Goal: Task Accomplishment & Management: Manage account settings

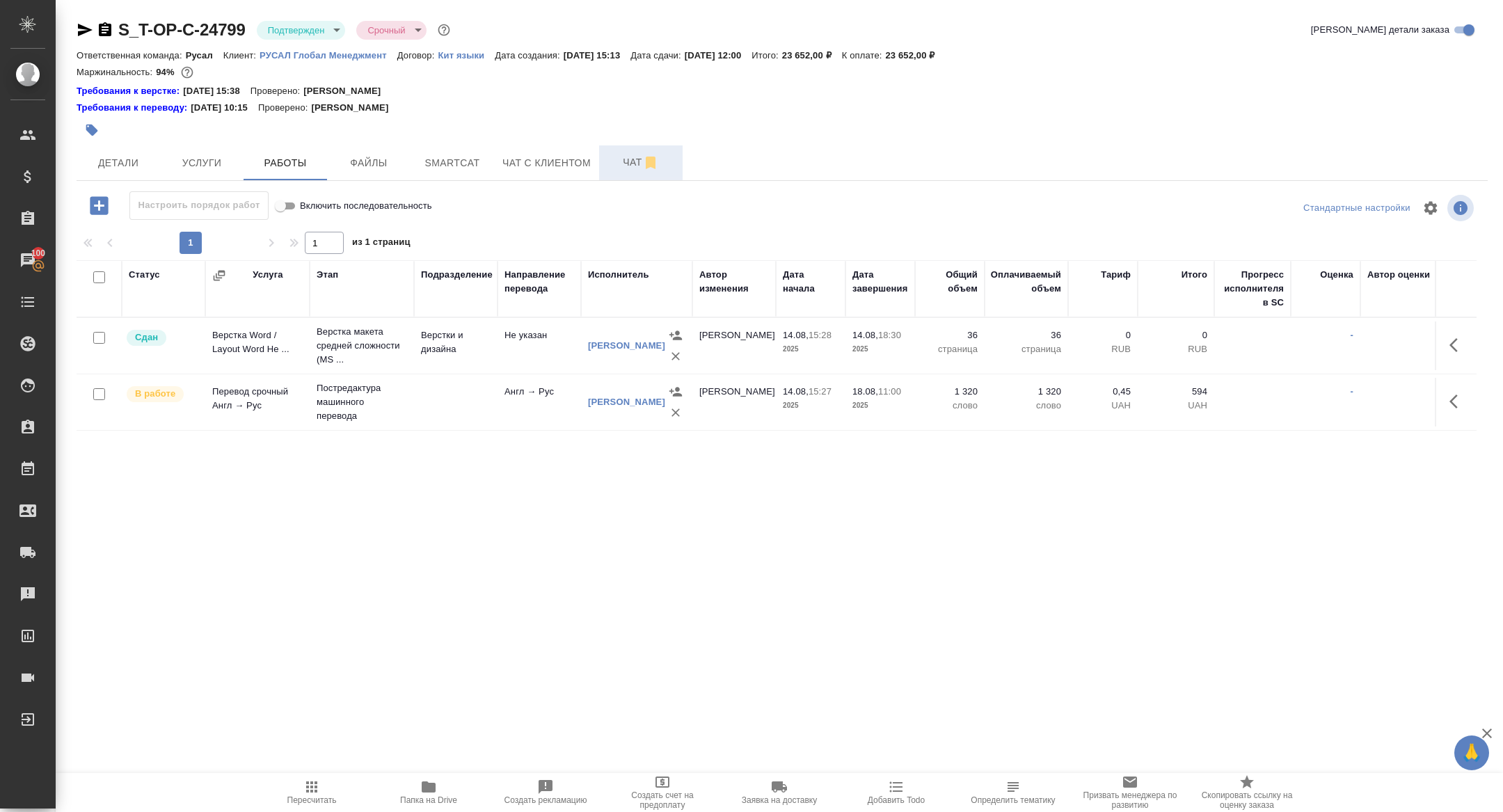
click at [620, 179] on button "Чат" at bounding box center [640, 163] width 83 height 35
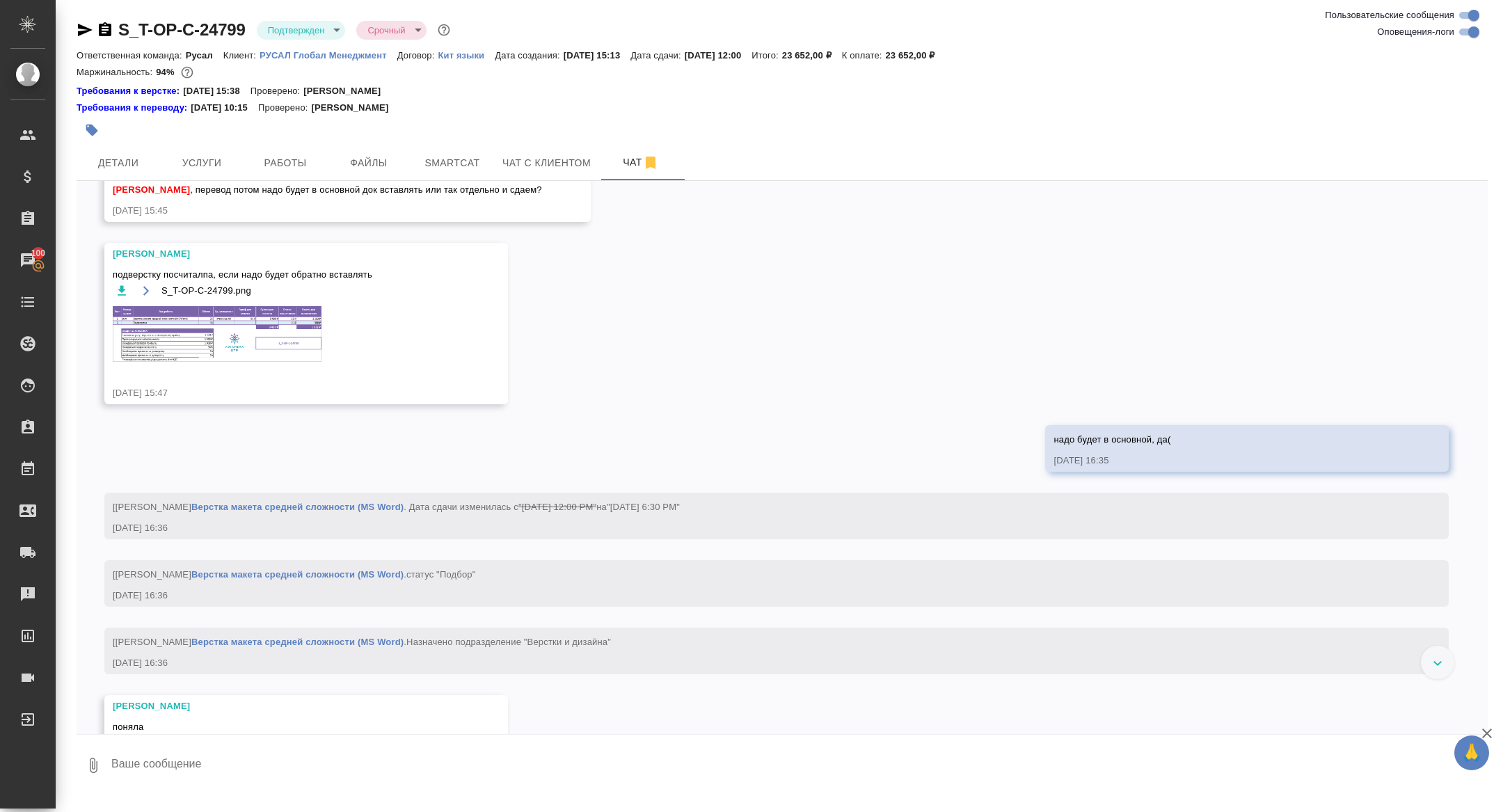
scroll to position [684, 0]
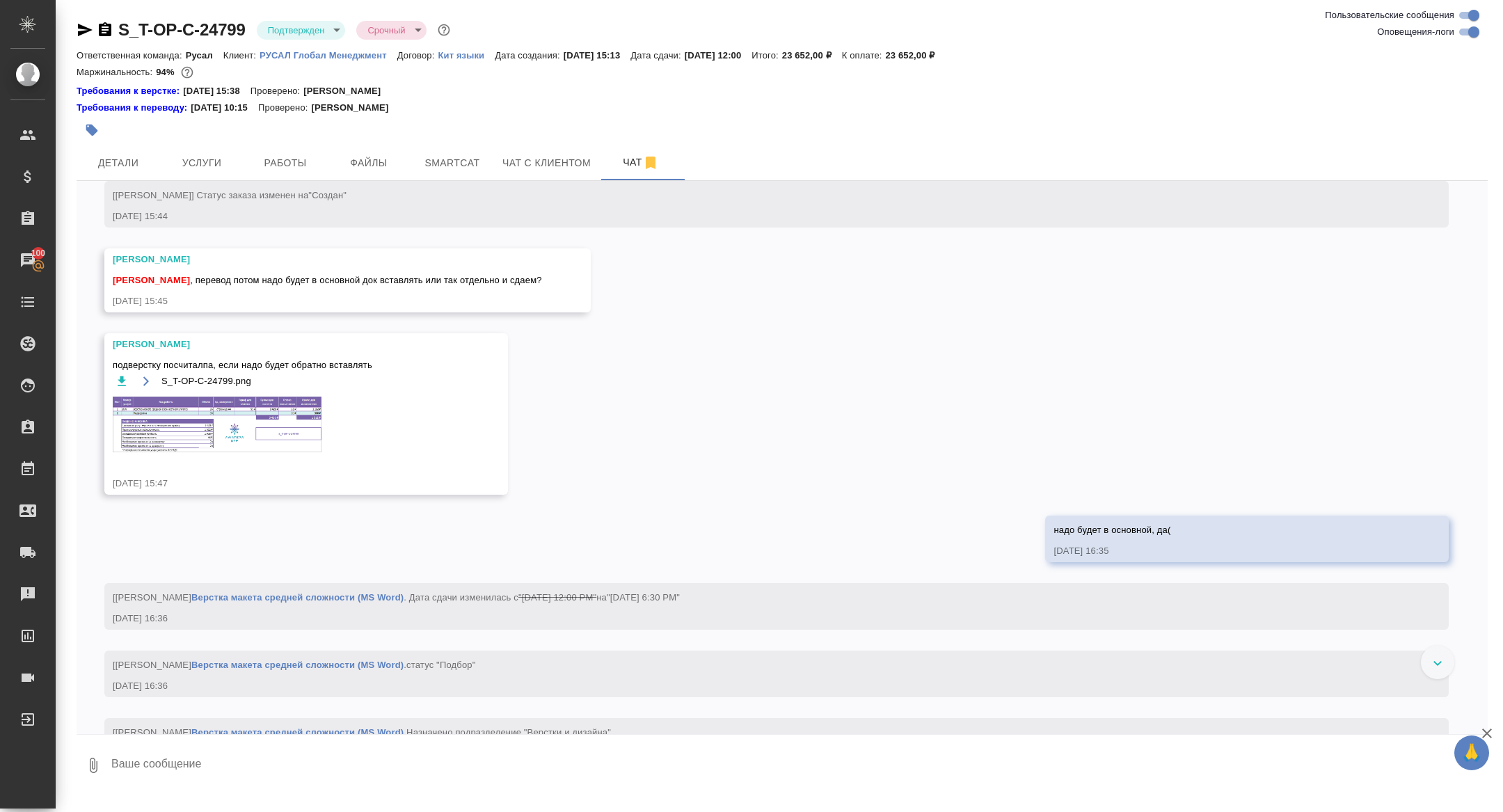
click at [281, 452] on img at bounding box center [217, 425] width 209 height 56
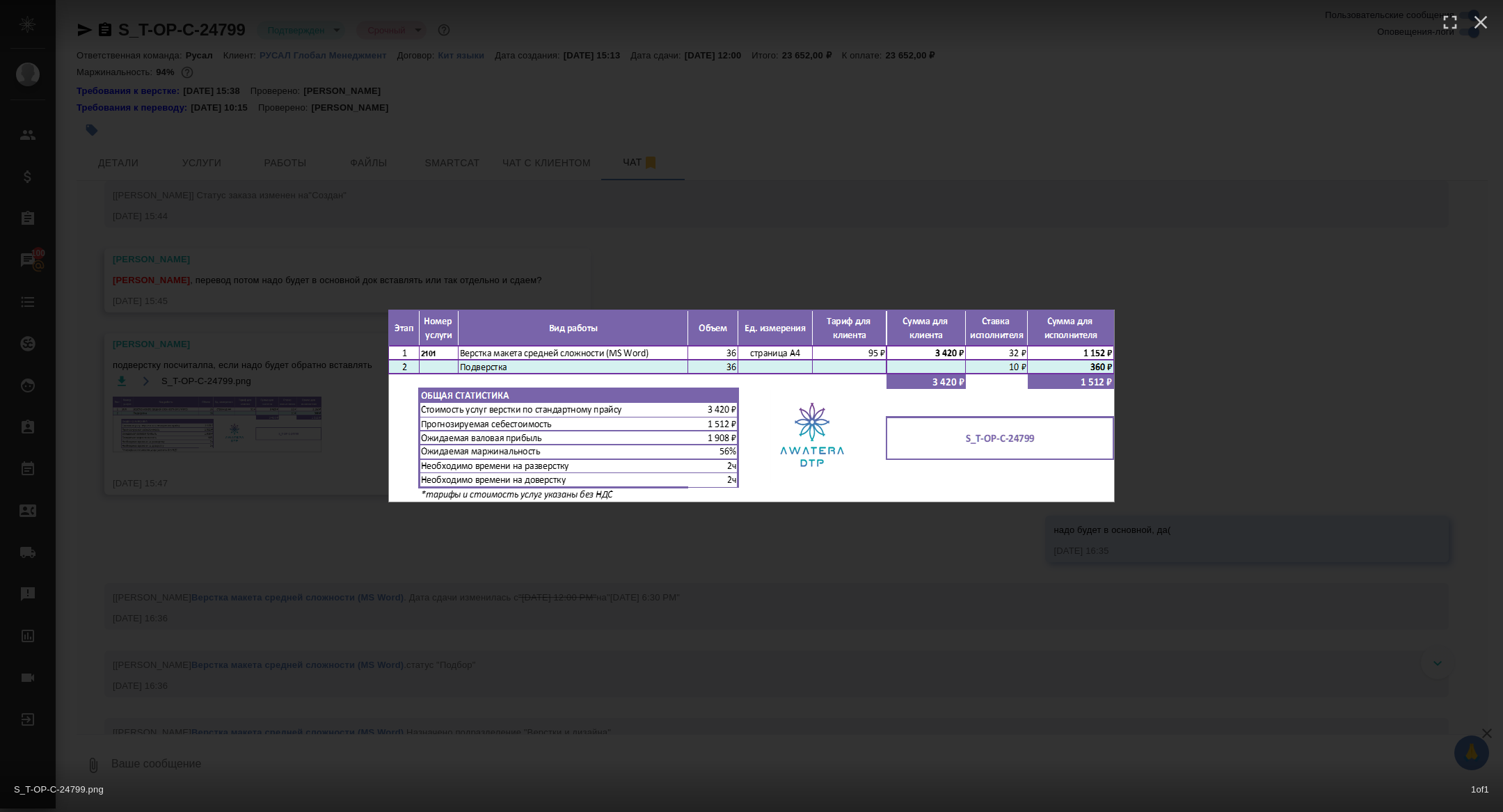
click at [263, 446] on div "S_T-OP-C-24799.png 1 of 1" at bounding box center [752, 406] width 1503 height 812
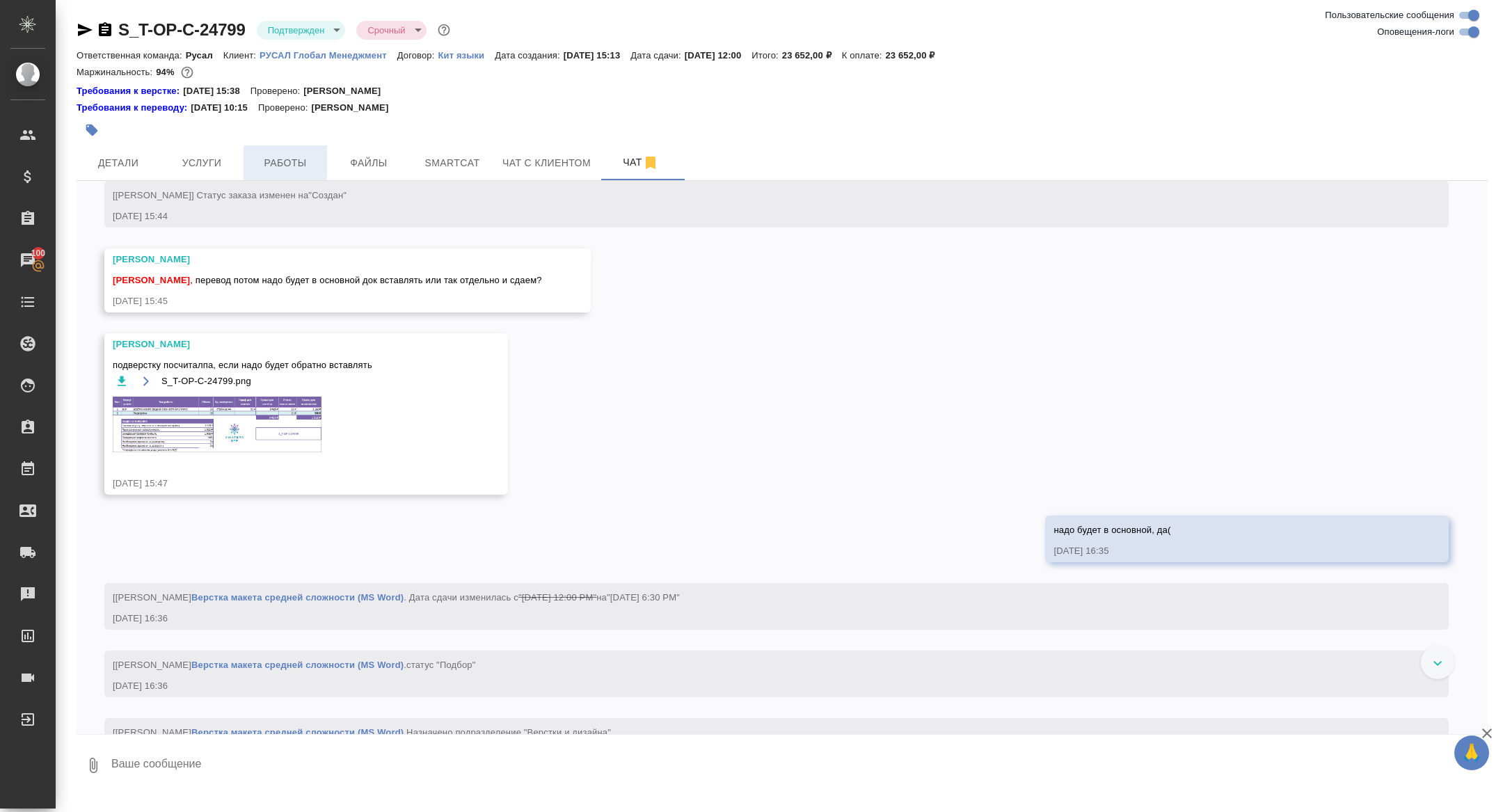
click at [281, 163] on span "Работы" at bounding box center [285, 163] width 67 height 17
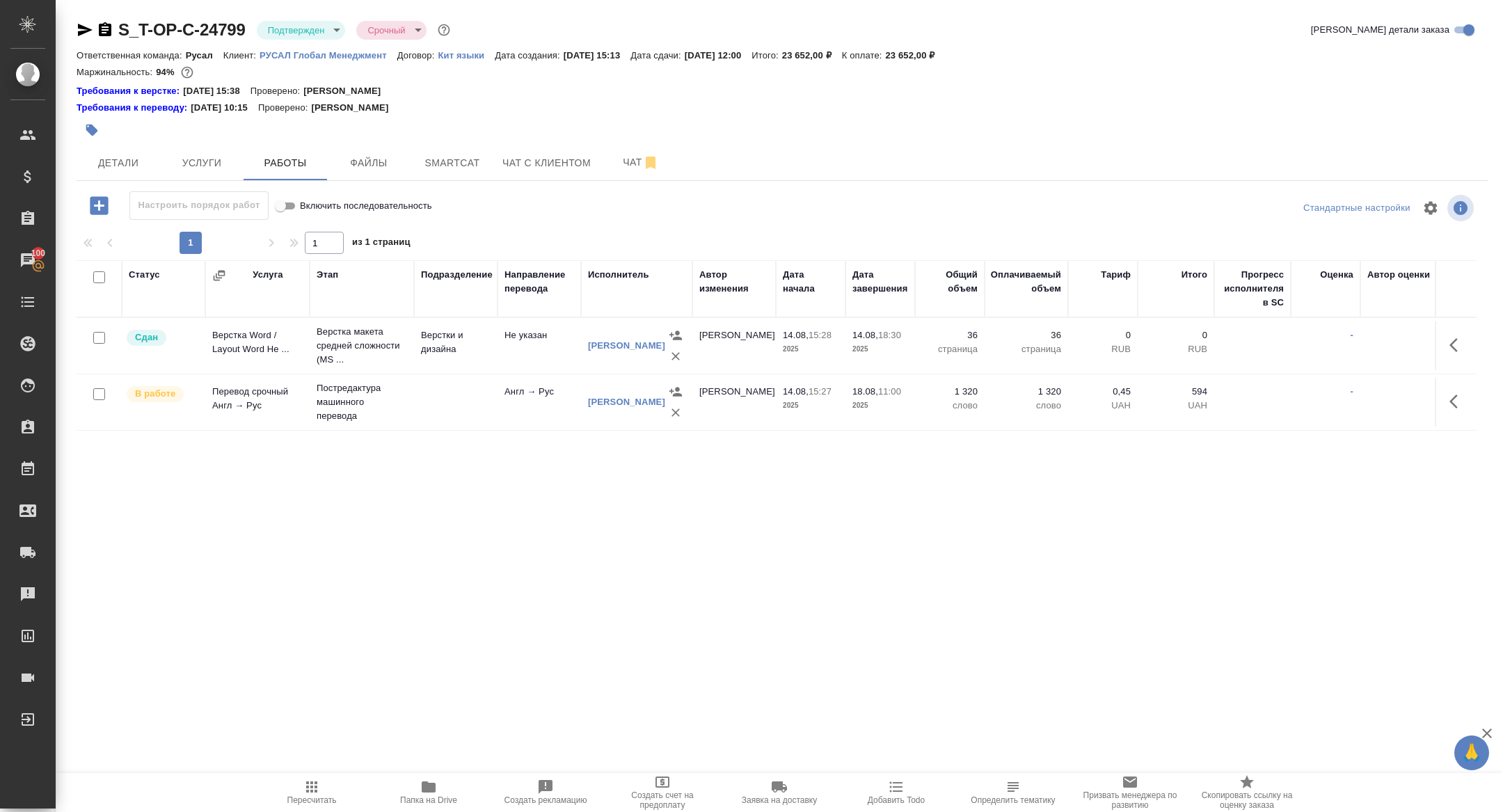
click at [428, 792] on icon "button" at bounding box center [429, 787] width 14 height 11
click at [123, 153] on button "Детали" at bounding box center [118, 163] width 83 height 35
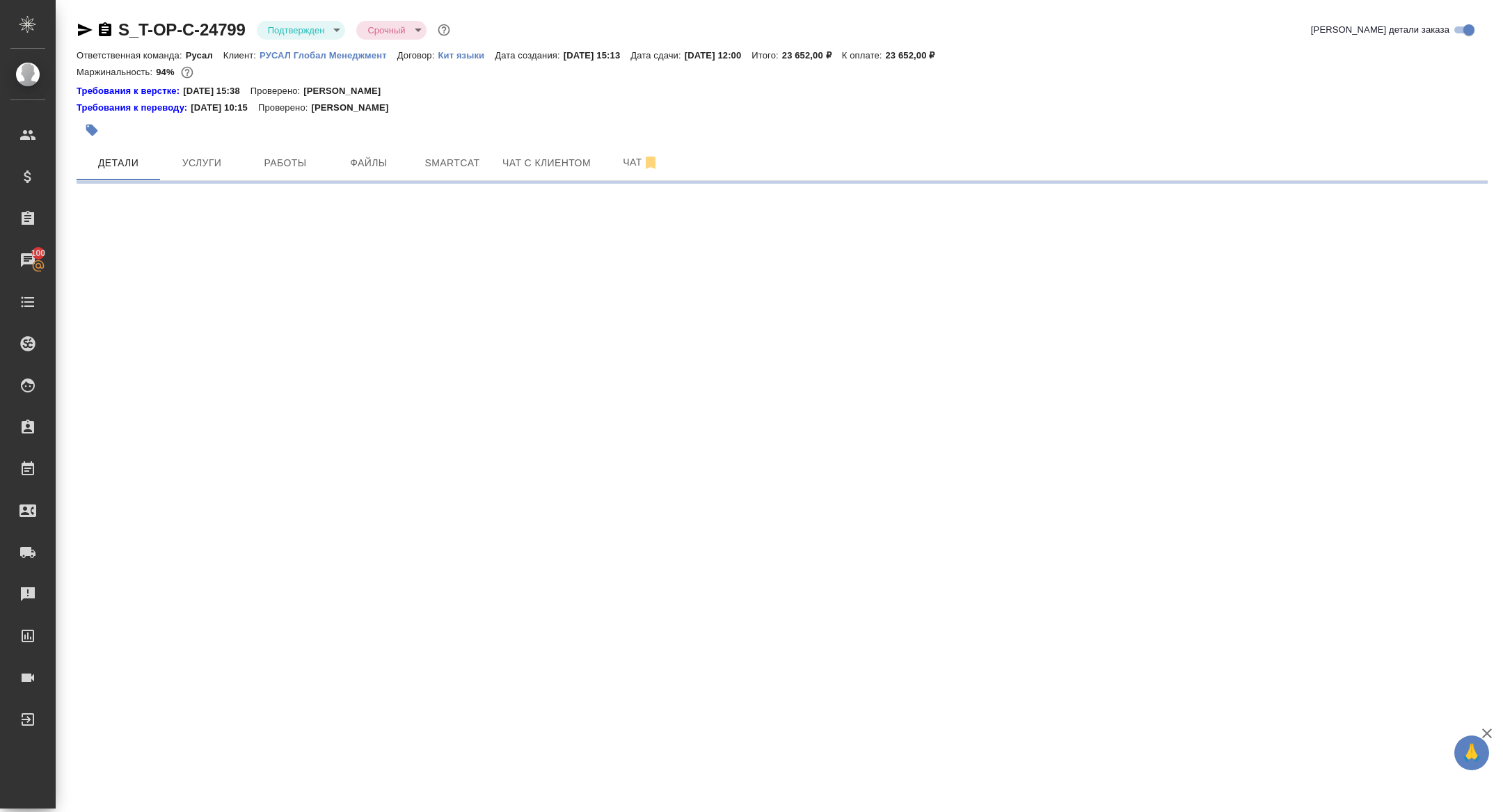
select select "RU"
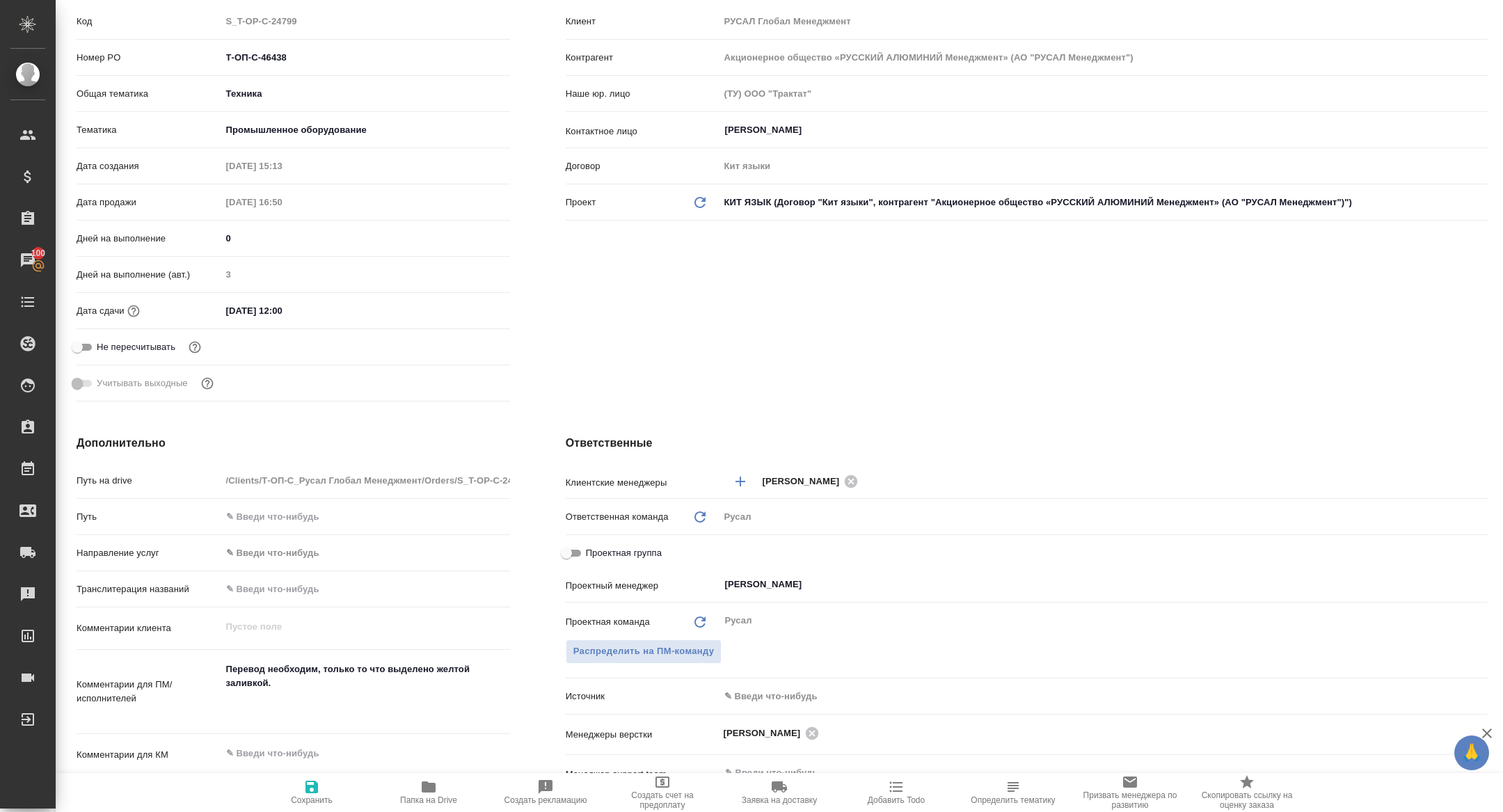
type textarea "x"
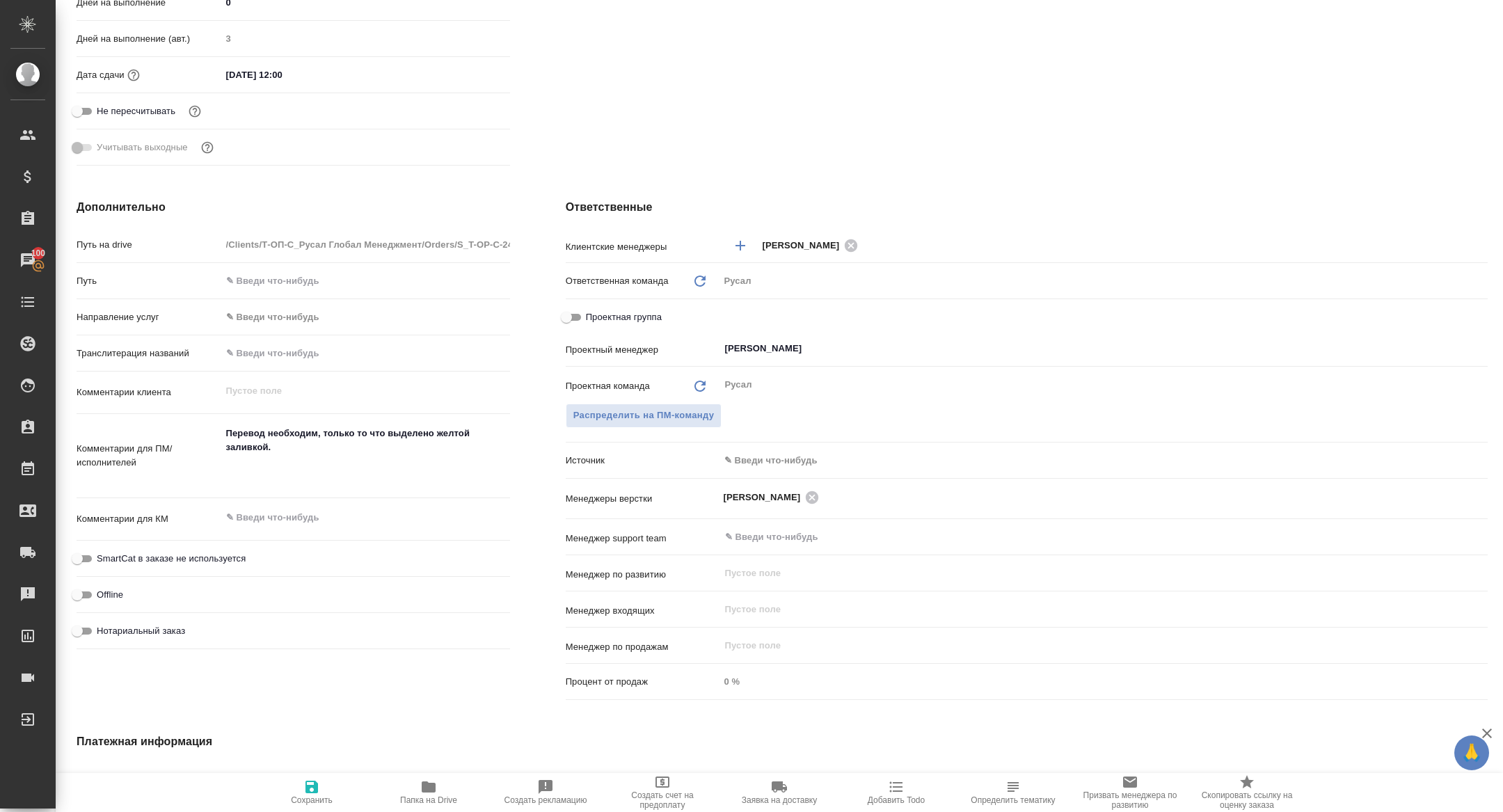
scroll to position [528, 0]
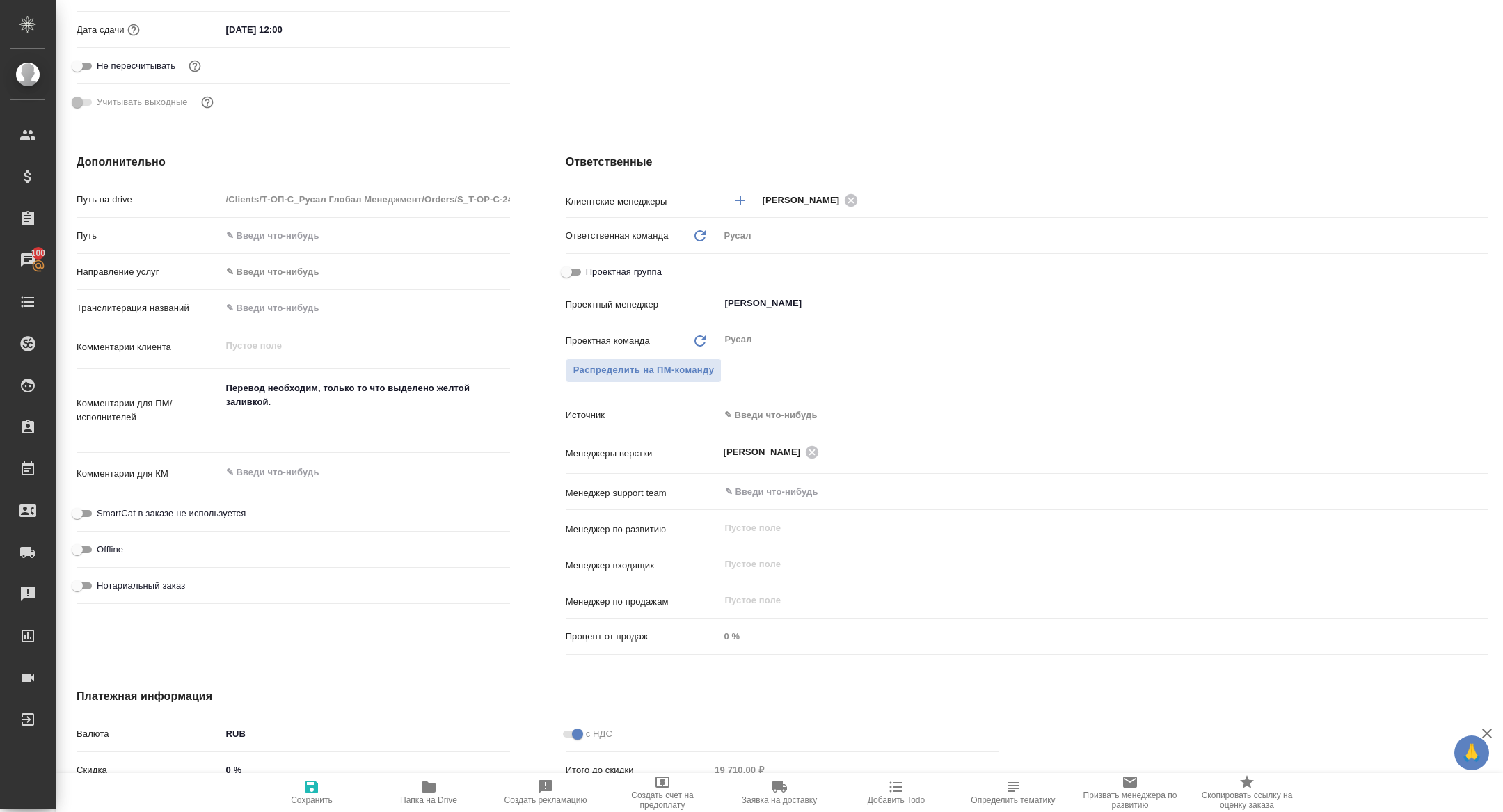
type textarea "x"
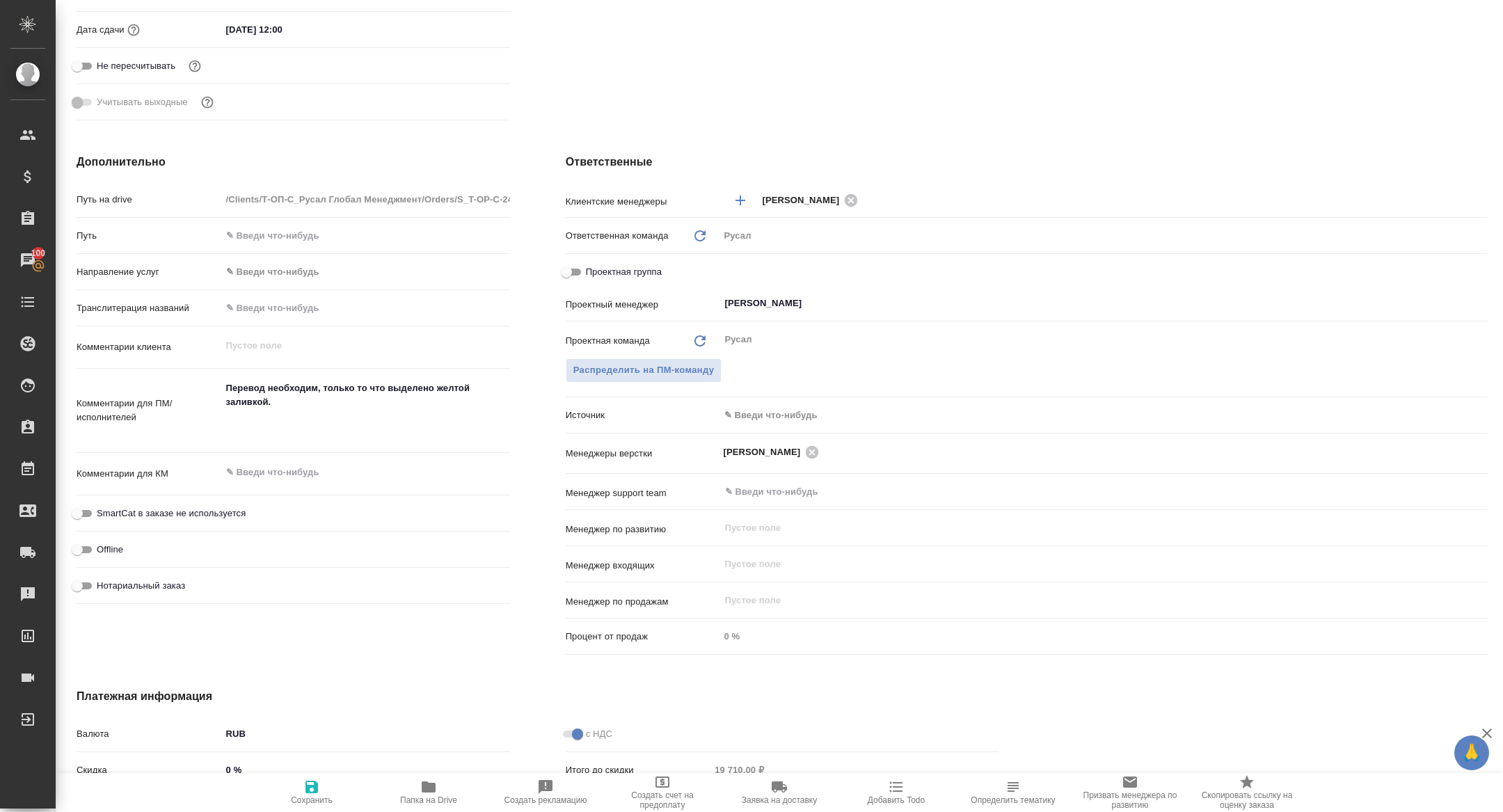
type textarea "x"
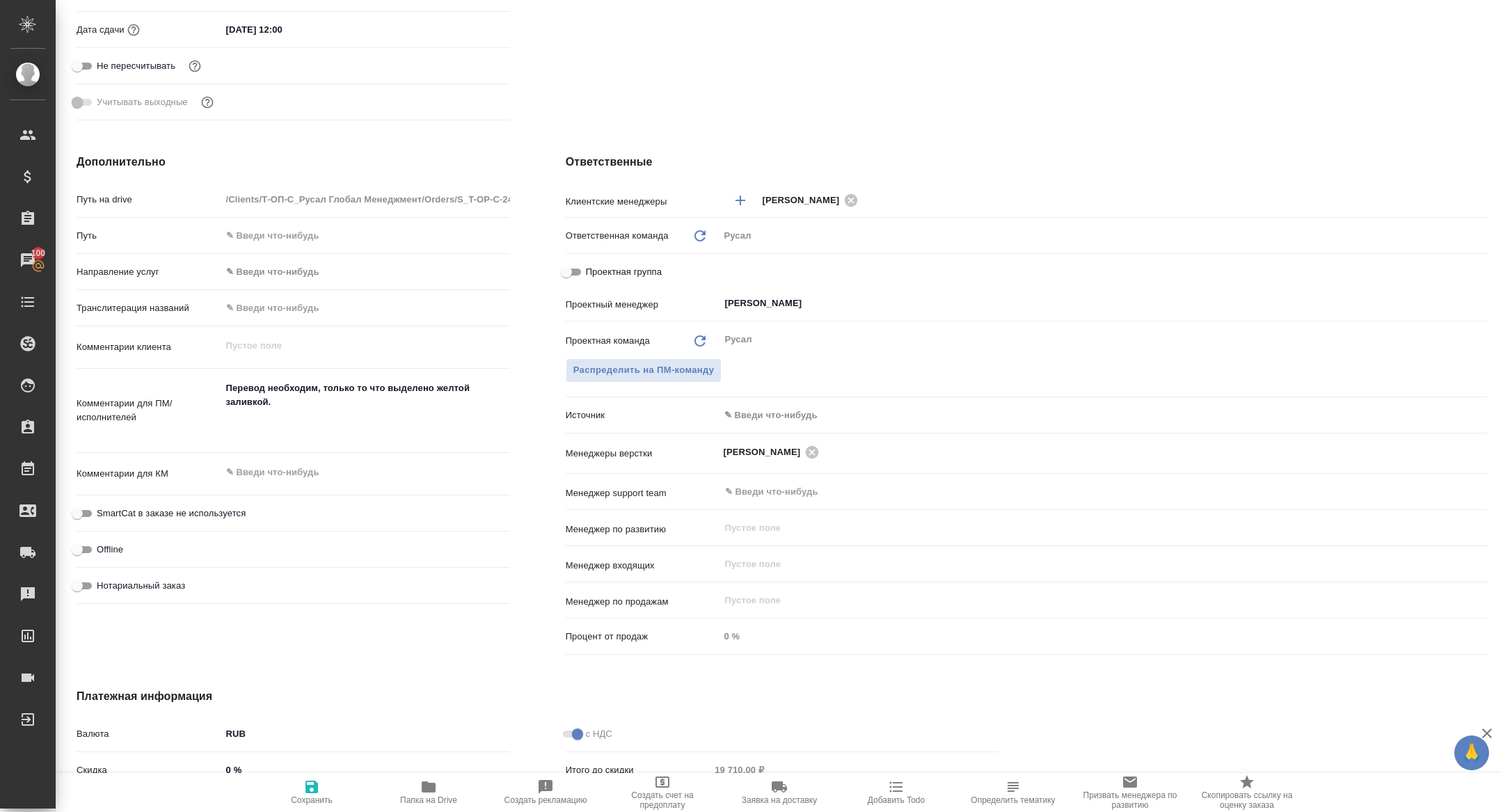
type textarea "x"
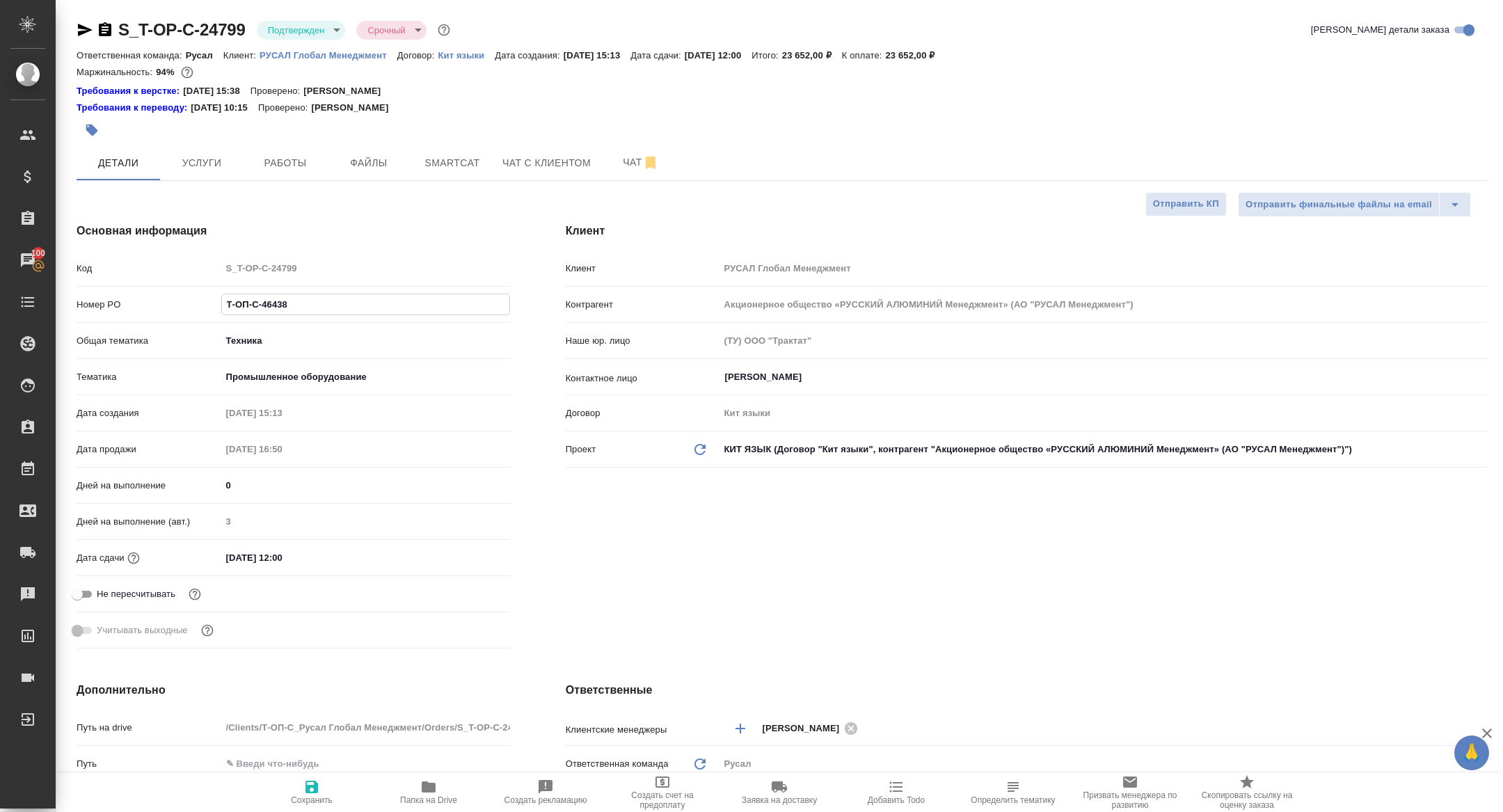
drag, startPoint x: 303, startPoint y: 311, endPoint x: 177, endPoint y: 294, distance: 127.1
click at [177, 294] on div "Номер PO Т-ОП-С-46438" at bounding box center [293, 305] width 433 height 24
type textarea "x"
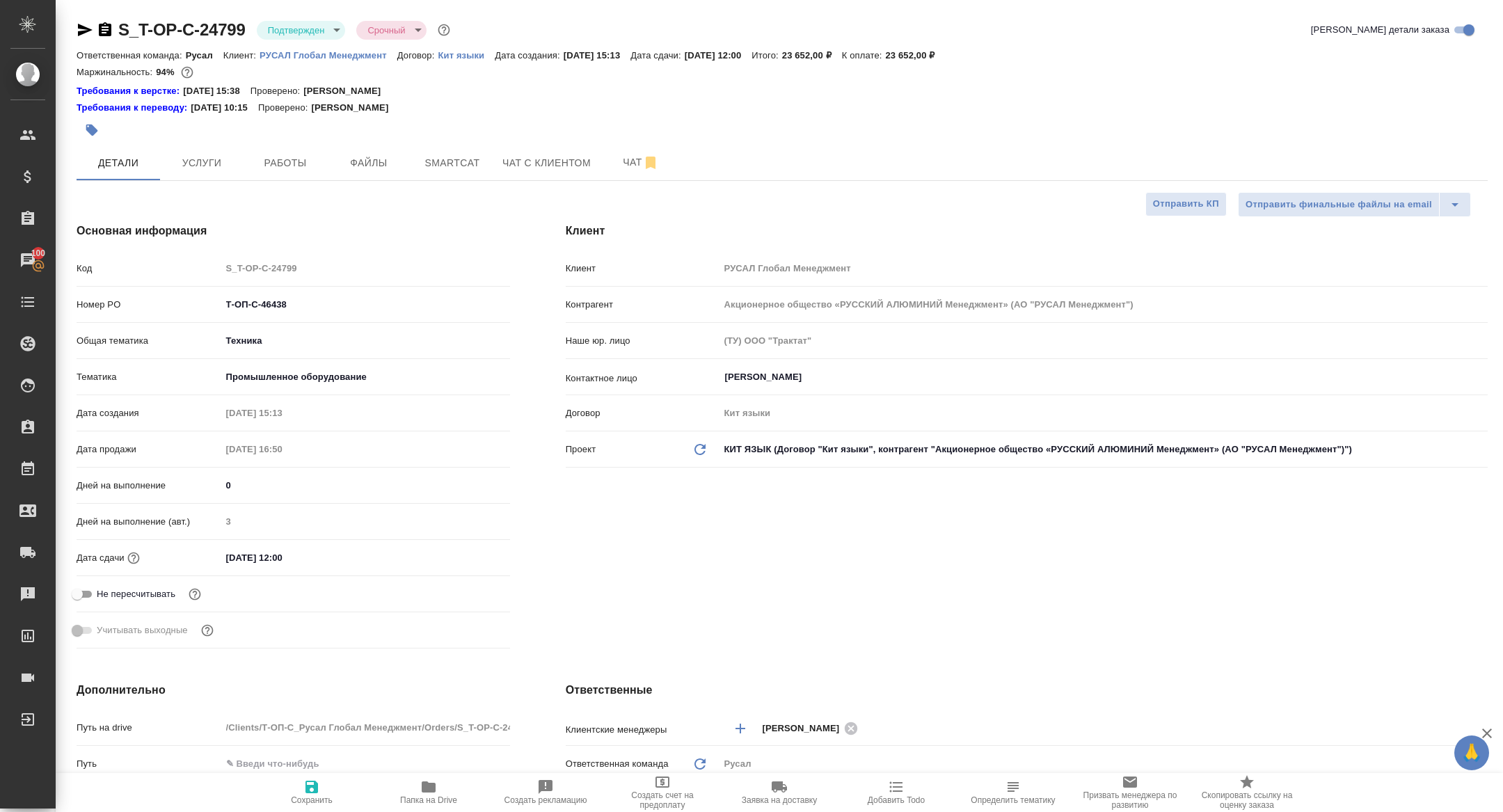
type textarea "x"
click at [308, 33] on body "🙏 .cls-1 fill:#fff; AWATERA Zhuravleva Alexandra Клиенты Спецификации Заказы 10…" at bounding box center [752, 406] width 1503 height 812
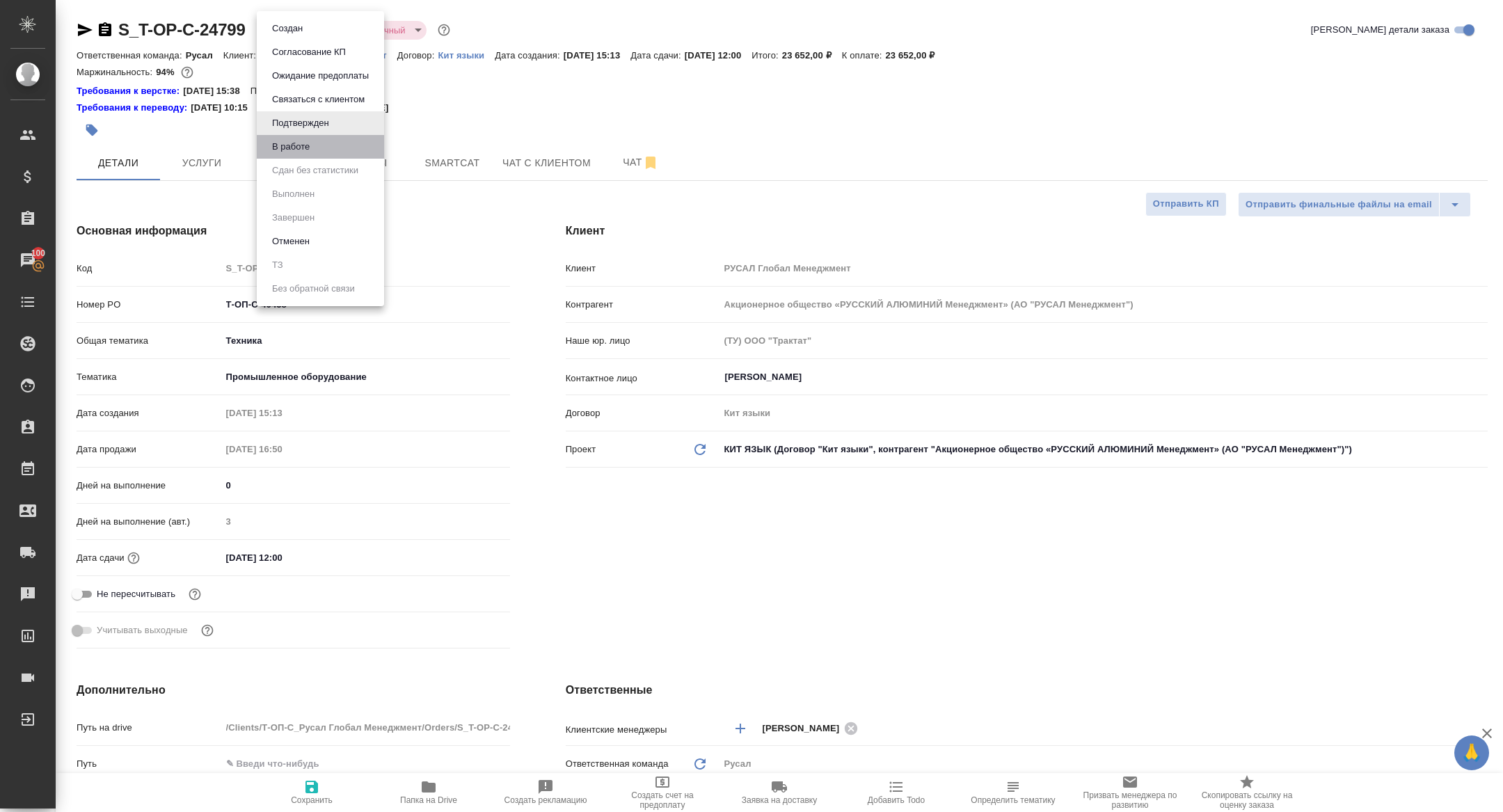
click at [302, 155] on li "В работе" at bounding box center [321, 147] width 127 height 23
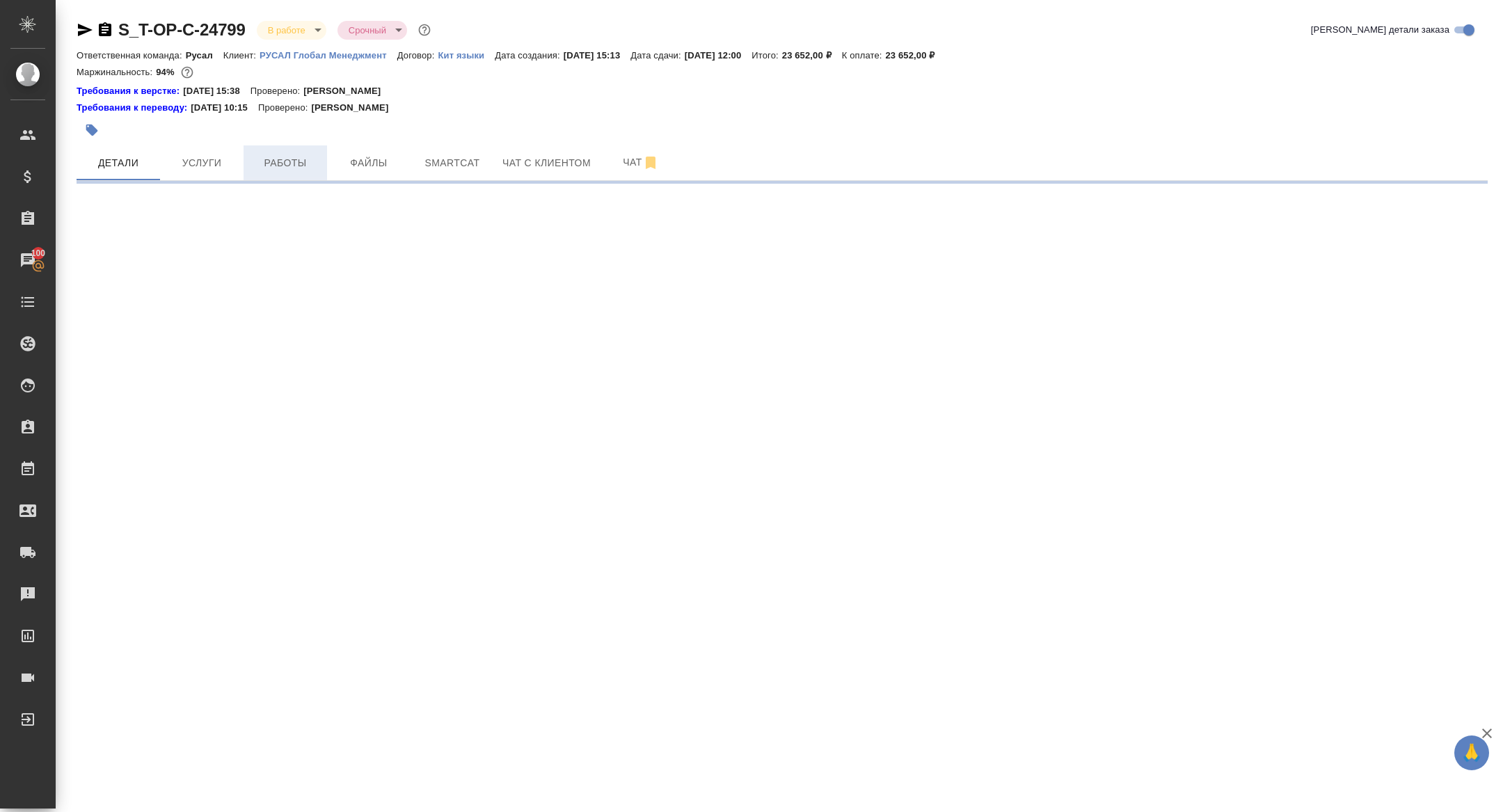
click at [279, 159] on span "Работы" at bounding box center [285, 163] width 67 height 17
select select "RU"
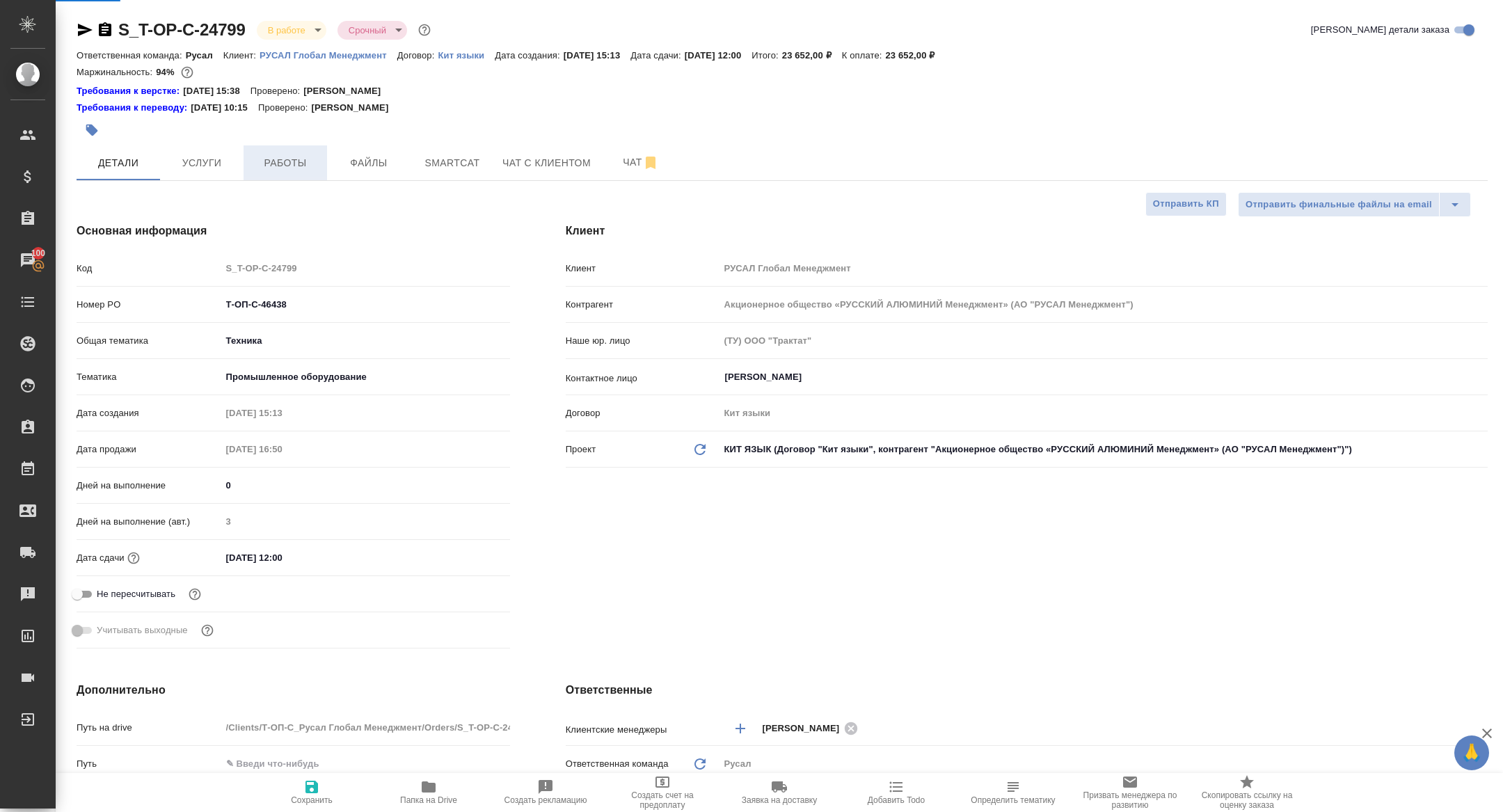
type textarea "x"
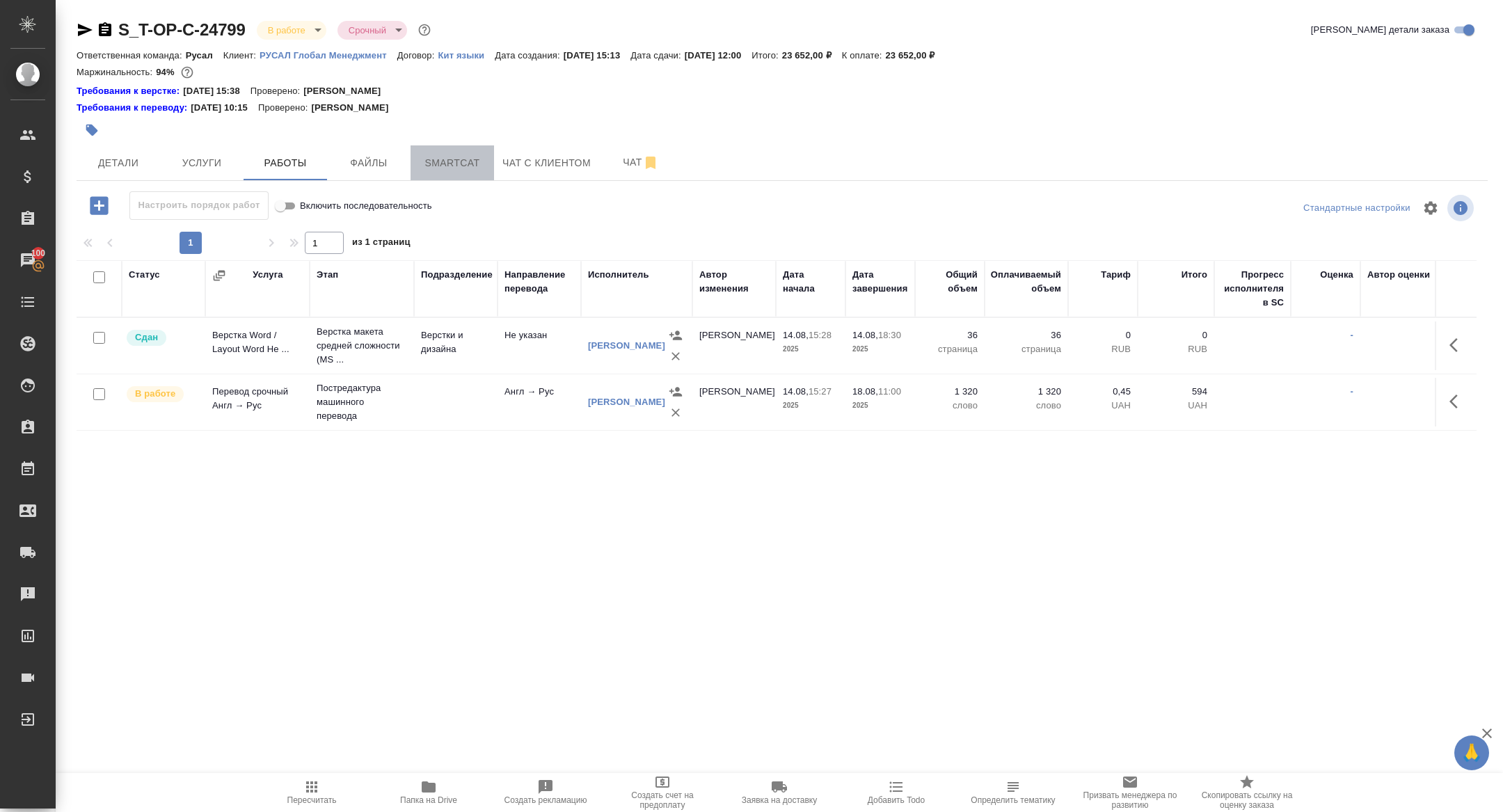
click at [466, 170] on span "Smartcat" at bounding box center [452, 163] width 67 height 17
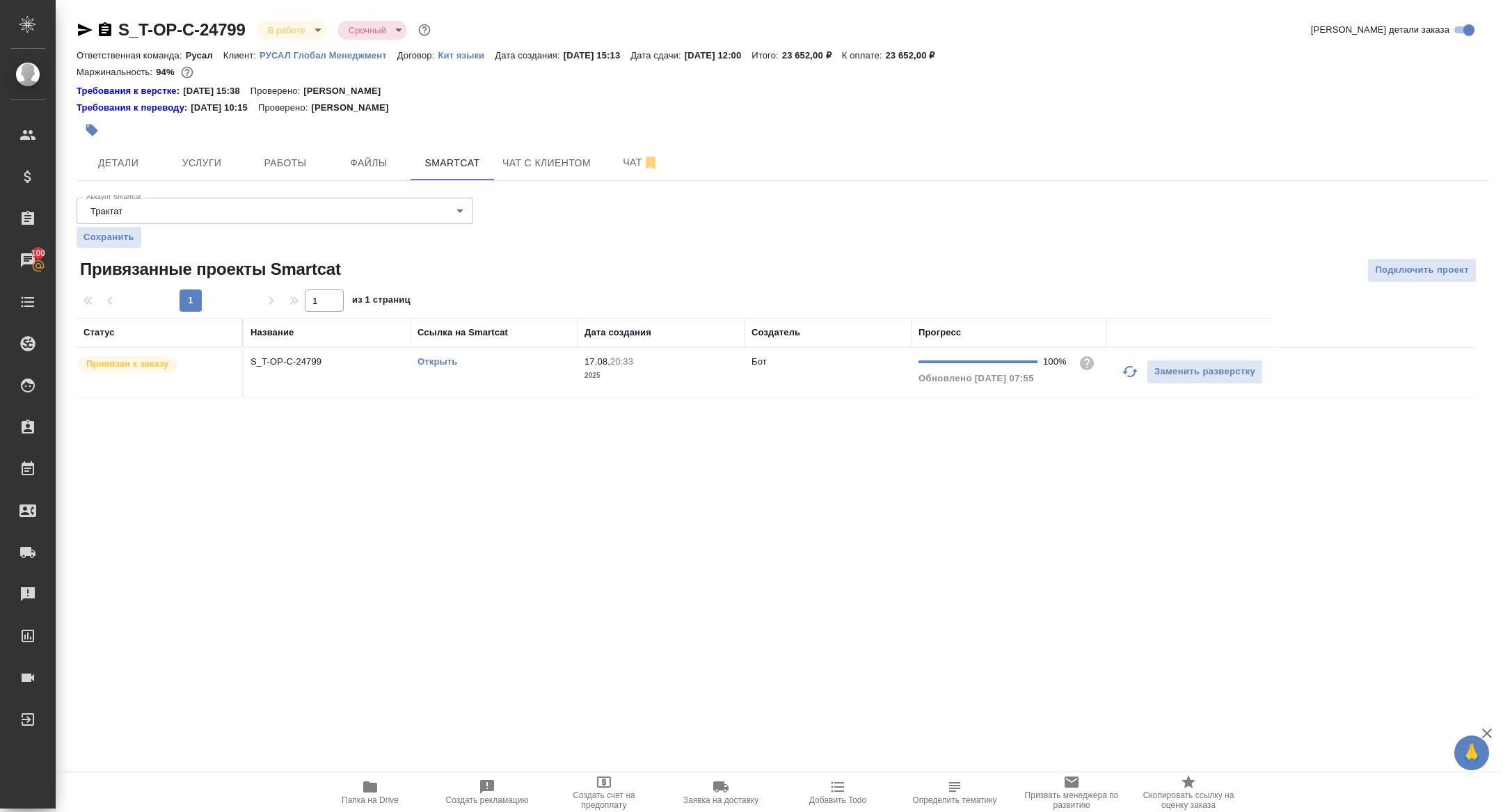
click at [294, 381] on td "S_T-OP-C-24799" at bounding box center [327, 372] width 167 height 48
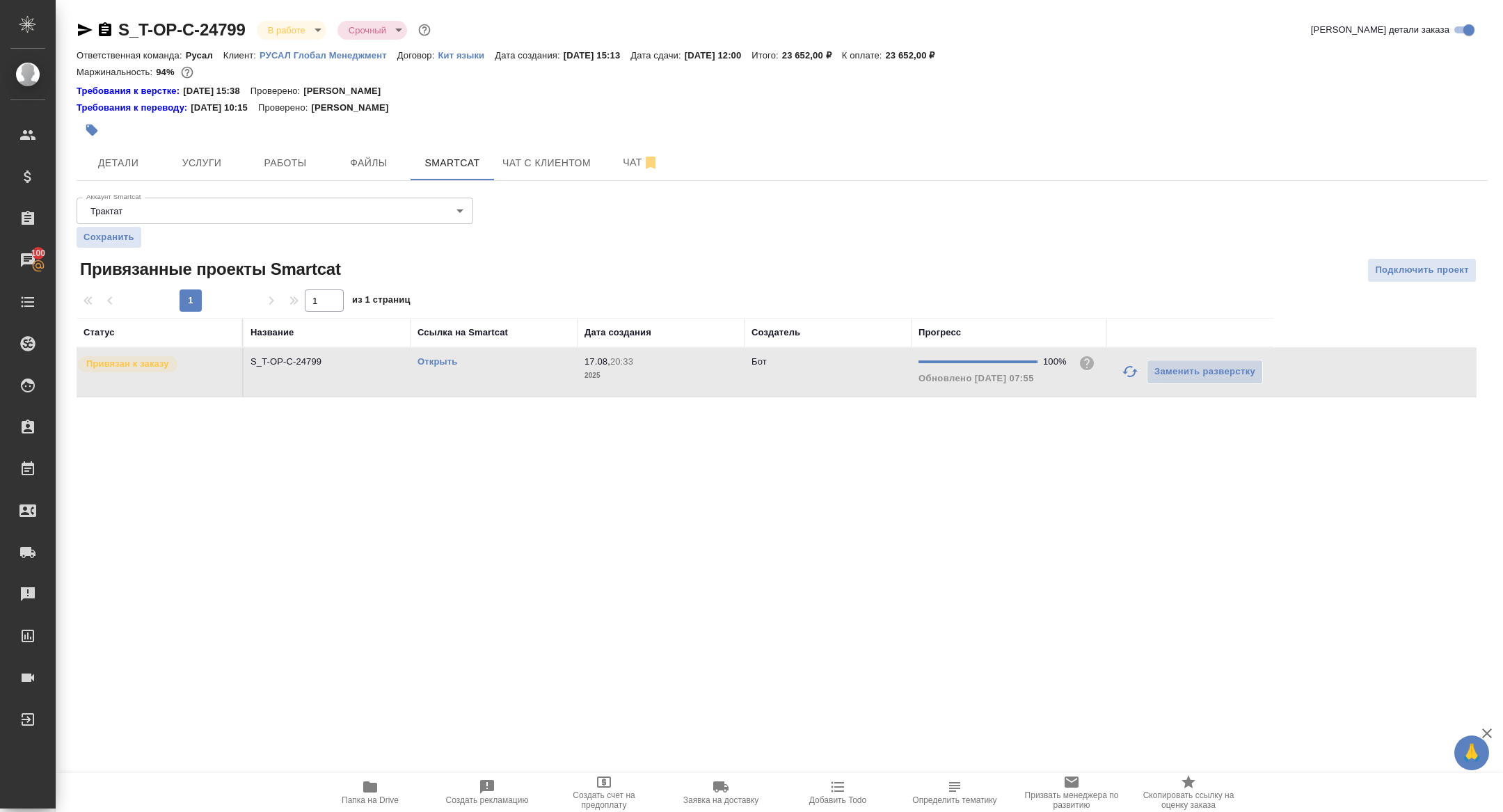
click at [294, 381] on td "S_T-OP-C-24799" at bounding box center [327, 372] width 167 height 48
click at [340, 166] on span "Файлы" at bounding box center [369, 163] width 67 height 17
click at [284, 166] on span "Работы" at bounding box center [285, 163] width 67 height 17
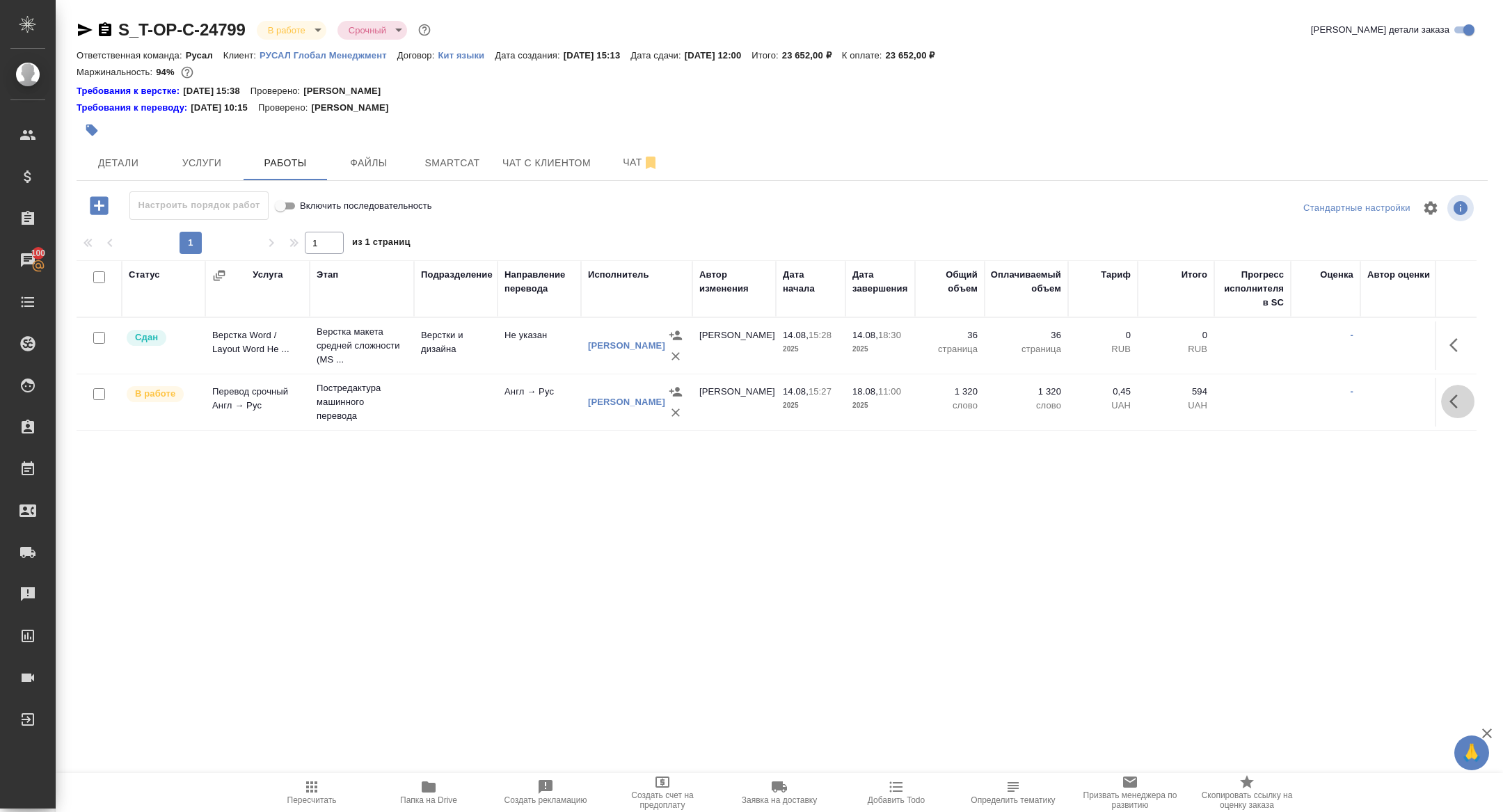
click at [1444, 400] on button "button" at bounding box center [1458, 401] width 33 height 33
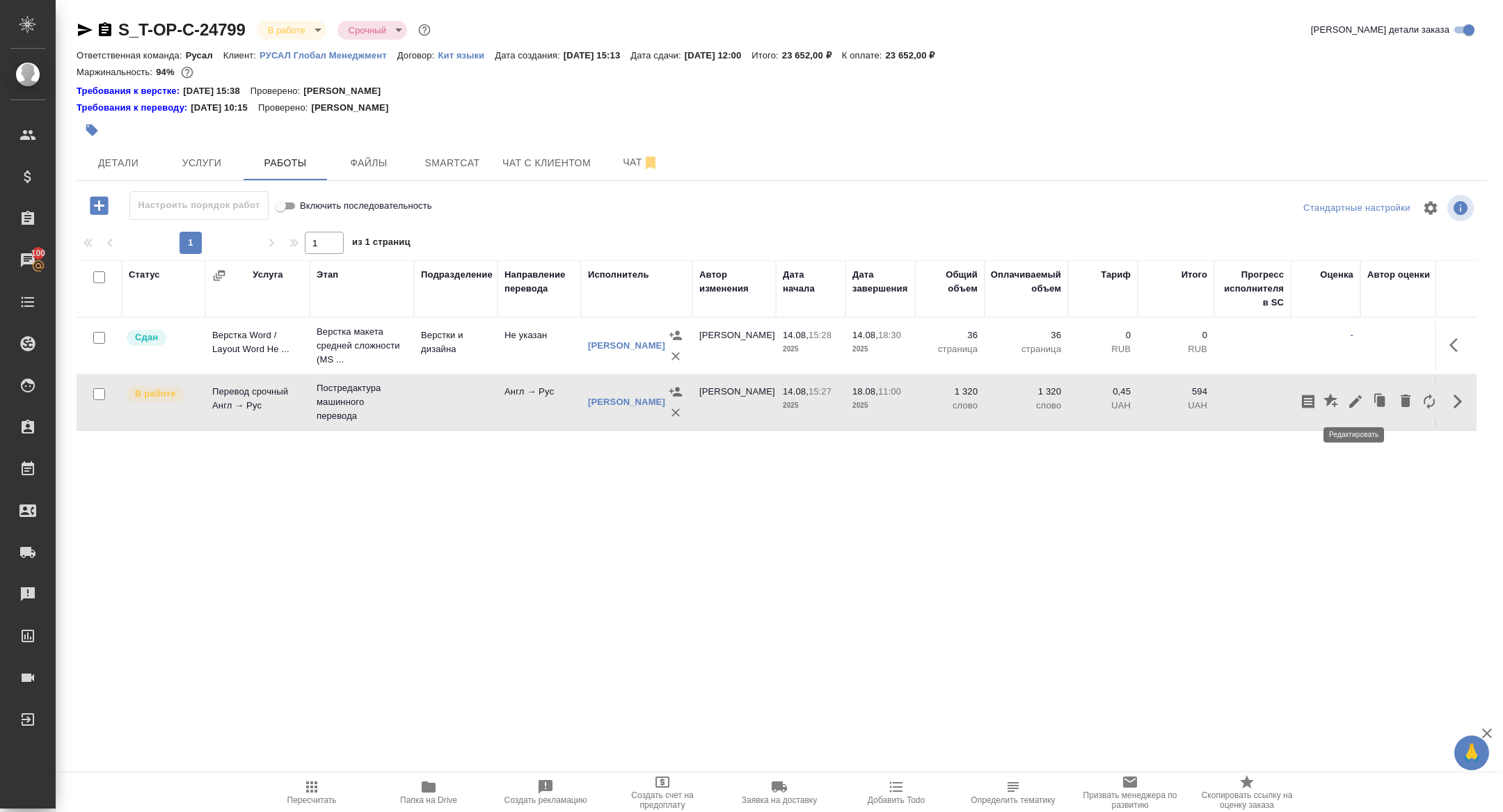
click at [1355, 401] on icon "button" at bounding box center [1356, 401] width 13 height 13
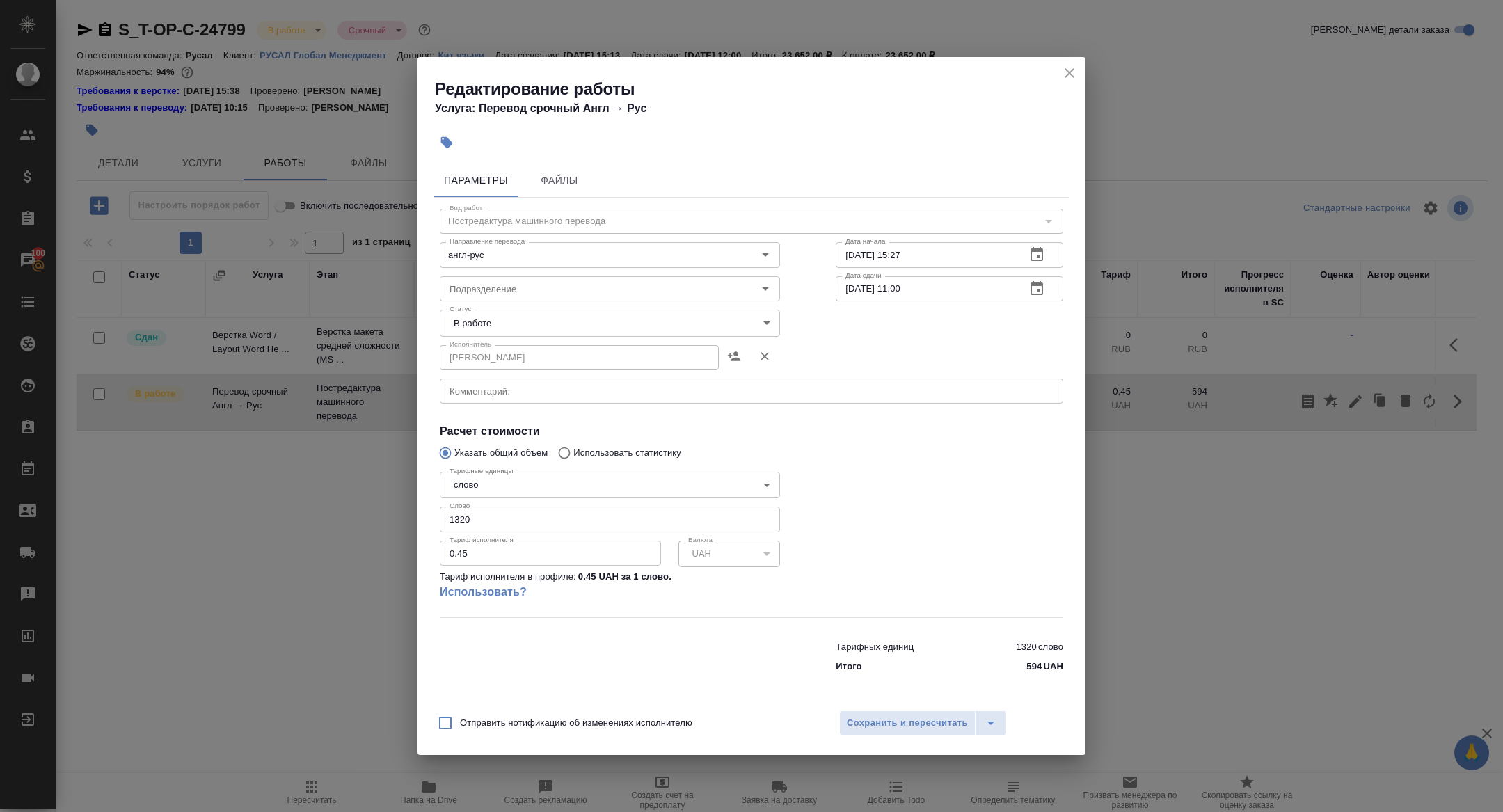
click at [479, 510] on input "1320" at bounding box center [610, 519] width 340 height 25
click at [479, 520] on input "1320" at bounding box center [610, 519] width 340 height 25
type input "1150"
click at [488, 332] on body "🙏 .cls-1 fill:#fff; AWATERA Zhuravleva Alexandra Клиенты Спецификации Заказы 10…" at bounding box center [752, 406] width 1503 height 812
click at [483, 366] on li "Сдан" at bounding box center [610, 370] width 340 height 23
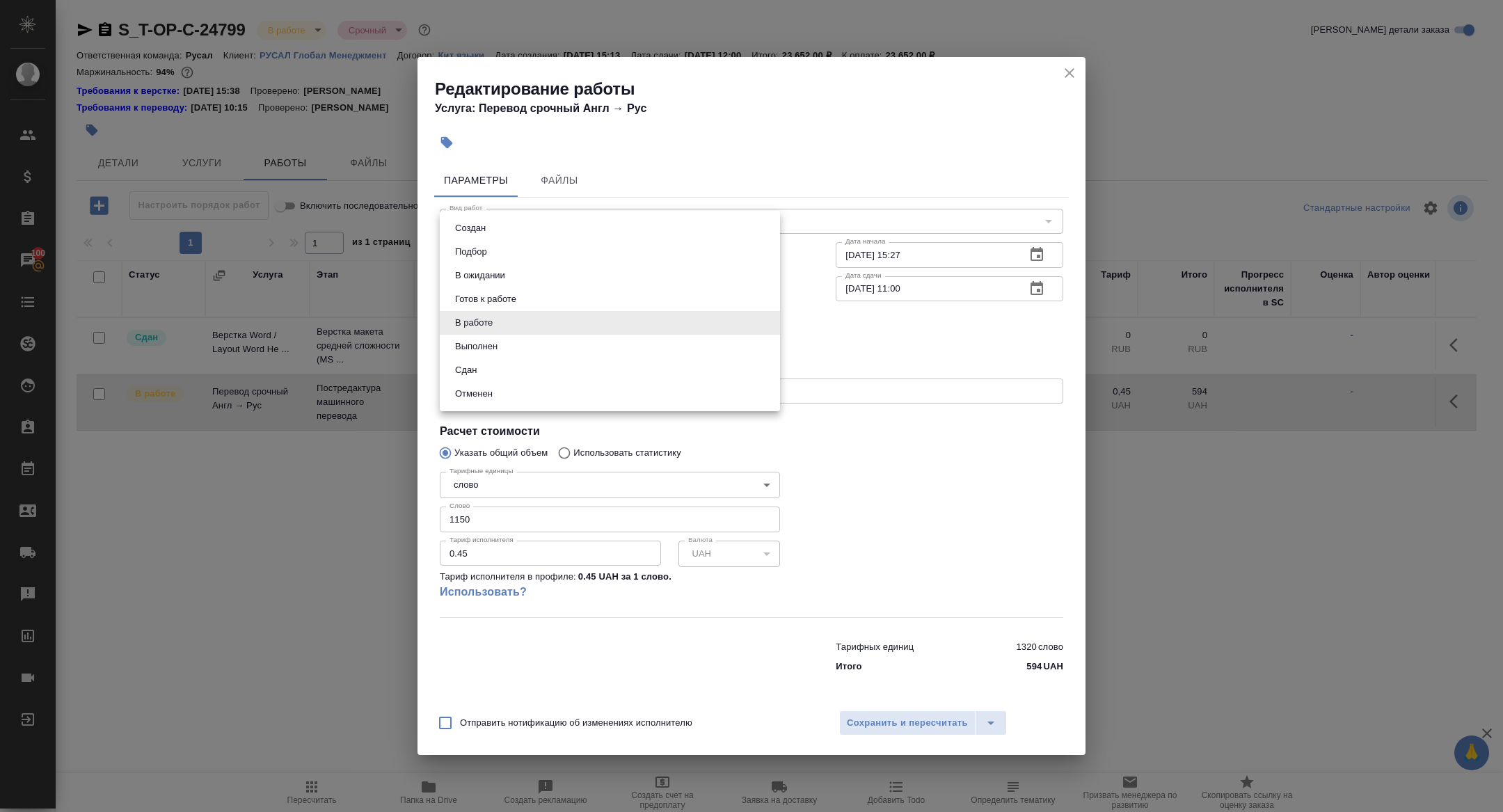
type input "closed"
click at [875, 736] on div "Отправить нотификацию об изменениях исполнителю Сохранить и пересчитать" at bounding box center [752, 728] width 668 height 54
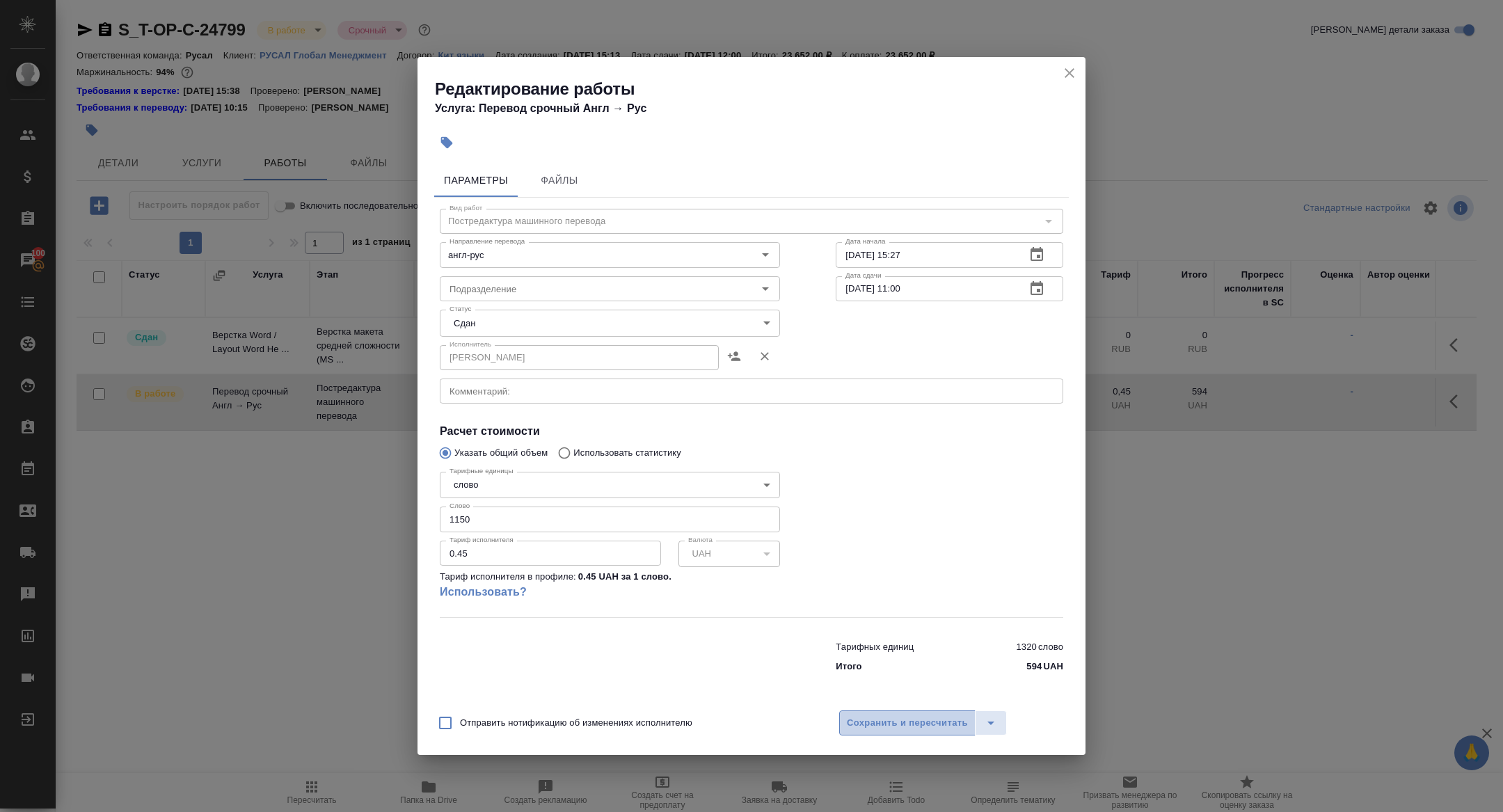
click at [875, 730] on span "Сохранить и пересчитать" at bounding box center [907, 723] width 121 height 16
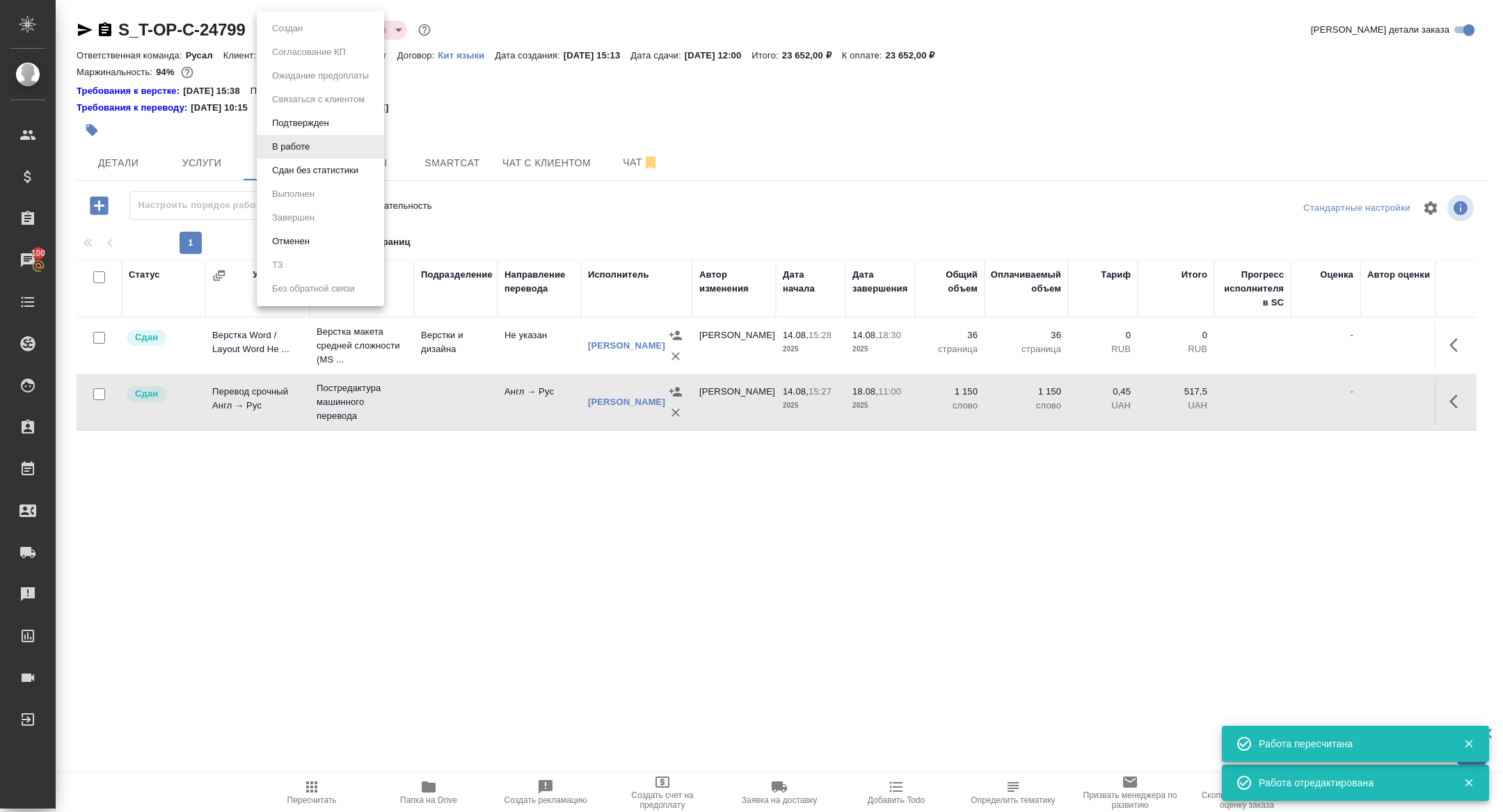
click at [278, 29] on body "🙏 .cls-1 fill:#fff; AWATERA Zhuravleva Alexandra Клиенты Спецификации Заказы 10…" at bounding box center [752, 406] width 1503 height 812
click at [287, 181] on li "Сдан без статистики" at bounding box center [321, 170] width 127 height 23
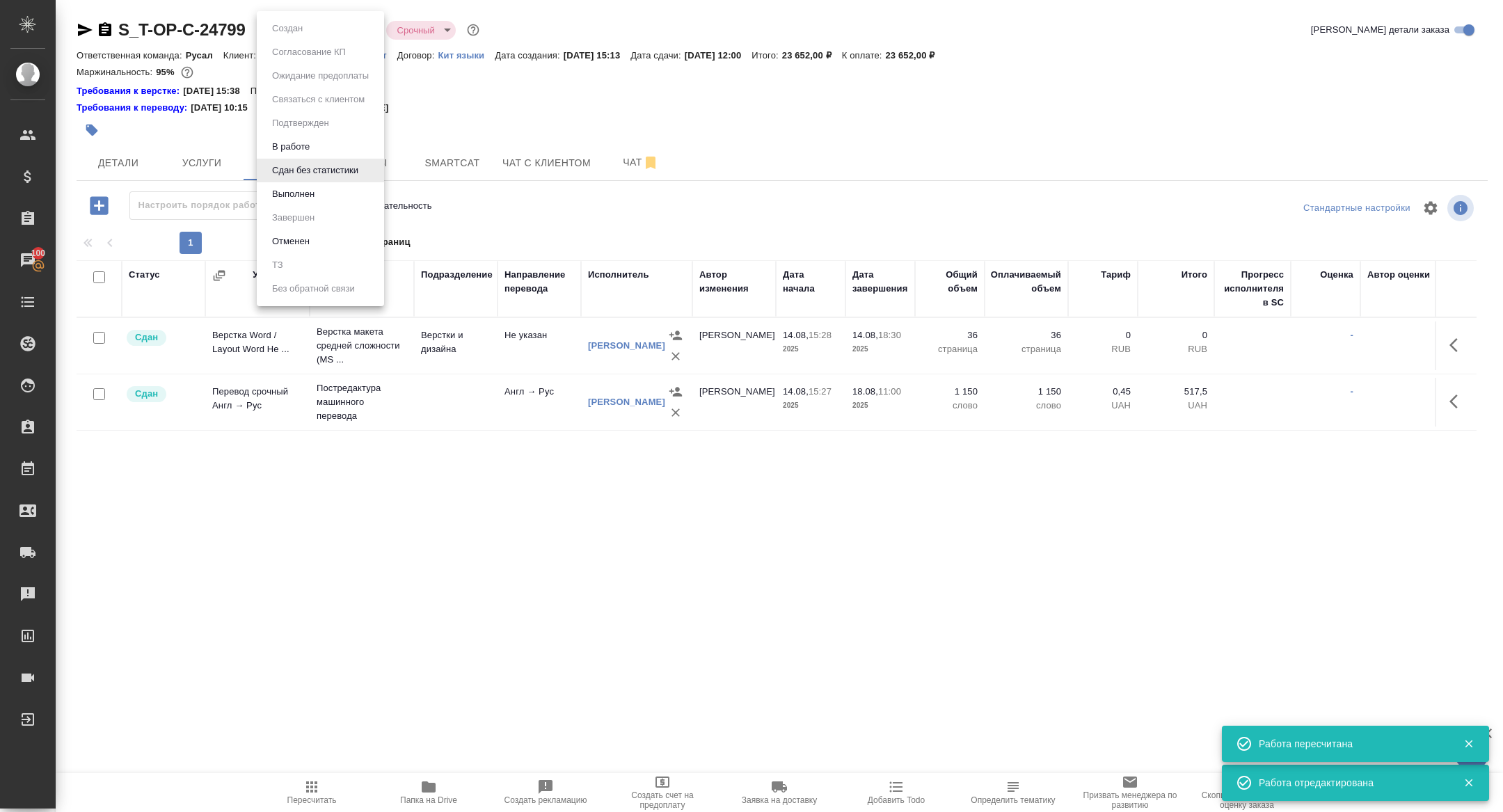
click at [290, 31] on body "🙏 .cls-1 fill:#fff; AWATERA Zhuravleva Alexandra Клиенты Спецификации Заказы 10…" at bounding box center [752, 406] width 1503 height 812
click at [291, 36] on button "Выполнен" at bounding box center [287, 29] width 39 height 15
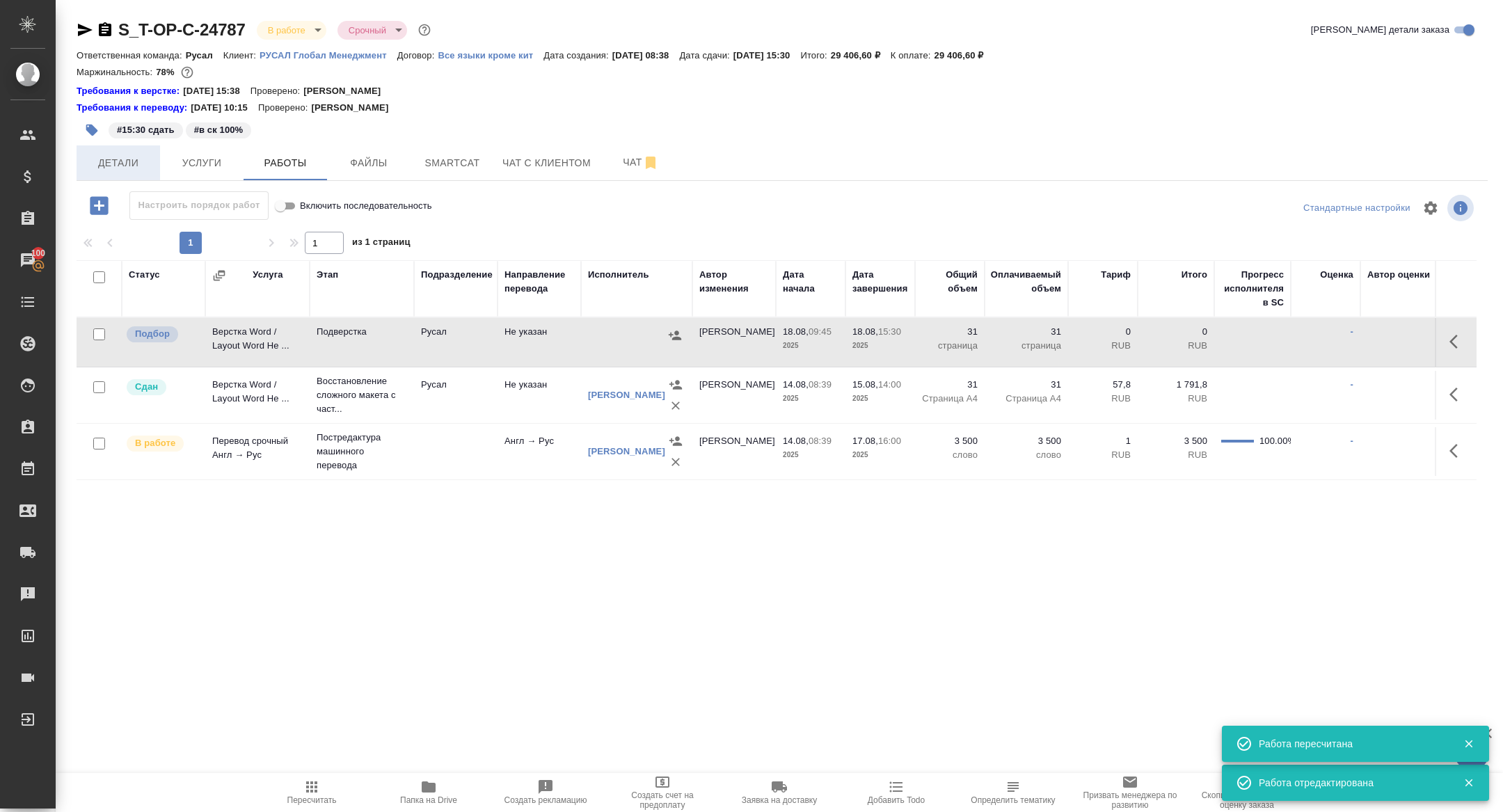
click at [127, 162] on span "Детали" at bounding box center [118, 163] width 67 height 17
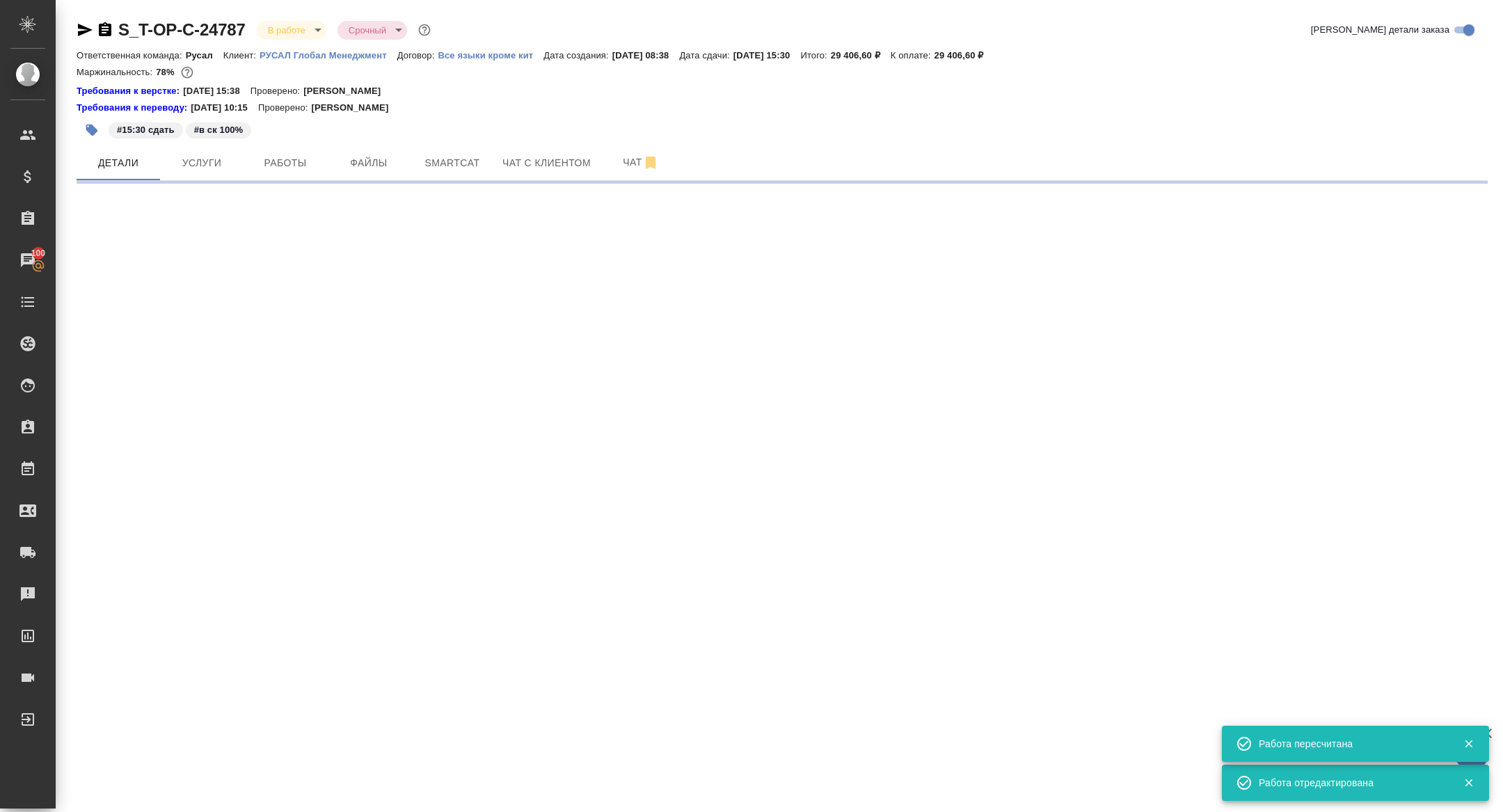
select select "RU"
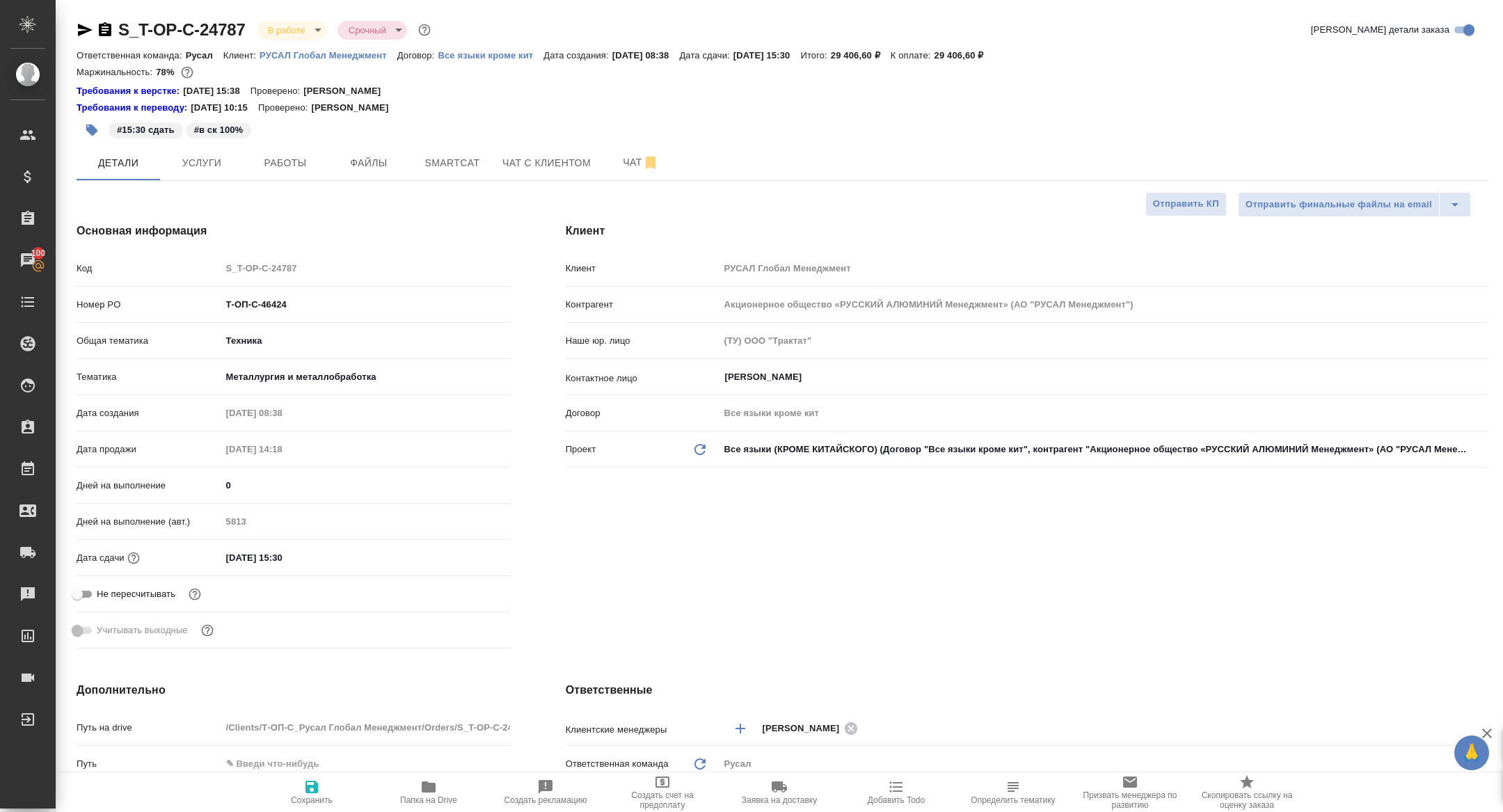
type textarea "x"
type input "[PERSON_NAME]"
type input "Хрусталёва Дарья"
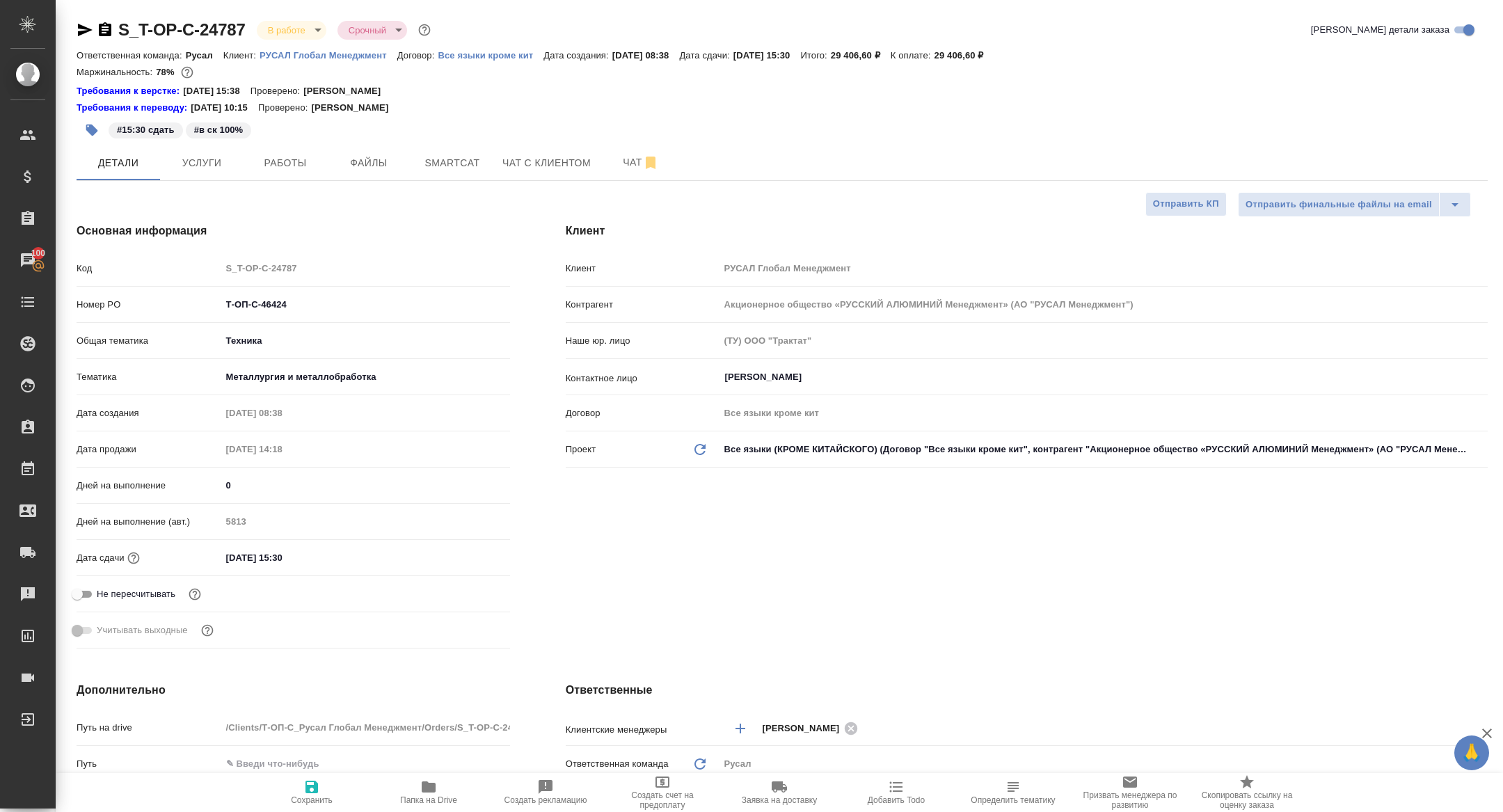
type input "[PERSON_NAME]"
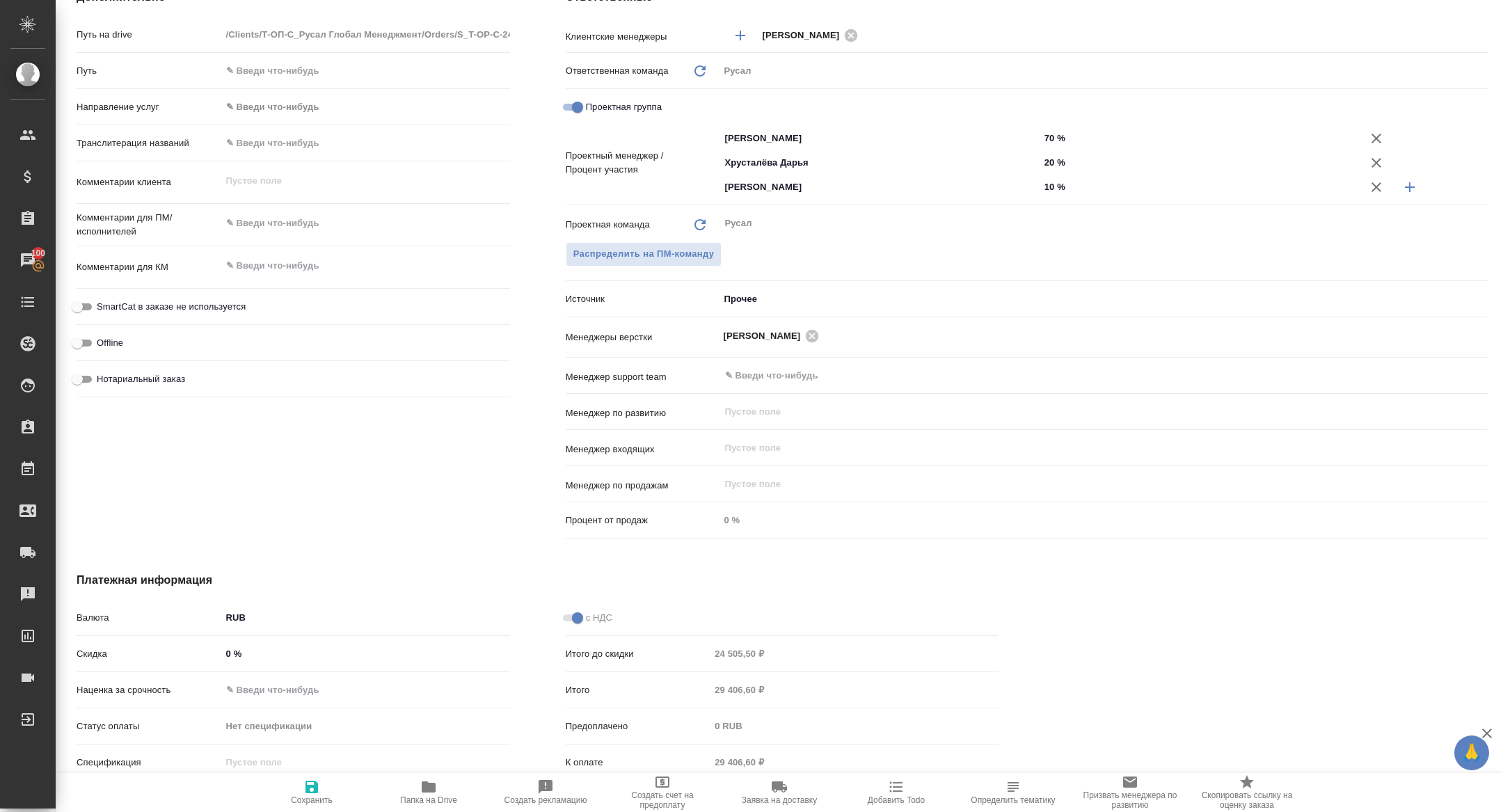
scroll to position [738, 0]
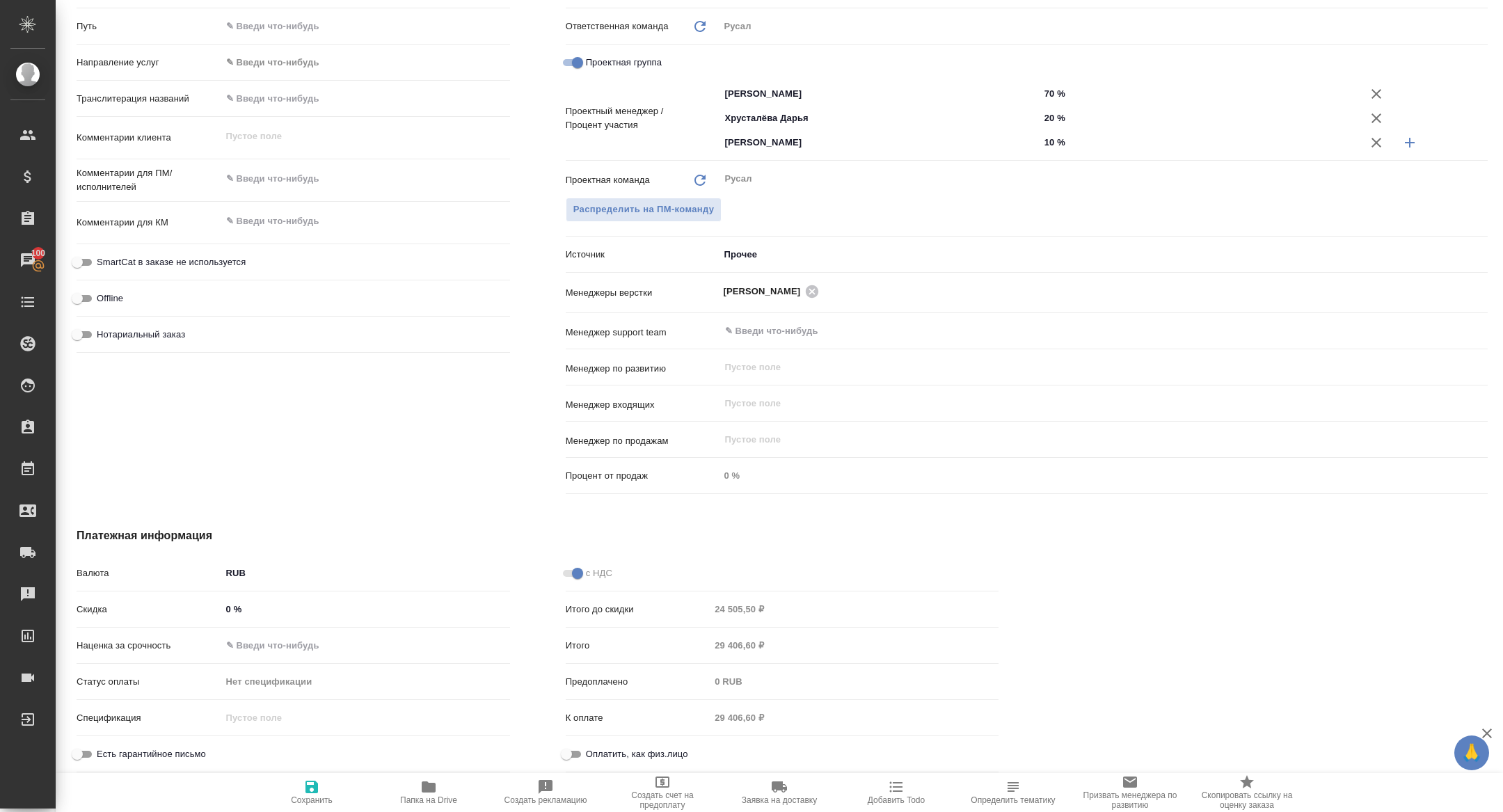
type textarea "x"
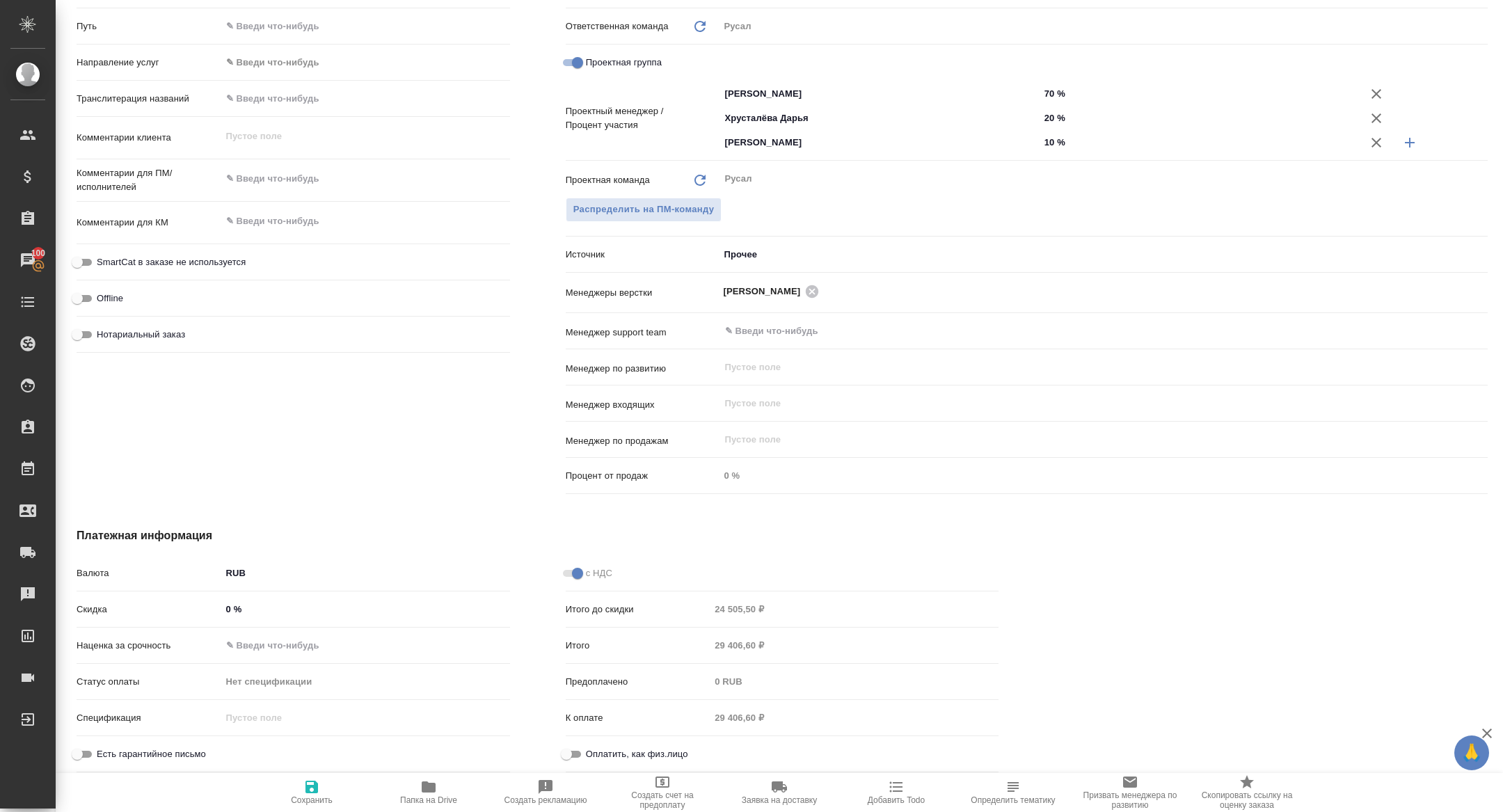
type textarea "x"
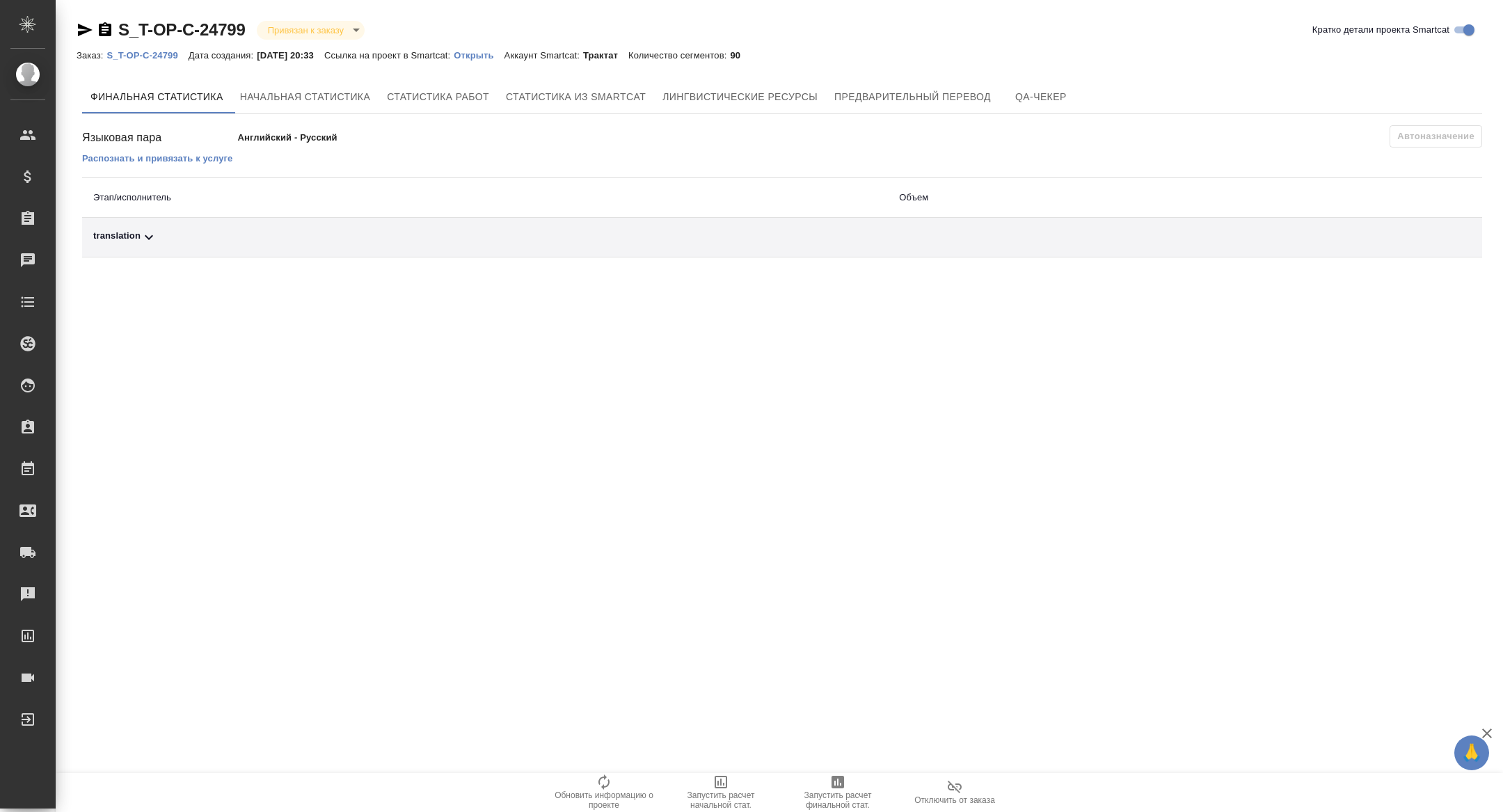
click at [360, 241] on div "translation" at bounding box center [485, 237] width 783 height 17
click at [493, 56] on p "Открыть" at bounding box center [479, 55] width 50 height 11
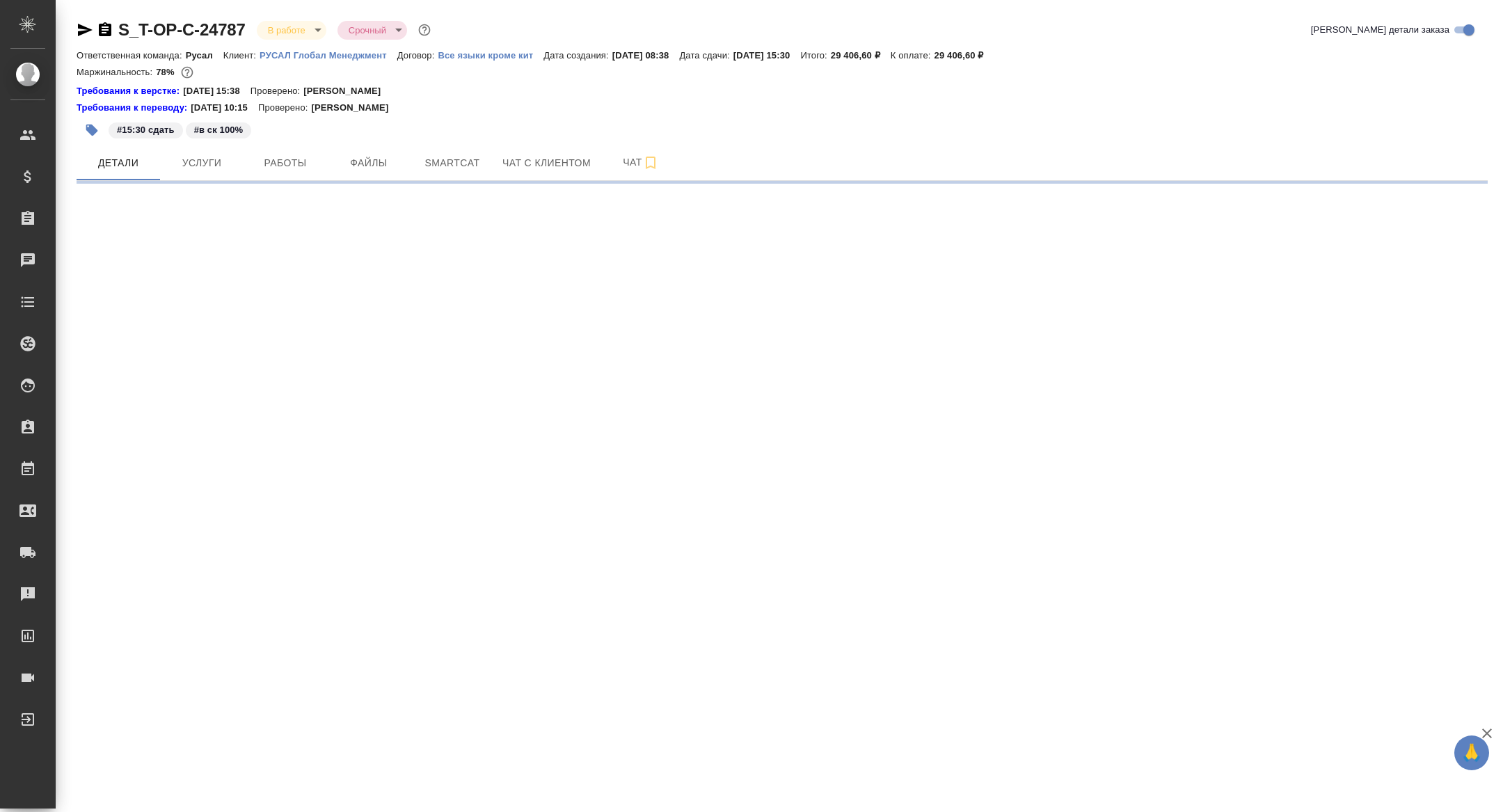
select select "RU"
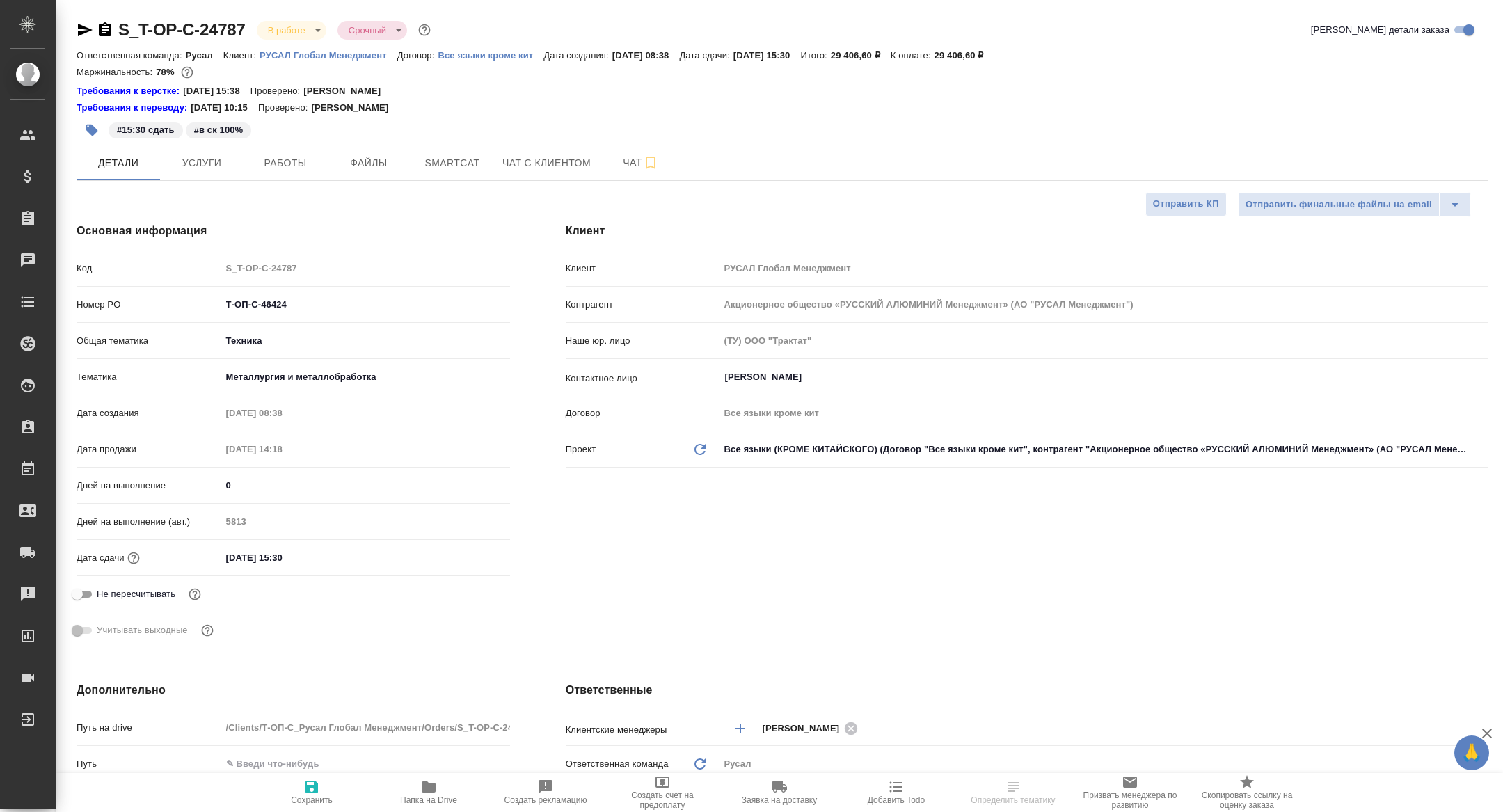
type textarea "x"
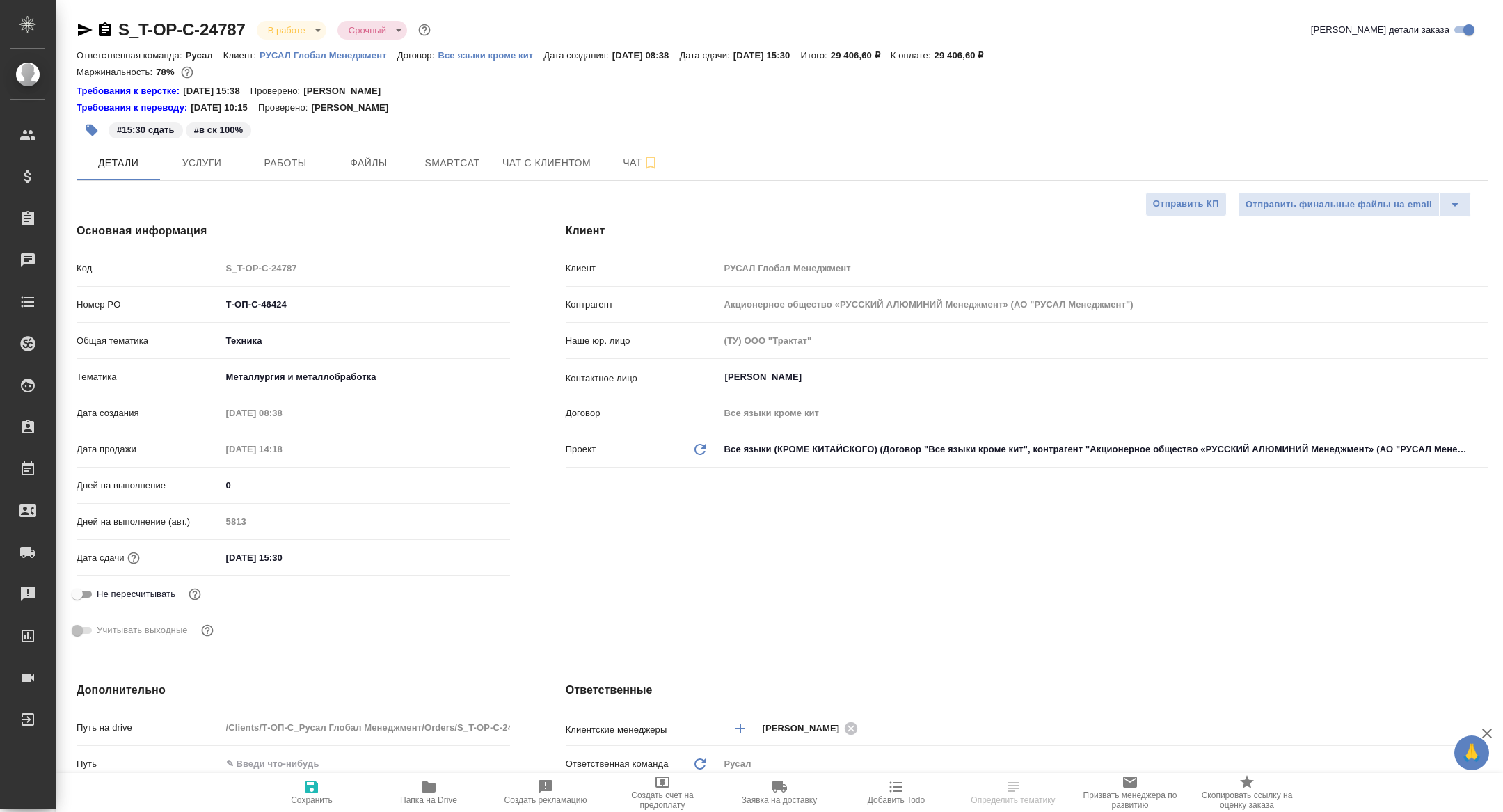
type textarea "x"
click at [268, 171] on span "Работы" at bounding box center [285, 163] width 67 height 17
type textarea "x"
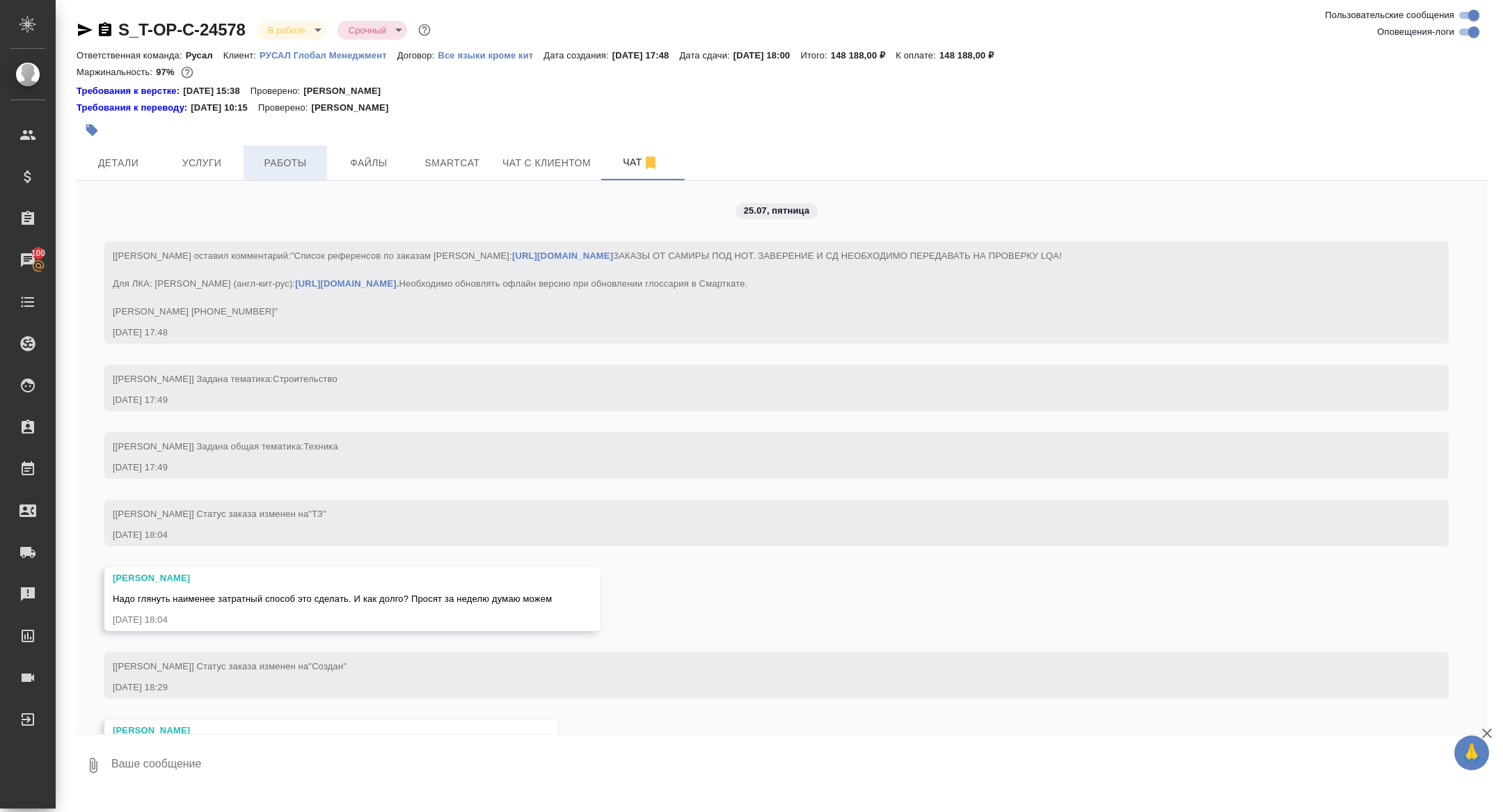
scroll to position [4594, 0]
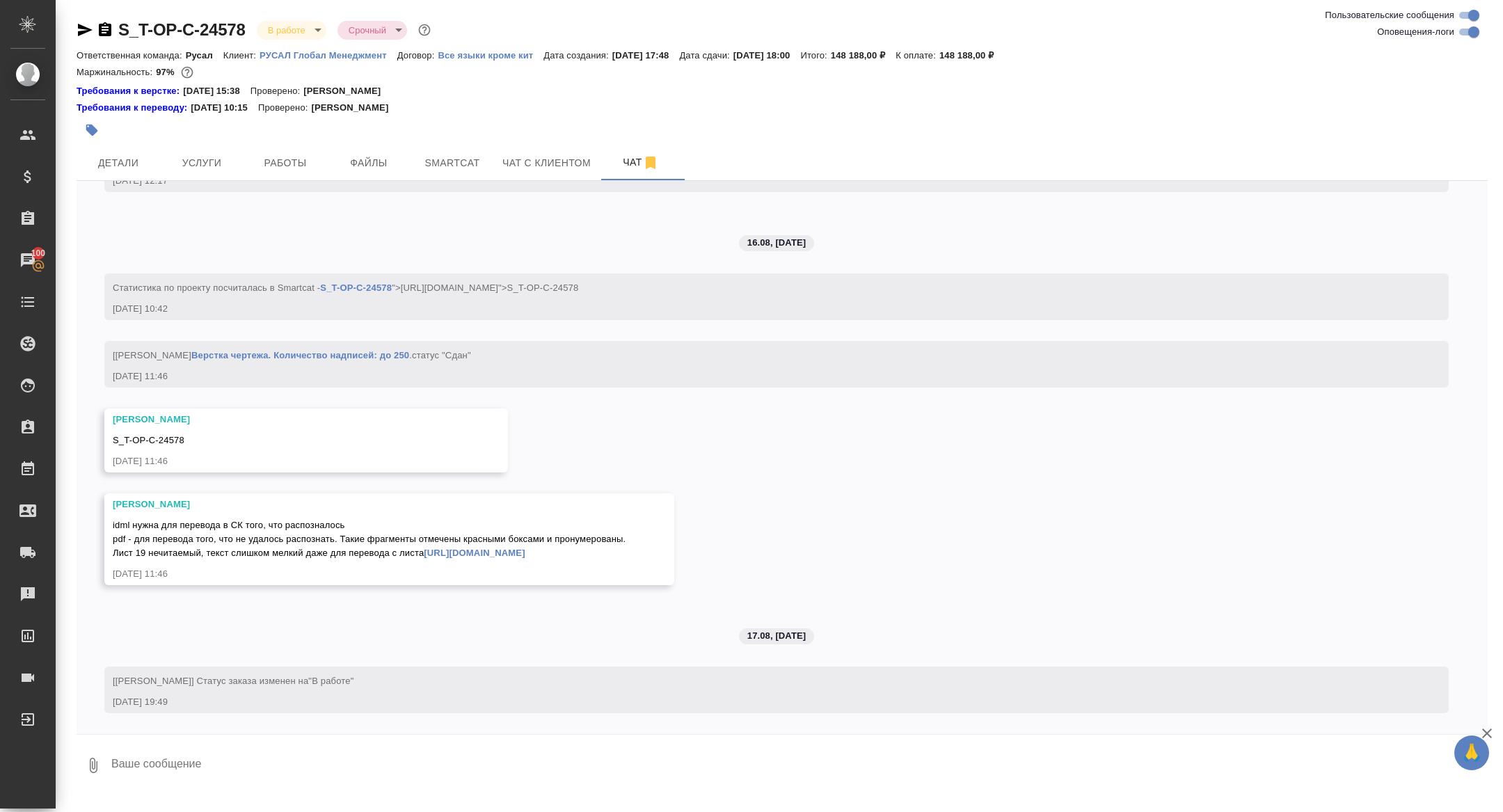
click at [308, 135] on div at bounding box center [547, 130] width 941 height 30
click at [301, 162] on span "Работы" at bounding box center [285, 163] width 67 height 17
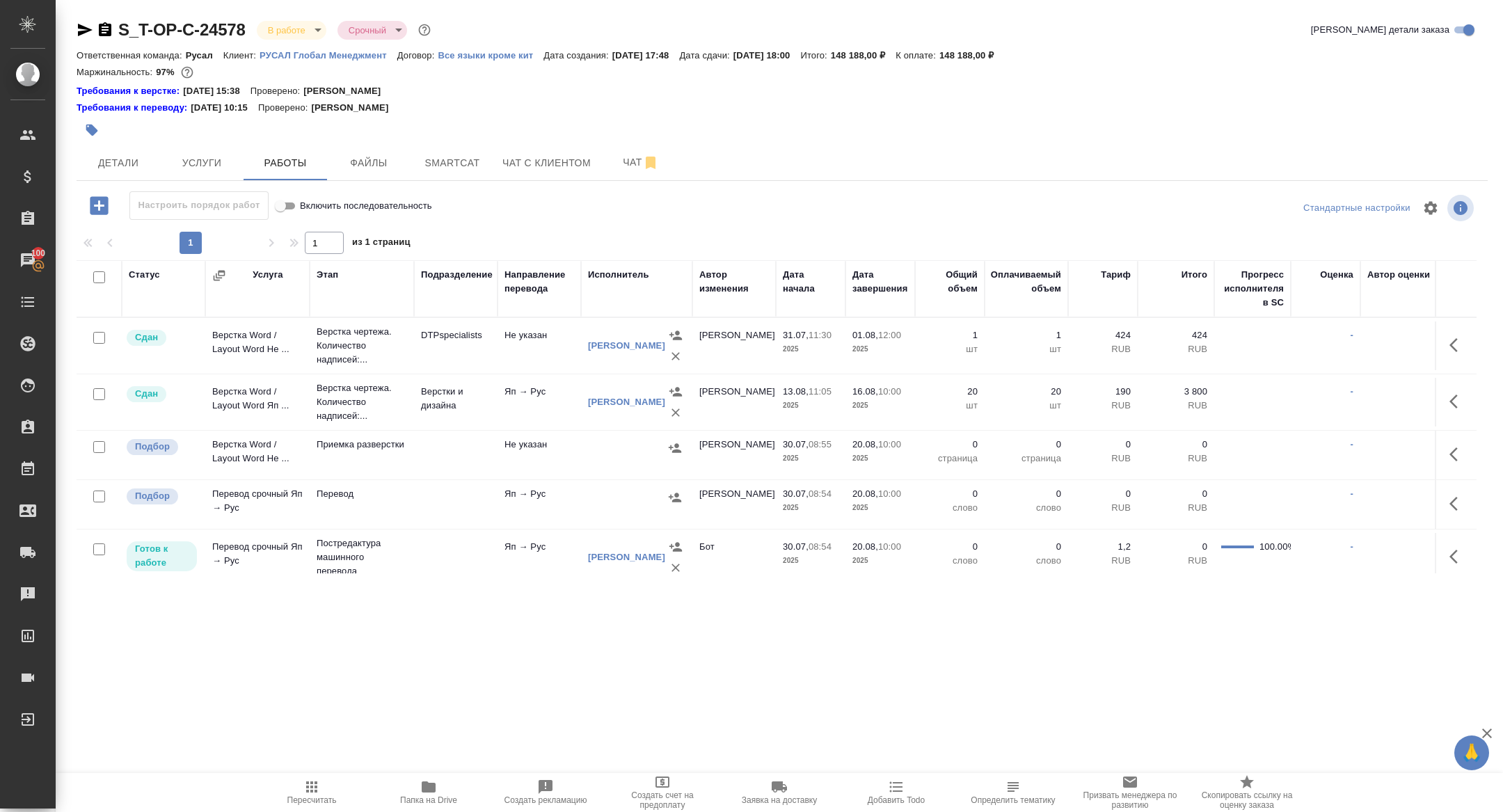
click at [100, 273] on input "checkbox" at bounding box center [99, 277] width 12 height 12
checkbox input "true"
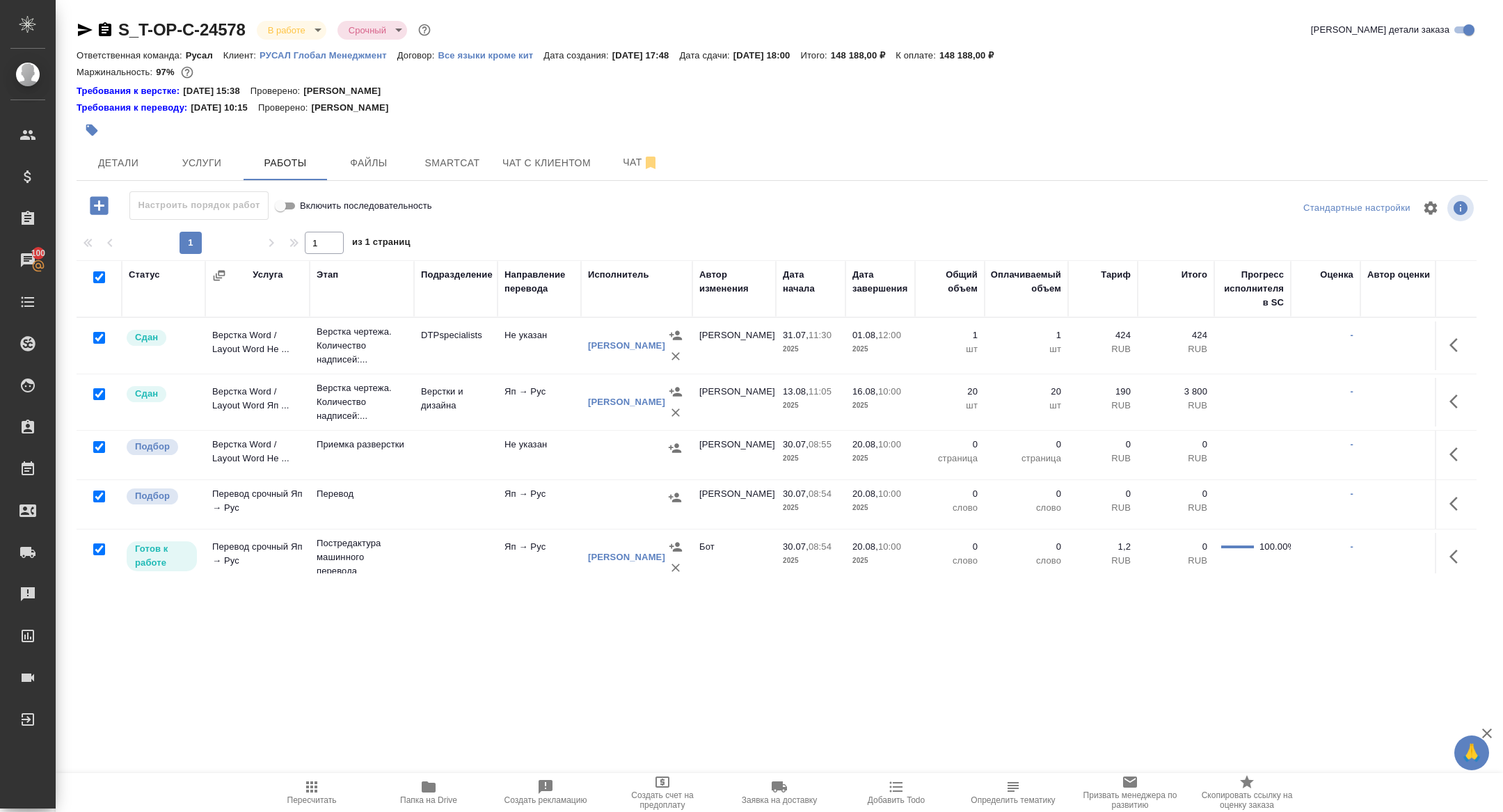
checkbox input "true"
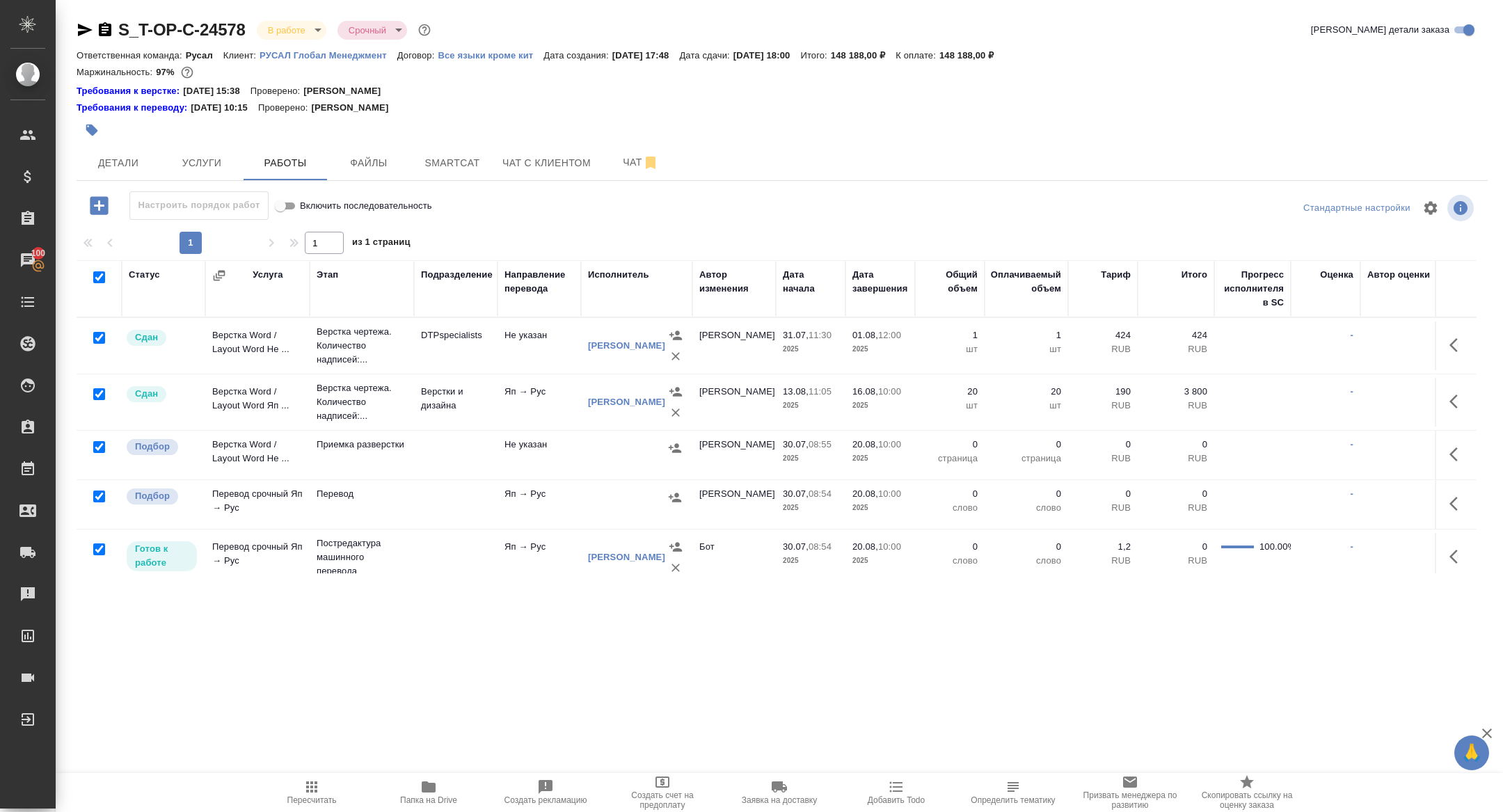
checkbox input "true"
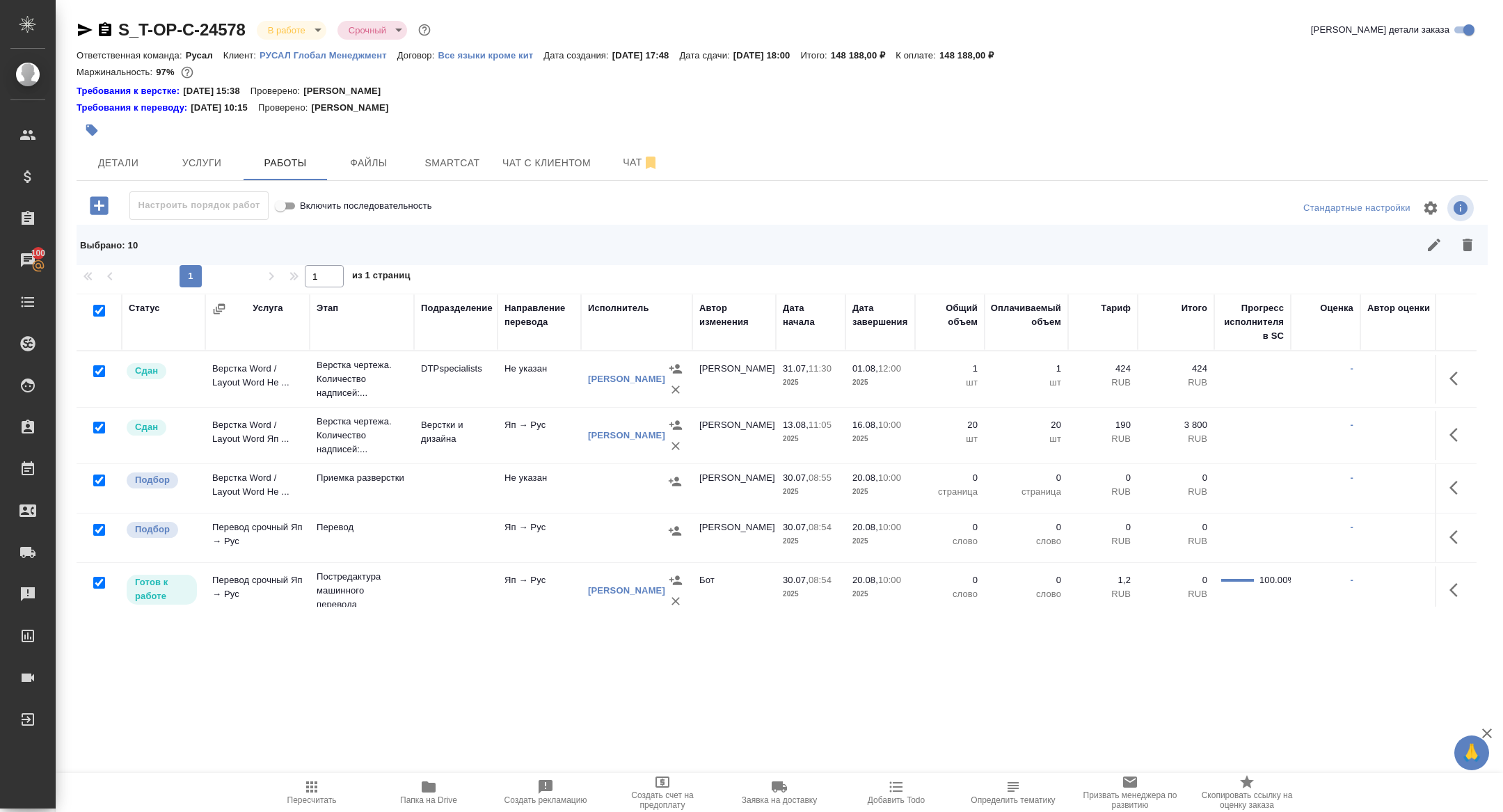
drag, startPoint x: 98, startPoint y: 368, endPoint x: 98, endPoint y: 388, distance: 20.0
click at [98, 368] on input "checkbox" at bounding box center [99, 371] width 12 height 12
checkbox input "false"
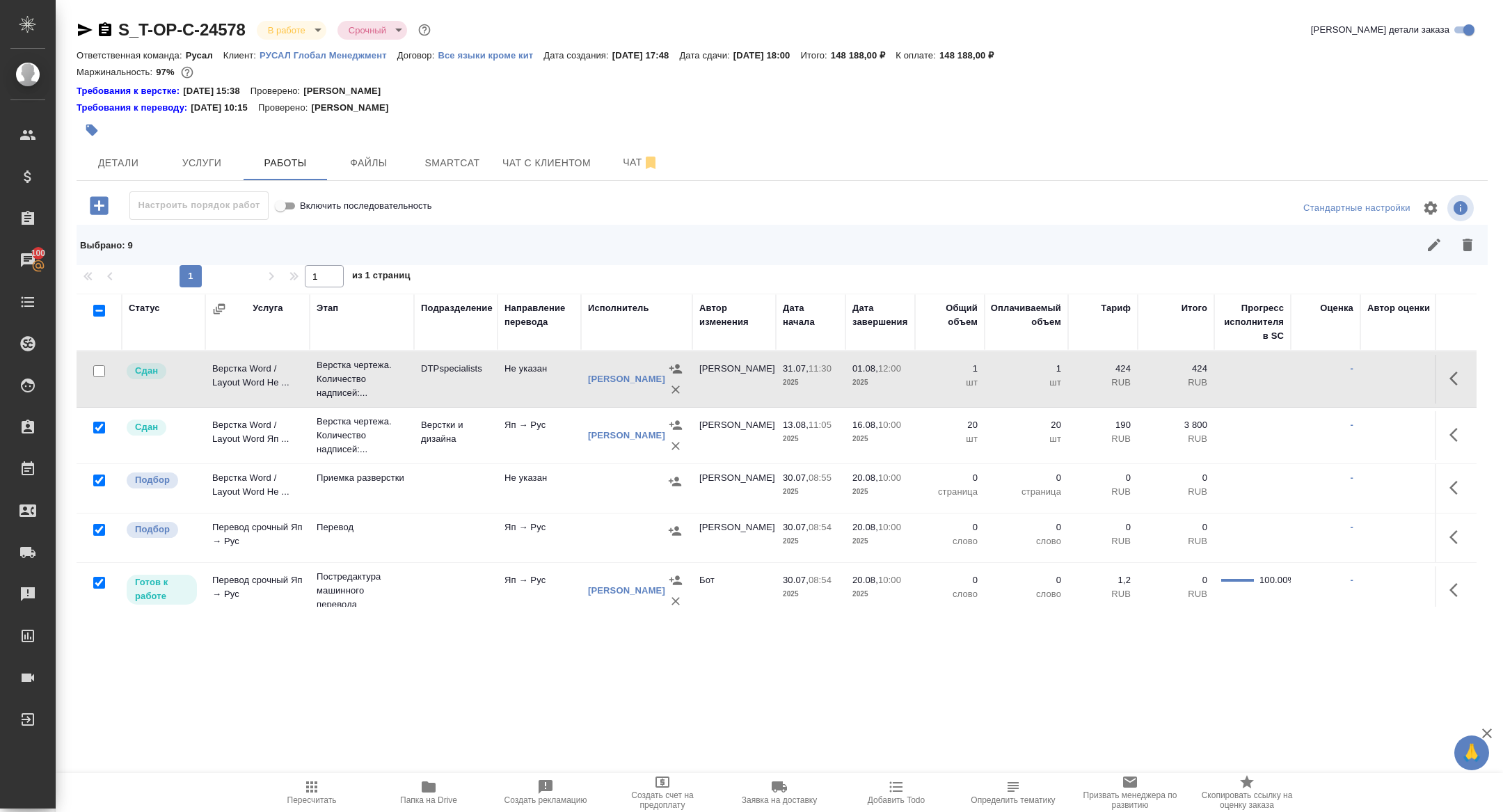
click at [98, 423] on input "checkbox" at bounding box center [99, 428] width 12 height 12
checkbox input "false"
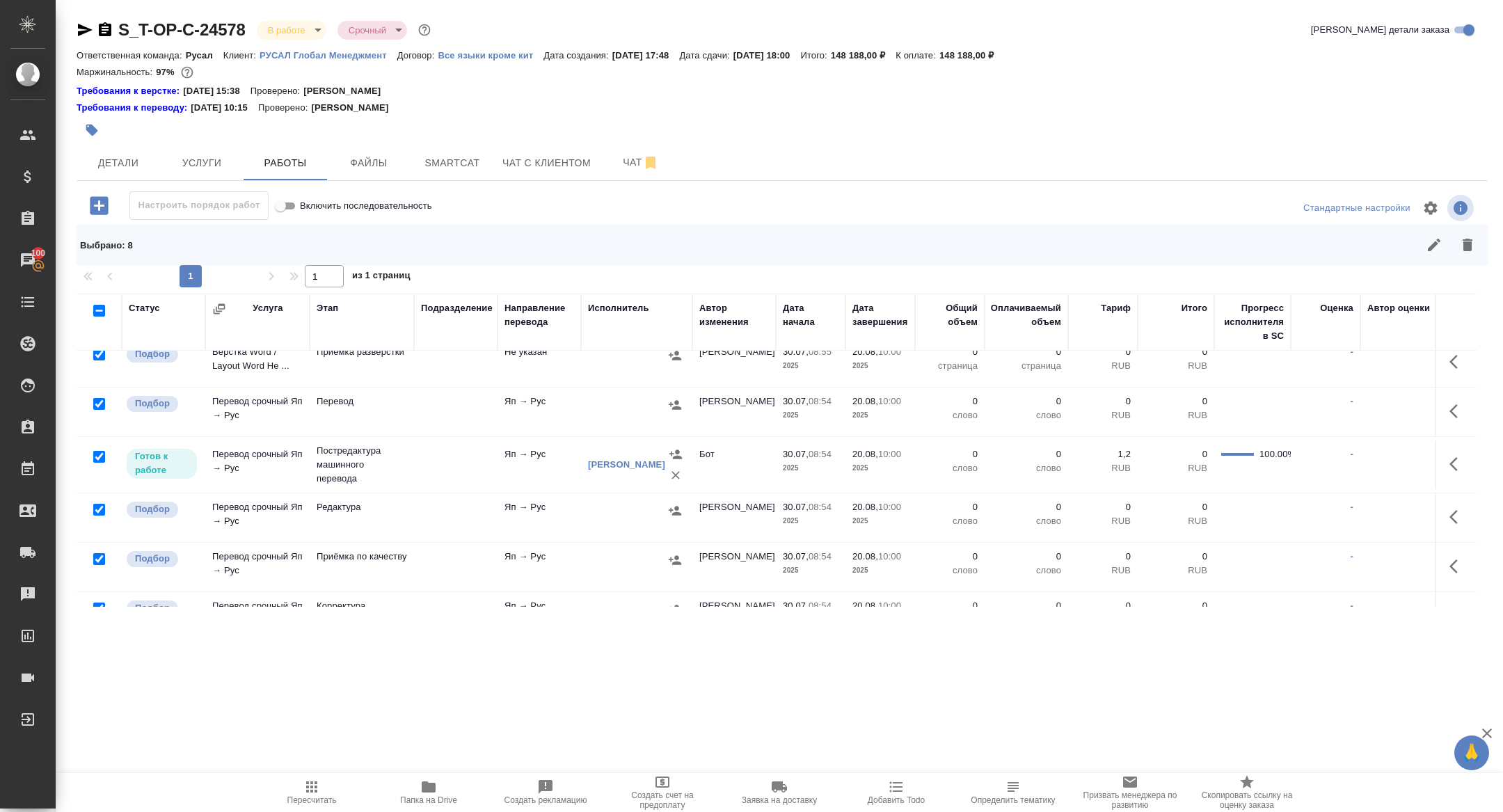
click at [98, 458] on input "checkbox" at bounding box center [99, 457] width 12 height 12
checkbox input "false"
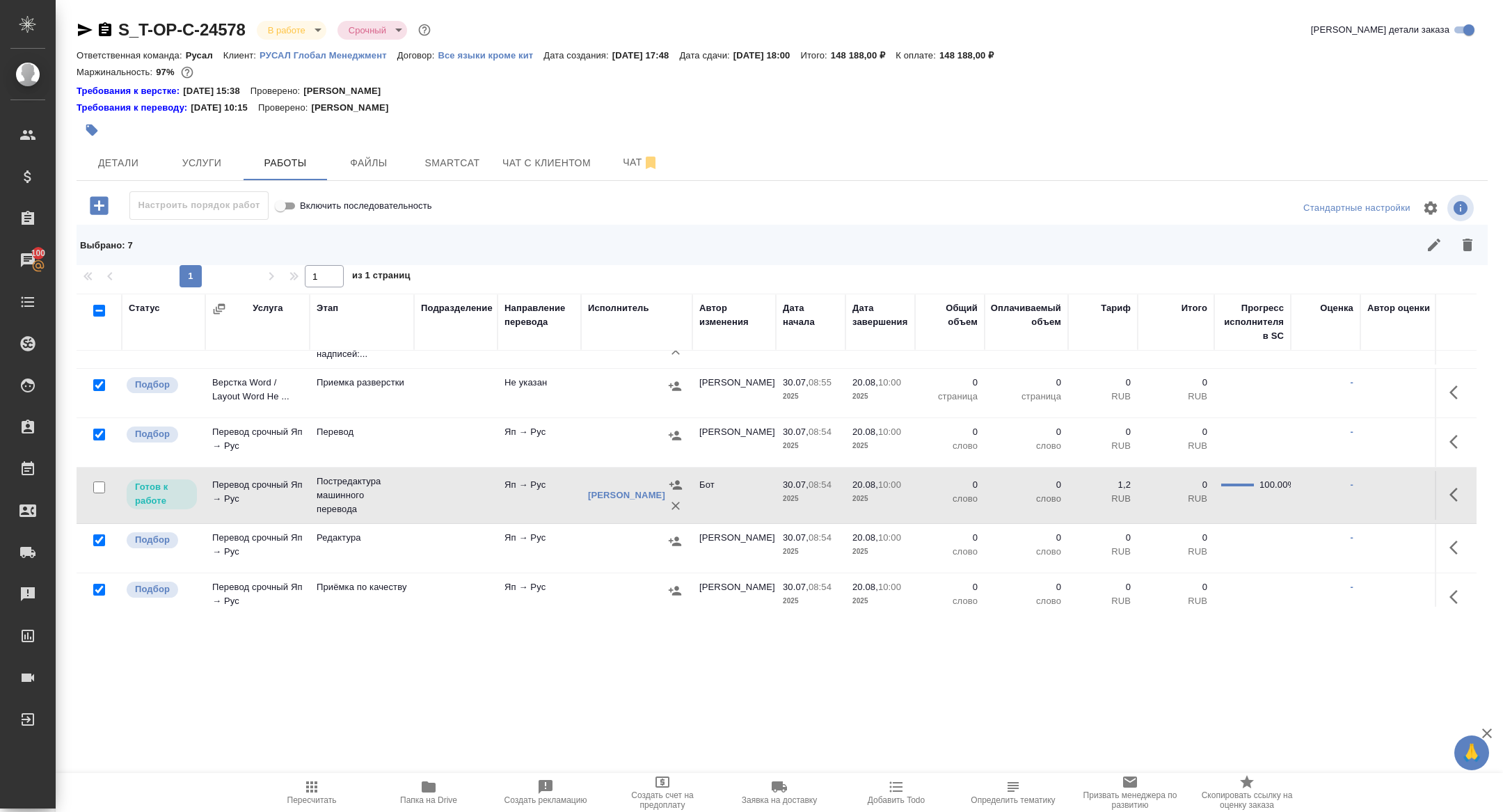
scroll to position [85, 0]
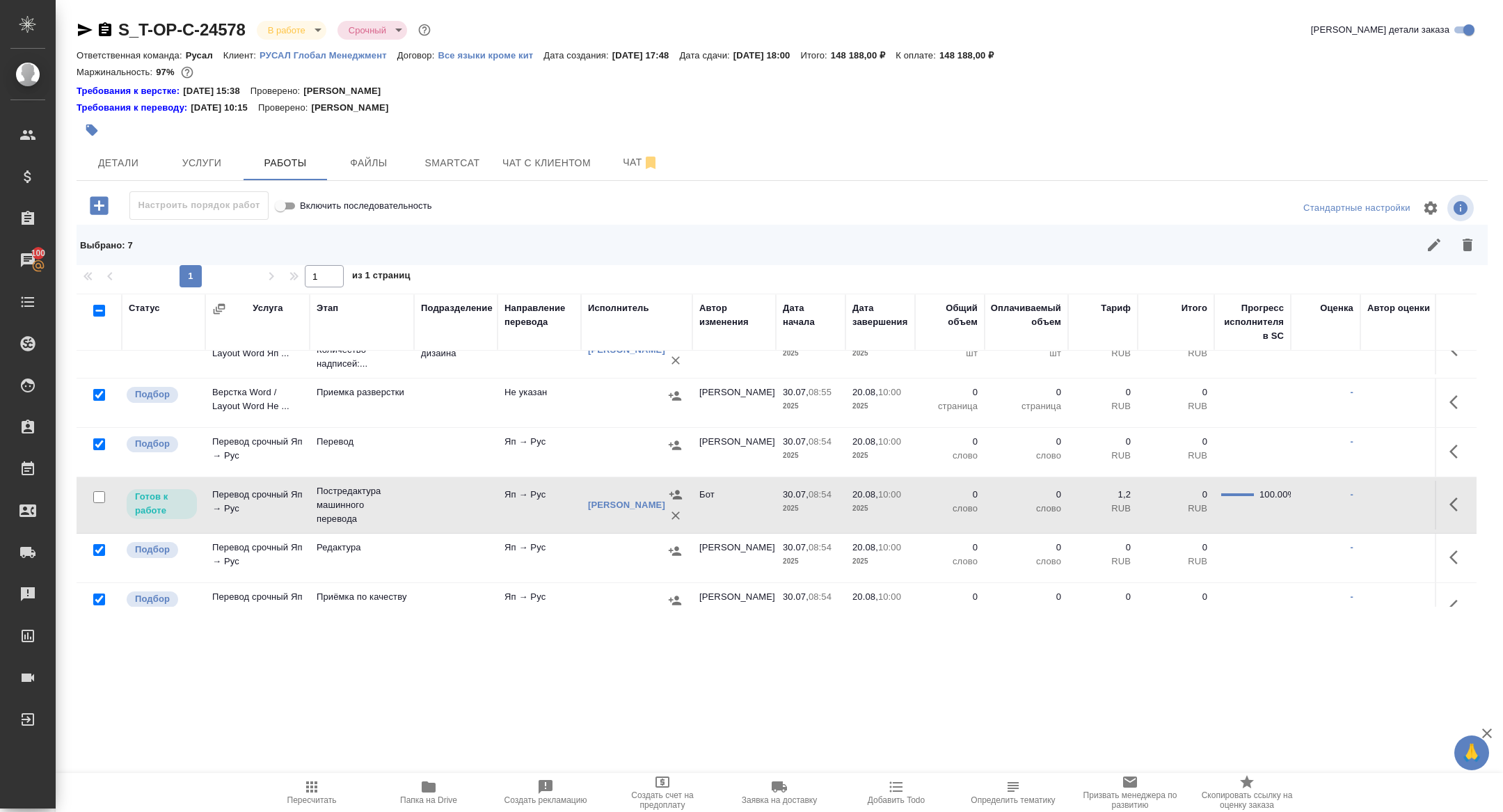
click at [98, 445] on input "checkbox" at bounding box center [99, 445] width 12 height 12
checkbox input "false"
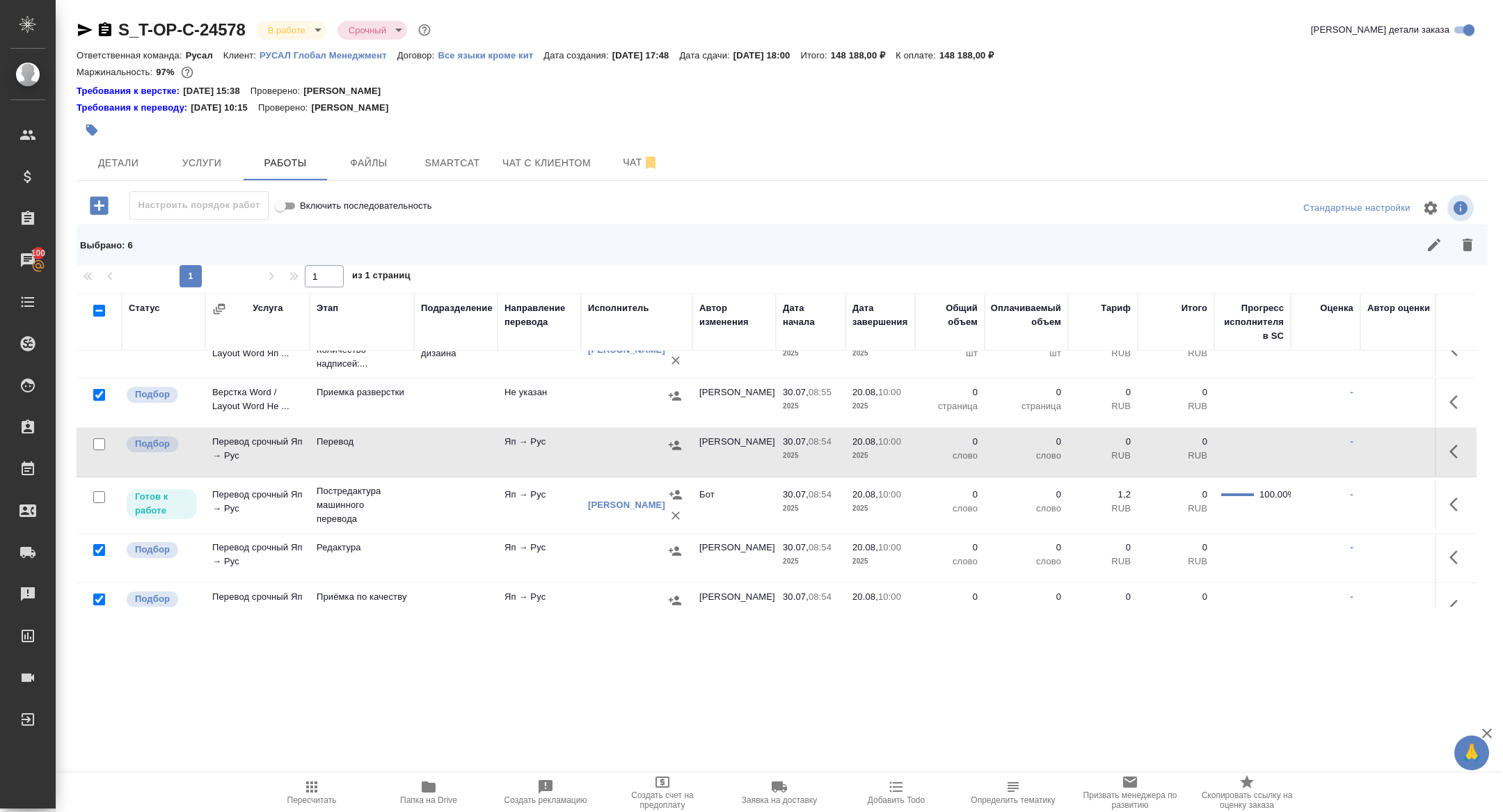
click at [1470, 249] on icon "button" at bounding box center [1467, 245] width 10 height 13
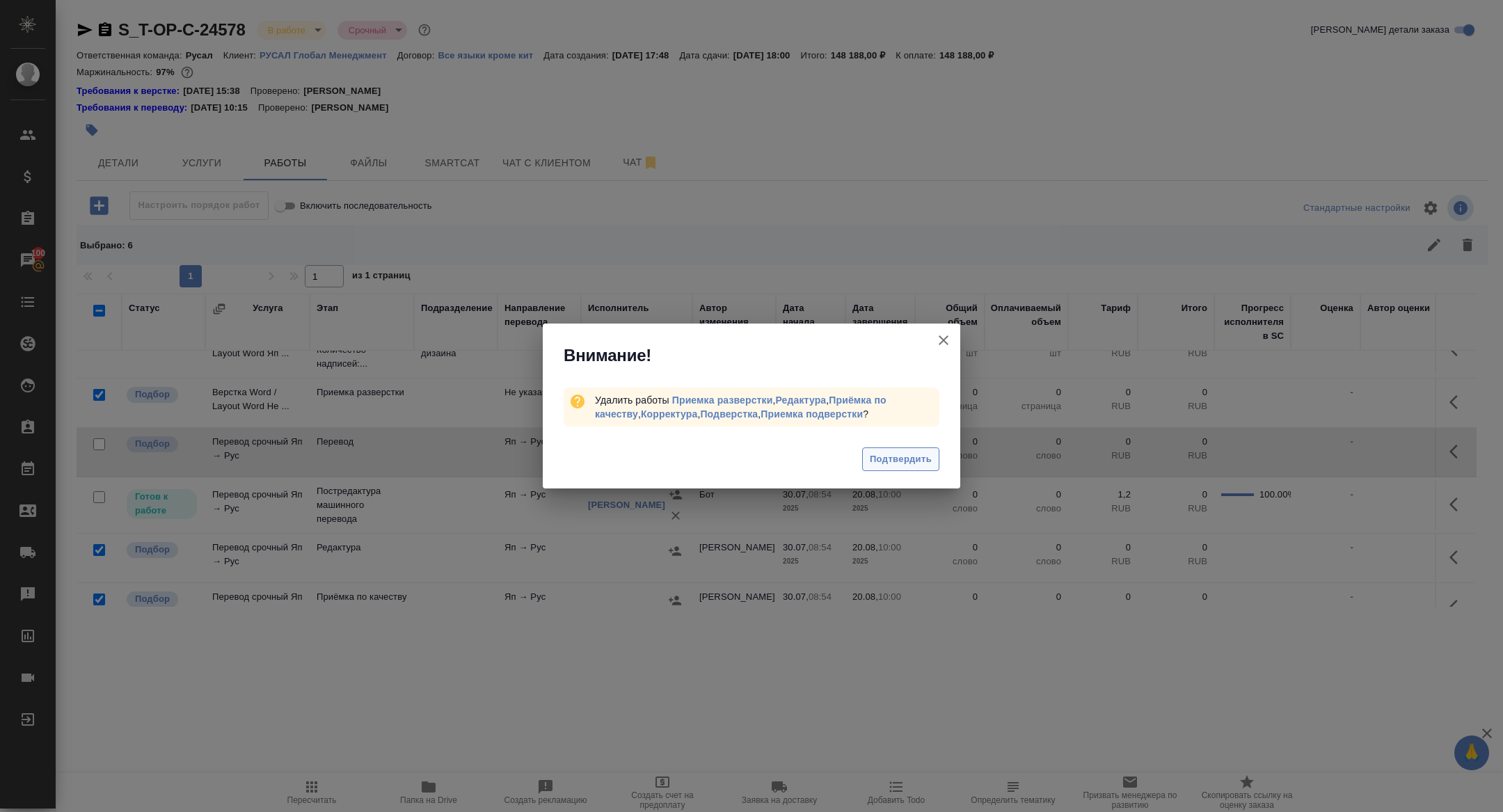
click at [888, 463] on span "Подтвердить" at bounding box center [900, 459] width 62 height 16
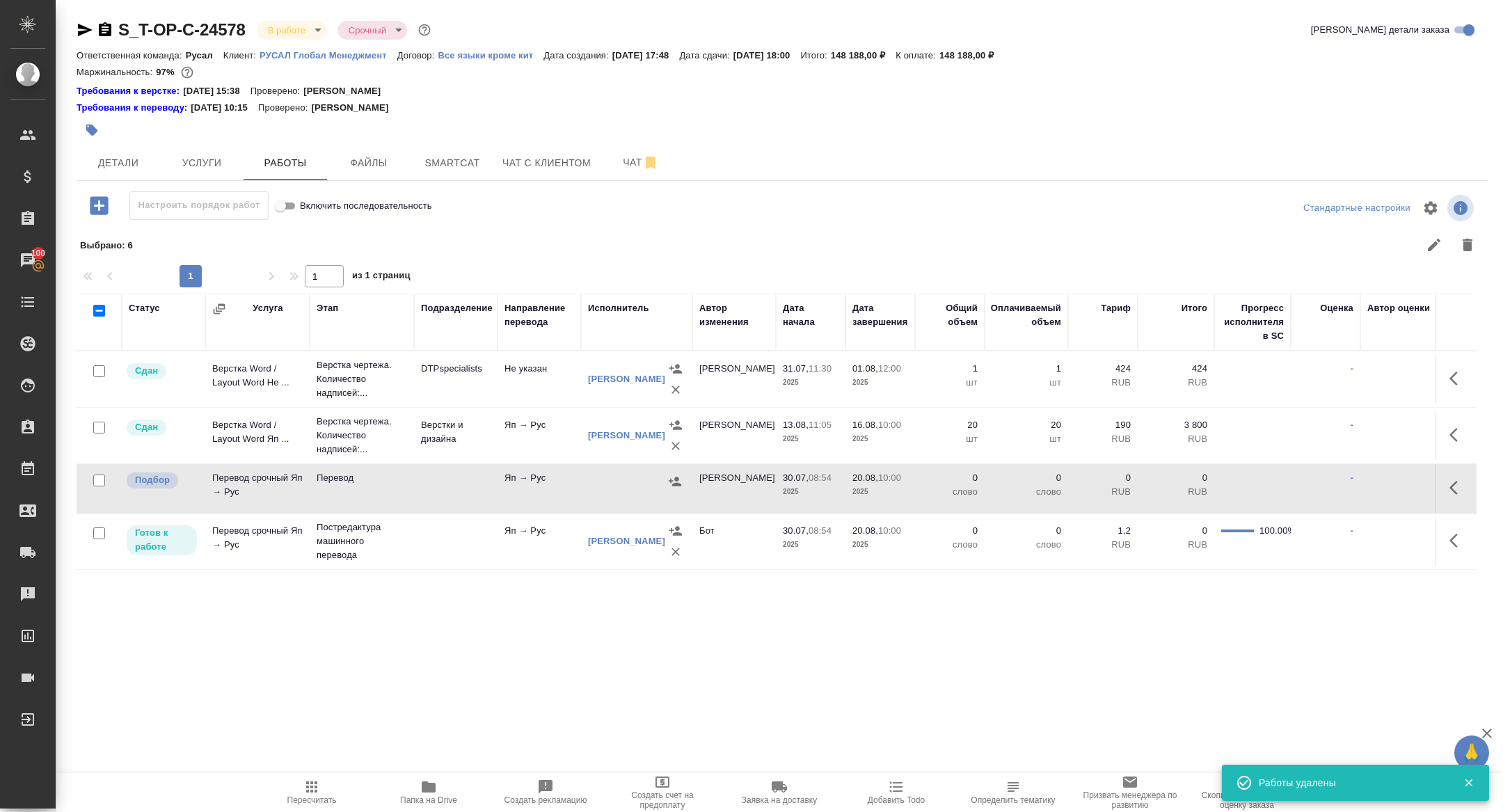
scroll to position [0, 0]
click at [1452, 485] on icon "button" at bounding box center [1453, 488] width 8 height 14
click at [1349, 485] on icon "button" at bounding box center [1356, 488] width 17 height 17
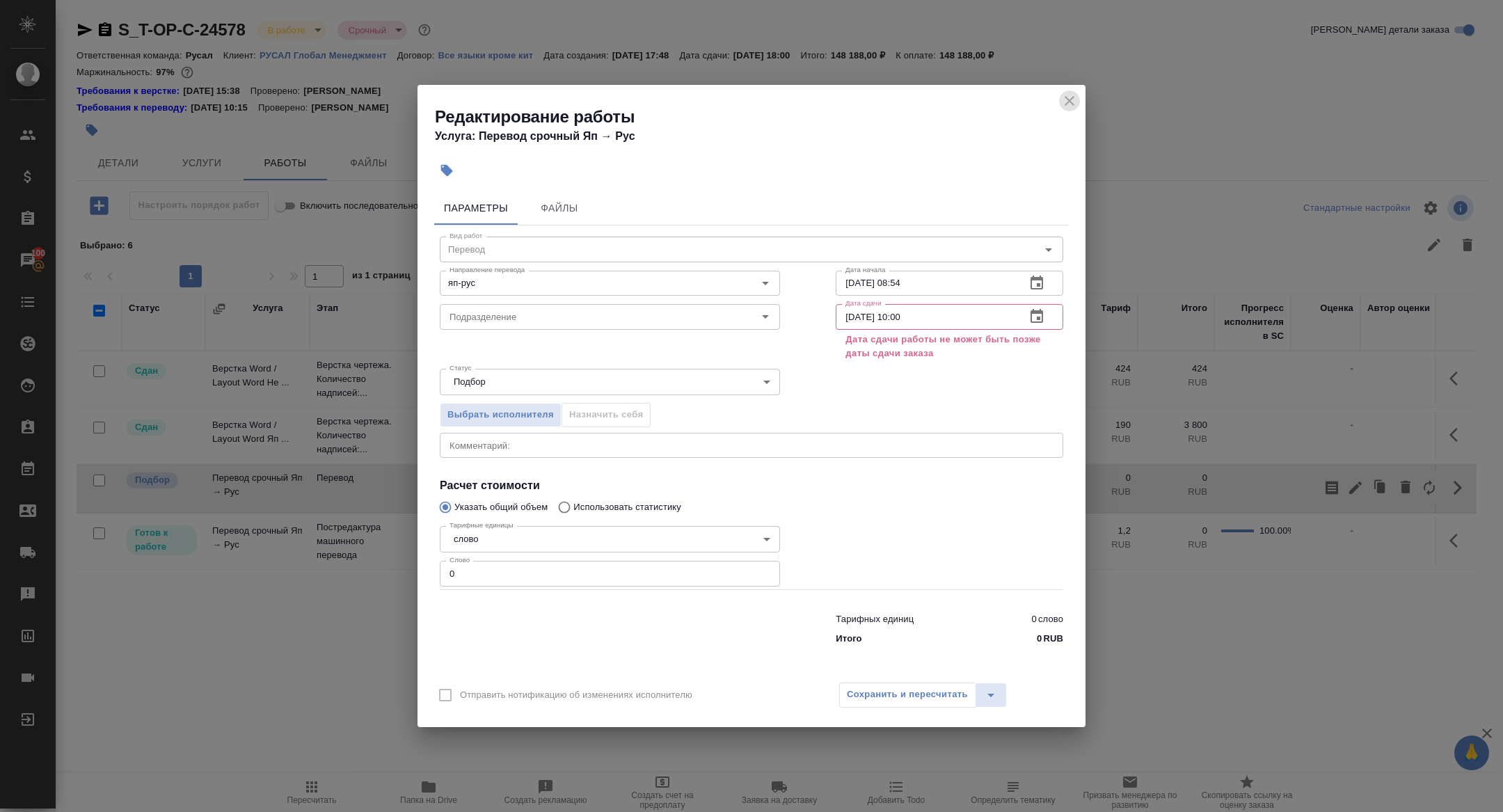
click at [1069, 110] on button "close" at bounding box center [1070, 101] width 21 height 21
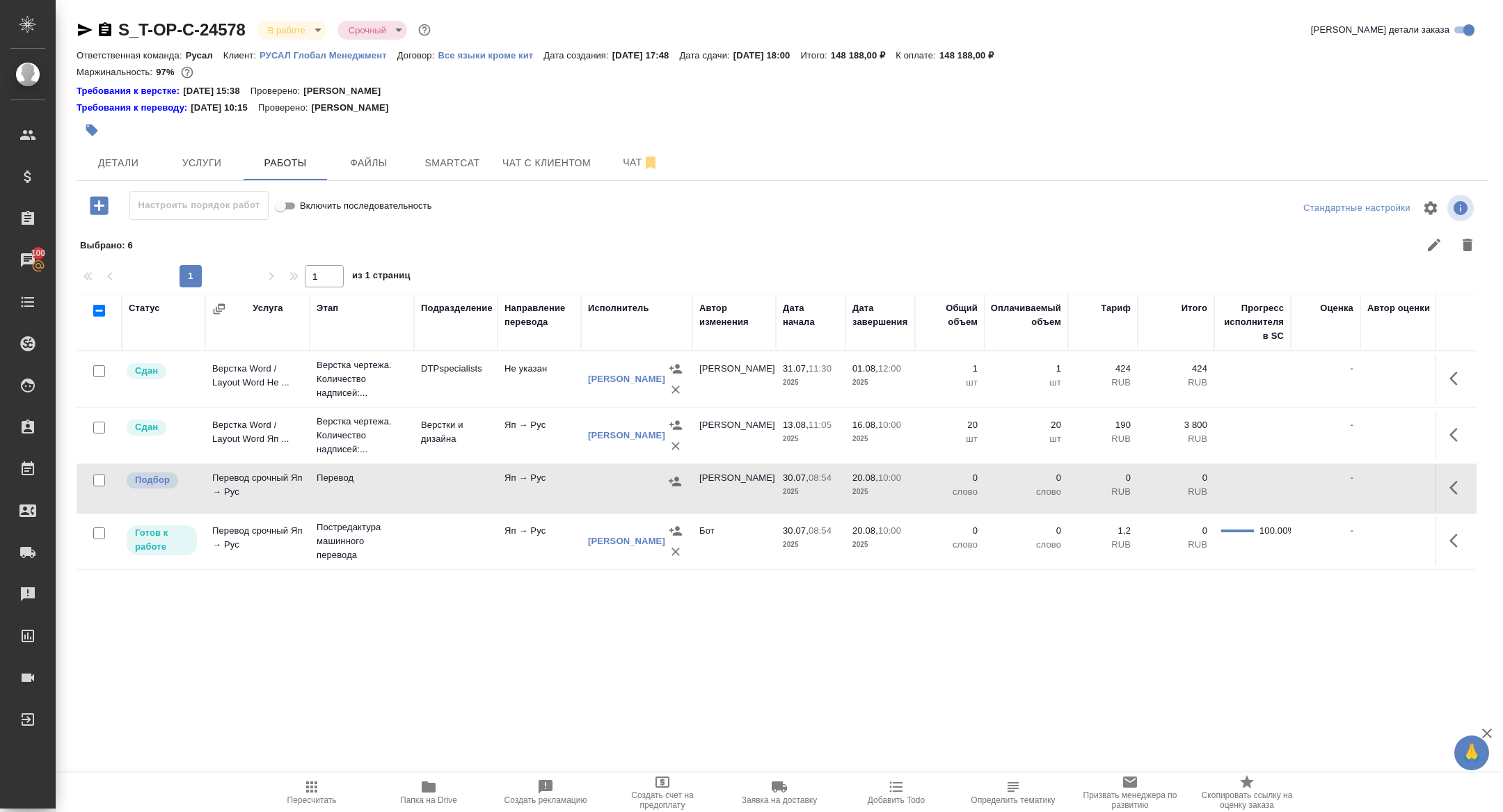
click at [1455, 538] on icon "button" at bounding box center [1458, 541] width 17 height 17
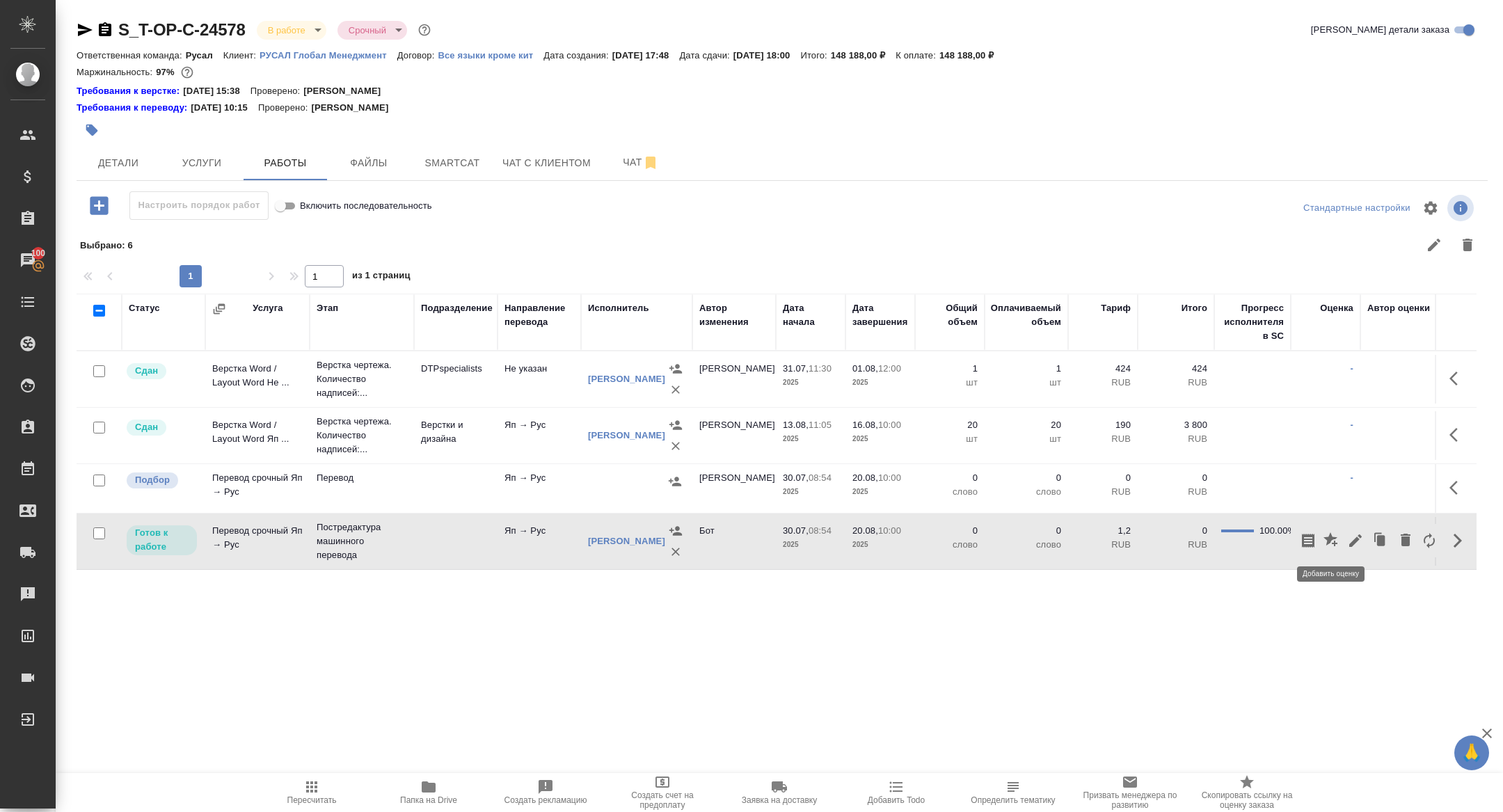
click at [1337, 538] on icon "button" at bounding box center [1332, 541] width 17 height 17
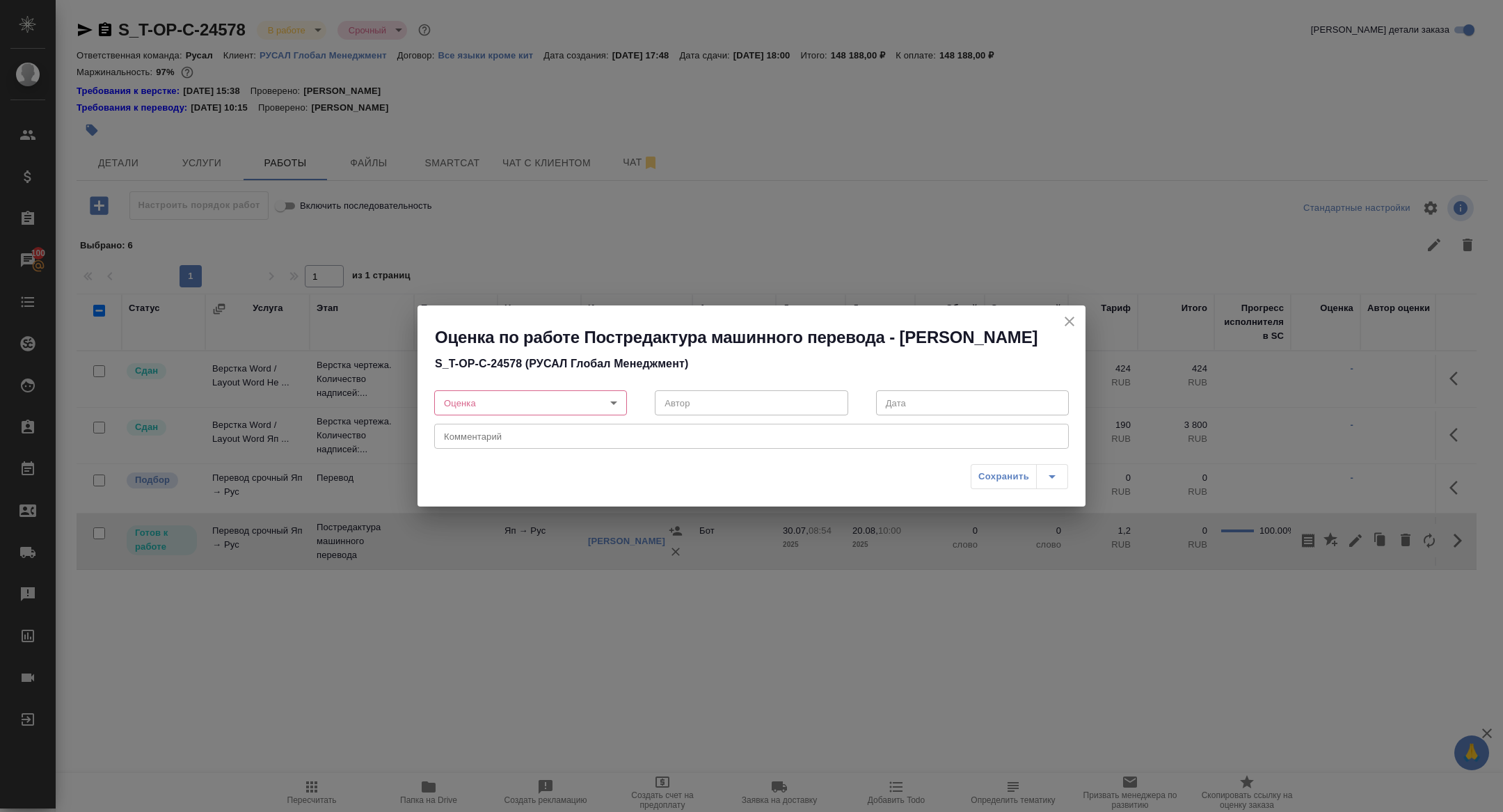
drag, startPoint x: 1074, startPoint y: 311, endPoint x: 1174, endPoint y: 382, distance: 122.6
click at [1074, 313] on icon "close" at bounding box center [1070, 321] width 17 height 17
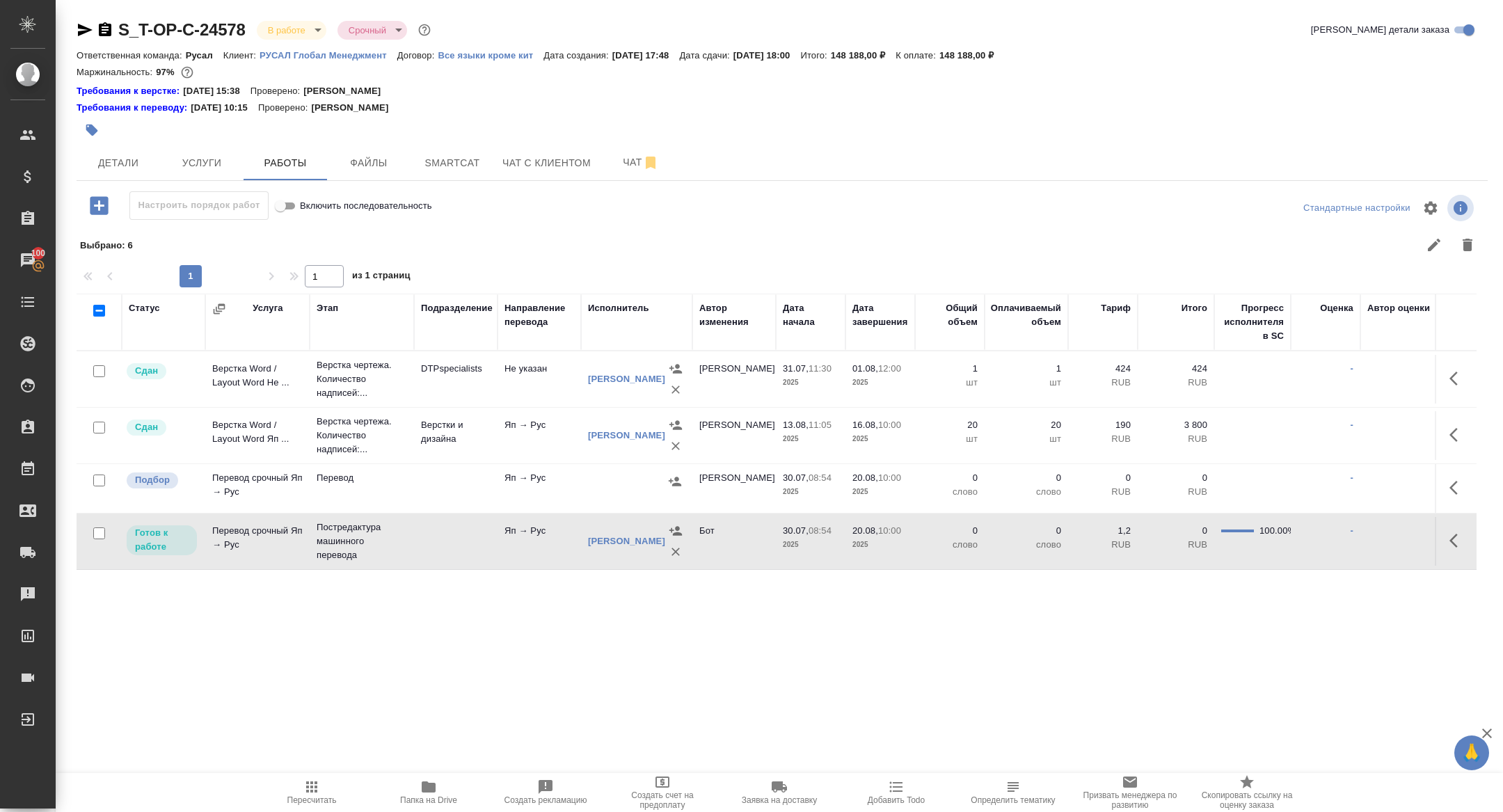
drag, startPoint x: 1454, startPoint y: 535, endPoint x: 1446, endPoint y: 539, distance: 8.9
click at [1454, 535] on icon "button" at bounding box center [1458, 541] width 17 height 17
click at [1355, 532] on icon "button" at bounding box center [1356, 541] width 17 height 17
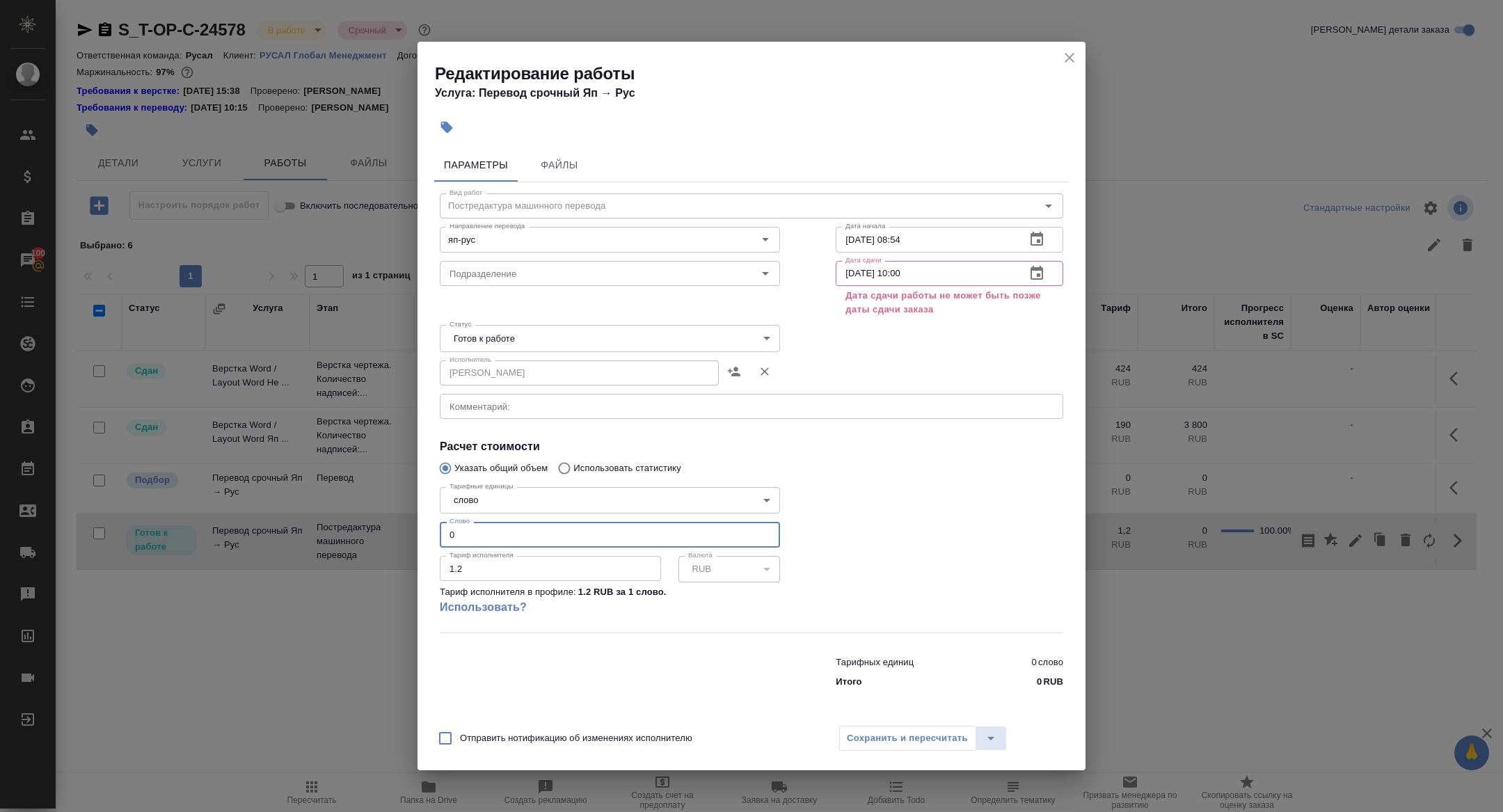
drag, startPoint x: 476, startPoint y: 535, endPoint x: 383, endPoint y: 532, distance: 93.0
click at [383, 532] on div "Редактирование работы Услуга: Перевод срочный Яп → Рус Параметры Файлы Вид рабо…" at bounding box center [752, 406] width 1503 height 812
type input "5345"
click at [1046, 268] on button "button" at bounding box center [1037, 274] width 33 height 33
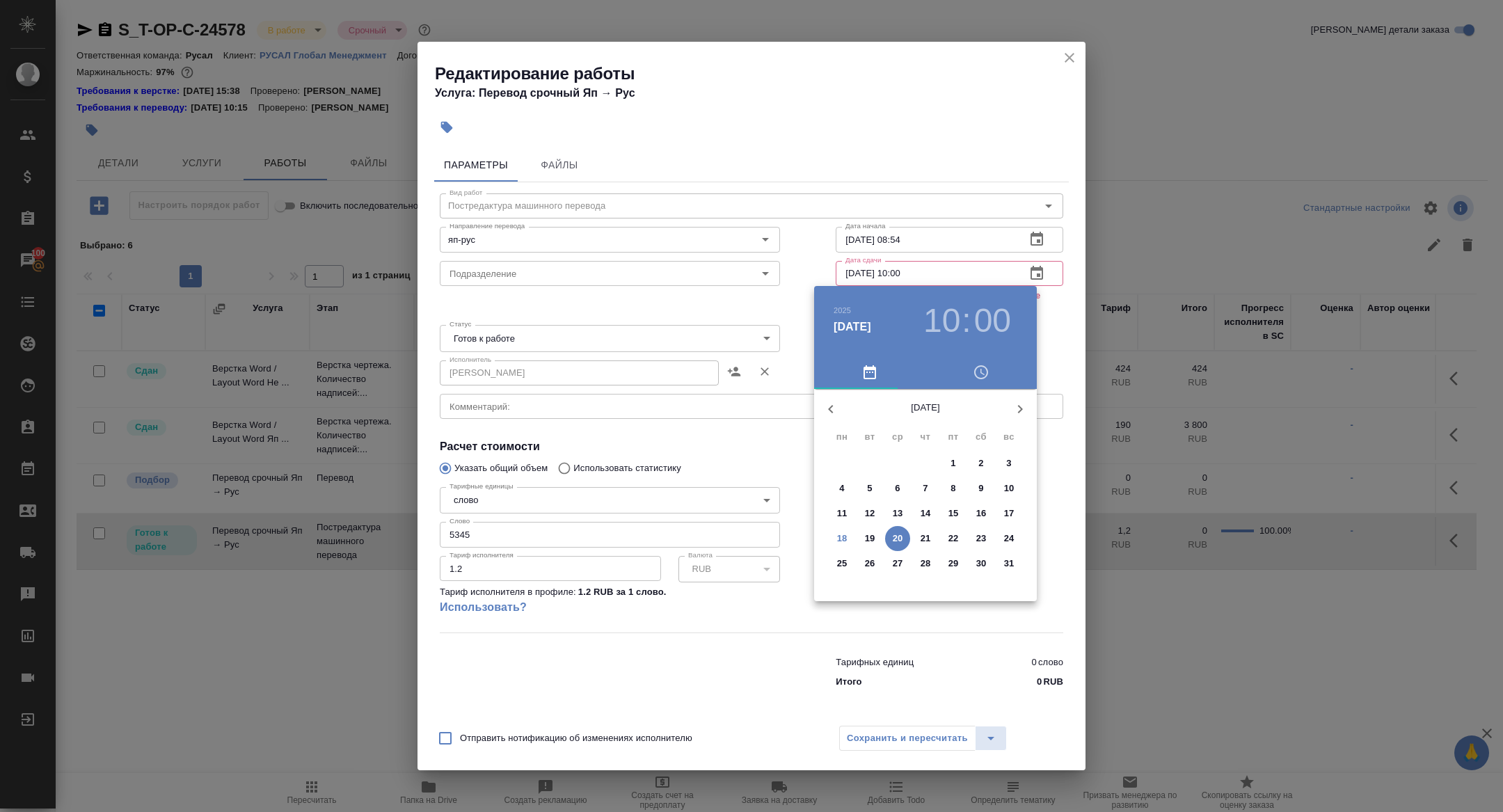
click at [838, 530] on button "18" at bounding box center [841, 538] width 25 height 25
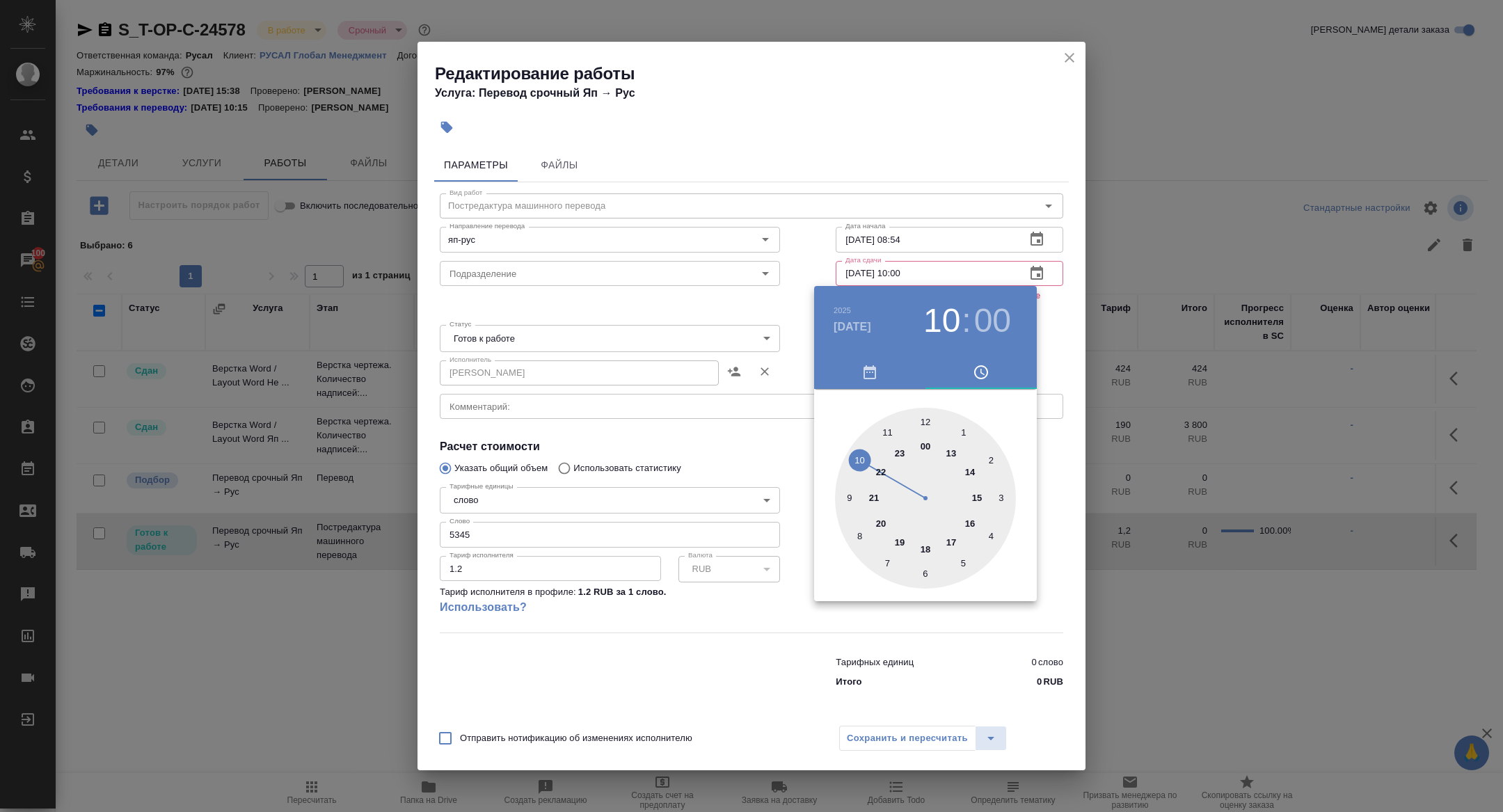
click at [929, 547] on div at bounding box center [925, 497] width 181 height 181
click at [690, 382] on div at bounding box center [752, 406] width 1503 height 812
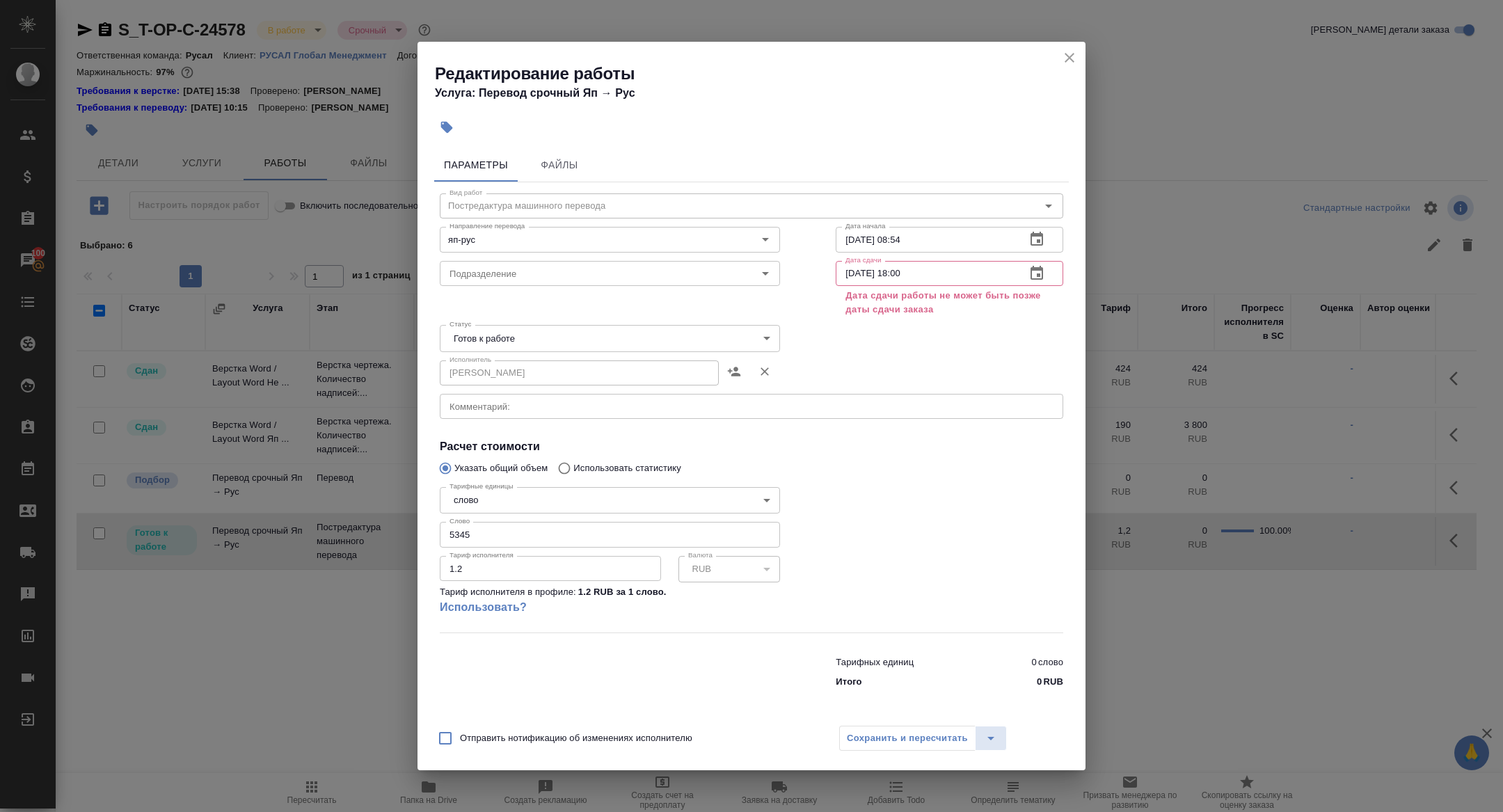
click at [1028, 271] on icon "button" at bounding box center [1037, 274] width 17 height 17
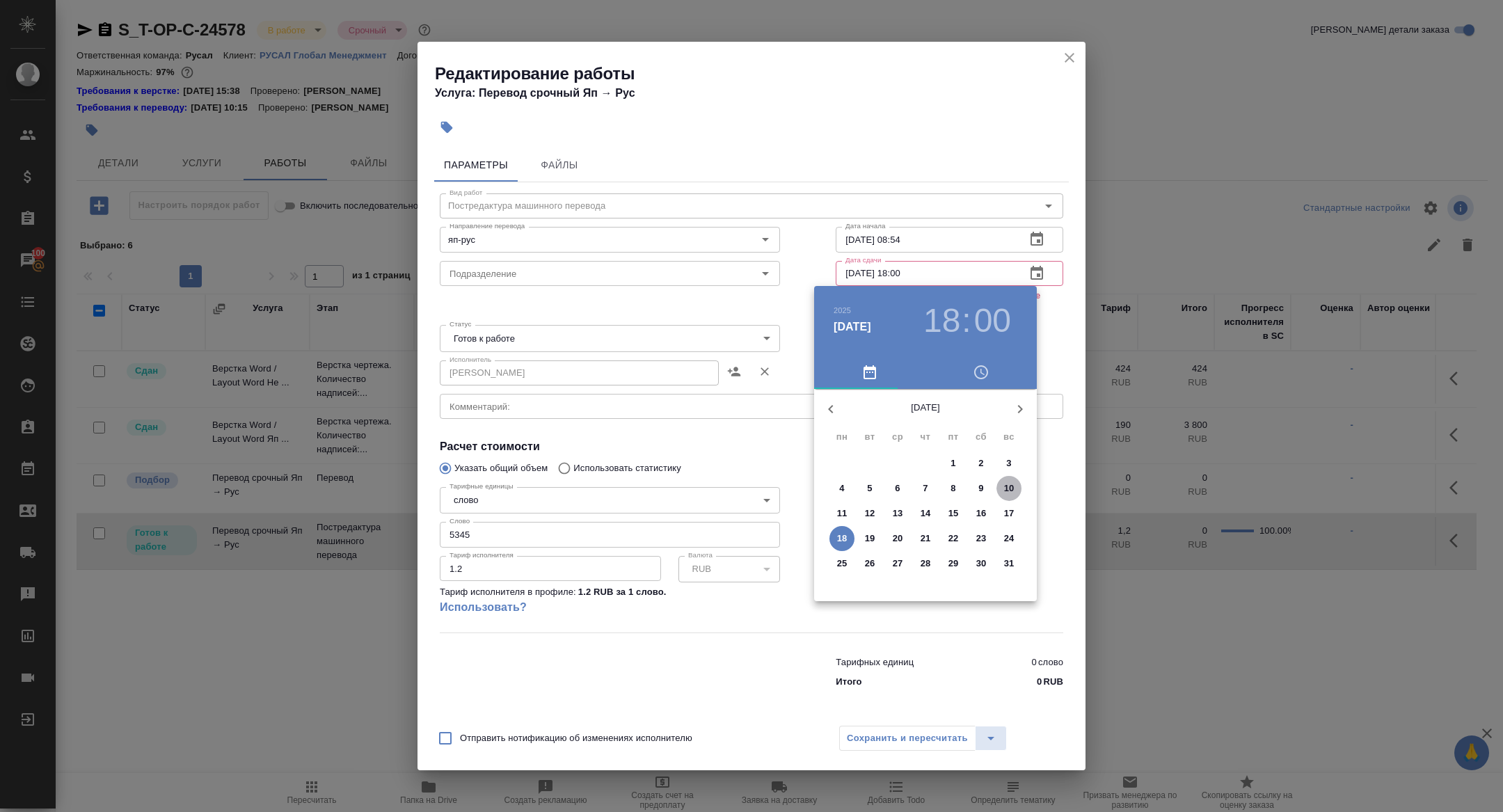
click at [1008, 494] on p "10" at bounding box center [1009, 488] width 11 height 14
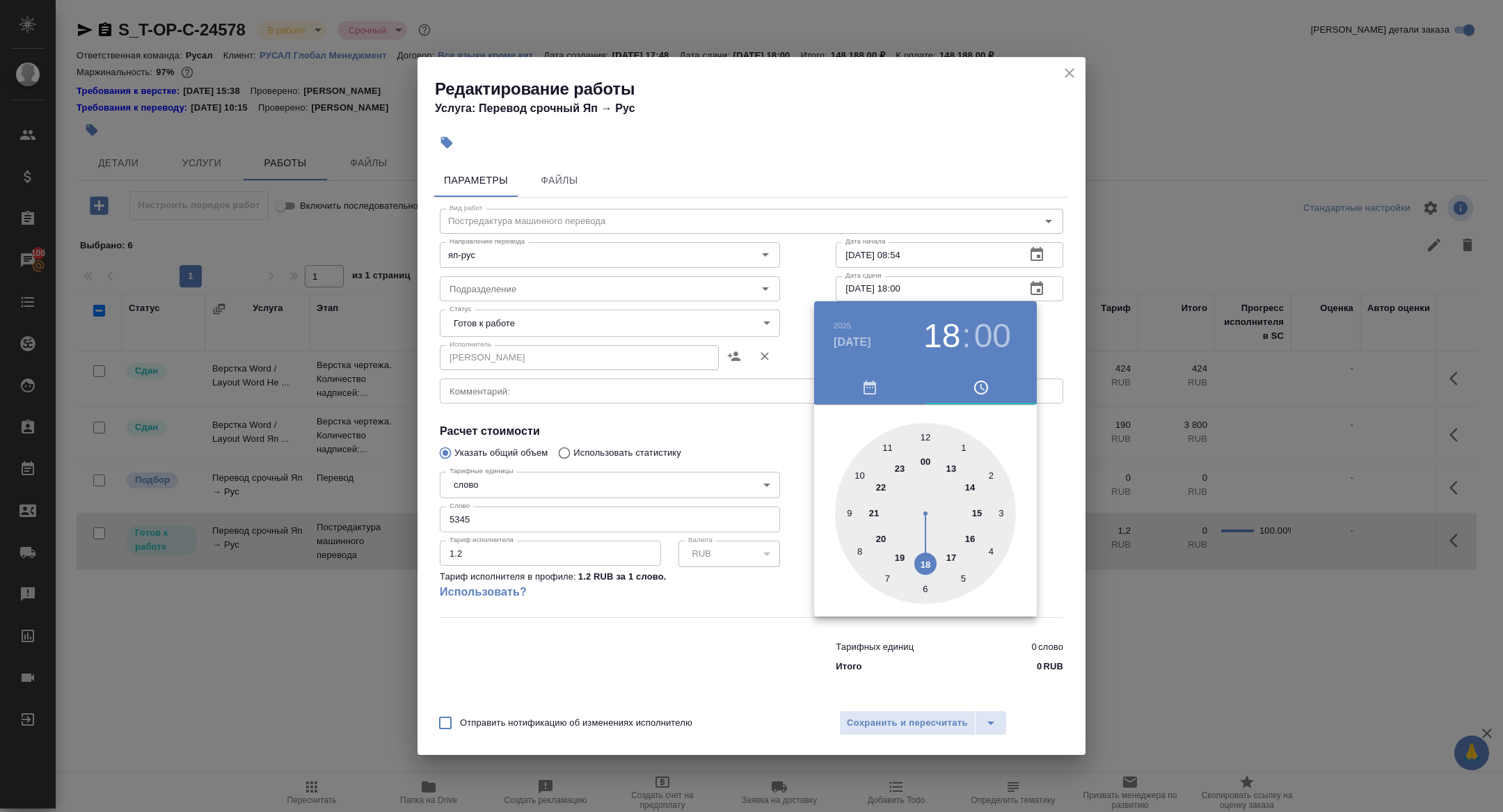
click at [852, 334] on h4 "авг. 10" at bounding box center [853, 342] width 38 height 17
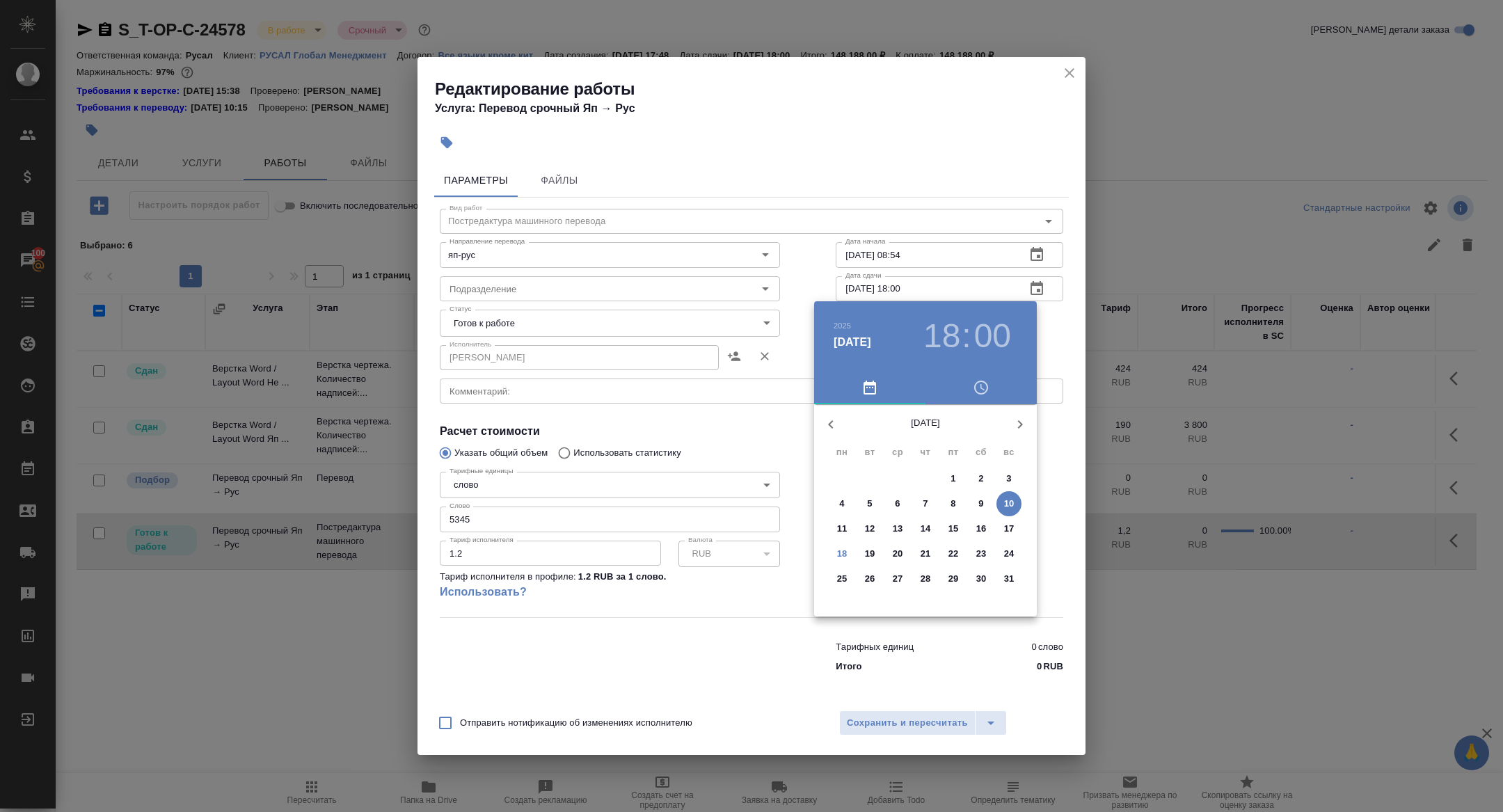
click at [1006, 528] on p "17" at bounding box center [1009, 528] width 11 height 14
type input "17.08.2025 18:00"
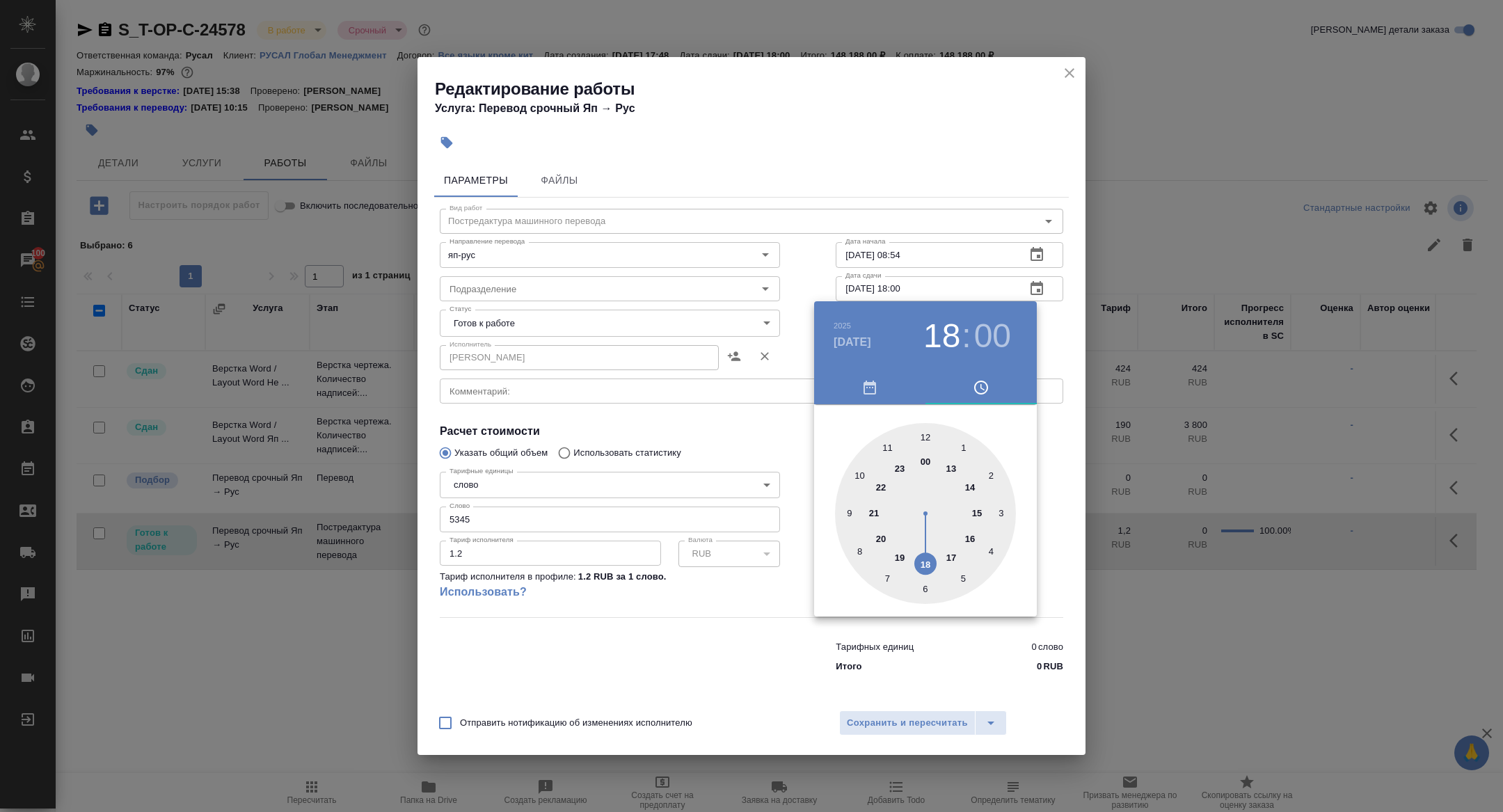
click at [621, 480] on div at bounding box center [752, 406] width 1503 height 812
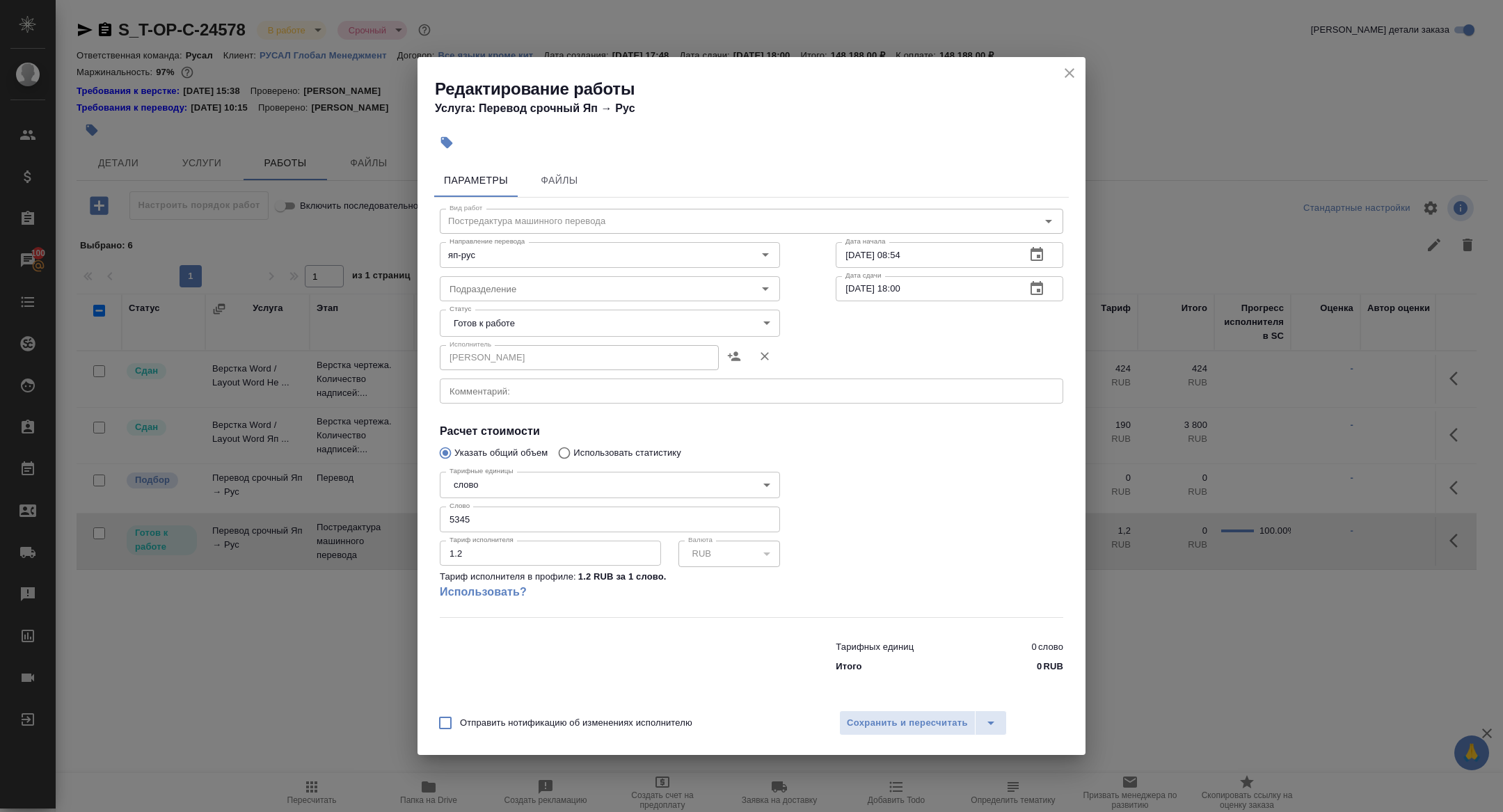
click at [623, 480] on body "🙏 .cls-1 fill:#fff; AWATERA Zhuravleva Alexandra Клиенты Спецификации Заказы 10…" at bounding box center [752, 406] width 1503 height 812
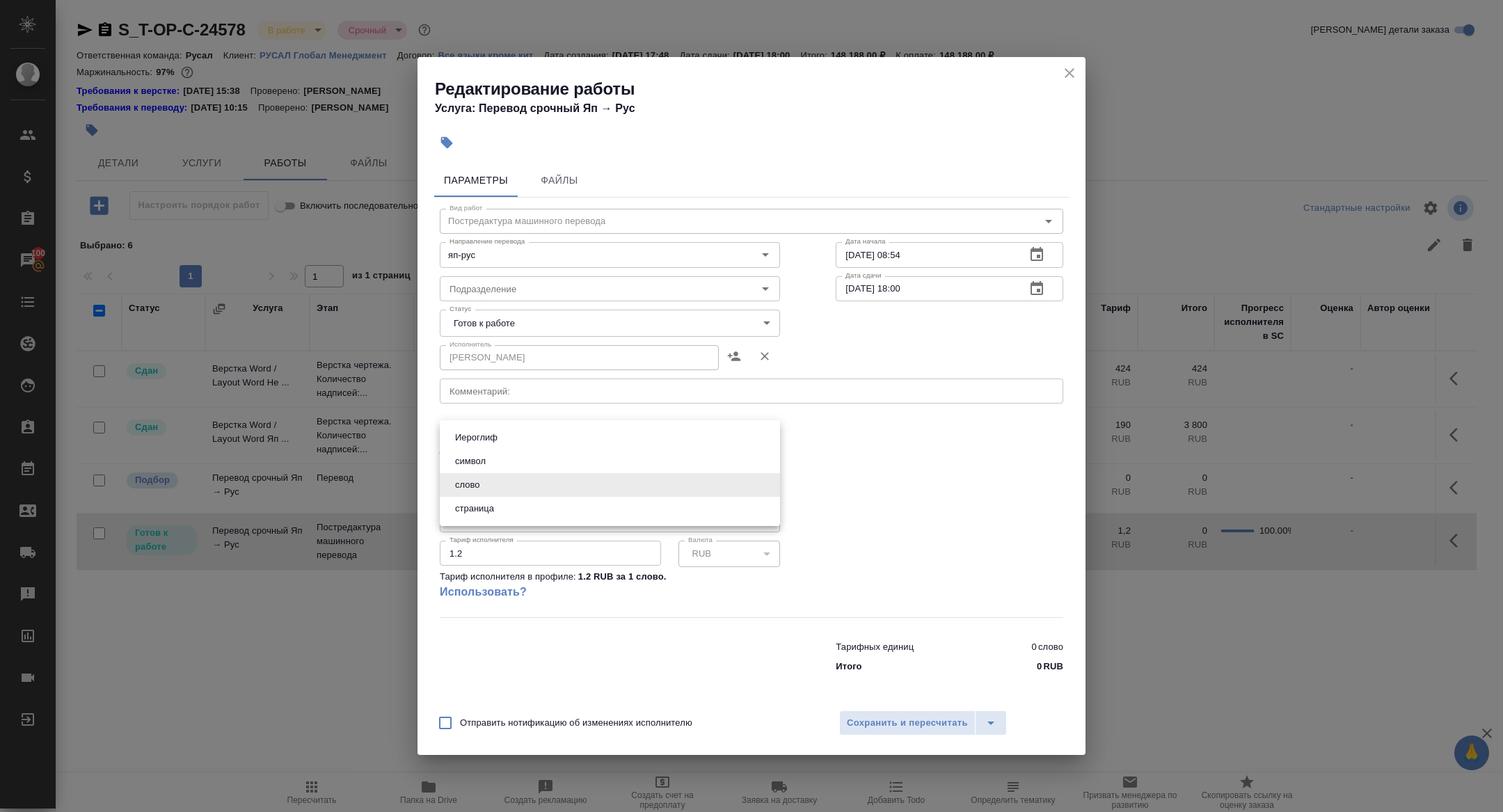
click at [503, 318] on div at bounding box center [752, 406] width 1503 height 812
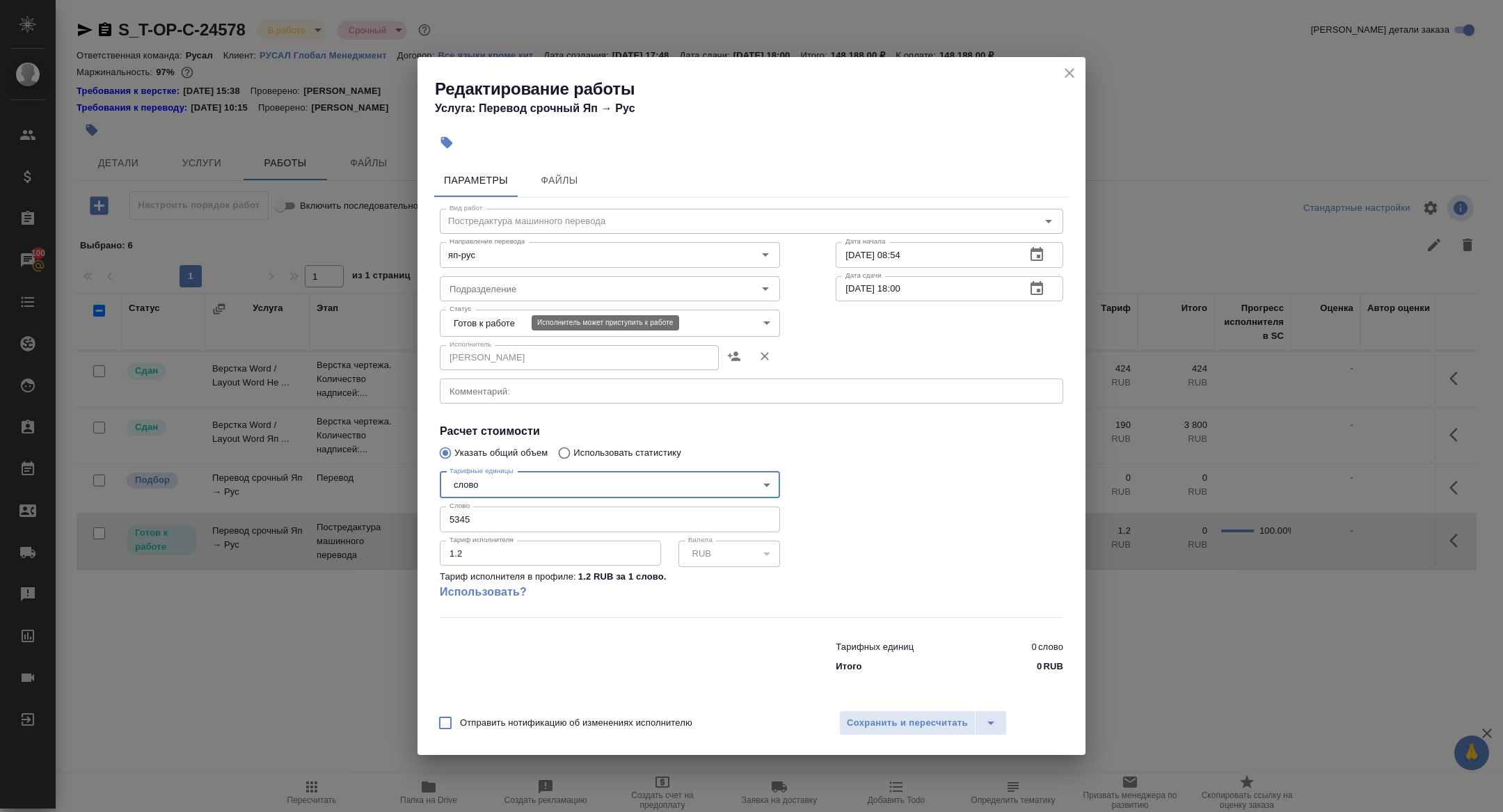
click at [479, 323] on body "🙏 .cls-1 fill:#fff; AWATERA Zhuravleva Alexandra Клиенты Спецификации Заказы 10…" at bounding box center [752, 406] width 1503 height 812
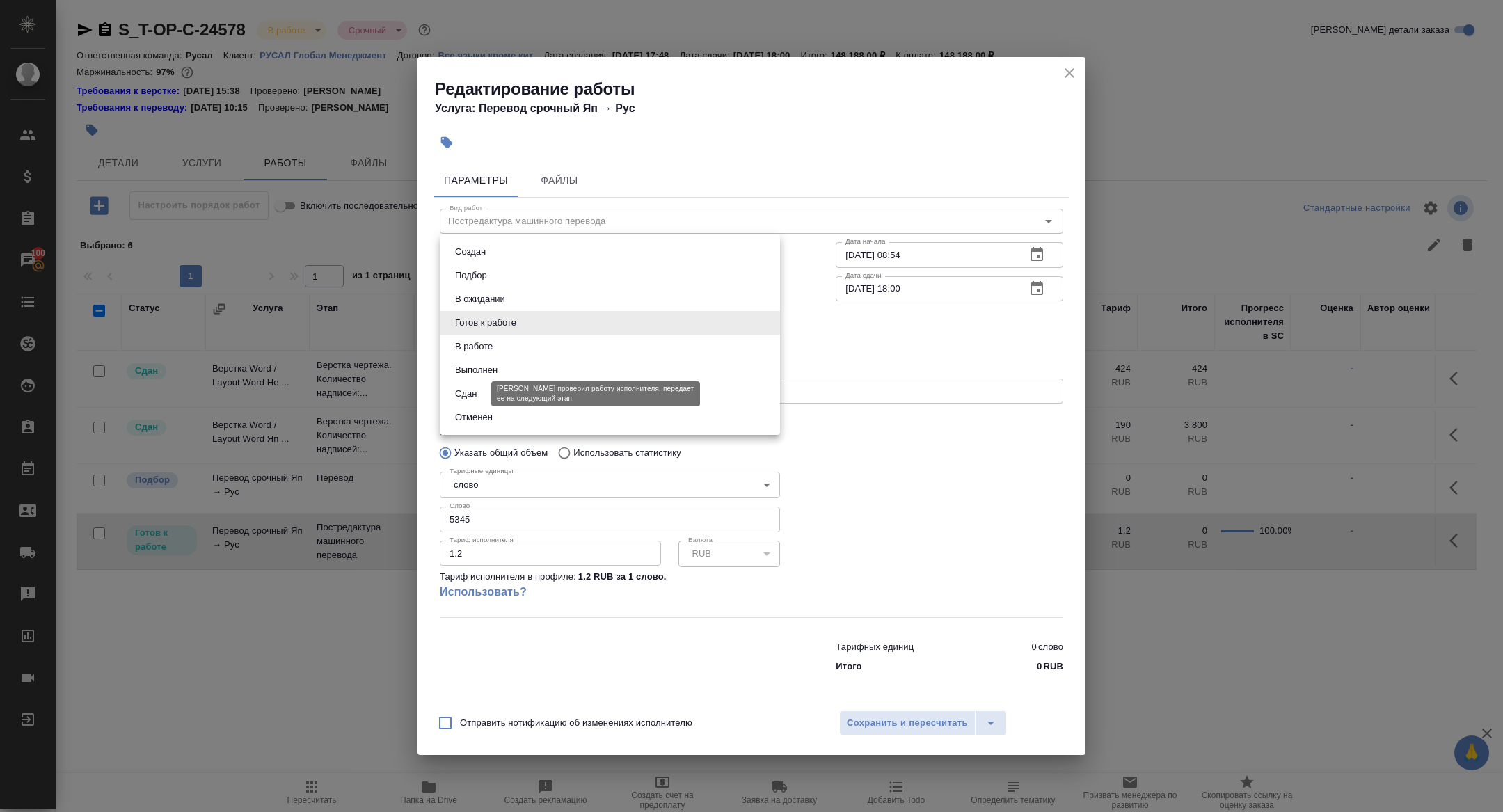
click at [465, 389] on button "Сдан" at bounding box center [466, 394] width 30 height 15
type input "closed"
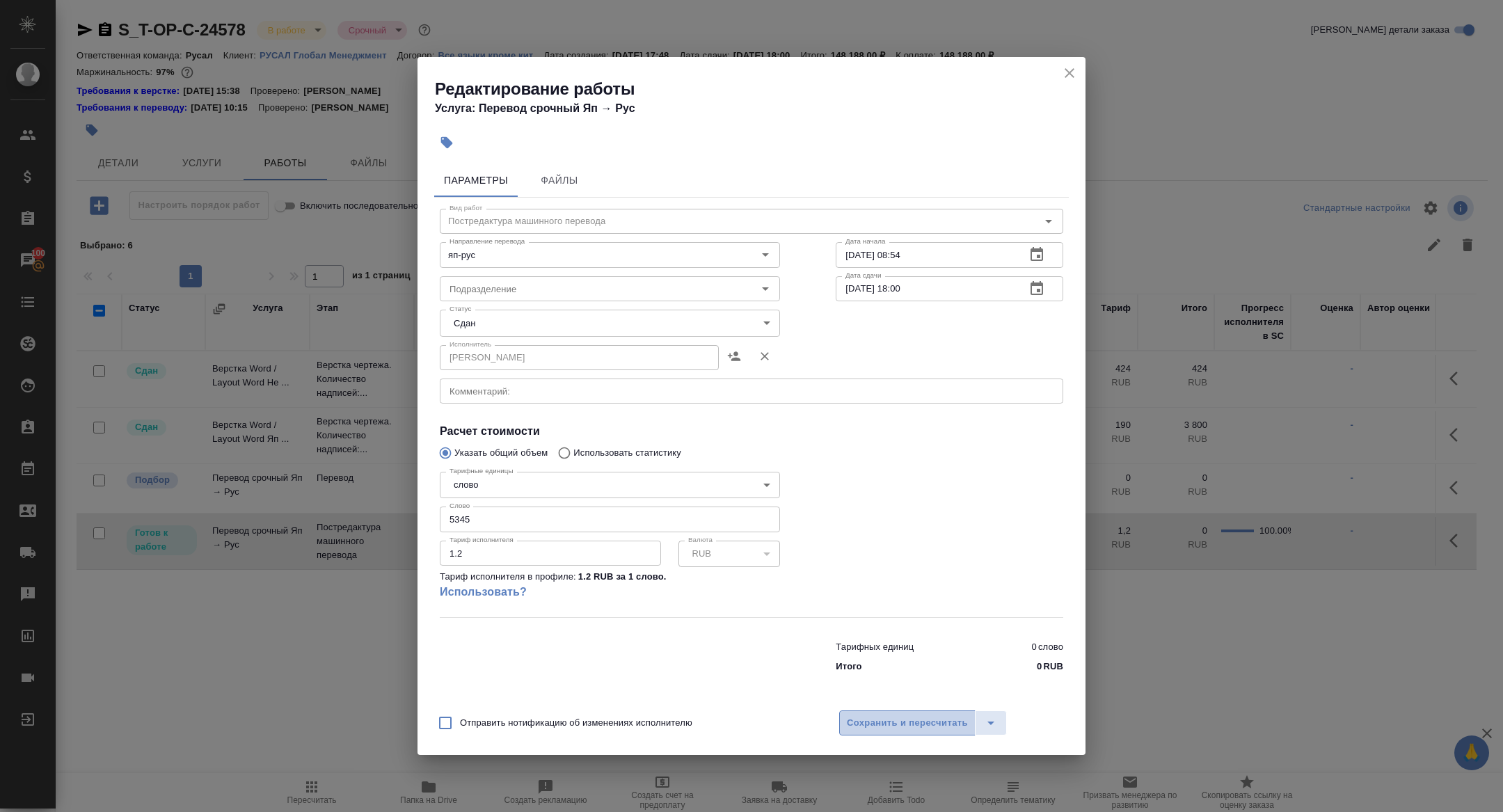
click at [872, 713] on button "Сохранить и пересчитать" at bounding box center [907, 723] width 136 height 25
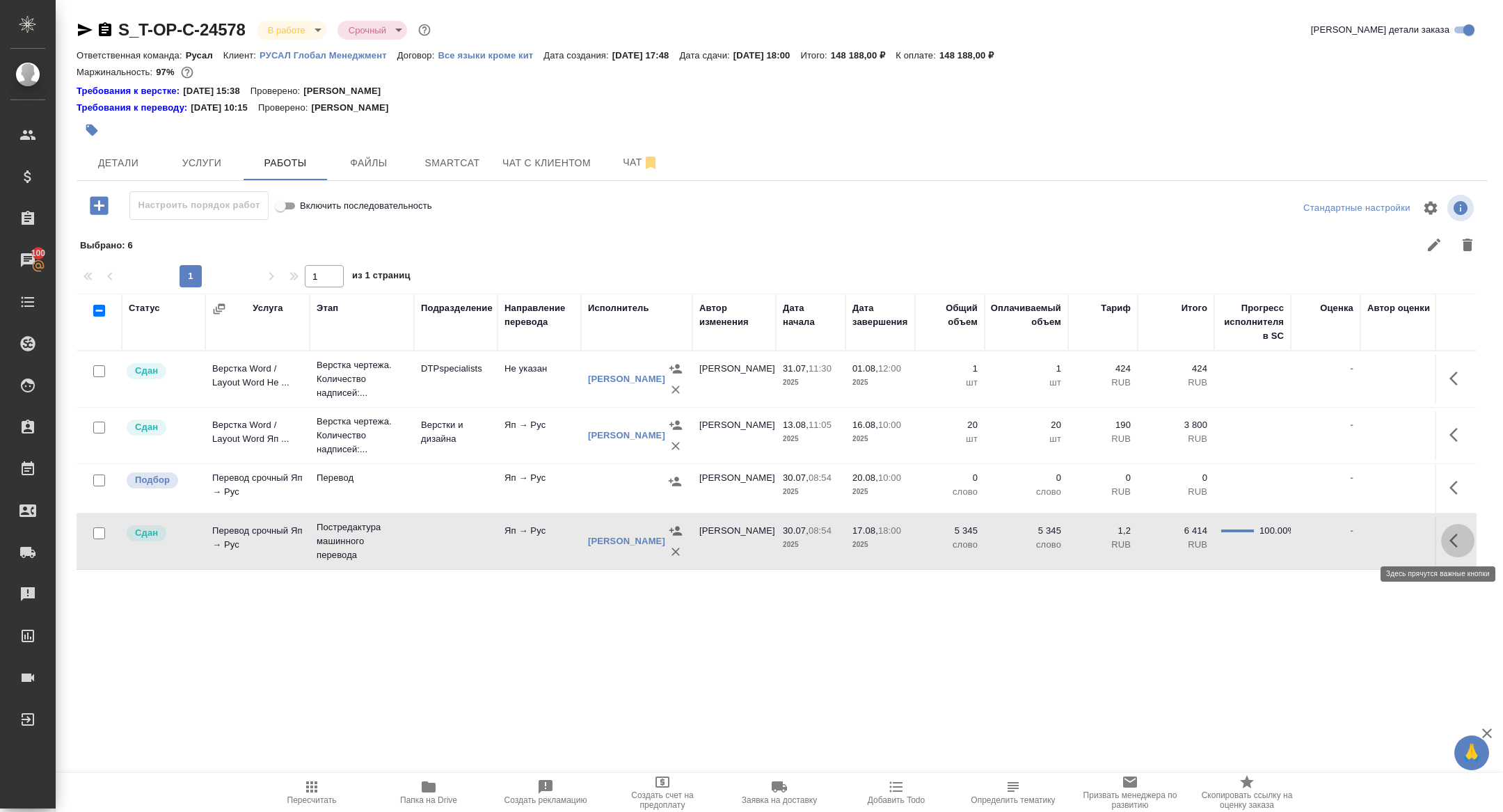
click at [1446, 536] on button "button" at bounding box center [1458, 541] width 33 height 33
click at [1359, 536] on icon "button" at bounding box center [1356, 541] width 13 height 13
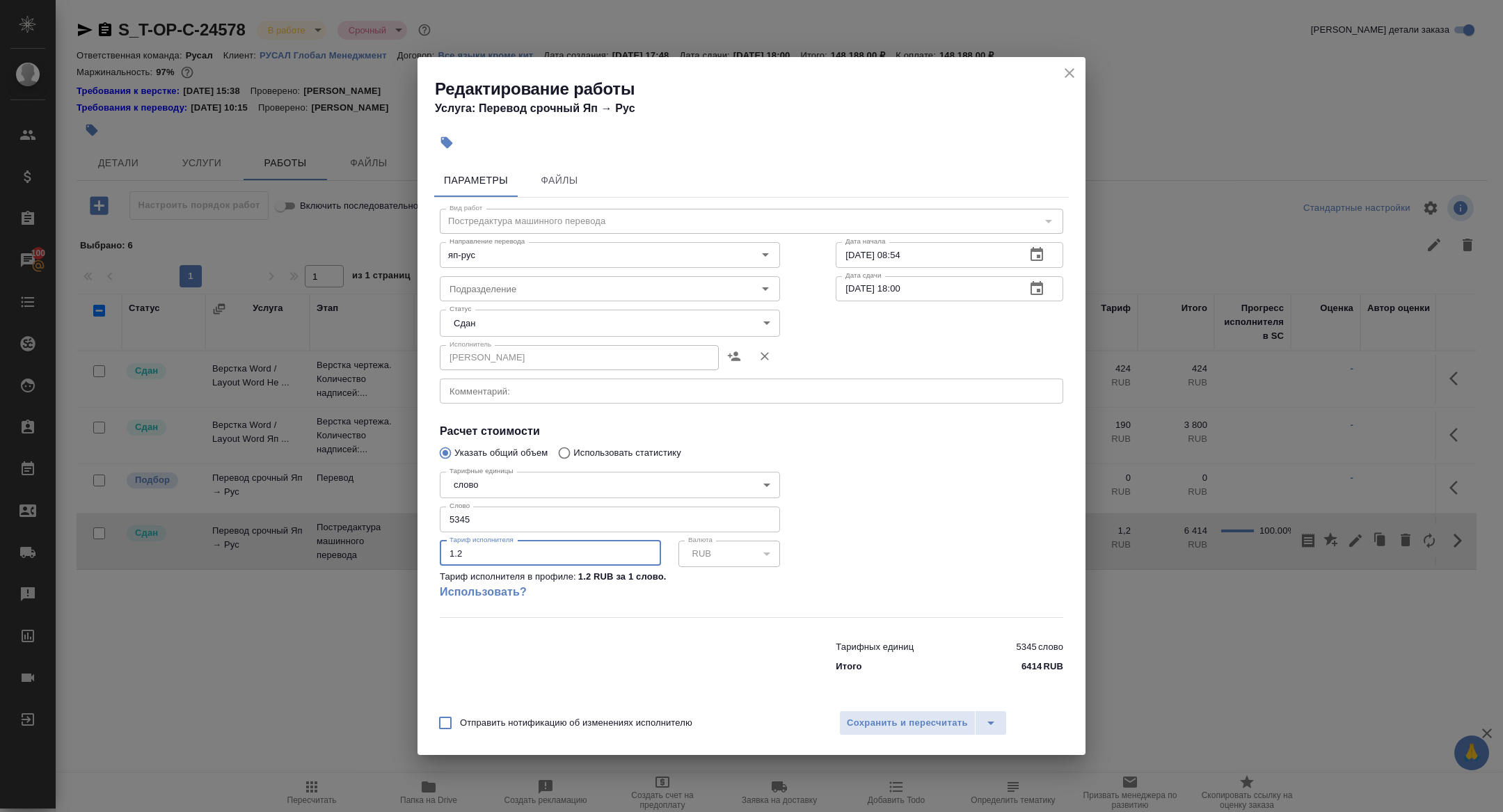
drag, startPoint x: 468, startPoint y: 555, endPoint x: 408, endPoint y: 547, distance: 60.5
click at [408, 547] on div "Редактирование работы Услуга: Перевод срочный Яп → Рус Параметры Файлы Вид рабо…" at bounding box center [752, 406] width 1503 height 812
type input "2.4"
click at [927, 716] on span "Сохранить и пересчитать" at bounding box center [907, 723] width 121 height 16
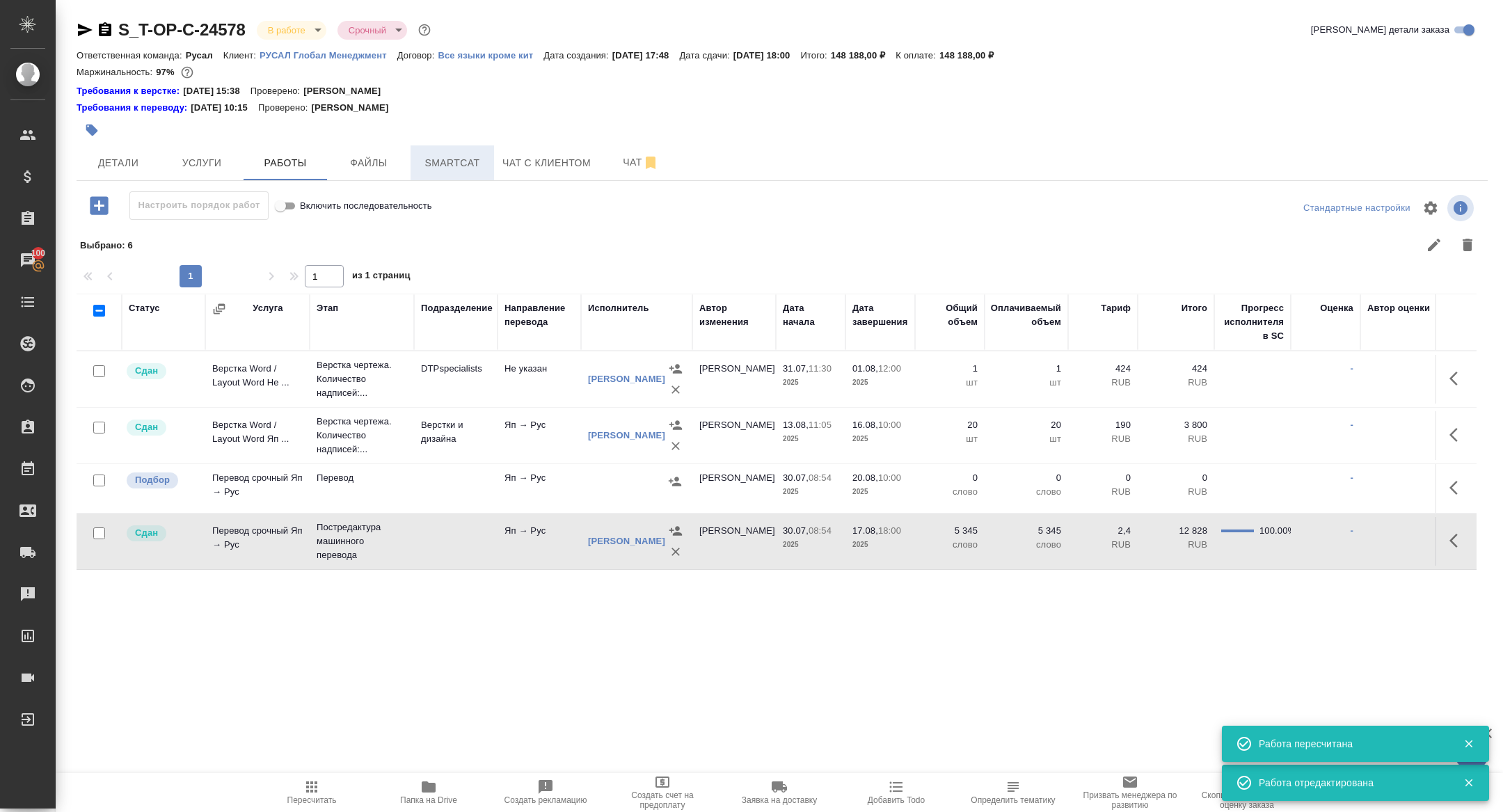
click at [442, 178] on button "Smartcat" at bounding box center [452, 163] width 83 height 35
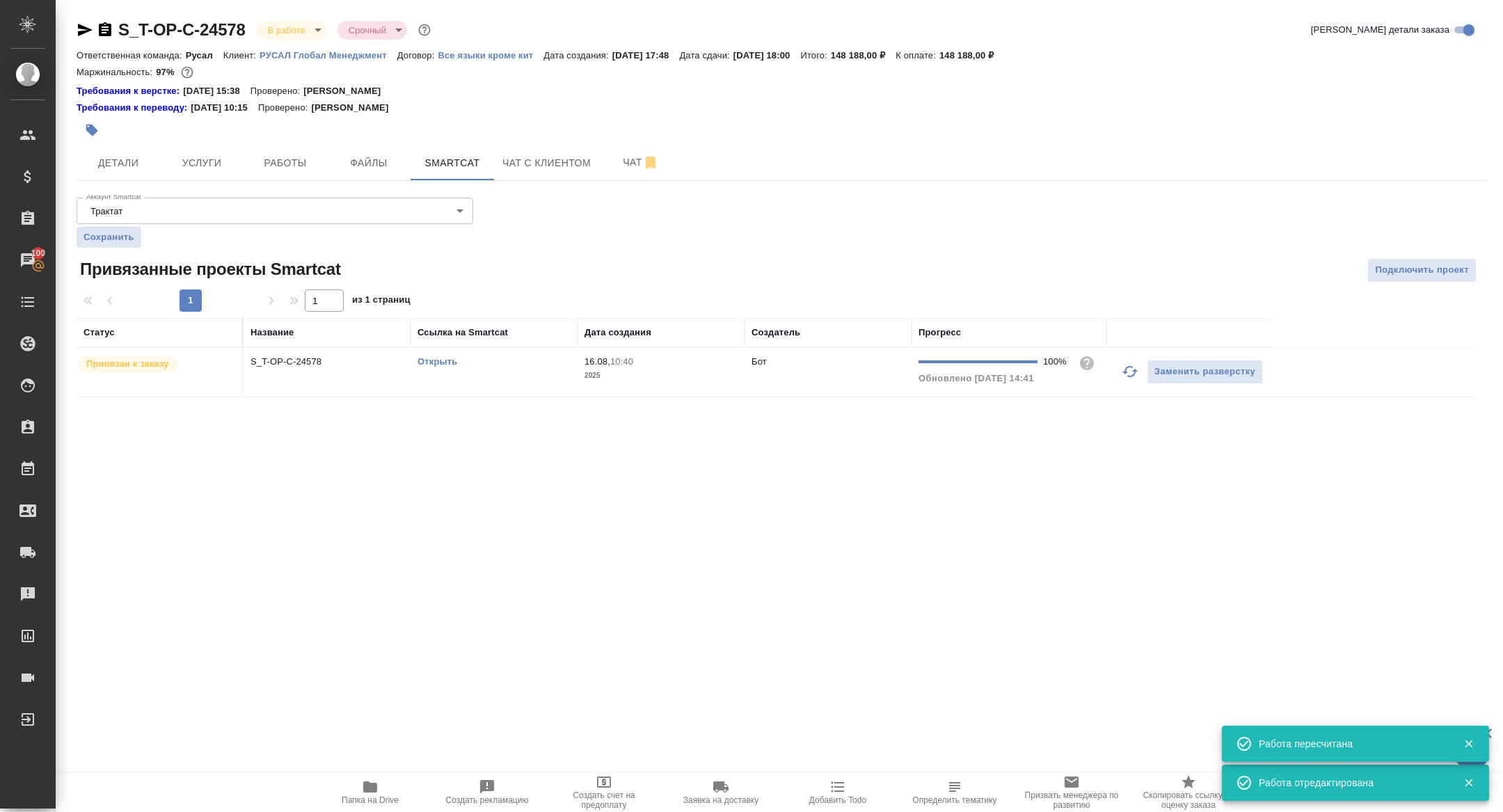
click at [439, 358] on link "Открыть" at bounding box center [437, 361] width 39 height 11
click at [302, 141] on div at bounding box center [547, 130] width 941 height 30
click at [284, 179] on button "Работы" at bounding box center [285, 163] width 83 height 35
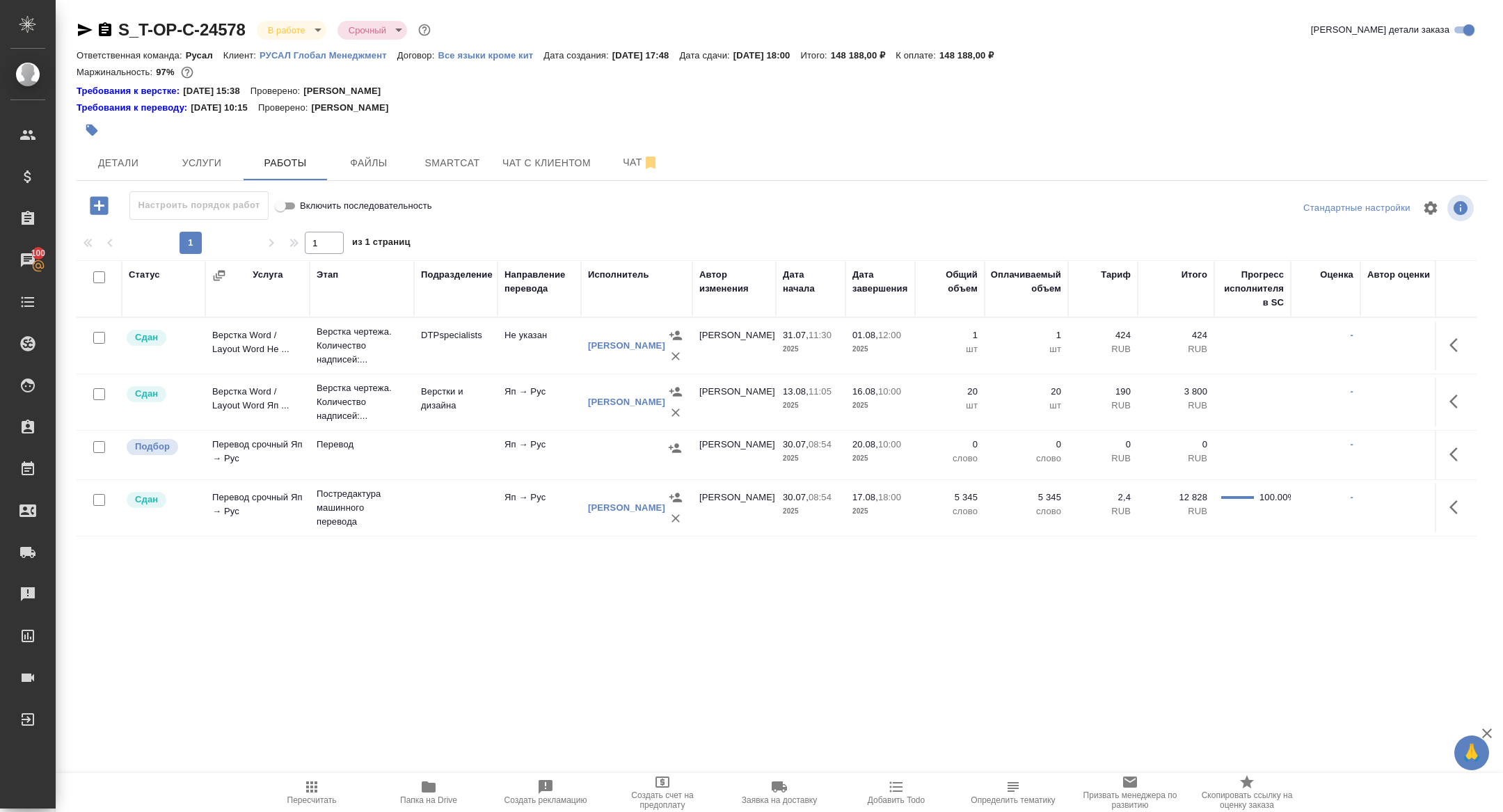
click at [1449, 504] on icon "button" at bounding box center [1458, 507] width 17 height 17
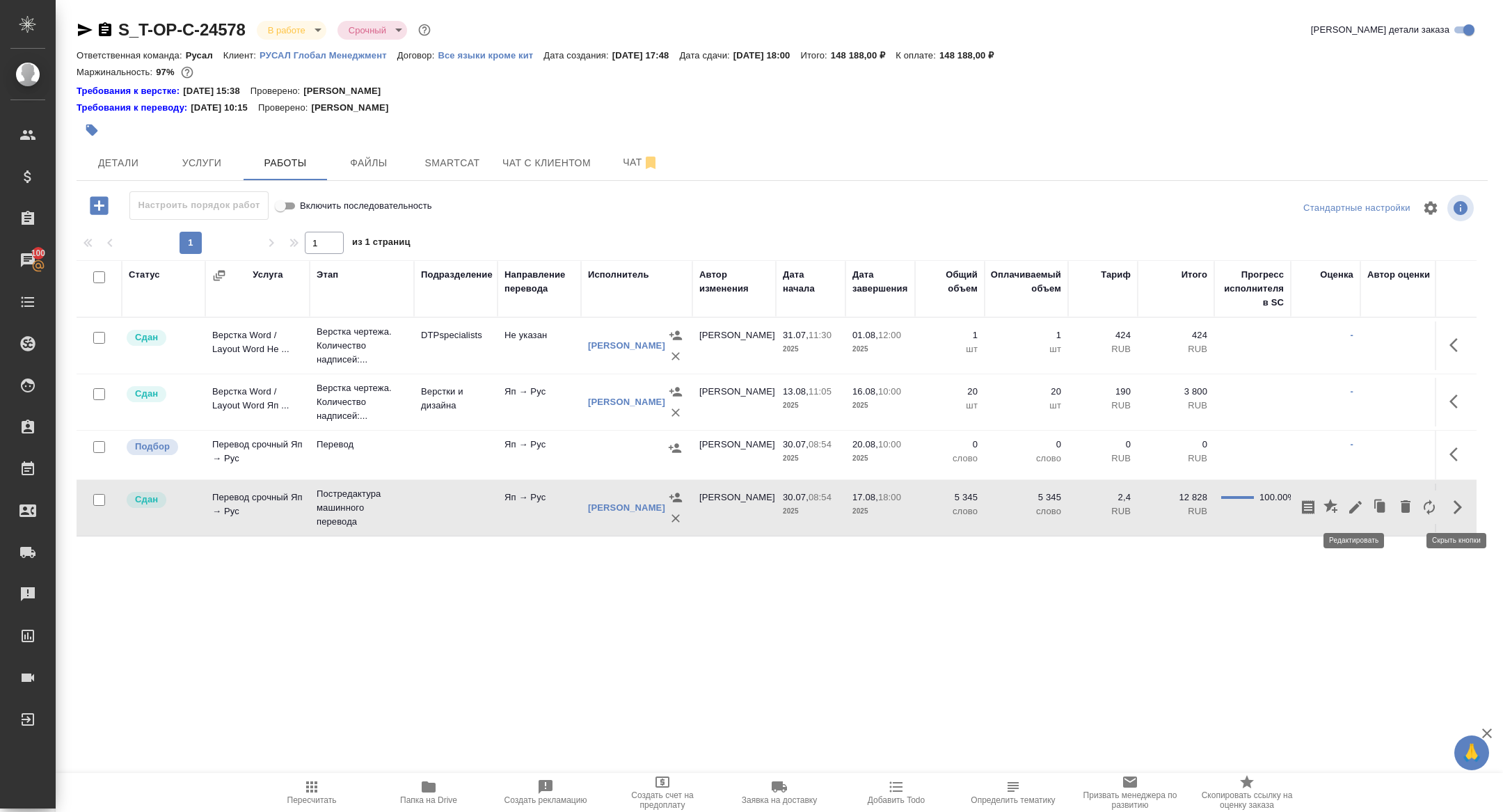
click at [1354, 510] on icon "button" at bounding box center [1356, 507] width 13 height 13
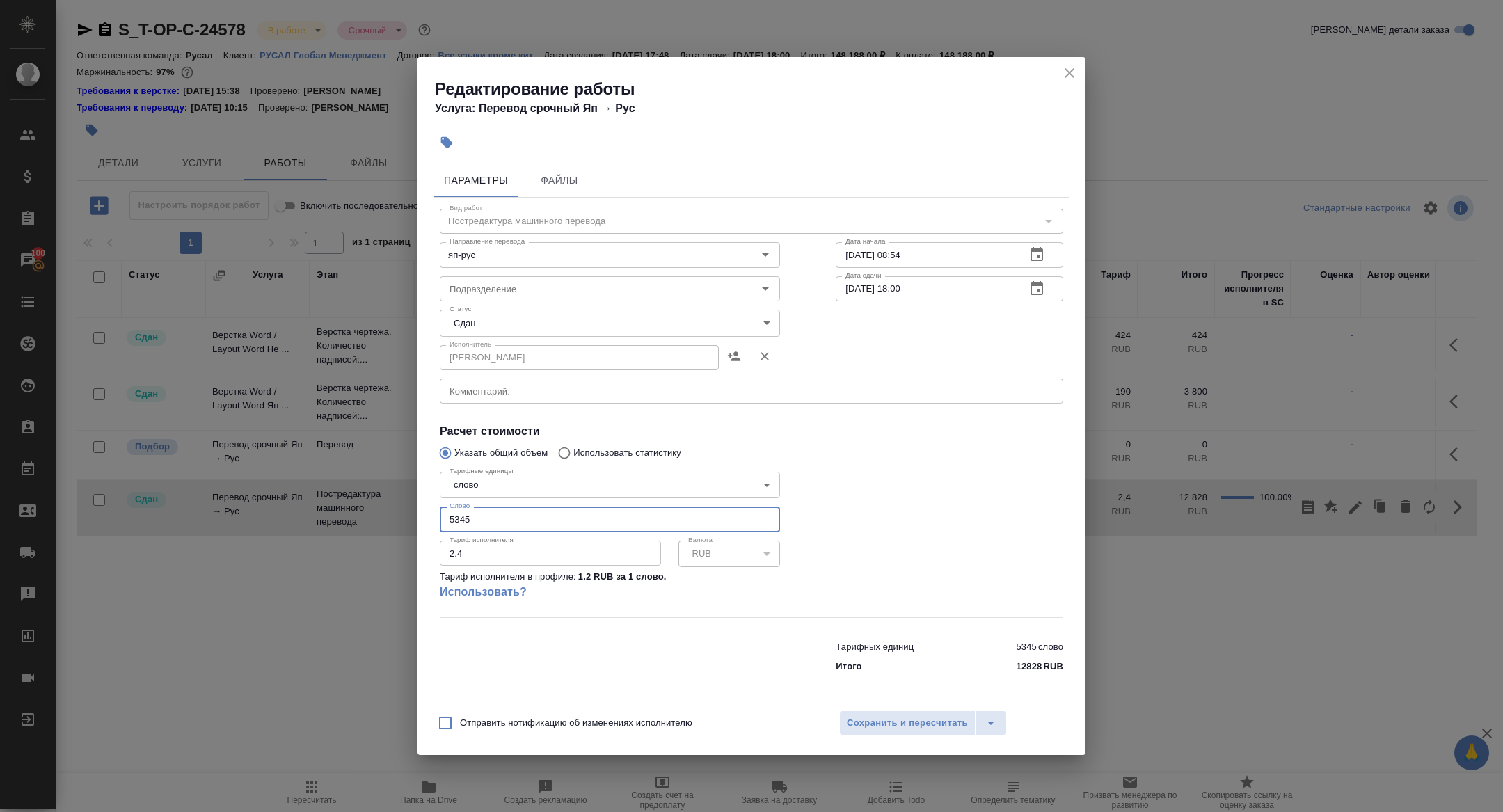
drag, startPoint x: 455, startPoint y: 517, endPoint x: 455, endPoint y: 569, distance: 52.0
click at [455, 520] on input "5345" at bounding box center [610, 519] width 340 height 25
type input "4345"
click at [893, 717] on span "Сохранить и пересчитать" at bounding box center [907, 723] width 121 height 16
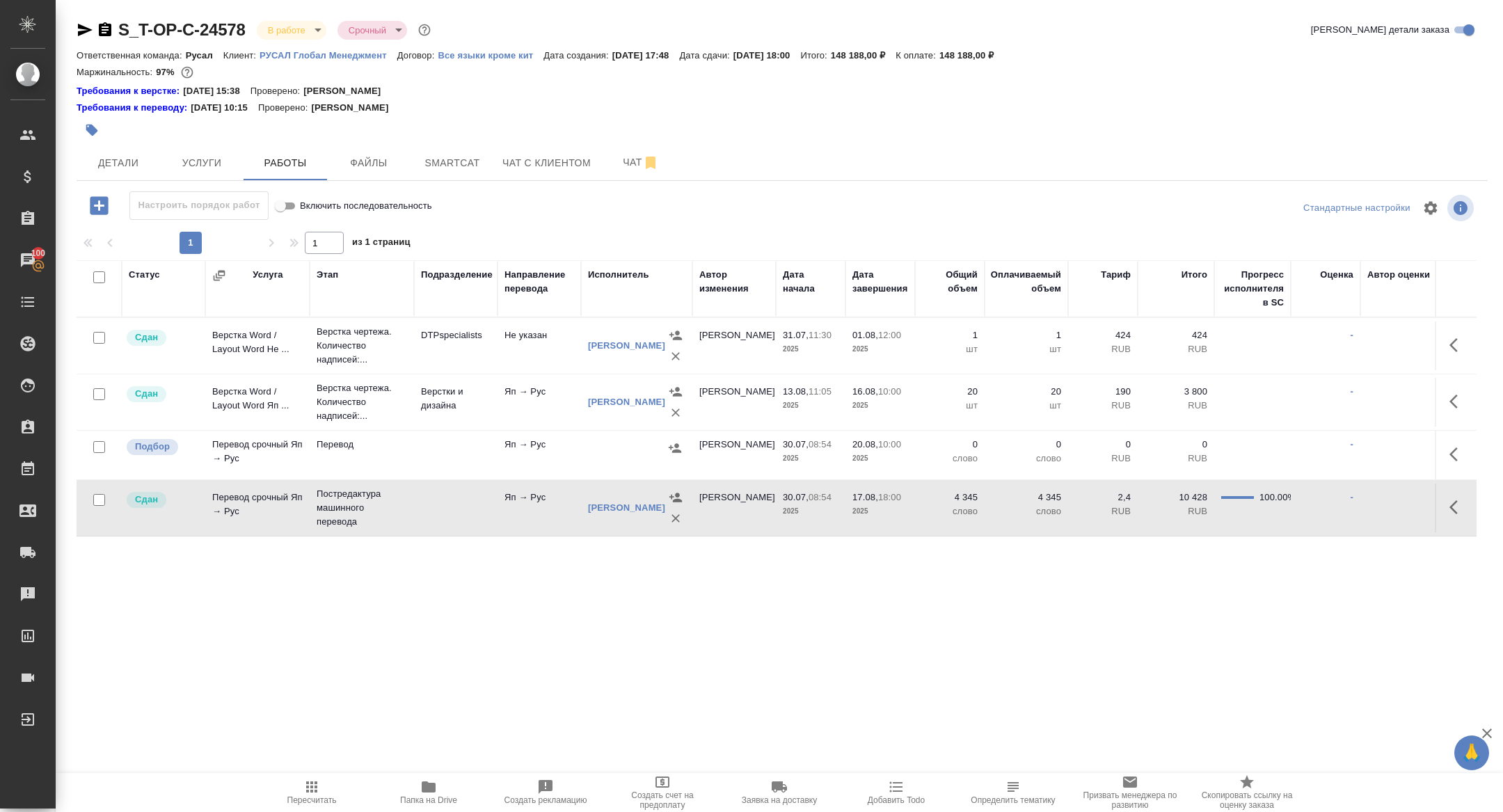
click at [1455, 460] on icon "button" at bounding box center [1458, 454] width 17 height 17
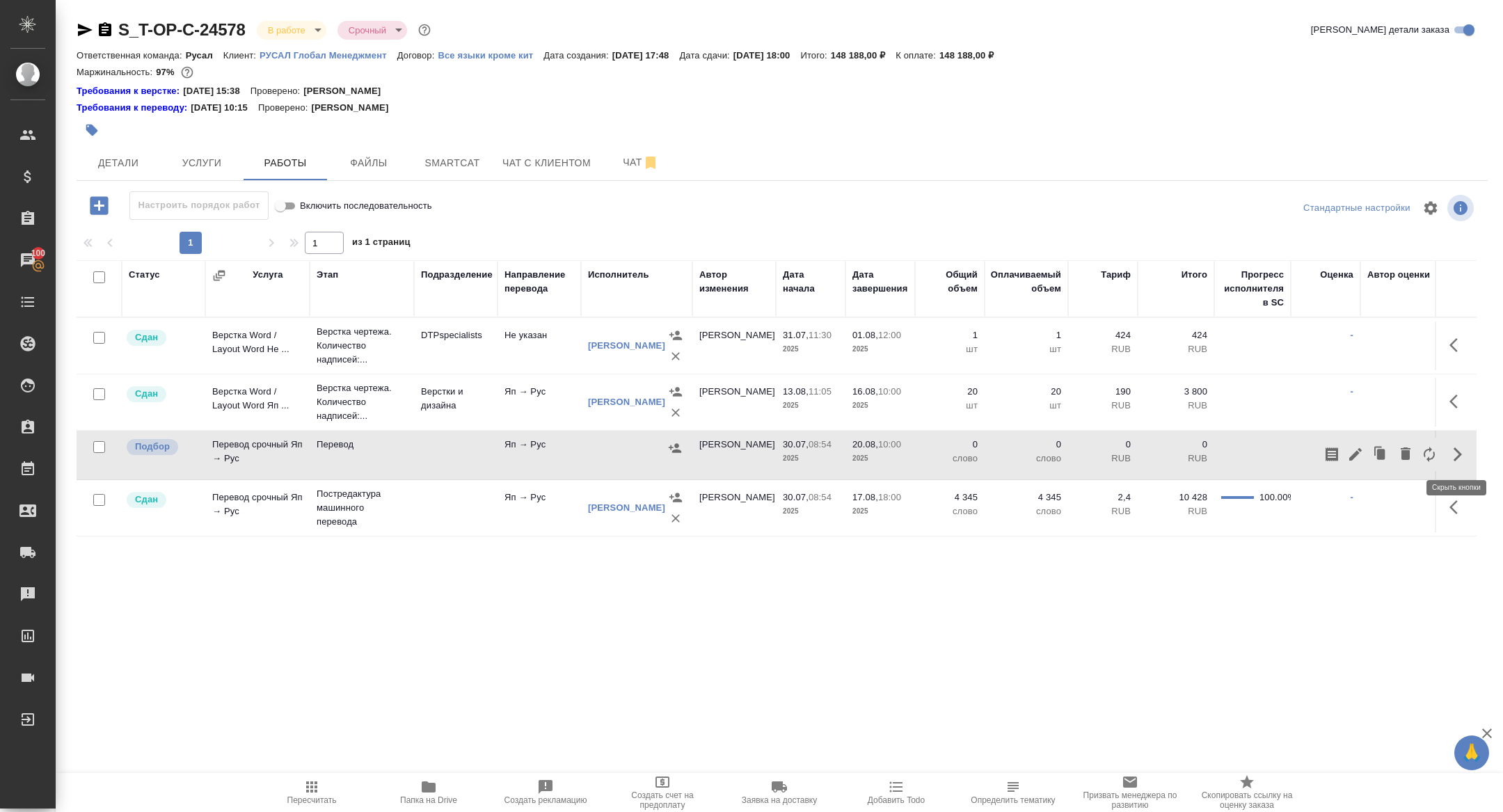
click at [1353, 454] on icon "button" at bounding box center [1356, 454] width 13 height 13
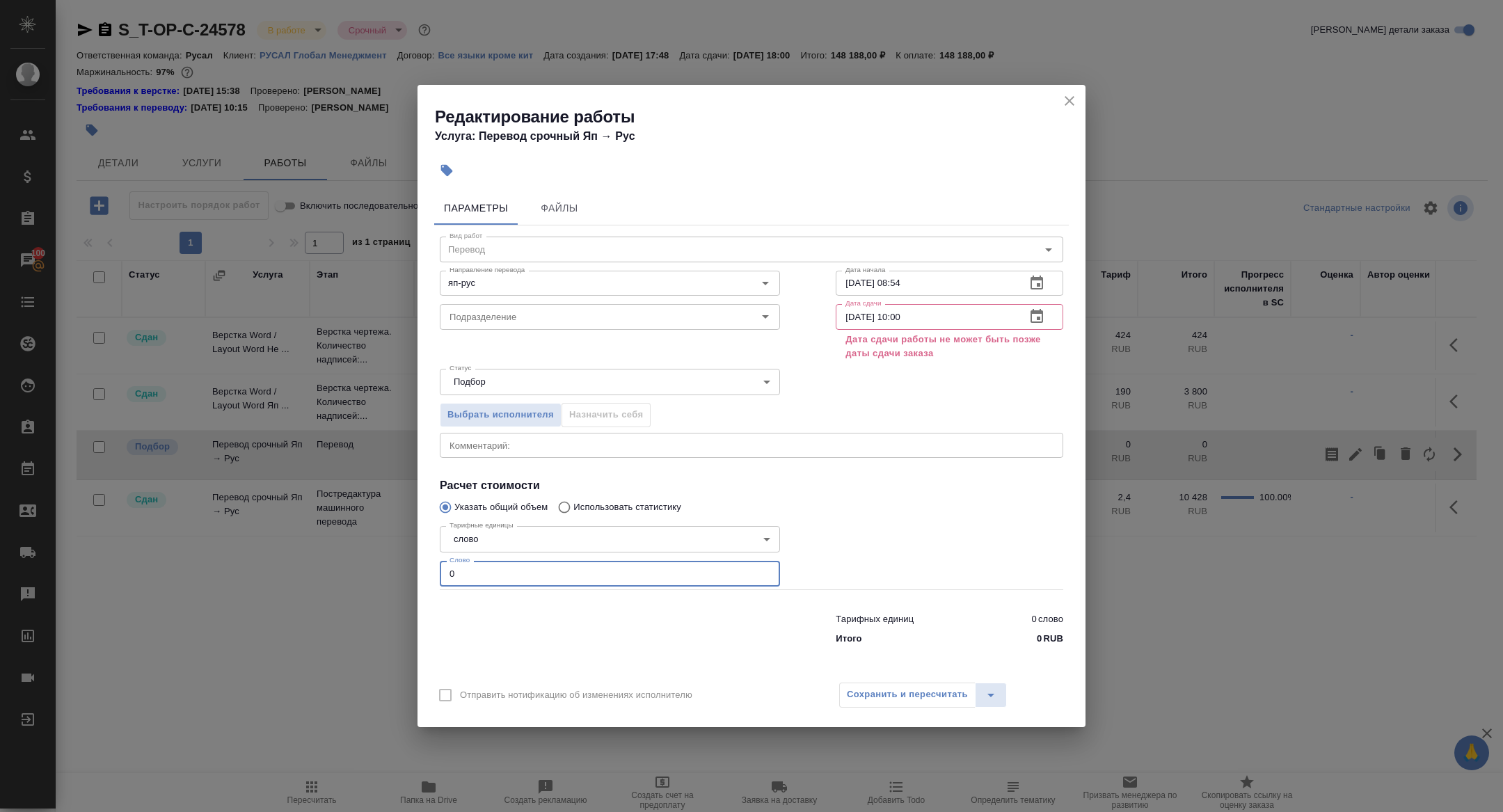
drag, startPoint x: 479, startPoint y: 577, endPoint x: 376, endPoint y: 567, distance: 103.5
click at [377, 567] on div "Редактирование работы Услуга: Перевод срочный Яп → Рус Параметры Файлы Вид рабо…" at bounding box center [752, 406] width 1503 height 812
type input "3000"
click at [1053, 325] on div "20.08.2025 10:00 Дата сдачи" at bounding box center [949, 316] width 228 height 25
click at [1038, 321] on icon "button" at bounding box center [1037, 316] width 13 height 14
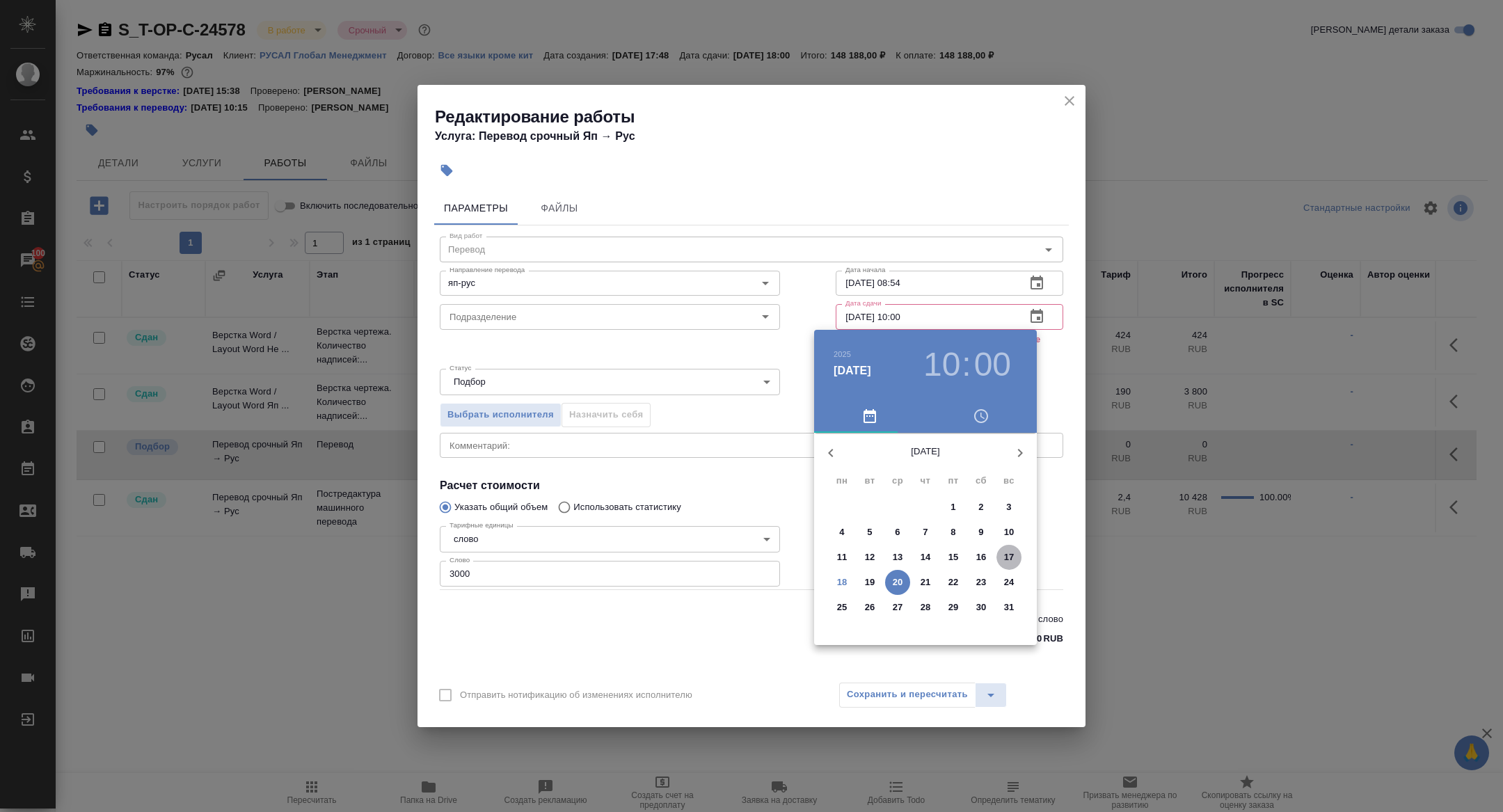
click at [1009, 549] on button "17" at bounding box center [1009, 557] width 25 height 25
type input "17.08.2025 10:00"
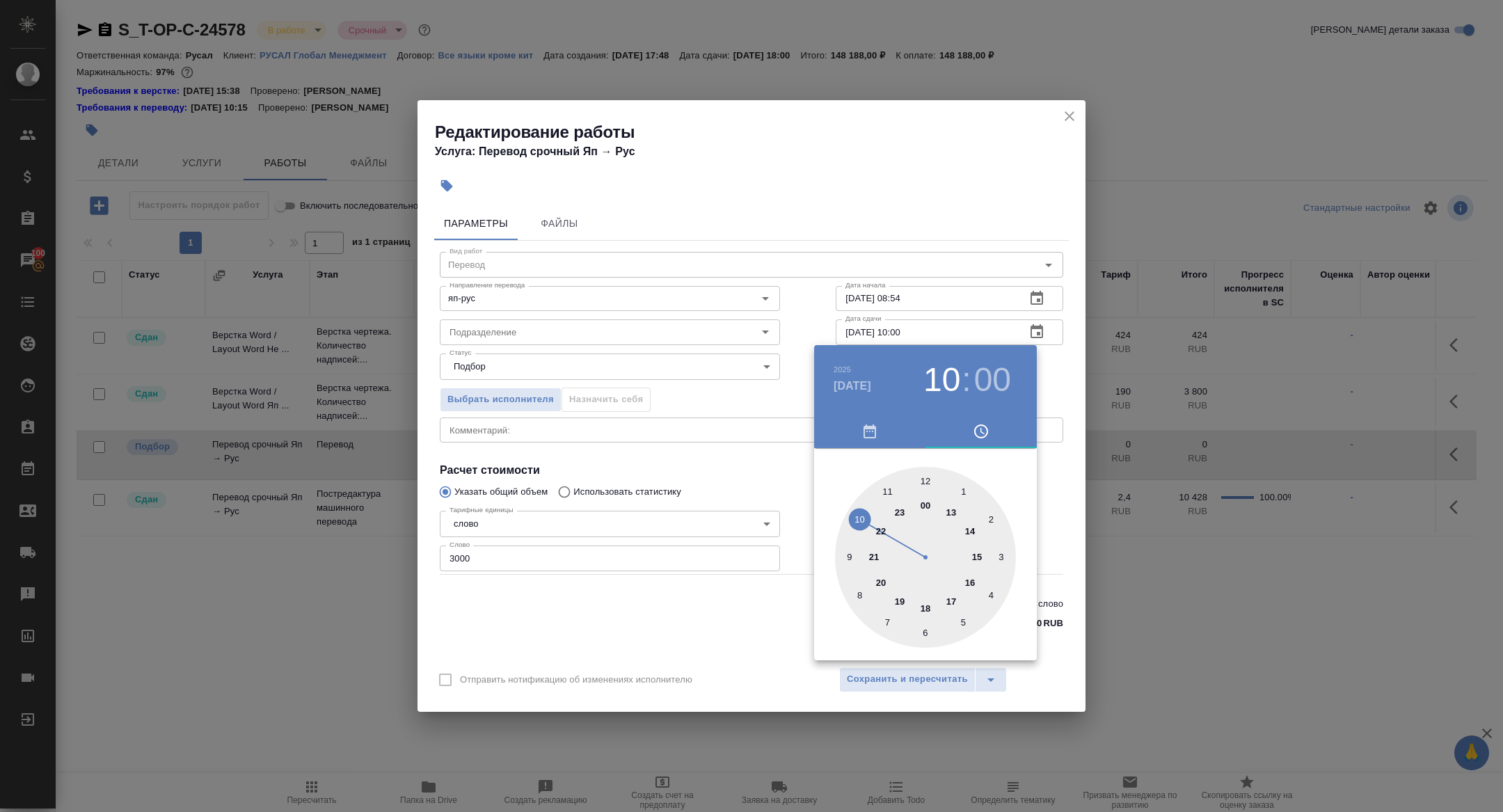
click at [663, 448] on div at bounding box center [752, 406] width 1503 height 812
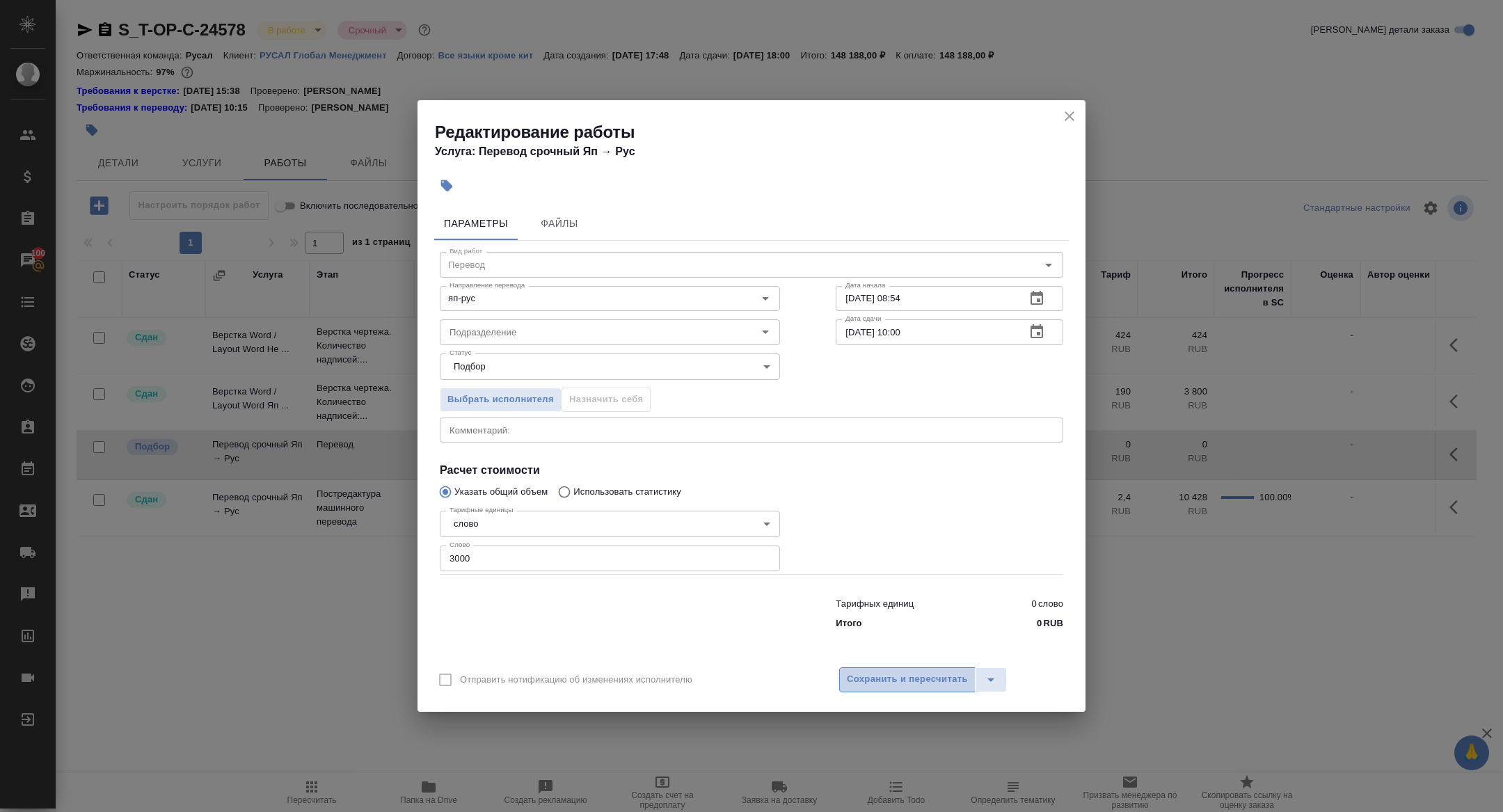
click at [861, 671] on span "Сохранить и пересчитать" at bounding box center [907, 679] width 121 height 16
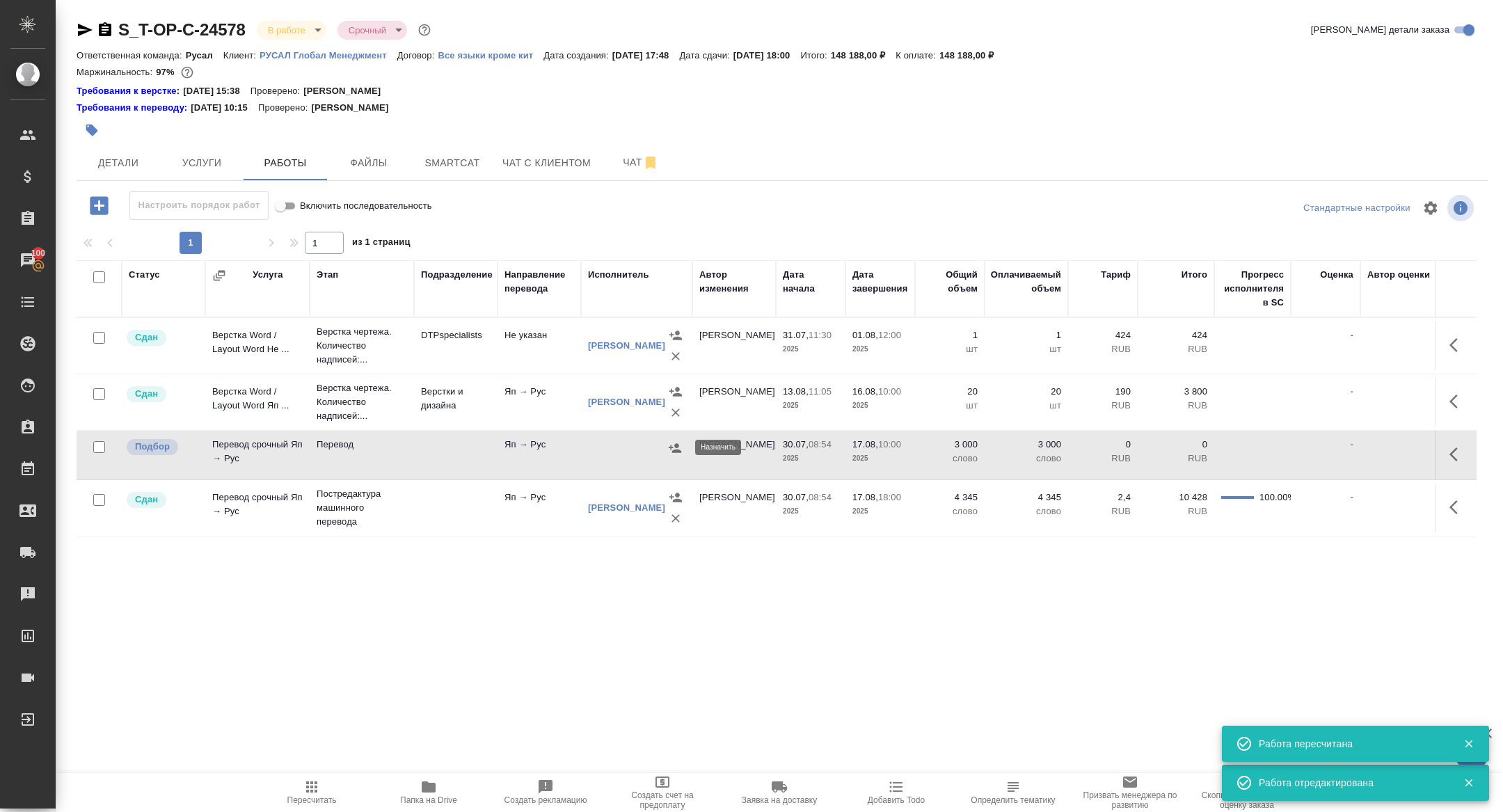
click at [673, 450] on icon "button" at bounding box center [674, 448] width 13 height 9
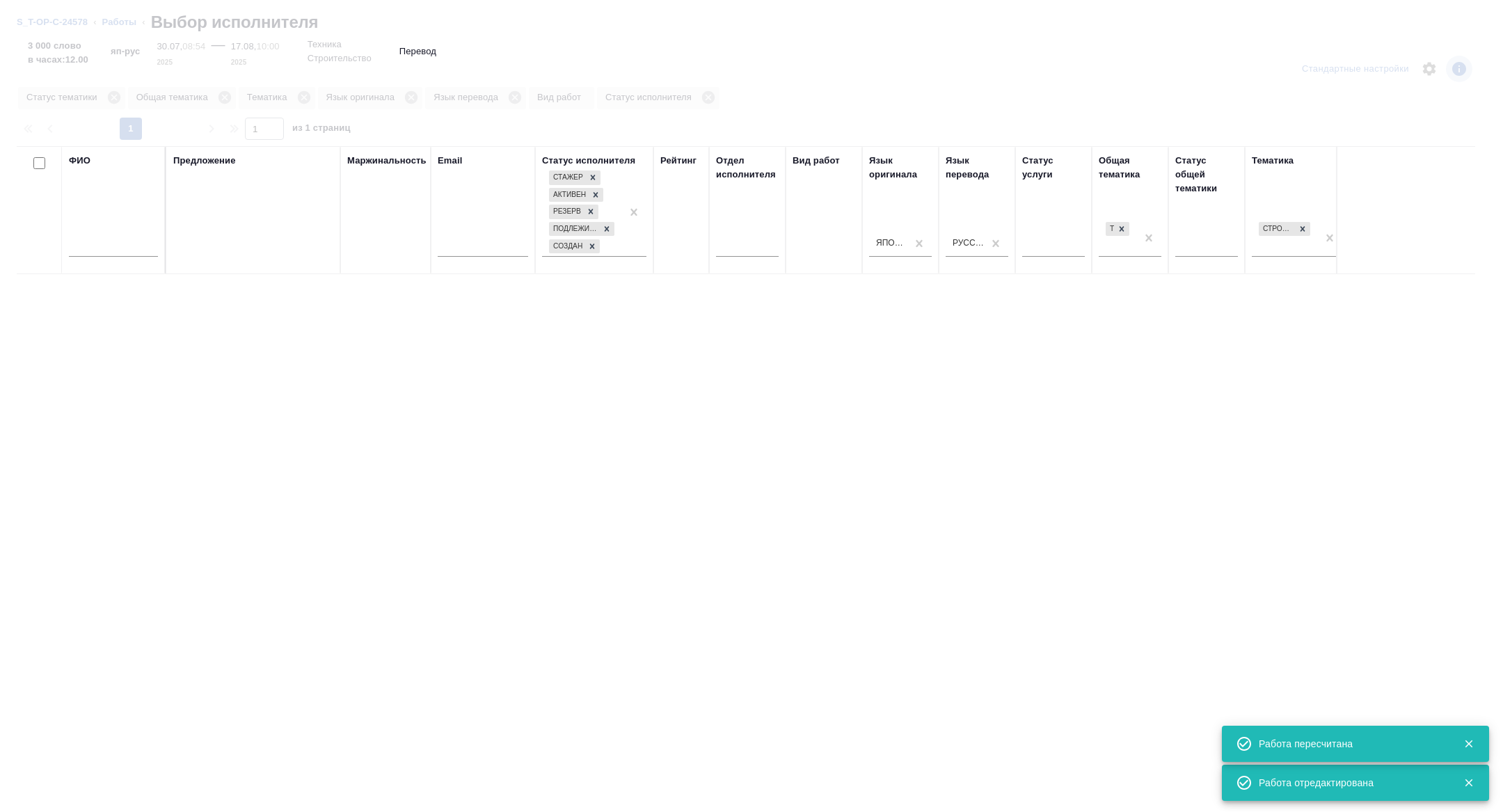
click at [107, 249] on input "text" at bounding box center [113, 248] width 89 height 17
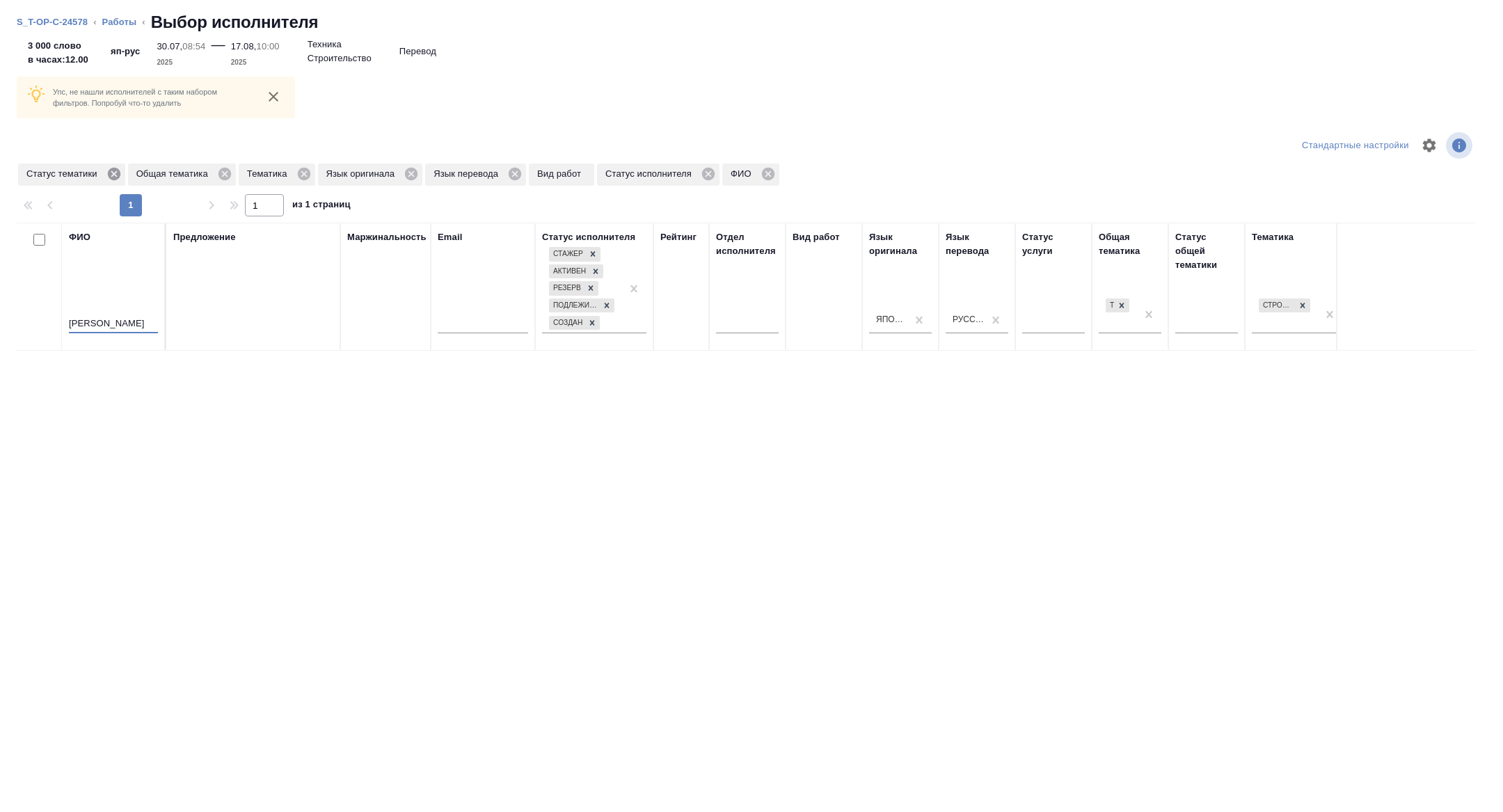
type input "тимур"
click at [118, 172] on icon at bounding box center [114, 174] width 15 height 15
click at [206, 166] on div "Тематика" at bounding box center [166, 174] width 76 height 22
click at [194, 169] on icon at bounding box center [194, 174] width 15 height 15
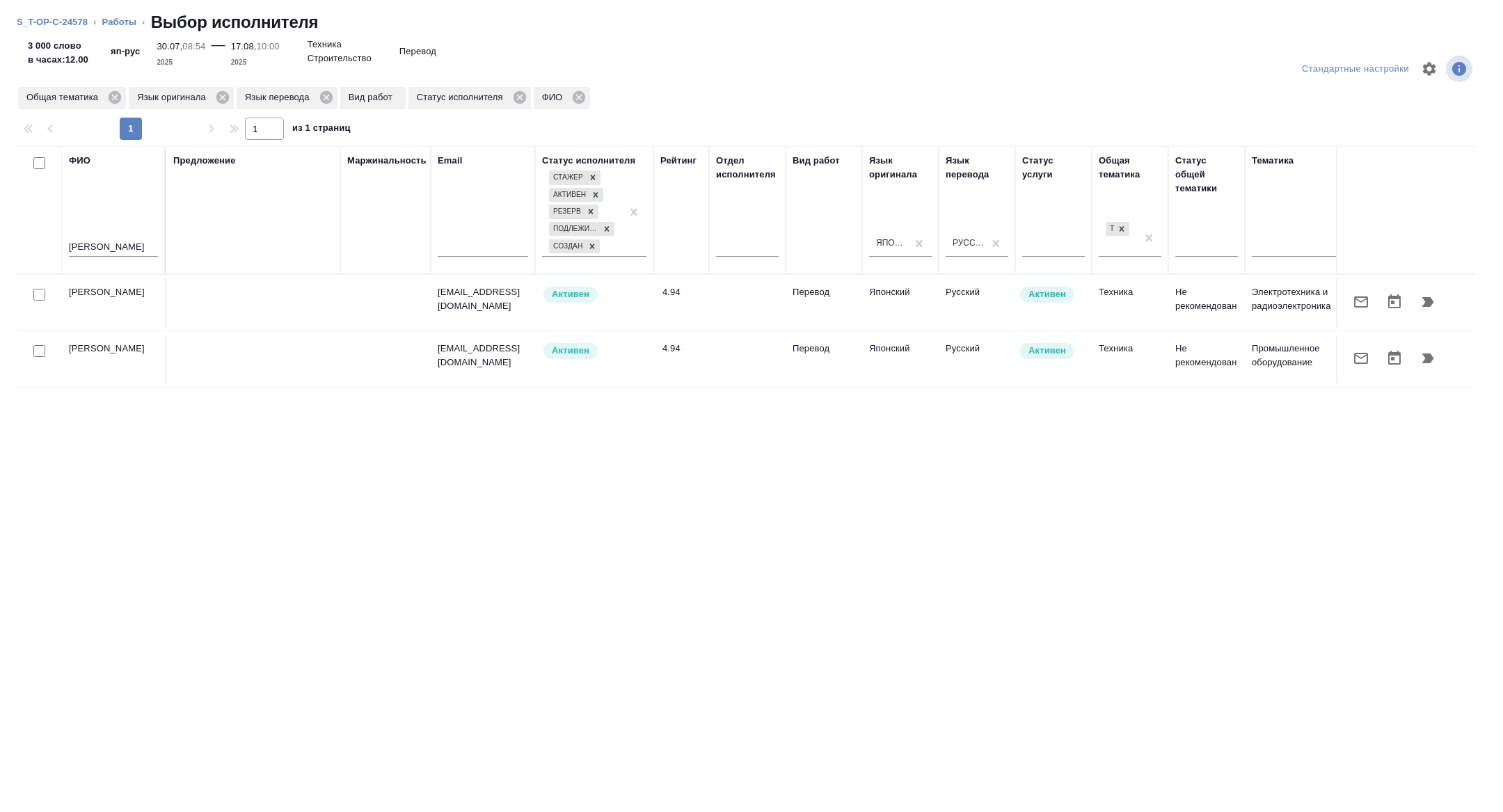
scroll to position [0, 562]
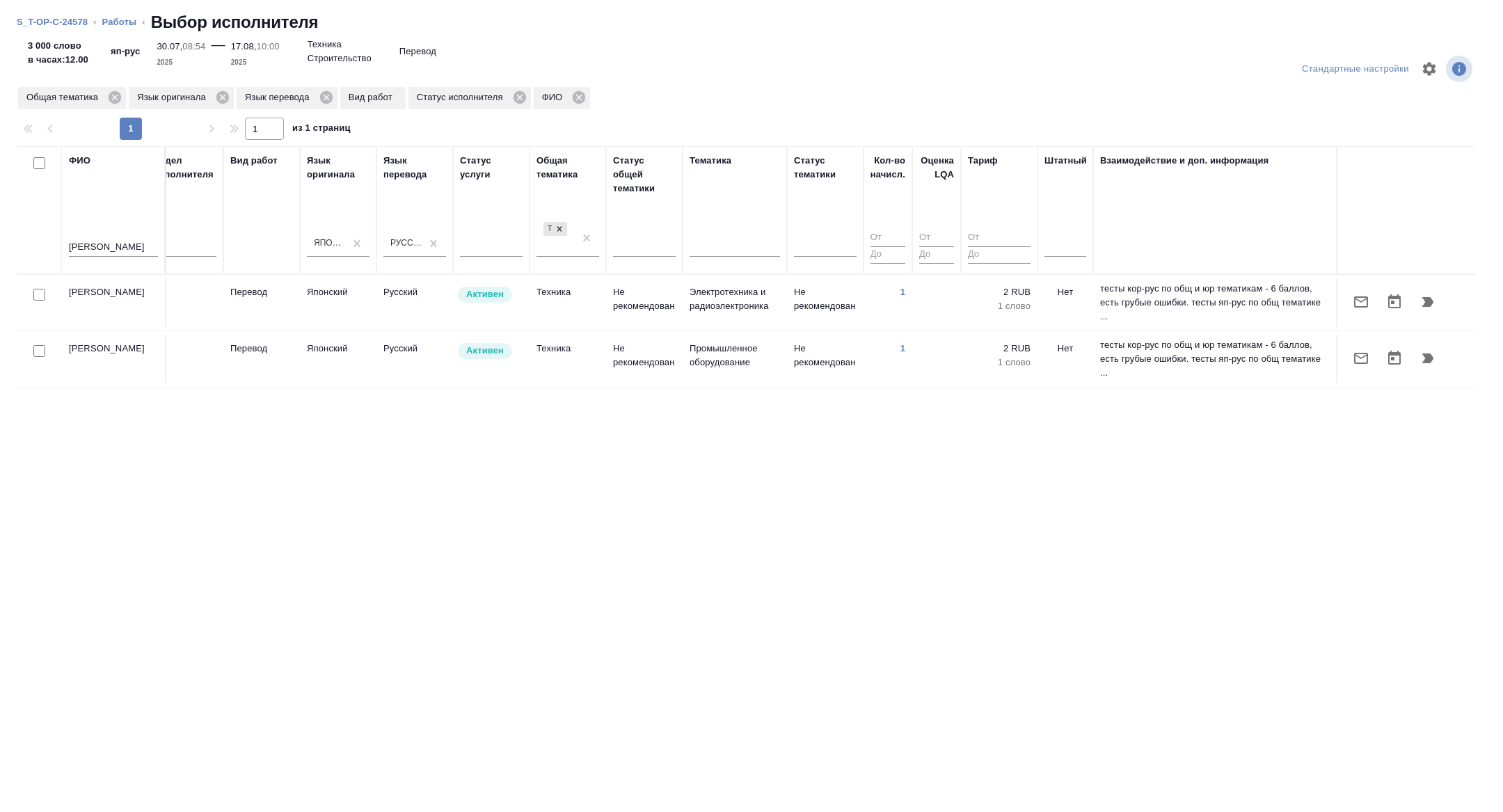
click at [1432, 294] on icon "button" at bounding box center [1428, 302] width 17 height 17
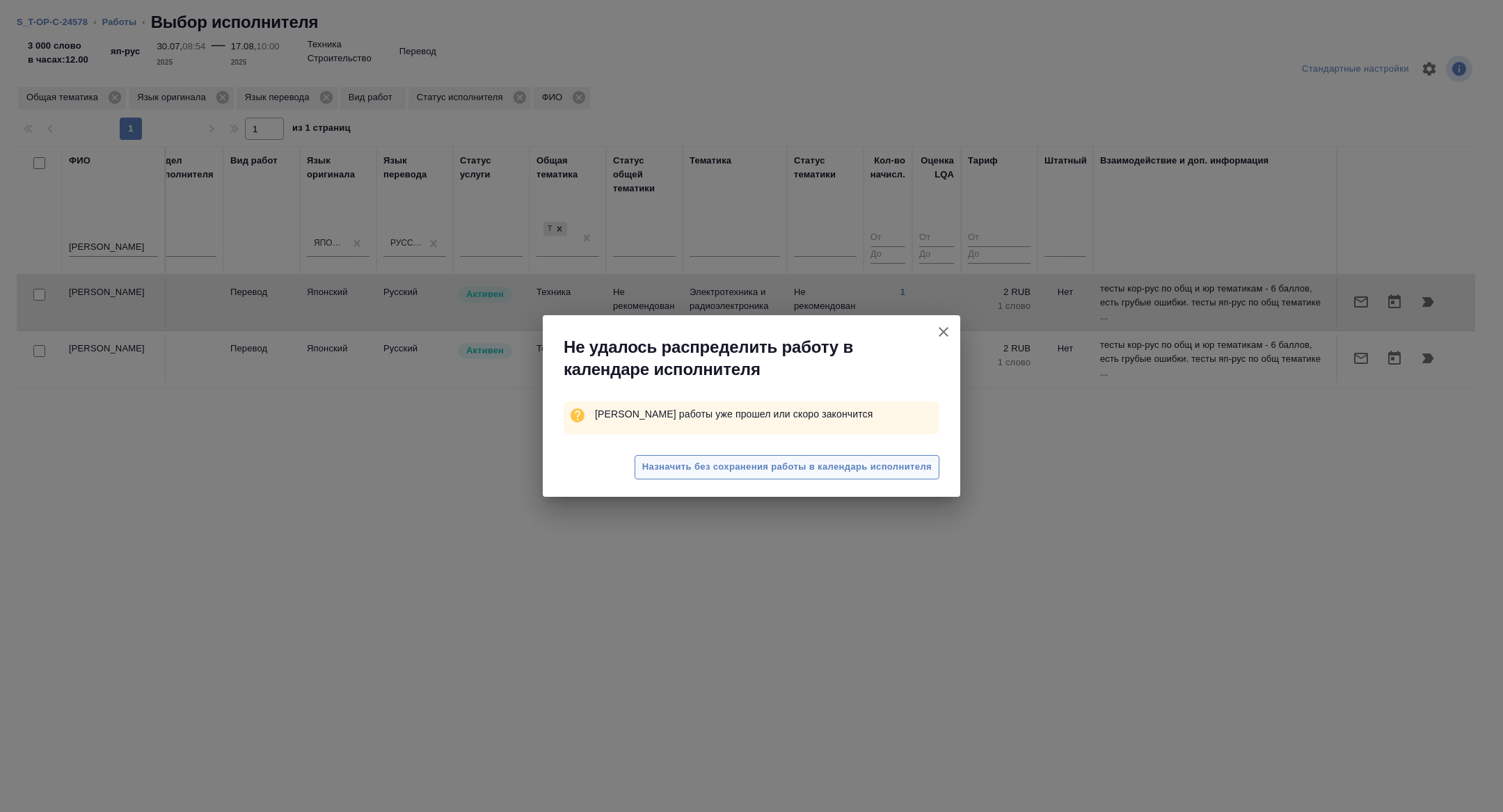
click at [879, 465] on span "Назначить без сохранения работы в календарь исполнителя" at bounding box center [787, 466] width 290 height 16
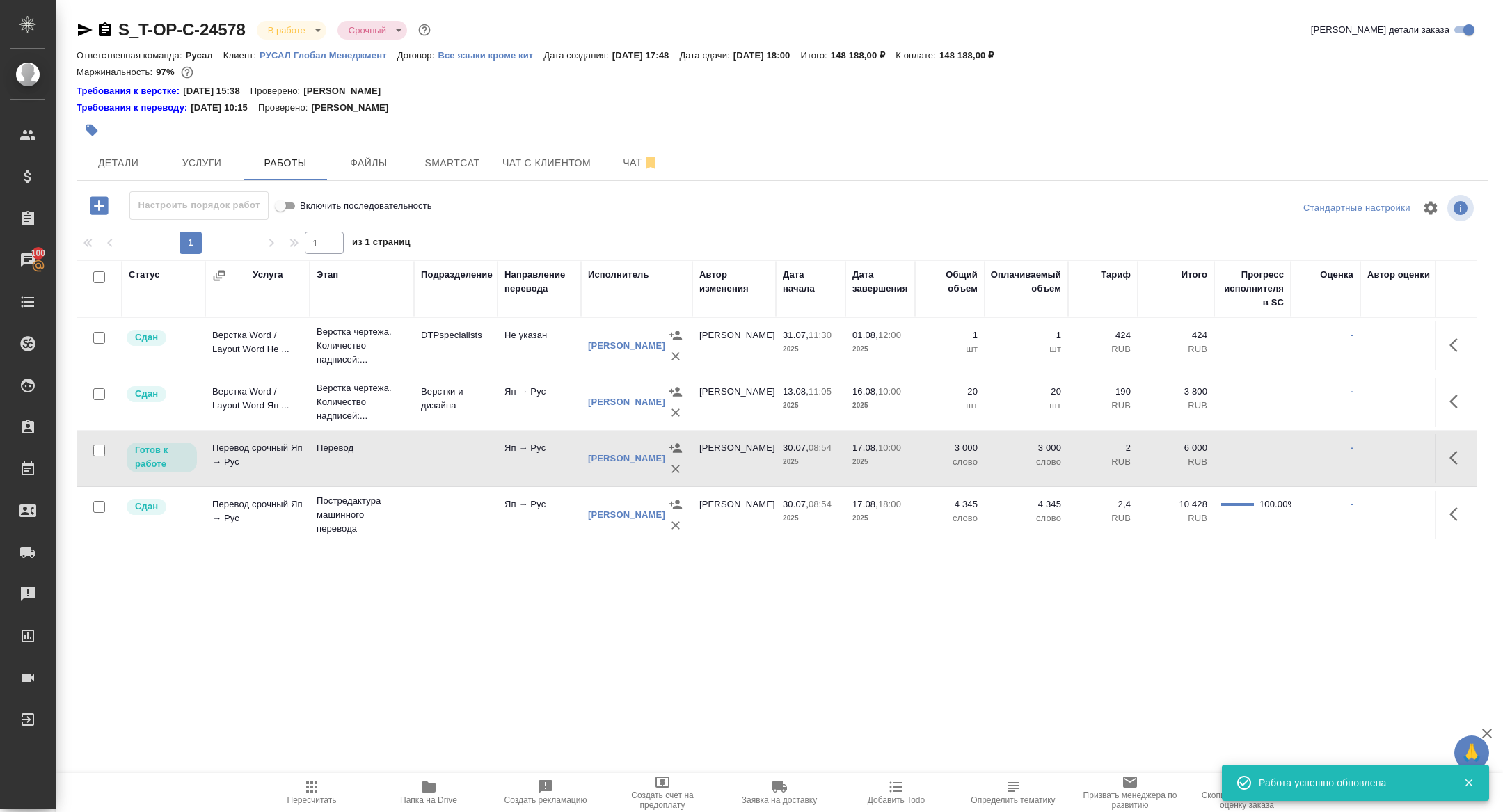
click at [1450, 453] on icon "button" at bounding box center [1458, 458] width 17 height 17
click at [1353, 457] on icon "button" at bounding box center [1356, 457] width 13 height 13
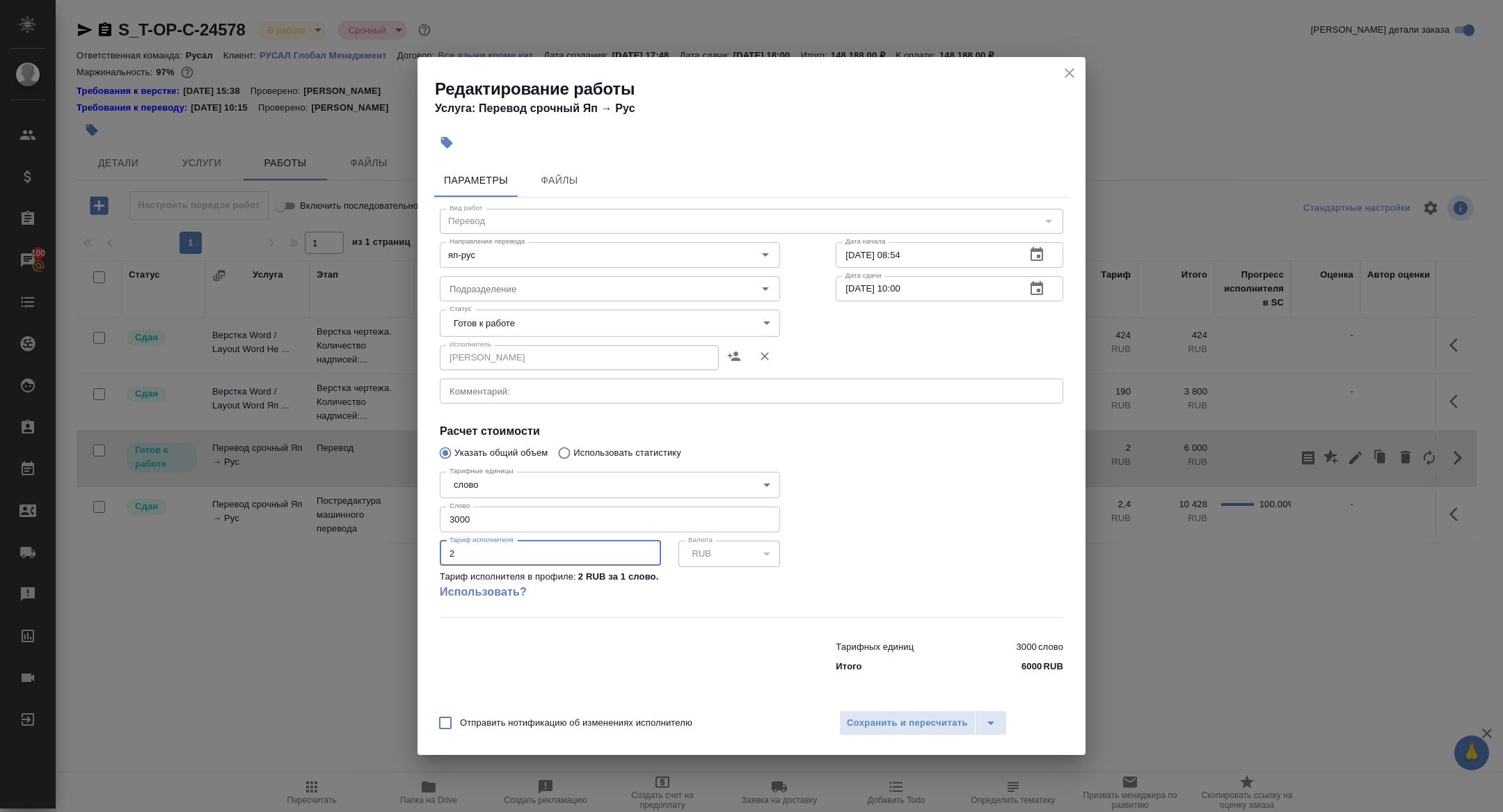
drag, startPoint x: 465, startPoint y: 565, endPoint x: 398, endPoint y: 518, distance: 81.8
click at [398, 518] on div "Редактирование работы Услуга: Перевод срочный Яп → Рус Параметры Файлы Вид рабо…" at bounding box center [752, 406] width 1503 height 812
type input "4"
click at [899, 730] on span "Сохранить и пересчитать" at bounding box center [907, 723] width 121 height 16
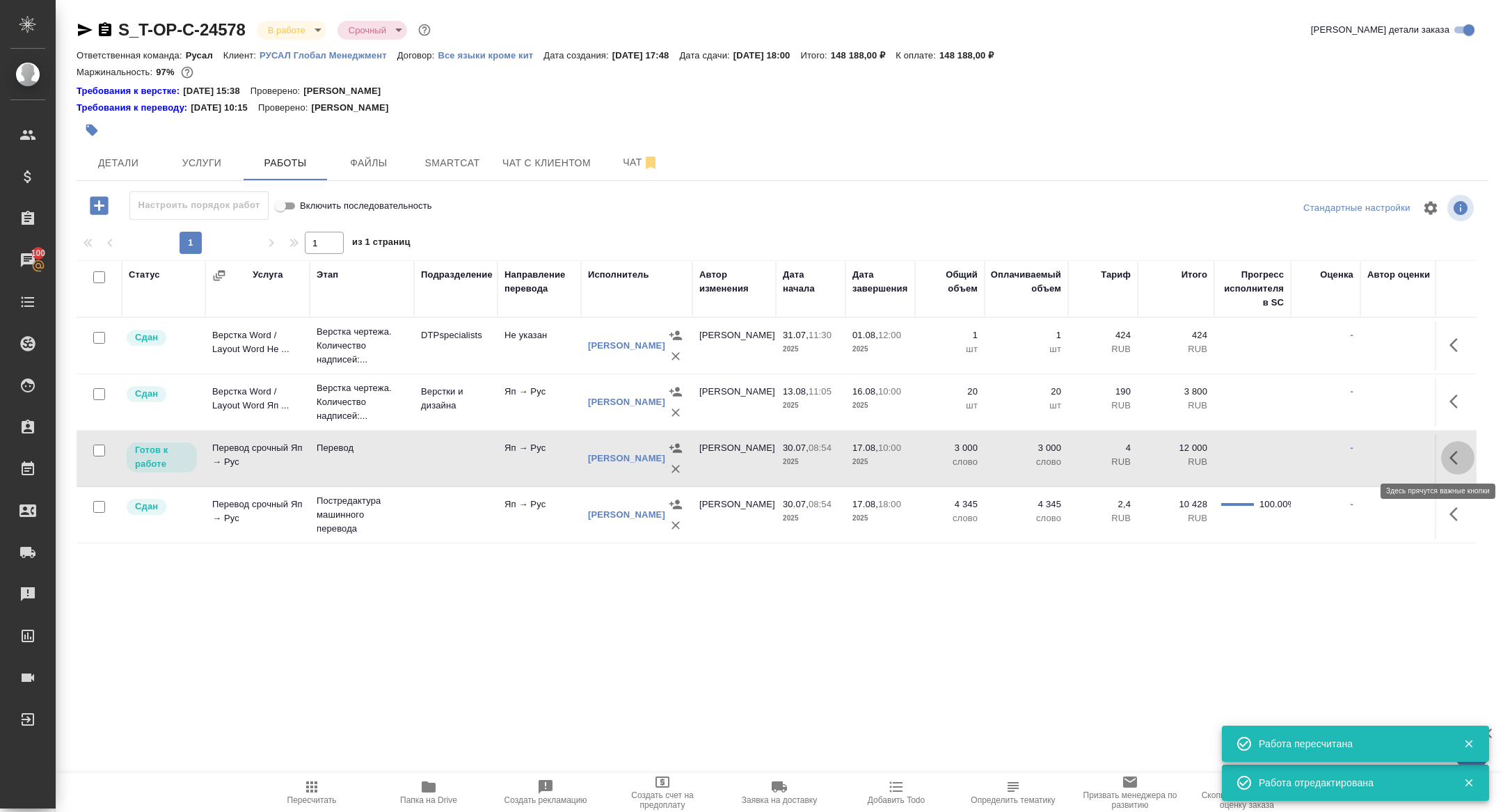
click at [1446, 455] on button "button" at bounding box center [1458, 458] width 33 height 33
click at [1356, 462] on icon "button" at bounding box center [1356, 458] width 17 height 17
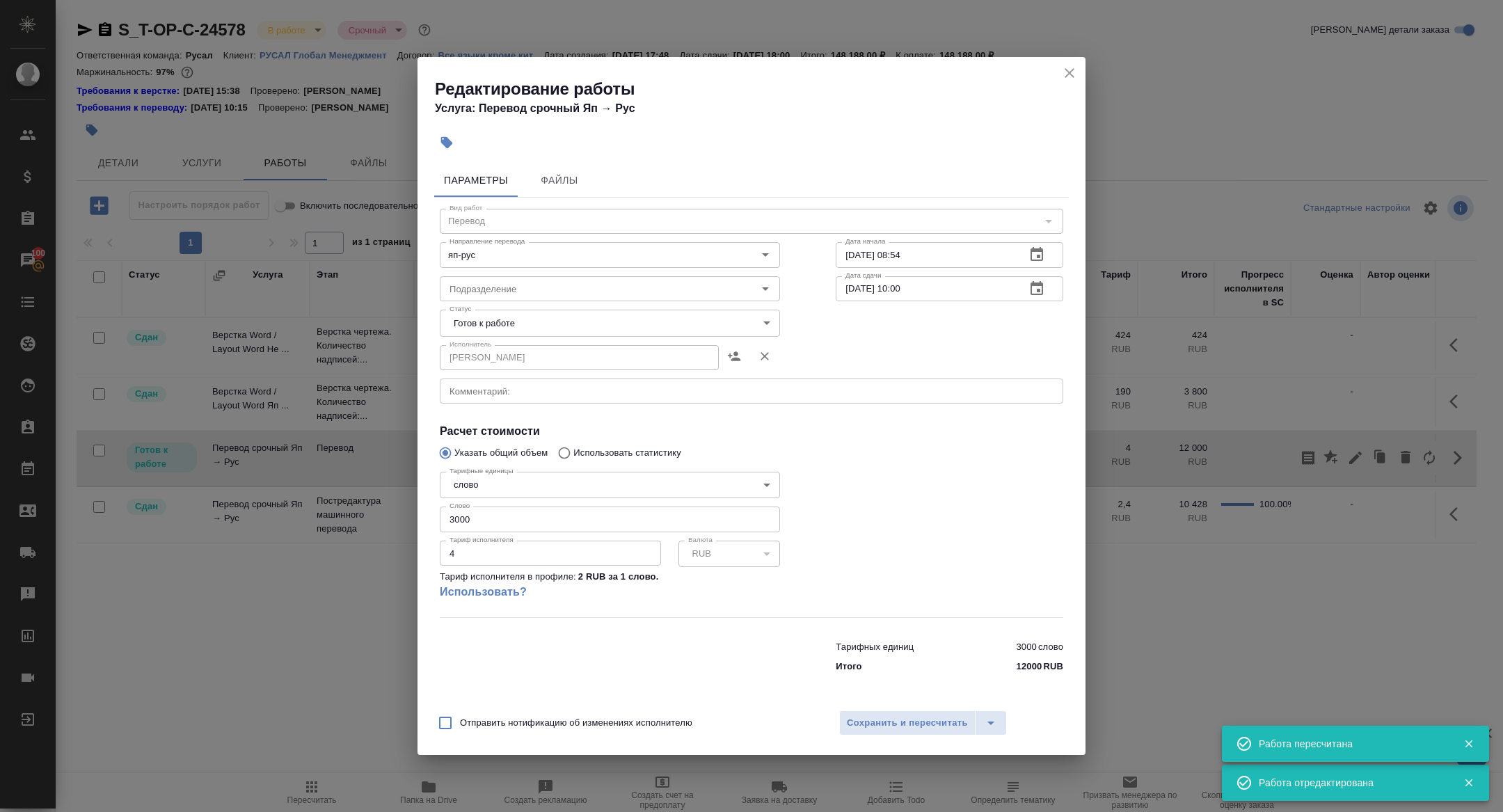
click at [490, 323] on body "🙏 .cls-1 fill:#fff; AWATERA Zhuravleva Alexandra Клиенты Спецификации Заказы 10…" at bounding box center [752, 406] width 1503 height 812
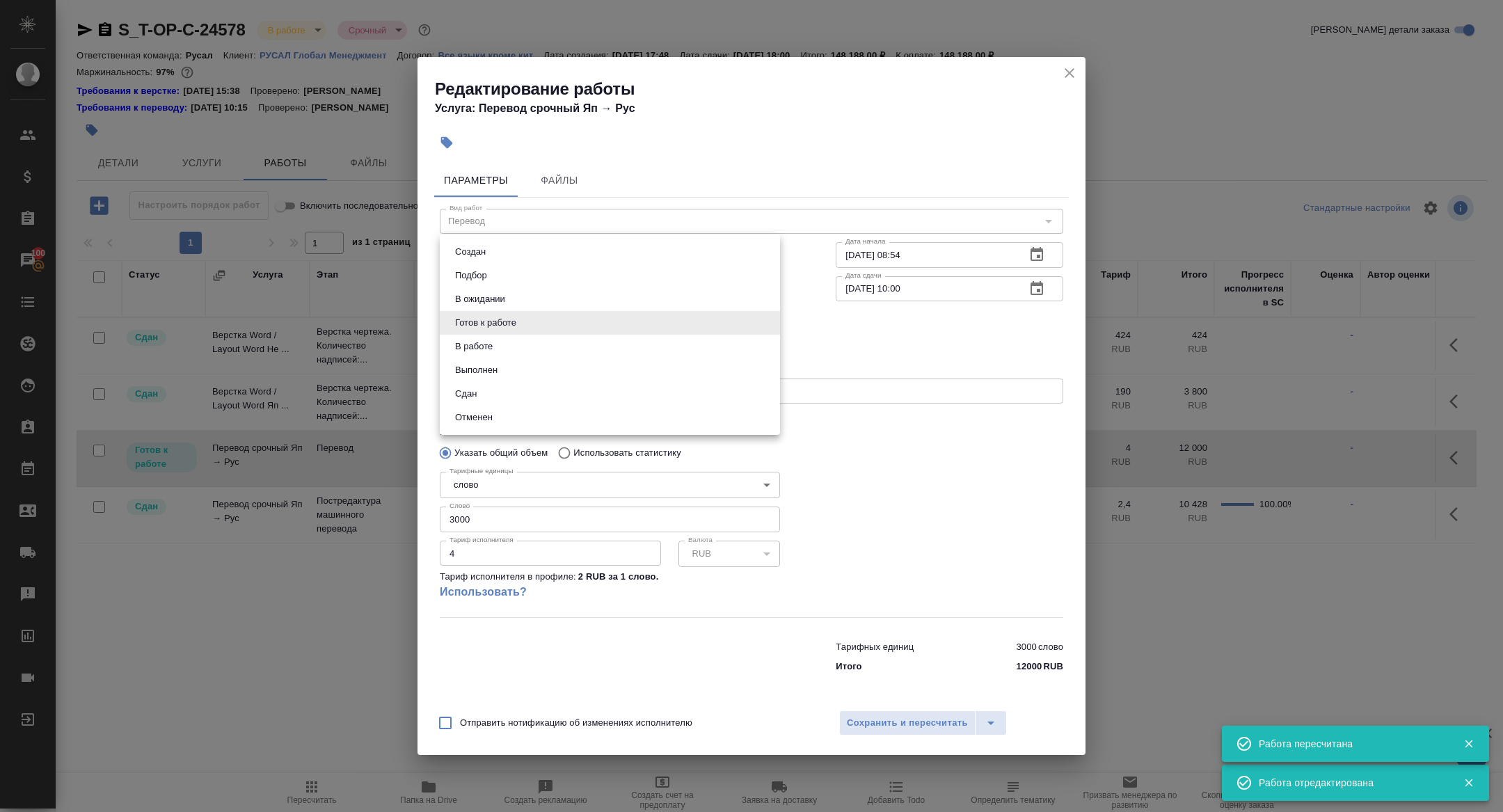
click at [482, 395] on li "Сдан" at bounding box center [610, 393] width 340 height 23
type input "closed"
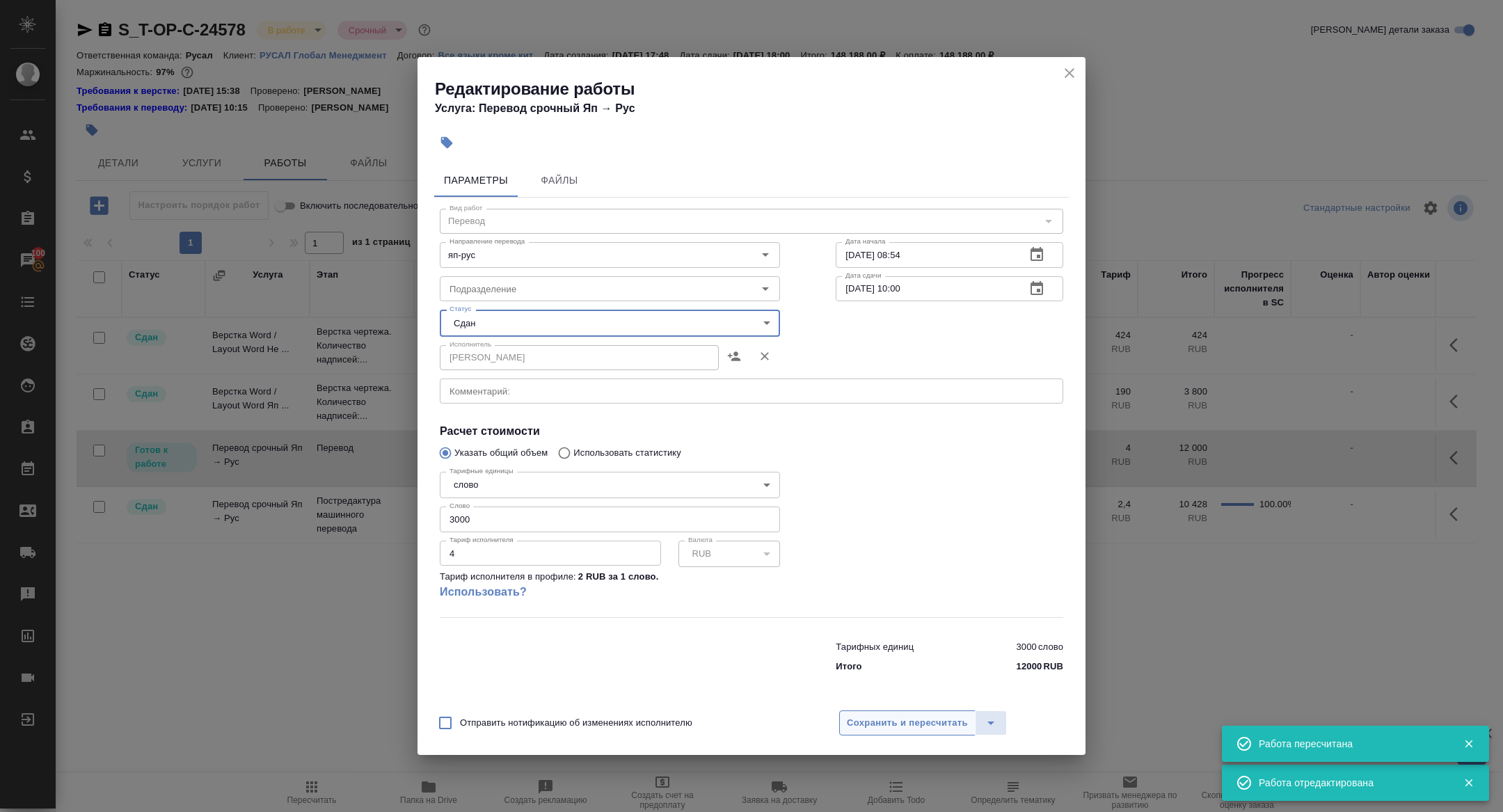
click at [880, 727] on span "Сохранить и пересчитать" at bounding box center [907, 723] width 121 height 16
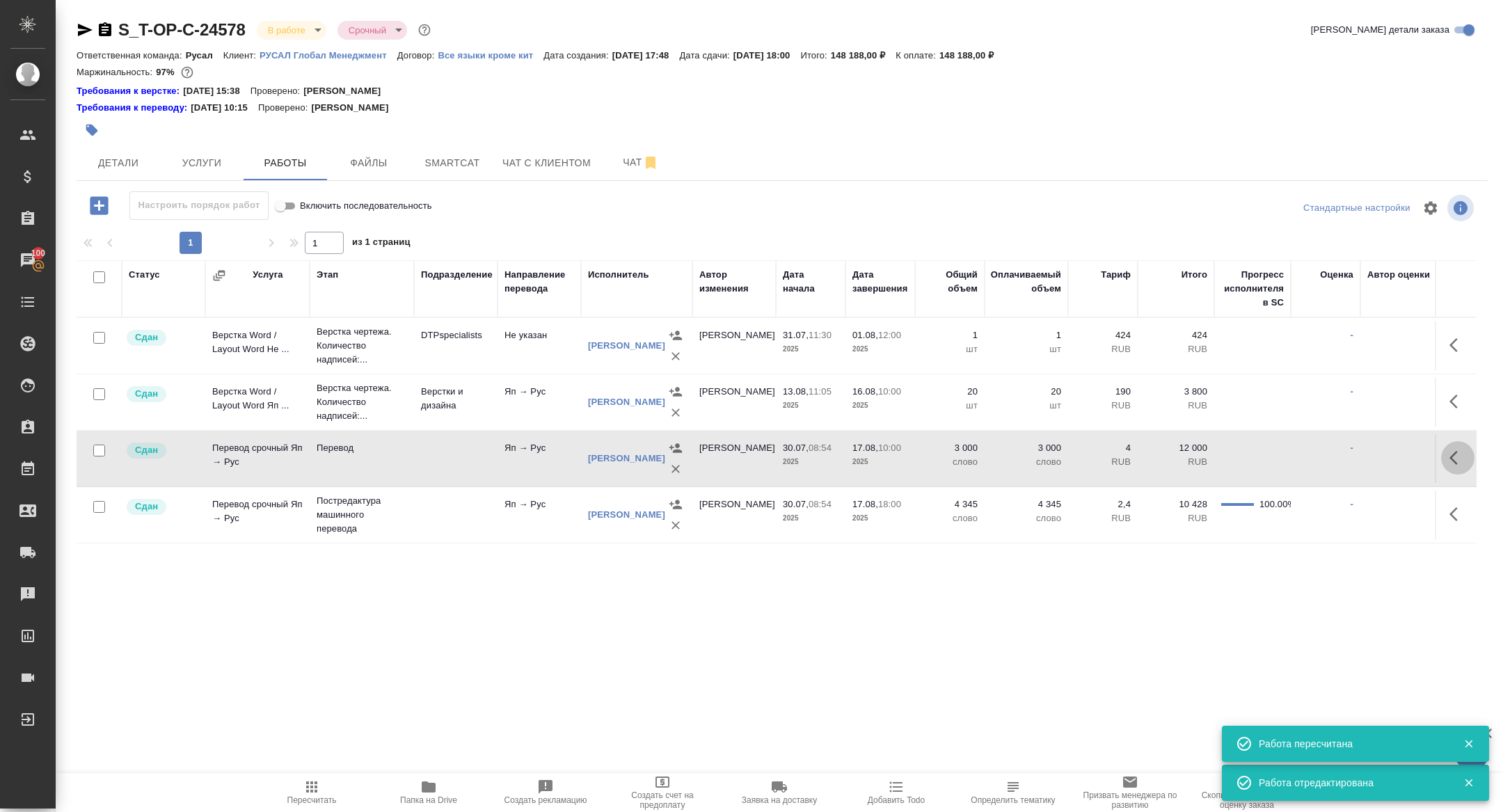
click at [1441, 454] on button "button" at bounding box center [1458, 458] width 33 height 33
click at [1354, 457] on icon "button" at bounding box center [1356, 457] width 13 height 13
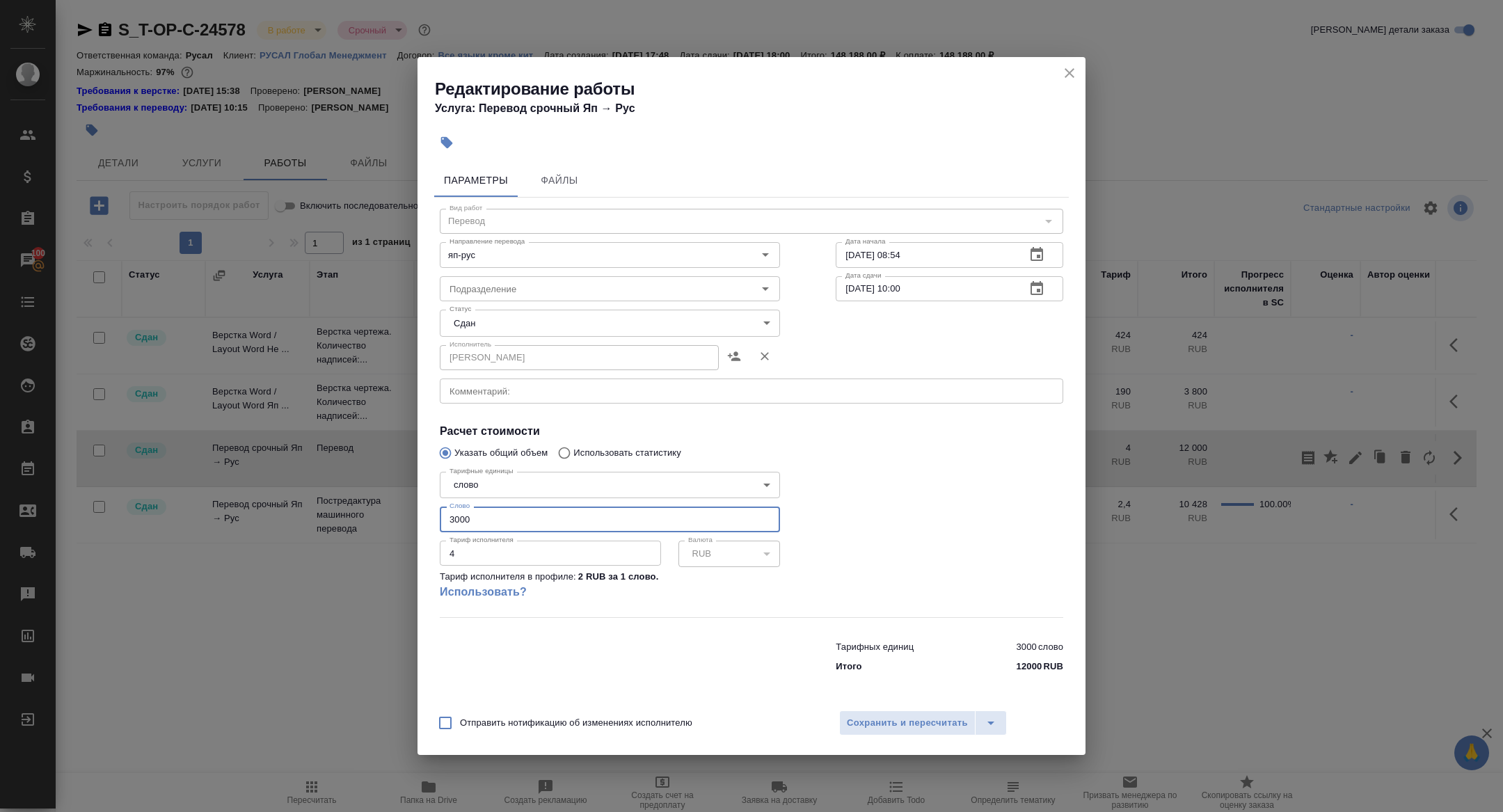
drag, startPoint x: 482, startPoint y: 519, endPoint x: 411, endPoint y: 516, distance: 71.1
click at [411, 516] on div "Редактирование работы Услуга: Перевод срочный Яп → Рус Параметры Файлы Вид рабо…" at bounding box center [752, 406] width 1503 height 812
type input "2700"
click at [884, 730] on button "Сохранить и пересчитать" at bounding box center [907, 723] width 136 height 25
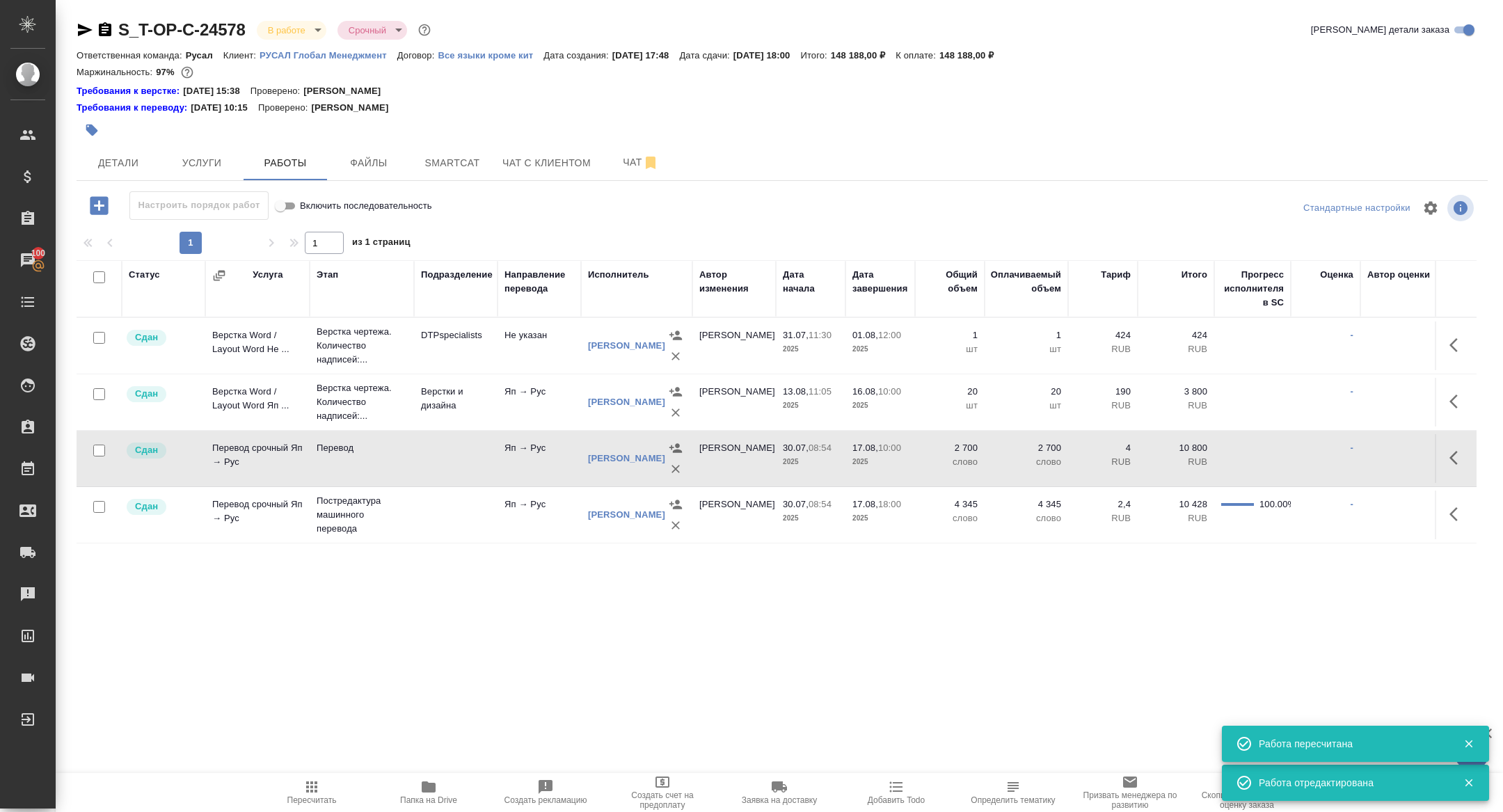
drag, startPoint x: 1213, startPoint y: 449, endPoint x: 1176, endPoint y: 449, distance: 37.0
click at [1176, 370] on td "10 800 RUB" at bounding box center [1176, 346] width 76 height 48
drag, startPoint x: 1183, startPoint y: 449, endPoint x: 1213, endPoint y: 449, distance: 30.0
click at [1213, 449] on tr "Сдан Перевод срочный Яп → Рус Перевод Яп → Рус Тургунбеков Тимур Журавлева Алек…" at bounding box center [823, 459] width 1492 height 57
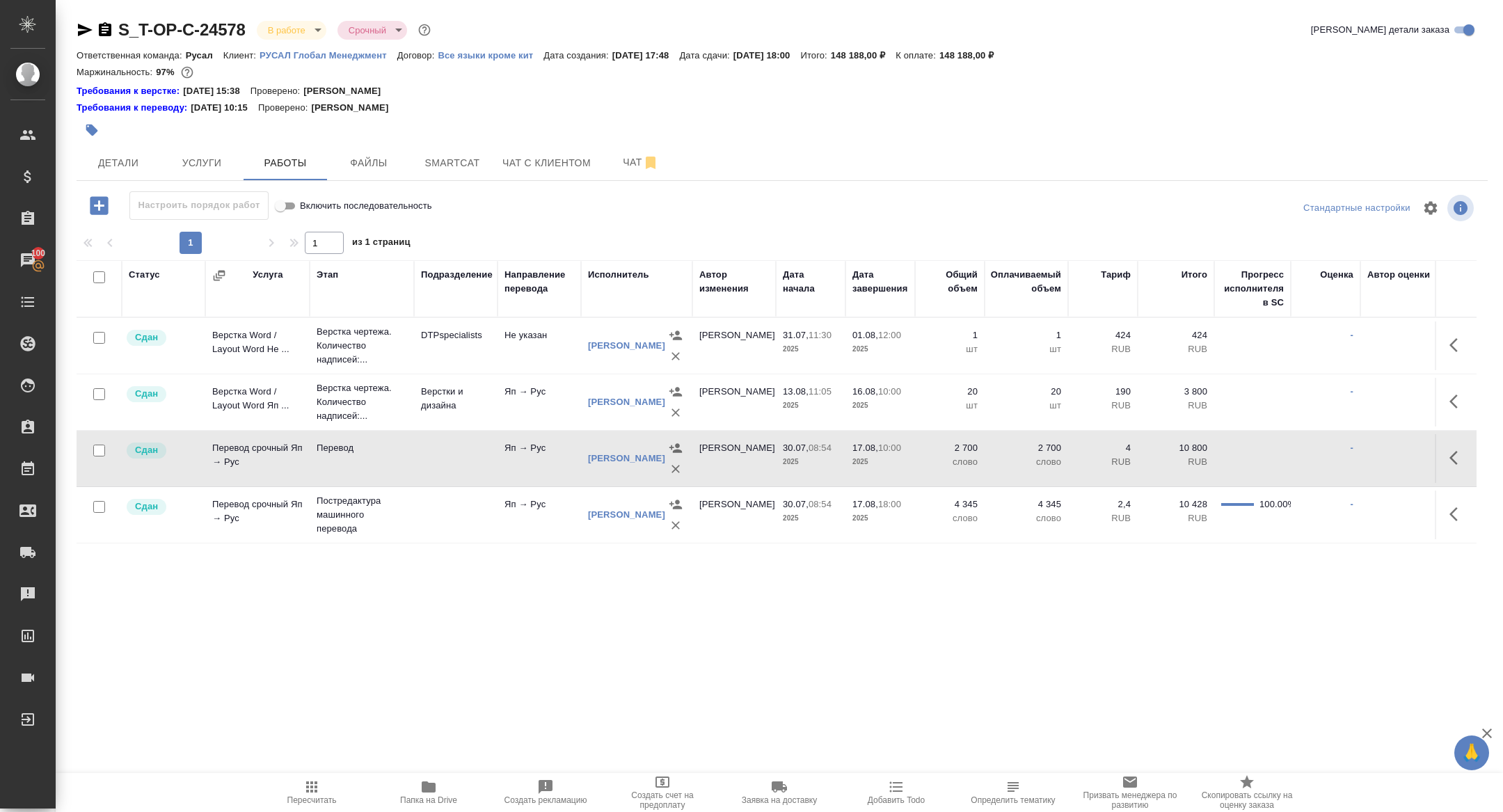
click at [91, 219] on div at bounding box center [101, 206] width 36 height 29
click at [1450, 450] on icon "button" at bounding box center [1458, 458] width 17 height 17
click at [1389, 448] on icon "button" at bounding box center [1381, 458] width 20 height 20
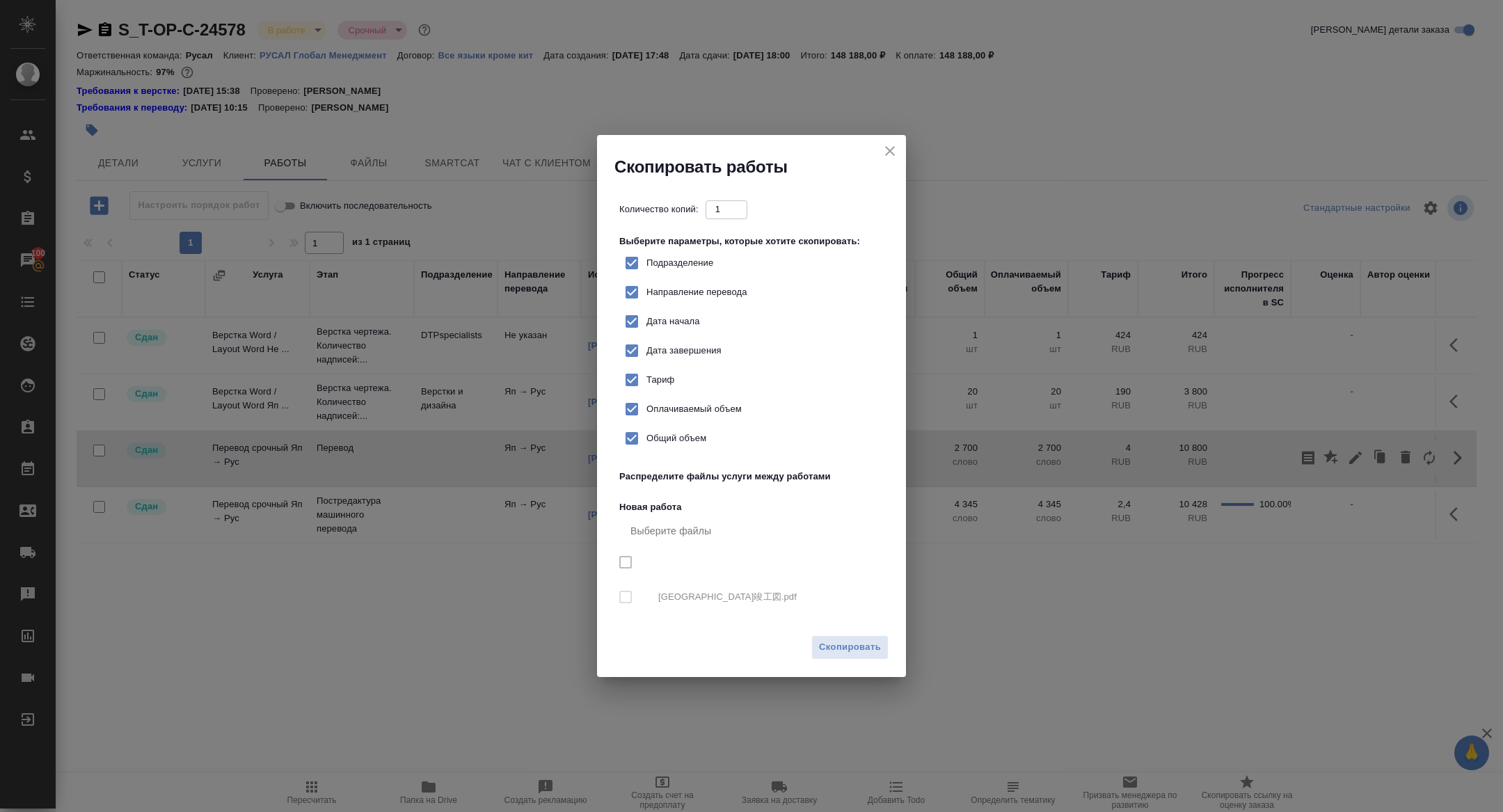
checkbox input "true"
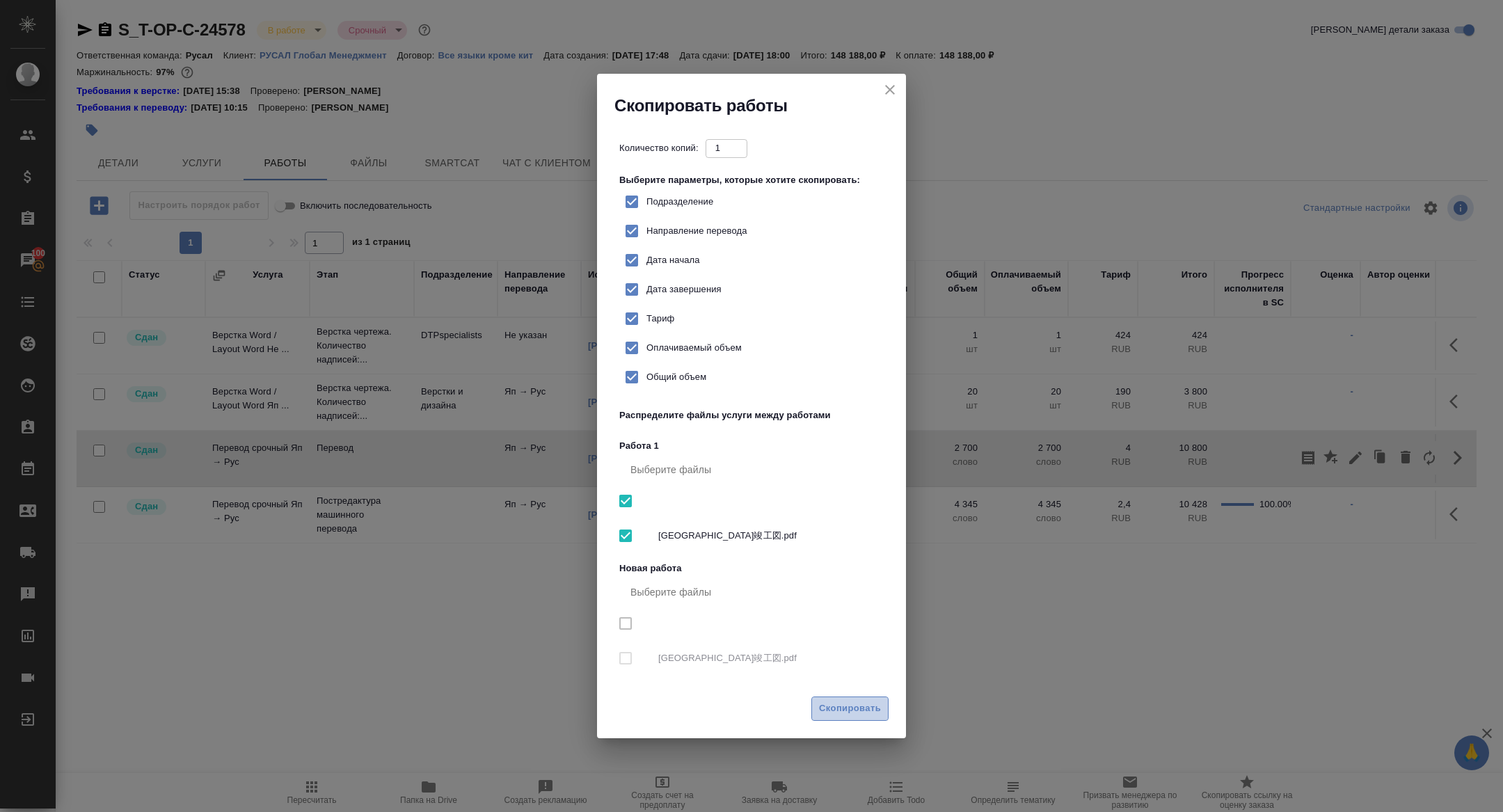
click at [861, 714] on span "Скопировать" at bounding box center [850, 708] width 62 height 16
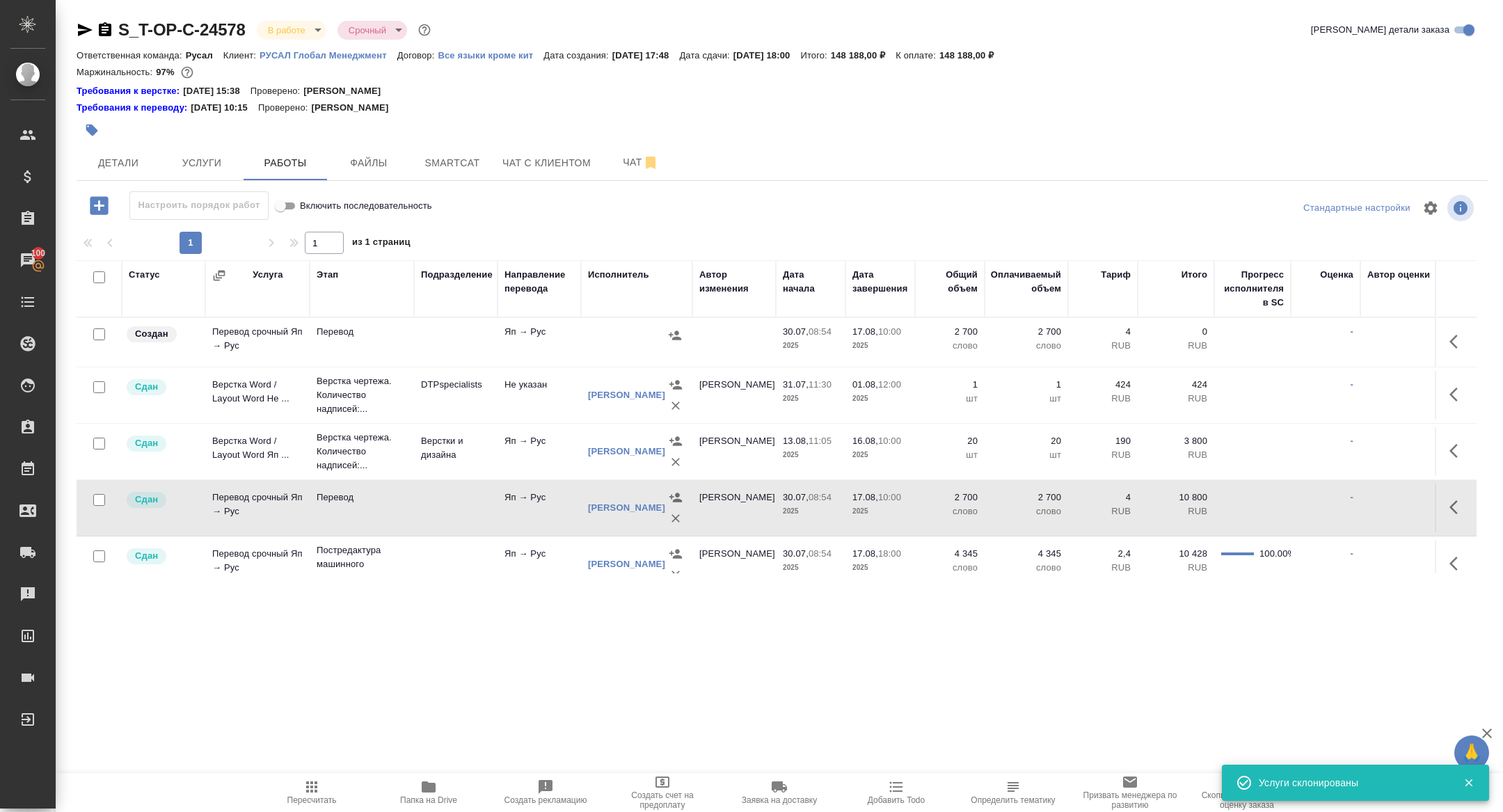
click at [1464, 502] on icon "button" at bounding box center [1458, 507] width 17 height 17
click at [1353, 503] on icon "button" at bounding box center [1356, 507] width 17 height 17
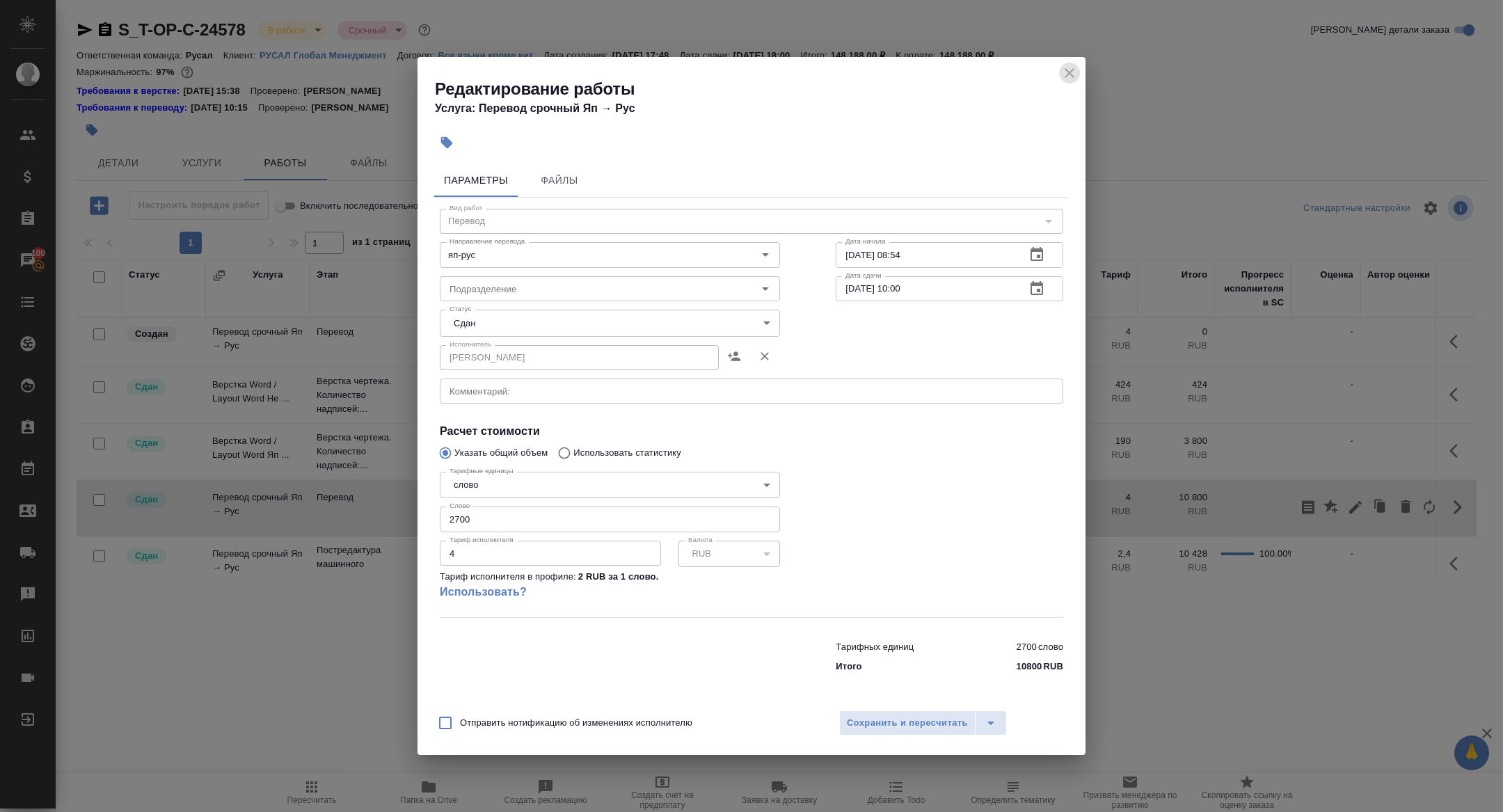
click at [1066, 74] on icon "close" at bounding box center [1070, 73] width 17 height 17
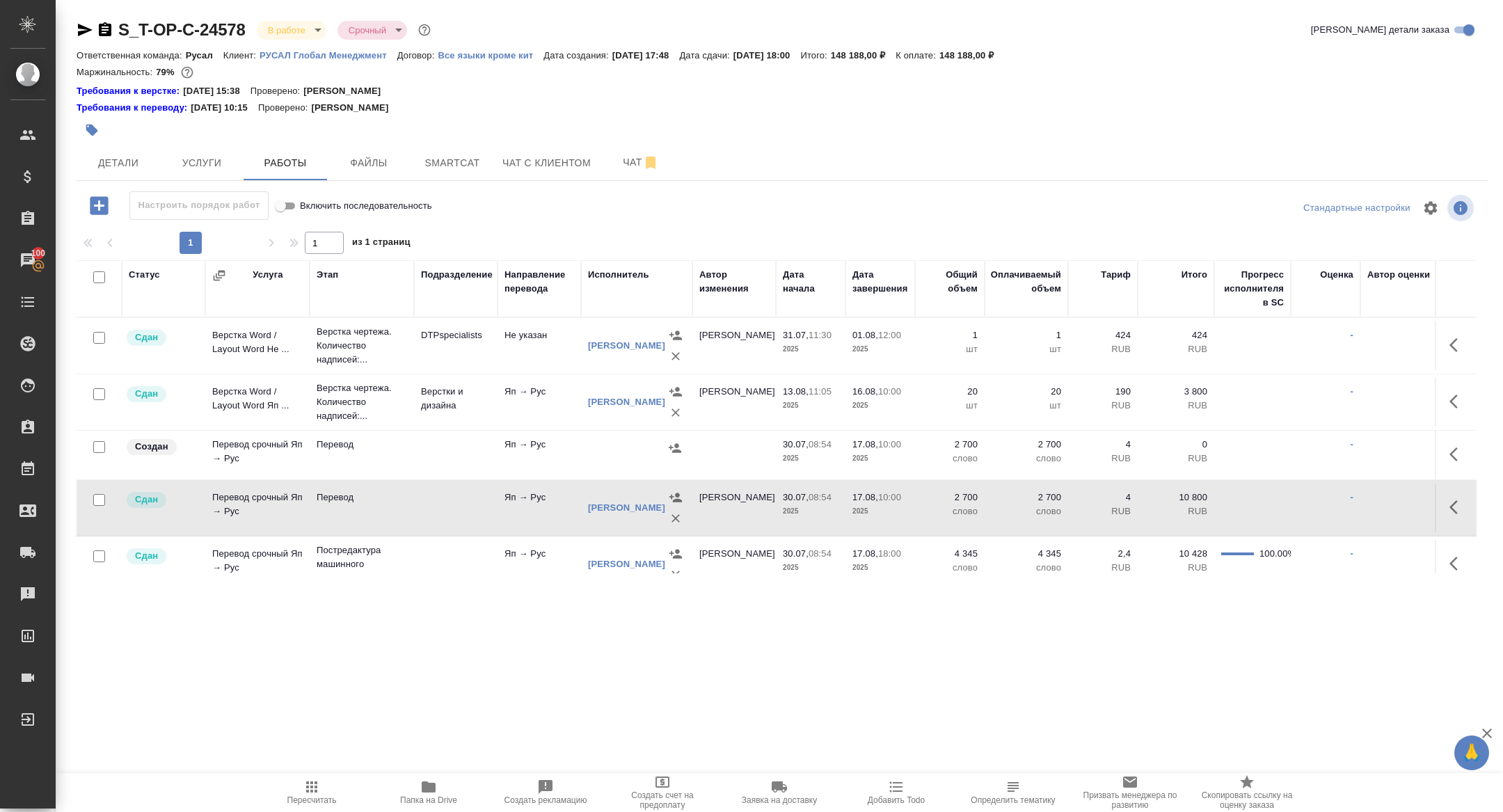
click at [1455, 451] on icon "button" at bounding box center [1458, 454] width 17 height 17
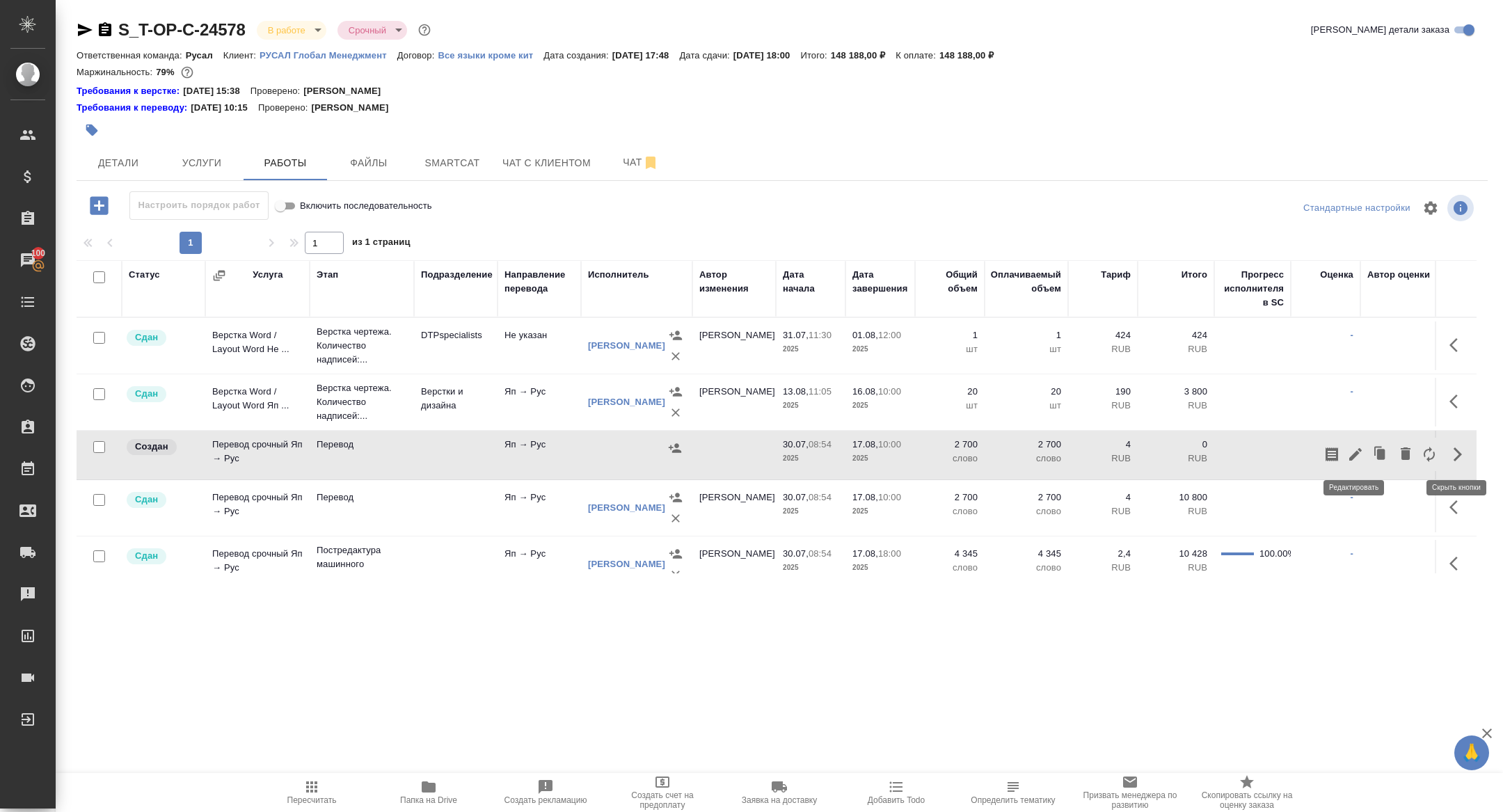
click at [1358, 456] on icon "button" at bounding box center [1356, 454] width 17 height 17
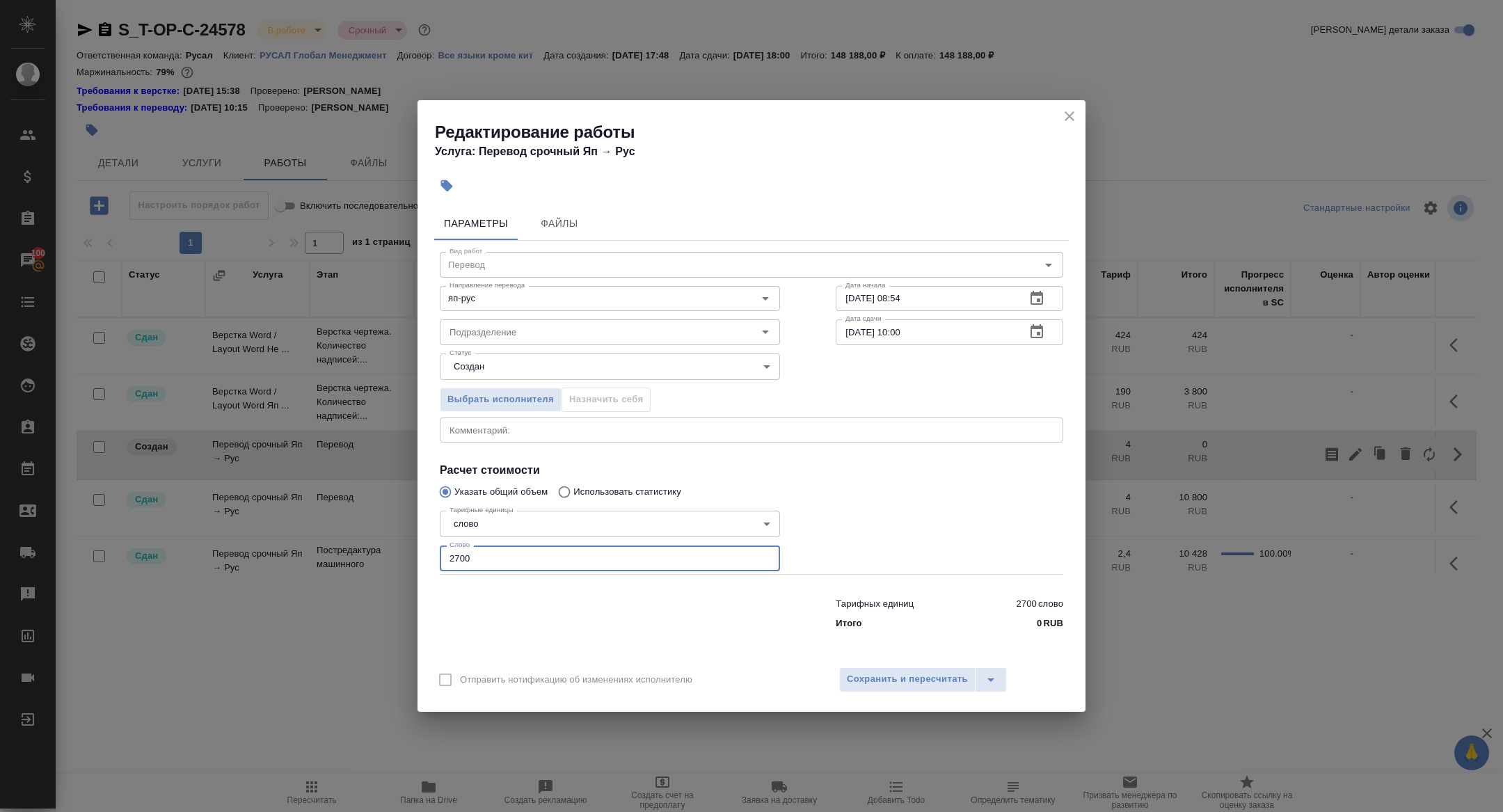
drag, startPoint x: 549, startPoint y: 558, endPoint x: 346, endPoint y: 554, distance: 203.0
click at [346, 554] on div "Редактирование работы Услуга: Перевод срочный Яп → Рус Параметры Файлы Вид рабо…" at bounding box center [752, 406] width 1503 height 812
type input "620"
click at [1038, 340] on icon "button" at bounding box center [1037, 332] width 17 height 17
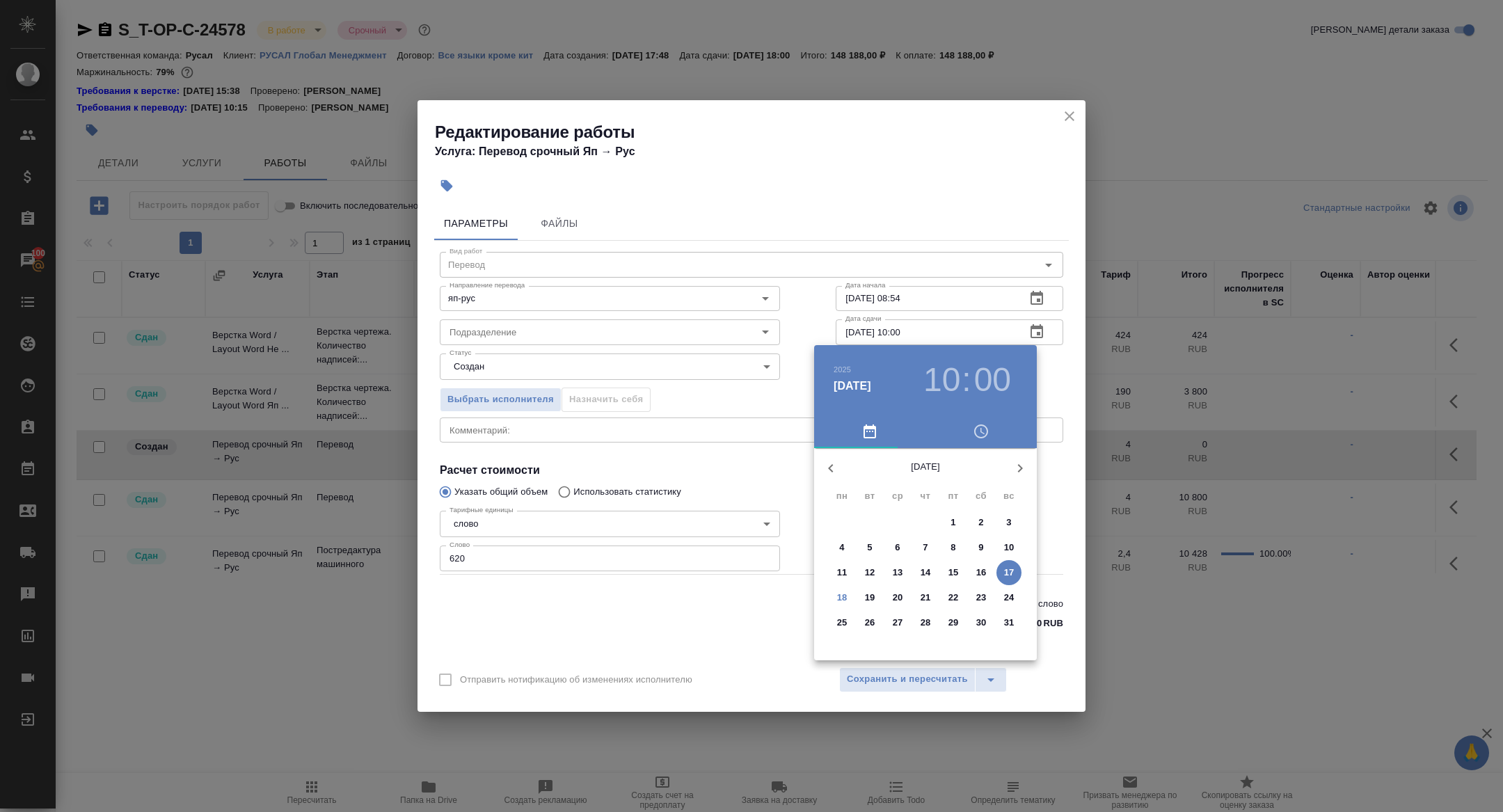
click at [709, 618] on div at bounding box center [752, 406] width 1503 height 812
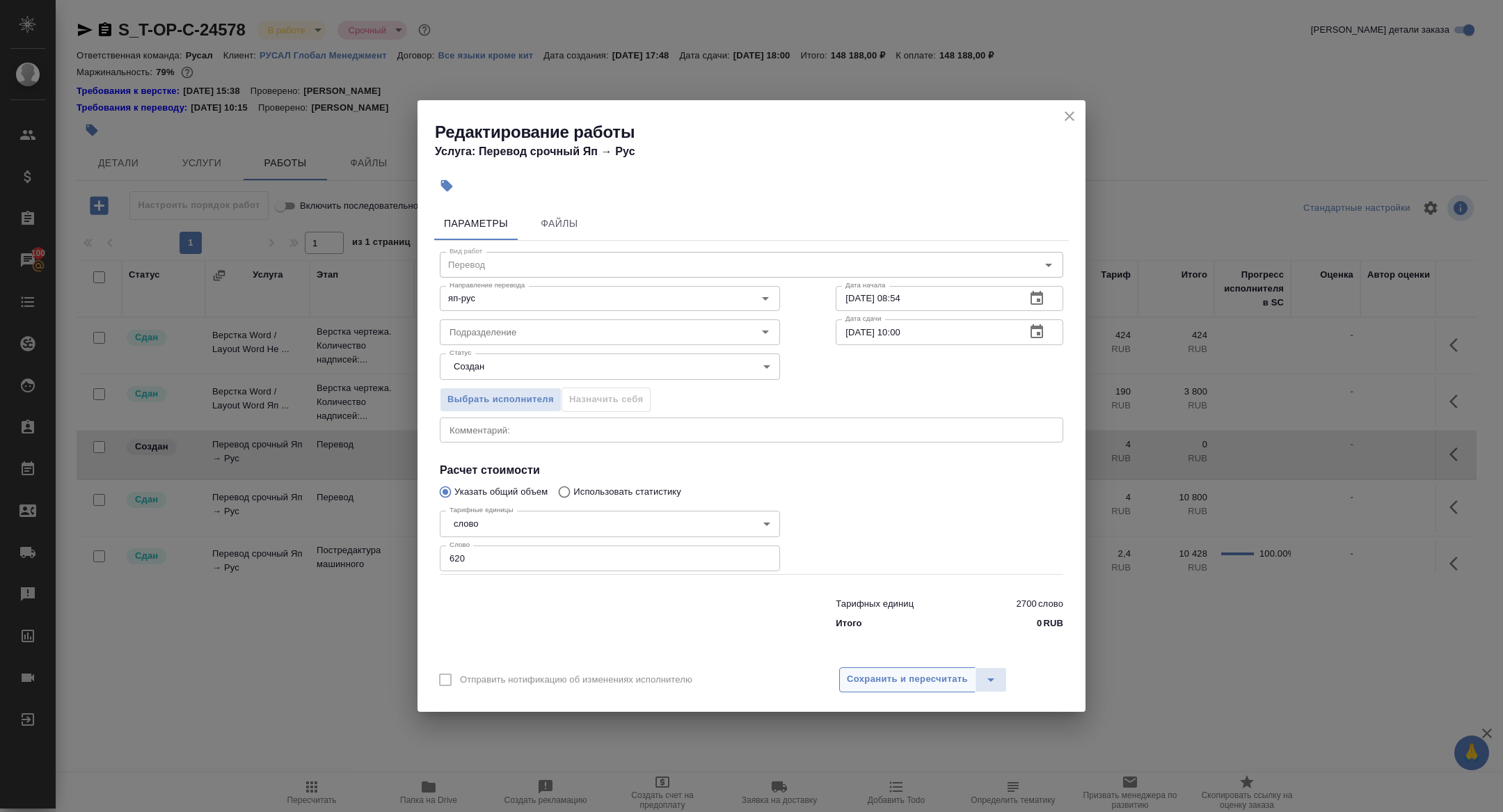
click at [916, 685] on span "Сохранить и пересчитать" at bounding box center [907, 679] width 121 height 16
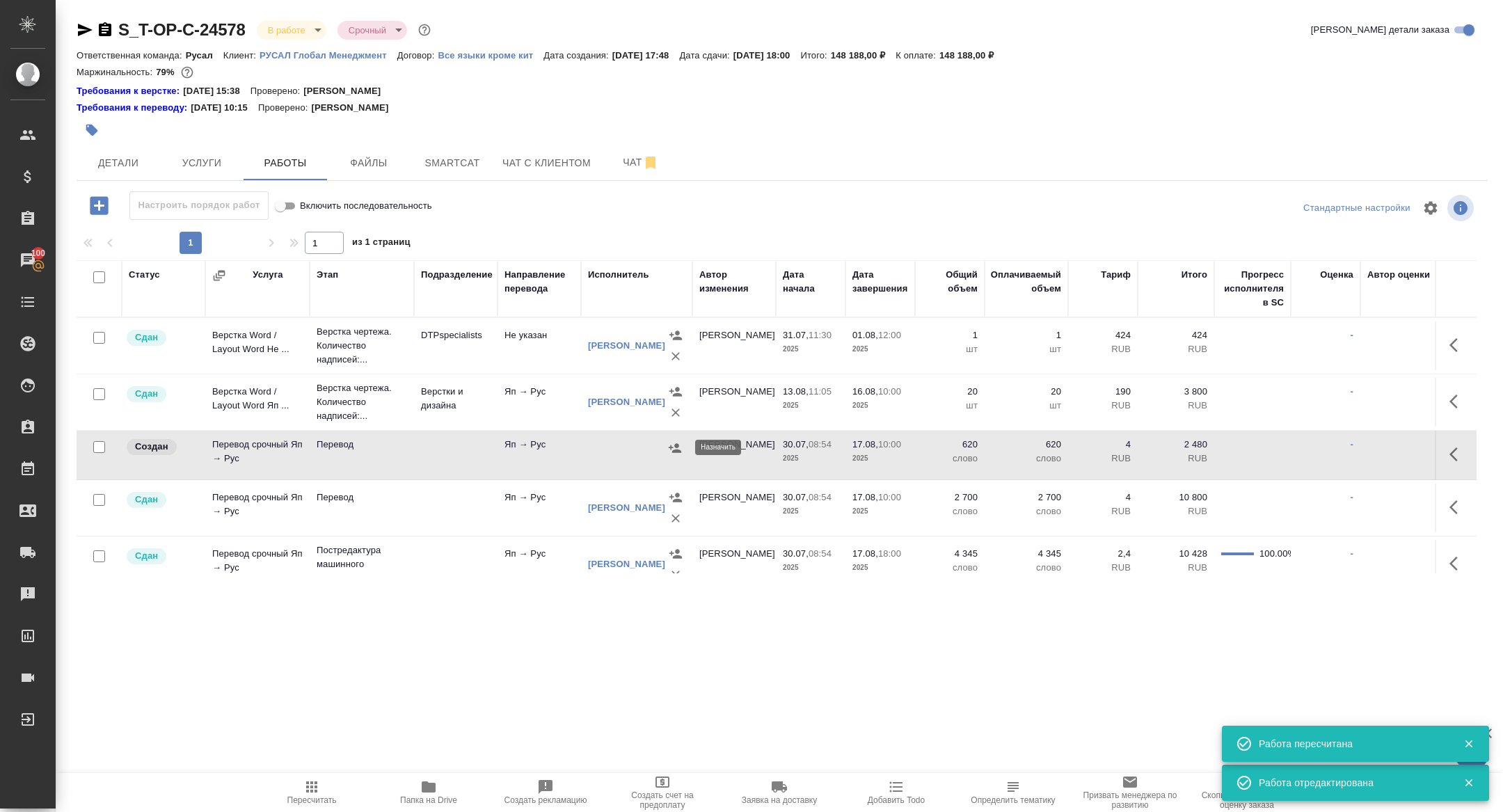
click at [675, 449] on icon "button" at bounding box center [674, 448] width 13 height 9
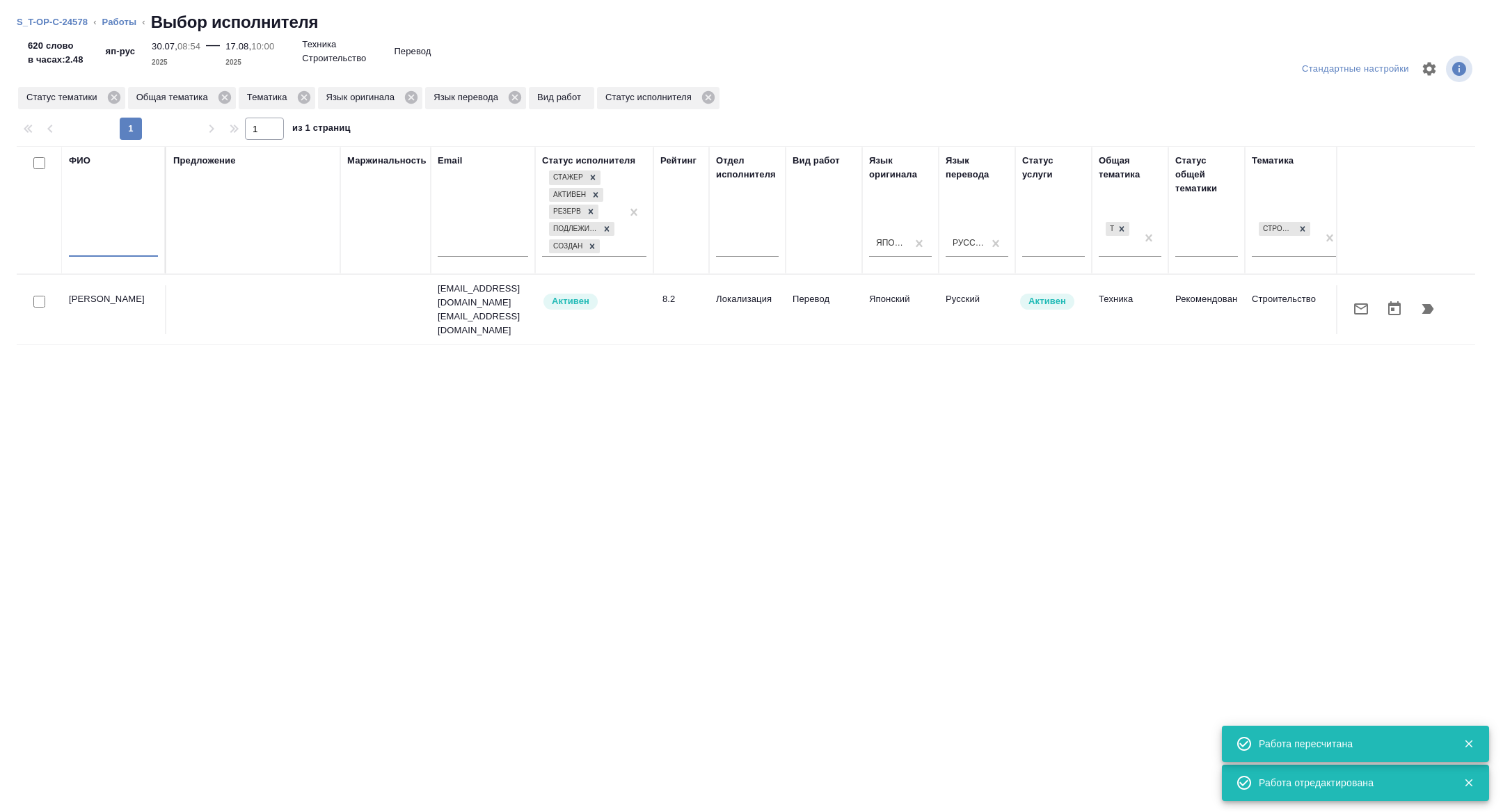
click at [126, 254] on input "text" at bounding box center [113, 248] width 89 height 17
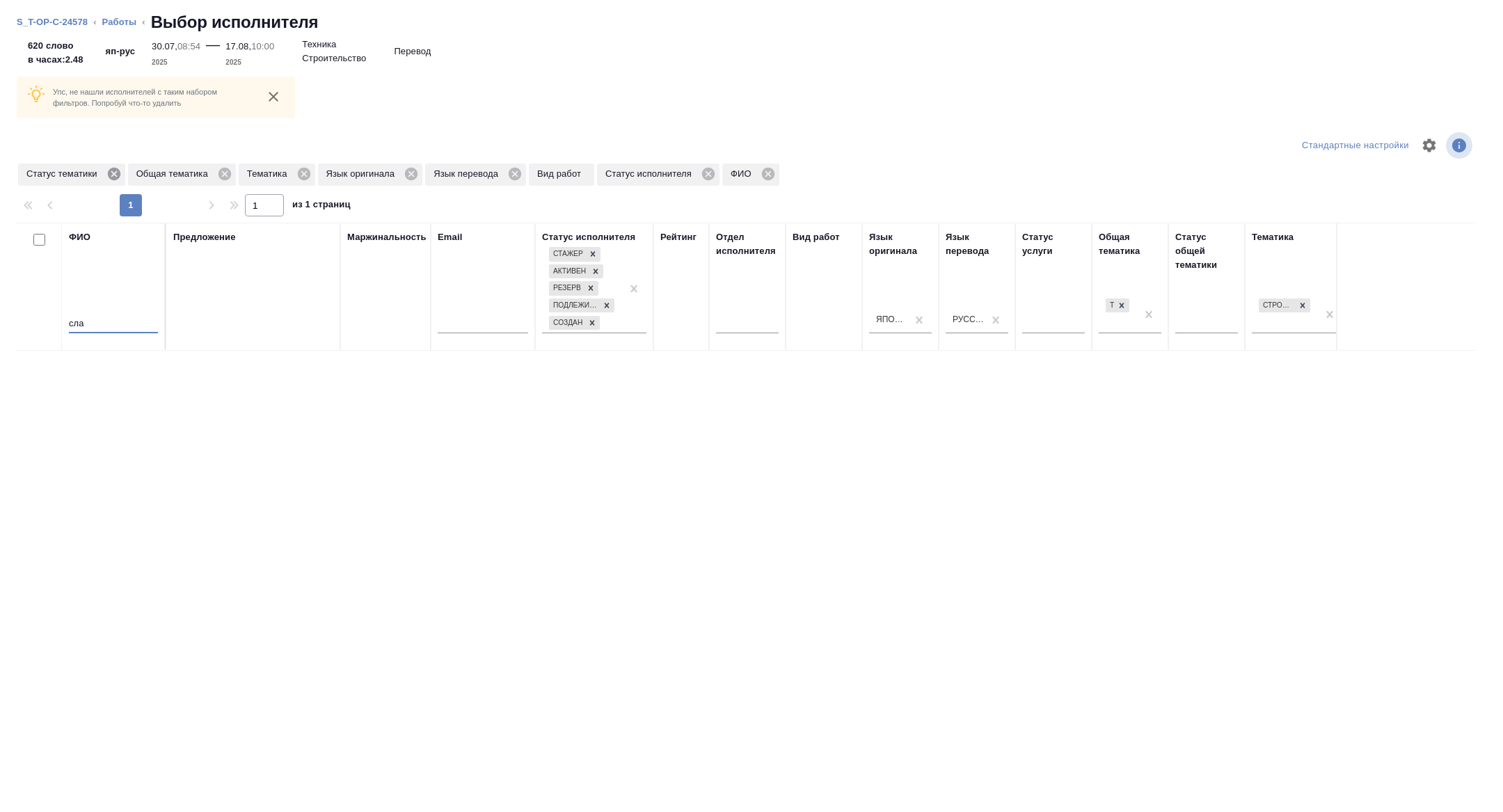
type input "сла"
click at [119, 178] on icon at bounding box center [113, 174] width 13 height 13
click at [200, 170] on icon at bounding box center [194, 174] width 13 height 13
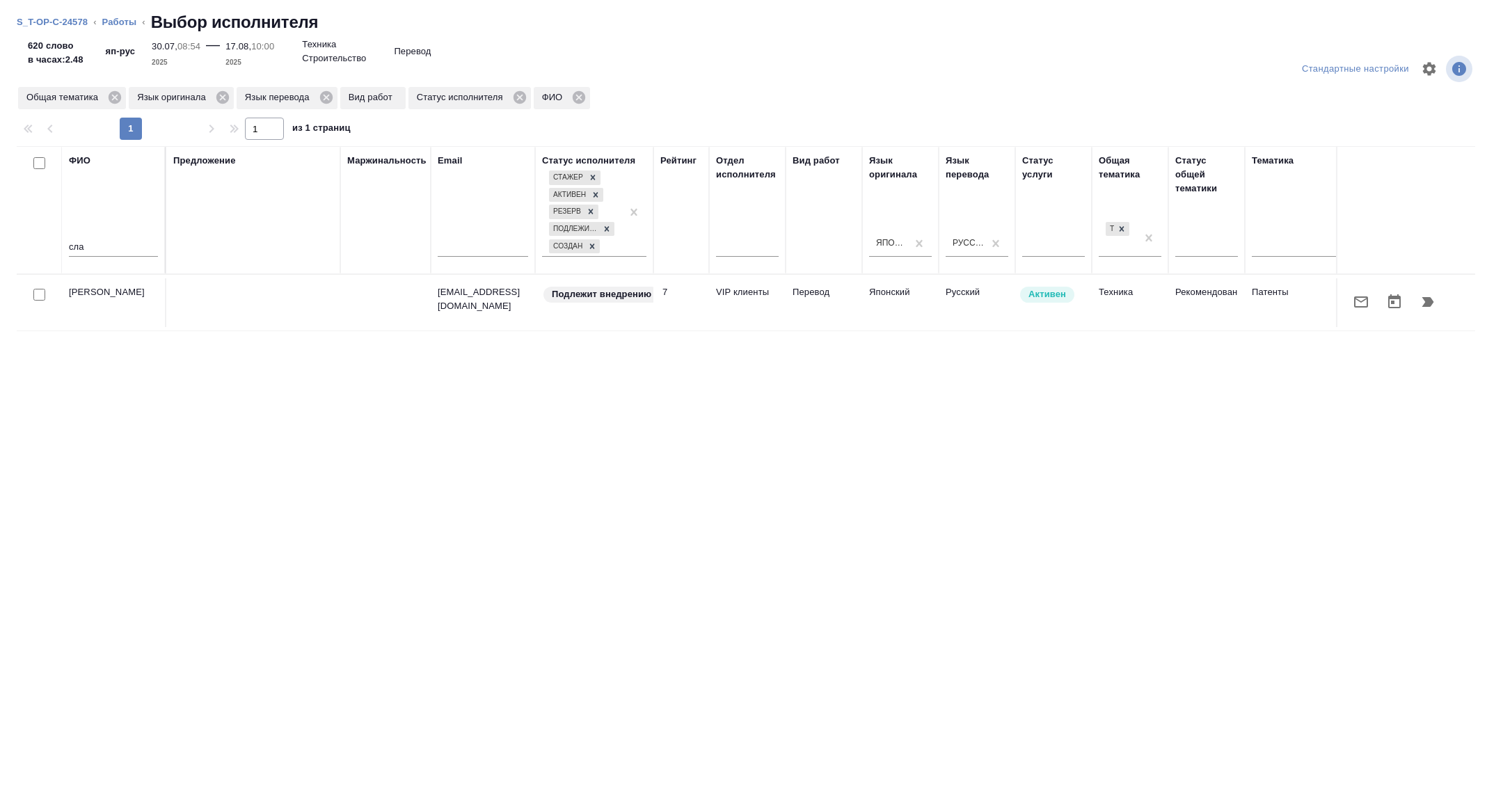
click at [1428, 302] on icon "button" at bounding box center [1428, 302] width 12 height 10
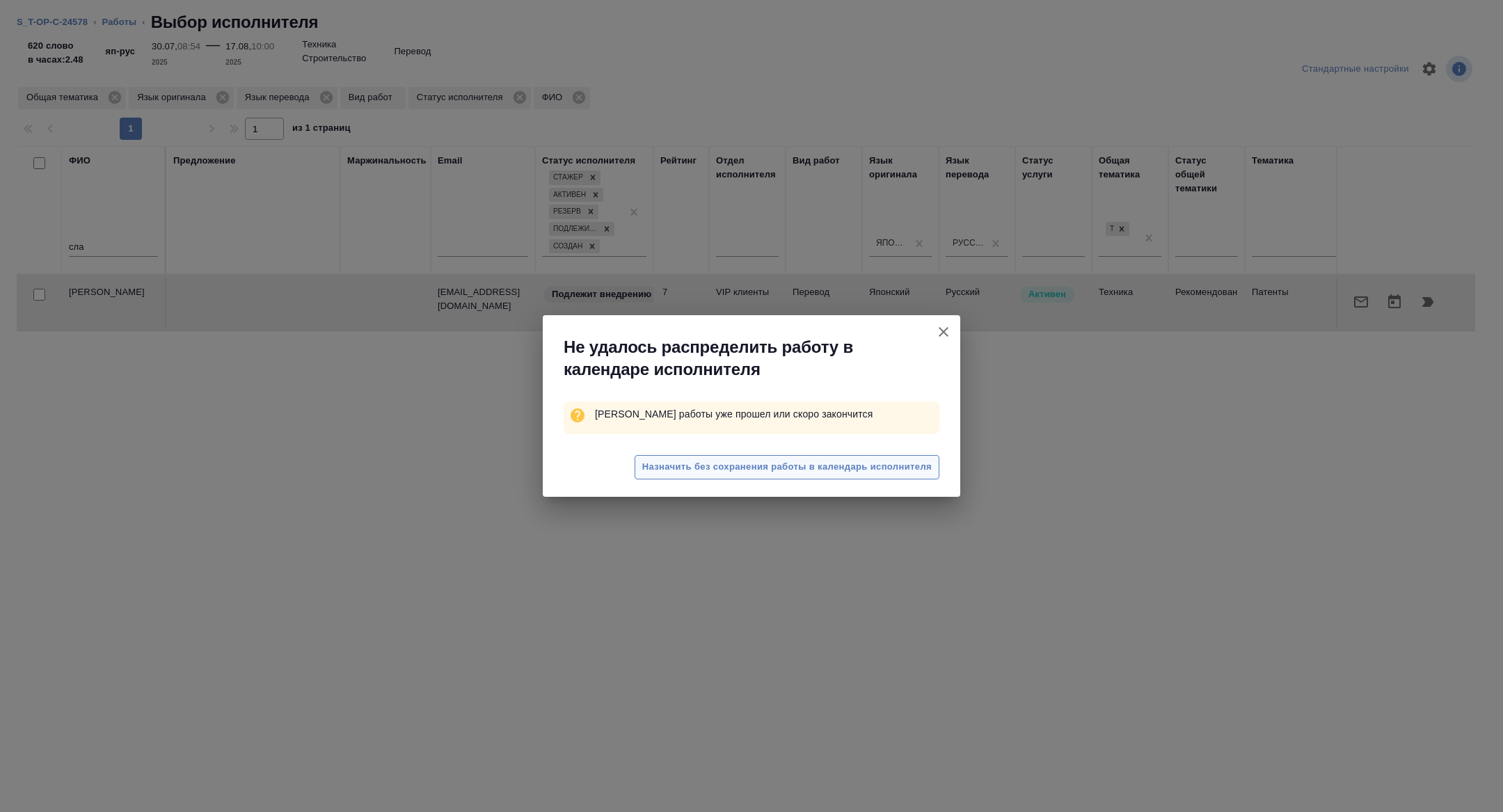
click at [893, 459] on span "Назначить без сохранения работы в календарь исполнителя" at bounding box center [787, 466] width 290 height 16
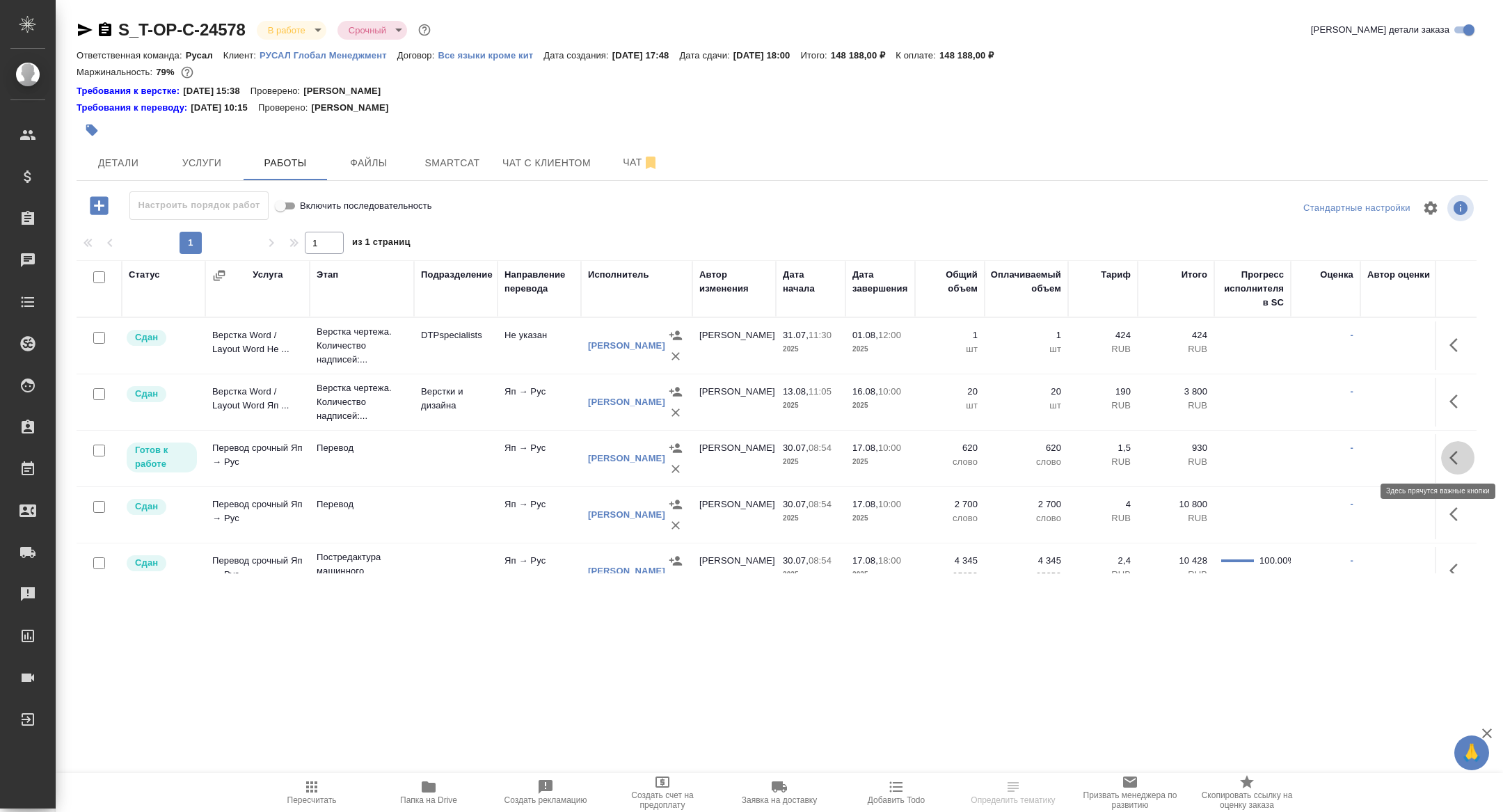
click at [1455, 457] on icon "button" at bounding box center [1458, 458] width 17 height 17
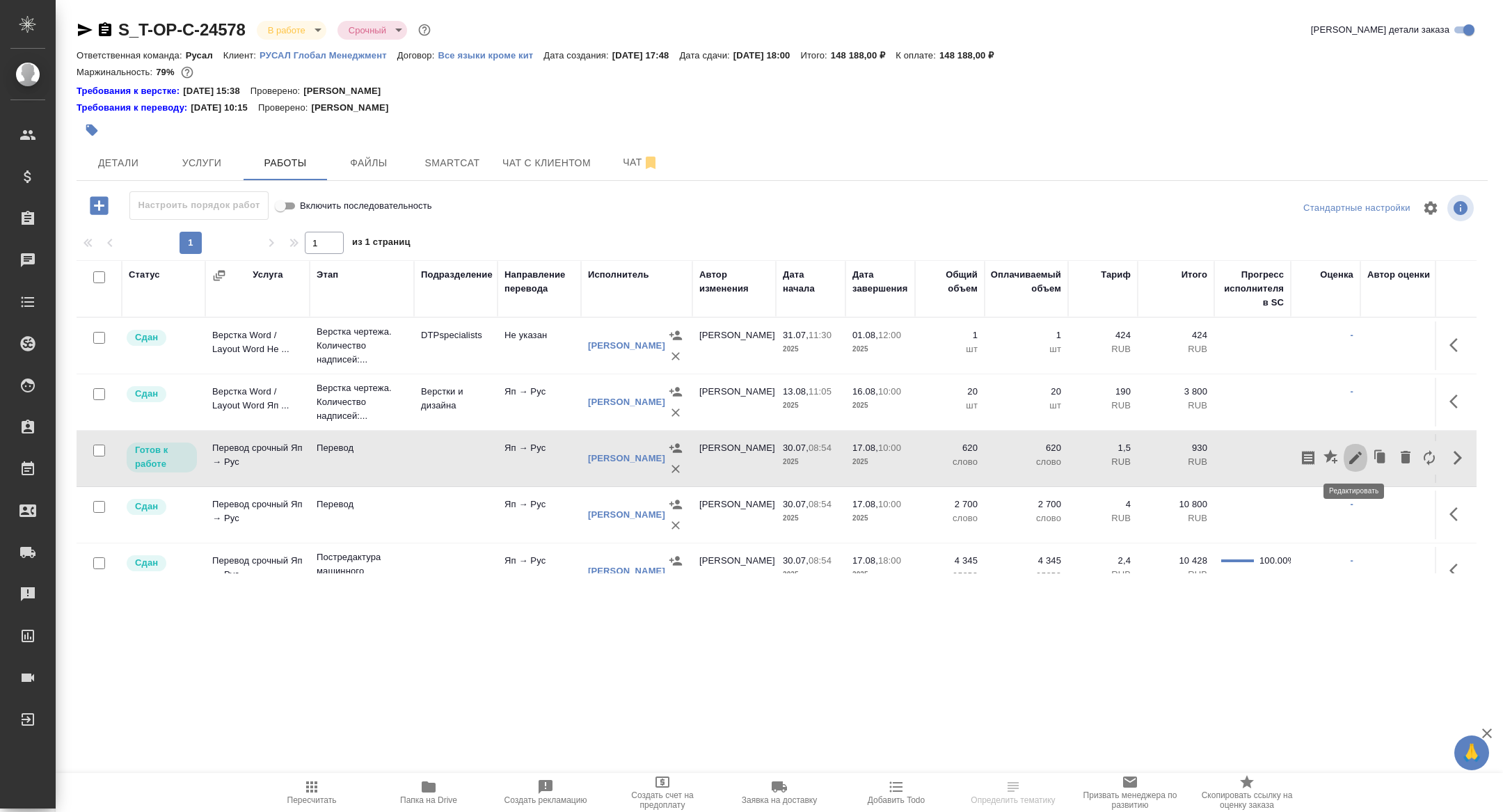
click at [1360, 455] on icon "button" at bounding box center [1356, 458] width 17 height 17
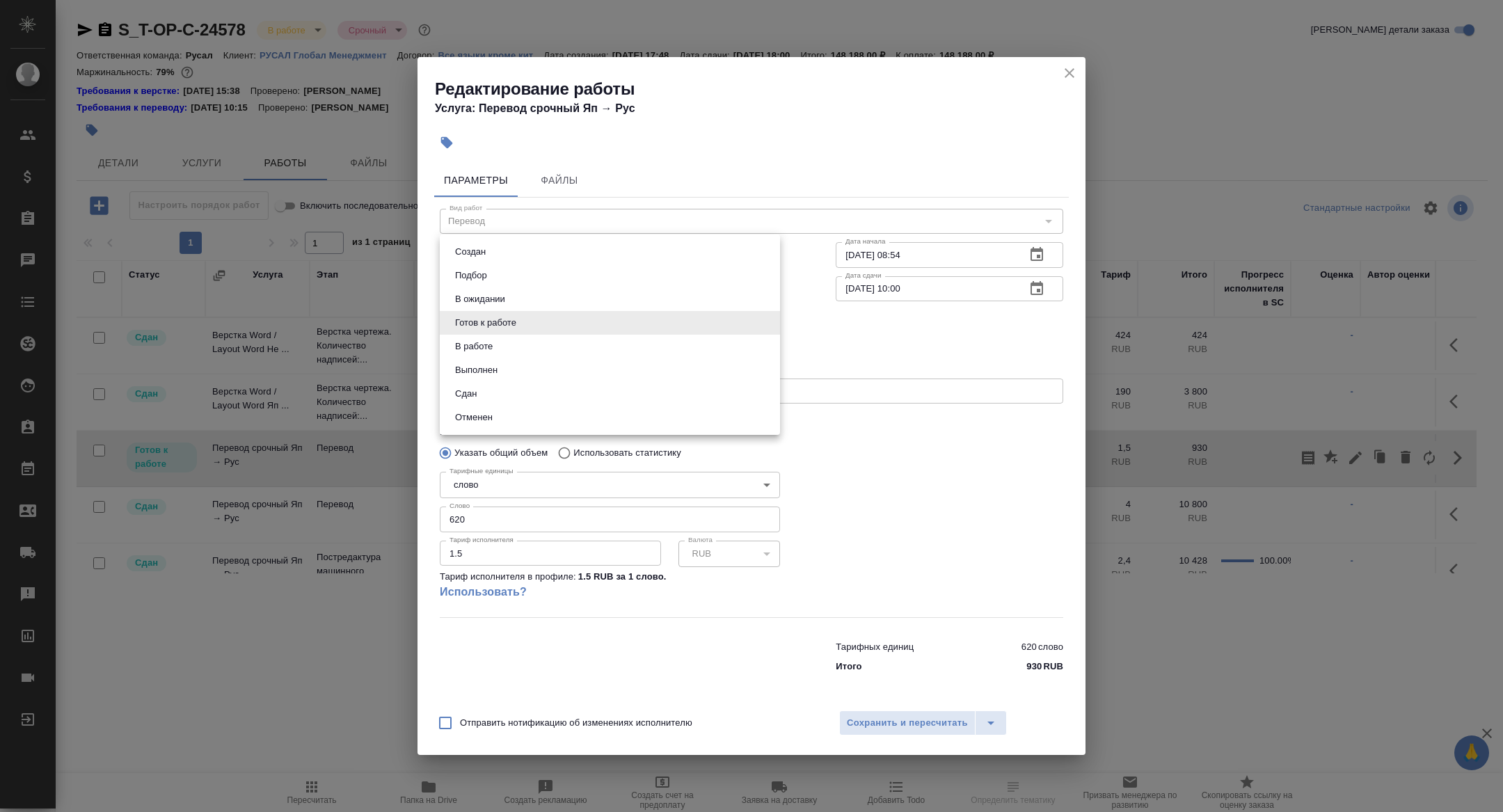
click at [553, 323] on body "🙏 .cls-1 fill:#fff; AWATERA Zhuravleva Alexandra Клиенты Спецификации Заказы Ча…" at bounding box center [752, 406] width 1503 height 812
click at [479, 388] on button "Сдан" at bounding box center [466, 394] width 30 height 15
type input "closed"
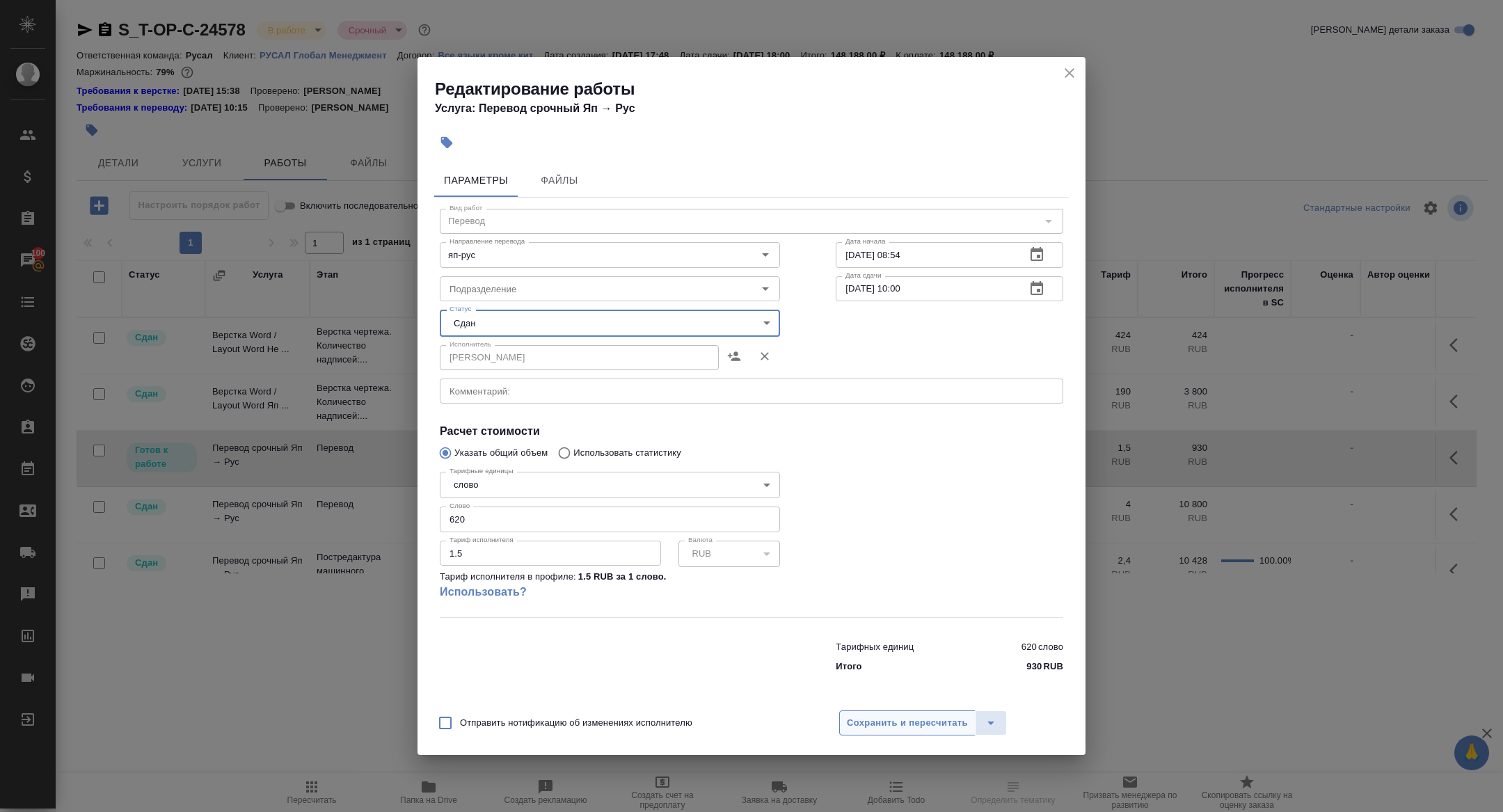
click at [919, 730] on span "Сохранить и пересчитать" at bounding box center [907, 723] width 121 height 16
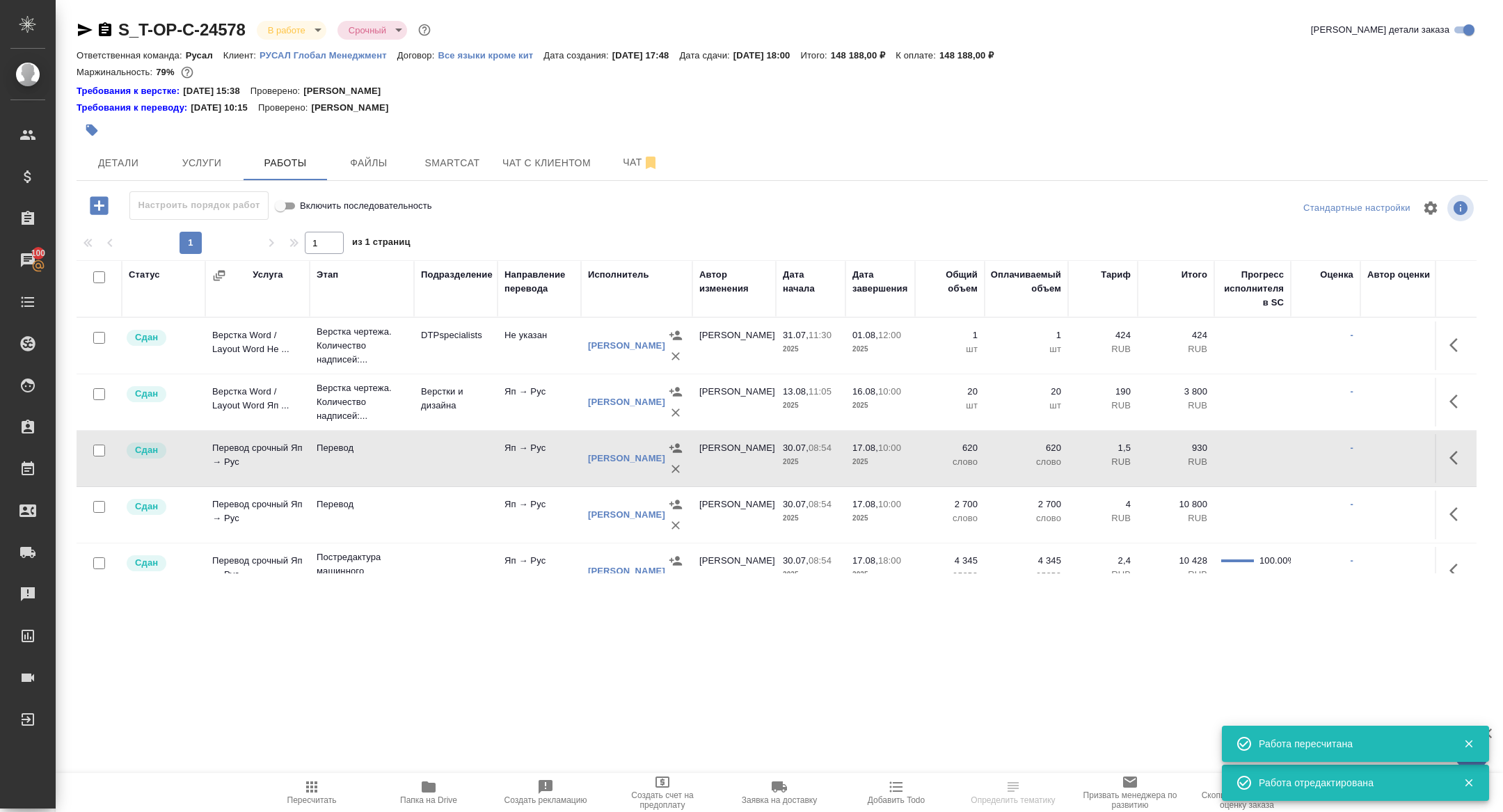
click at [302, 26] on body "🙏 .cls-1 fill:#fff; AWATERA Zhuravleva Alexandra Клиенты Спецификации Заказы 10…" at bounding box center [752, 406] width 1503 height 812
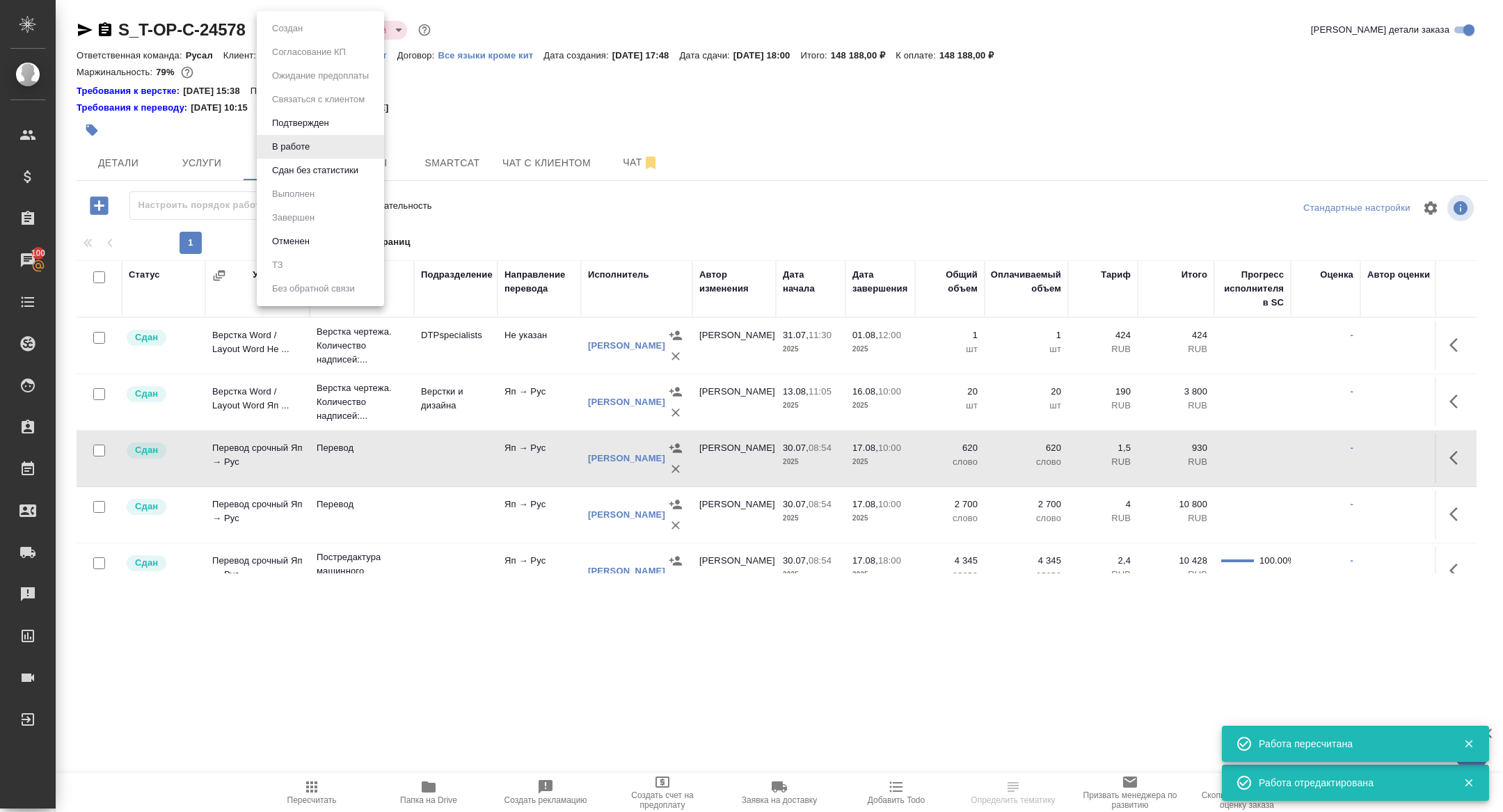
click at [306, 36] on button "Сдан без статистики" at bounding box center [287, 29] width 39 height 15
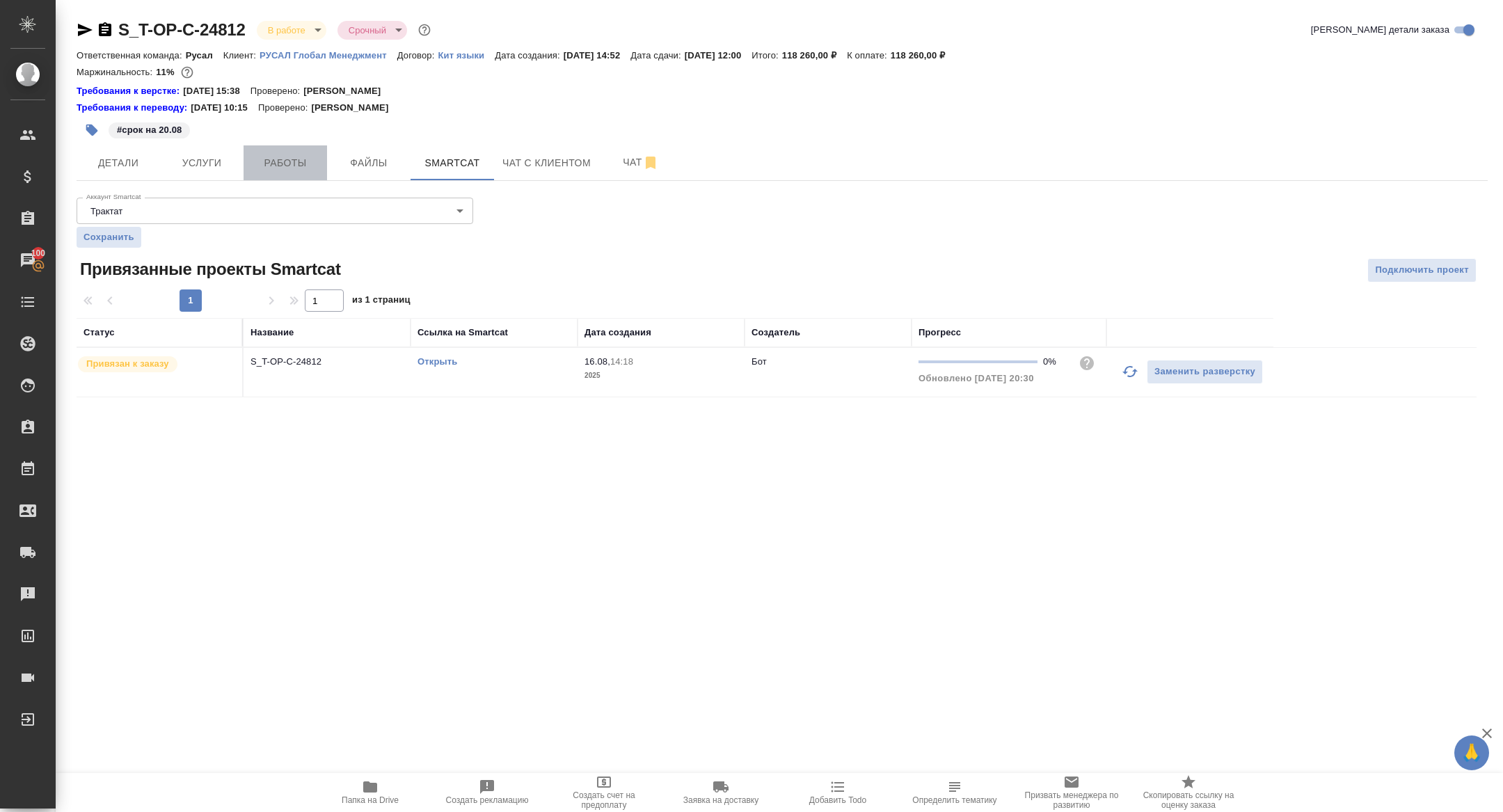
click at [284, 169] on span "Работы" at bounding box center [285, 163] width 67 height 17
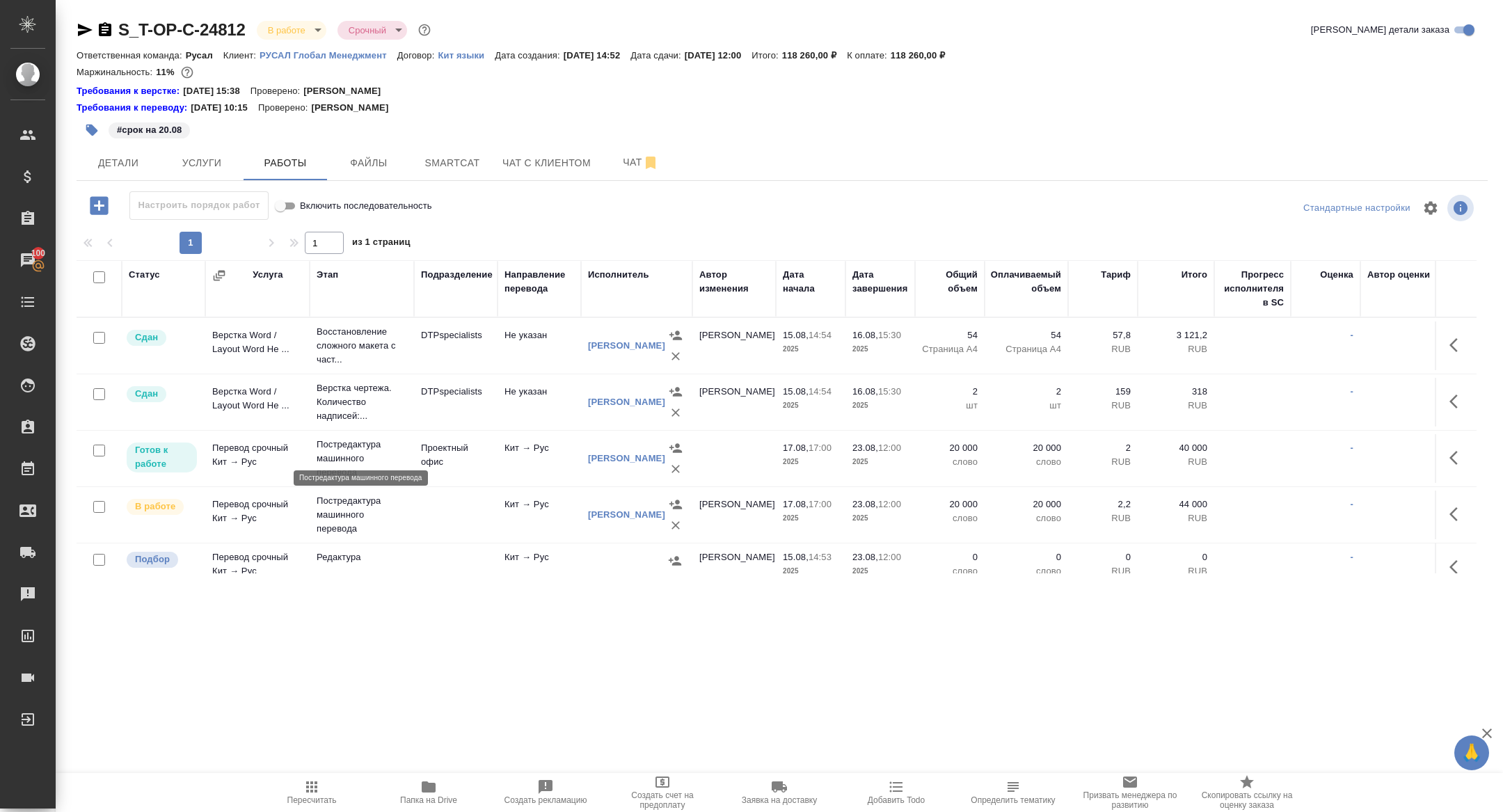
scroll to position [17, 0]
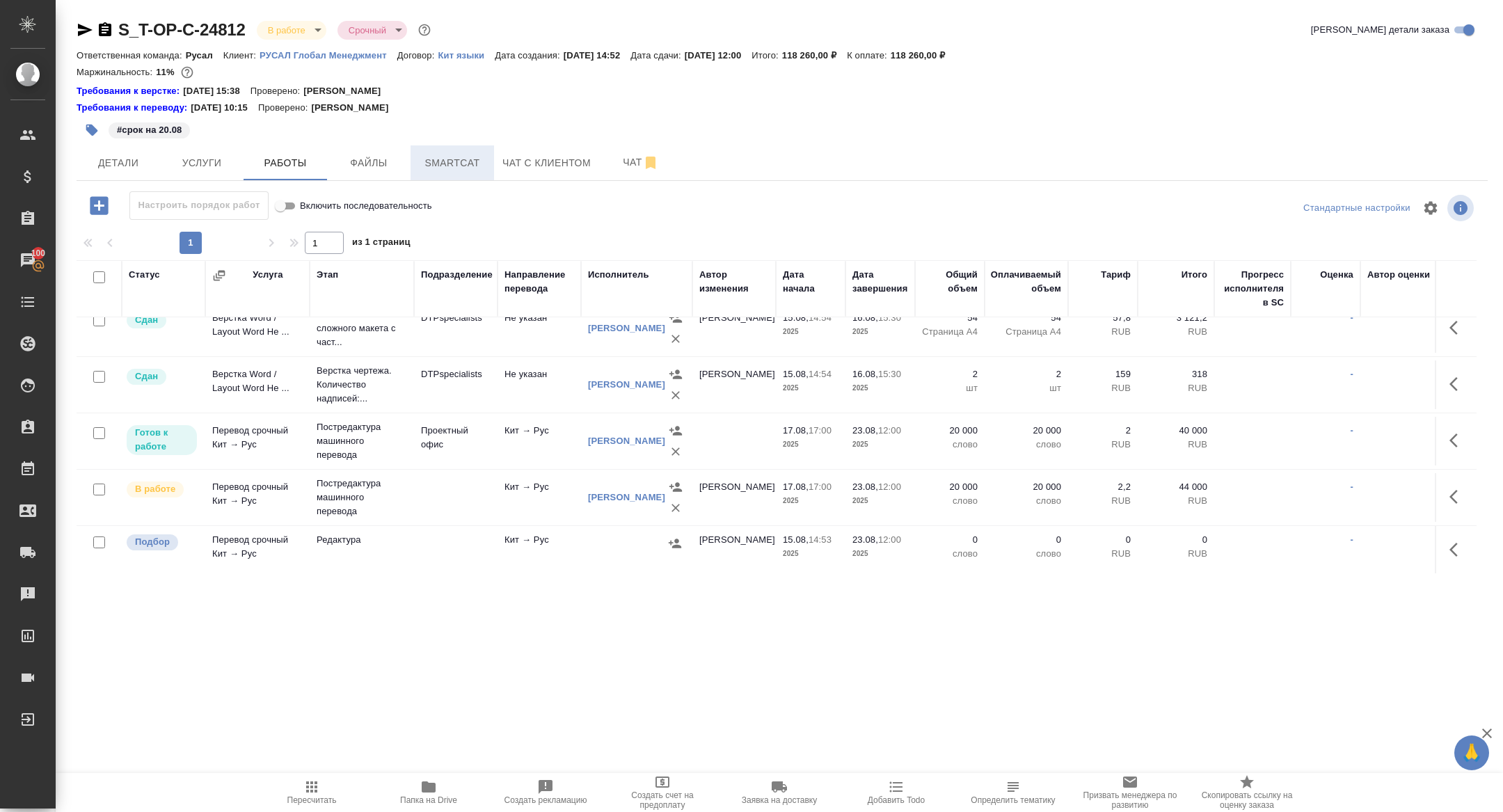
click at [446, 170] on span "Smartcat" at bounding box center [452, 163] width 67 height 17
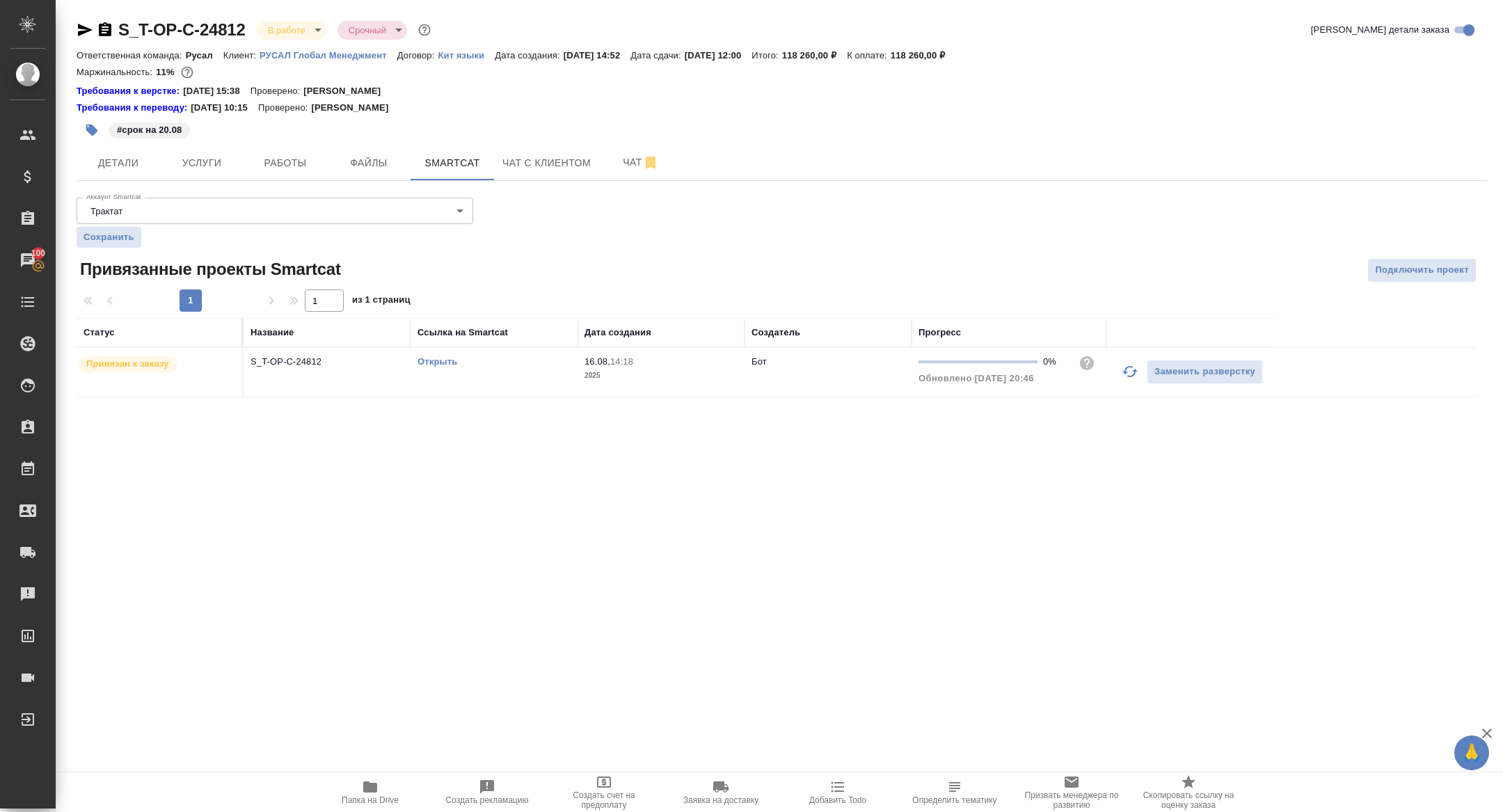
click at [1129, 370] on icon "button" at bounding box center [1130, 371] width 17 height 17
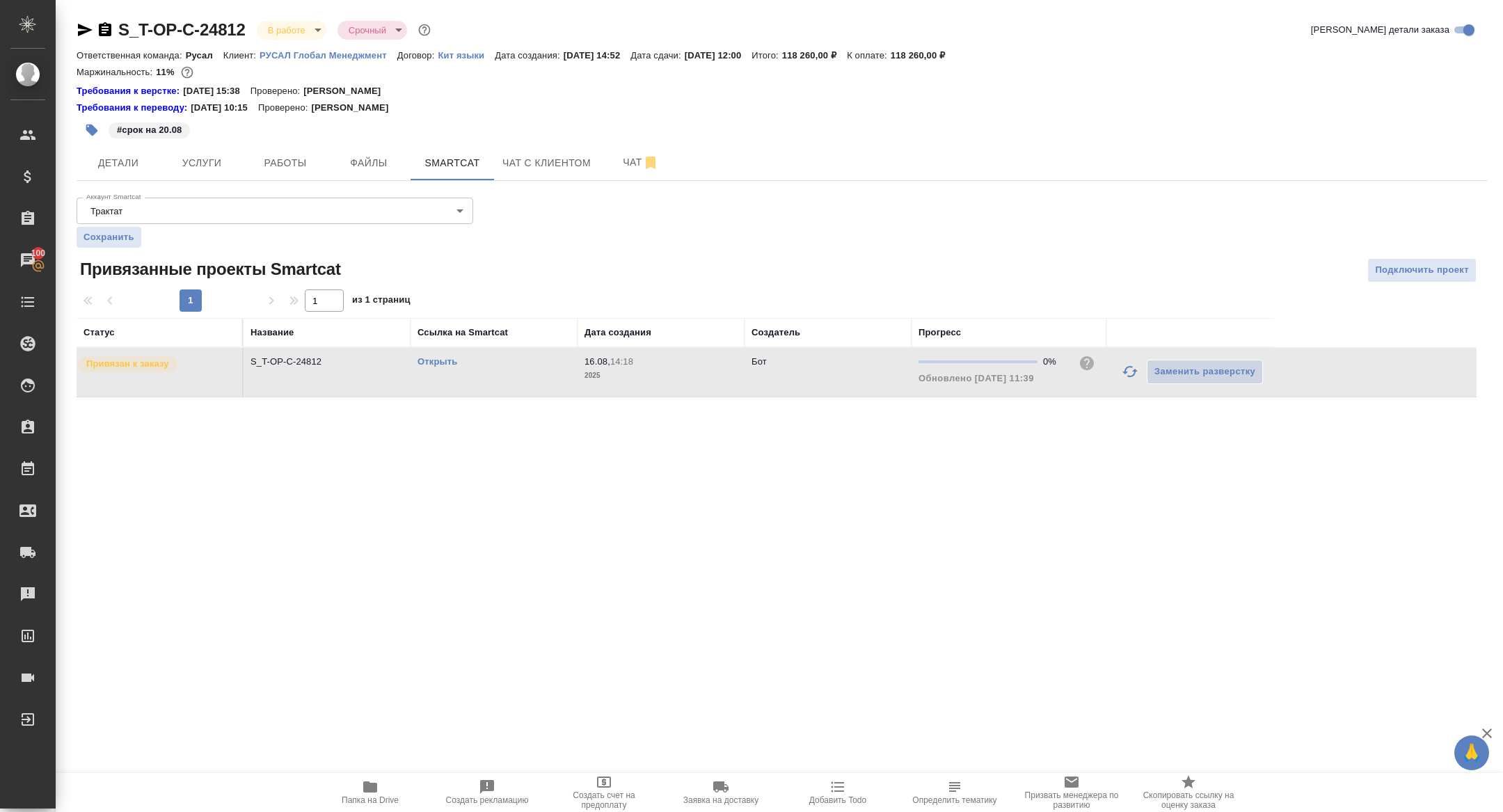
click at [429, 367] on div "Открыть" at bounding box center [494, 361] width 153 height 14
click at [436, 361] on link "Открыть" at bounding box center [437, 361] width 39 height 11
click at [284, 170] on span "Работы" at bounding box center [285, 163] width 67 height 17
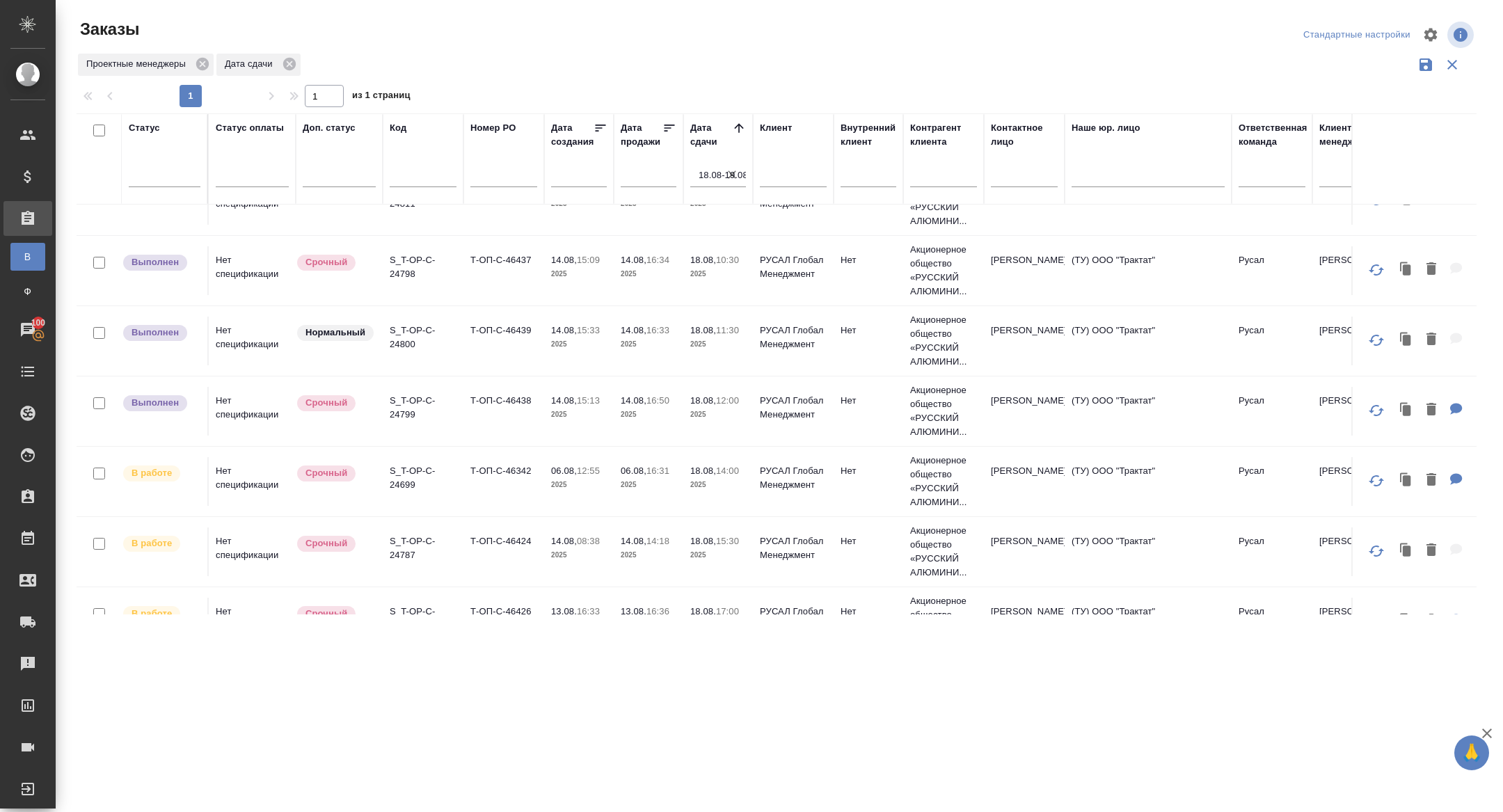
scroll to position [291, 0]
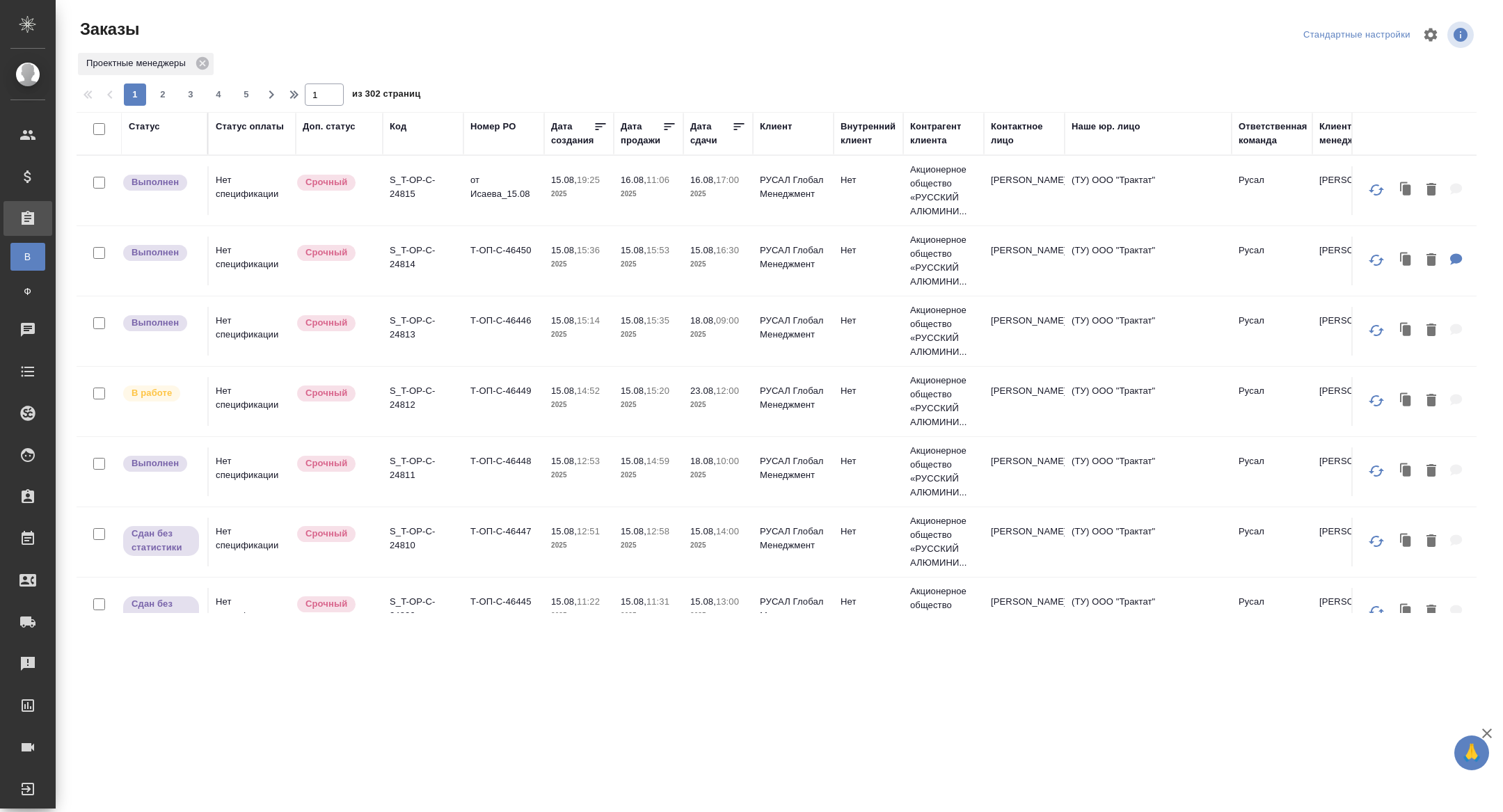
click at [144, 126] on div "Статус" at bounding box center [144, 126] width 31 height 14
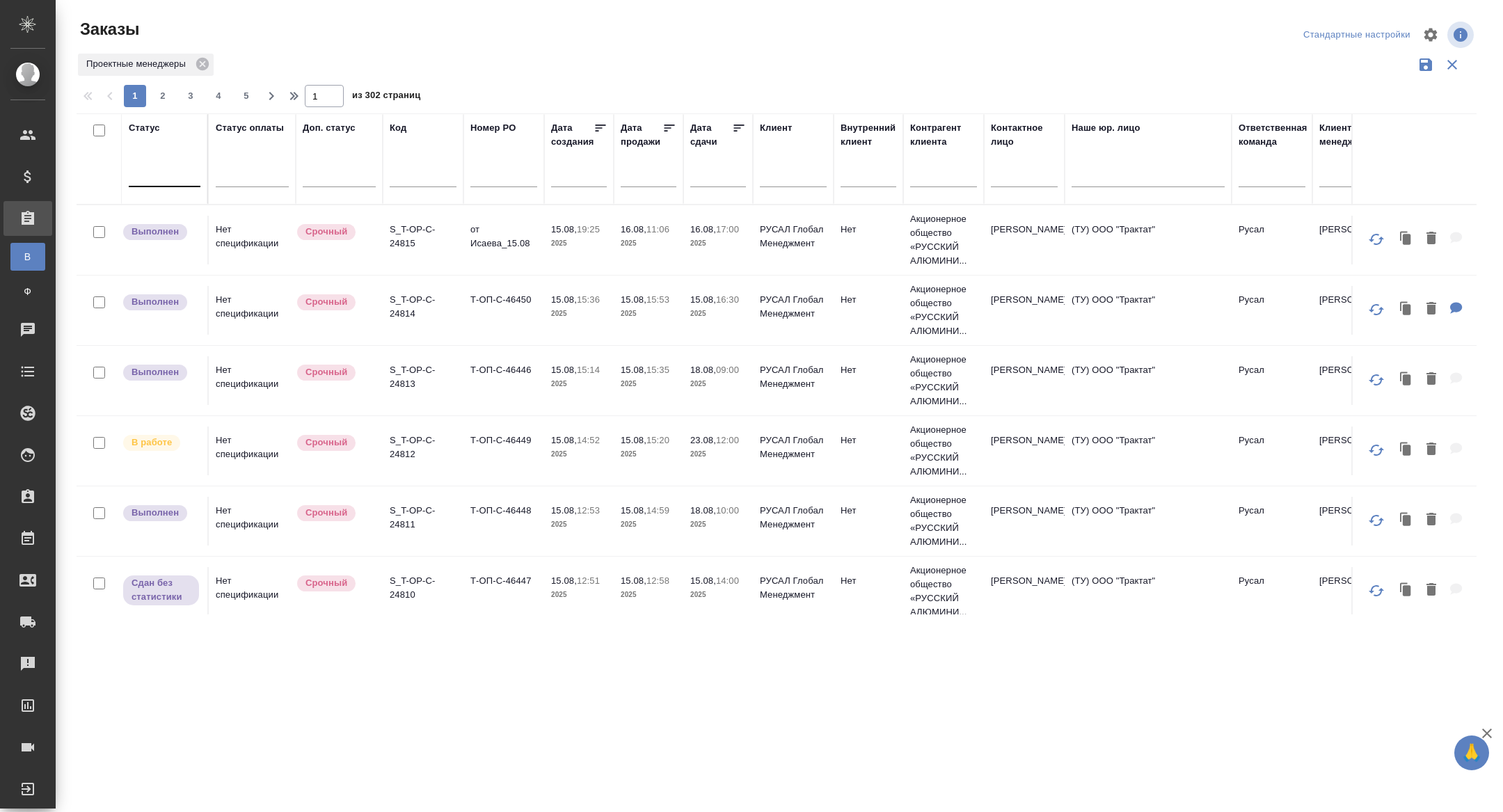
click at [156, 172] on div at bounding box center [164, 172] width 72 height 20
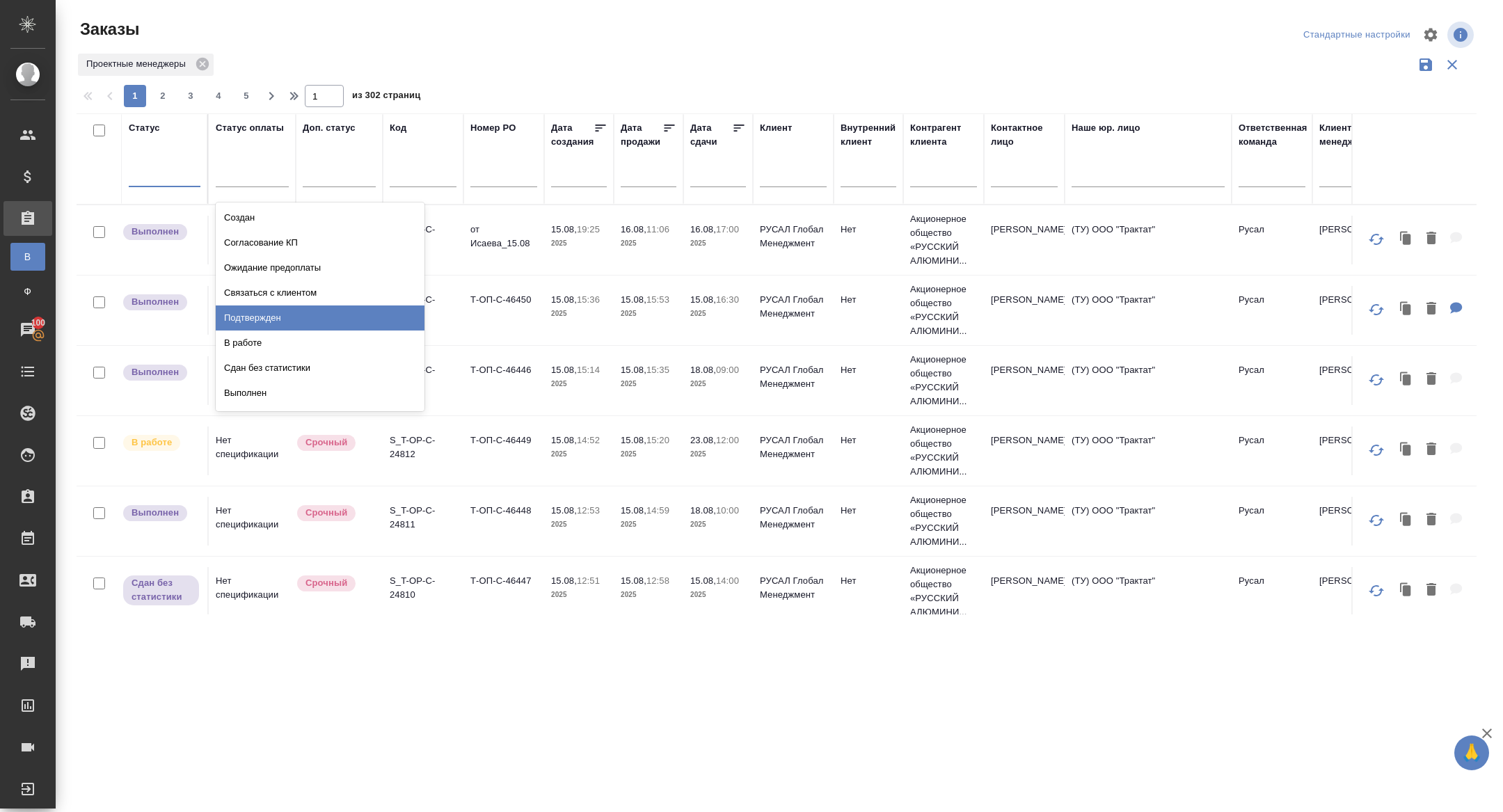
click at [276, 315] on div "Подтвержден" at bounding box center [320, 318] width 209 height 25
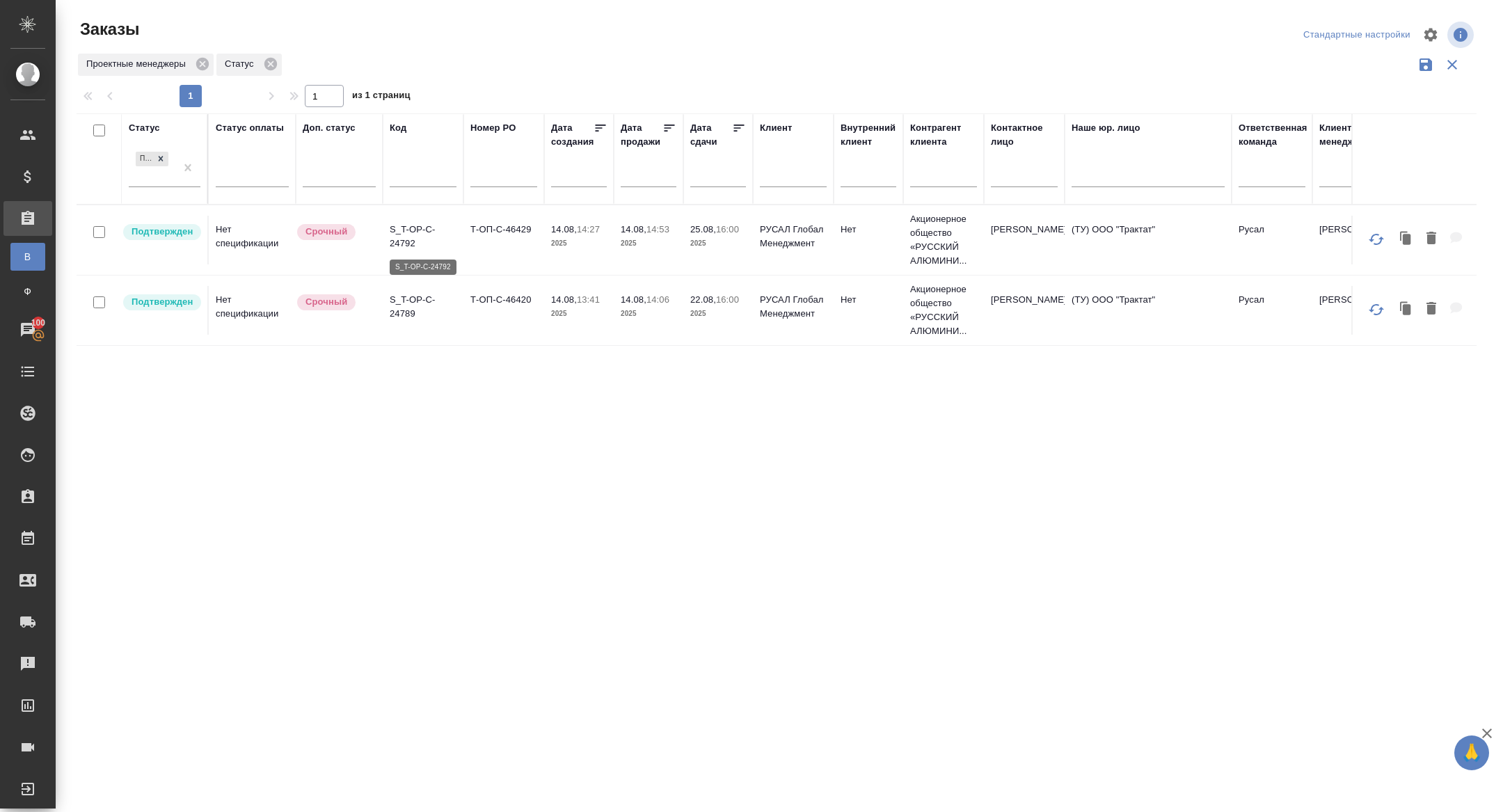
click at [395, 238] on p "S_T-OP-C-24792" at bounding box center [423, 237] width 67 height 28
click at [398, 293] on p "S_T-OP-C-24789" at bounding box center [423, 306] width 67 height 28
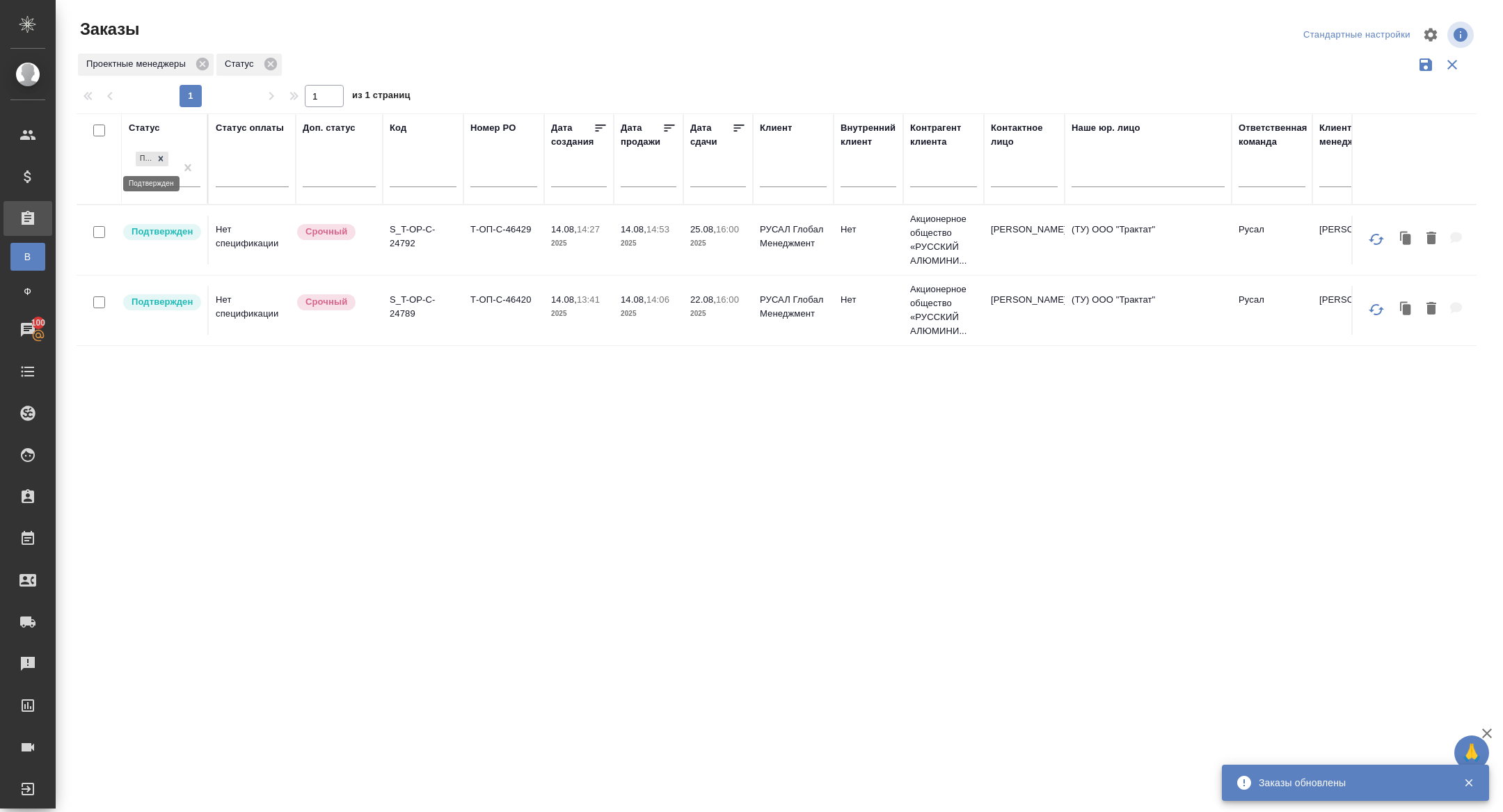
click at [162, 157] on icon at bounding box center [161, 159] width 5 height 5
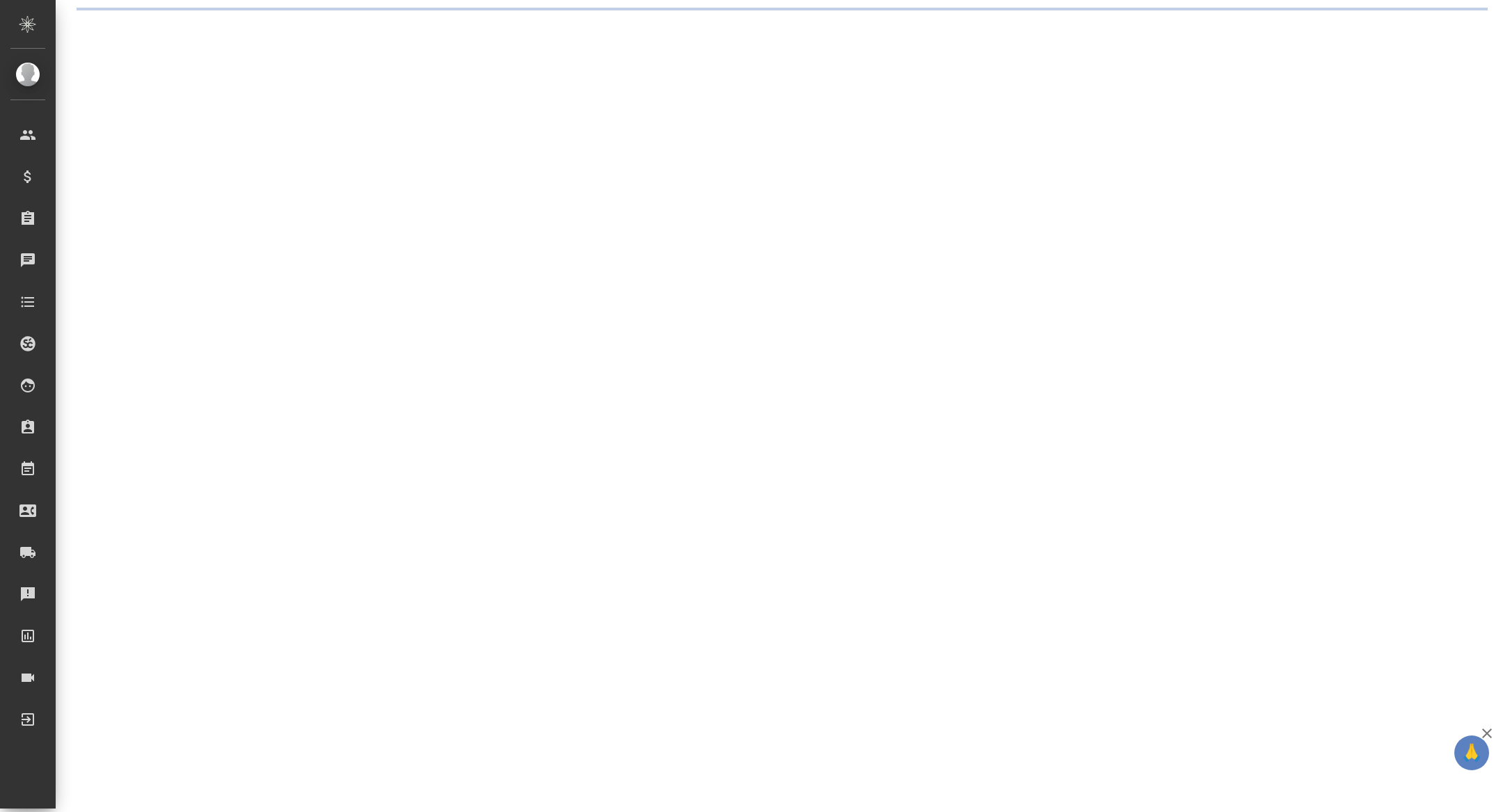
select select "RU"
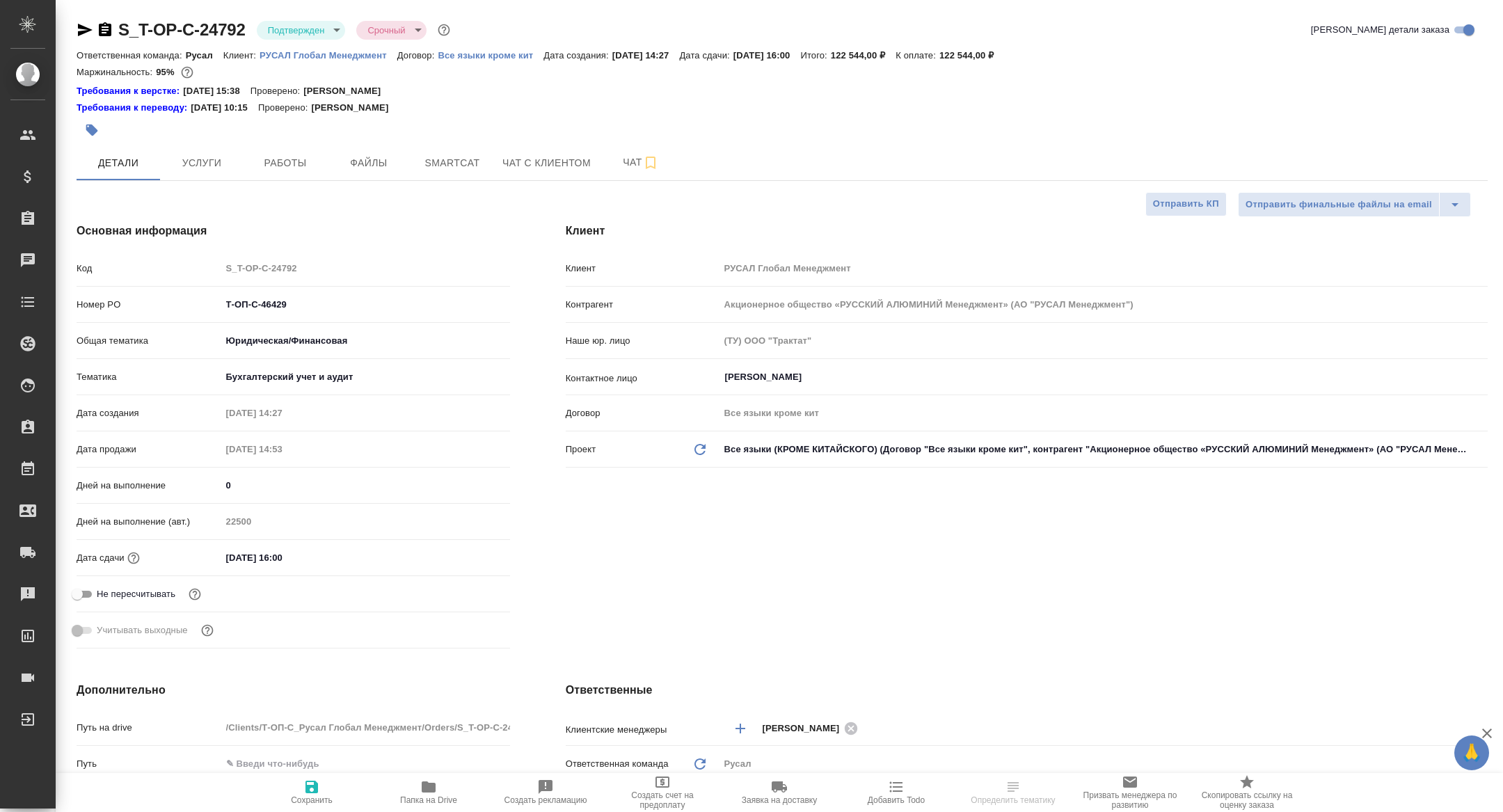
type textarea "x"
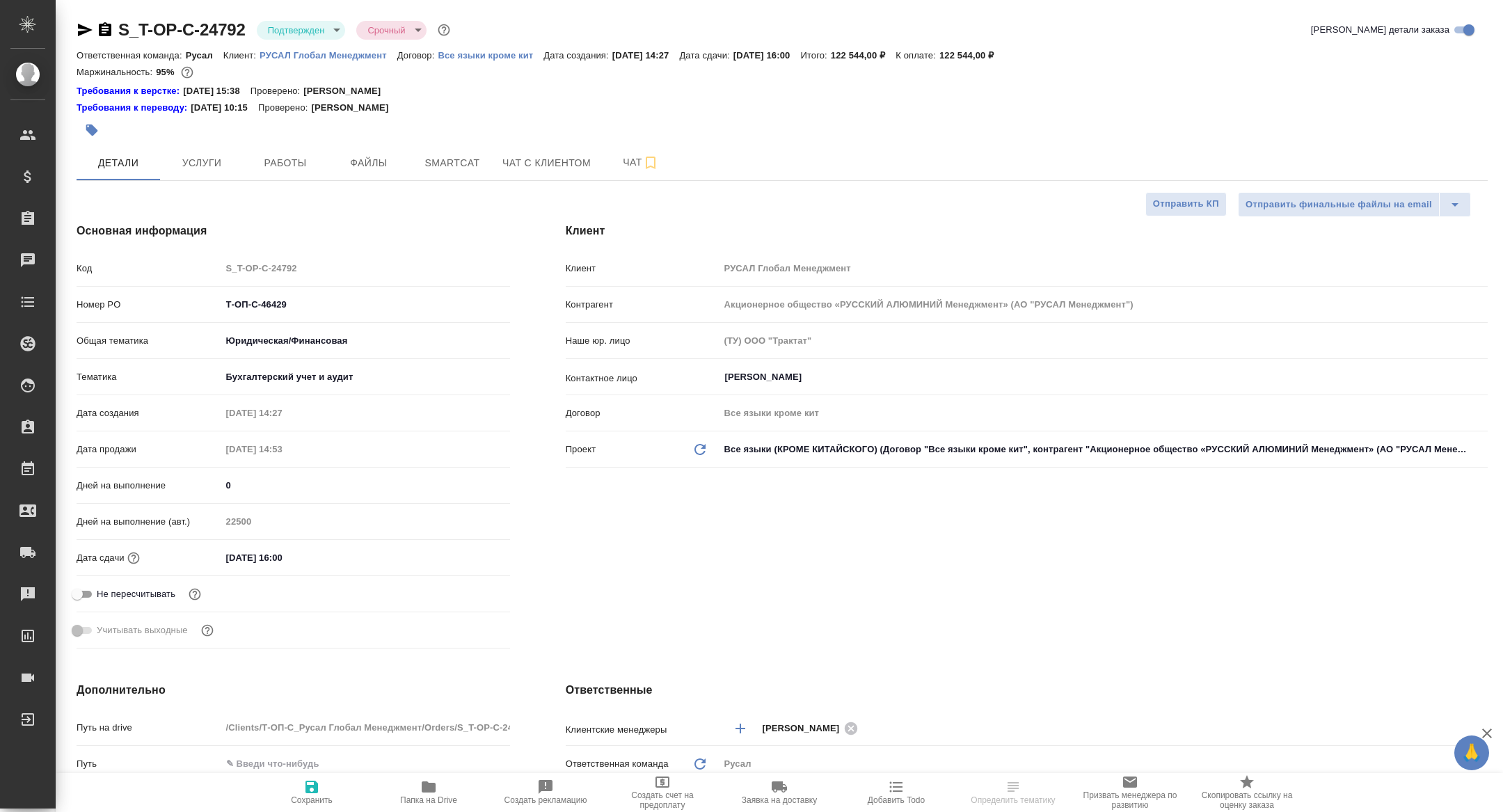
type textarea "x"
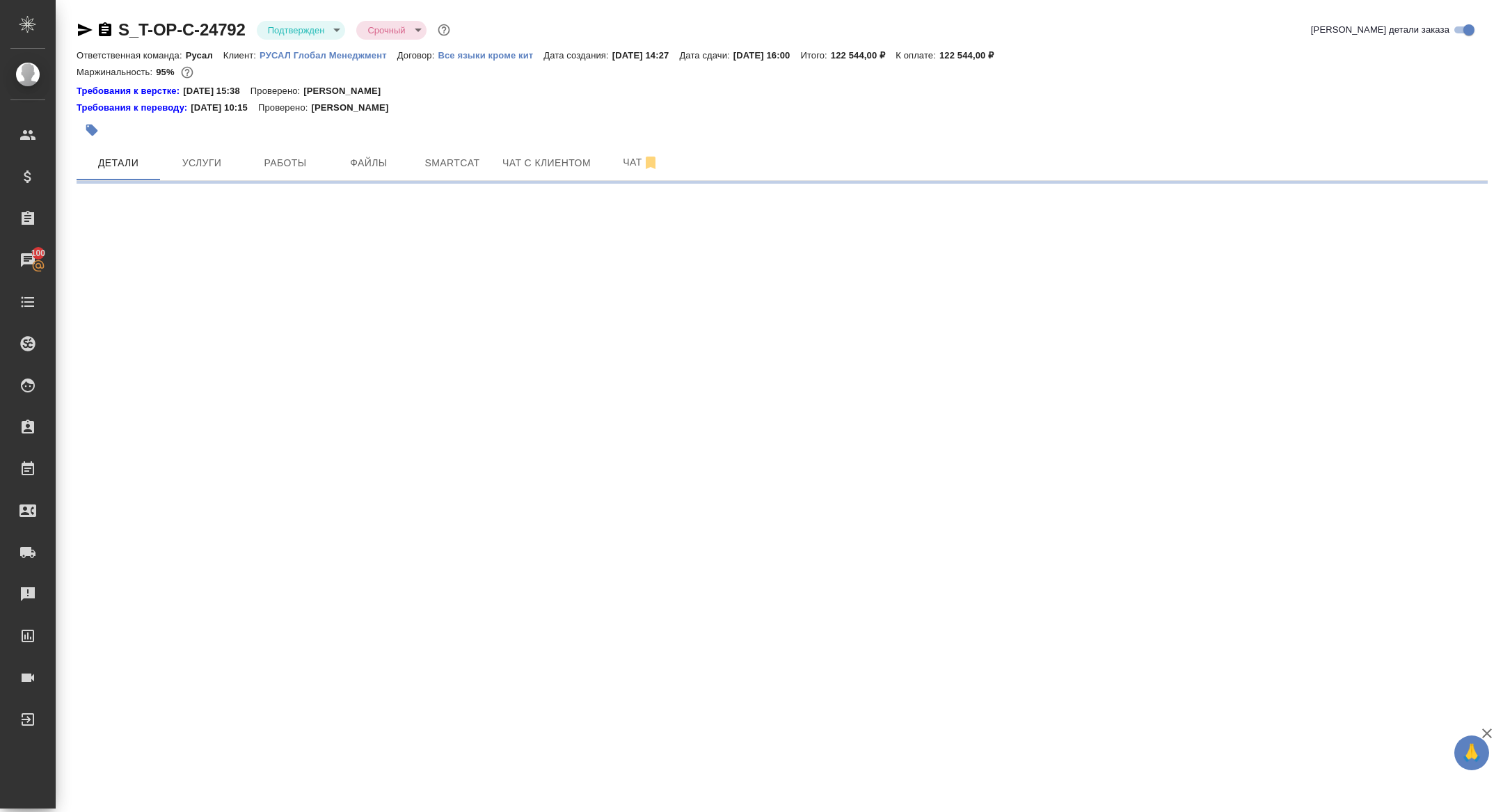
select select "RU"
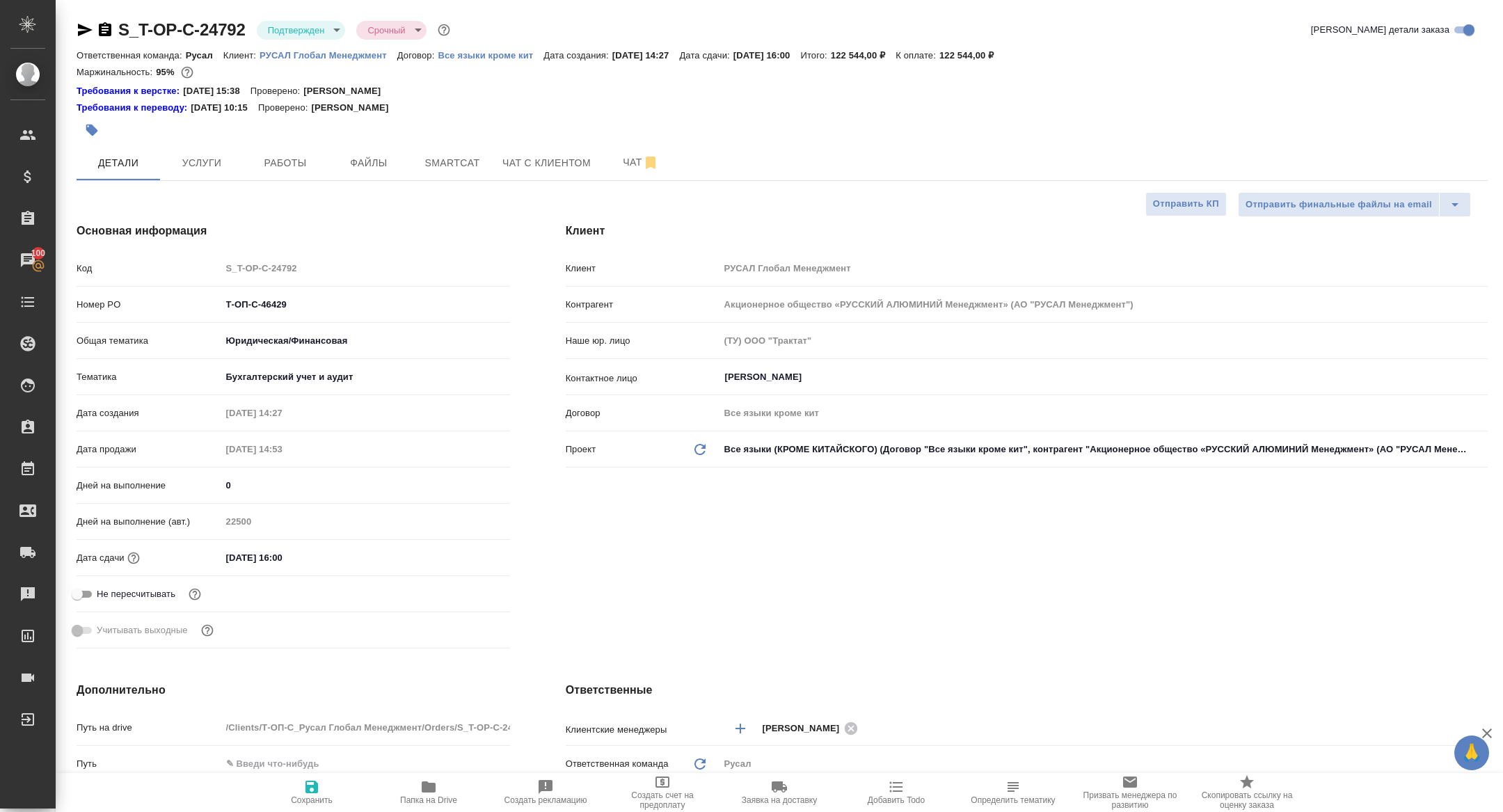
type textarea "x"
click at [269, 166] on span "Работы" at bounding box center [285, 163] width 67 height 17
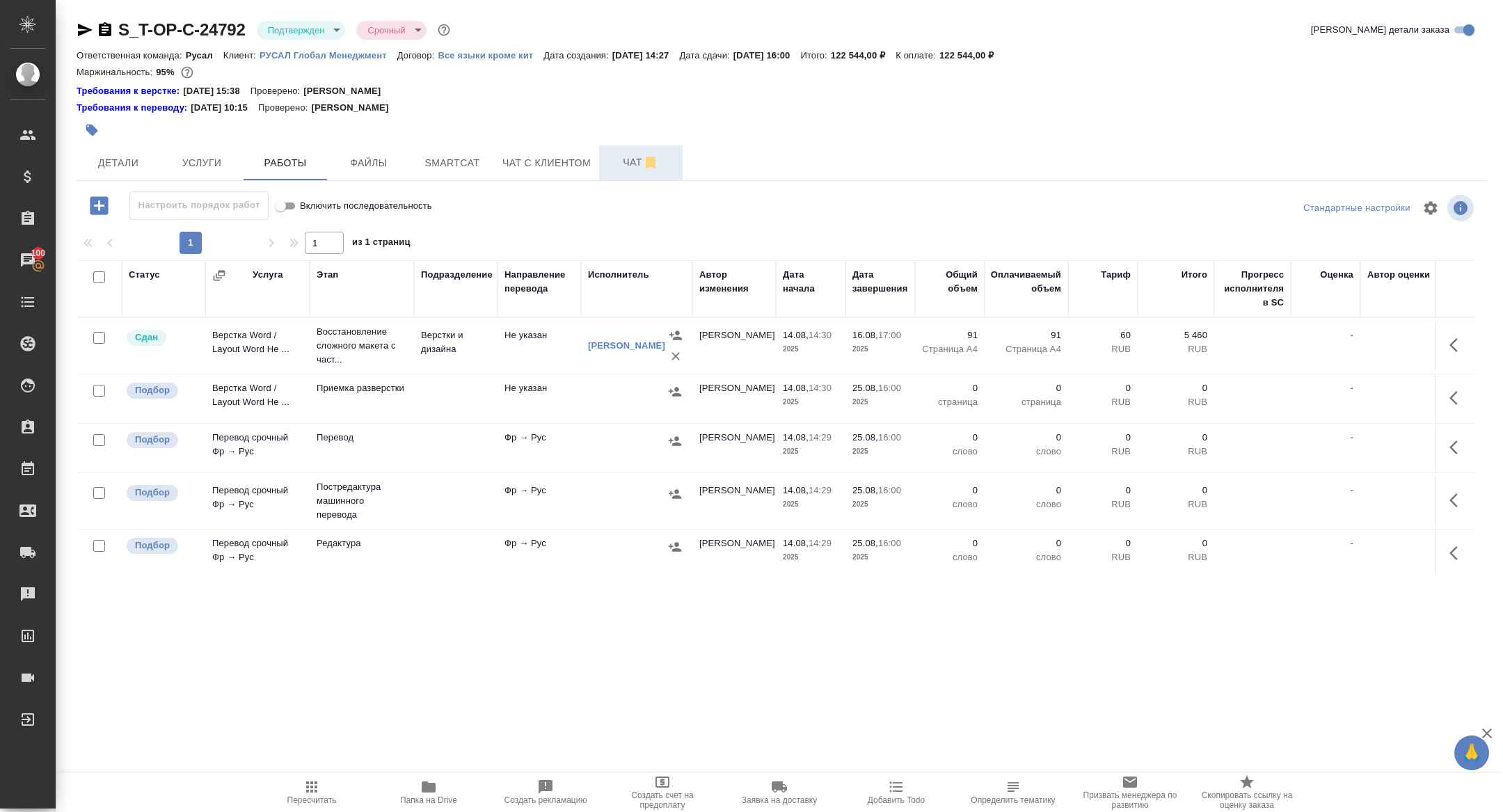
click at [624, 174] on button "Чат" at bounding box center [640, 163] width 83 height 35
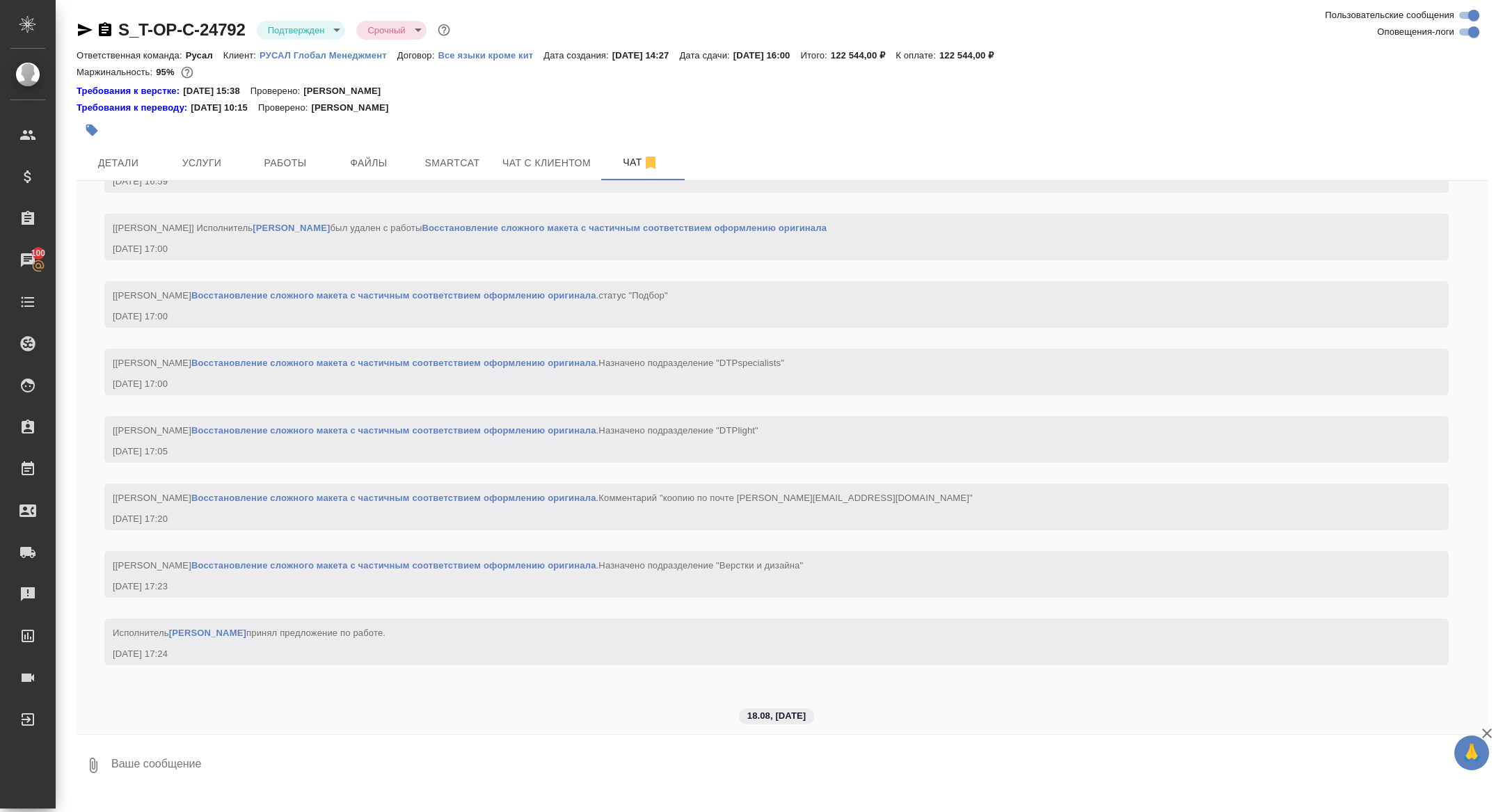
scroll to position [2893, 0]
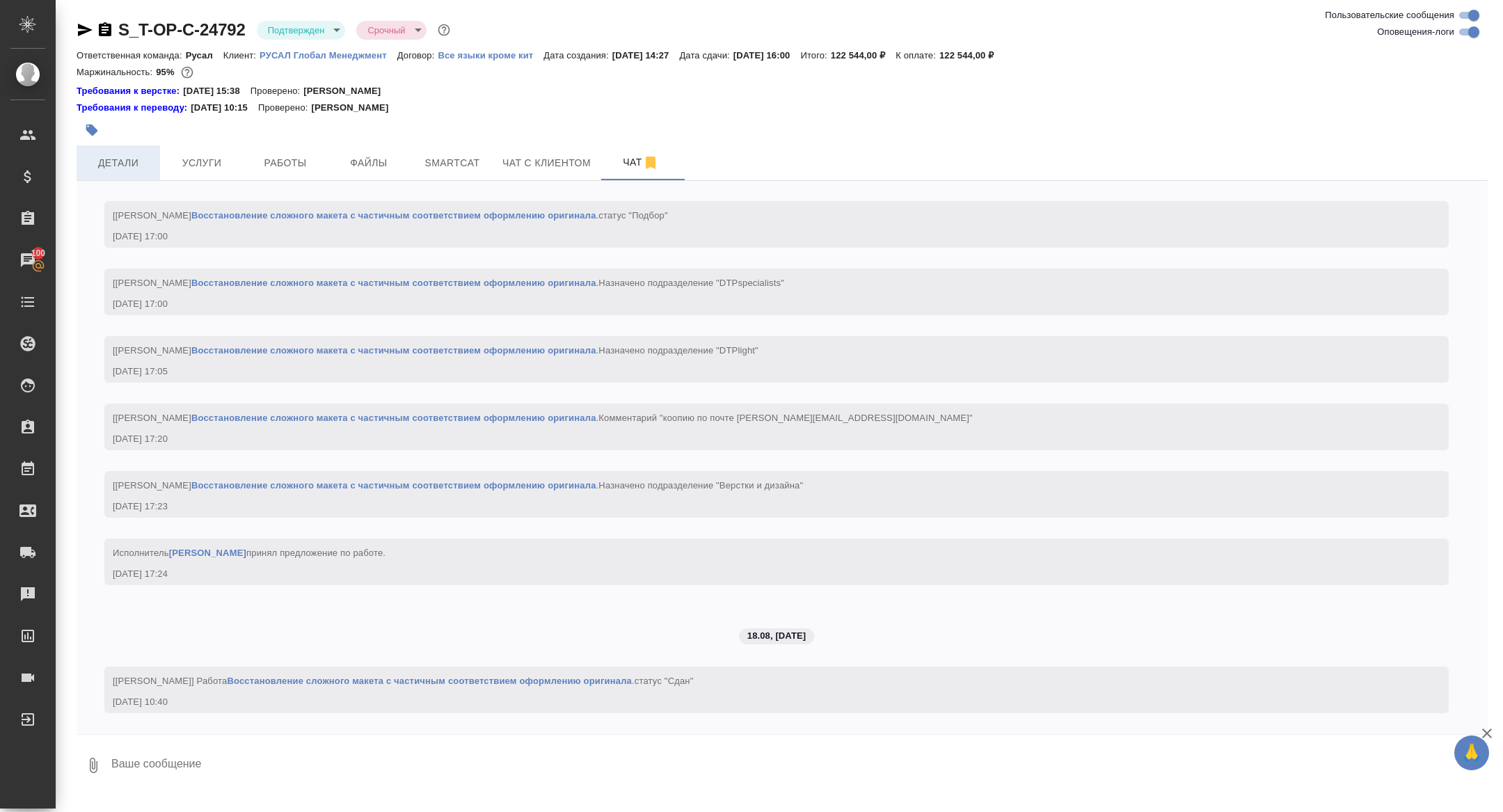
drag, startPoint x: 116, startPoint y: 195, endPoint x: 116, endPoint y: 172, distance: 23.0
click at [116, 195] on div "14.08, четверг [Горленко Юлия] Клиент оставил комментарий: "Список референсов п…" at bounding box center [782, 457] width 1412 height 553
click at [116, 162] on span "Детали" at bounding box center [118, 163] width 67 height 17
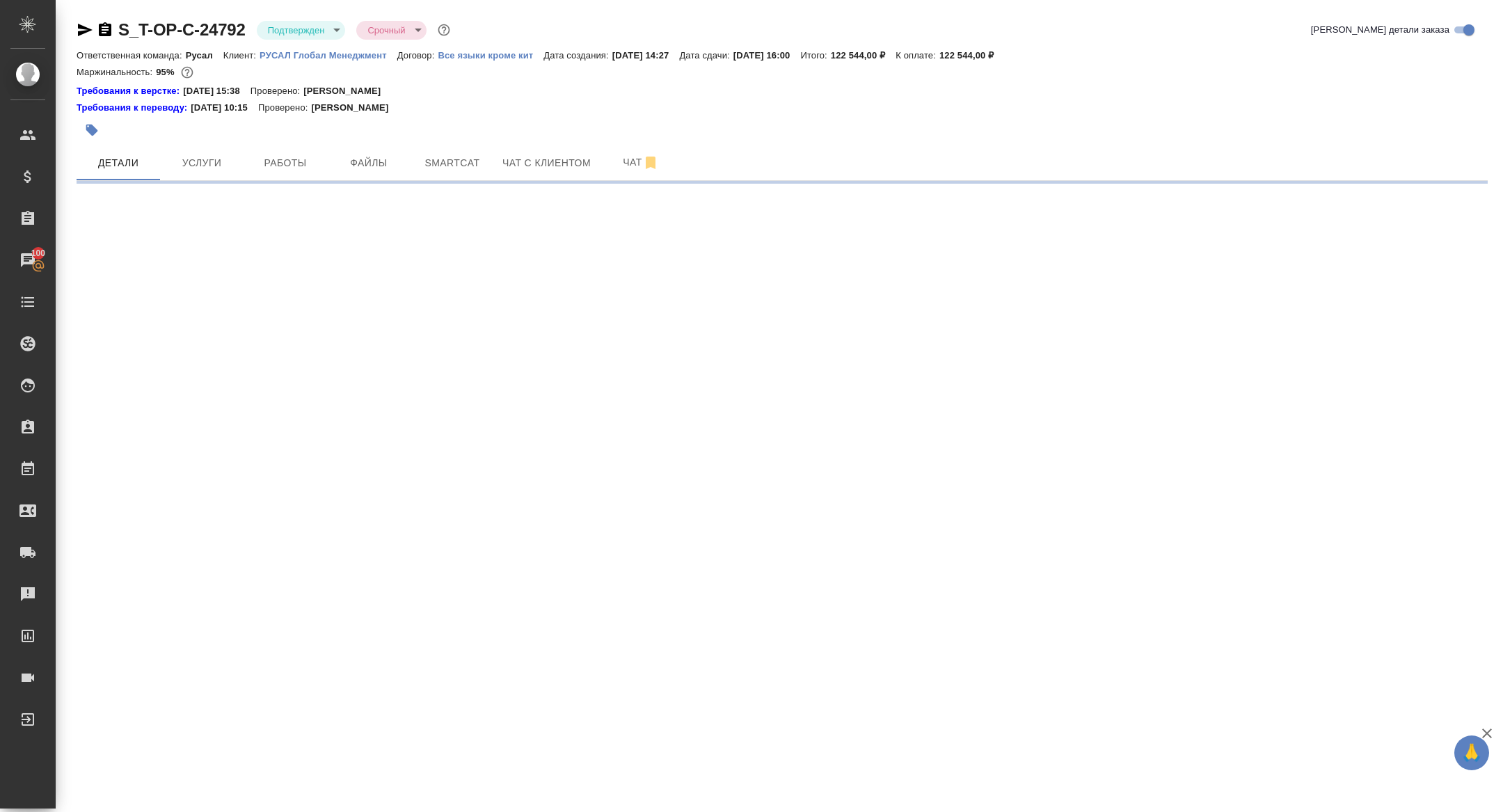
select select "RU"
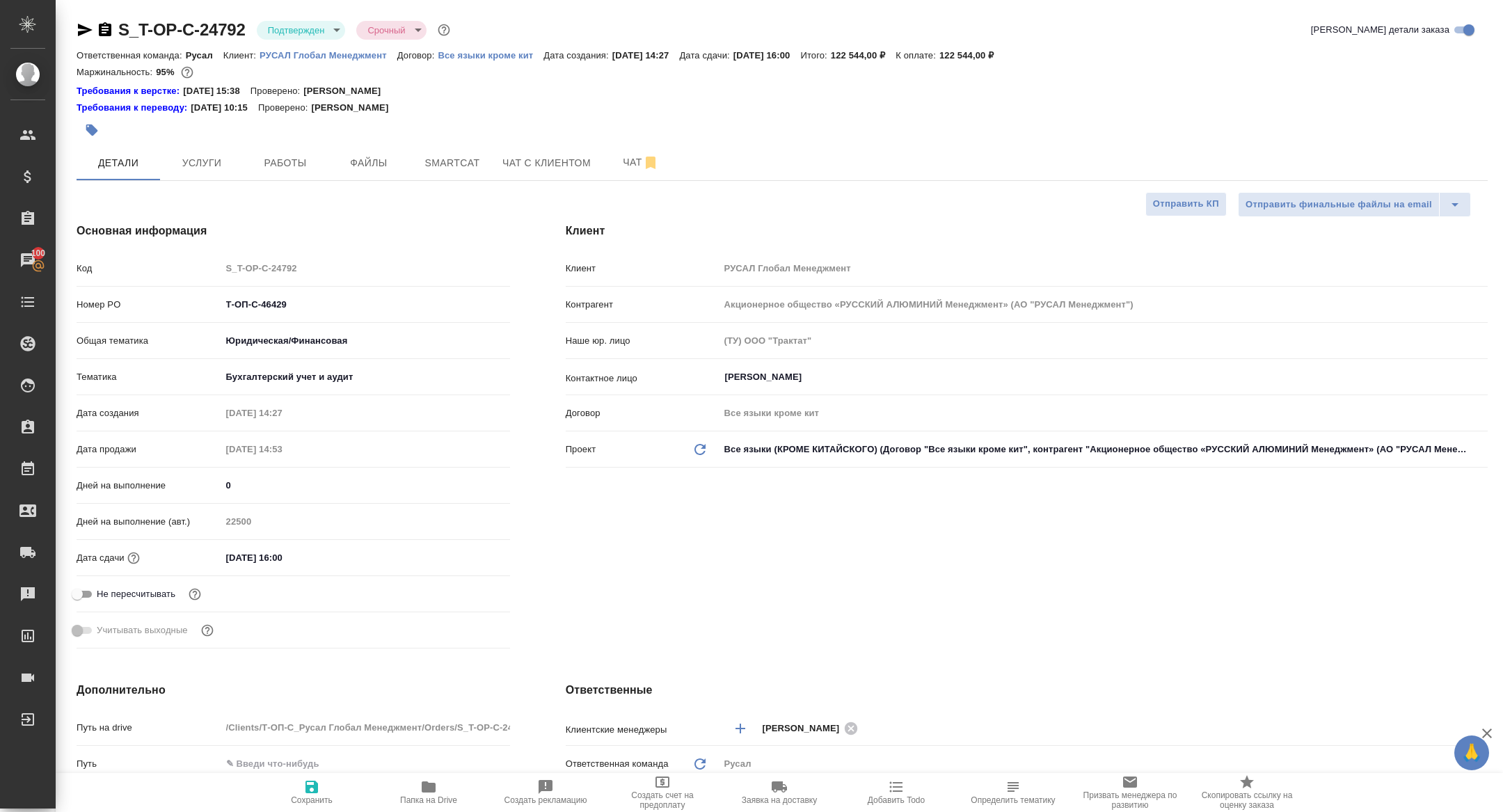
type textarea "x"
click at [417, 791] on span "Папка на Drive" at bounding box center [429, 792] width 101 height 26
type textarea "x"
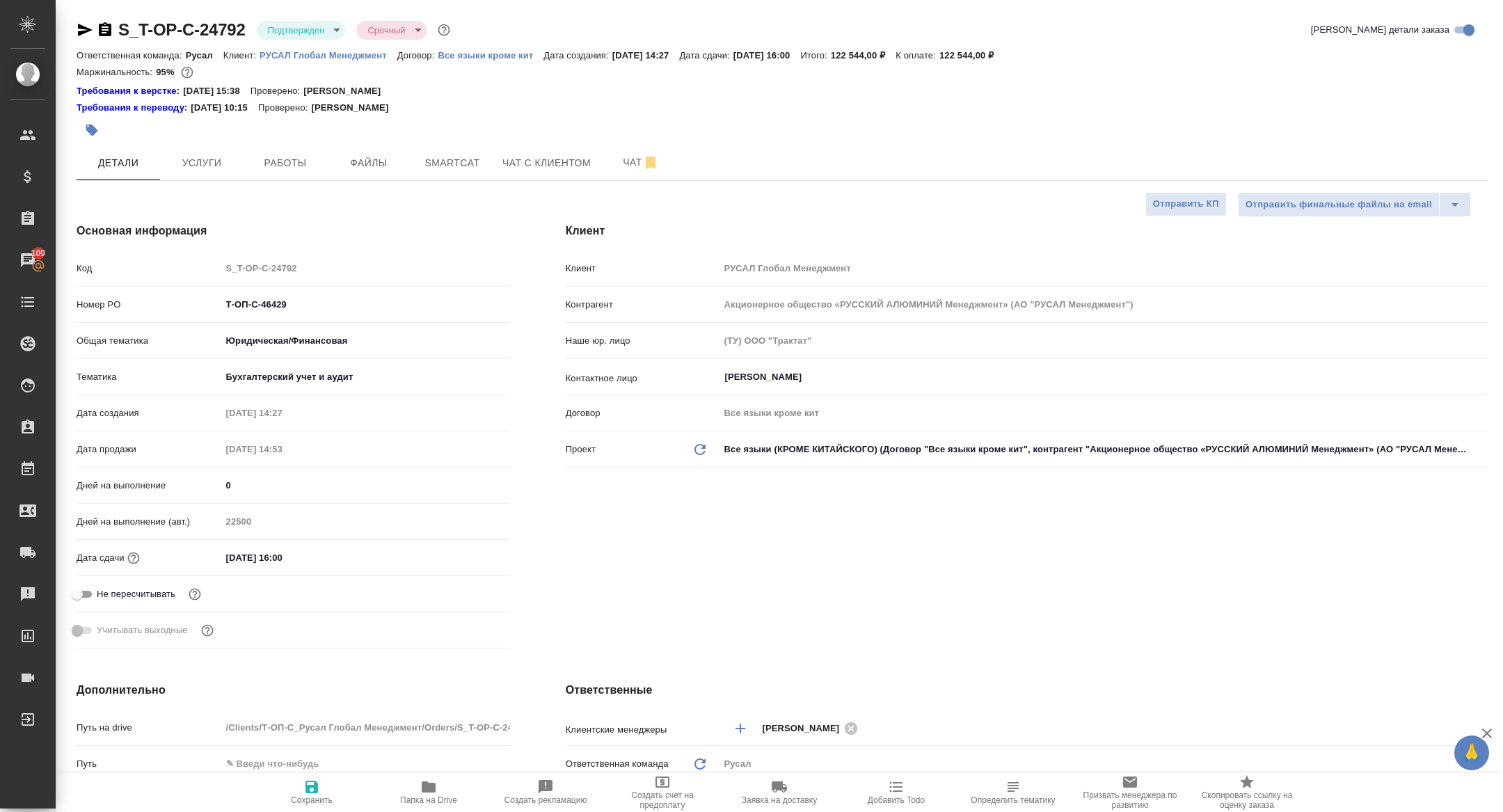
type textarea "x"
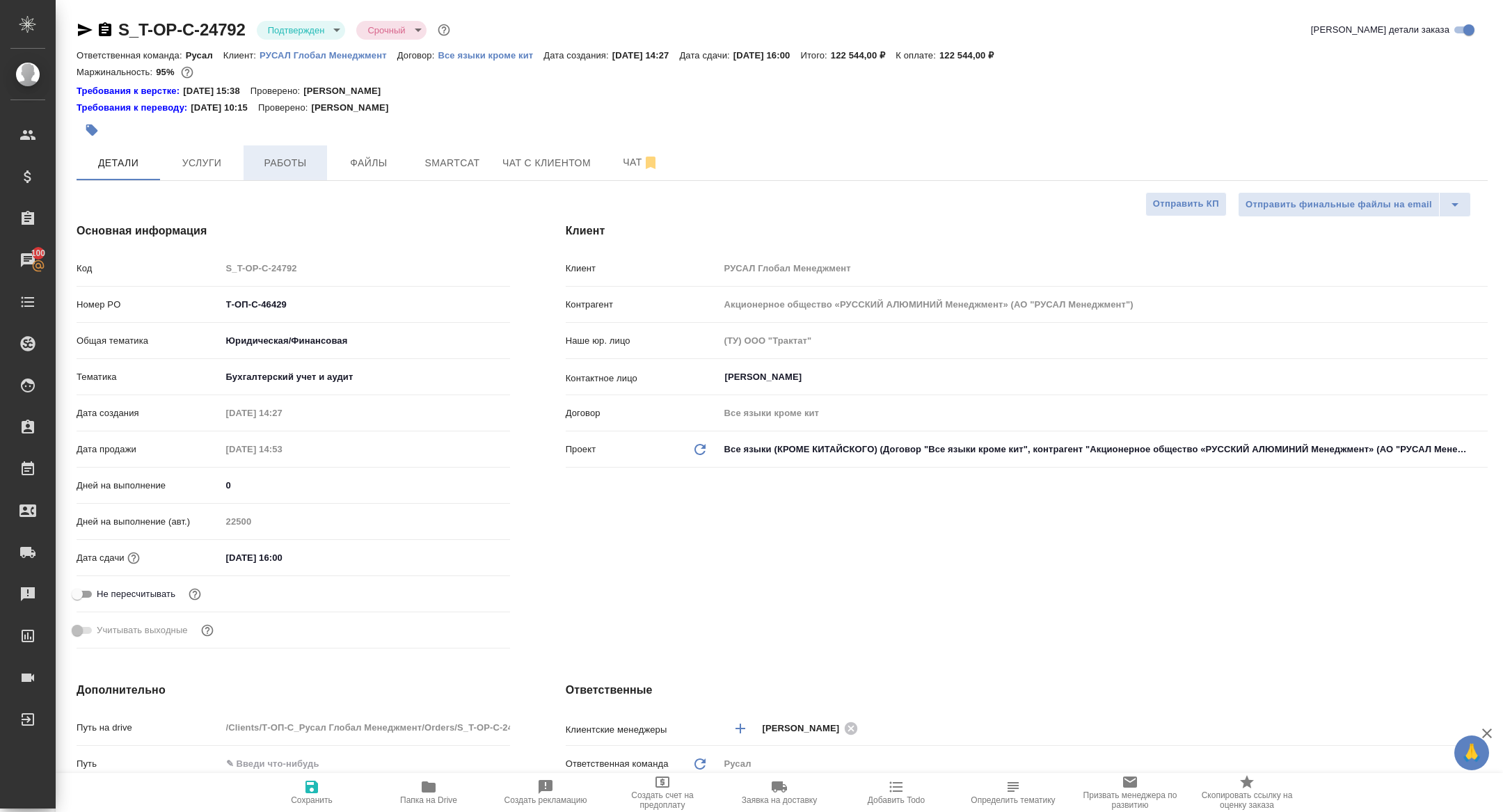
click at [274, 157] on span "Работы" at bounding box center [285, 163] width 67 height 17
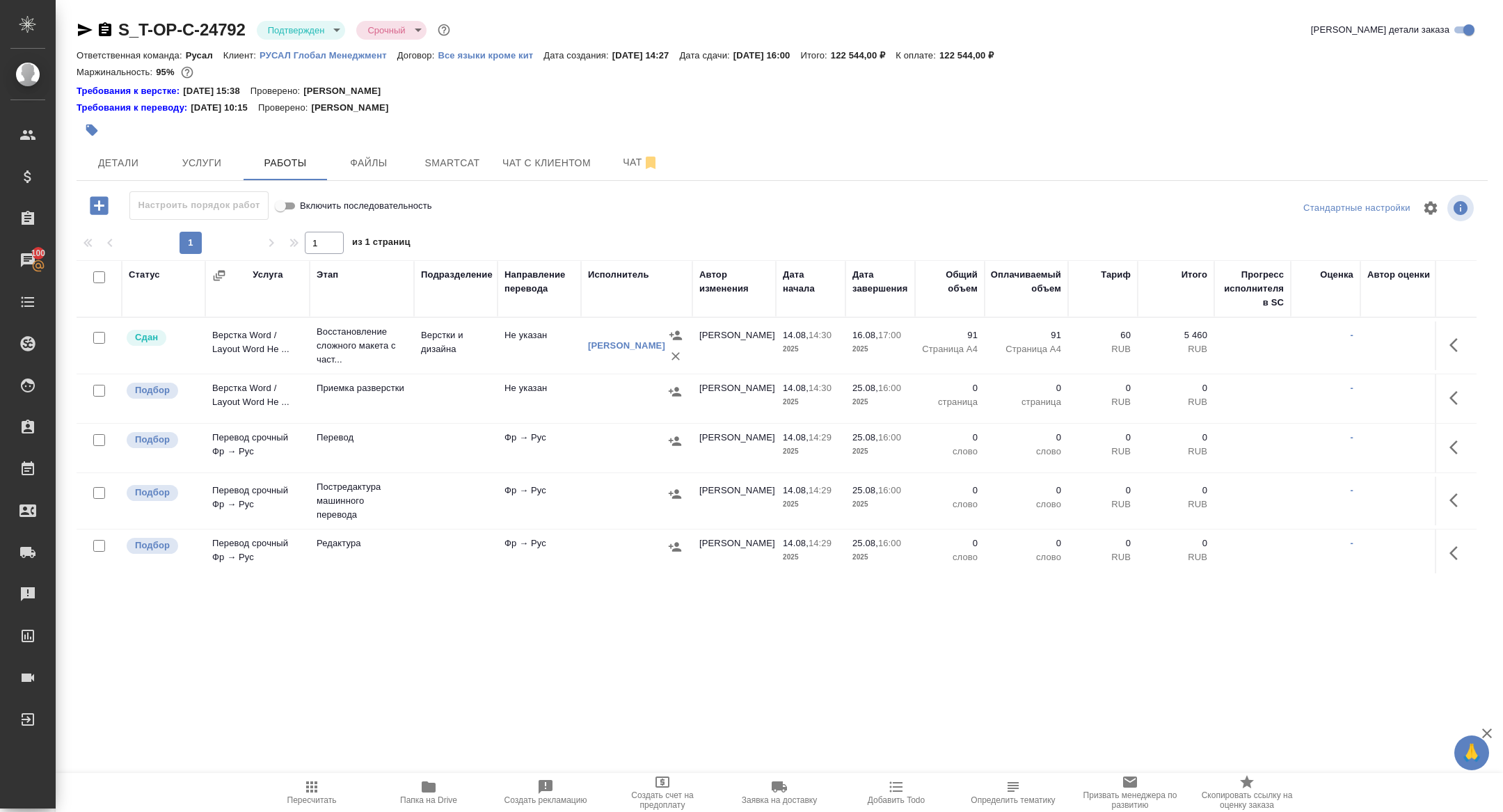
click at [94, 34] on div at bounding box center [95, 30] width 37 height 17
click at [99, 33] on icon "button" at bounding box center [105, 29] width 13 height 14
click at [104, 28] on icon "button" at bounding box center [105, 29] width 13 height 14
click at [78, 25] on icon "button" at bounding box center [85, 29] width 14 height 13
click at [101, 273] on input "checkbox" at bounding box center [99, 277] width 12 height 12
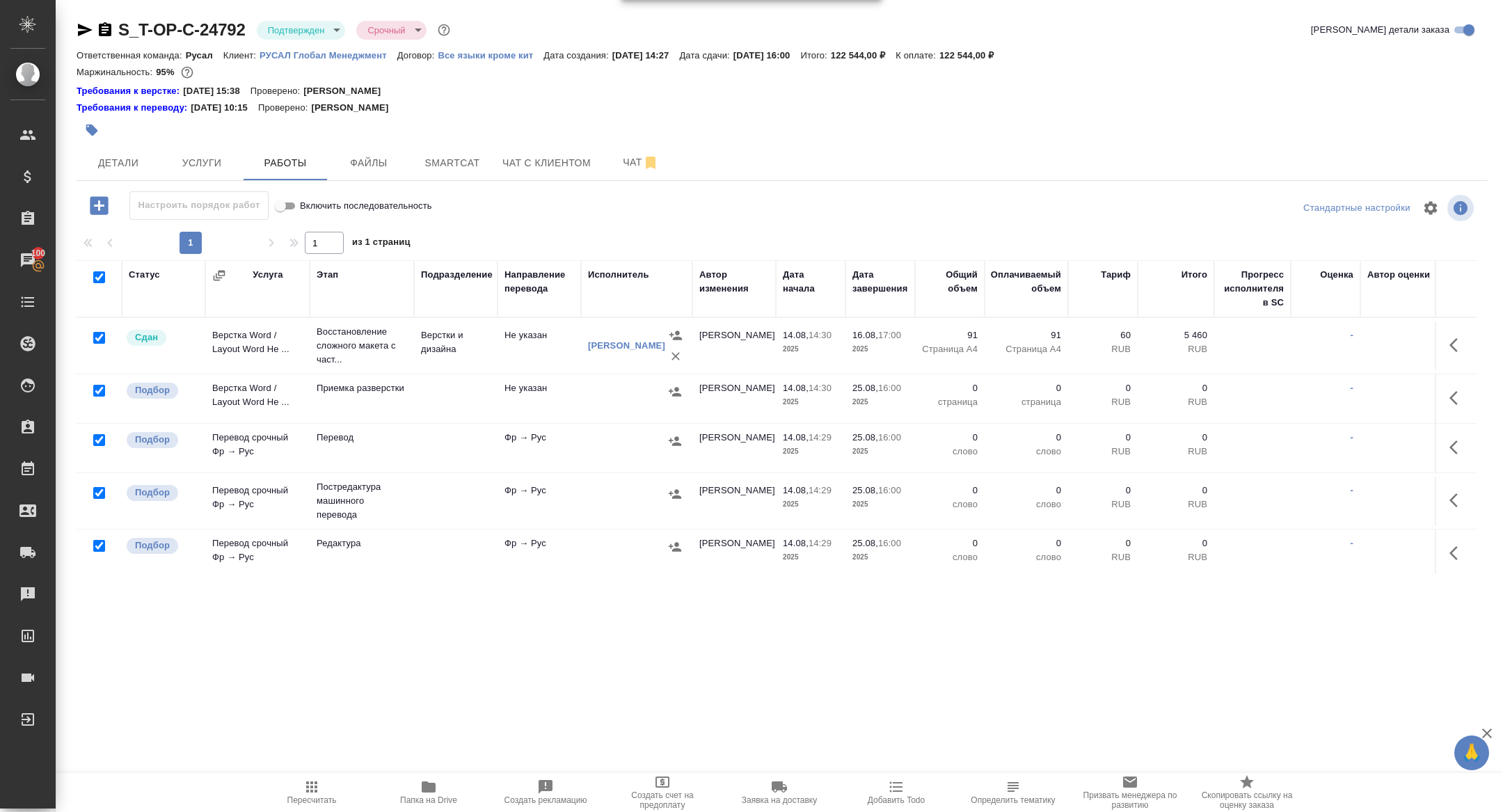
checkbox input "true"
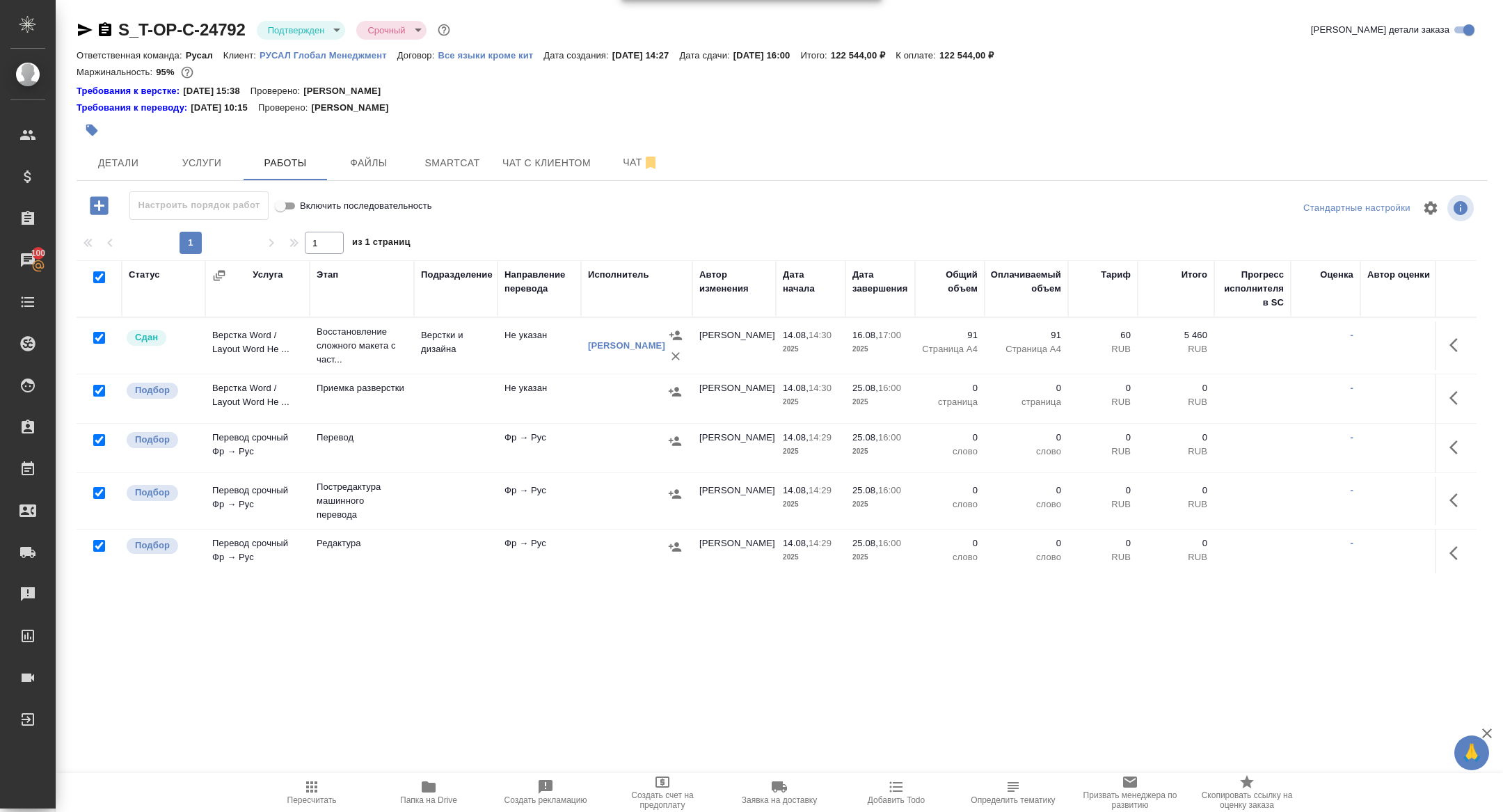
checkbox input "true"
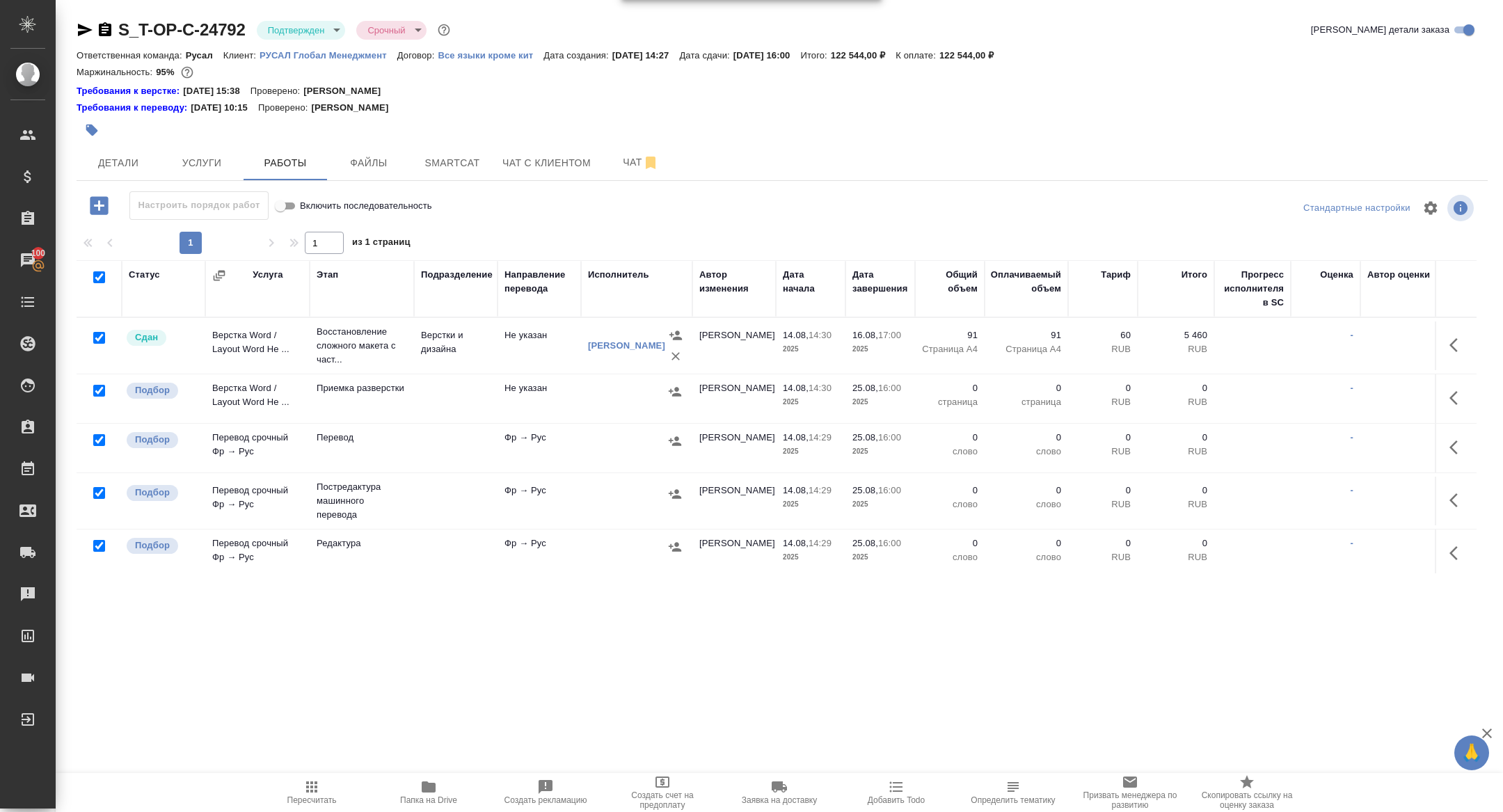
checkbox input "true"
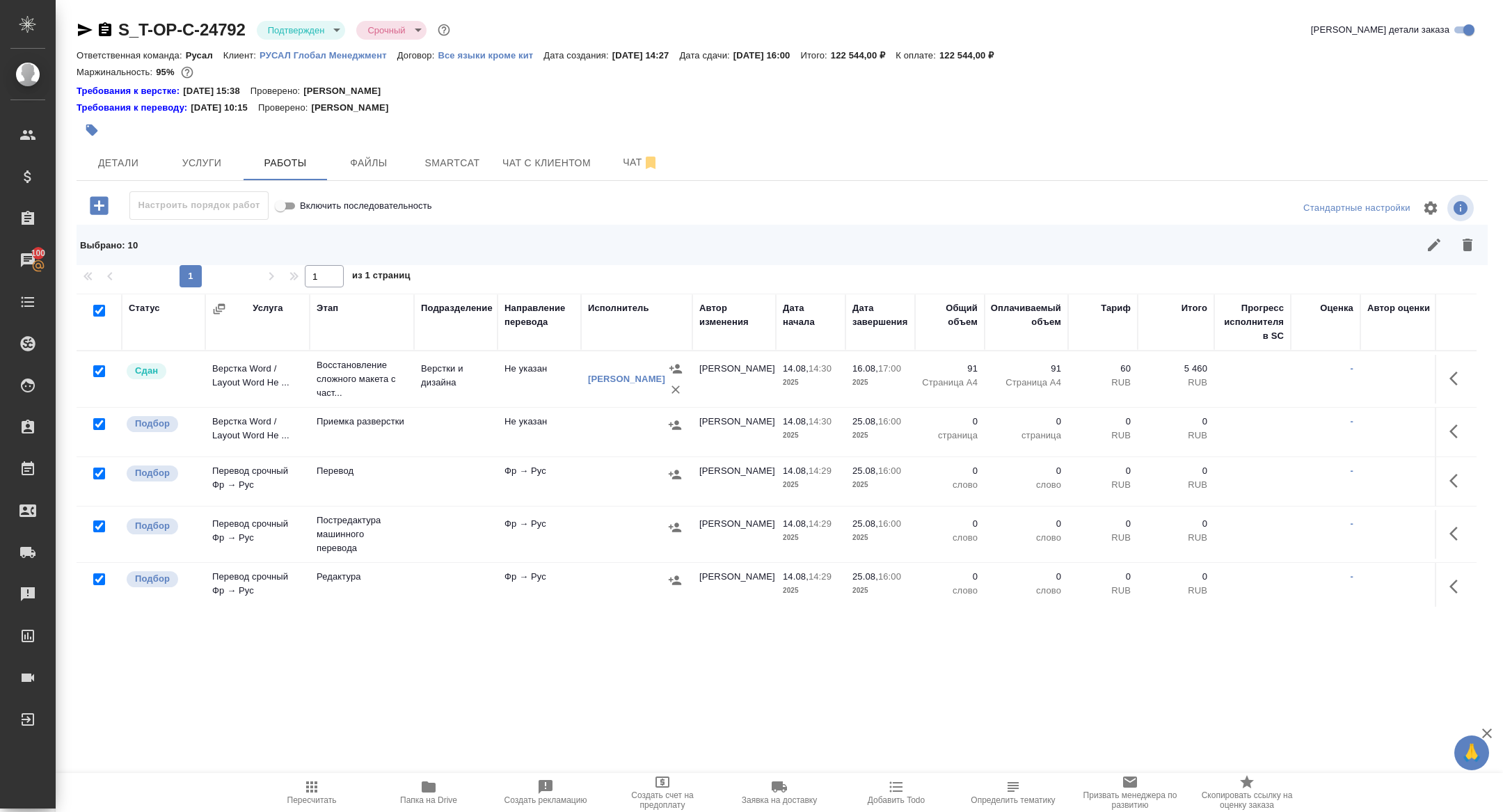
click at [98, 367] on input "checkbox" at bounding box center [99, 371] width 12 height 12
checkbox input "false"
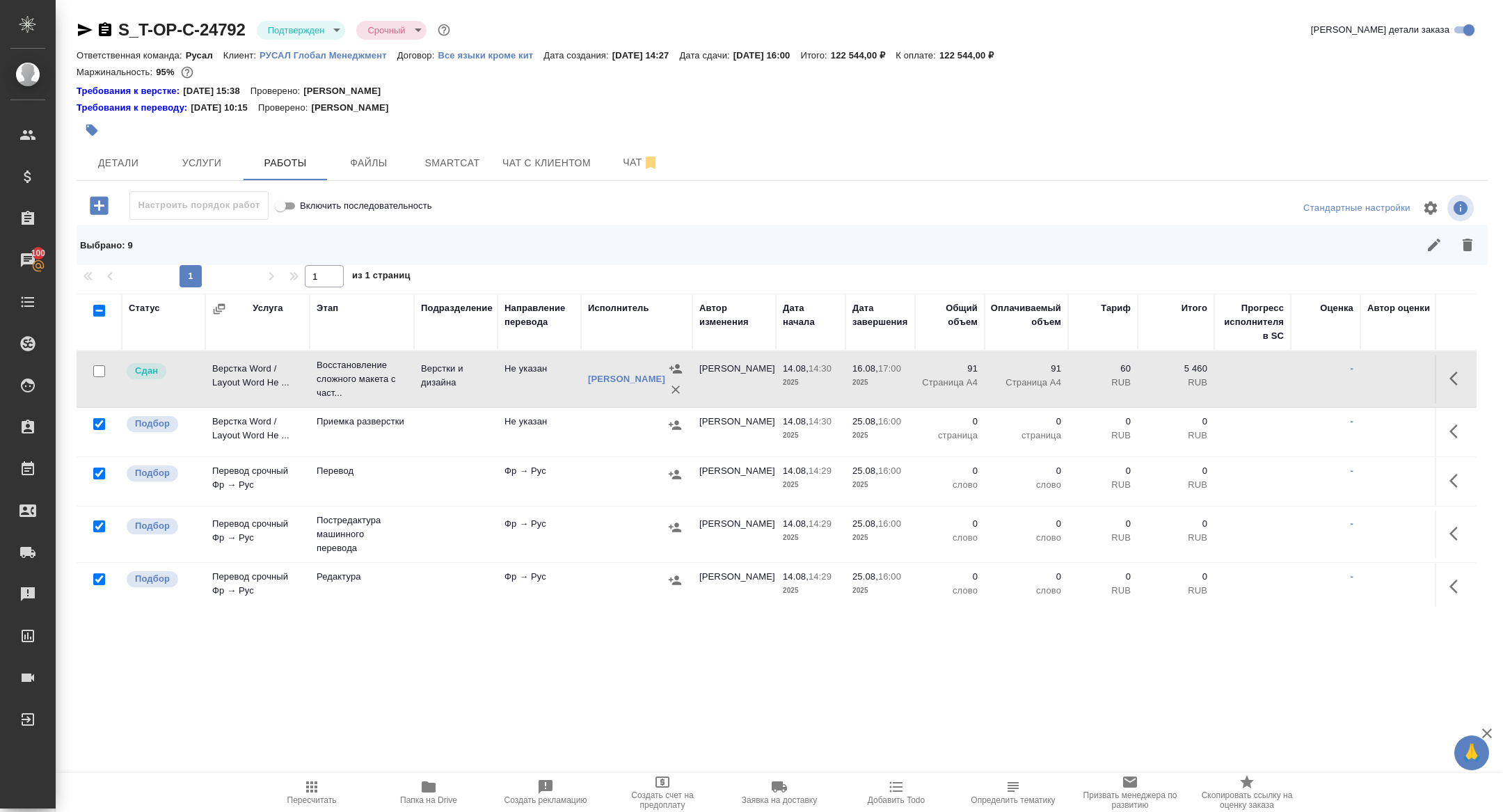
click at [102, 526] on input "checkbox" at bounding box center [99, 526] width 12 height 12
checkbox input "false"
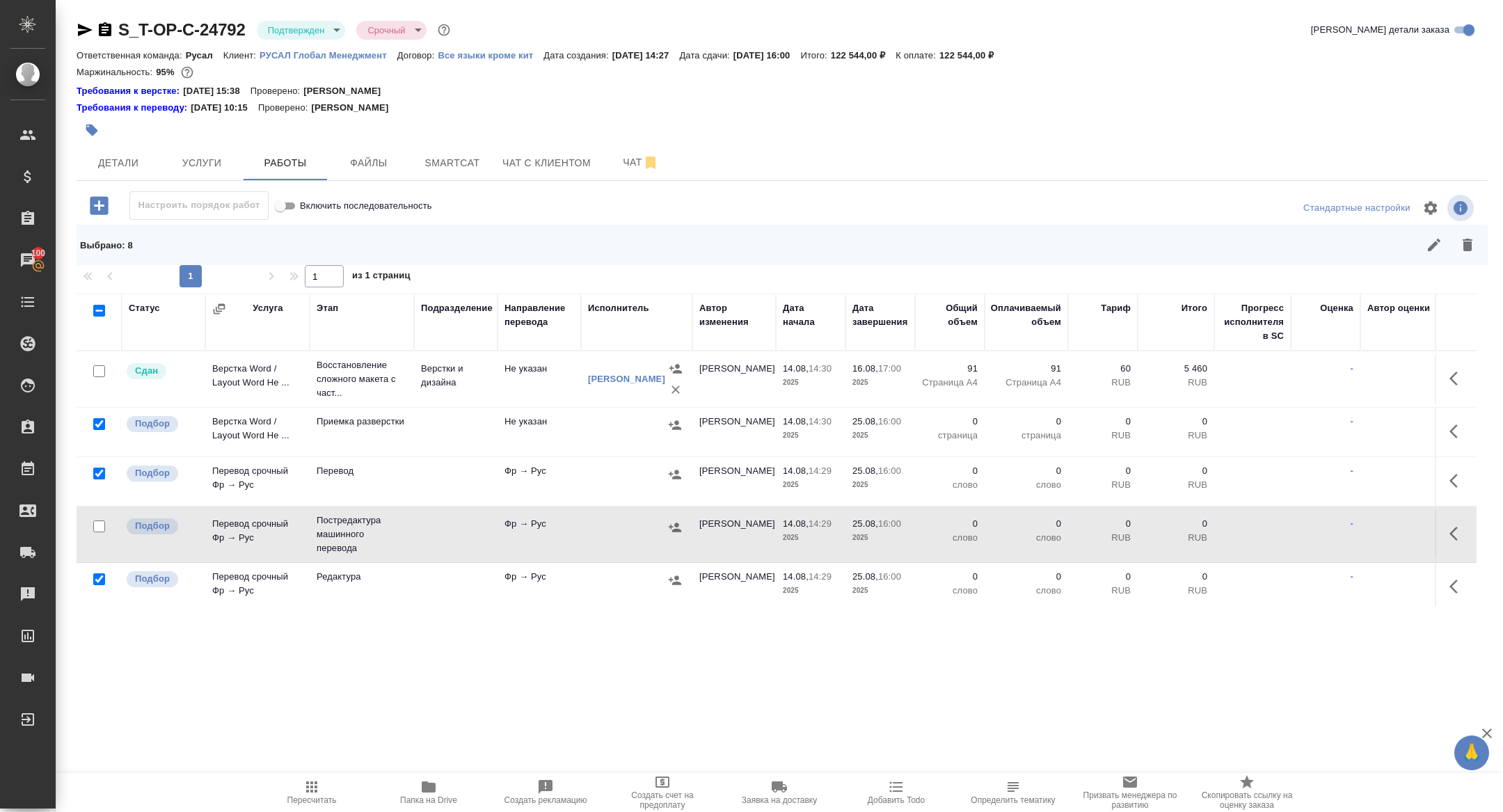
scroll to position [250, 0]
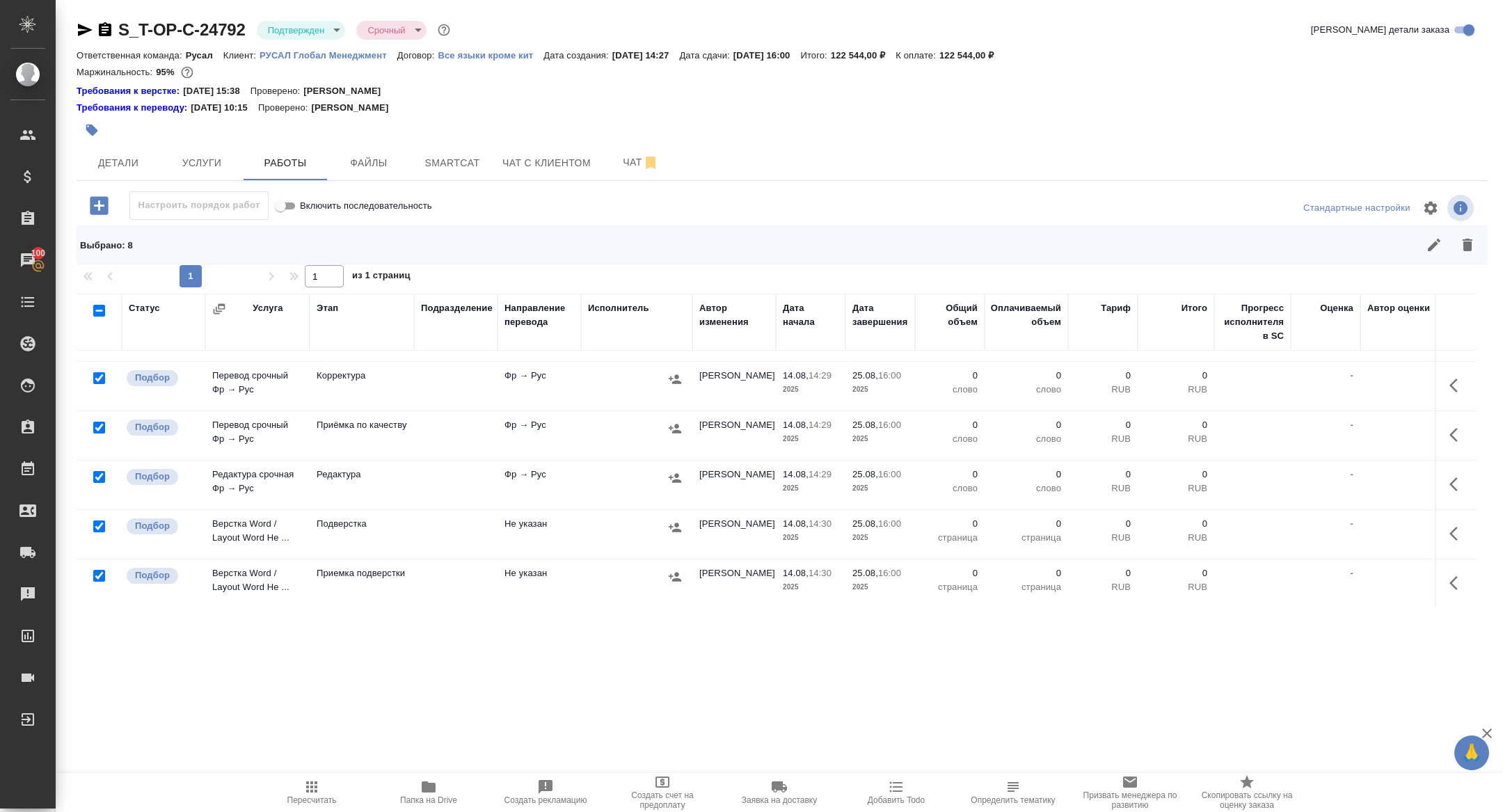
click at [102, 522] on input "checkbox" at bounding box center [99, 526] width 12 height 12
checkbox input "false"
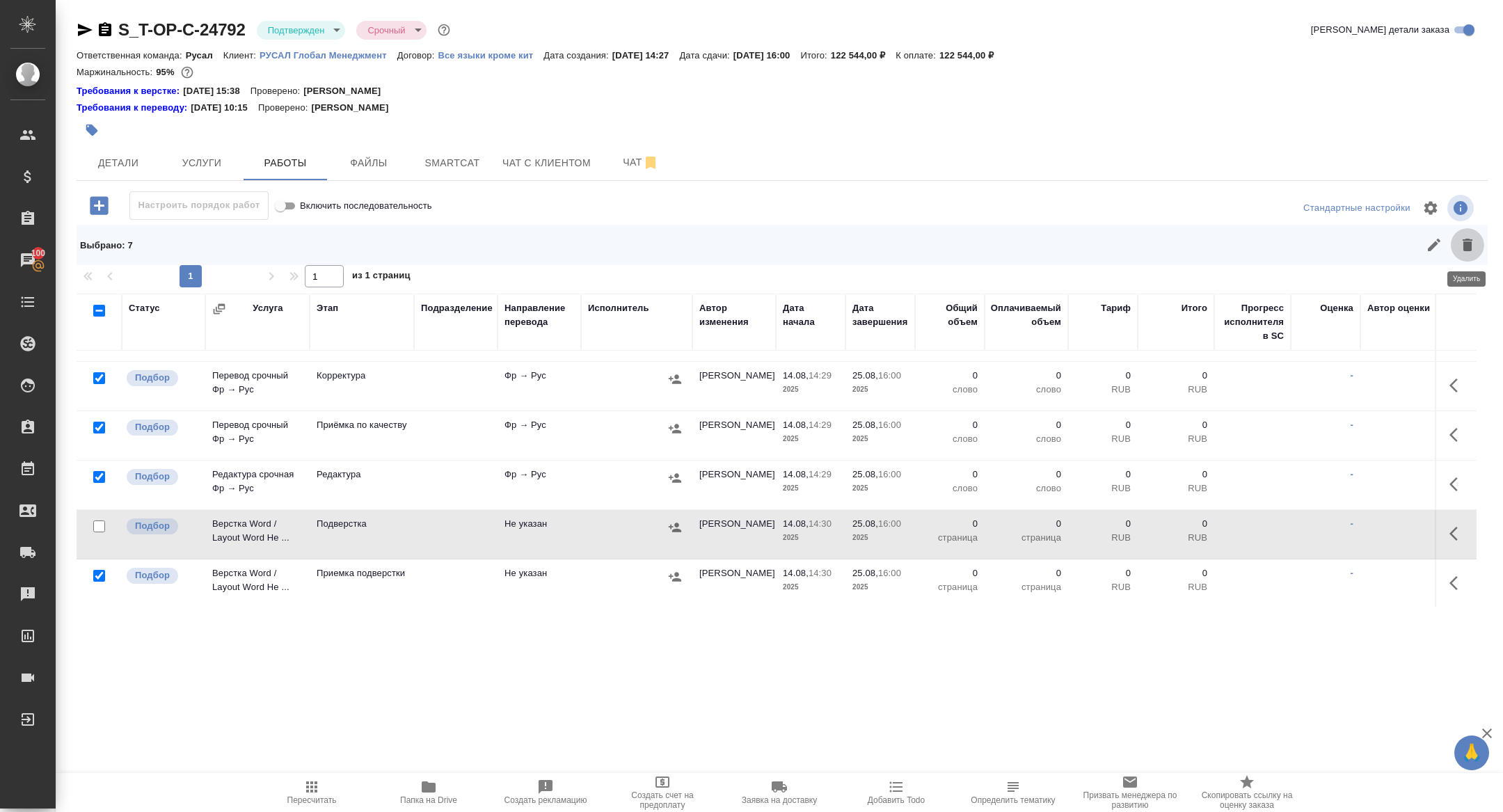
click at [1477, 245] on button "button" at bounding box center [1467, 245] width 33 height 33
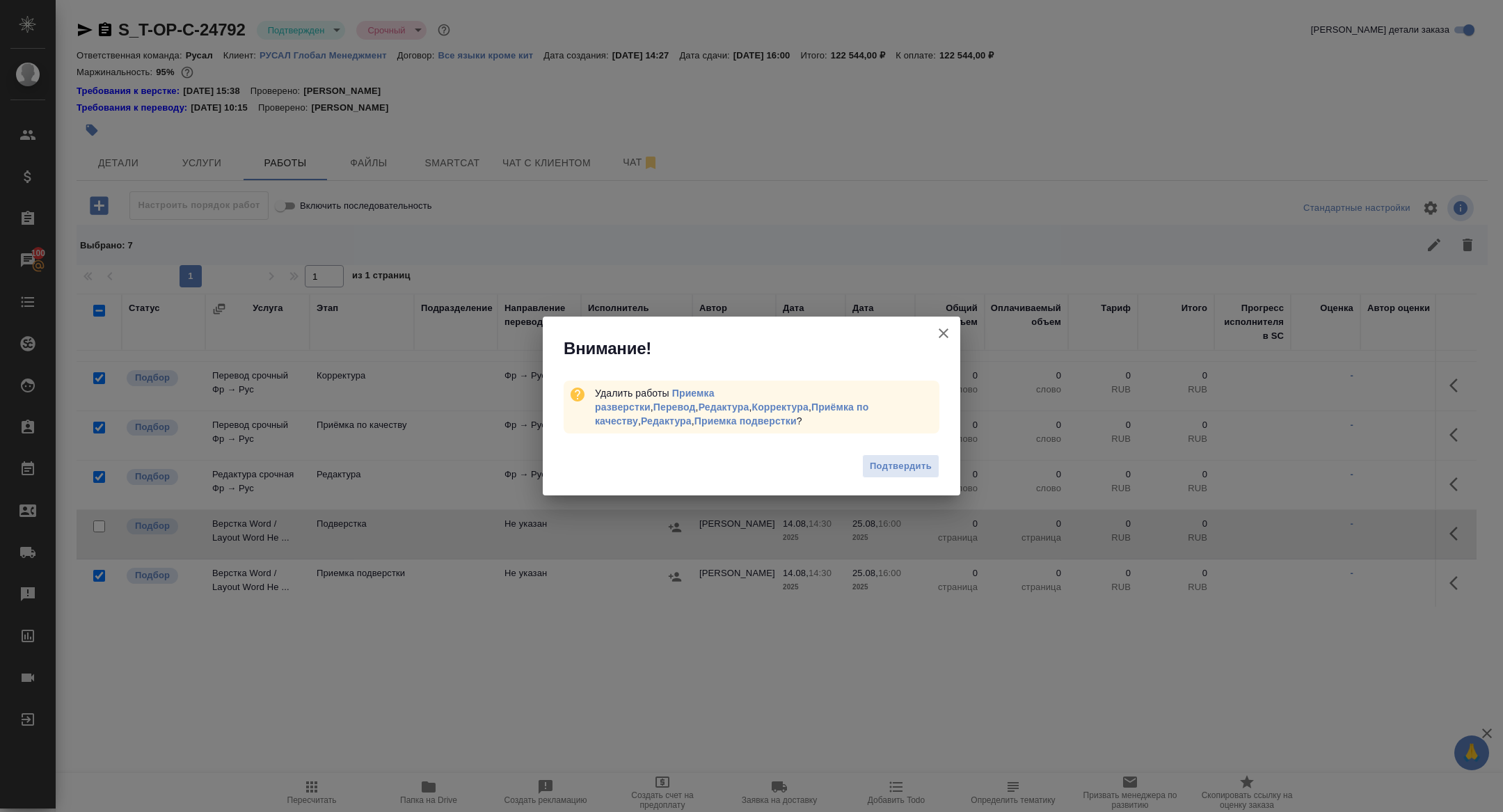
click at [889, 445] on div "Подтвердить" at bounding box center [752, 469] width 417 height 56
click at [889, 459] on span "Подтвердить" at bounding box center [900, 466] width 62 height 16
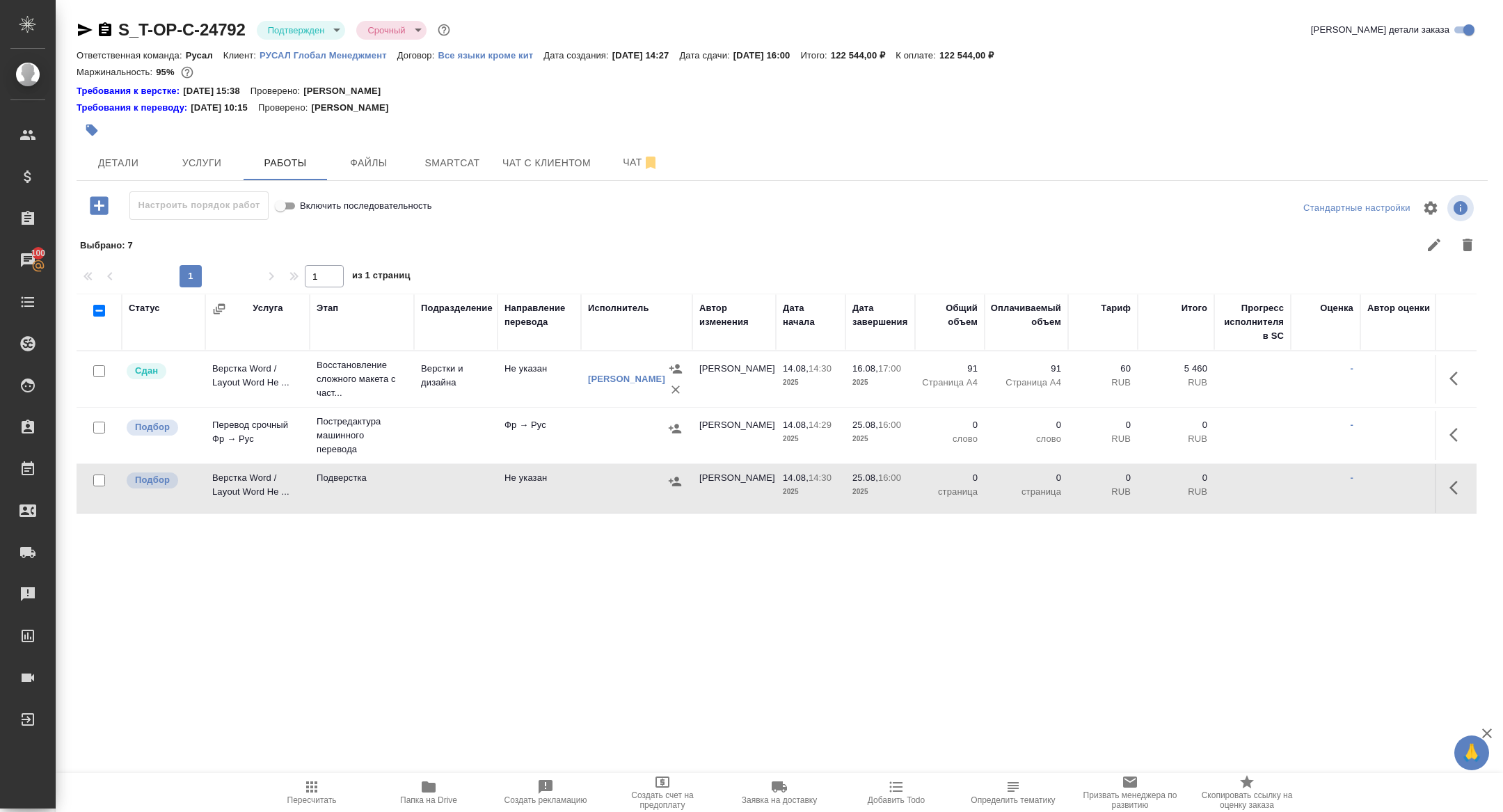
scroll to position [0, 0]
click at [110, 30] on icon "button" at bounding box center [105, 29] width 13 height 14
click at [114, 144] on div at bounding box center [547, 130] width 941 height 30
click at [114, 163] on span "Детали" at bounding box center [118, 163] width 67 height 17
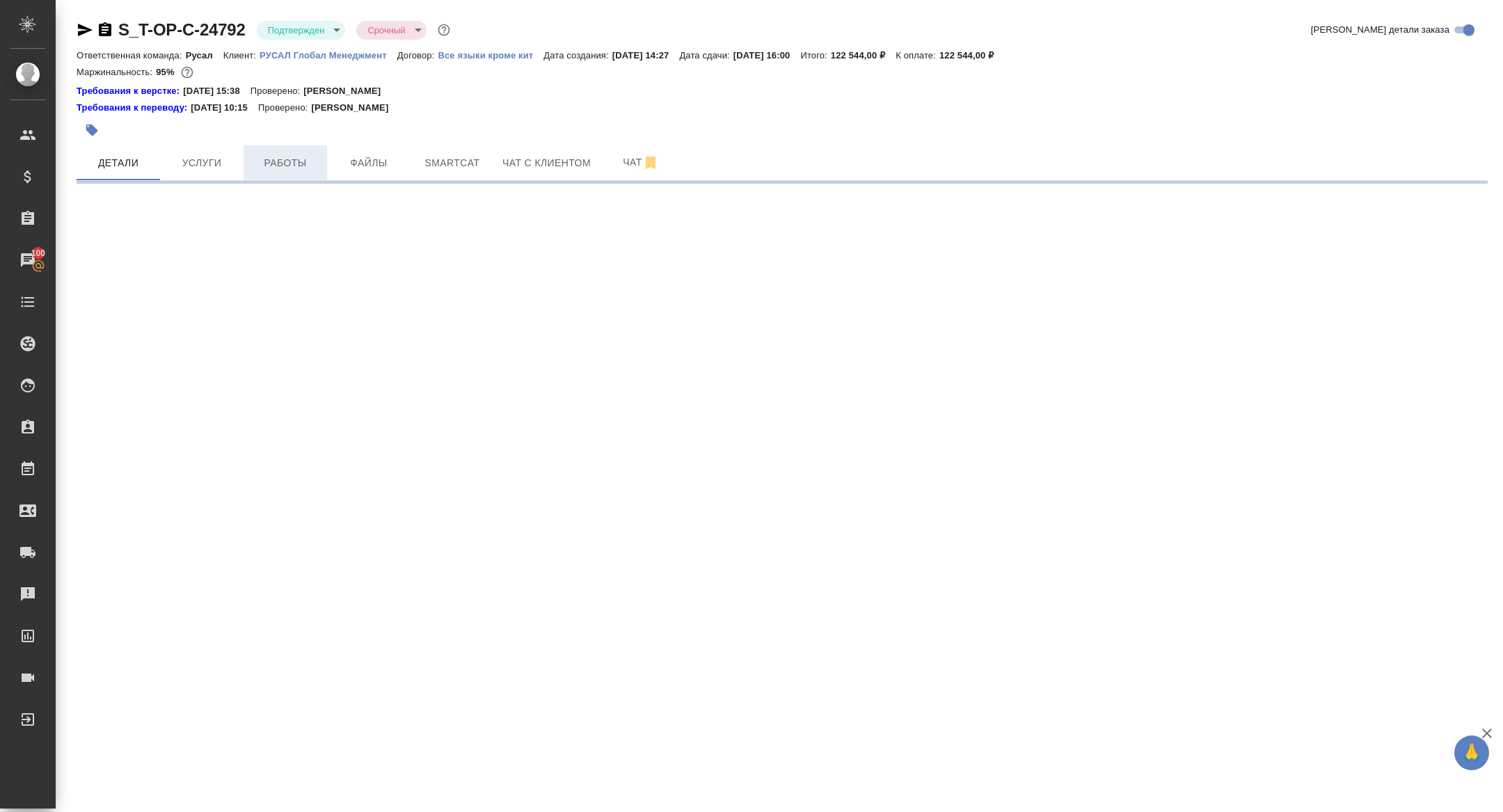
select select "RU"
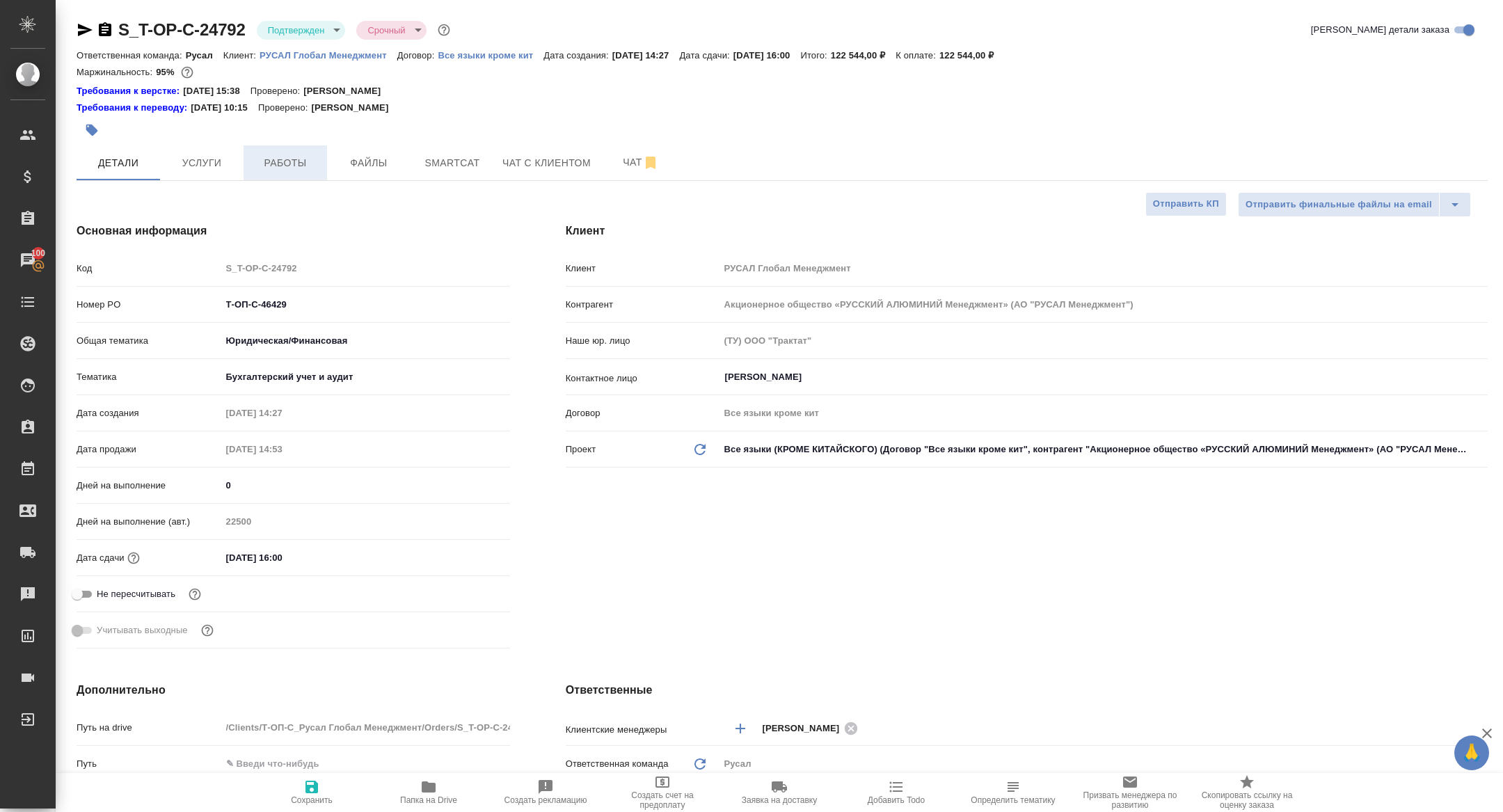
type textarea "x"
click at [291, 166] on span "Работы" at bounding box center [285, 163] width 67 height 17
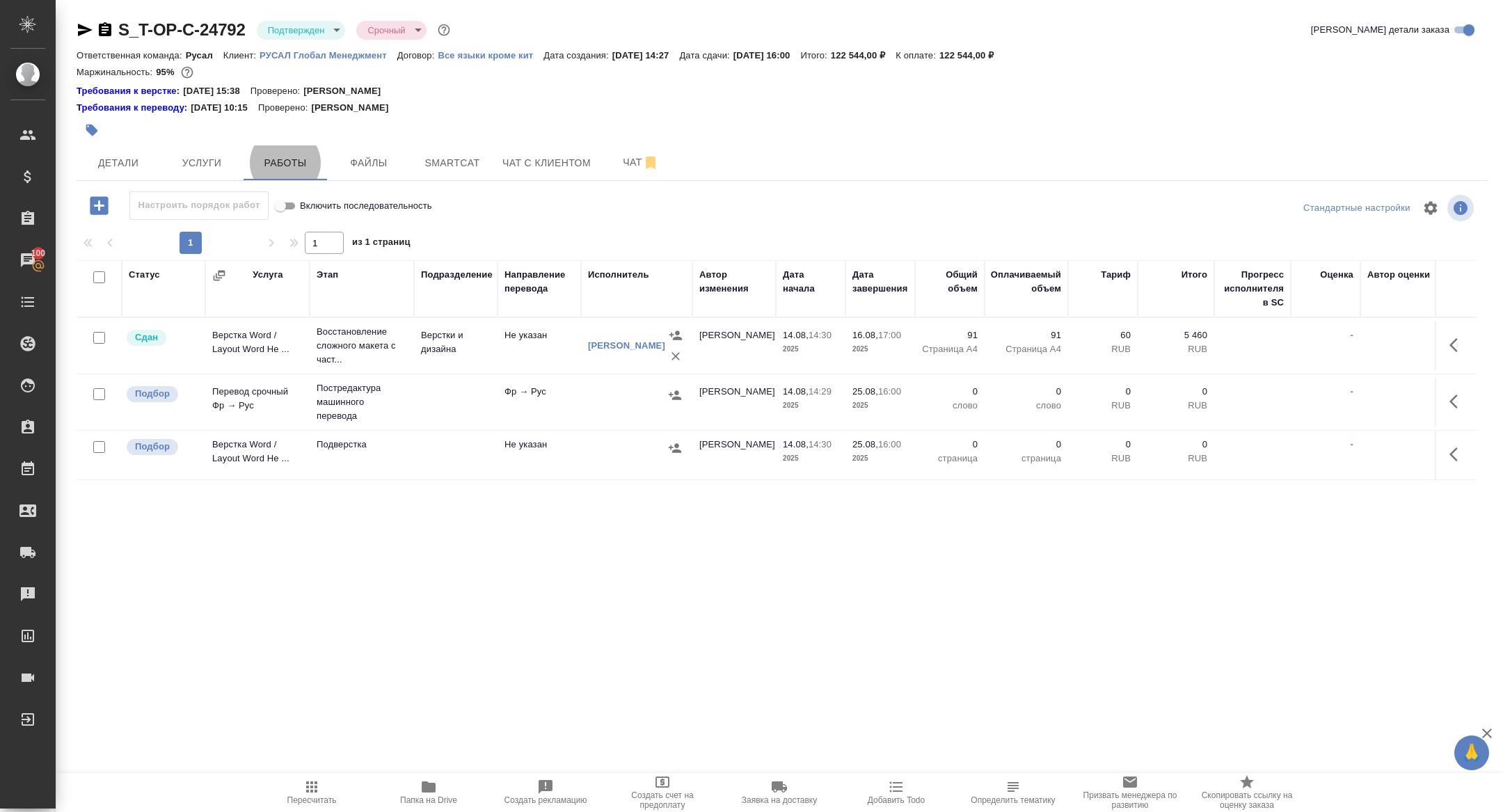
click at [442, 802] on span "Папка на Drive" at bounding box center [428, 800] width 57 height 10
click at [457, 170] on span "Smartcat" at bounding box center [452, 163] width 67 height 17
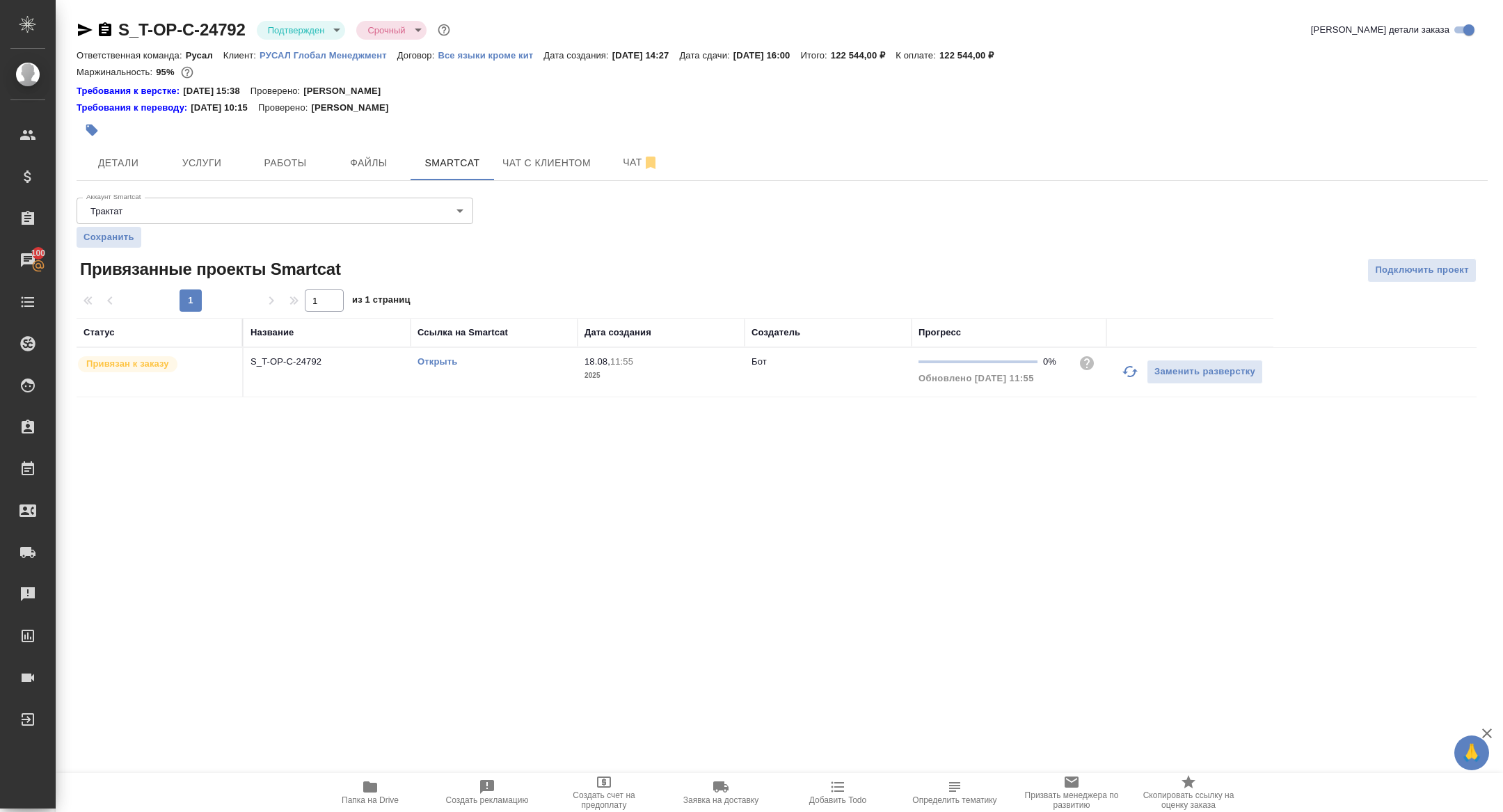
click at [296, 373] on td "S_T-OP-C-24792" at bounding box center [327, 372] width 167 height 48
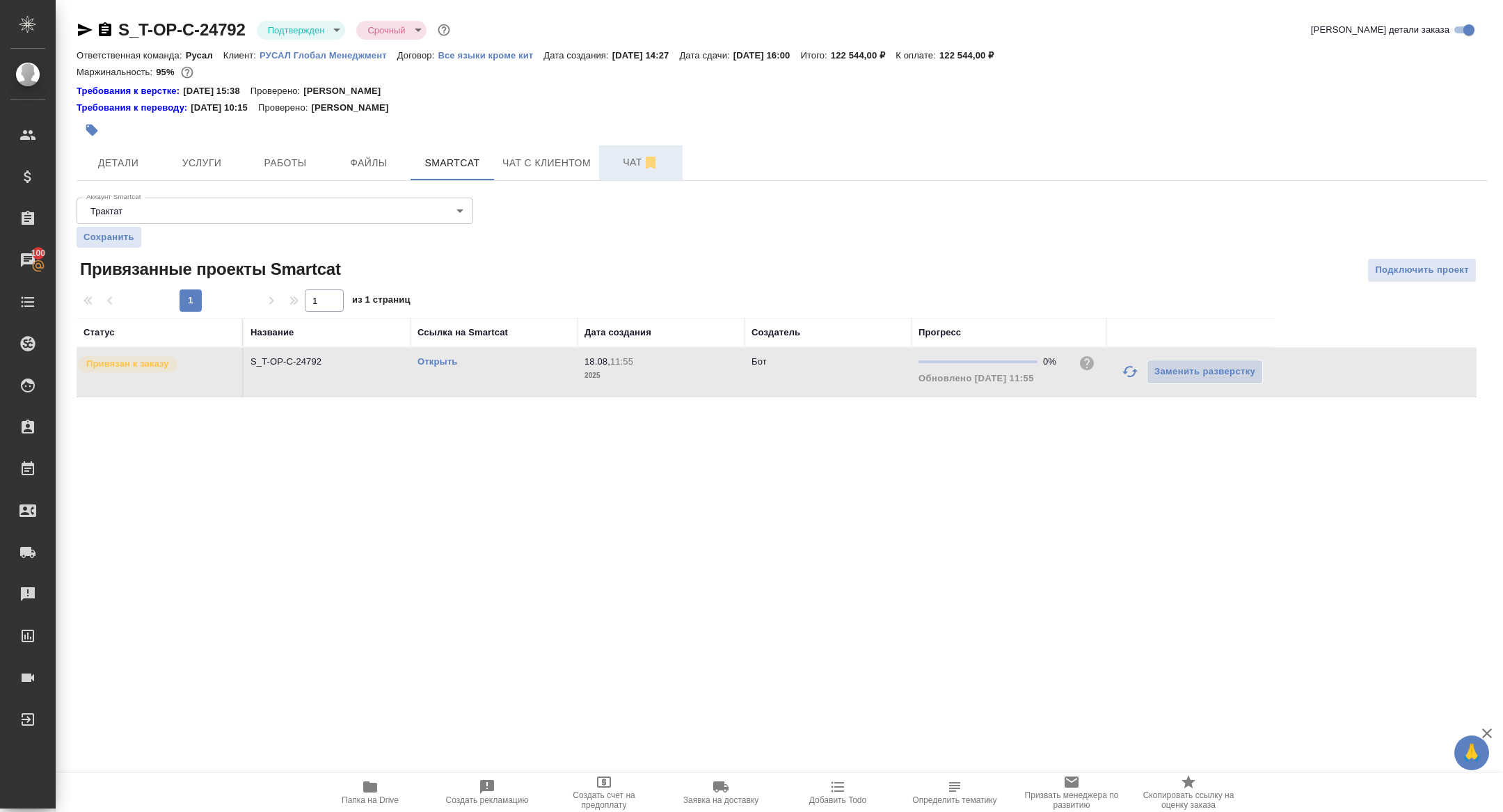
click at [634, 152] on button "Чат" at bounding box center [640, 163] width 83 height 35
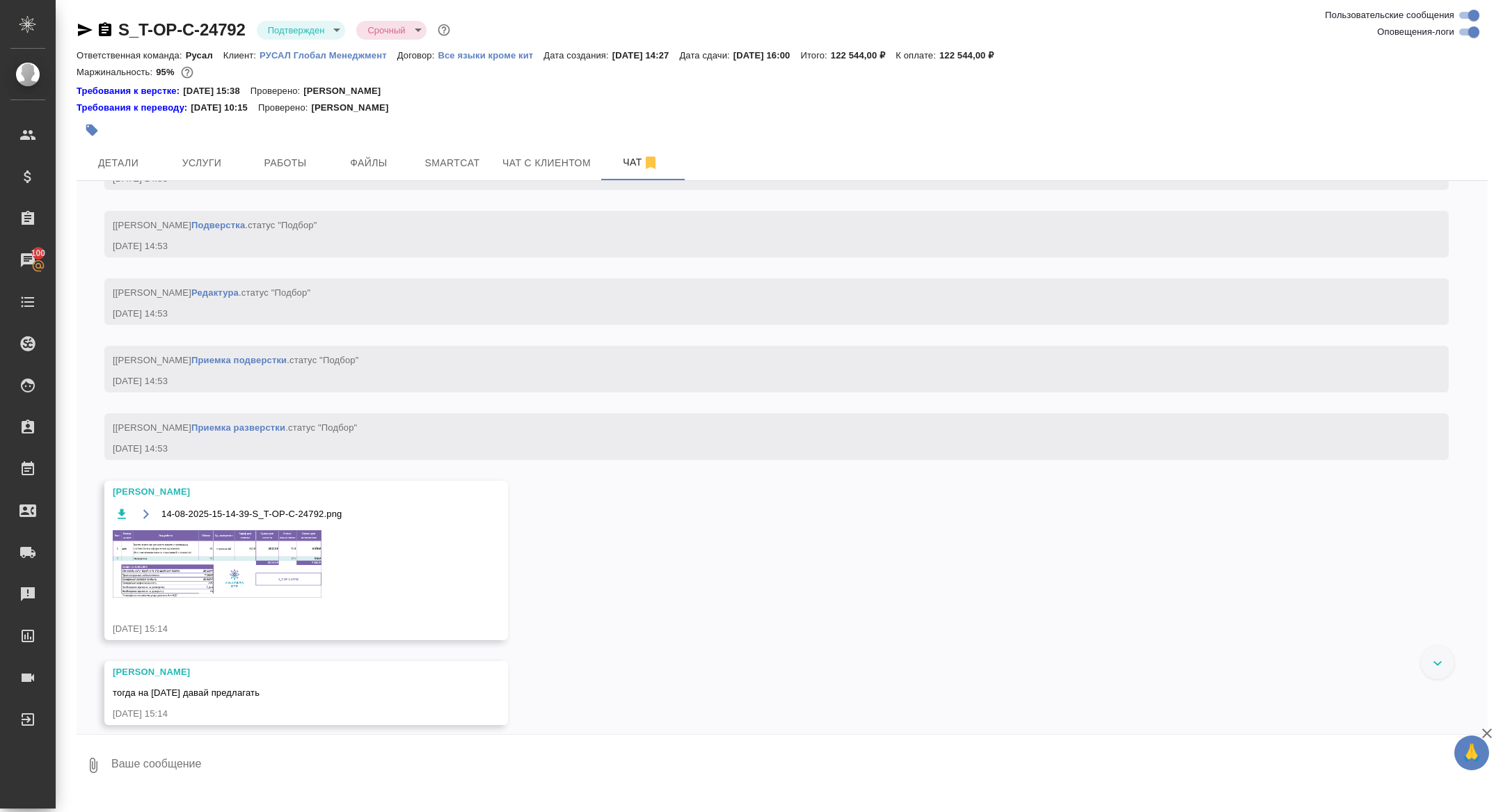
scroll to position [1571, 0]
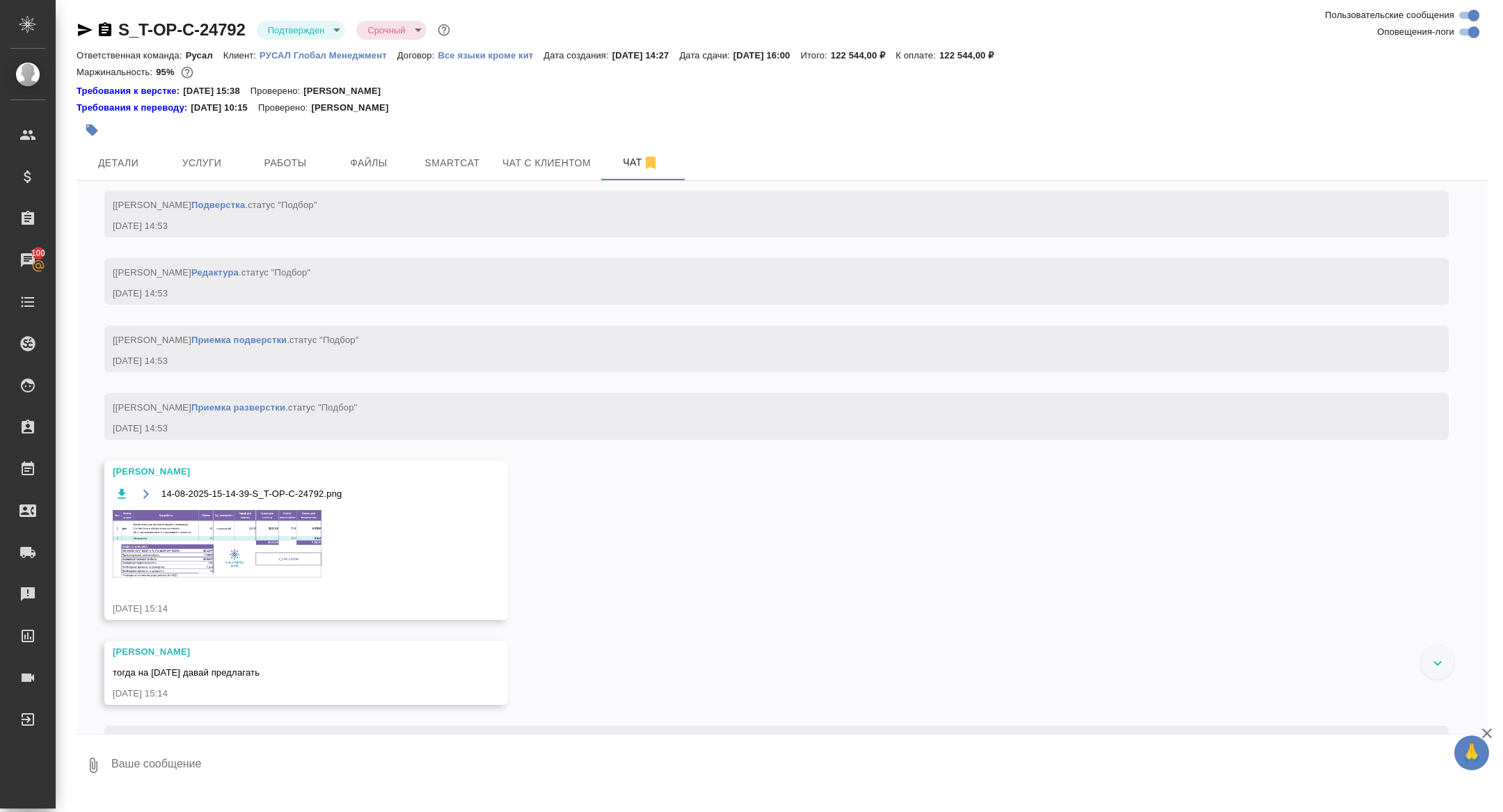
click at [196, 564] on img at bounding box center [217, 544] width 209 height 67
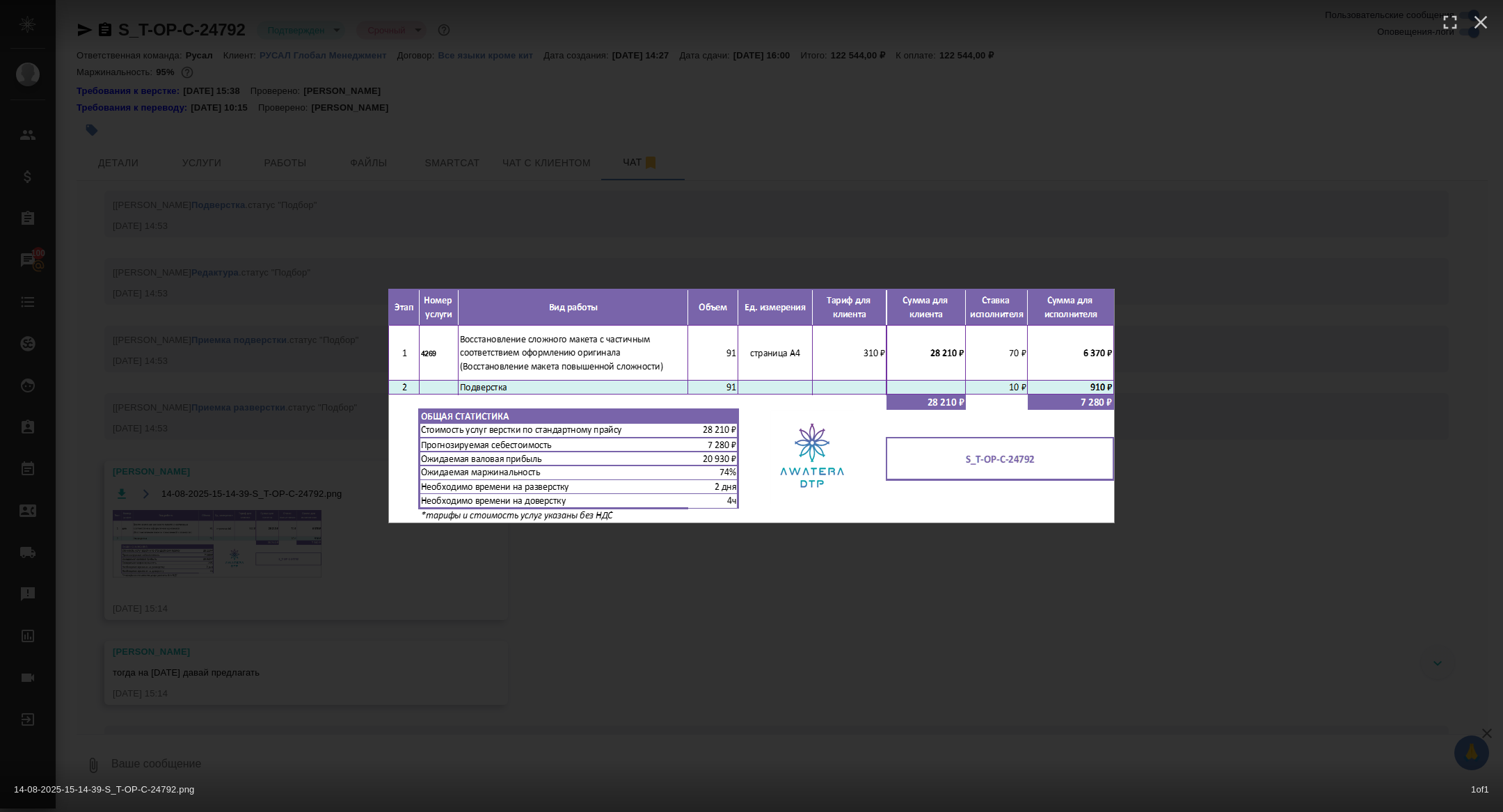
click at [206, 285] on div "14-08-2025-15-14-39-S_T-OP-C-24792.png 1 of 1" at bounding box center [752, 406] width 1503 height 812
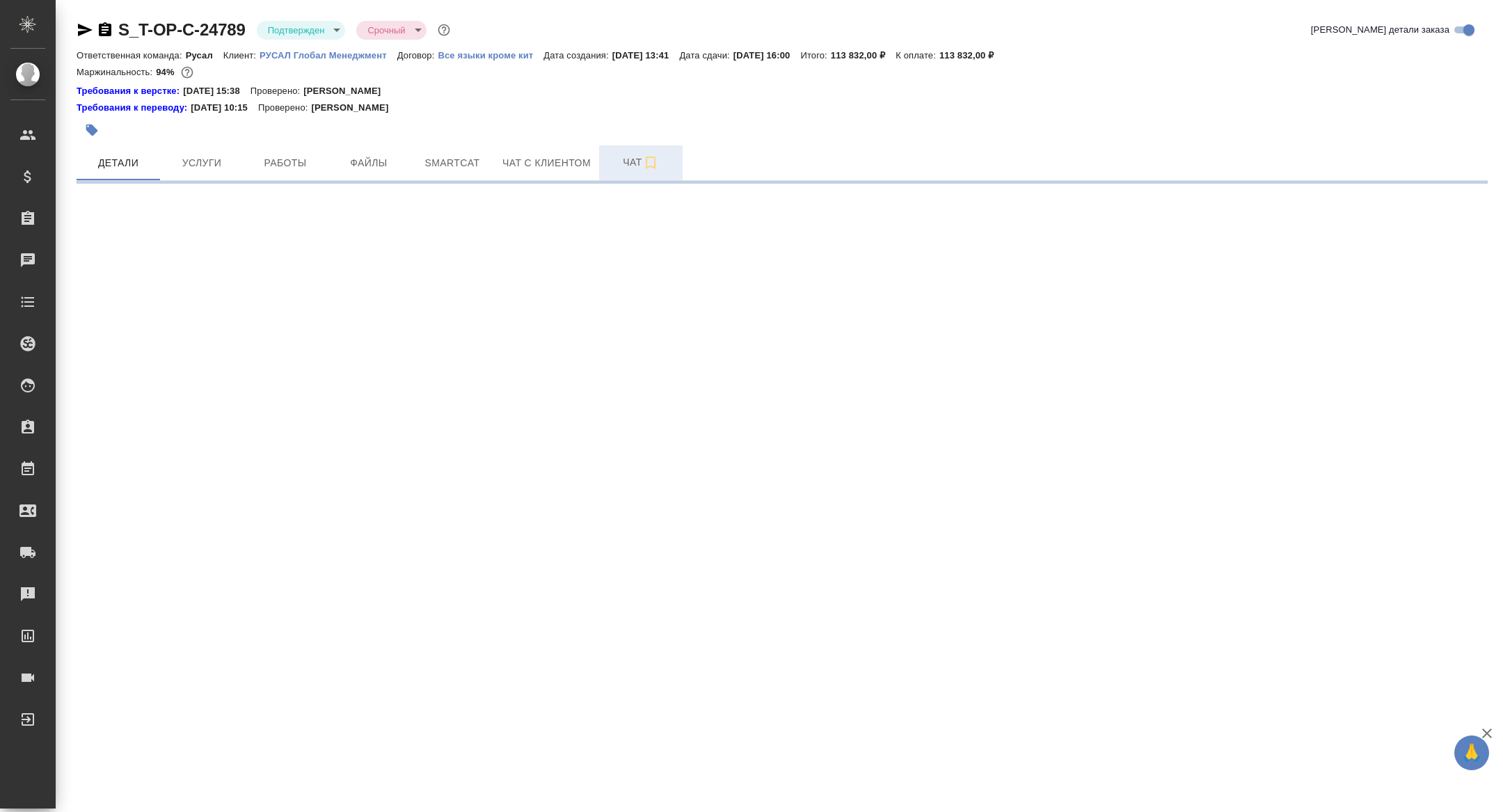
click at [625, 166] on span "Чат" at bounding box center [641, 162] width 67 height 17
select select "RU"
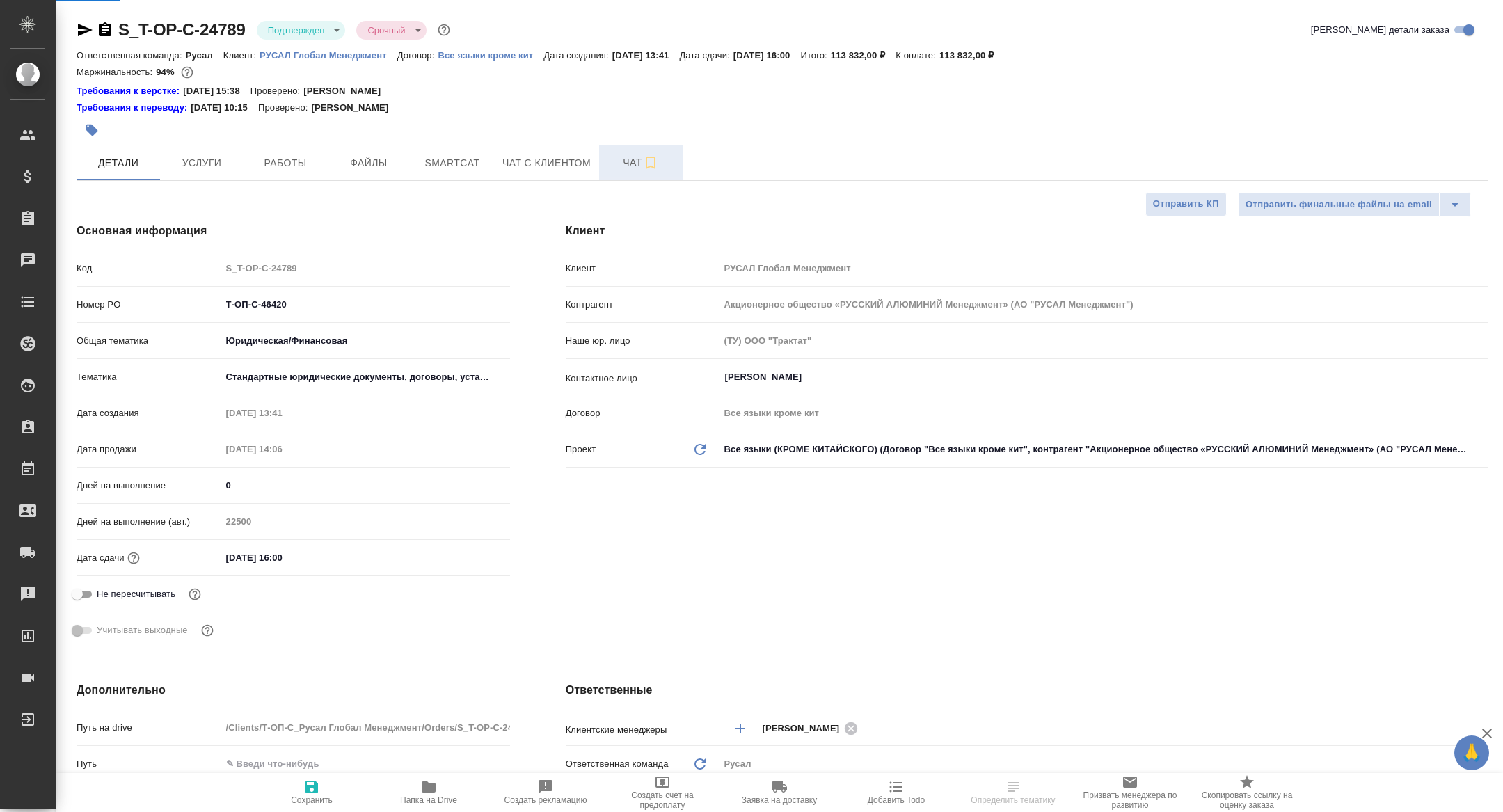
type textarea "x"
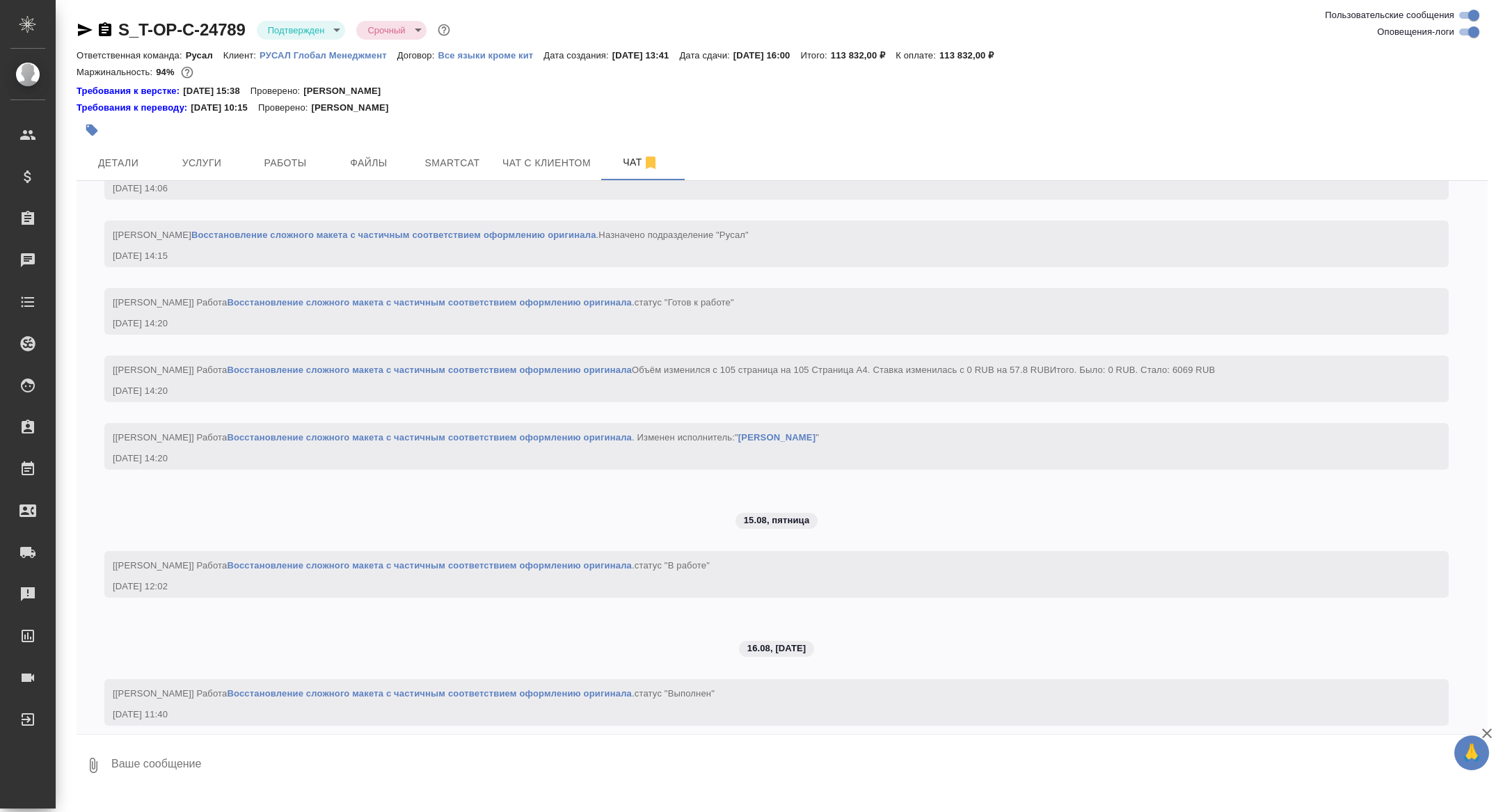
scroll to position [1742, 0]
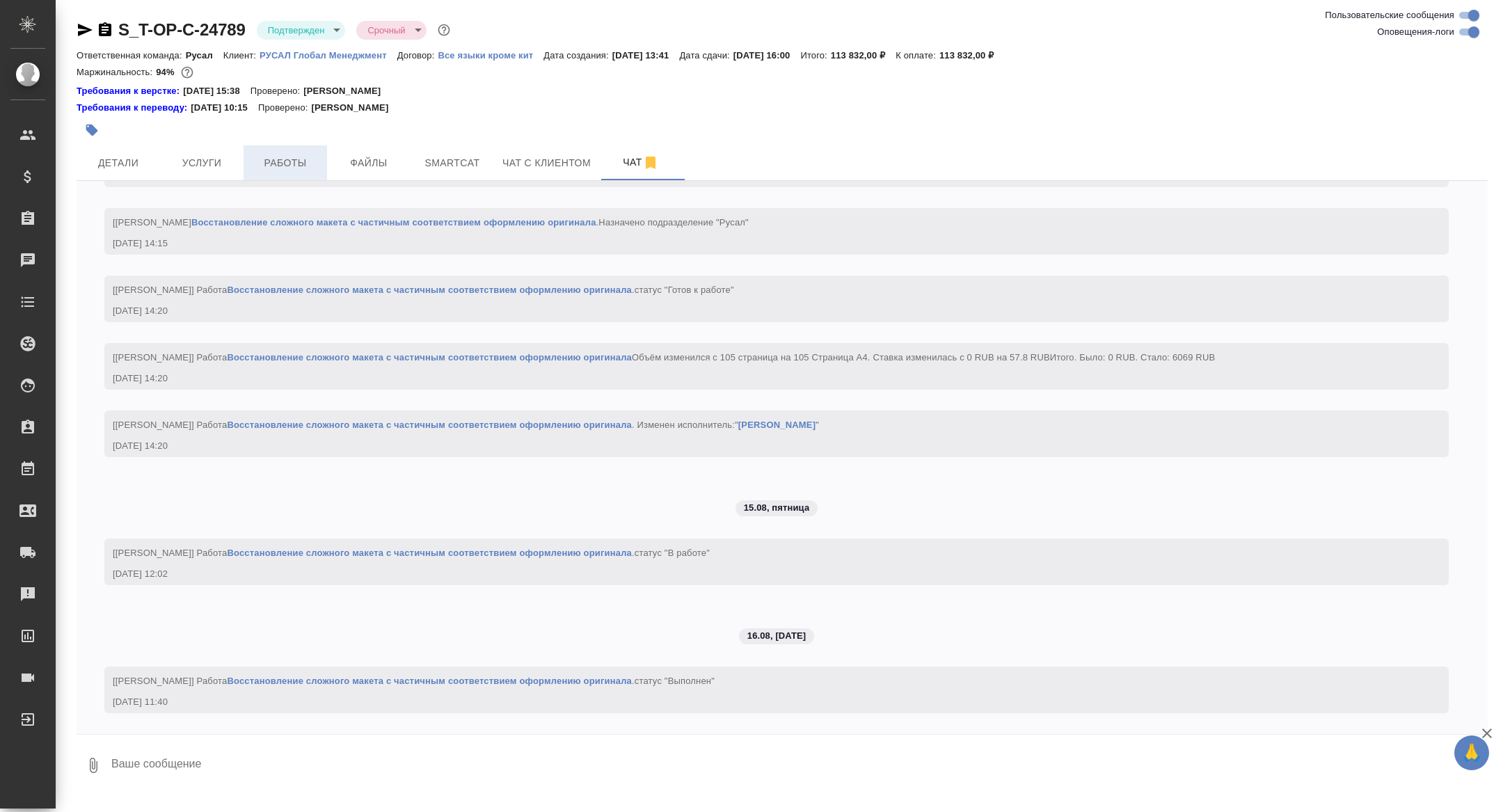
click at [291, 167] on span "Работы" at bounding box center [285, 163] width 67 height 17
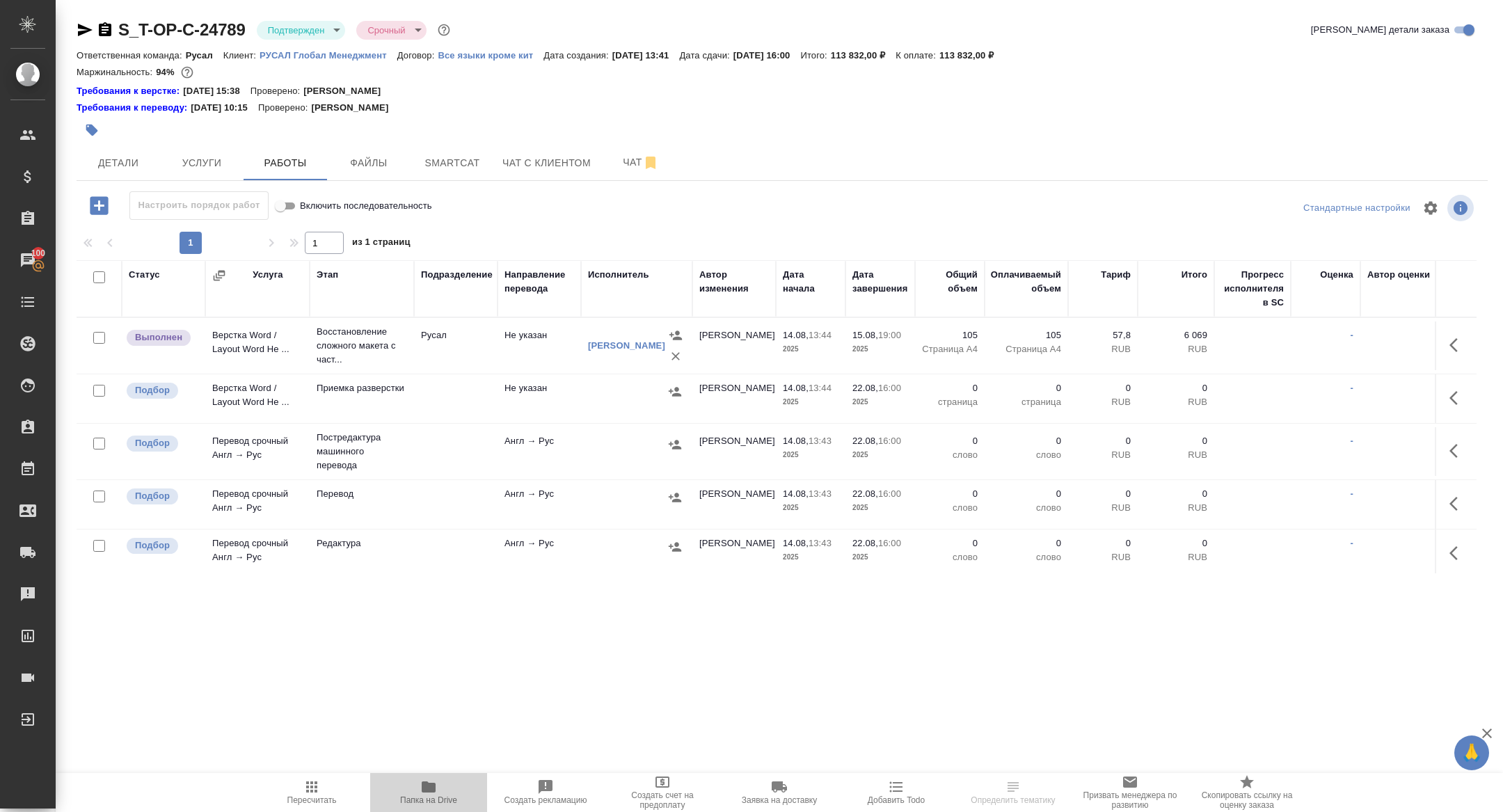
click at [410, 784] on span "Папка на Drive" at bounding box center [429, 792] width 101 height 26
click at [110, 170] on span "Детали" at bounding box center [118, 163] width 67 height 17
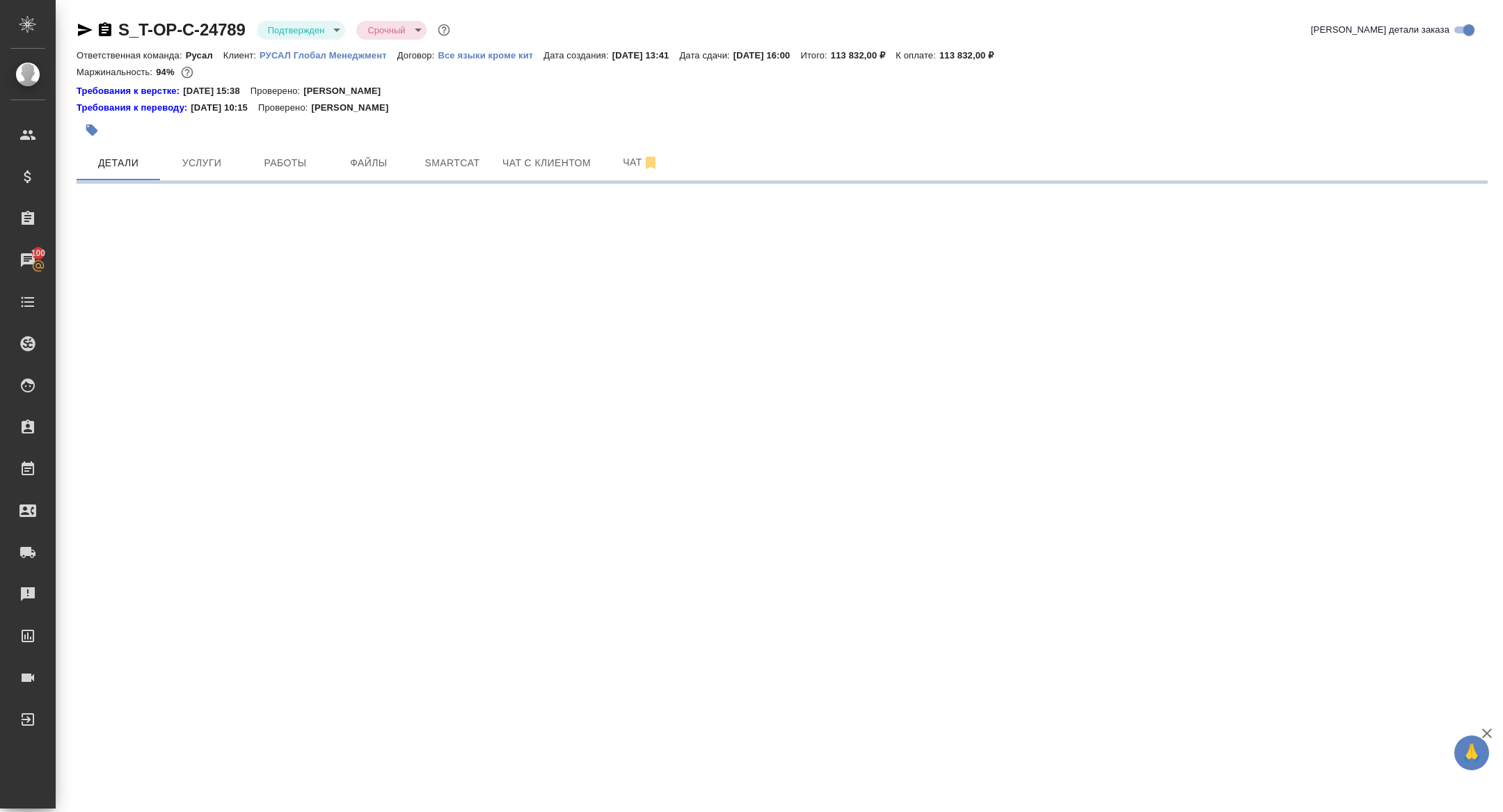
select select "RU"
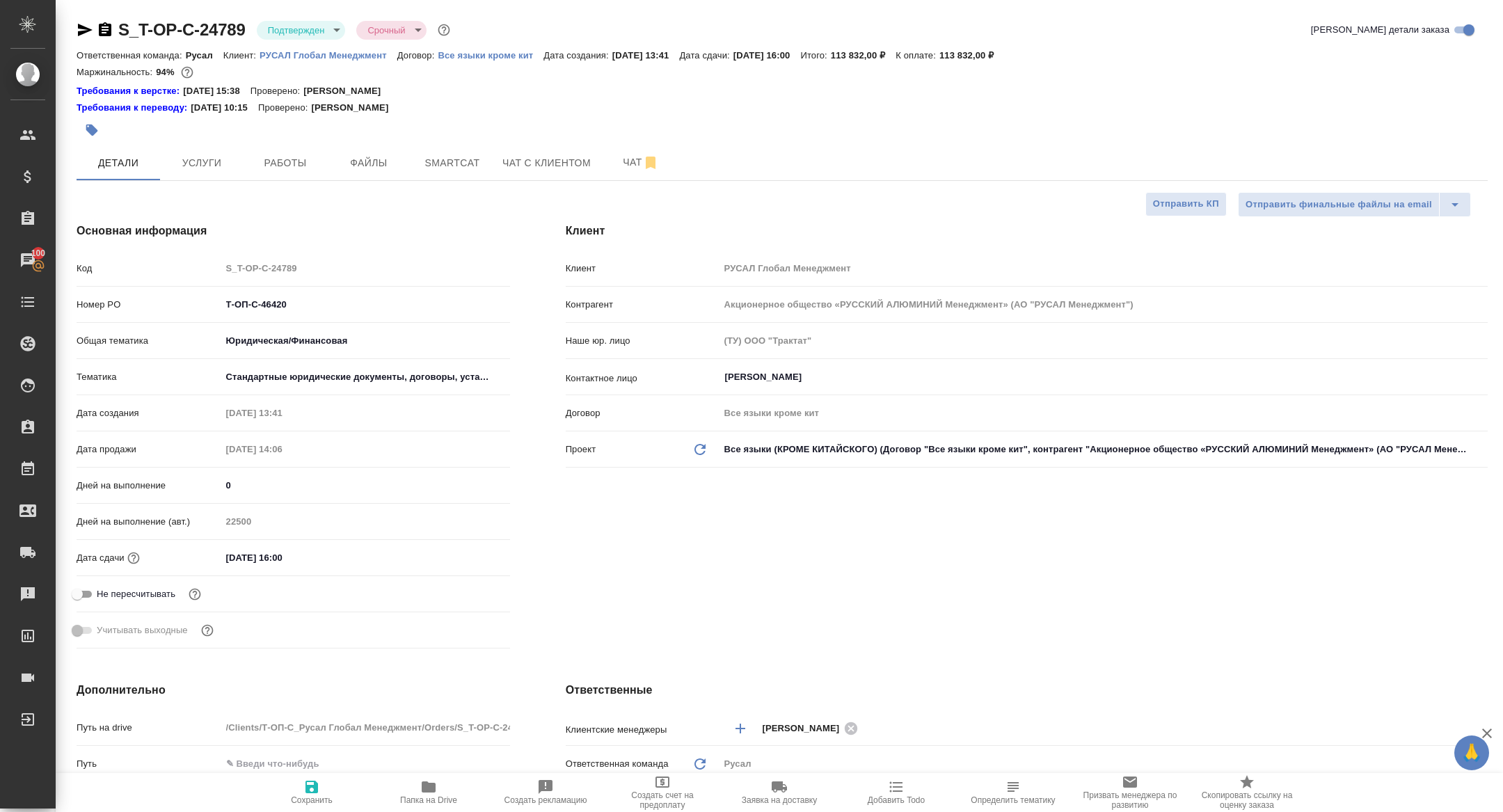
type textarea "x"
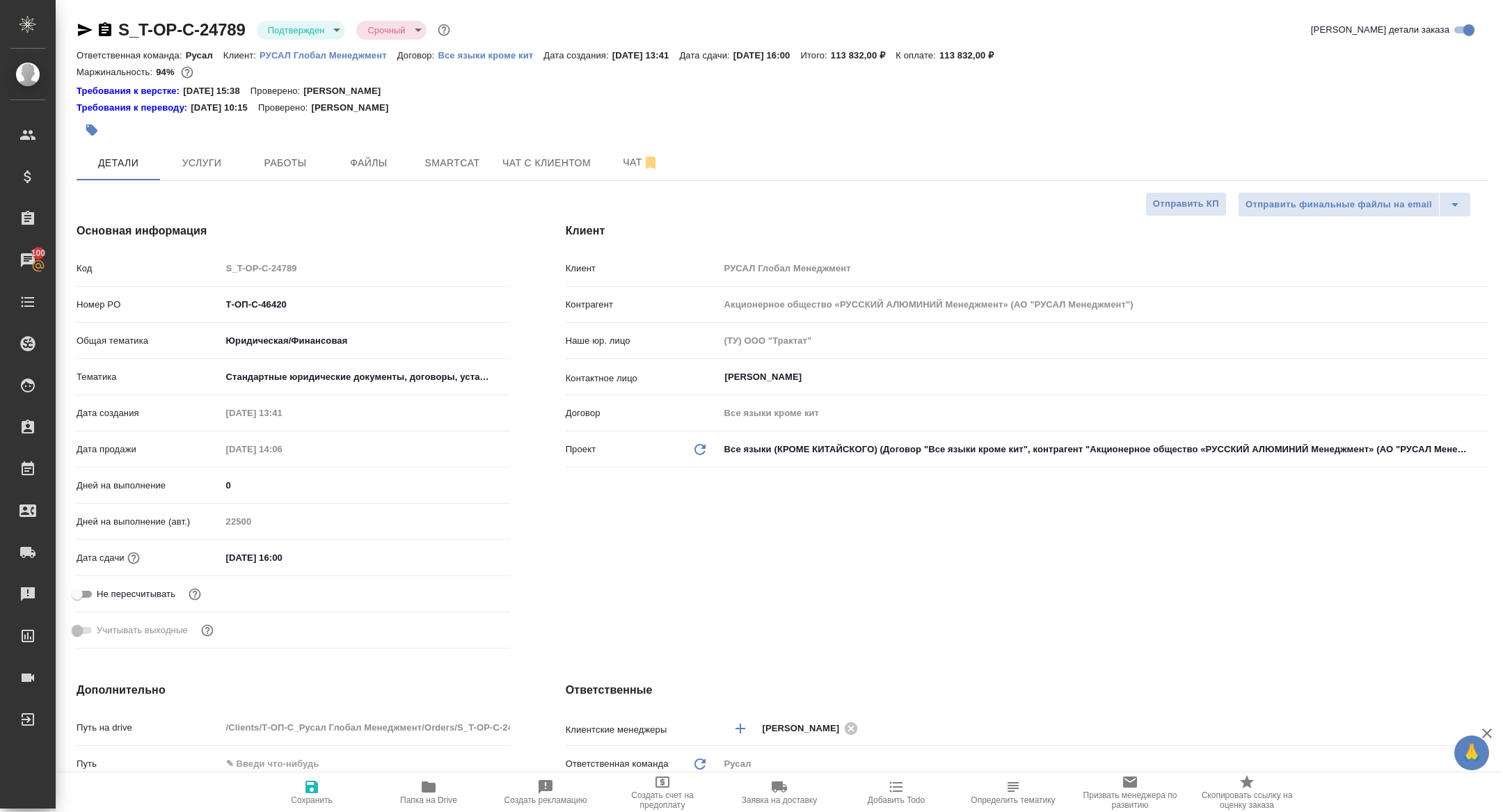
type textarea "x"
click at [107, 26] on icon "button" at bounding box center [105, 29] width 13 height 14
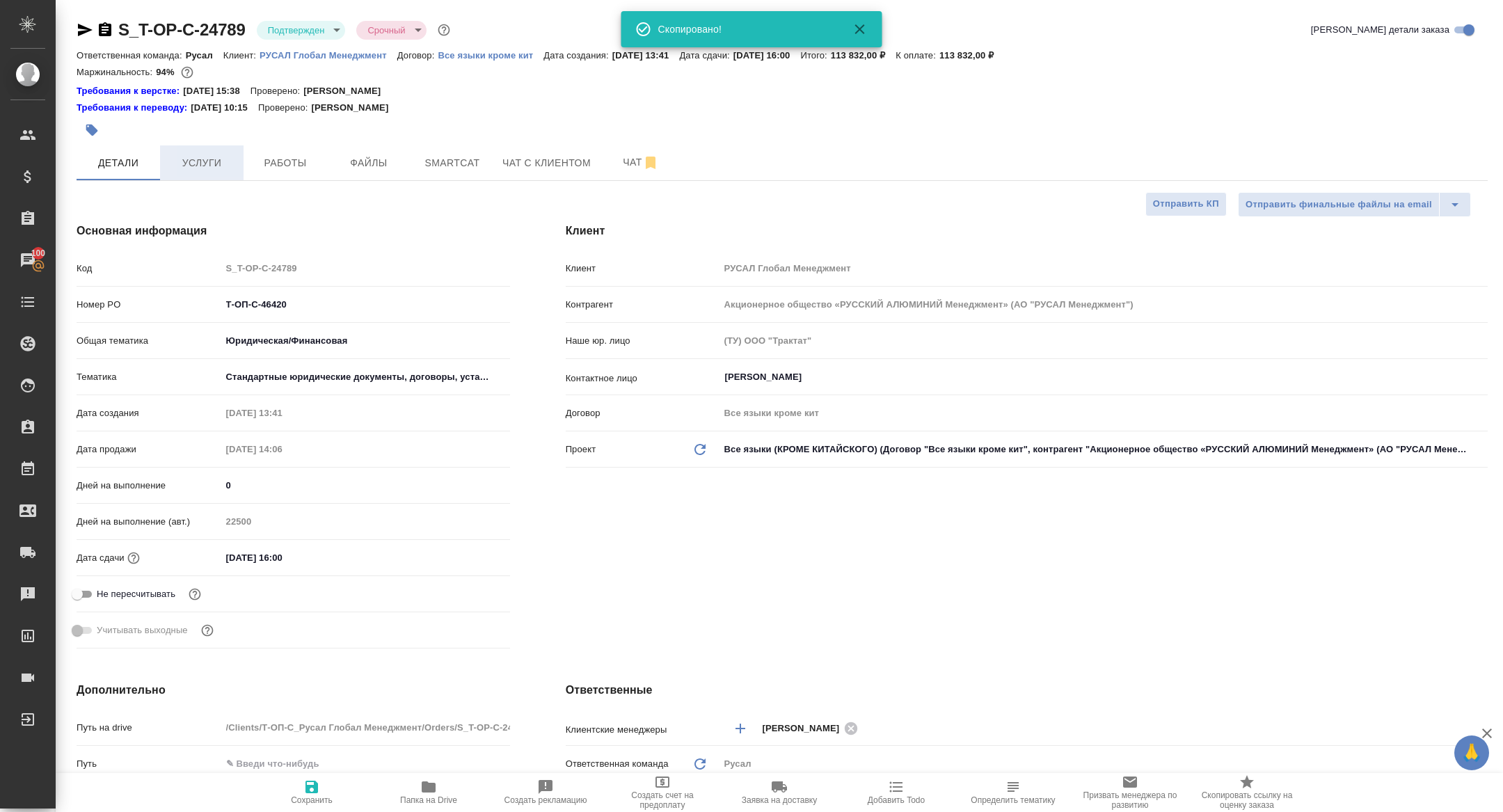
click at [183, 158] on span "Услуги" at bounding box center [202, 163] width 67 height 17
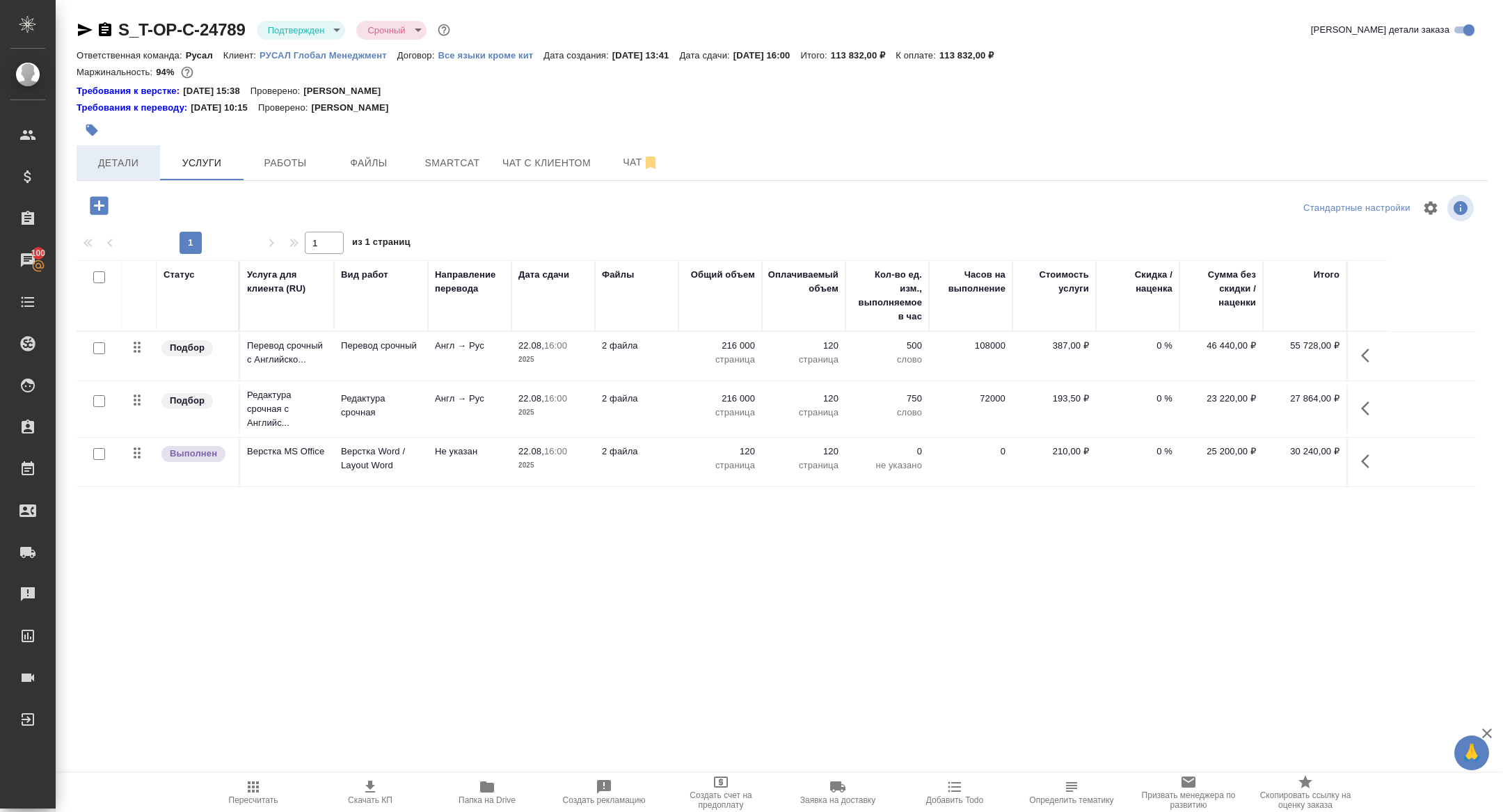
click at [131, 167] on span "Детали" at bounding box center [118, 163] width 67 height 17
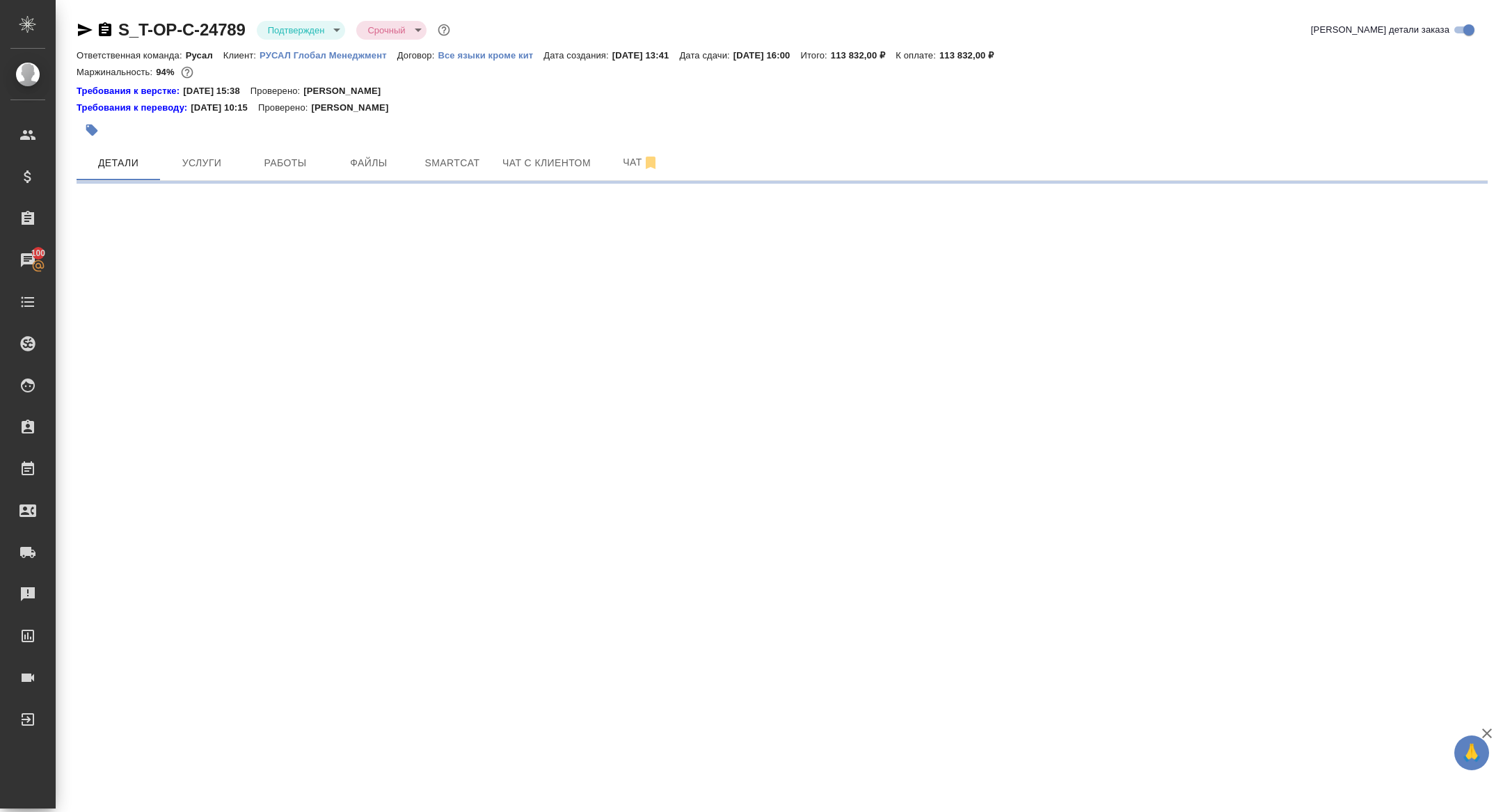
select select "RU"
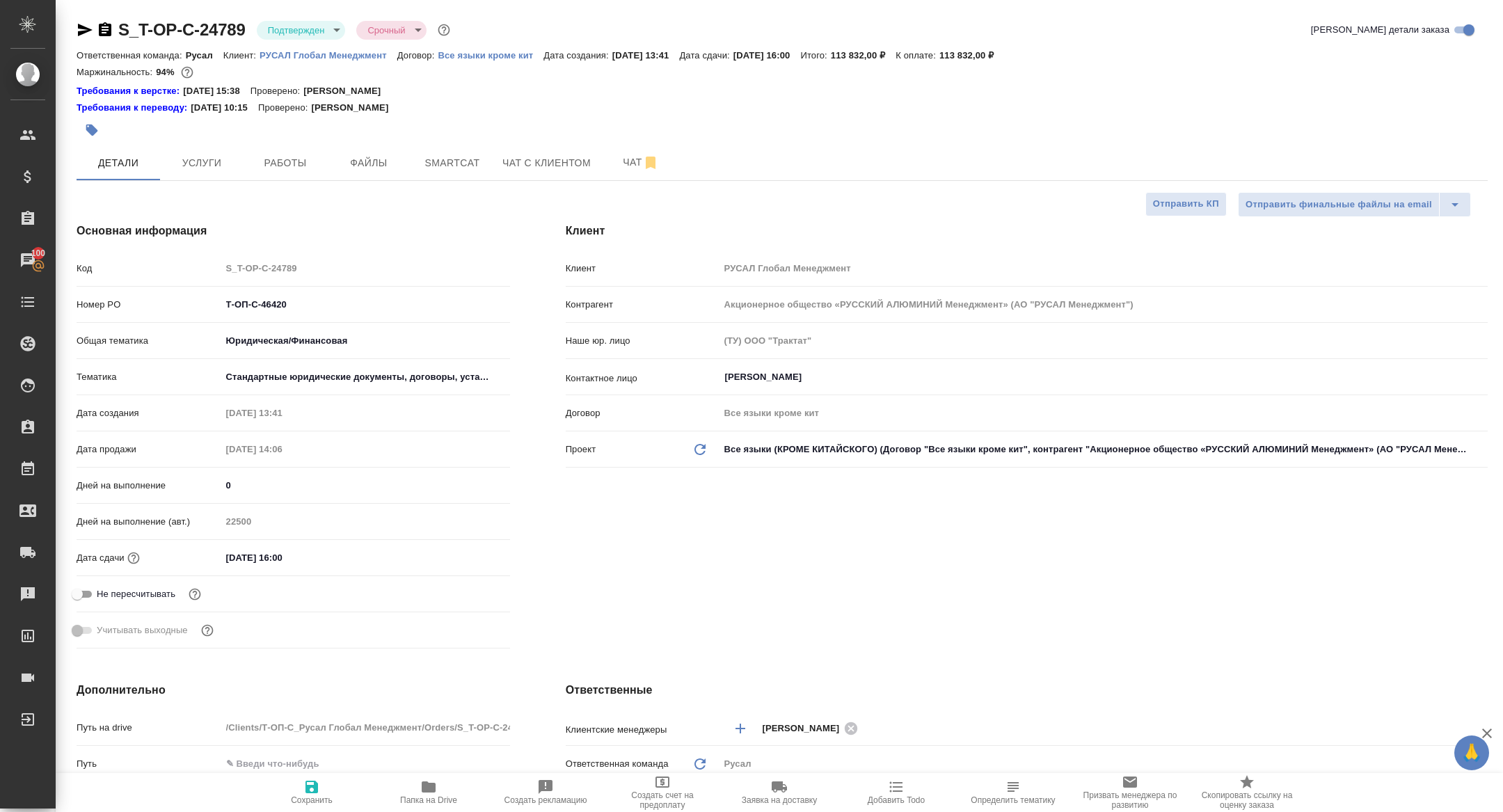
type textarea "x"
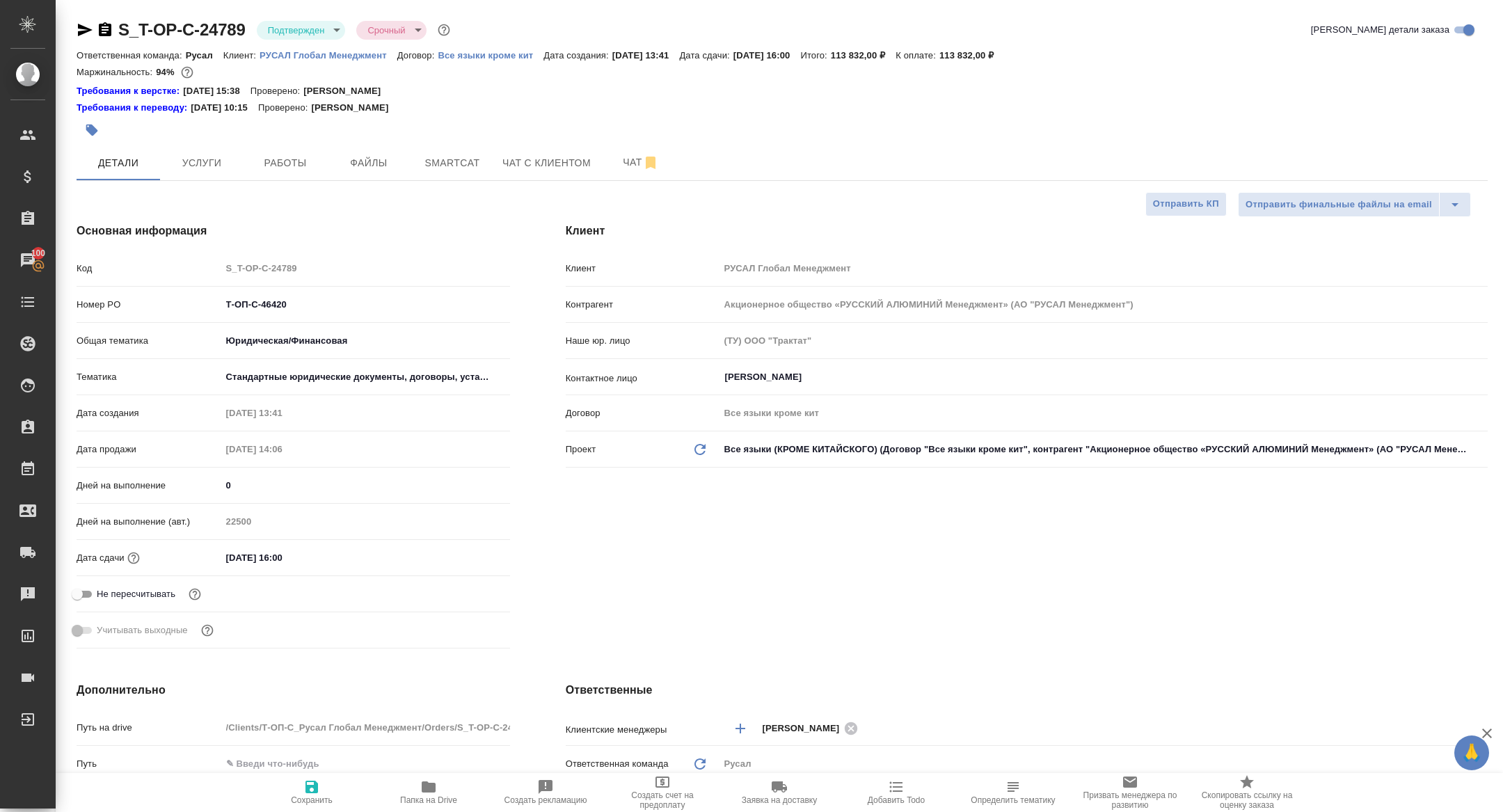
type textarea "x"
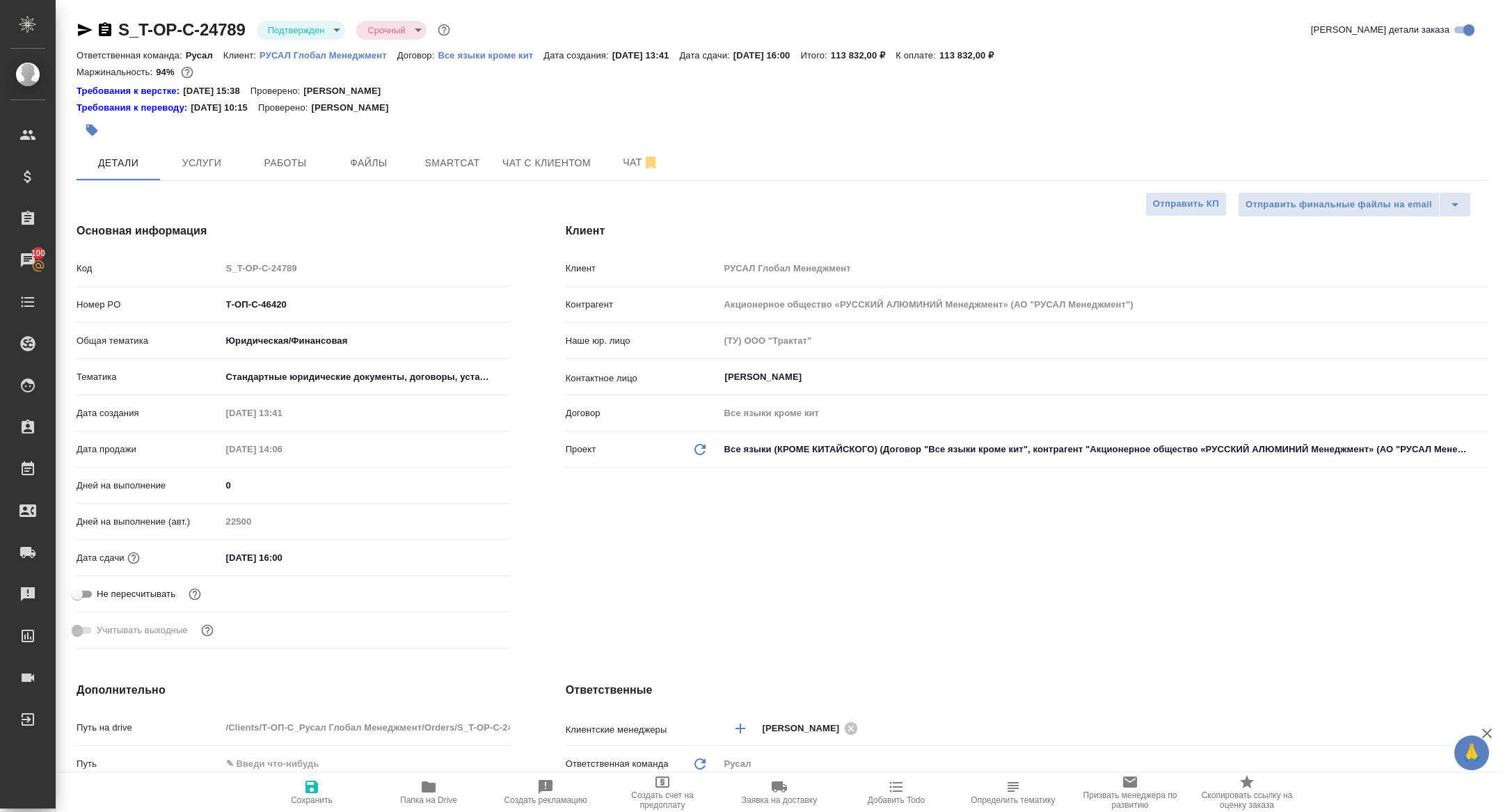
type textarea "x"
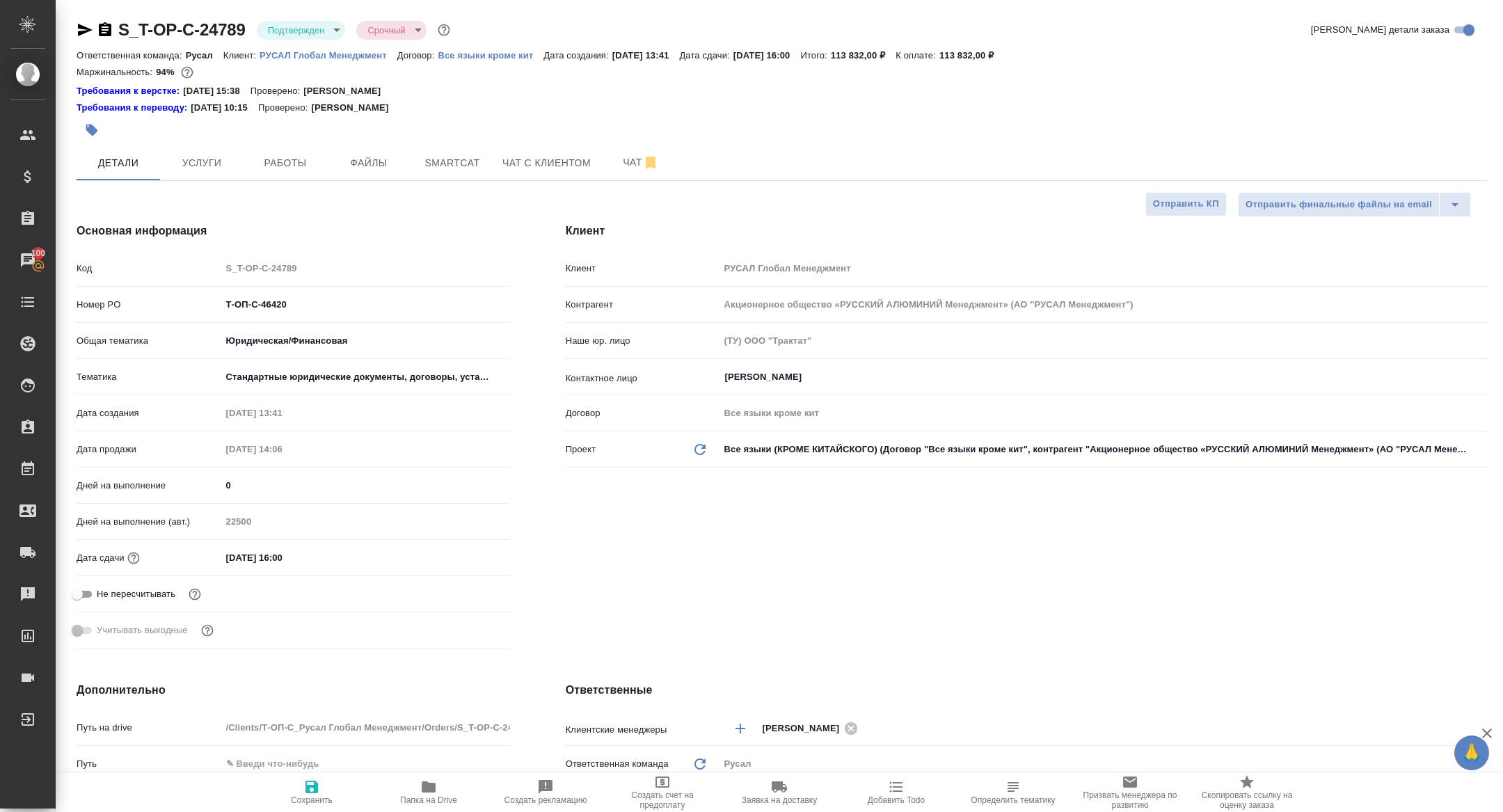
type textarea "x"
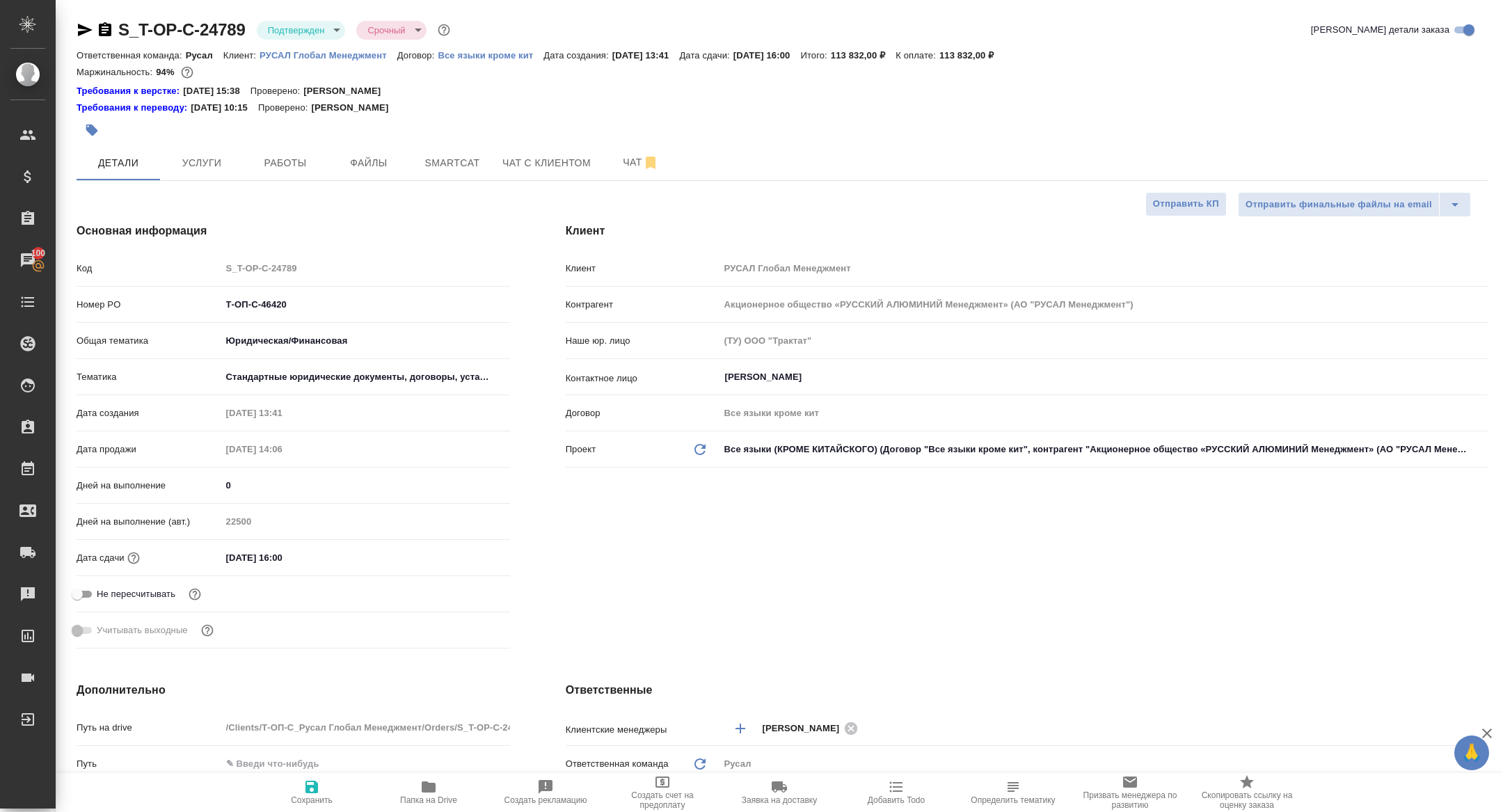
type textarea "x"
click at [294, 160] on span "Работы" at bounding box center [285, 163] width 67 height 17
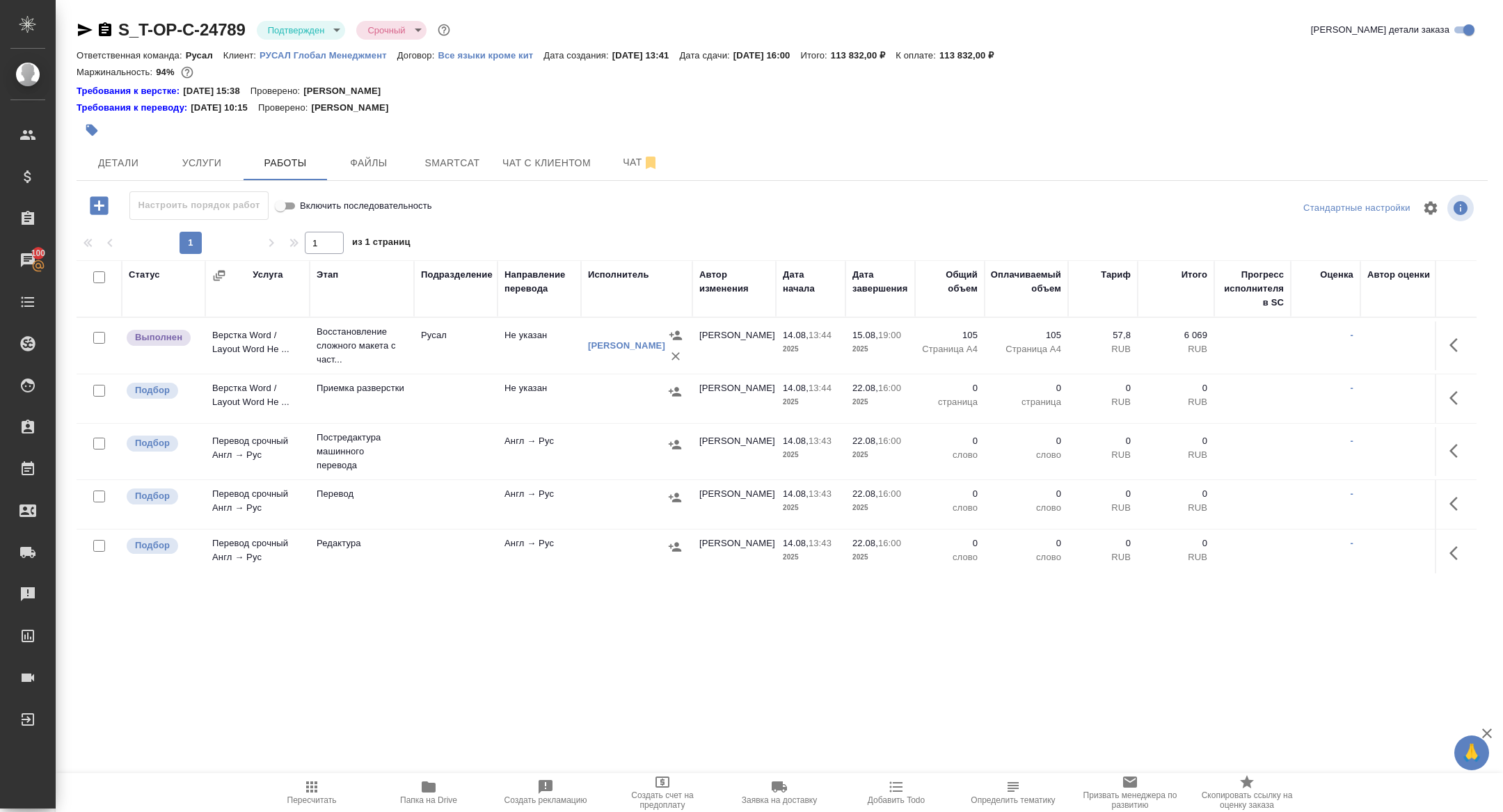
click at [98, 275] on input "checkbox" at bounding box center [99, 277] width 12 height 12
checkbox input "true"
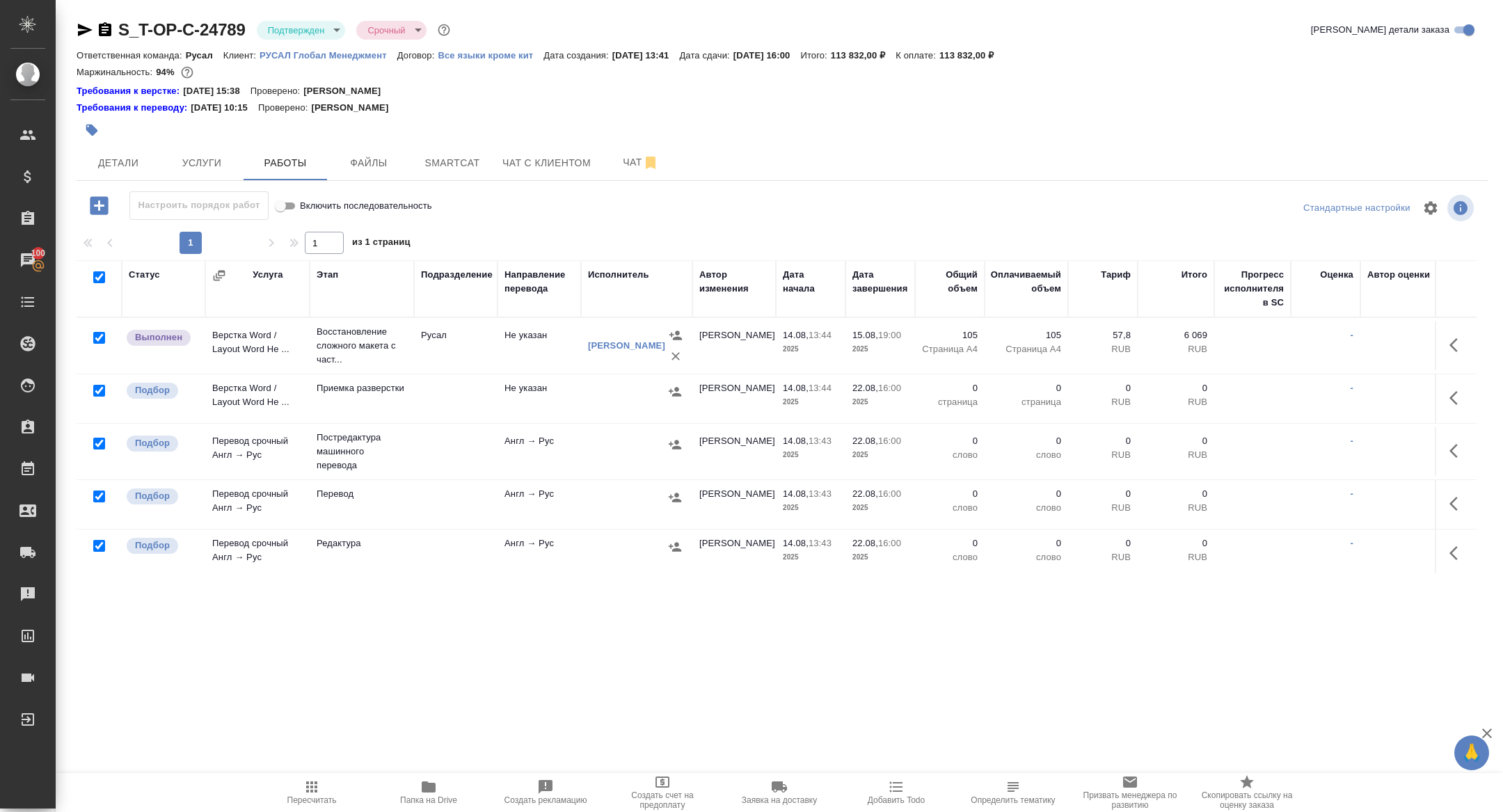
checkbox input "true"
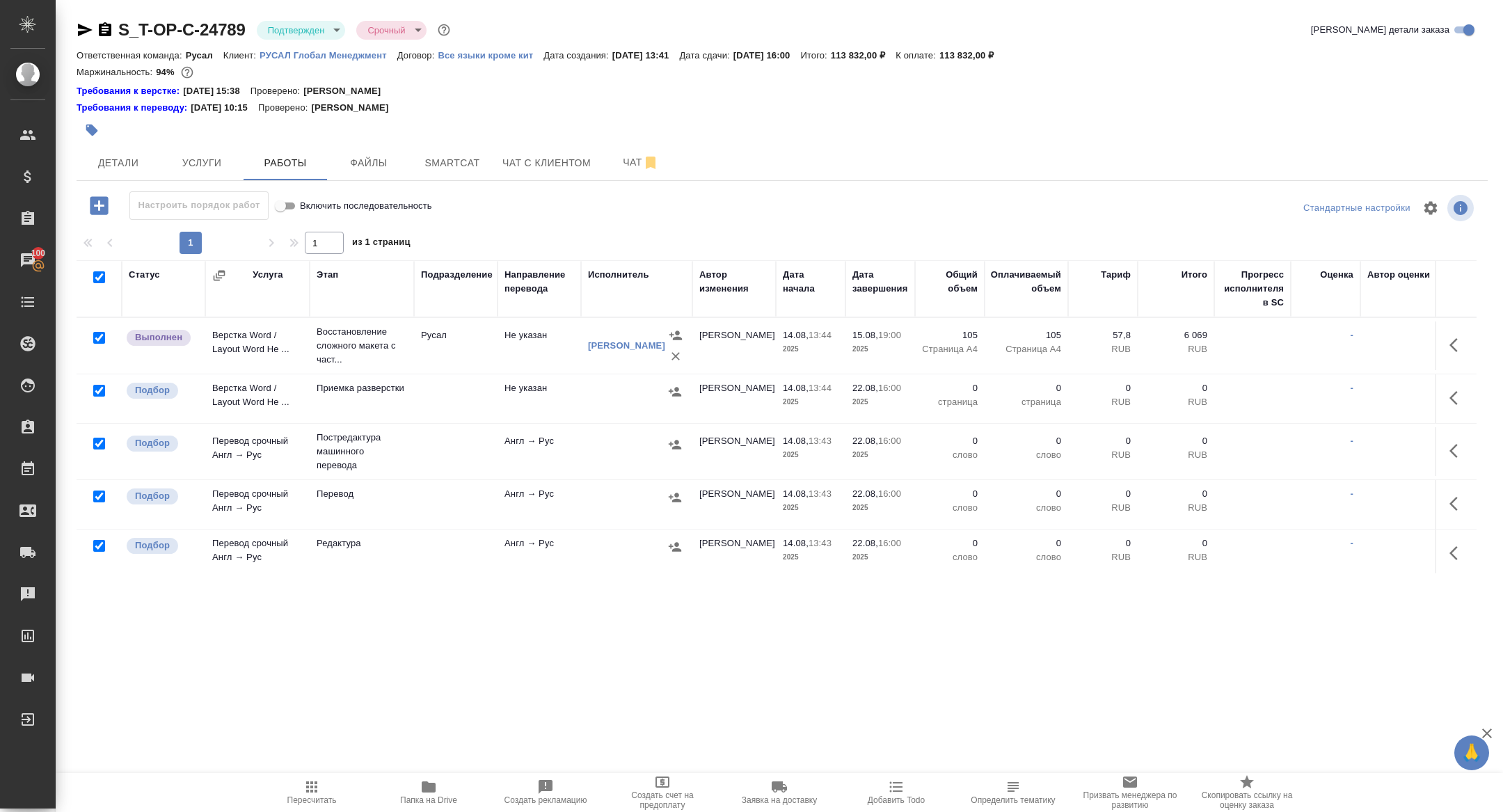
checkbox input "true"
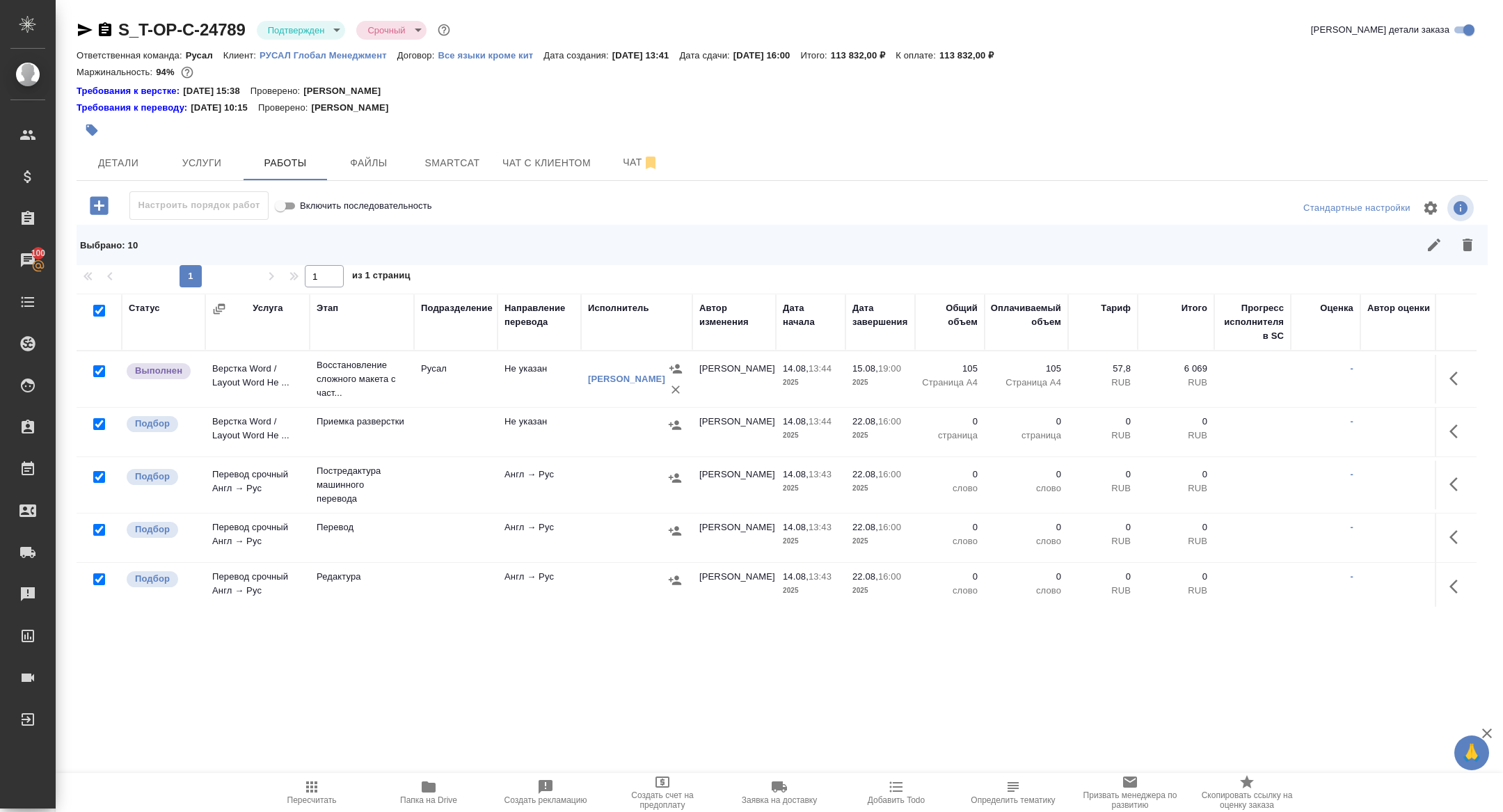
click at [98, 365] on input "checkbox" at bounding box center [99, 371] width 12 height 12
checkbox input "false"
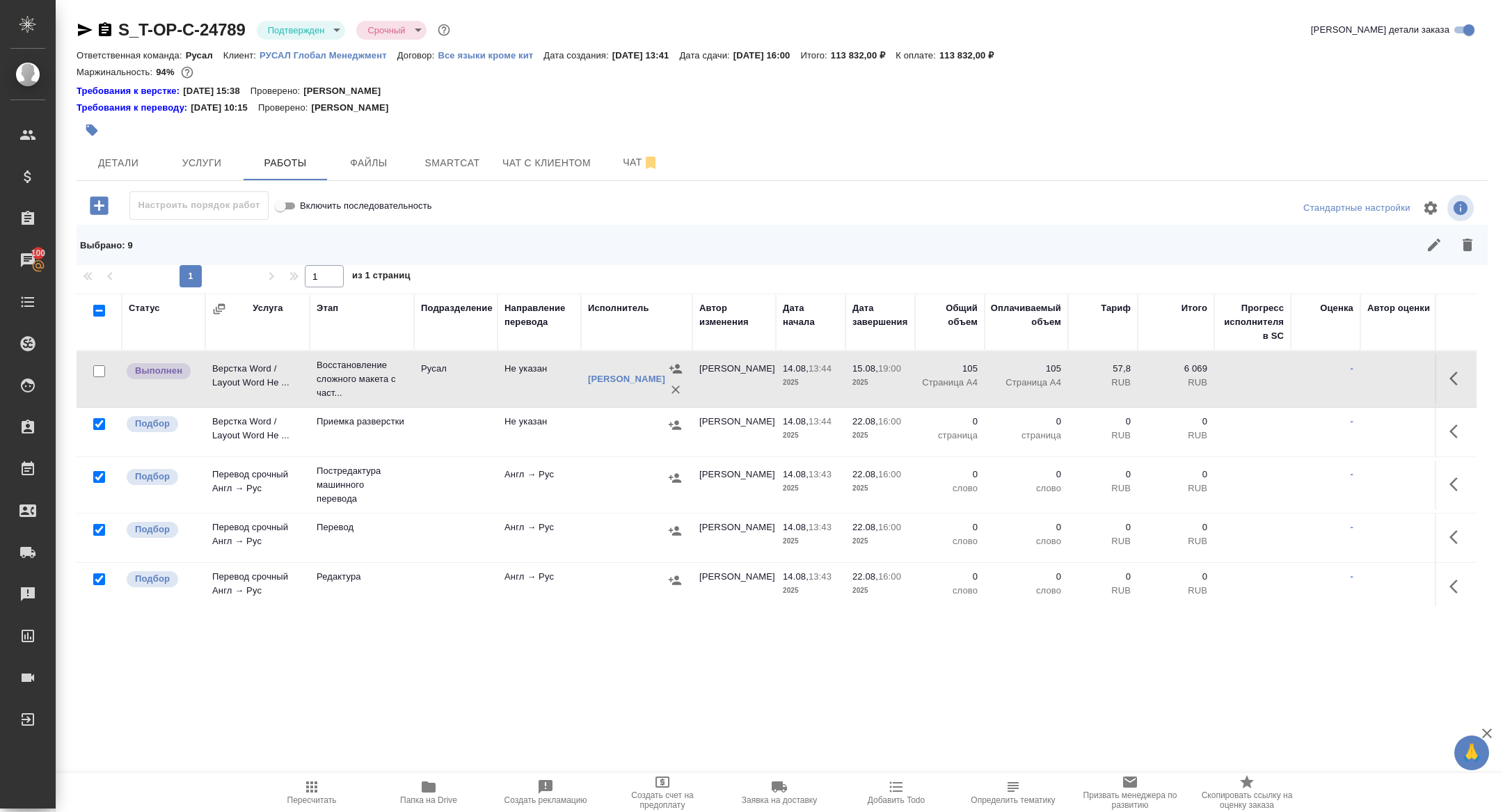
click at [98, 476] on input "checkbox" at bounding box center [99, 477] width 12 height 12
checkbox input "false"
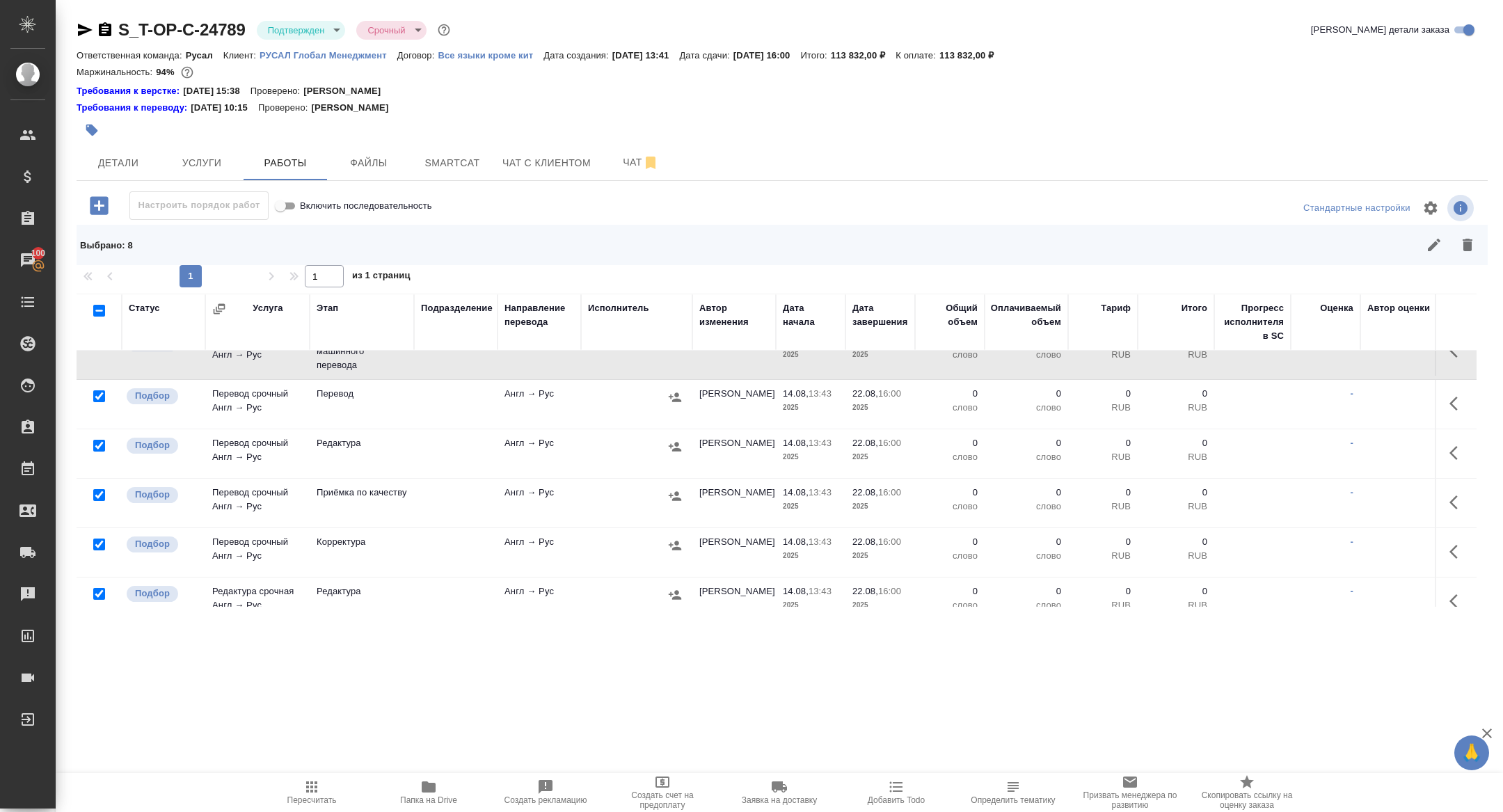
scroll to position [141, 0]
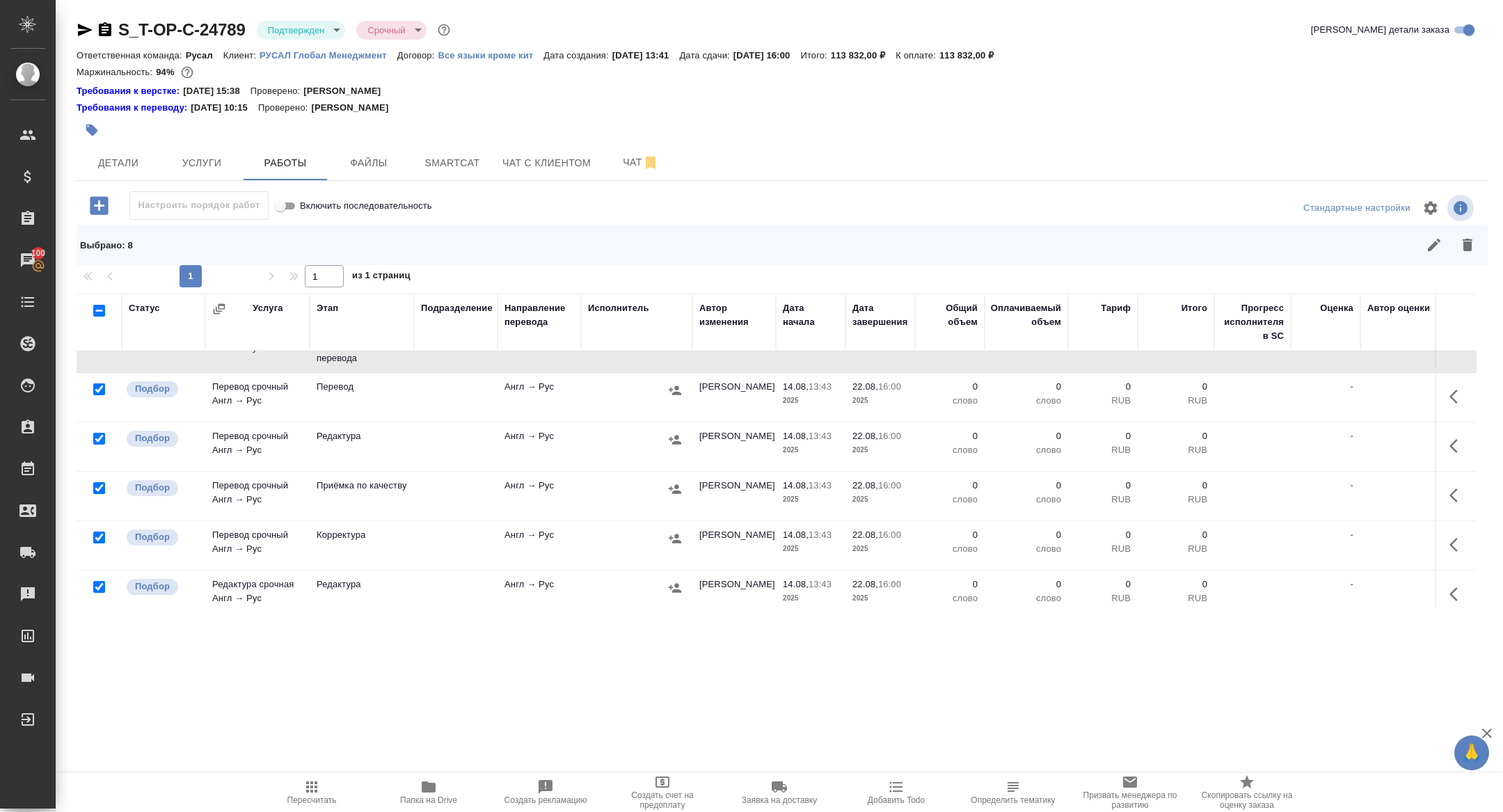
click at [101, 439] on input "checkbox" at bounding box center [99, 439] width 12 height 12
checkbox input "false"
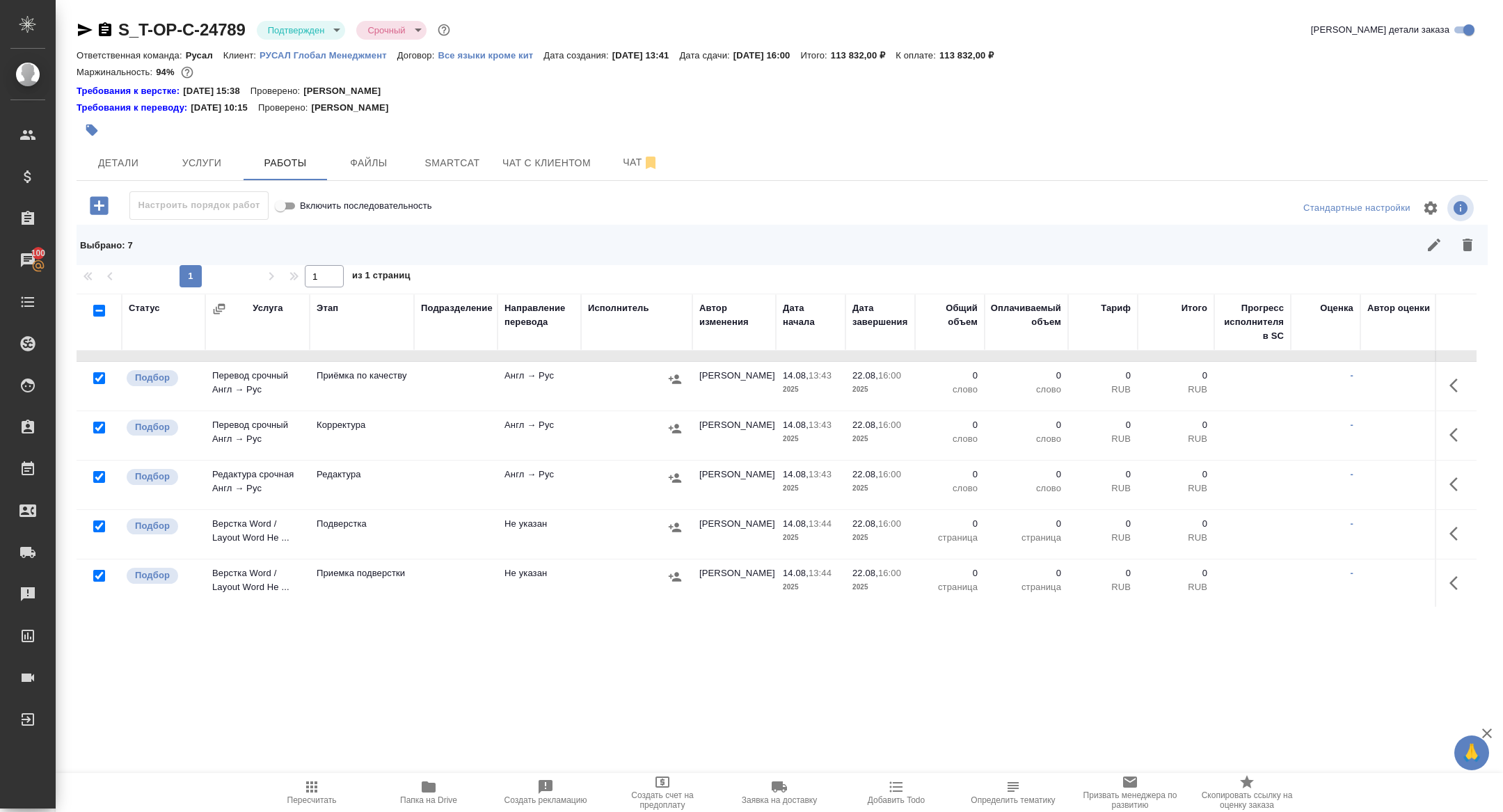
click at [103, 524] on input "checkbox" at bounding box center [99, 526] width 12 height 12
checkbox input "false"
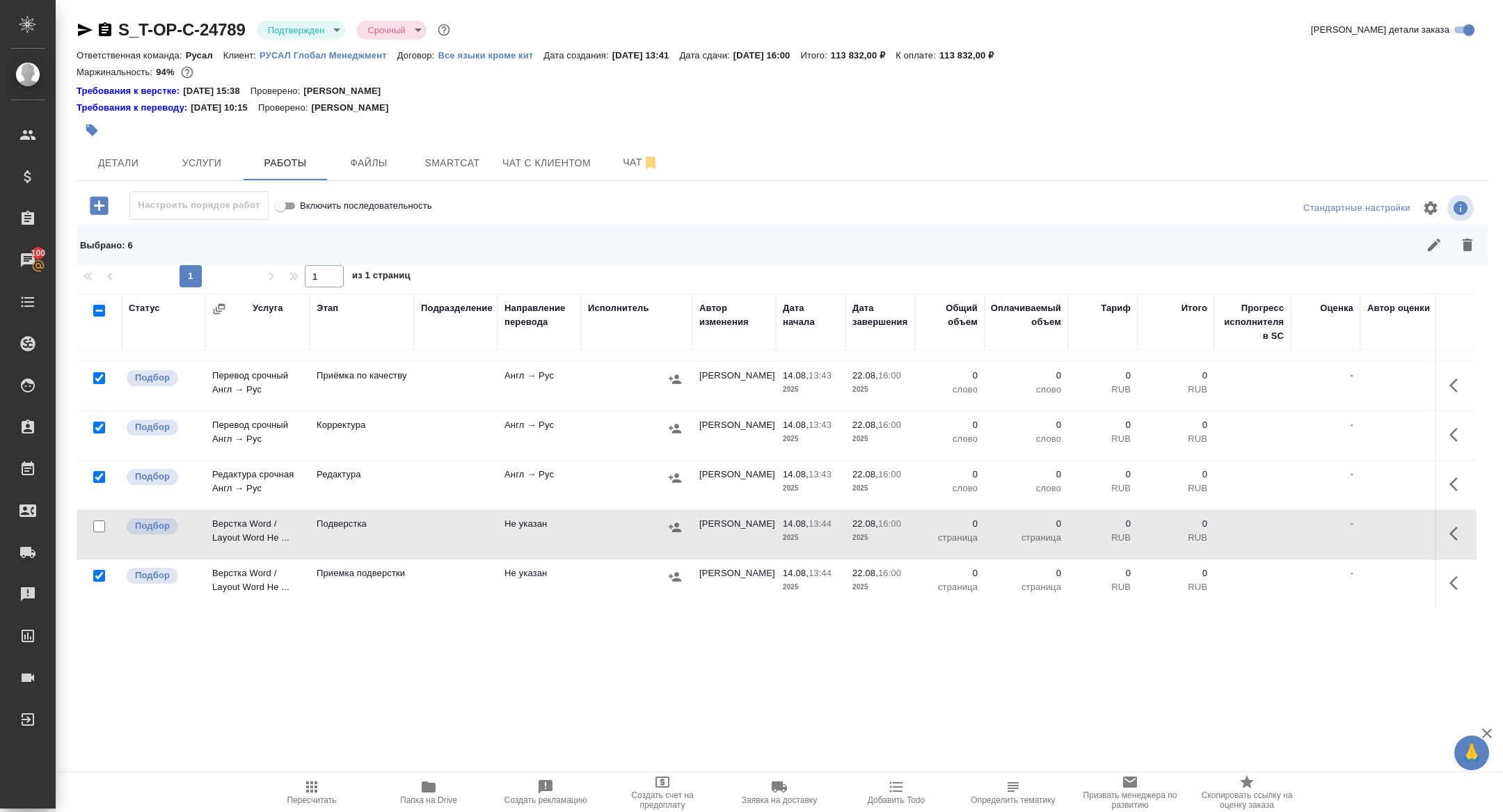
click at [1464, 245] on icon "button" at bounding box center [1467, 245] width 10 height 13
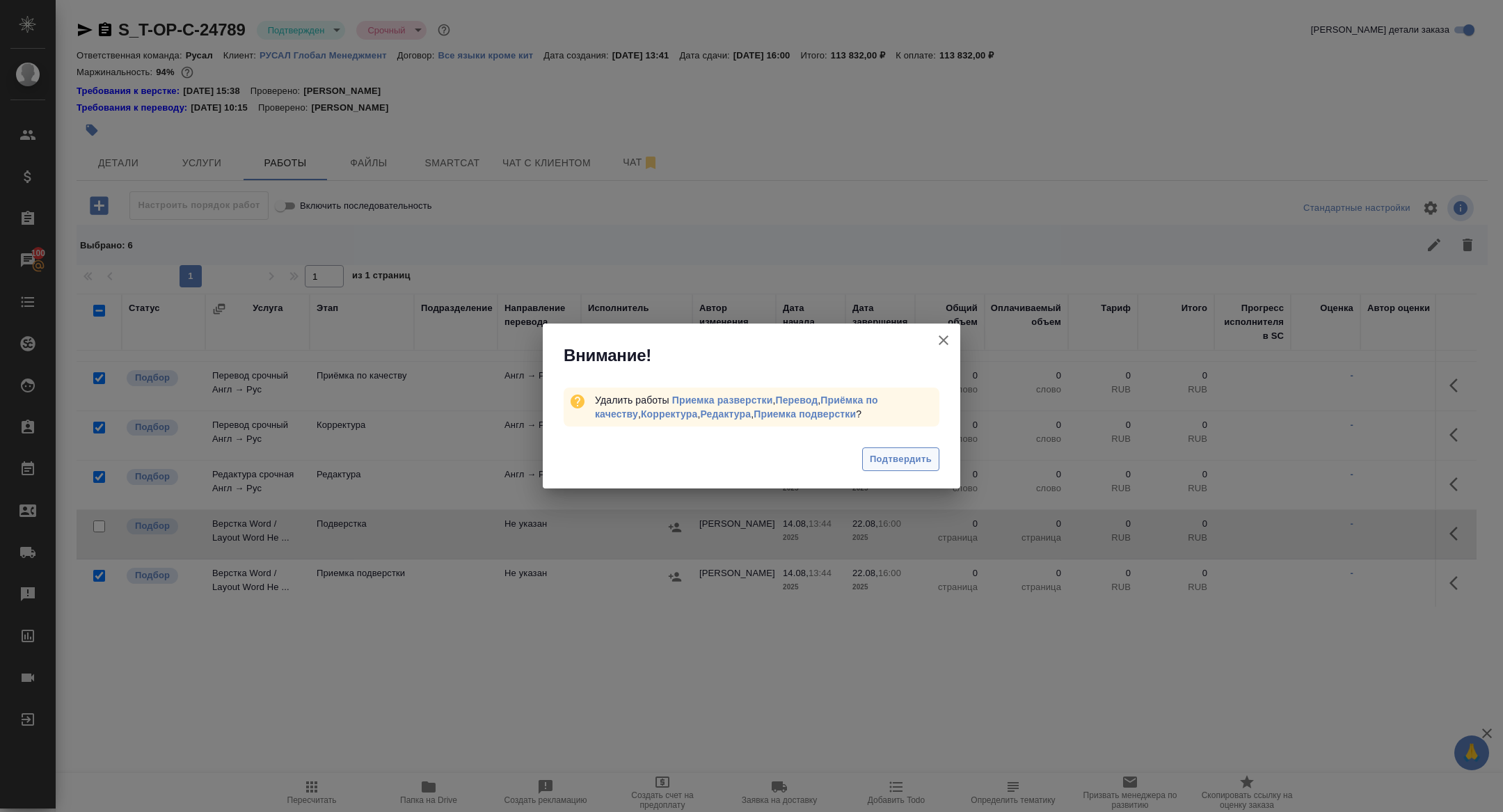
click at [875, 468] on button "Подтвердить" at bounding box center [900, 460] width 77 height 24
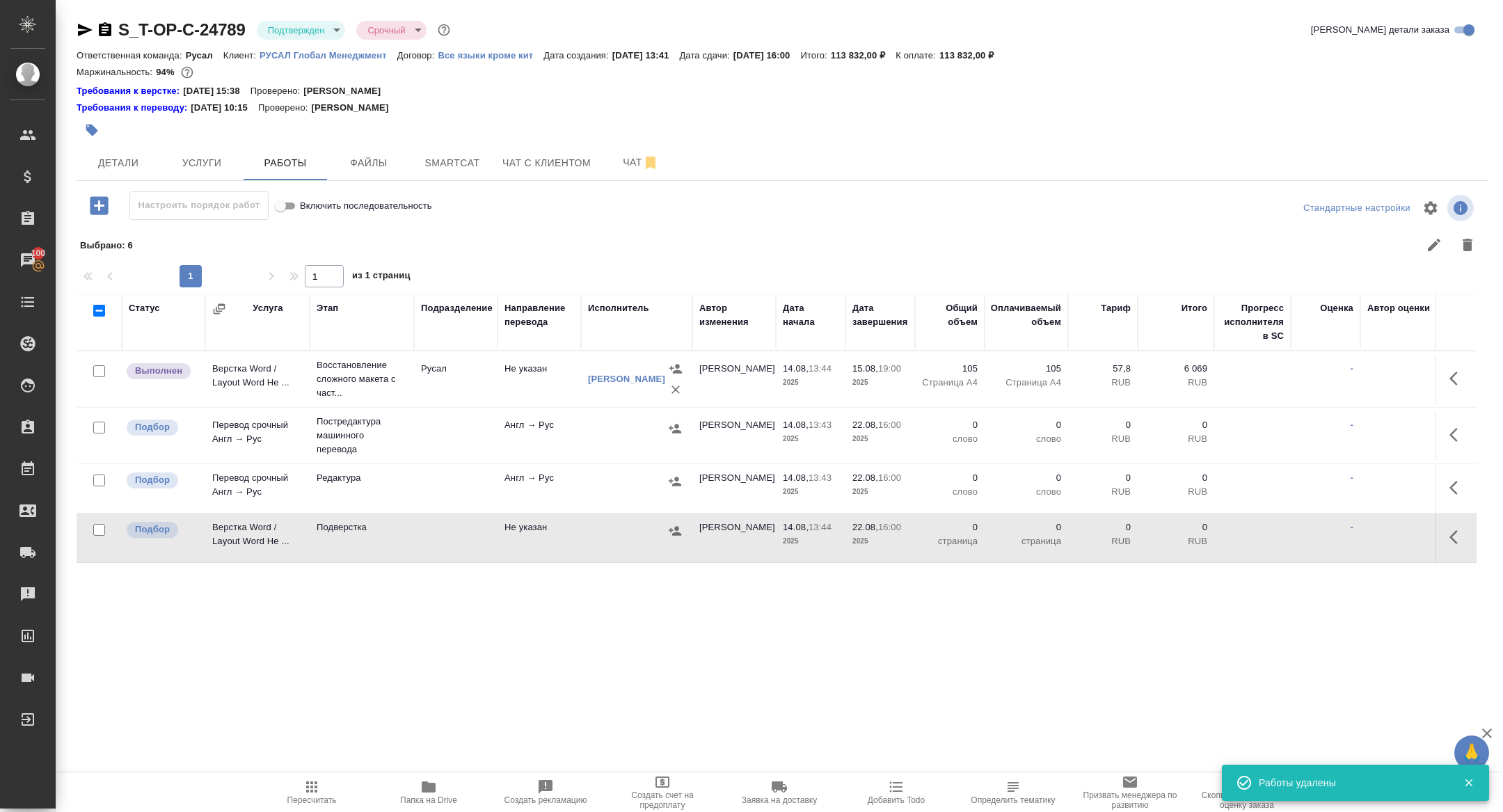
scroll to position [0, 0]
click at [636, 162] on span "Чат" at bounding box center [641, 162] width 67 height 17
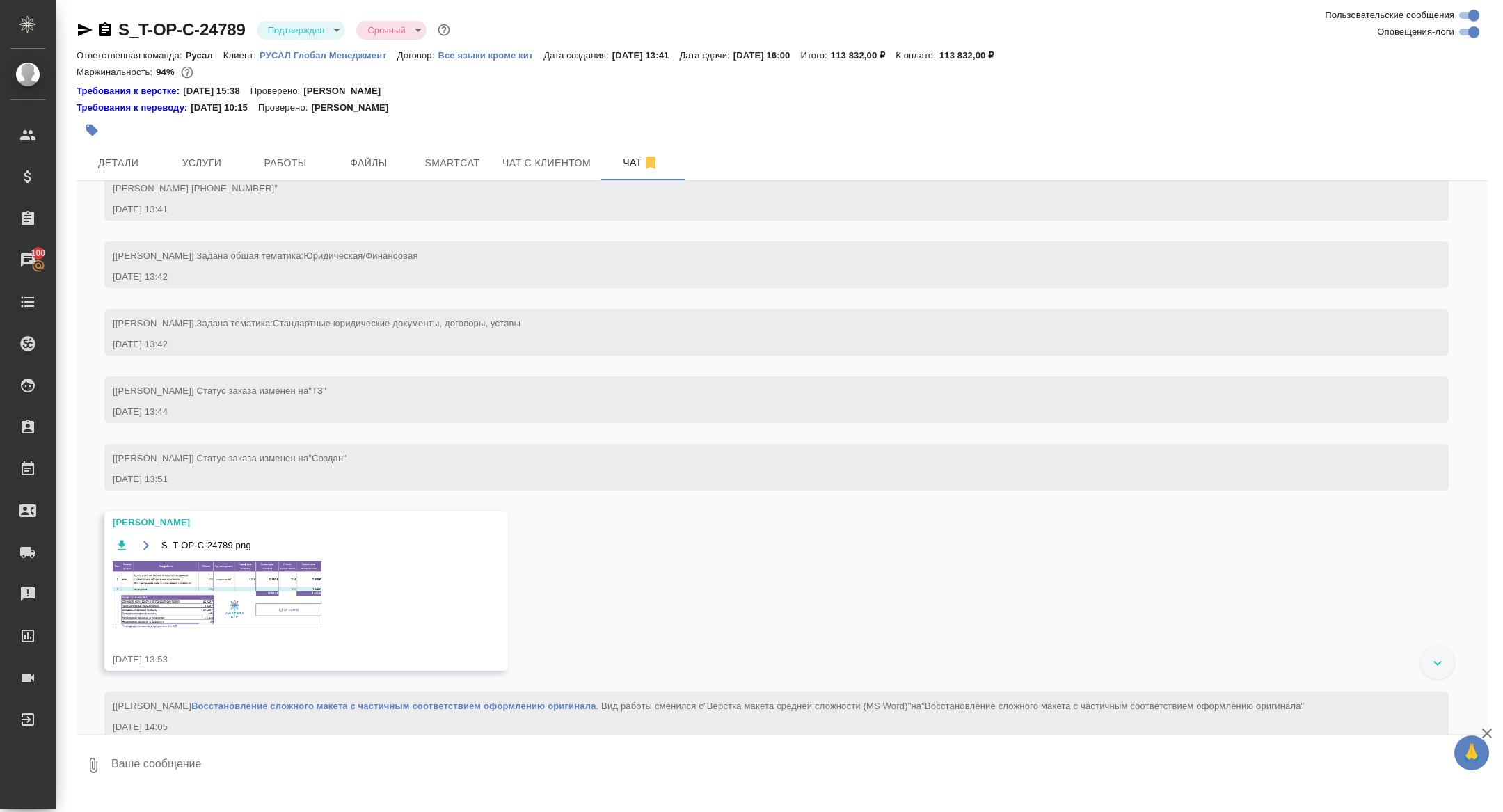
scroll to position [147, 0]
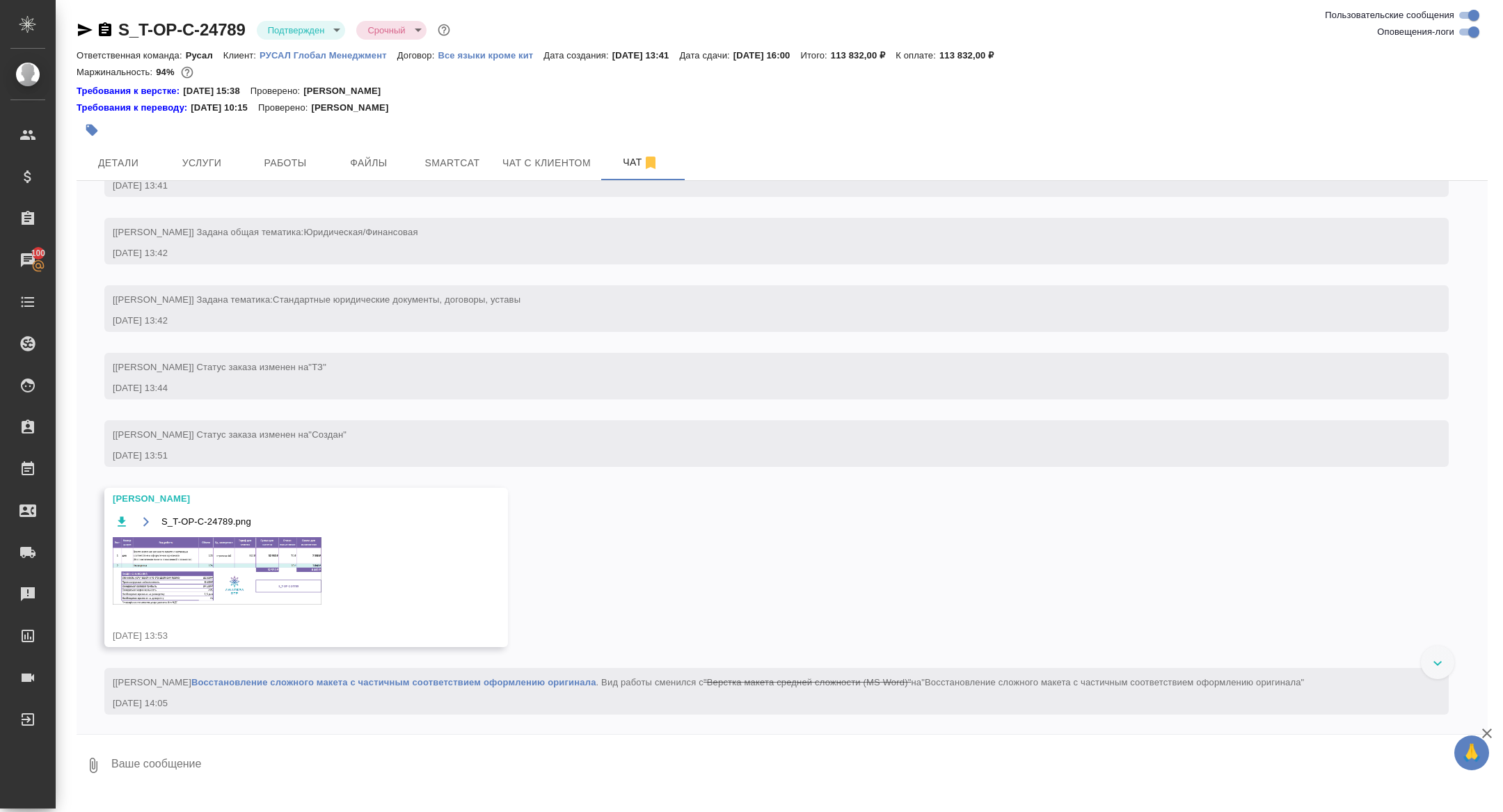
click at [249, 605] on img at bounding box center [217, 571] width 209 height 67
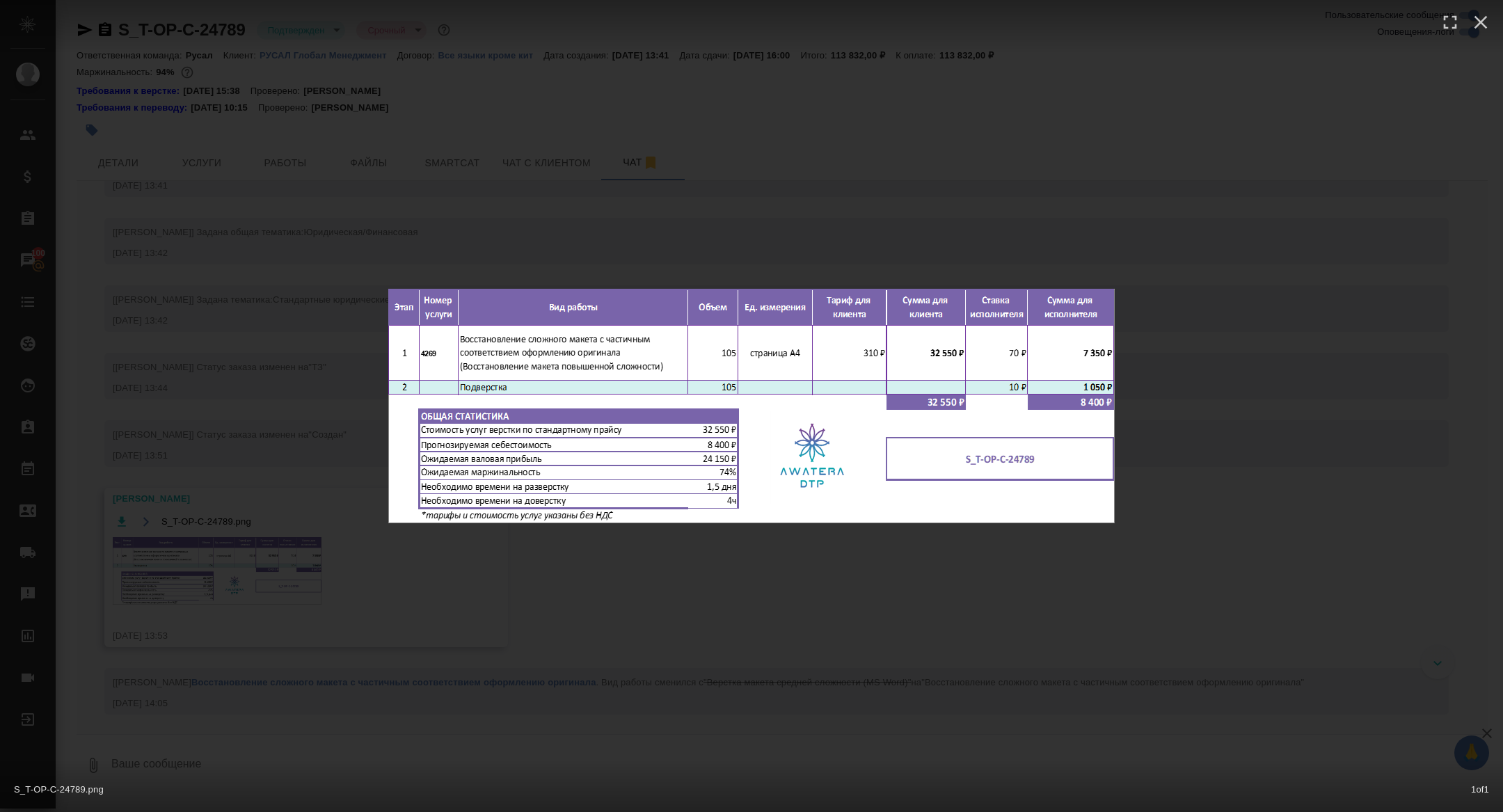
click at [249, 618] on div "S_T-OP-C-24789.png 1 of 1" at bounding box center [752, 406] width 1503 height 812
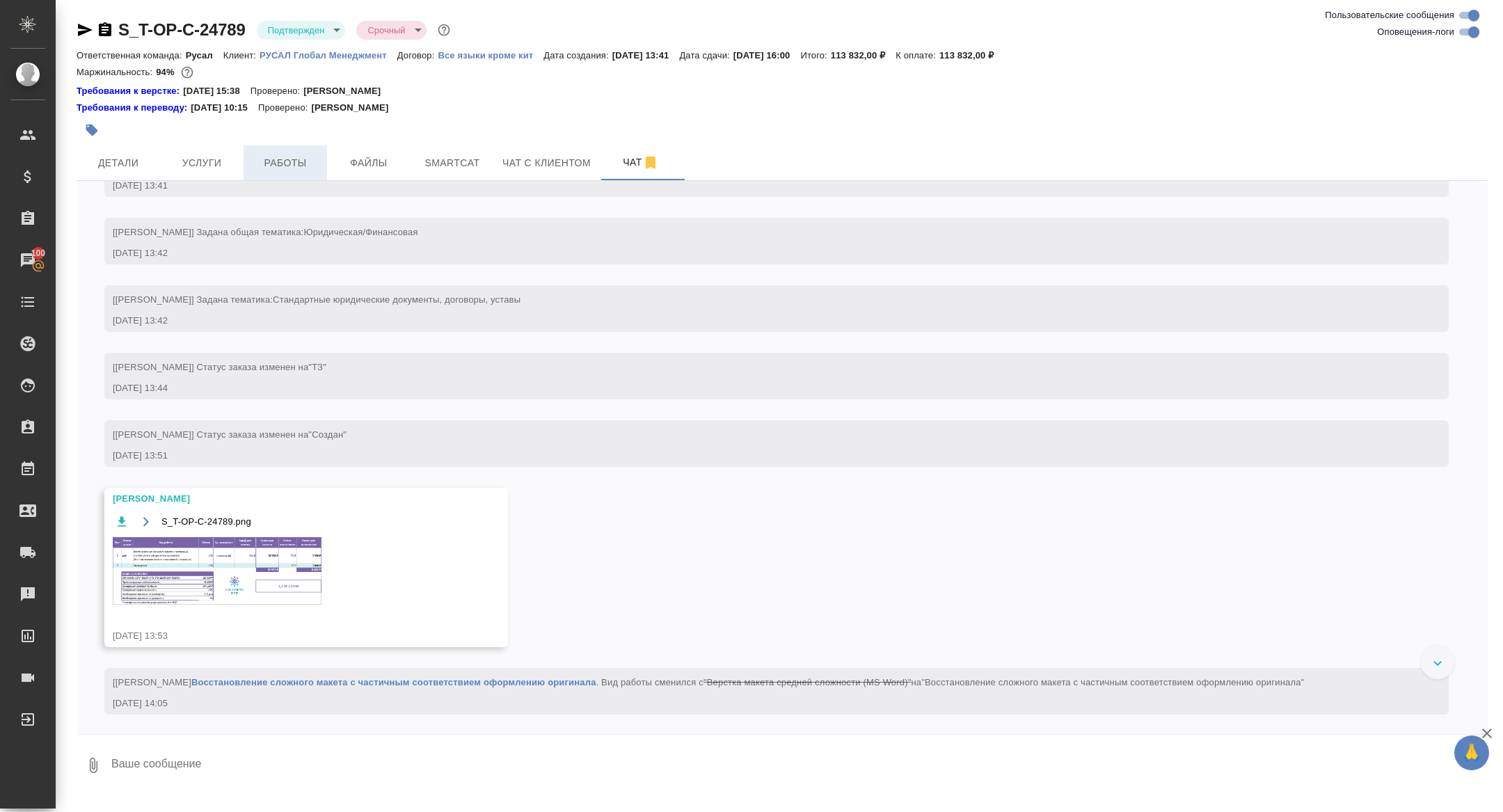
click at [271, 159] on span "Работы" at bounding box center [285, 163] width 67 height 17
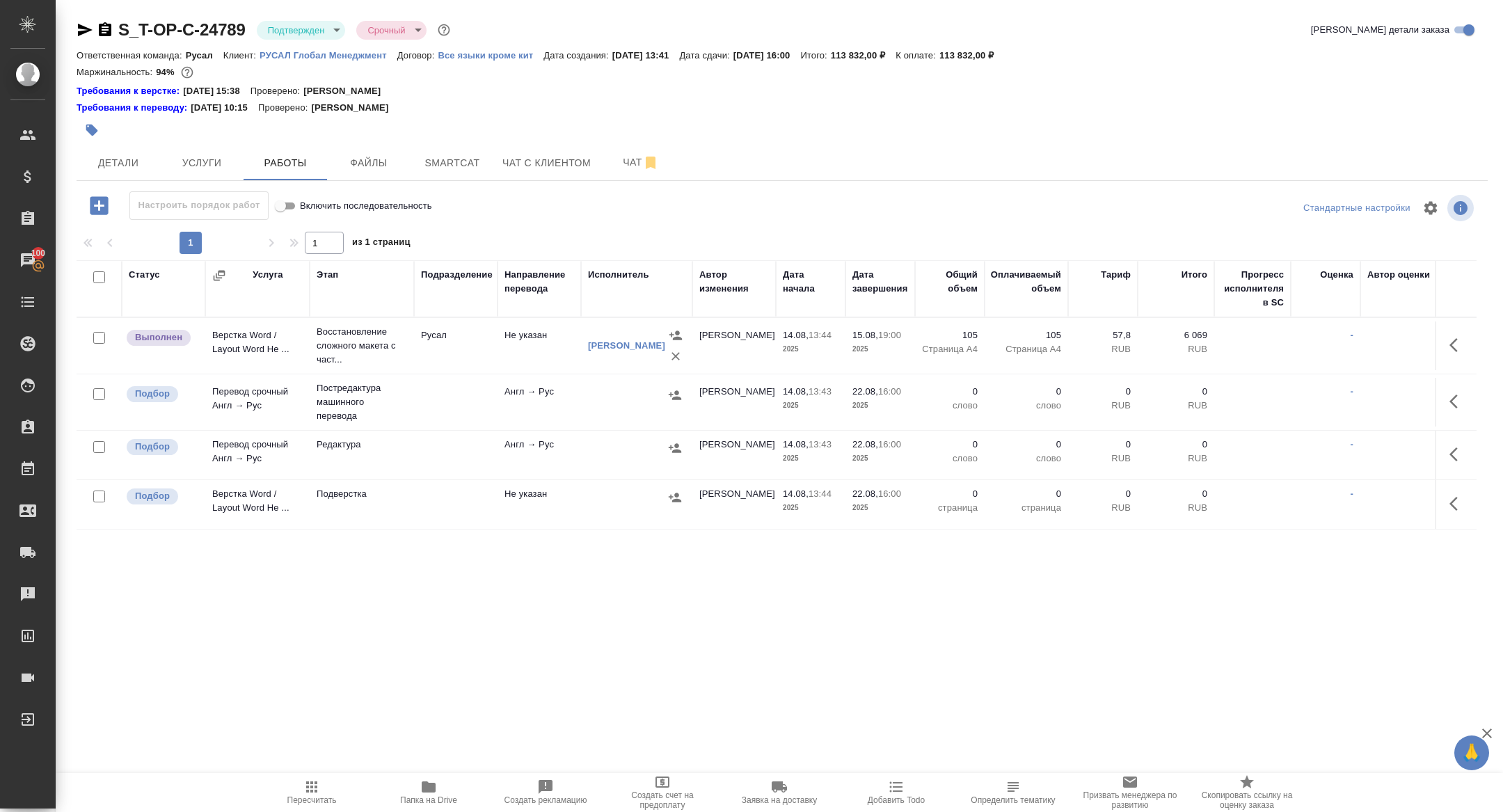
click at [1451, 398] on icon "button" at bounding box center [1453, 401] width 8 height 14
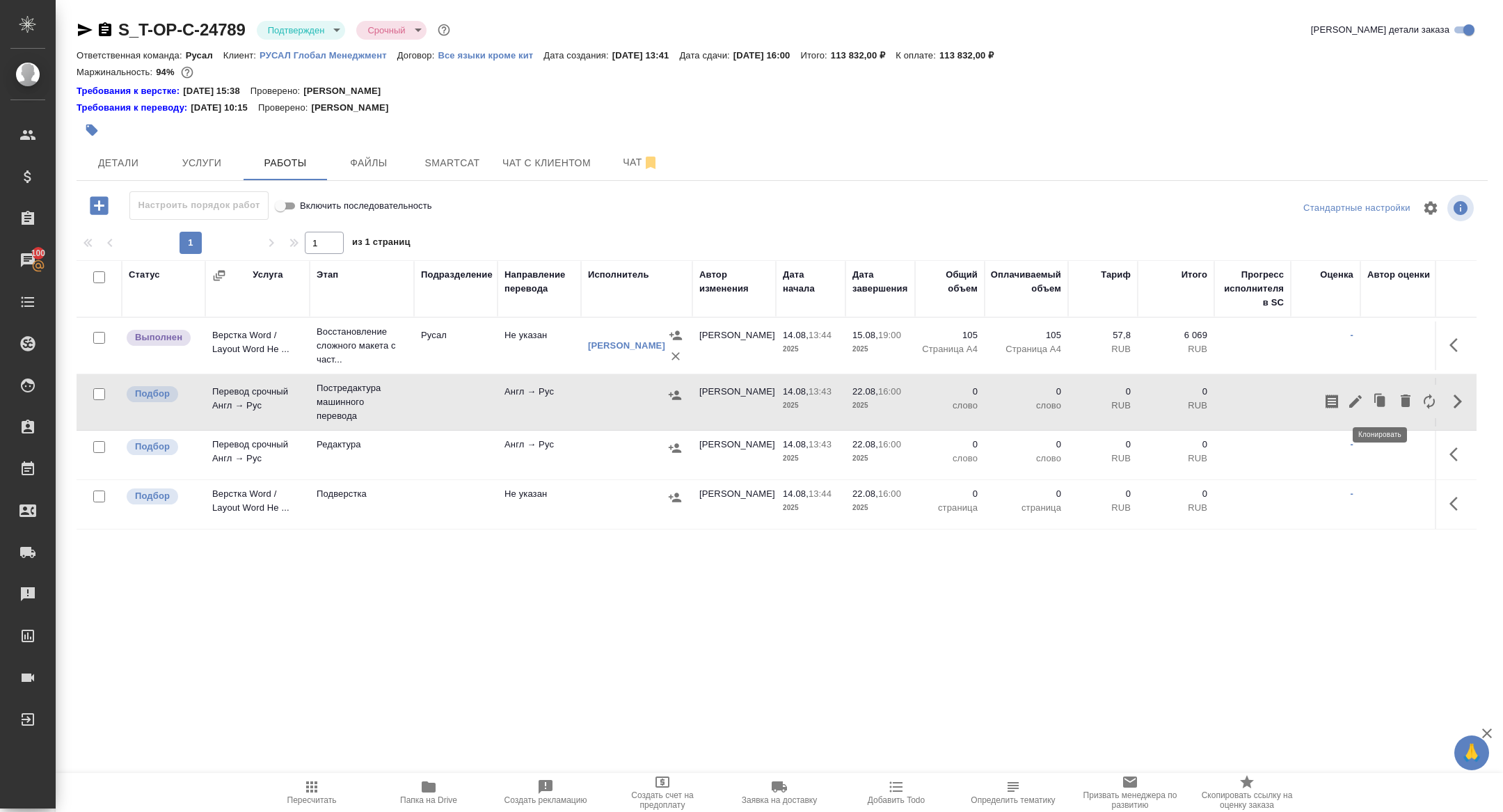
click at [1353, 396] on icon "button" at bounding box center [1356, 401] width 17 height 17
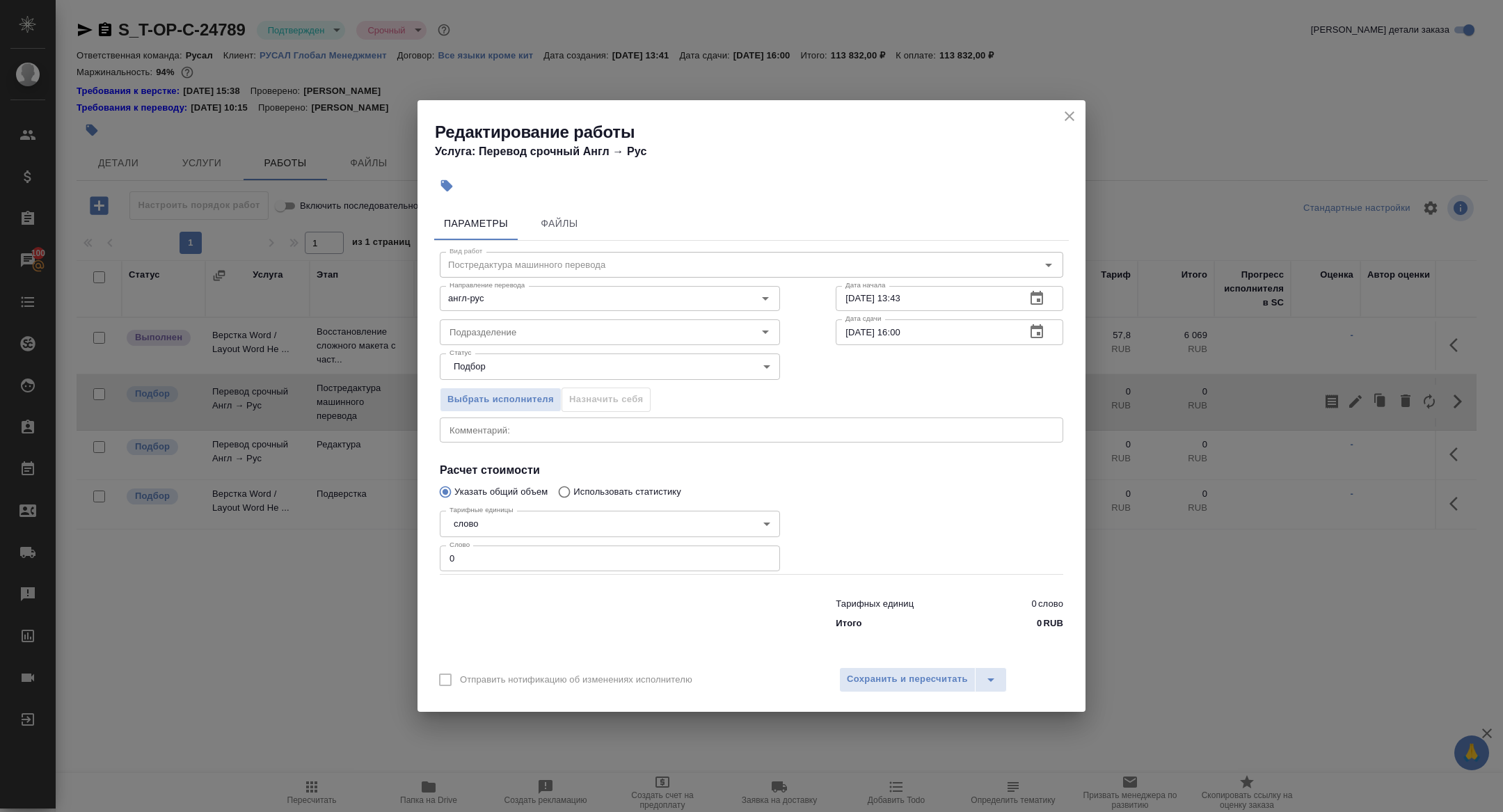
click at [1037, 336] on icon "button" at bounding box center [1037, 332] width 17 height 17
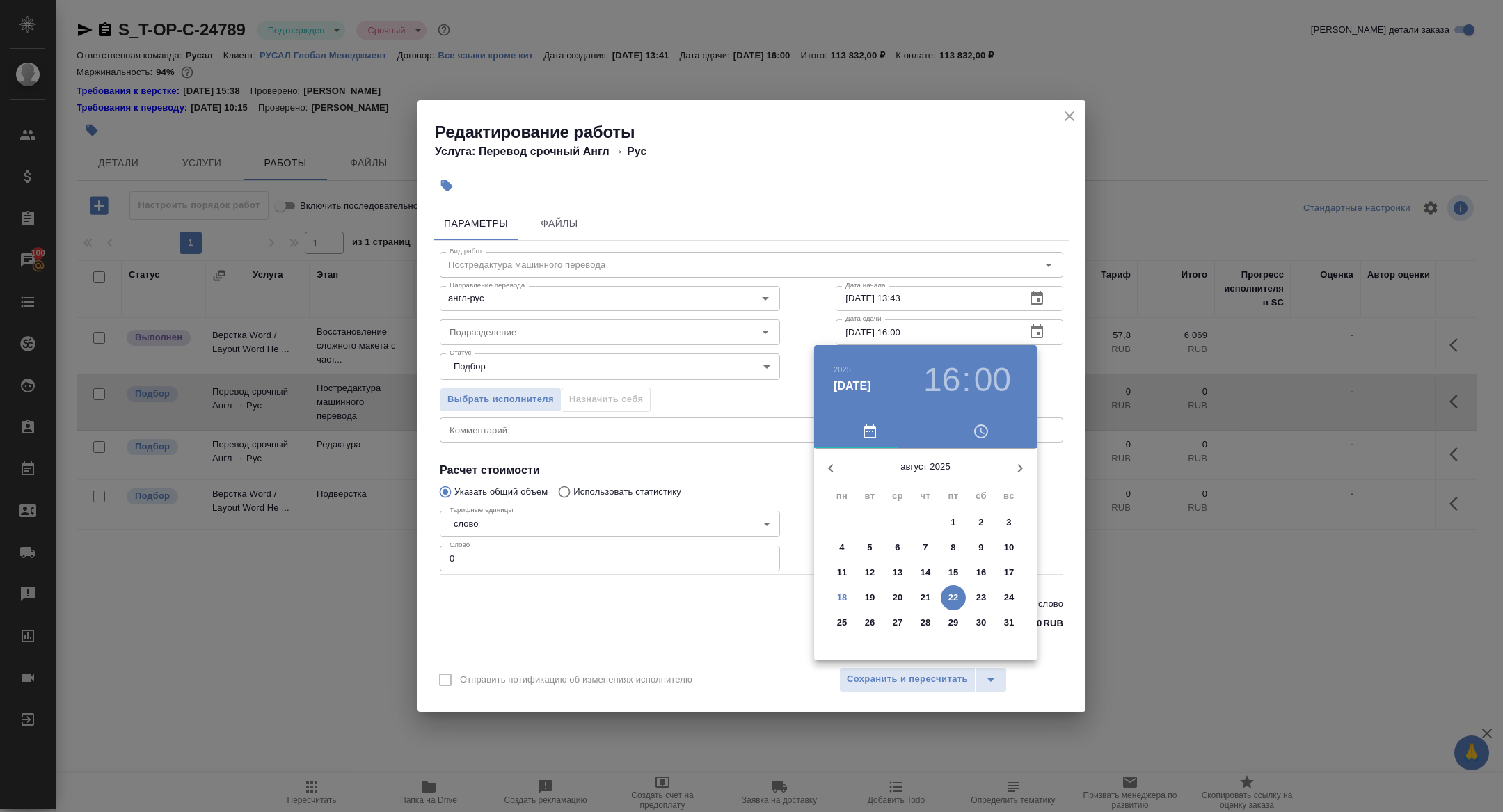
click at [941, 375] on h3 "16" at bounding box center [941, 380] width 37 height 39
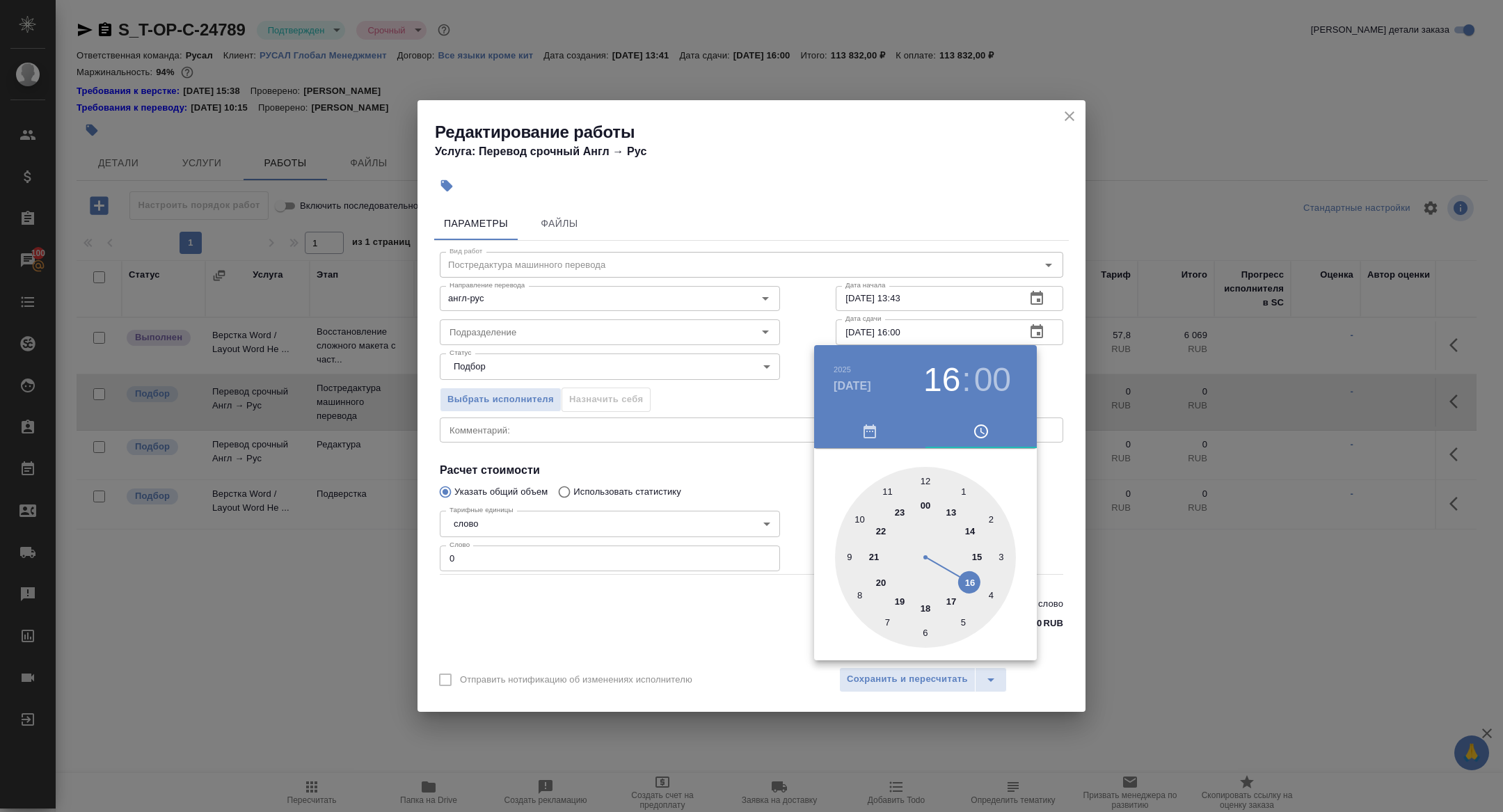
click at [928, 473] on div at bounding box center [925, 557] width 181 height 181
type input "22.08.2025 12:00"
click at [782, 459] on div at bounding box center [752, 406] width 1503 height 812
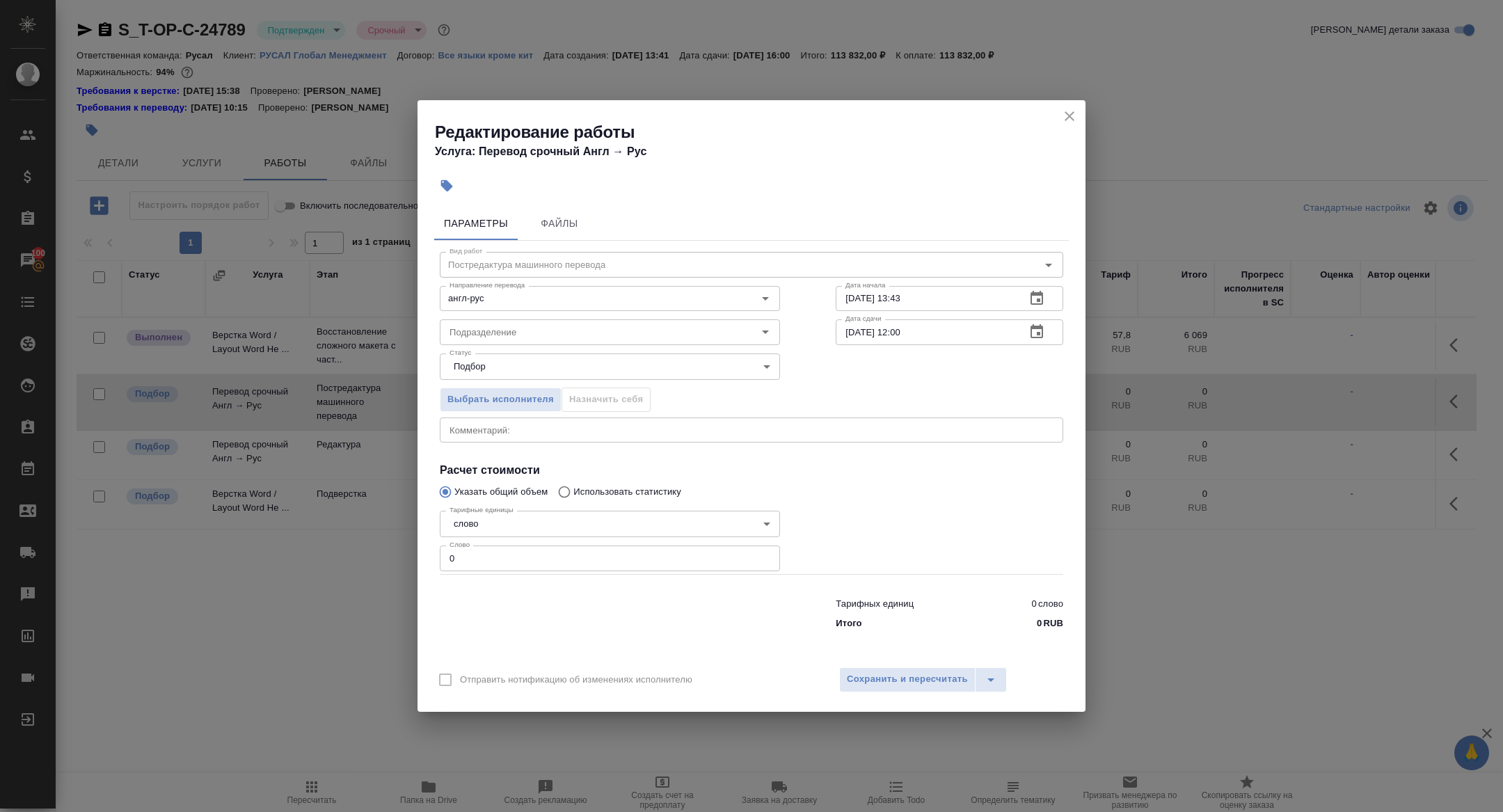
click at [1045, 298] on icon "button" at bounding box center [1037, 299] width 17 height 17
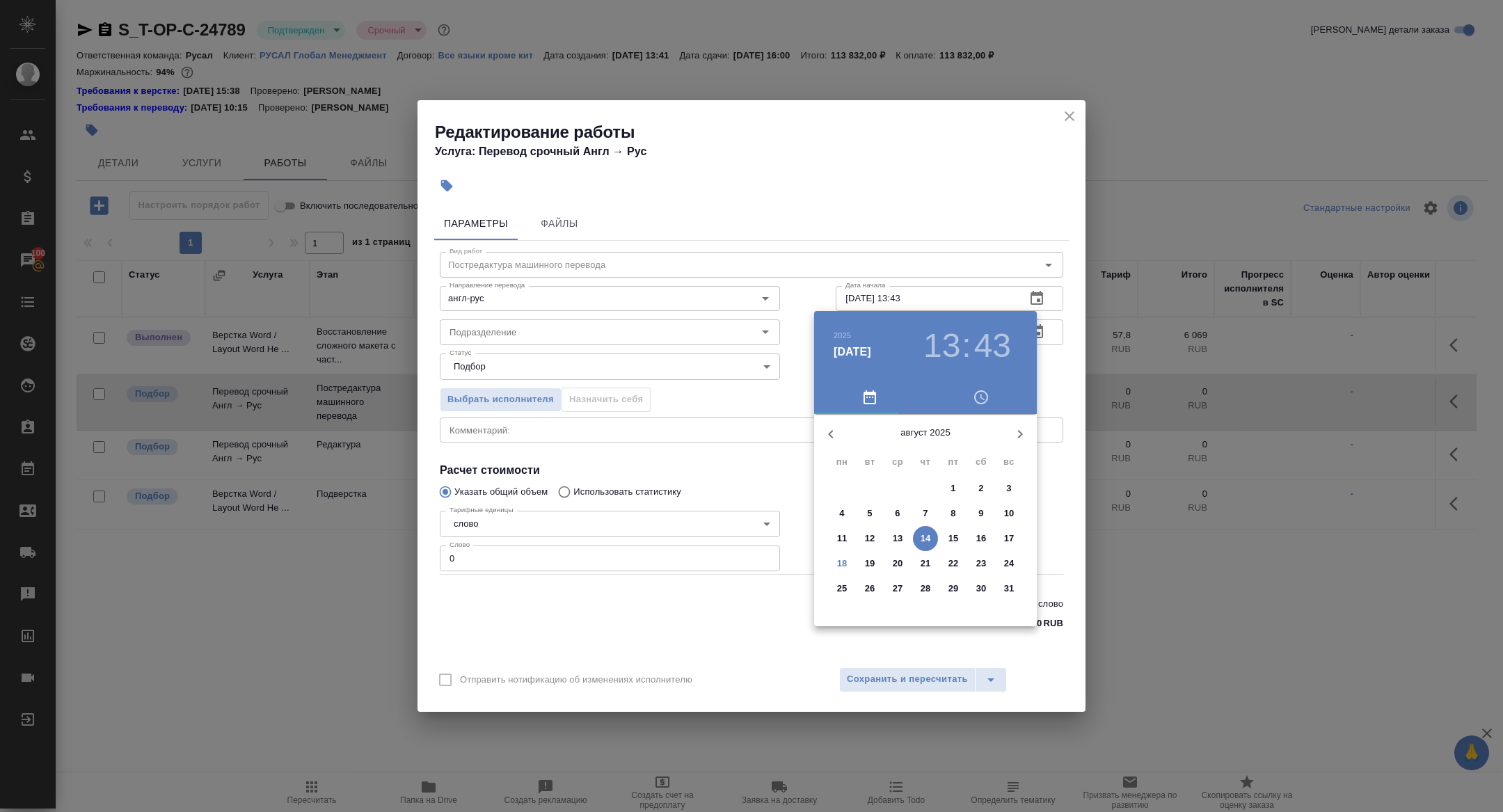
click at [837, 568] on p "18" at bounding box center [842, 563] width 11 height 14
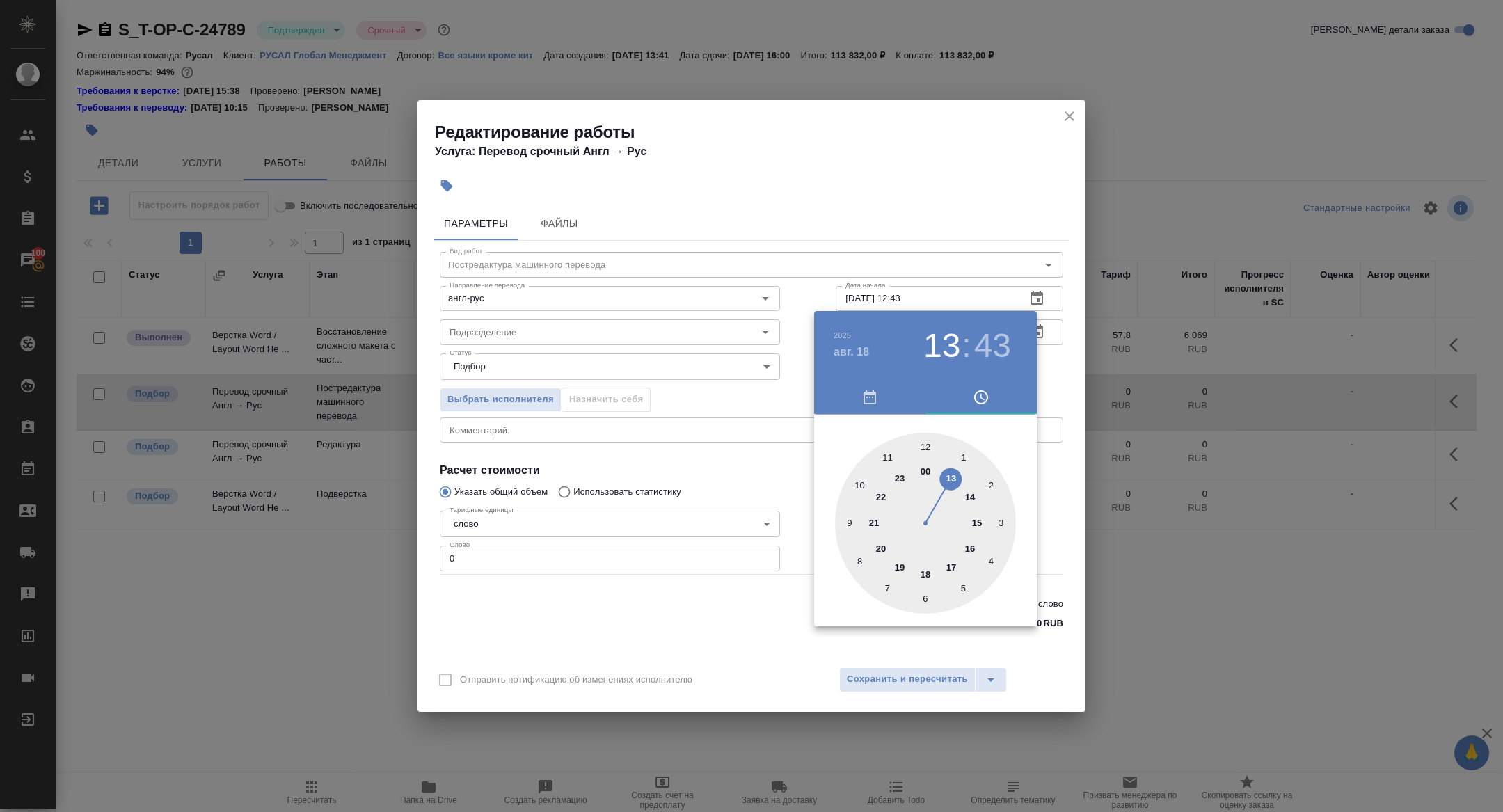
click at [922, 444] on div at bounding box center [925, 522] width 181 height 181
click at [924, 449] on div at bounding box center [925, 522] width 181 height 181
type input "18.08.2025 12:00"
click at [649, 424] on div at bounding box center [752, 406] width 1503 height 812
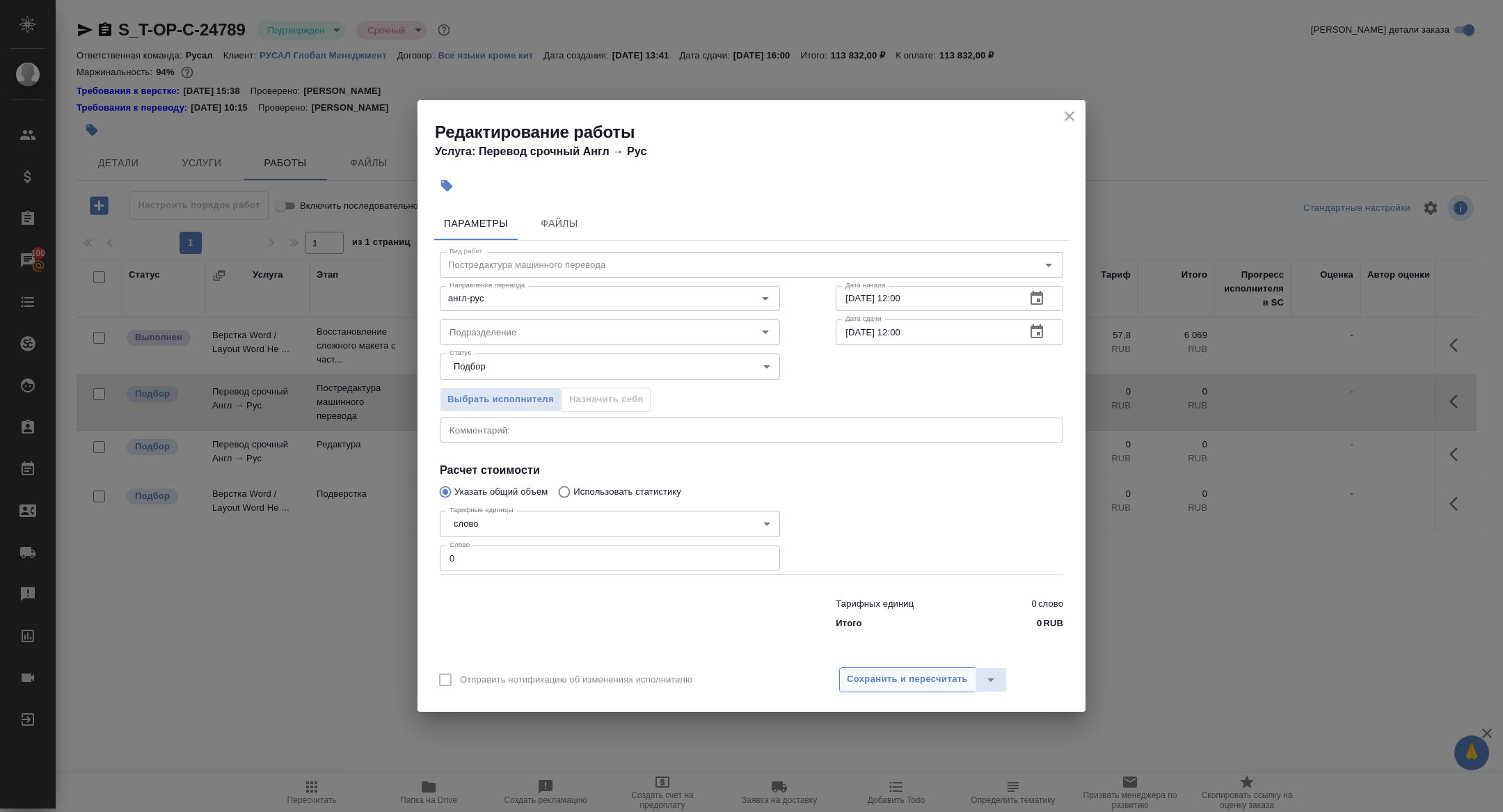
click at [890, 681] on span "Сохранить и пересчитать" at bounding box center [907, 679] width 121 height 16
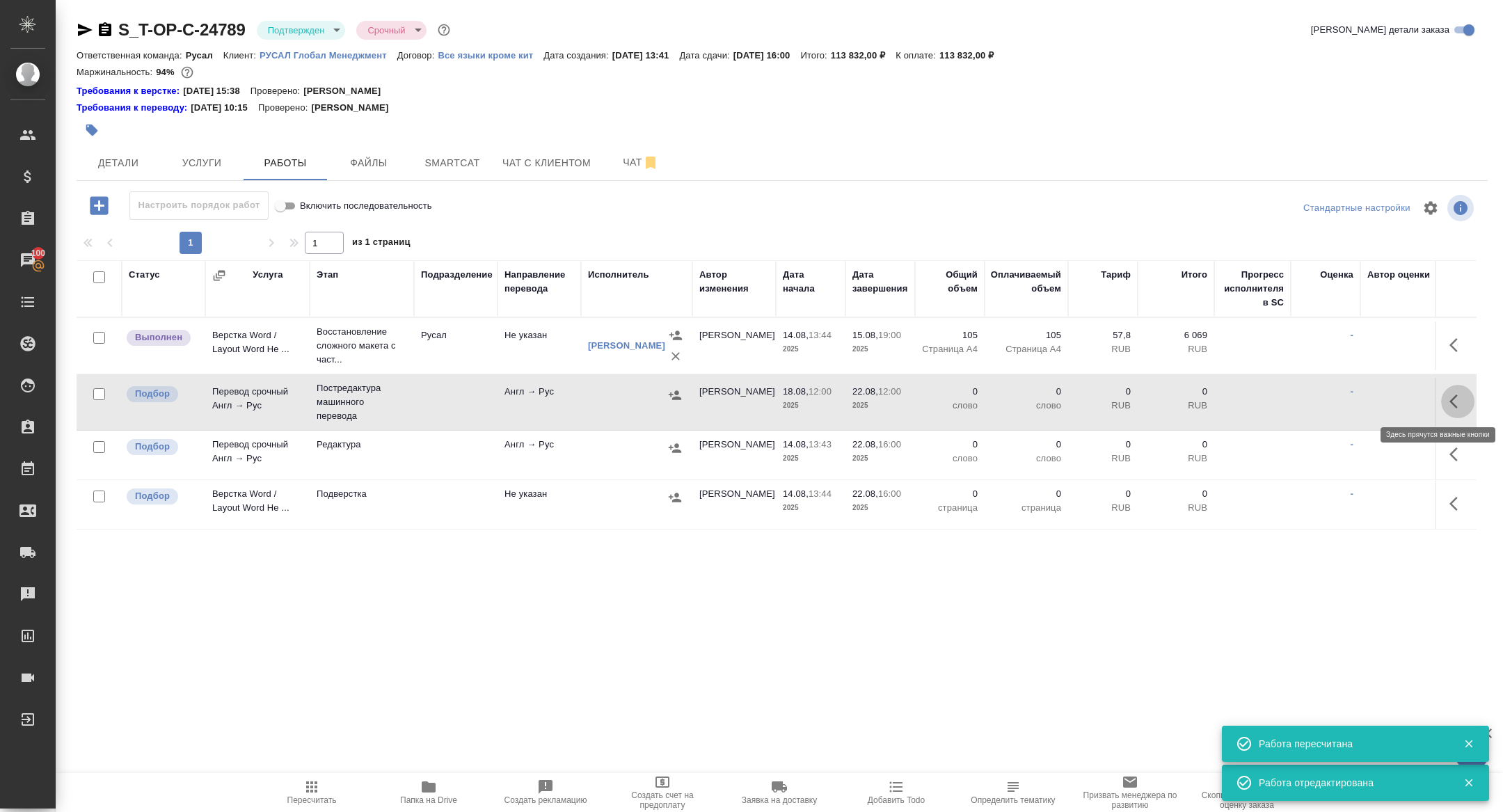
click at [1461, 397] on icon "button" at bounding box center [1458, 401] width 17 height 17
click at [1350, 398] on icon "button" at bounding box center [1356, 401] width 17 height 17
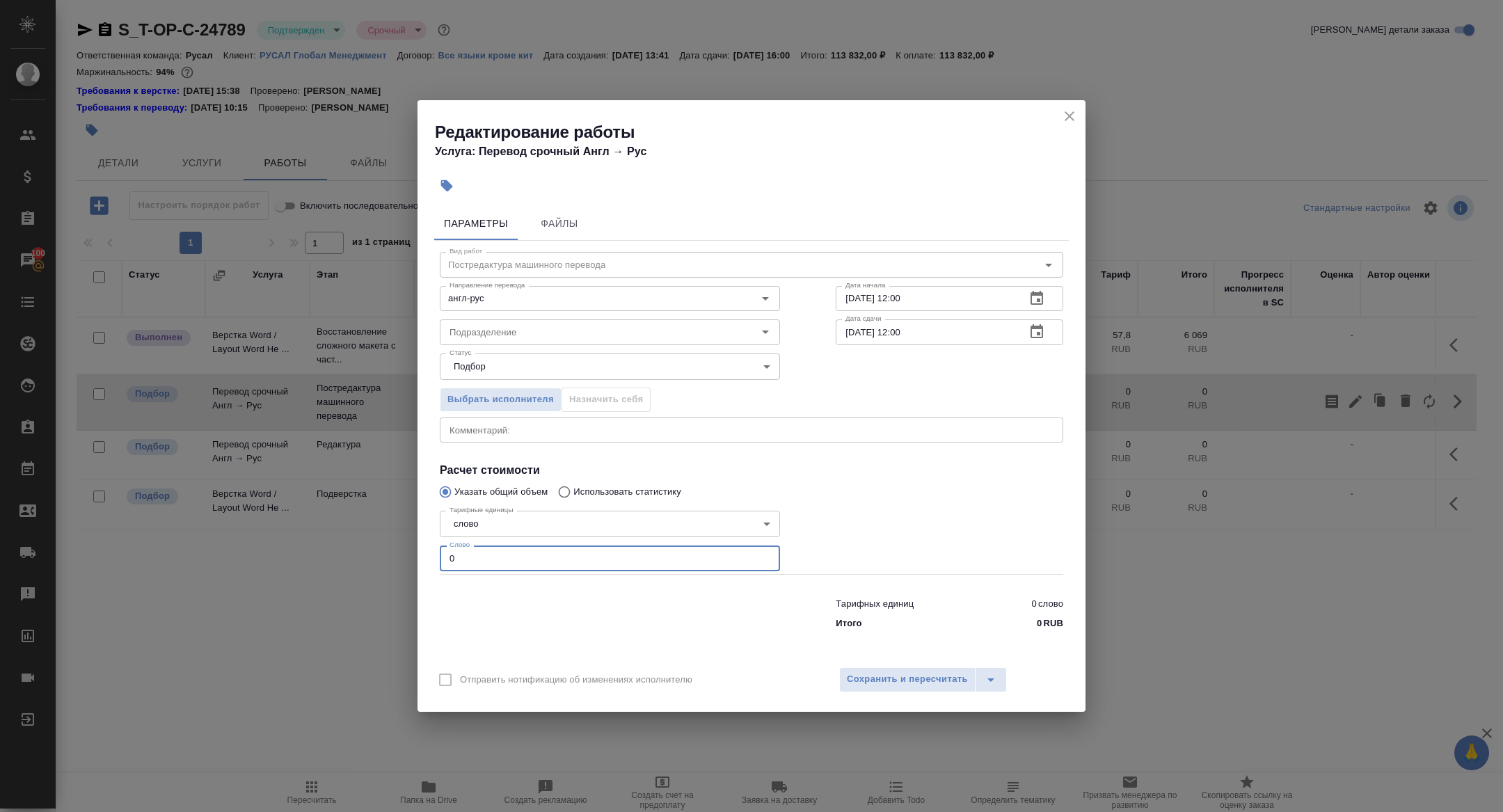
drag, startPoint x: 464, startPoint y: 559, endPoint x: 370, endPoint y: 549, distance: 94.5
click at [370, 549] on div "Редактирование работы Услуга: Перевод срочный Англ → Рус Параметры Файлы Вид ра…" at bounding box center [752, 406] width 1503 height 812
type input "25000"
click at [877, 693] on div "Отправить нотификацию об изменениях исполнителю Сохранить и пересчитать" at bounding box center [752, 685] width 668 height 54
click at [871, 677] on span "Сохранить и пересчитать" at bounding box center [907, 679] width 121 height 16
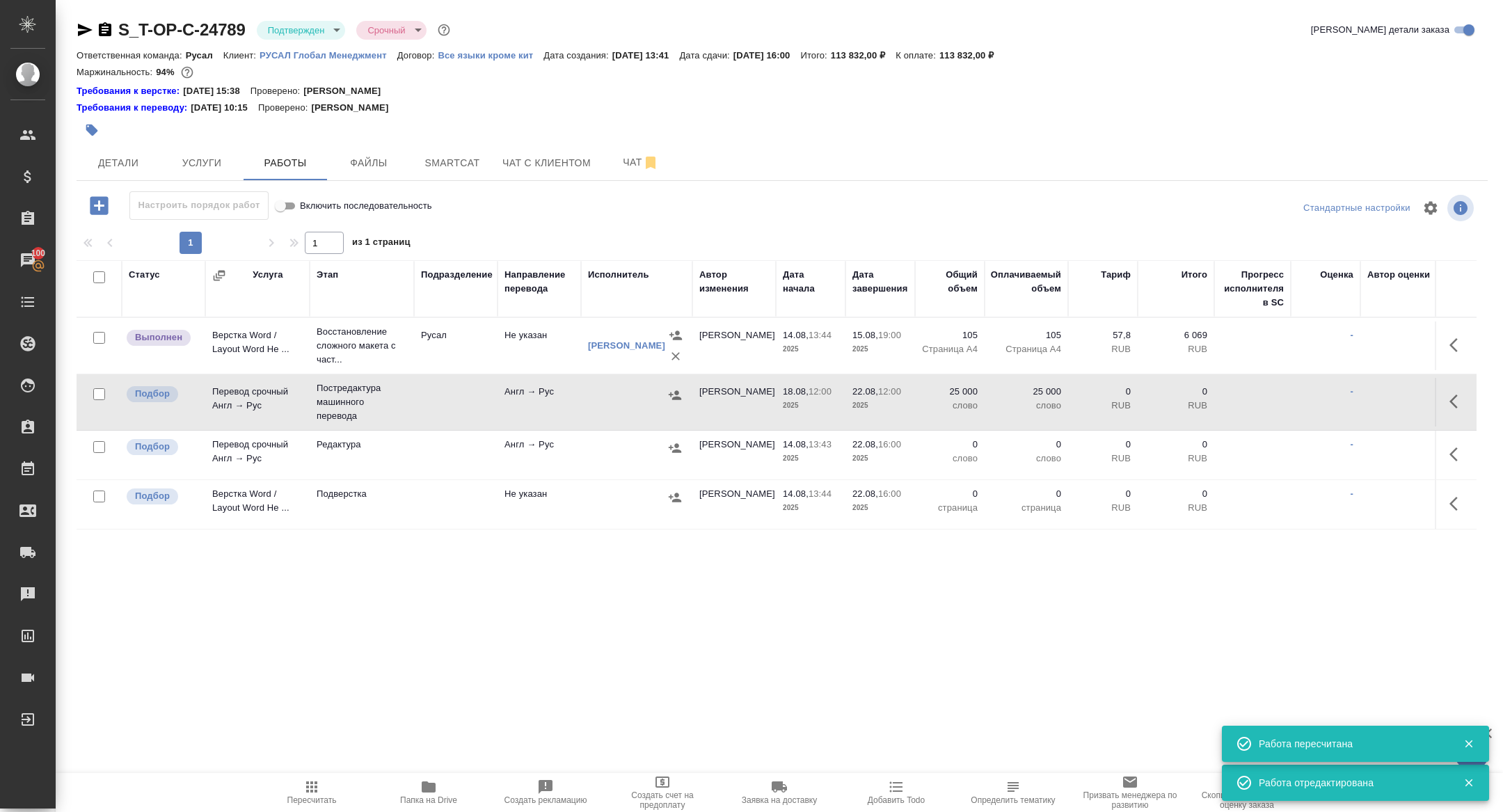
click at [223, 370] on td "Перевод срочный Англ → Рус" at bounding box center [258, 346] width 104 height 48
click at [444, 166] on span "Smartcat" at bounding box center [452, 163] width 67 height 17
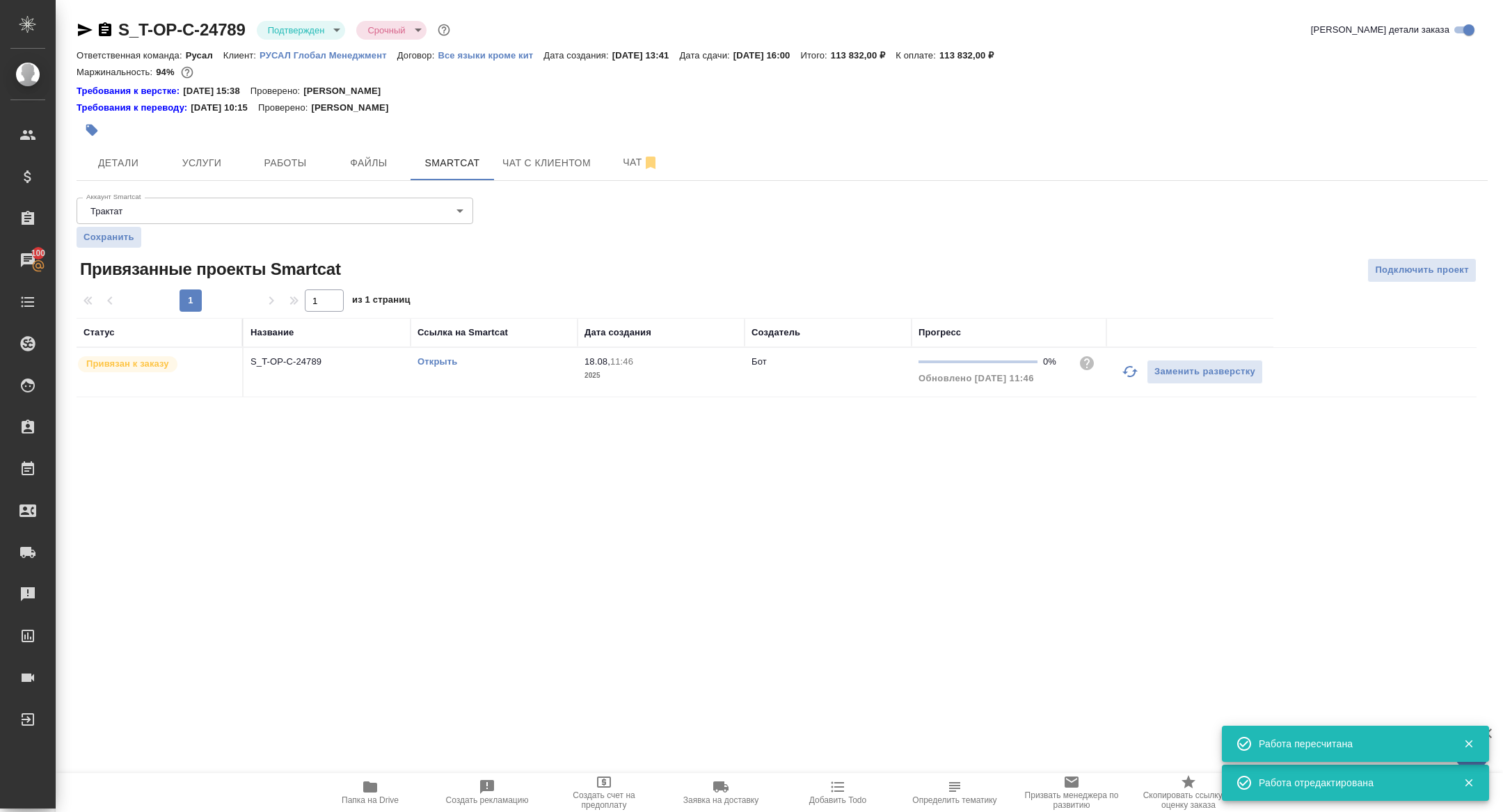
click at [302, 391] on td "S_T-OP-C-24789" at bounding box center [327, 372] width 167 height 48
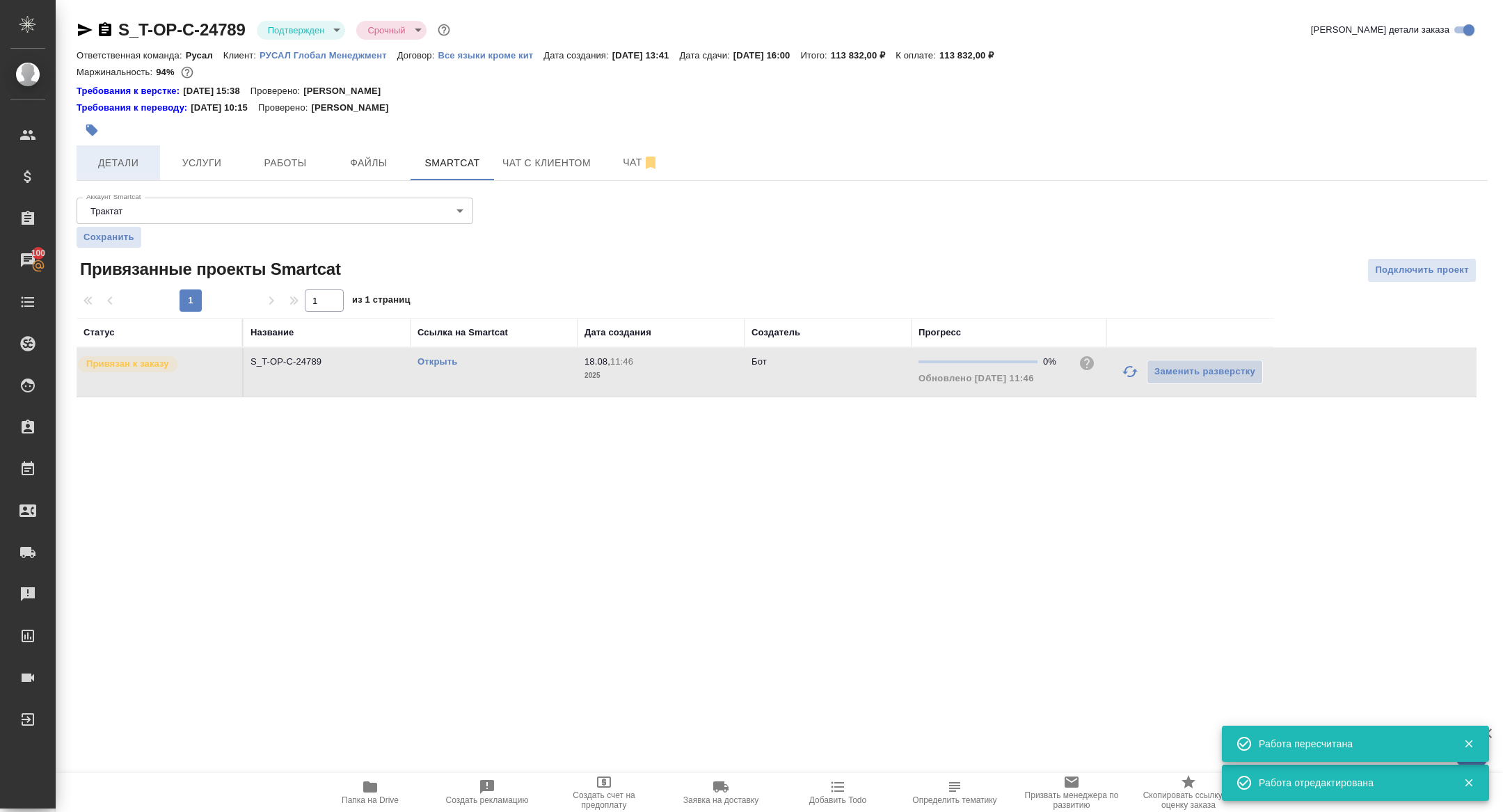
click at [128, 168] on span "Детали" at bounding box center [118, 163] width 67 height 17
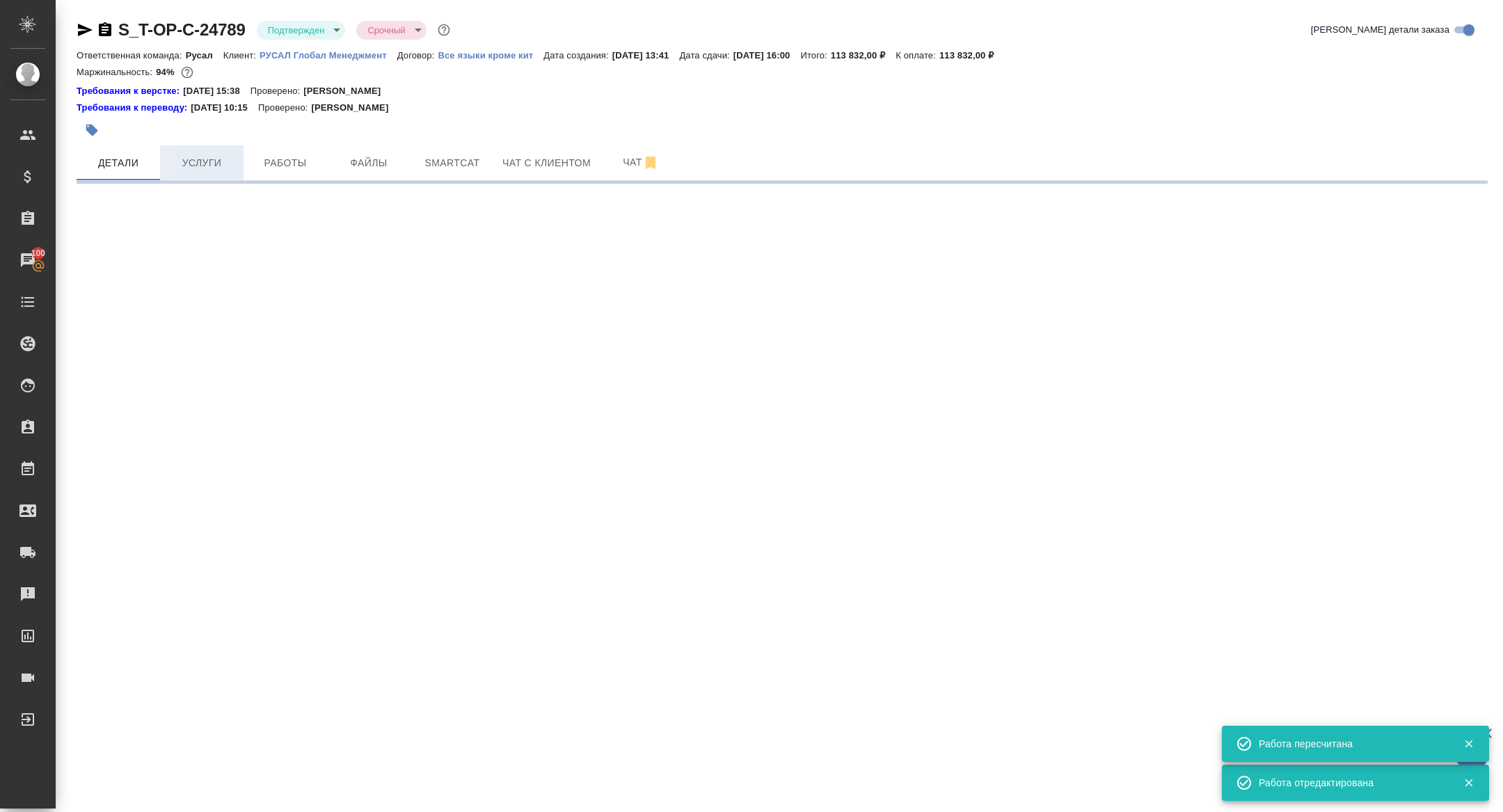
click at [204, 159] on span "Услуги" at bounding box center [202, 163] width 67 height 17
select select "RU"
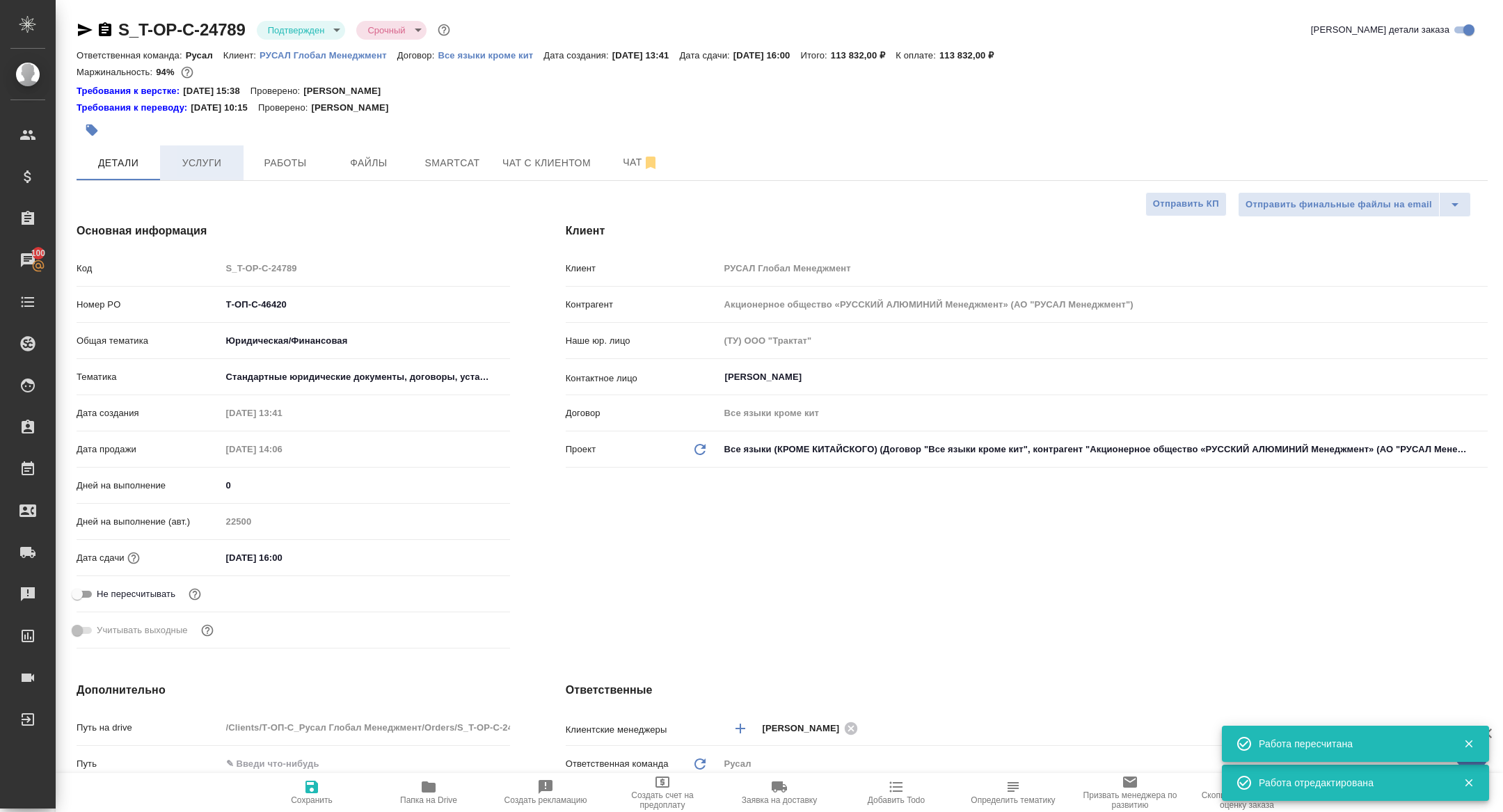
type textarea "x"
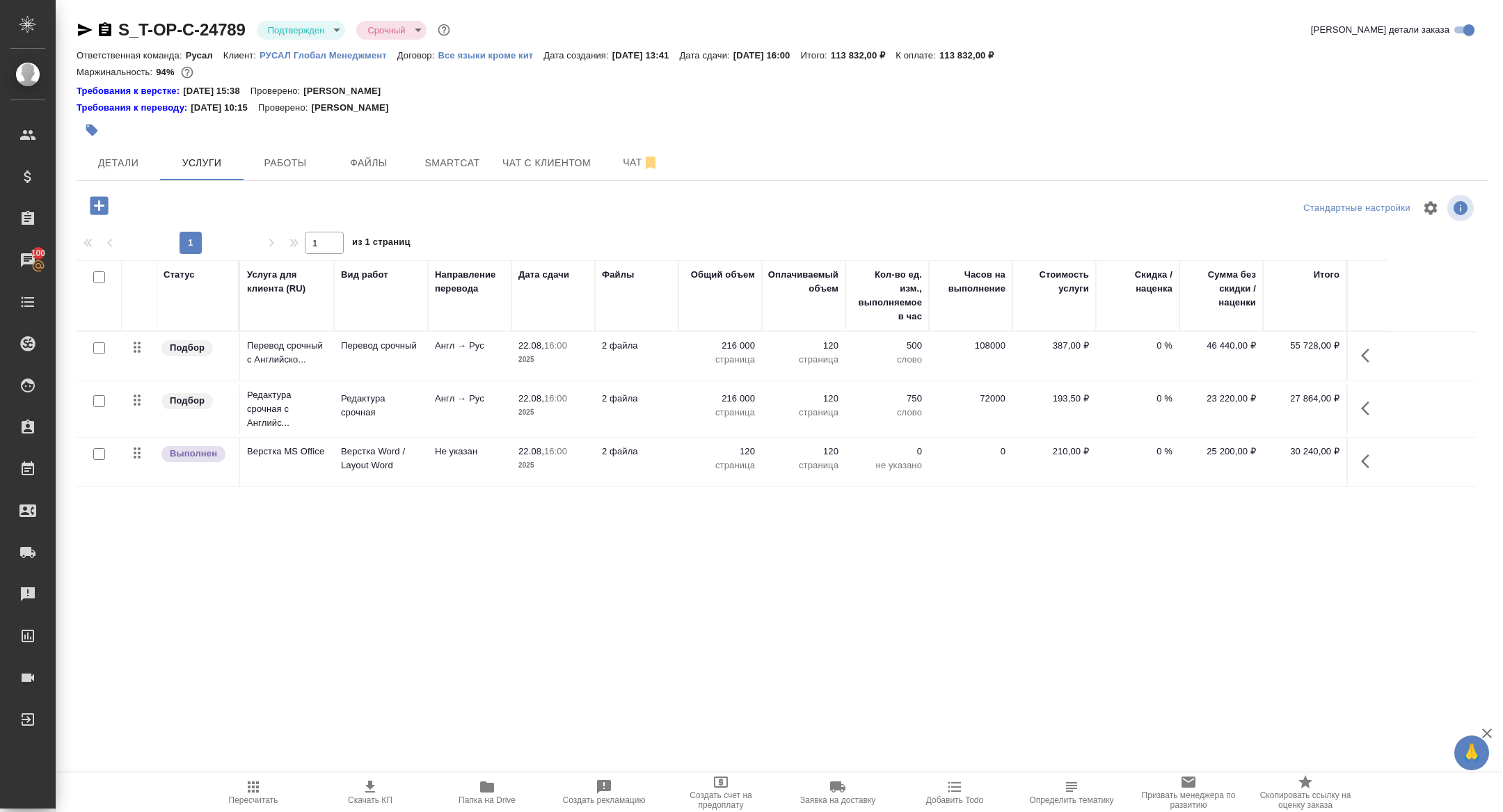
click at [267, 23] on body "🙏 .cls-1 fill:#fff; AWATERA Zhuravleva Alexandra Клиенты Спецификации Заказы 10…" at bounding box center [752, 406] width 1503 height 812
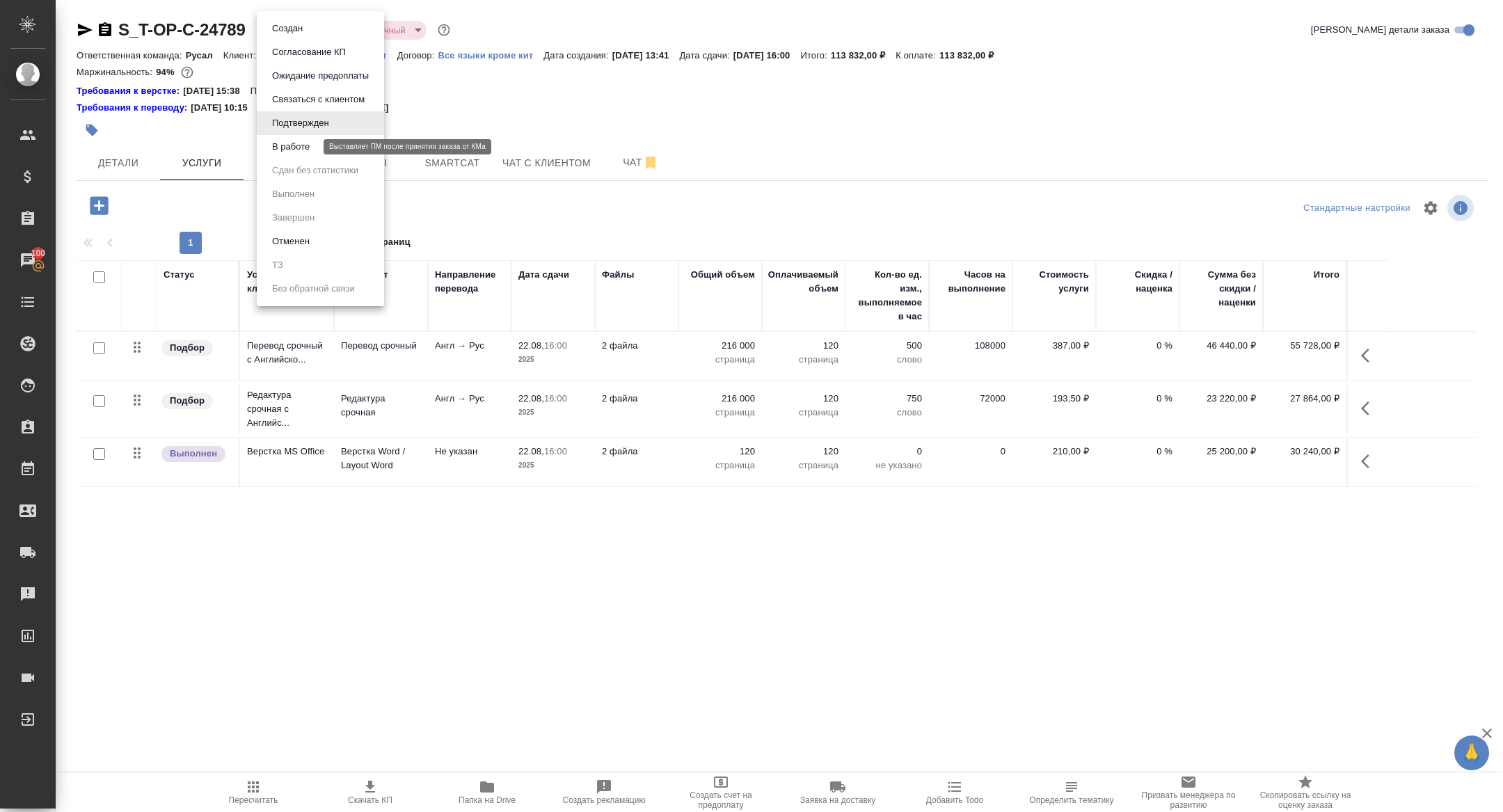
click at [277, 145] on button "В работе" at bounding box center [290, 147] width 46 height 15
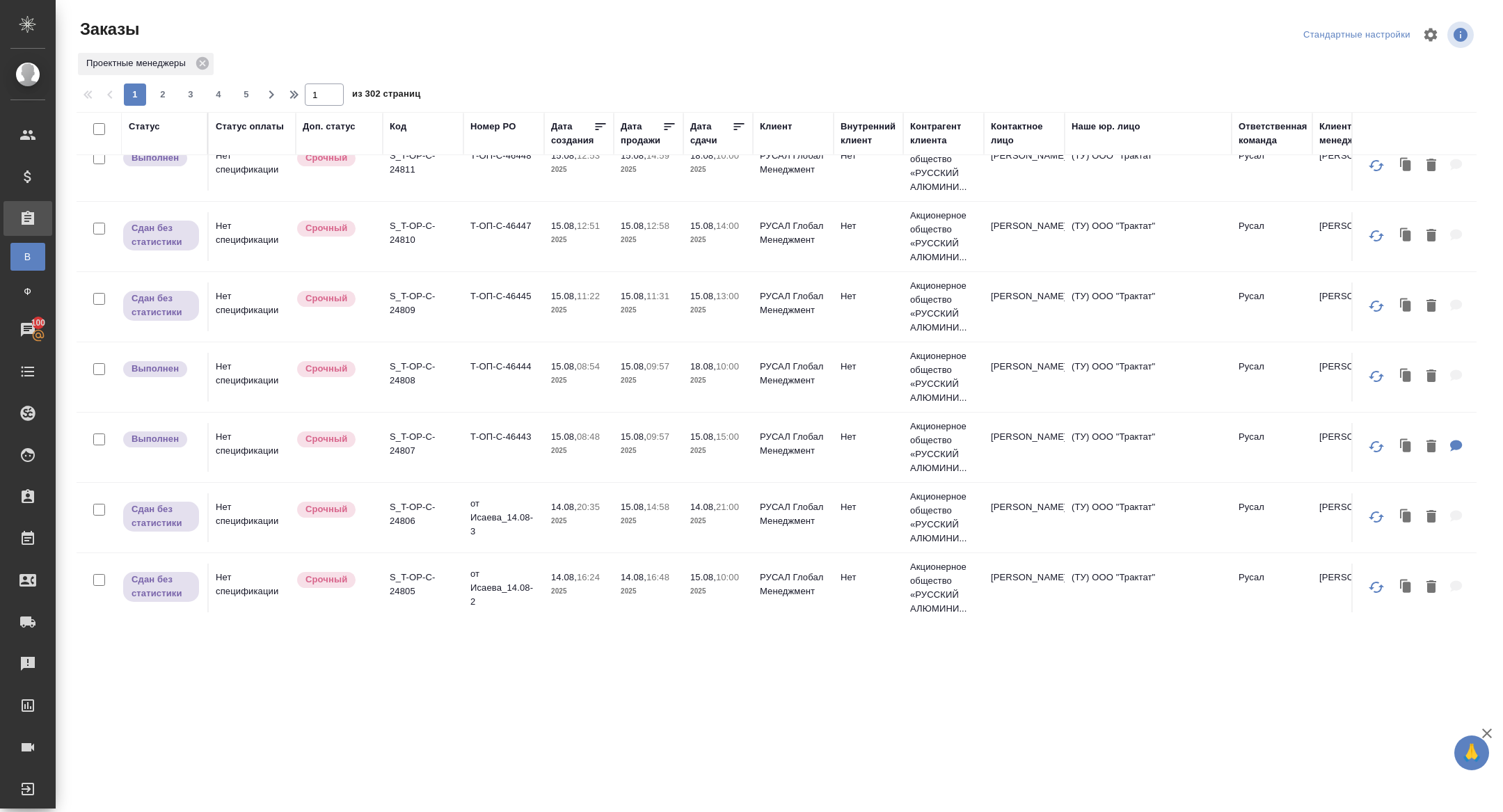
scroll to position [326, 0]
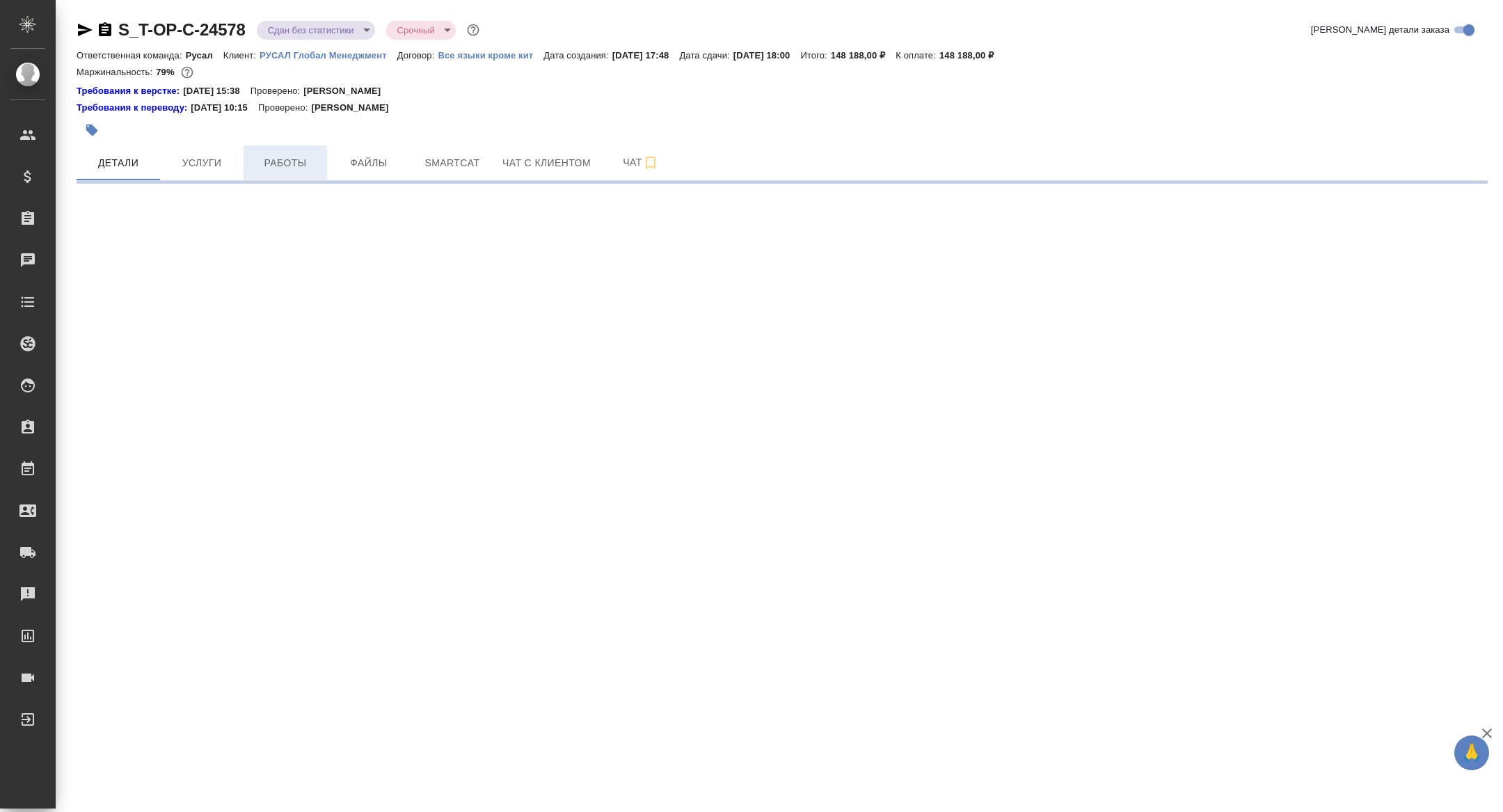
click at [307, 165] on span "Работы" at bounding box center [285, 163] width 67 height 17
select select "RU"
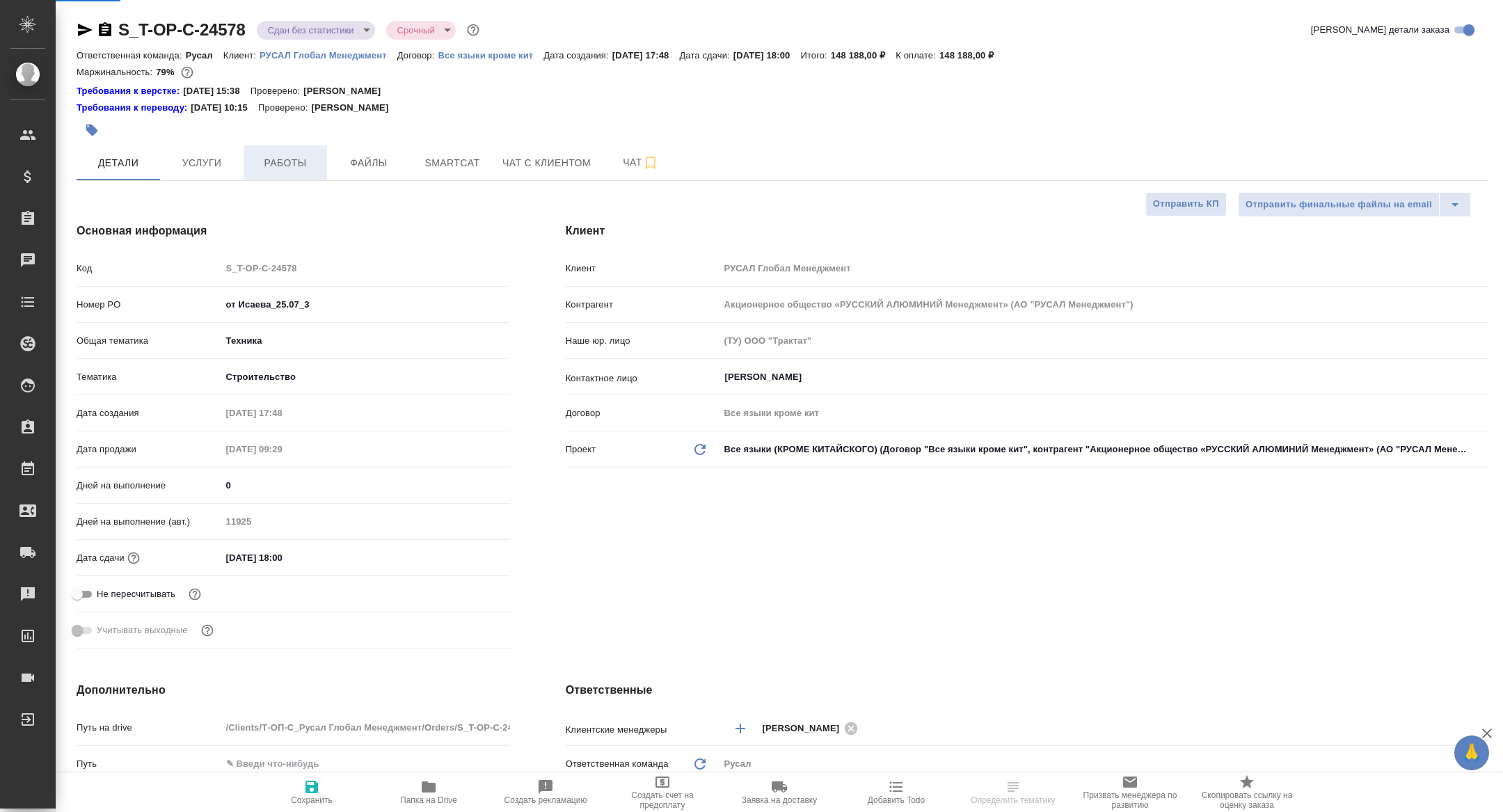
type textarea "x"
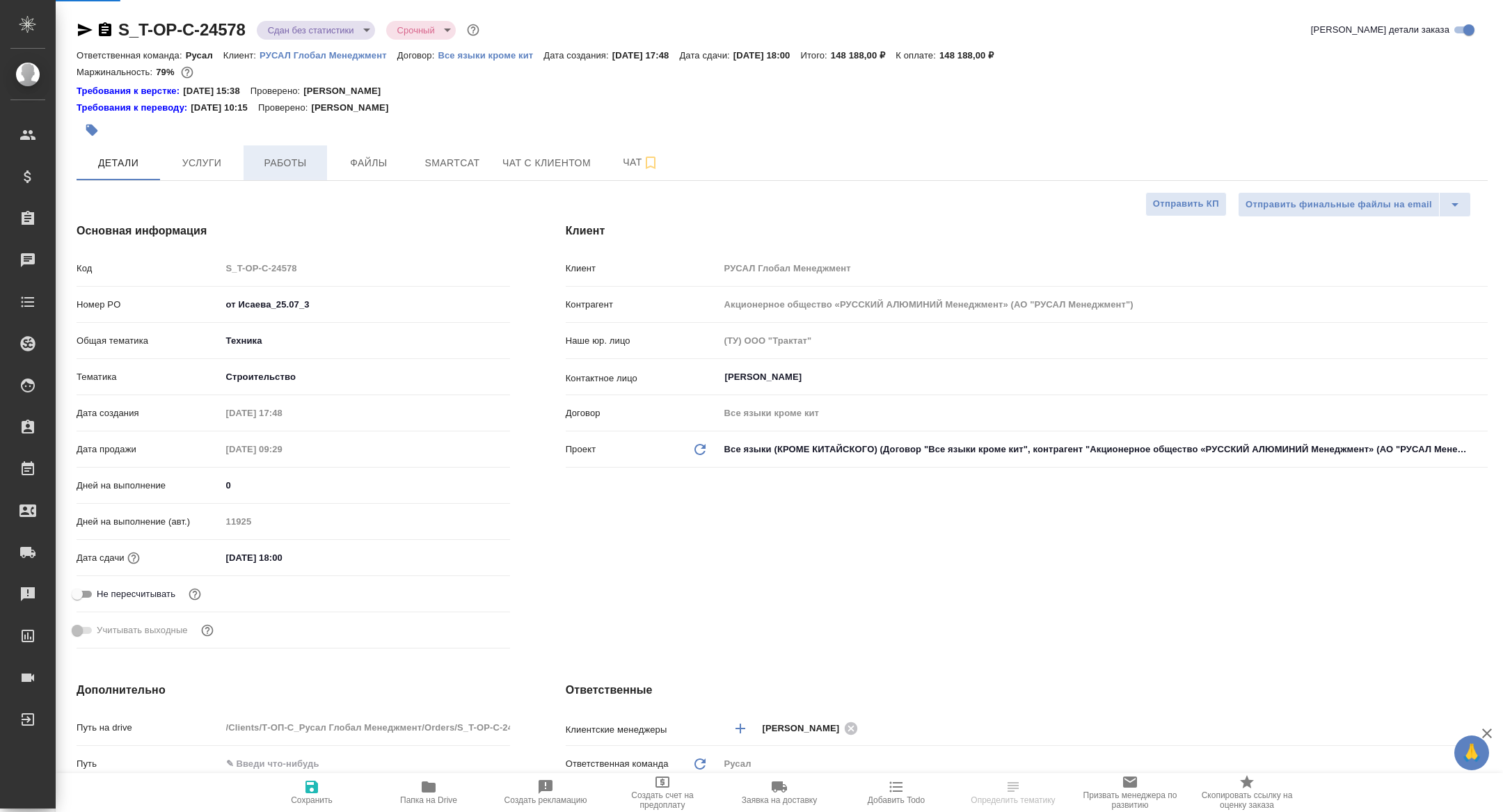
type textarea "x"
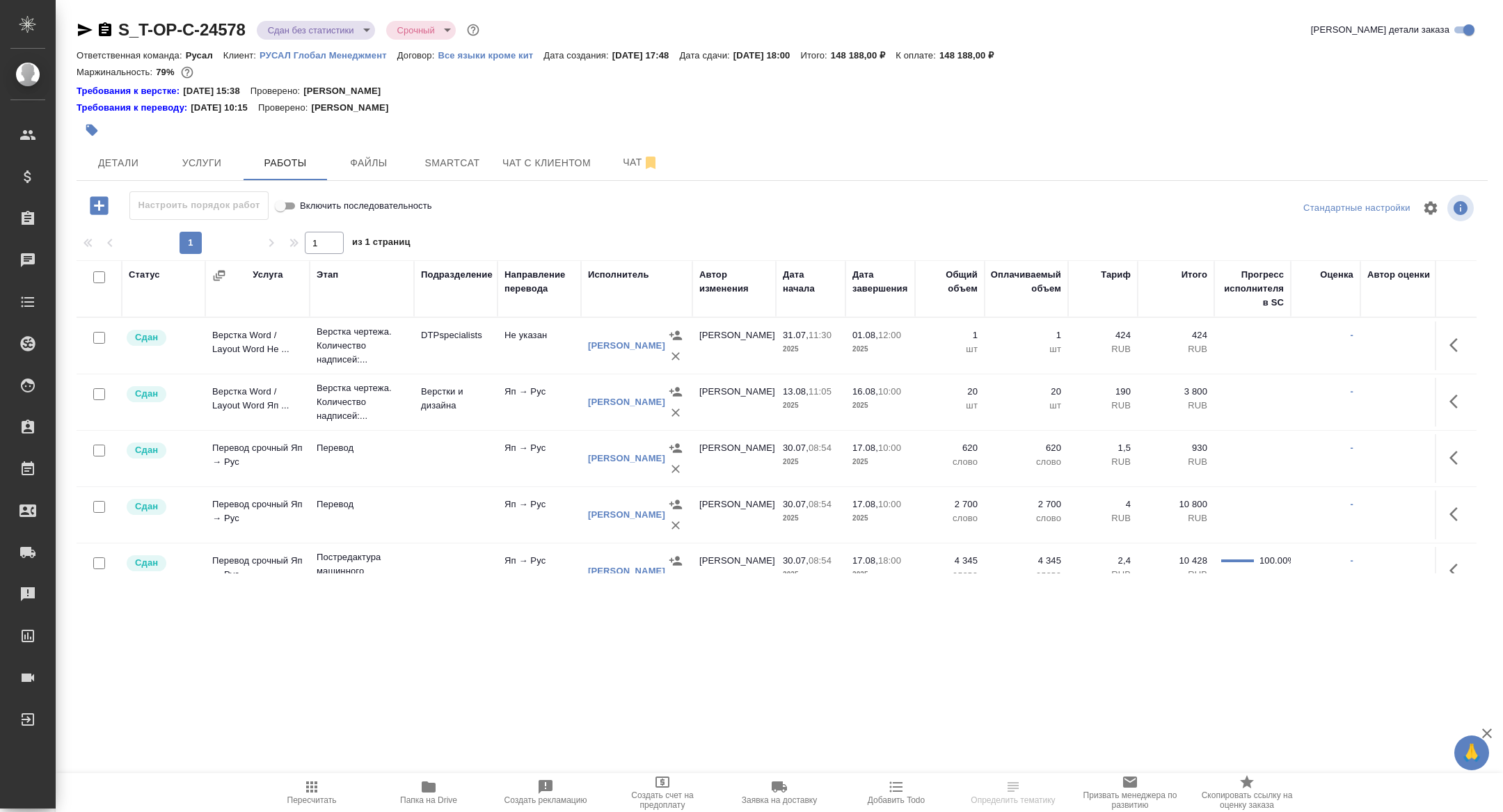
scroll to position [25, 0]
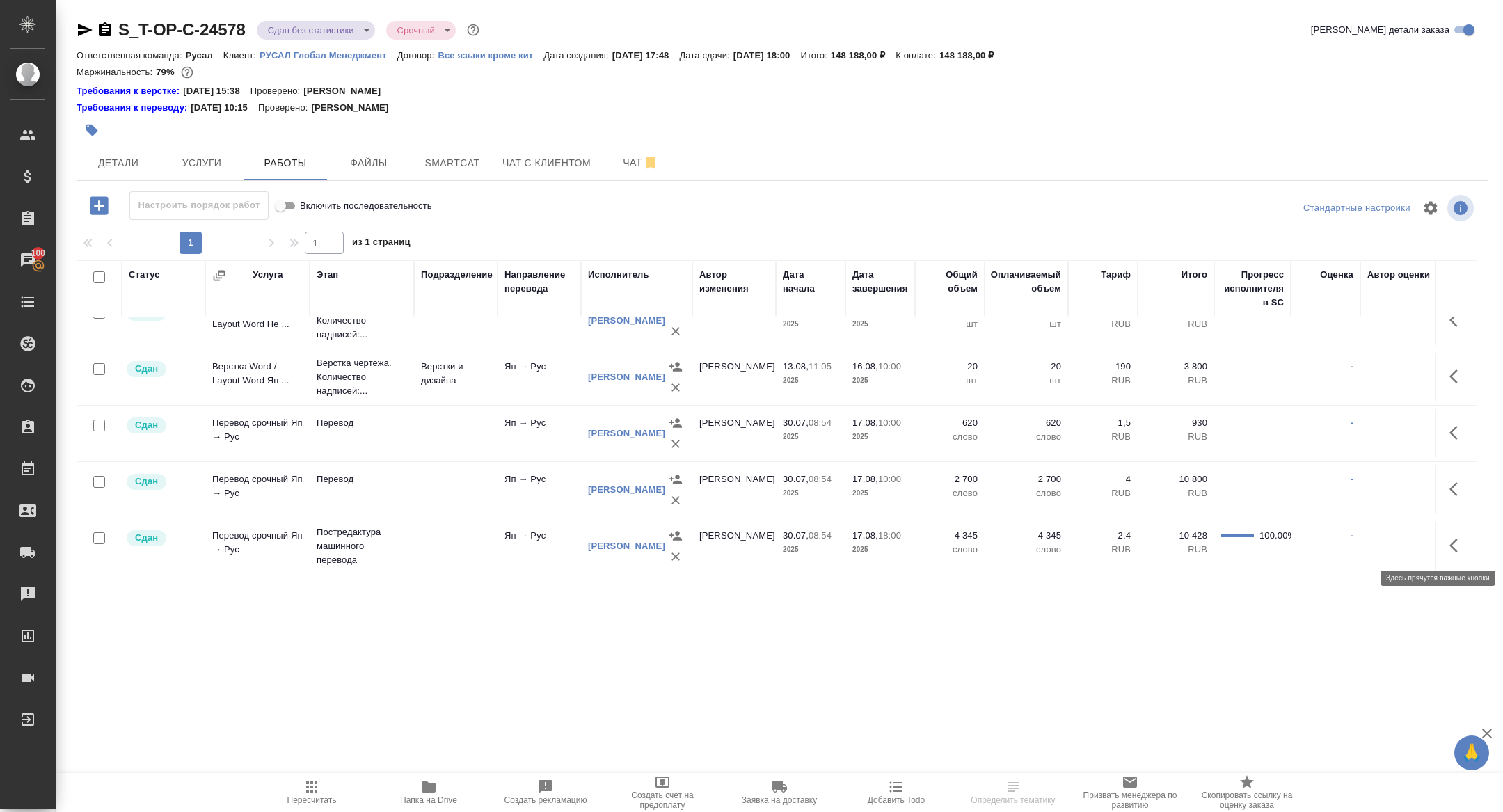
click at [1444, 551] on button "button" at bounding box center [1458, 545] width 33 height 33
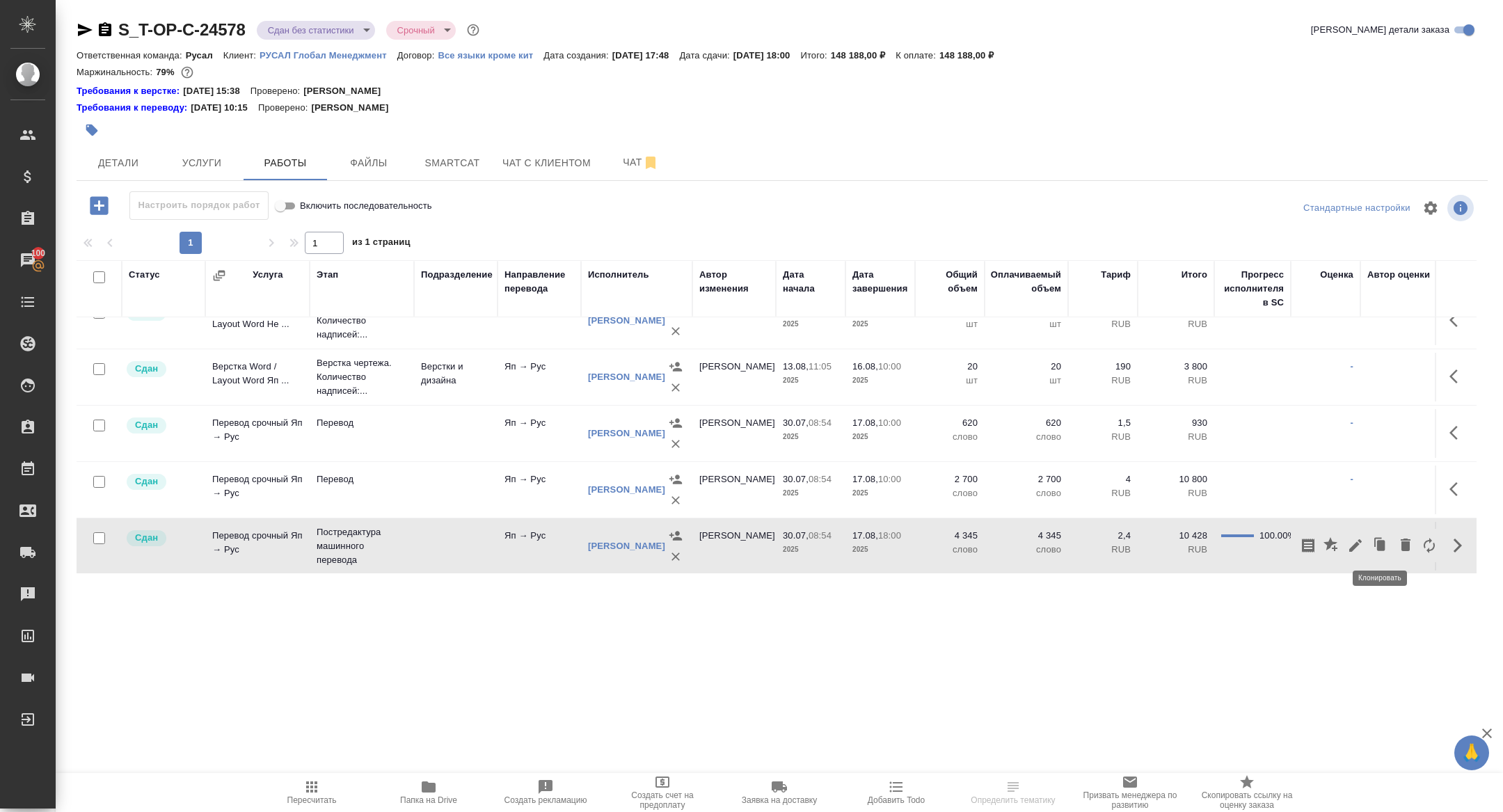
click at [1384, 543] on icon "button" at bounding box center [1381, 545] width 8 height 11
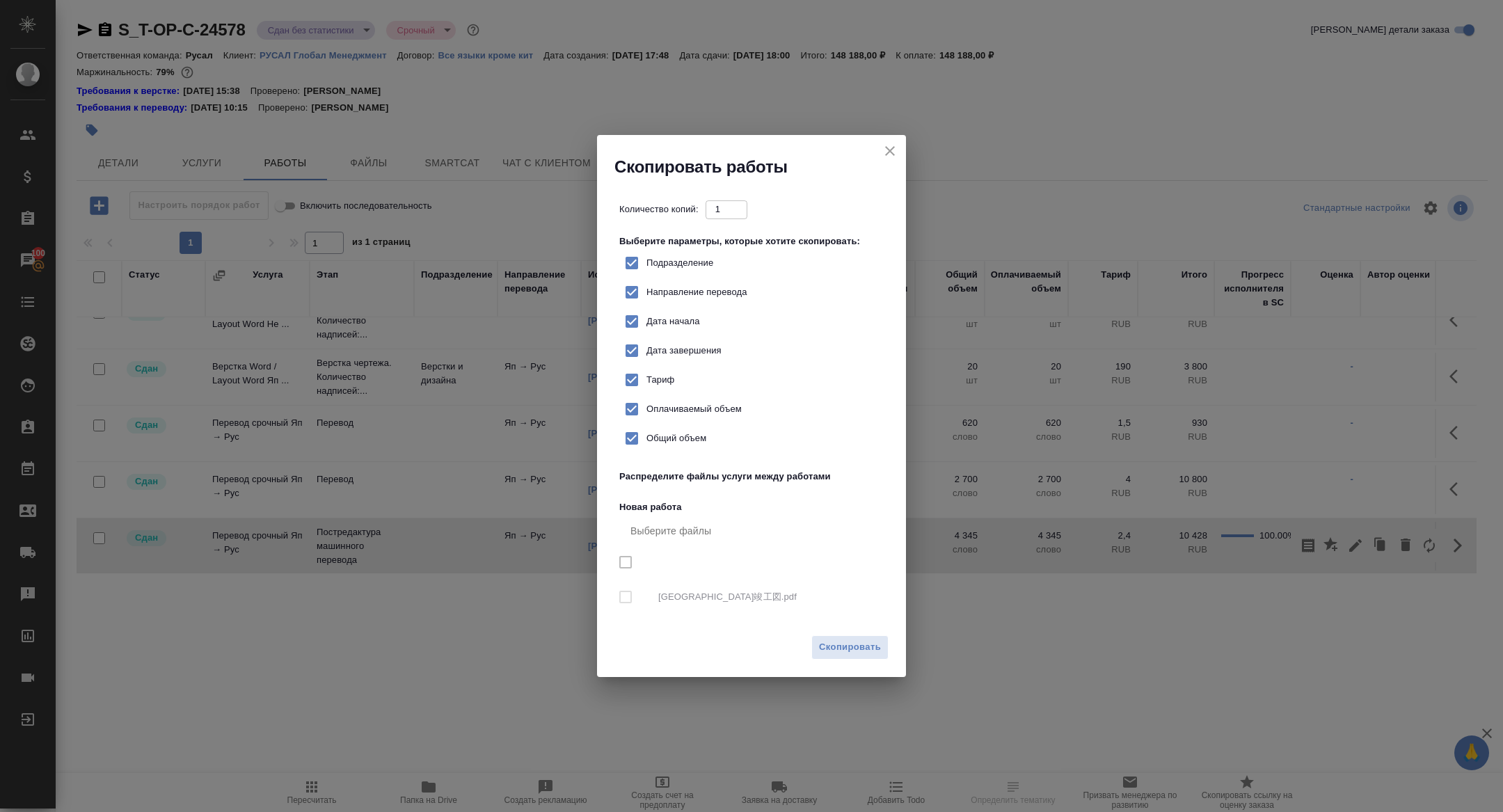
checkbox input "true"
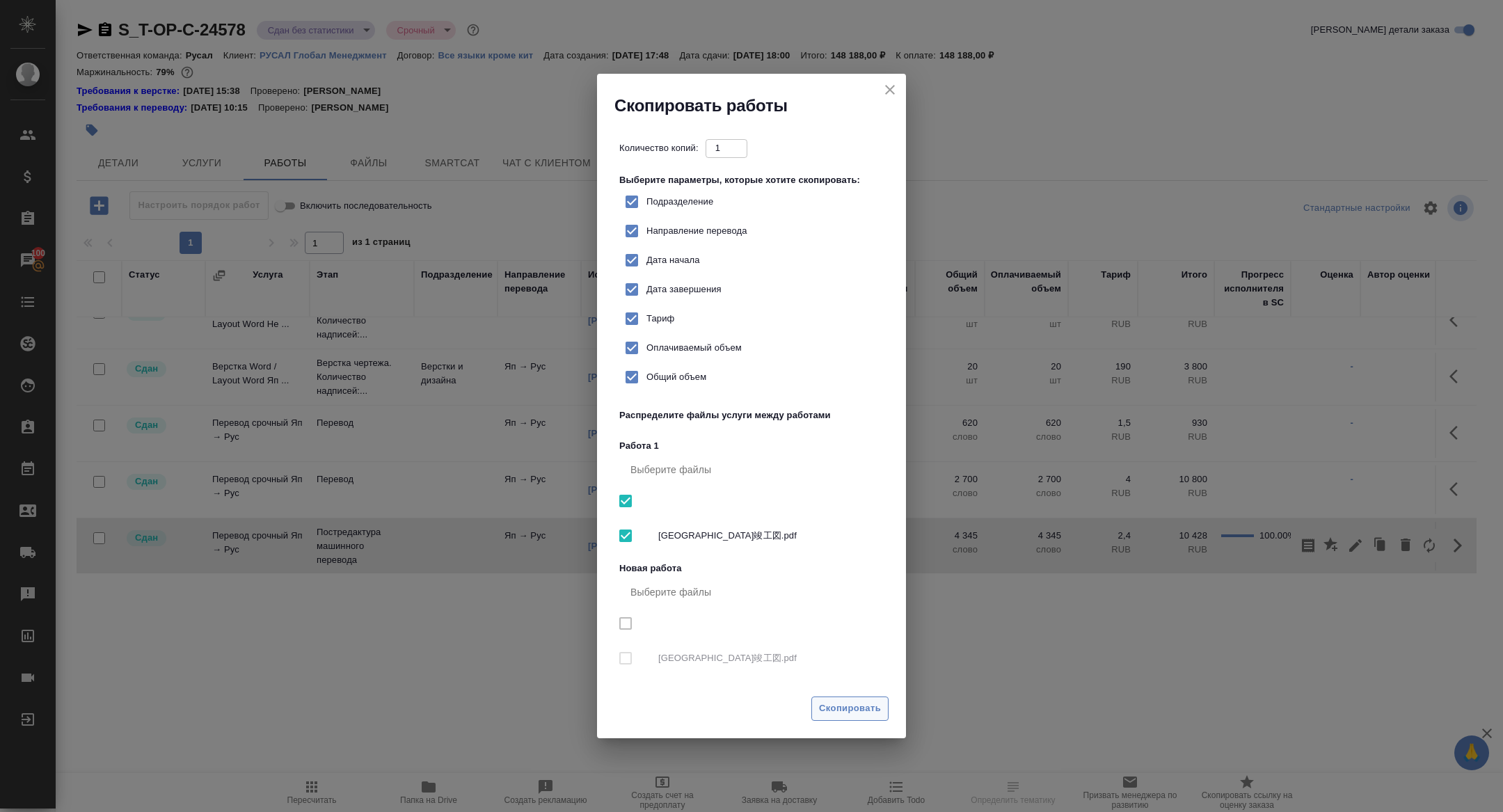
click at [857, 705] on span "Скопировать" at bounding box center [850, 708] width 62 height 16
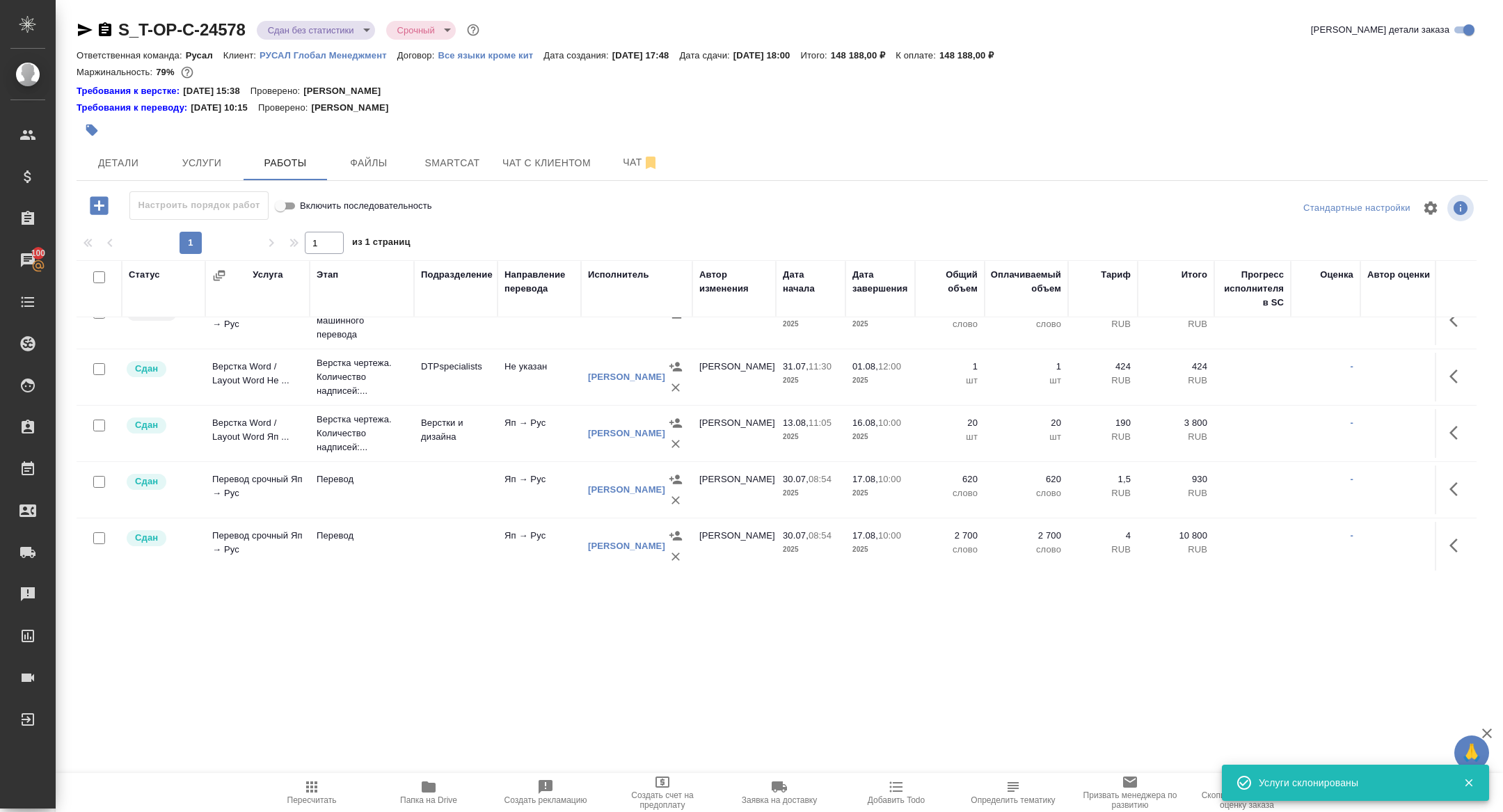
scroll to position [0, 0]
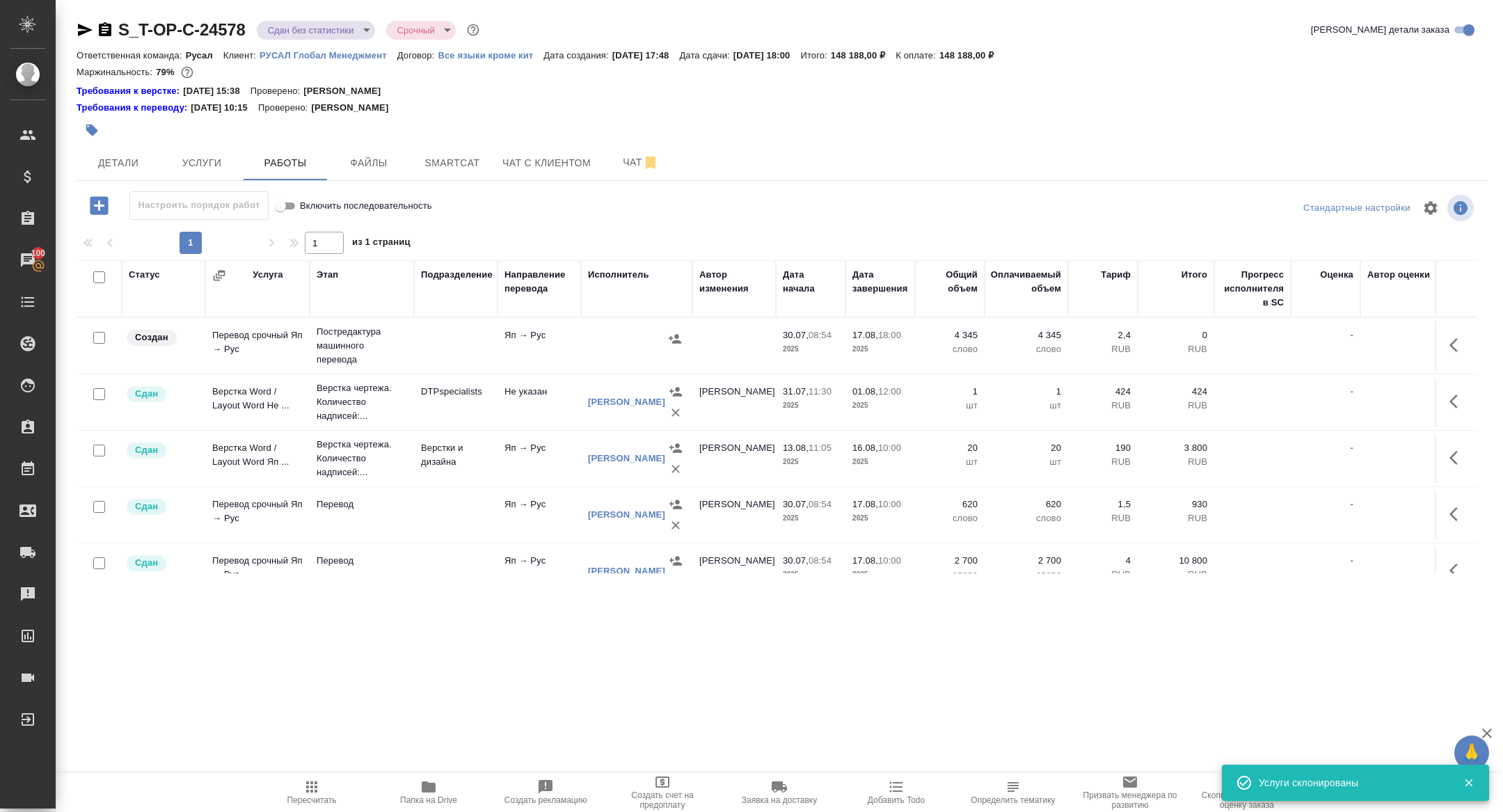
click at [1455, 342] on icon "button" at bounding box center [1458, 345] width 17 height 17
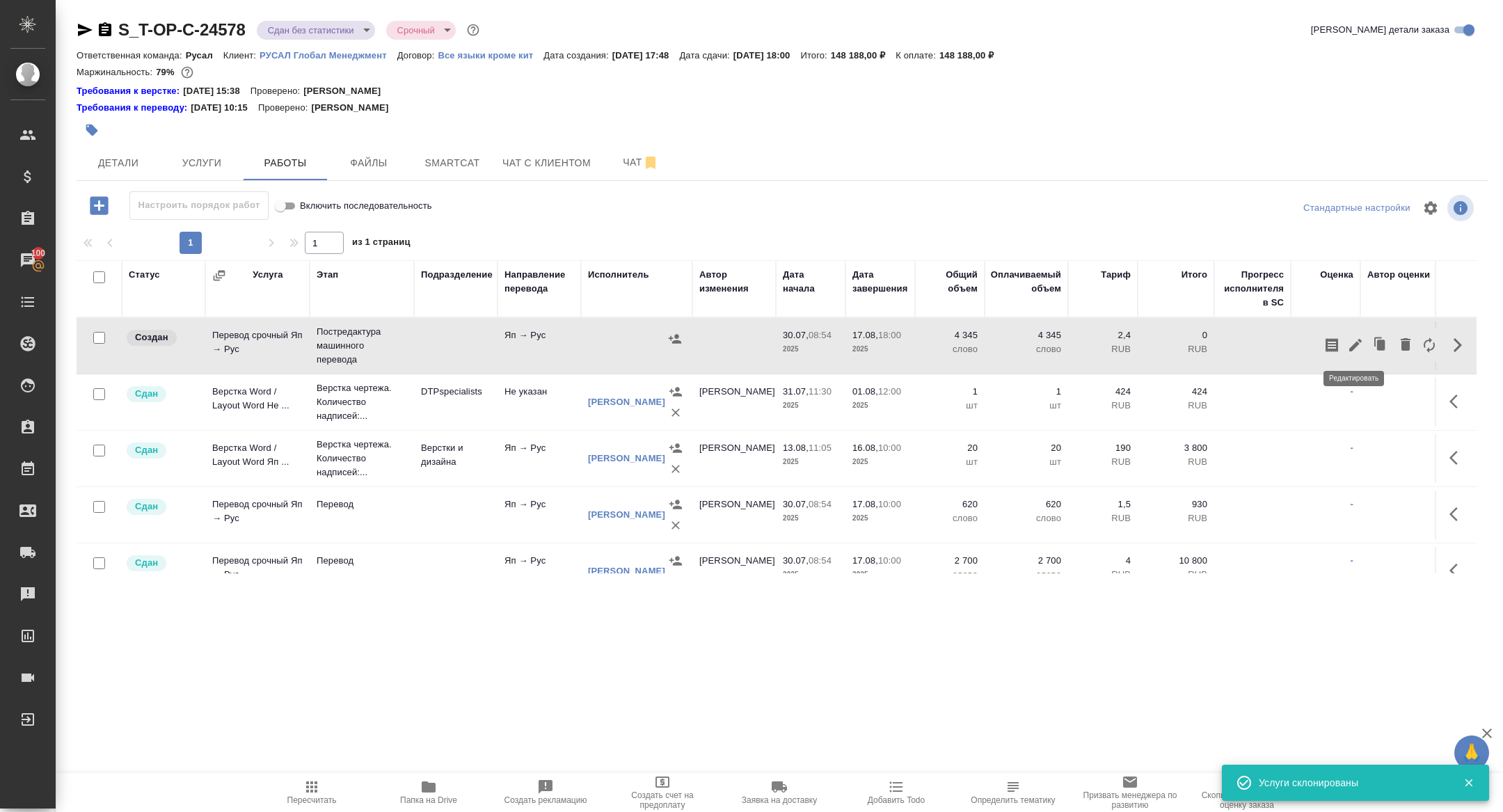
click at [1352, 347] on icon "button" at bounding box center [1356, 345] width 13 height 13
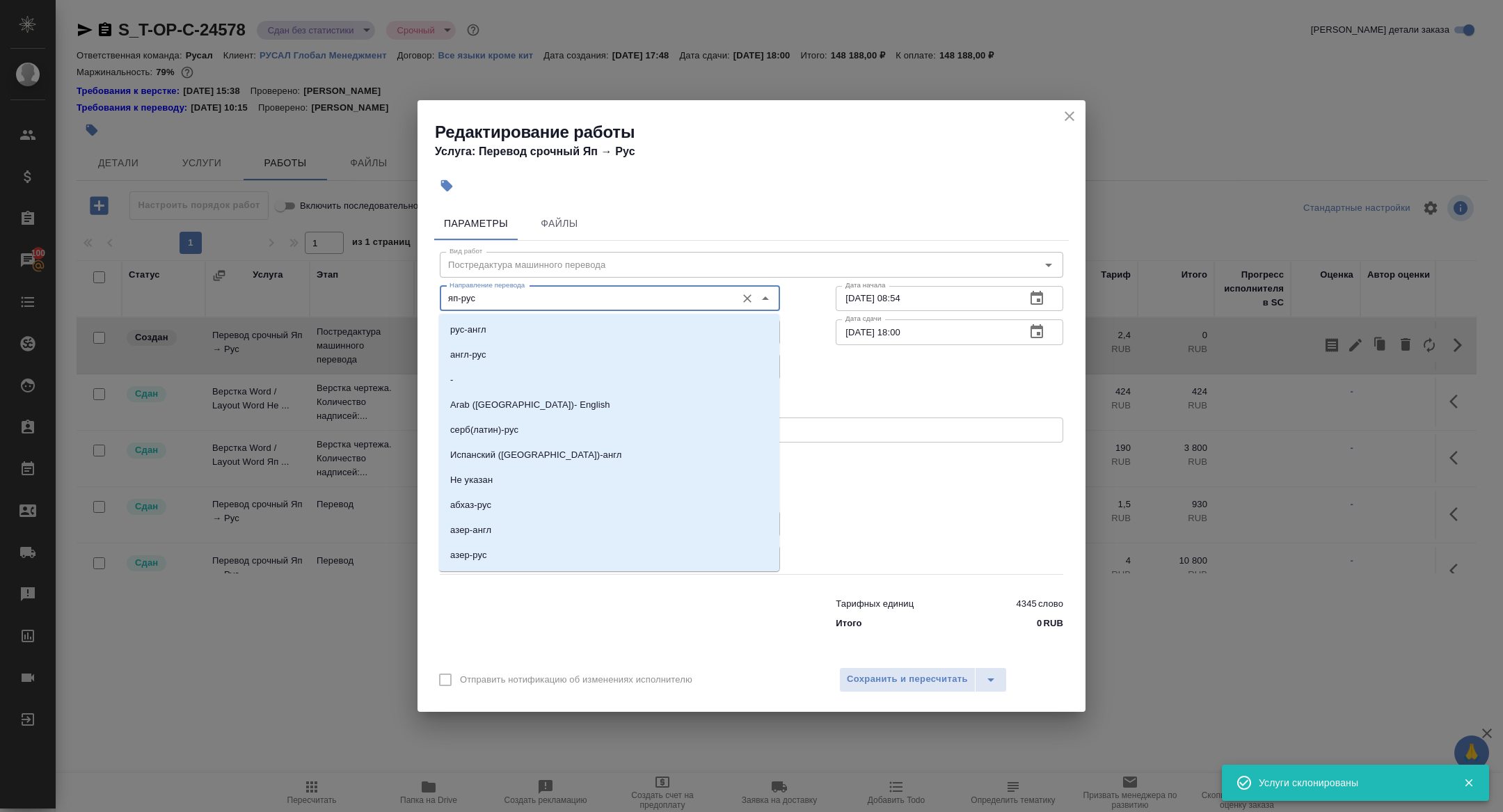
click at [485, 297] on input "яп-рус" at bounding box center [586, 299] width 285 height 17
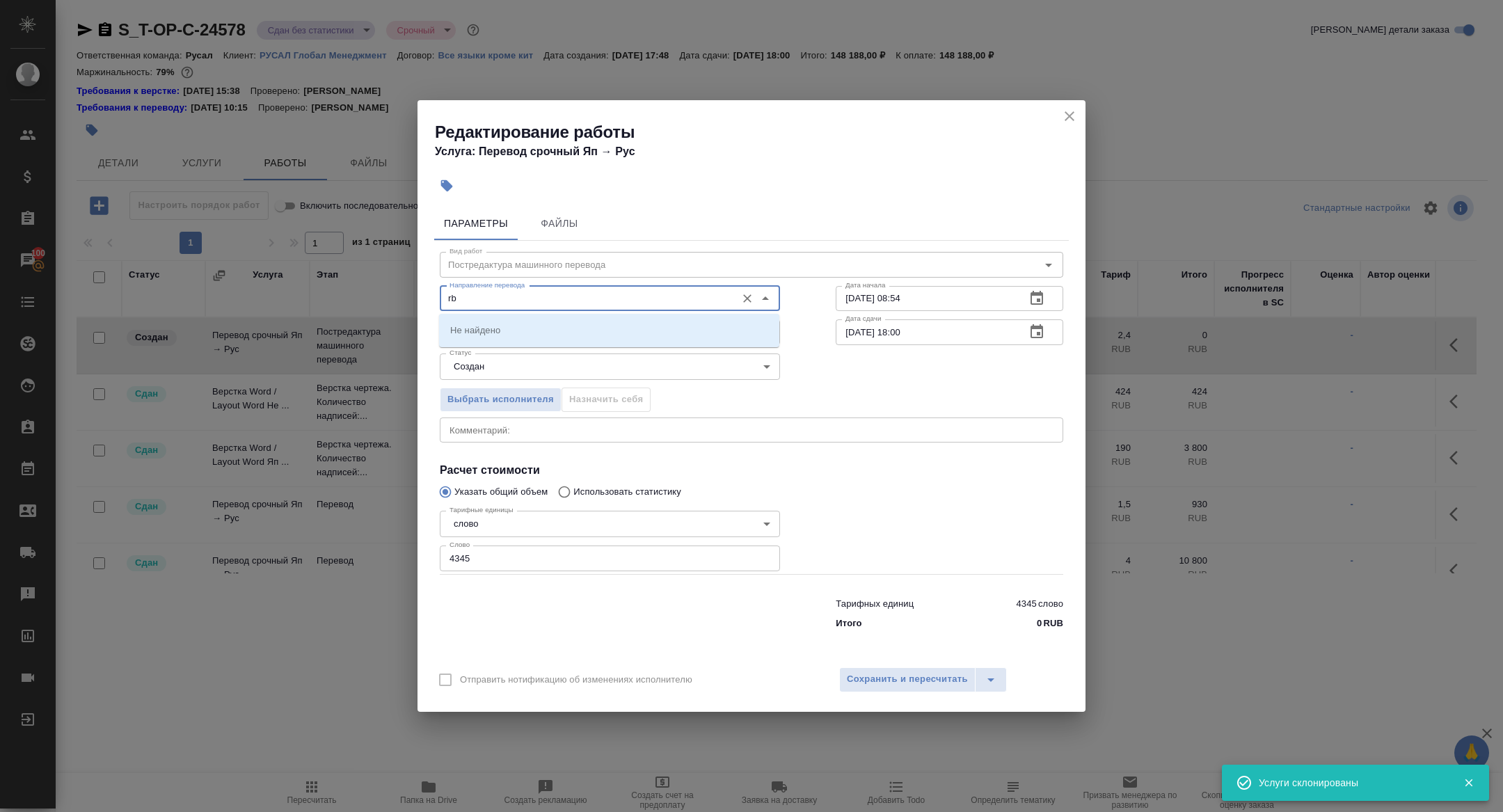
type input "r"
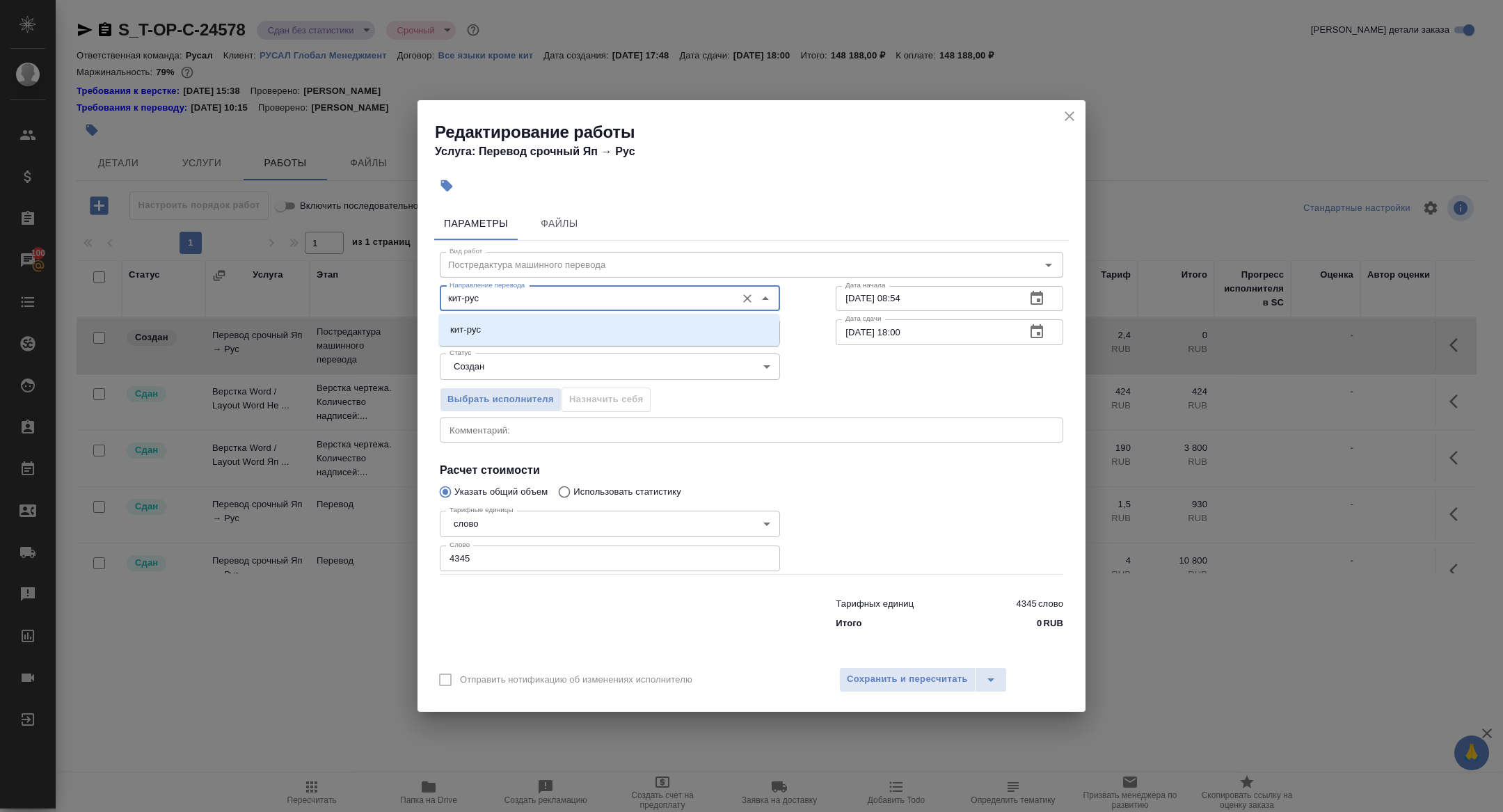
click at [475, 321] on li "кит-рус" at bounding box center [609, 330] width 340 height 25
type input "кит-рус"
click at [489, 367] on body "🙏 .cls-1 fill:#fff; AWATERA Zhuravleva Alexandra Клиенты Спецификации Заказы 10…" at bounding box center [752, 406] width 1503 height 812
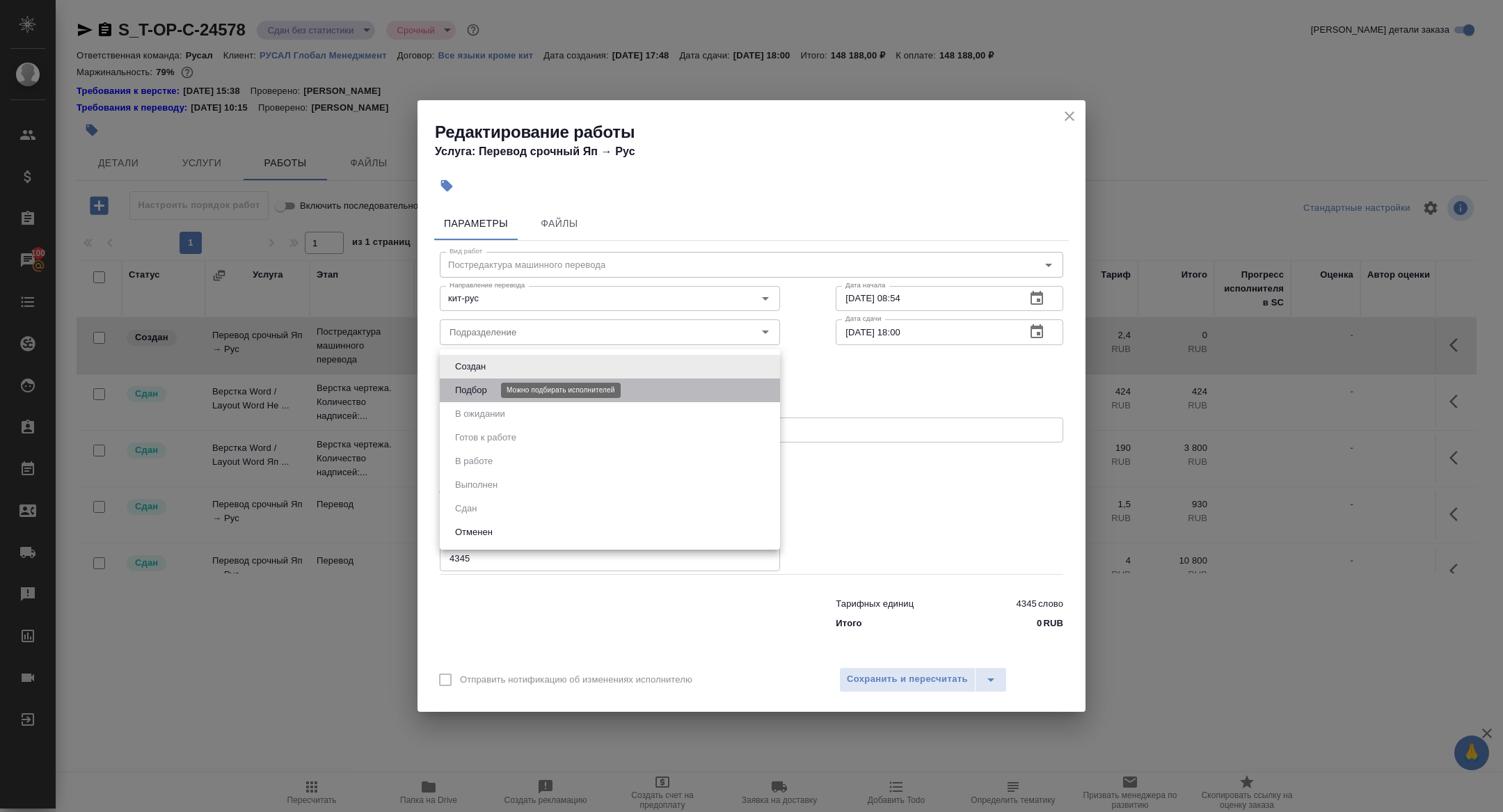
click at [479, 396] on button "Подбор" at bounding box center [470, 390] width 40 height 15
type input "recruiting"
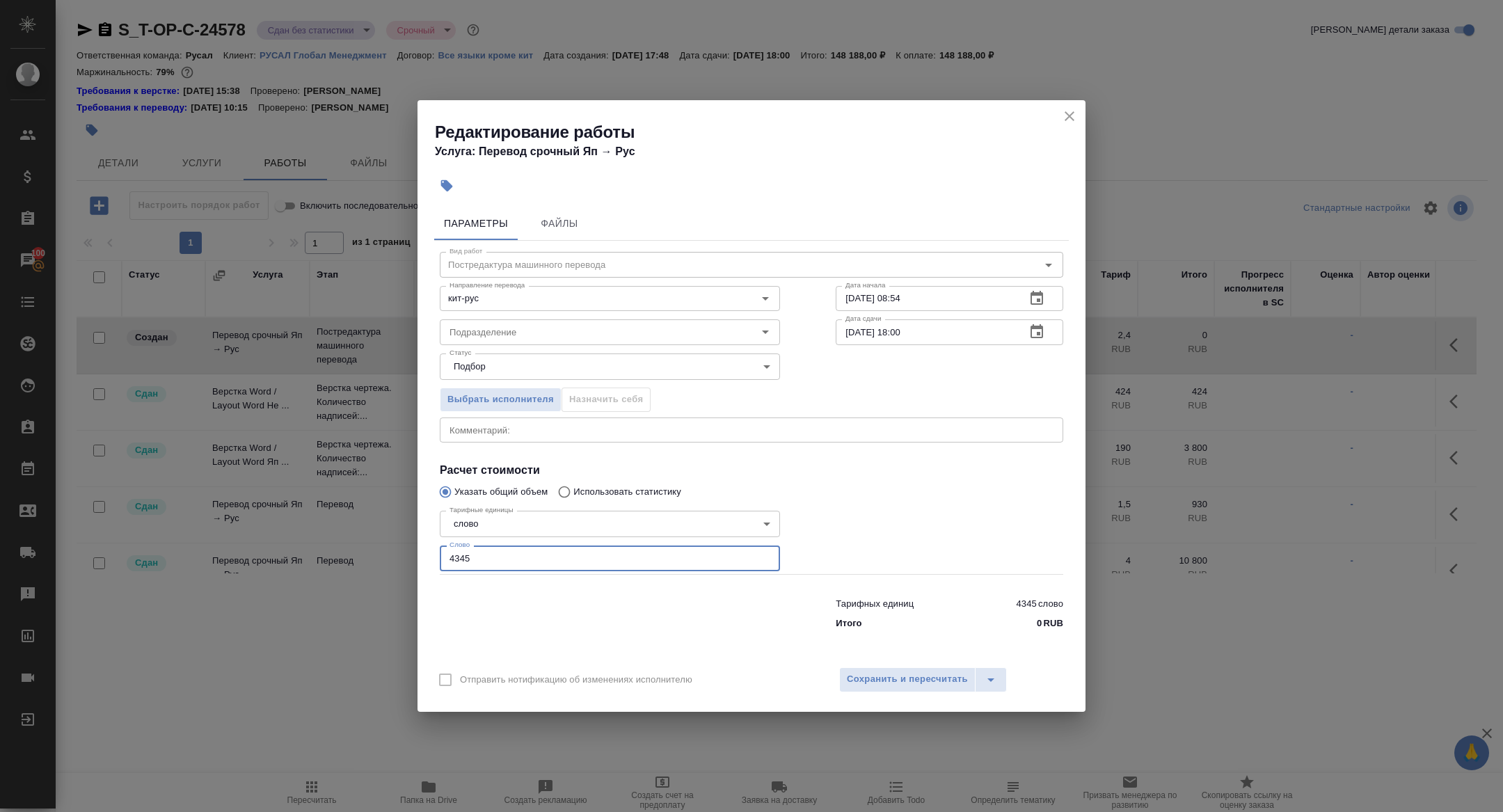
drag, startPoint x: 464, startPoint y: 560, endPoint x: 336, endPoint y: 538, distance: 129.9
click at [338, 538] on div "Редактирование работы Услуга: Перевод срочный Яп → Рус Параметры Файлы Вид рабо…" at bounding box center [752, 406] width 1503 height 812
paste input "2209.8"
type input "2209.8"
click at [875, 677] on span "Сохранить и пересчитать" at bounding box center [907, 679] width 121 height 16
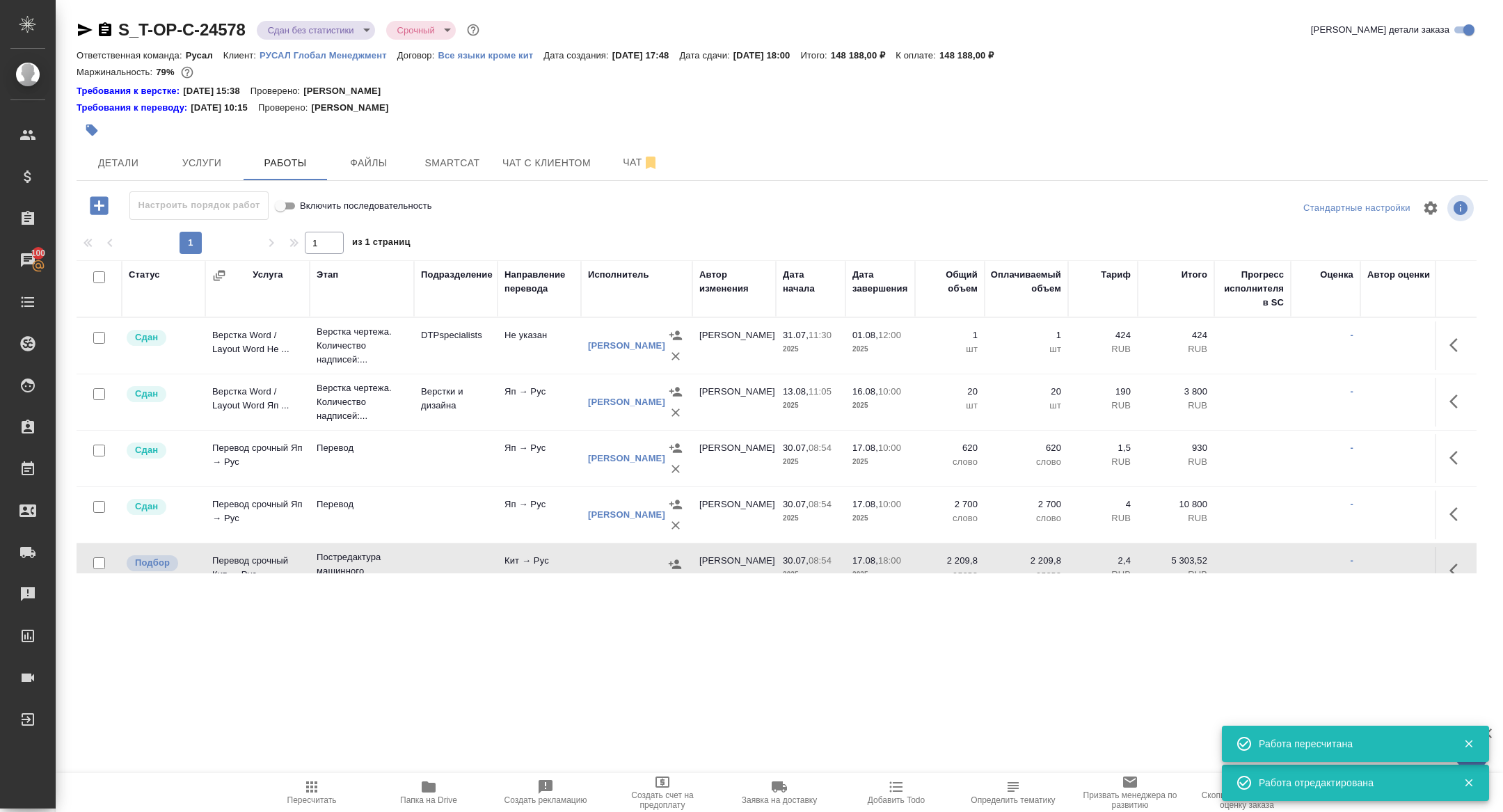
scroll to position [81, 0]
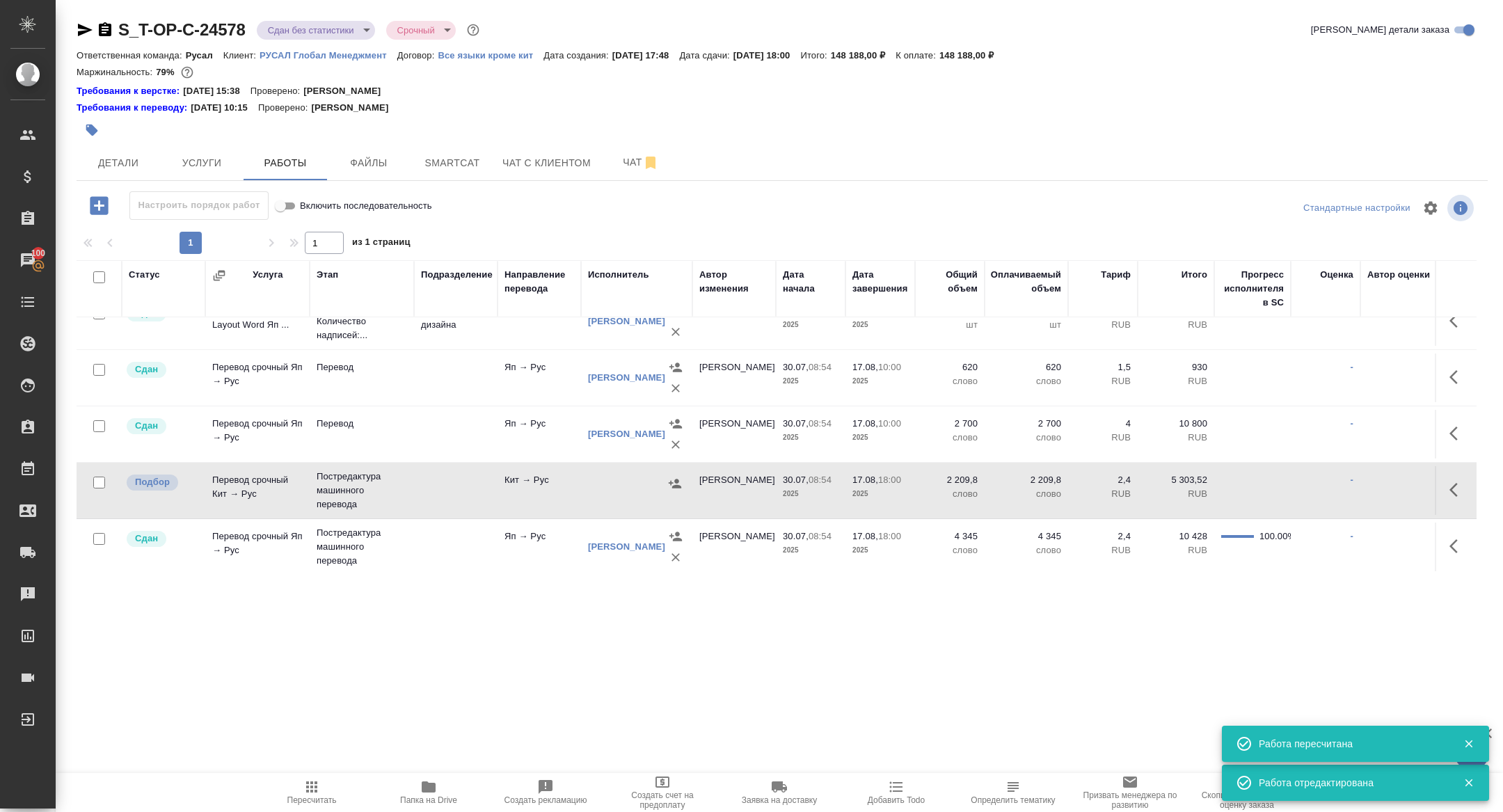
click at [671, 483] on icon "button" at bounding box center [674, 483] width 13 height 9
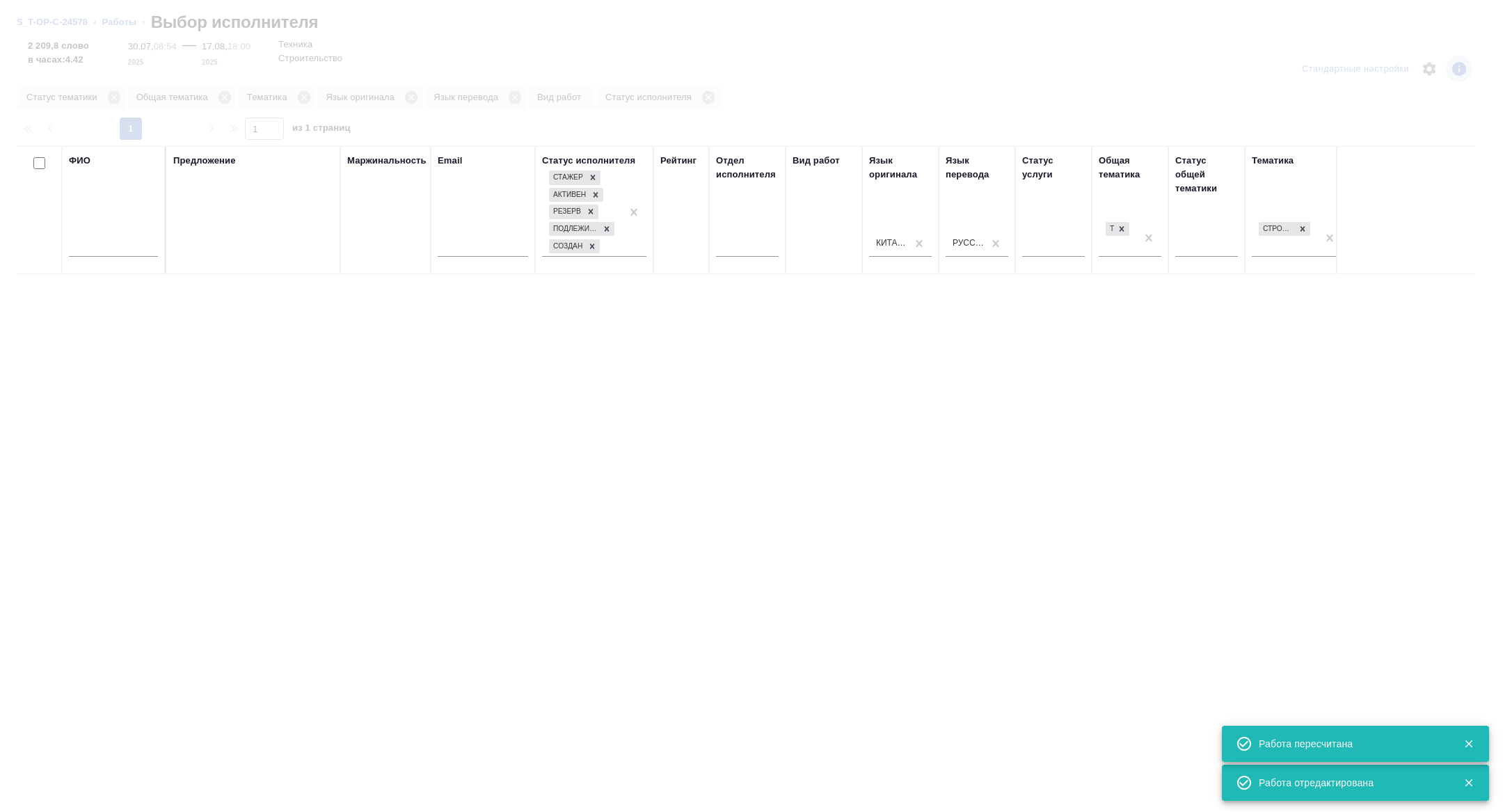
click at [116, 246] on input "text" at bounding box center [113, 248] width 89 height 17
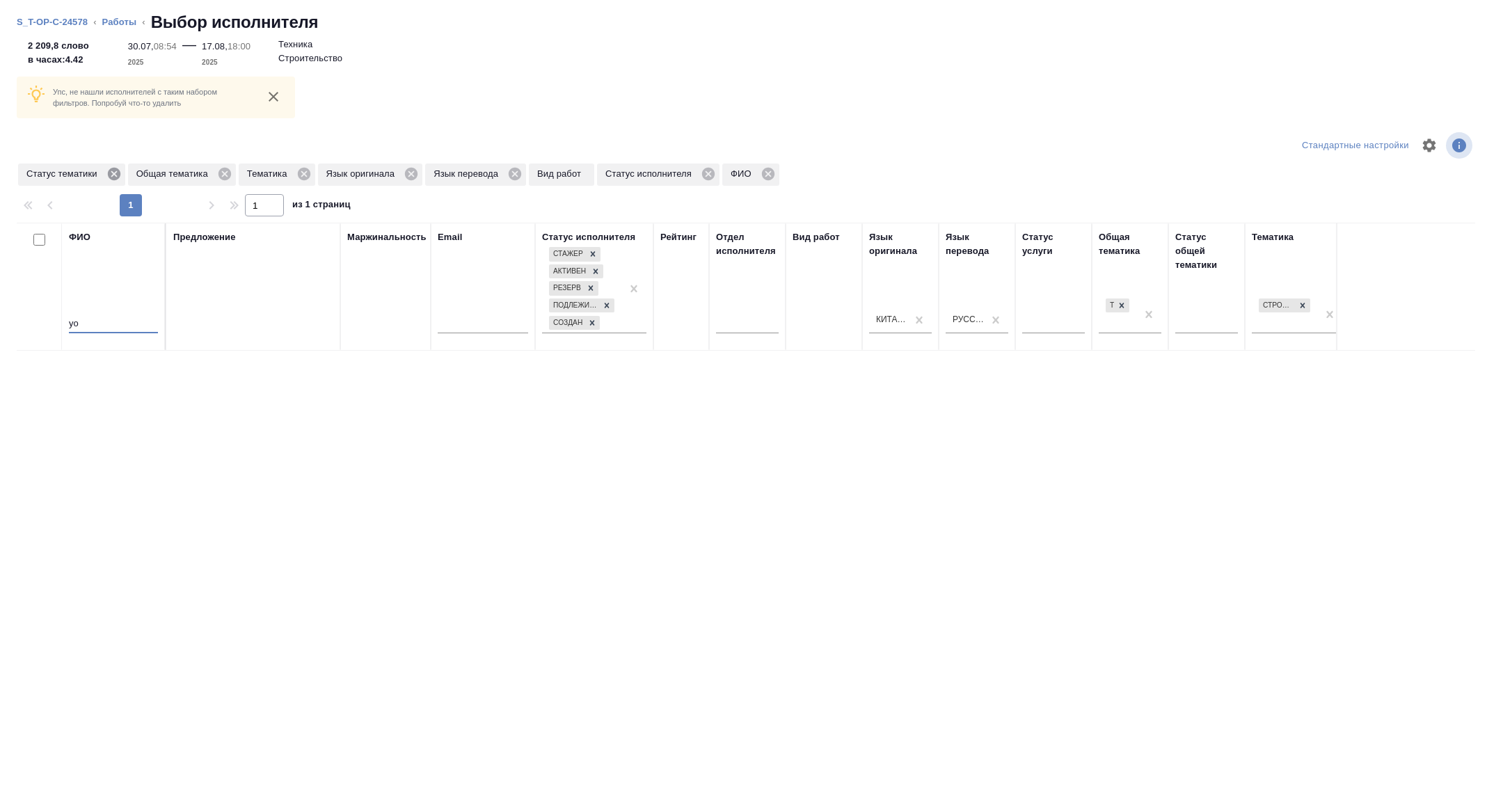
type input "yo"
click at [122, 180] on icon at bounding box center [114, 174] width 15 height 15
click at [200, 171] on icon at bounding box center [194, 174] width 13 height 13
click at [114, 175] on icon at bounding box center [115, 174] width 13 height 13
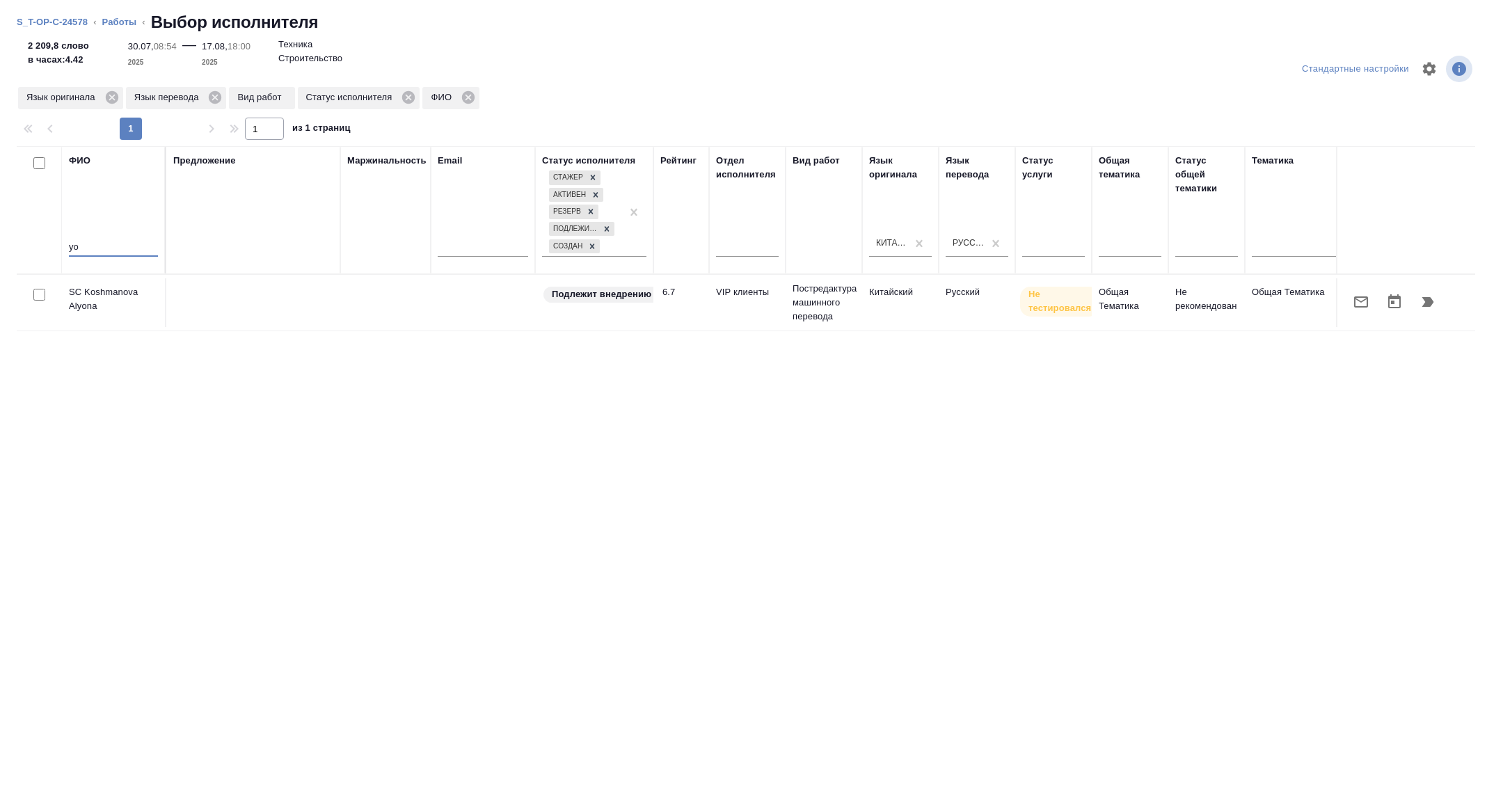
drag, startPoint x: 88, startPoint y: 250, endPoint x: 26, endPoint y: 240, distance: 62.8
click at [26, 240] on tr "ФИО yo Предложение Маржинальность Email Статус исполнителя Стажер Активен Резер…" at bounding box center [1027, 209] width 2022 height 128
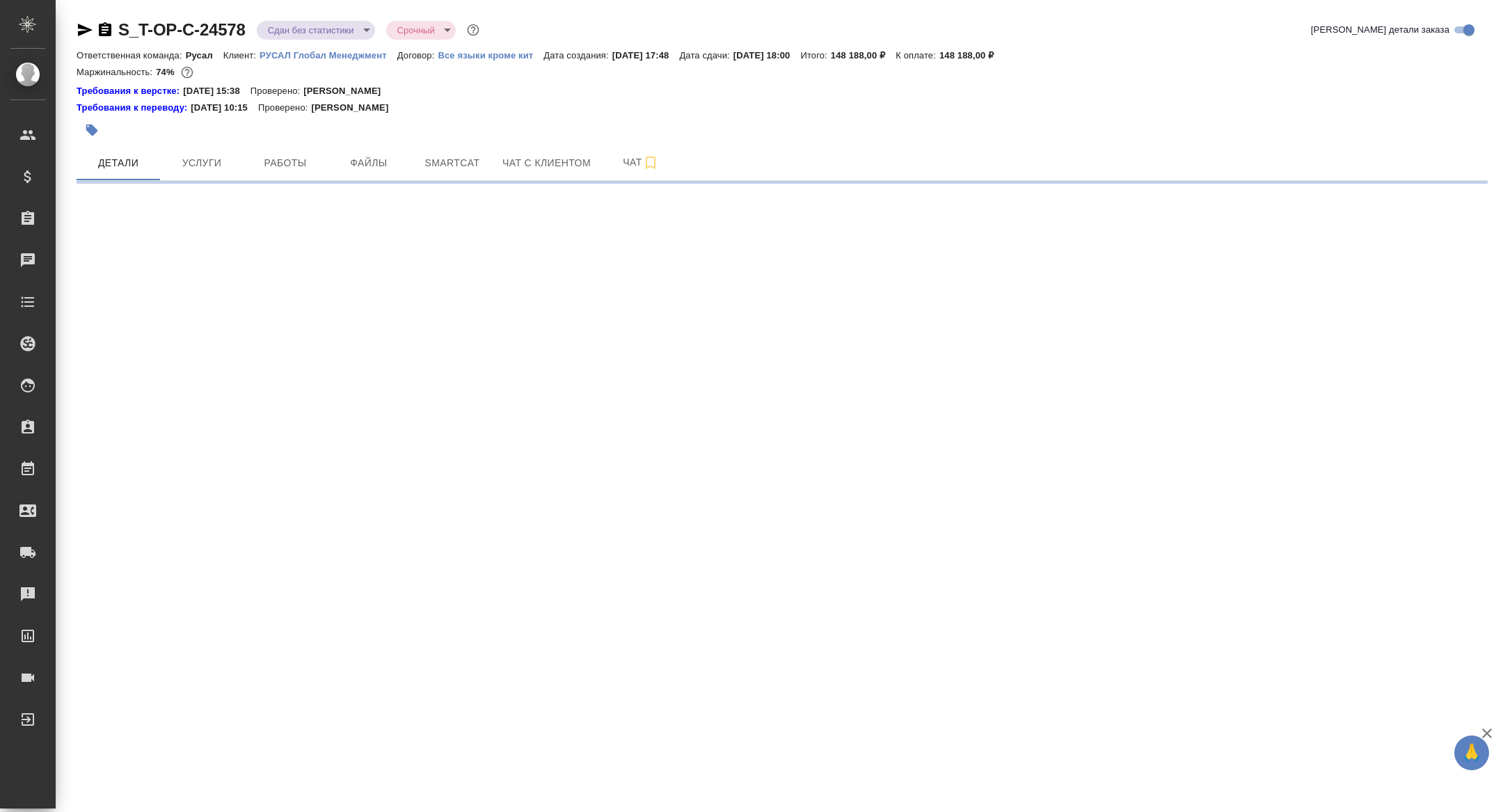
select select "RU"
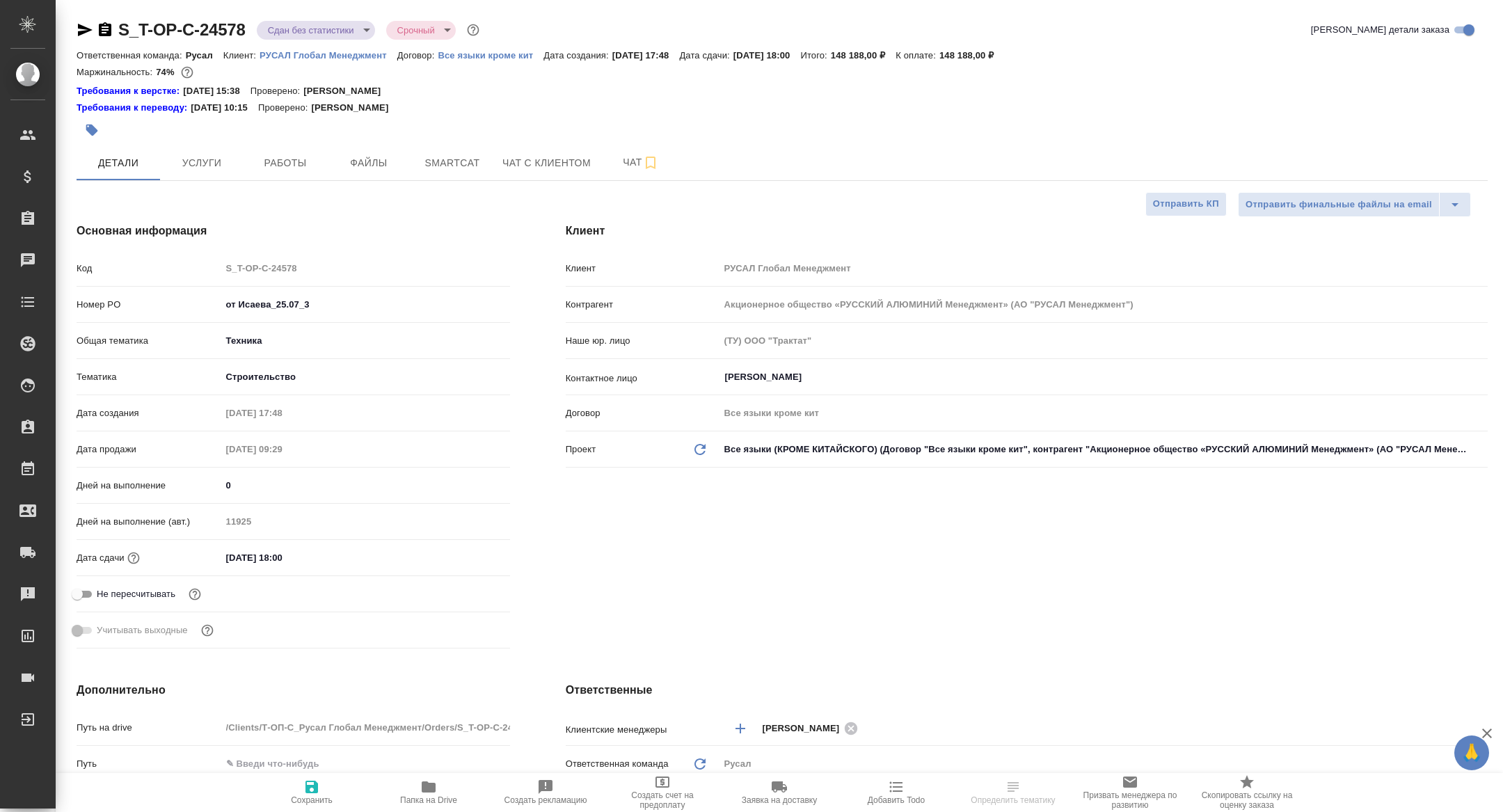
type textarea "x"
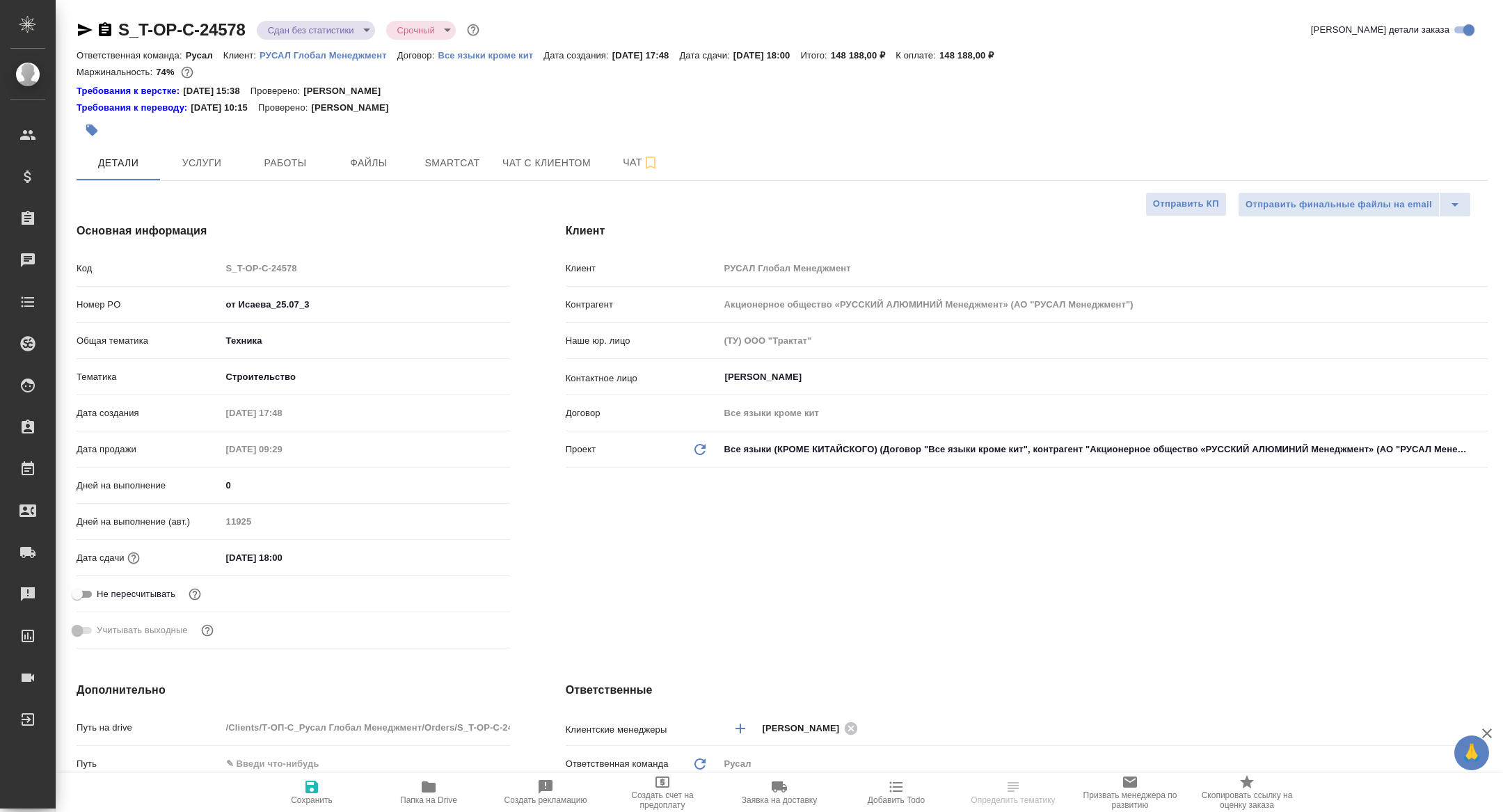
type textarea "x"
click at [284, 178] on button "Работы" at bounding box center [285, 163] width 83 height 35
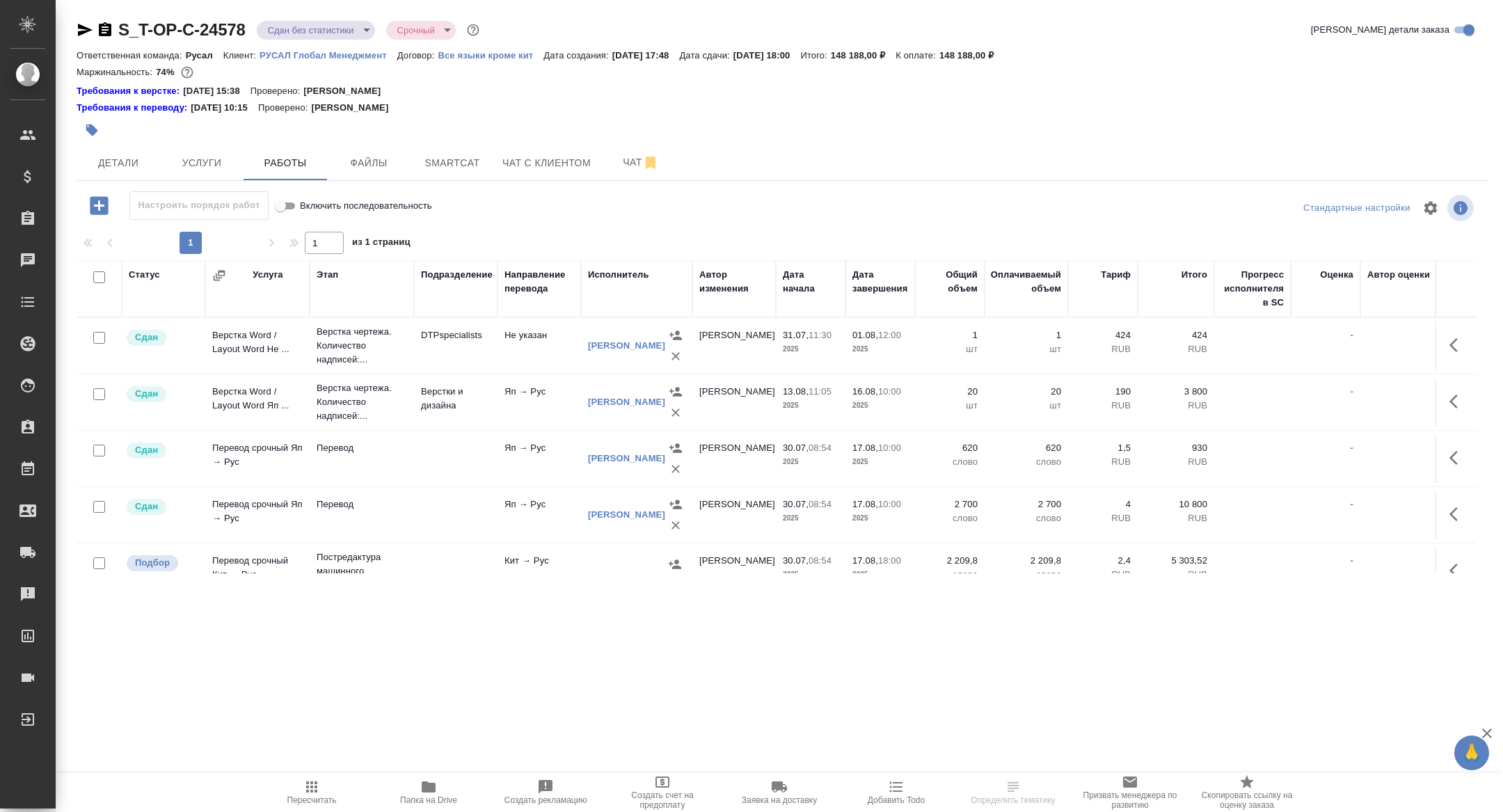
click at [1454, 350] on icon "button" at bounding box center [1458, 345] width 17 height 17
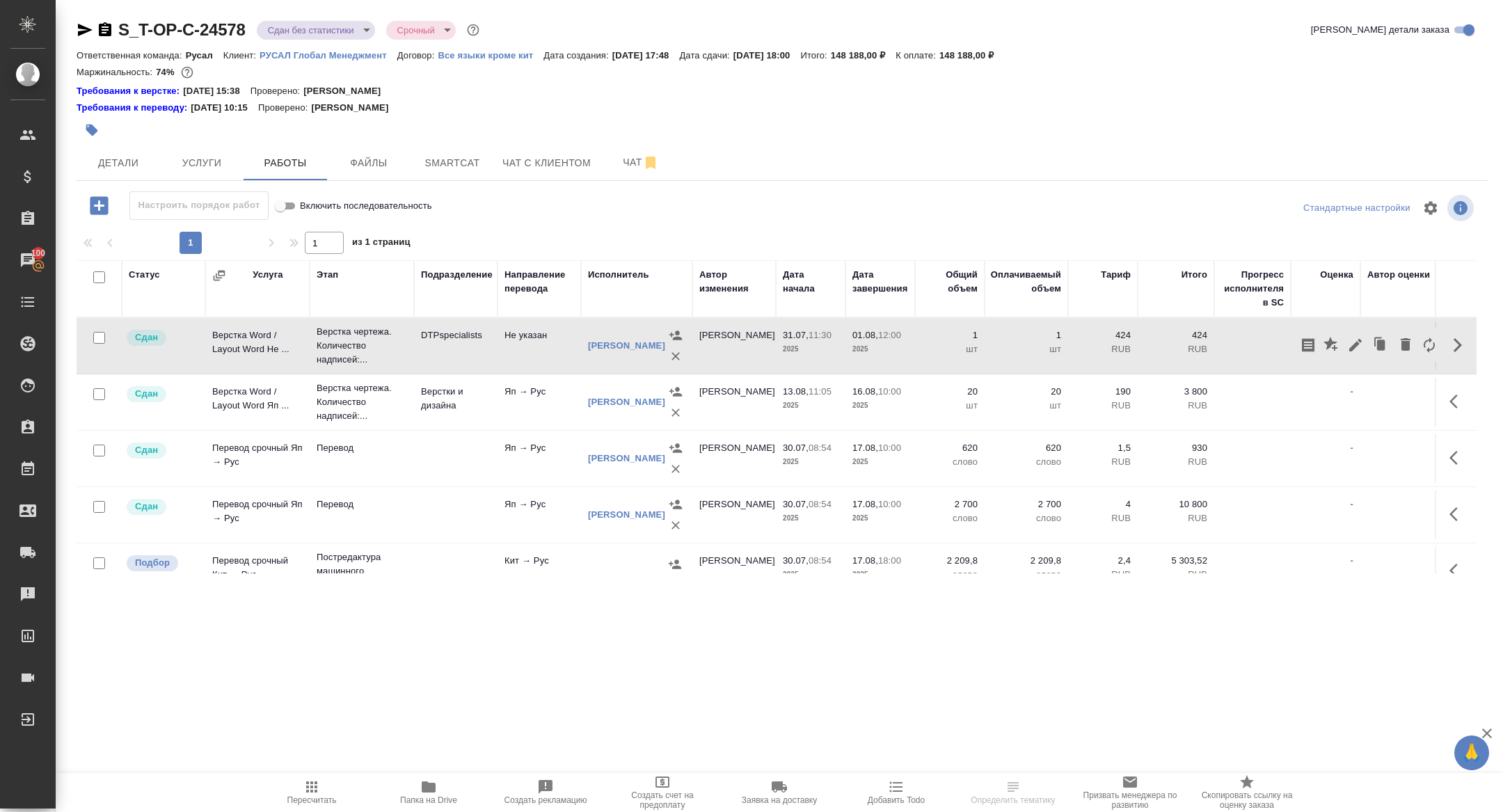
scroll to position [81, 0]
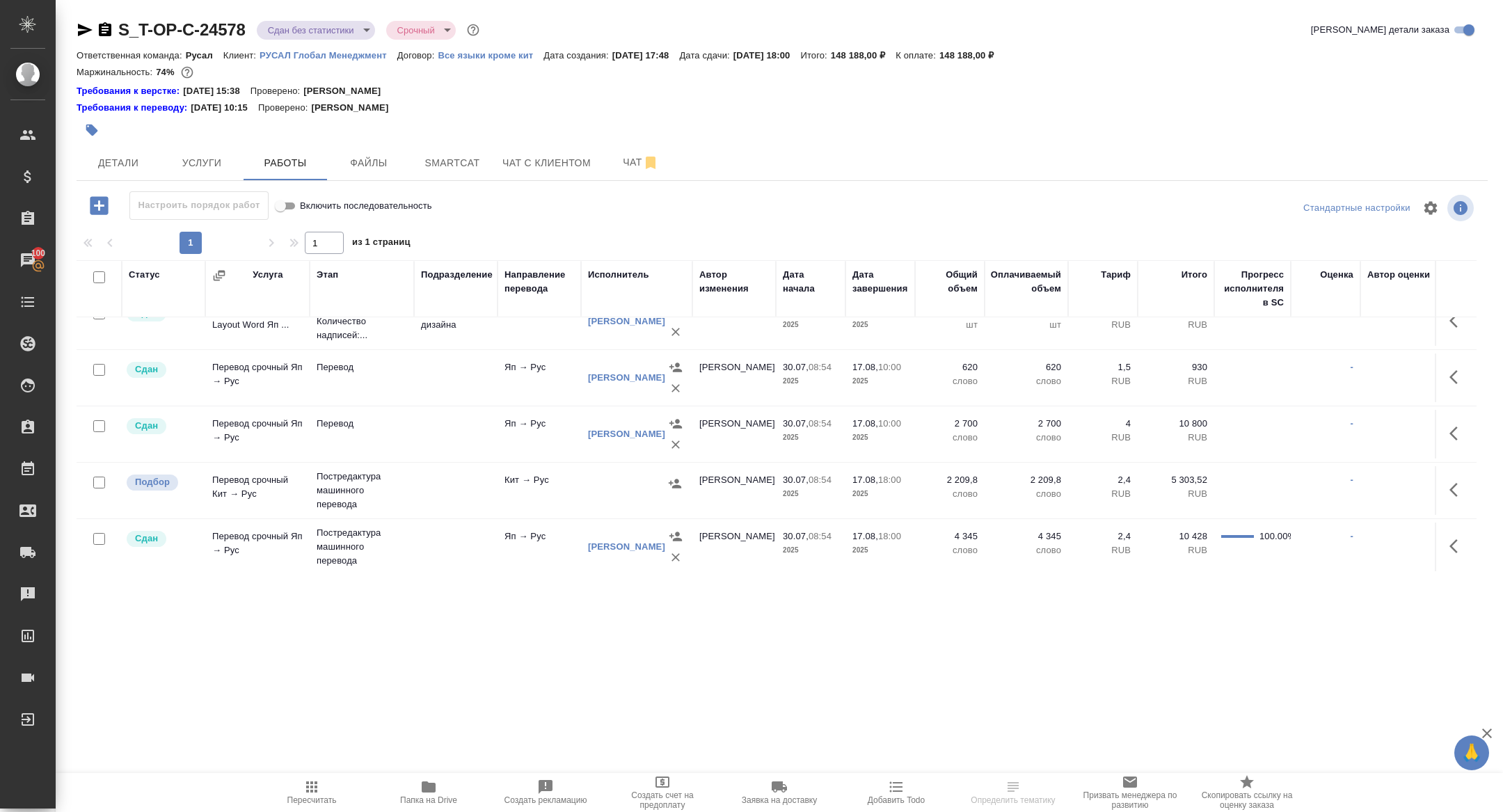
click at [1451, 474] on button "button" at bounding box center [1458, 490] width 33 height 33
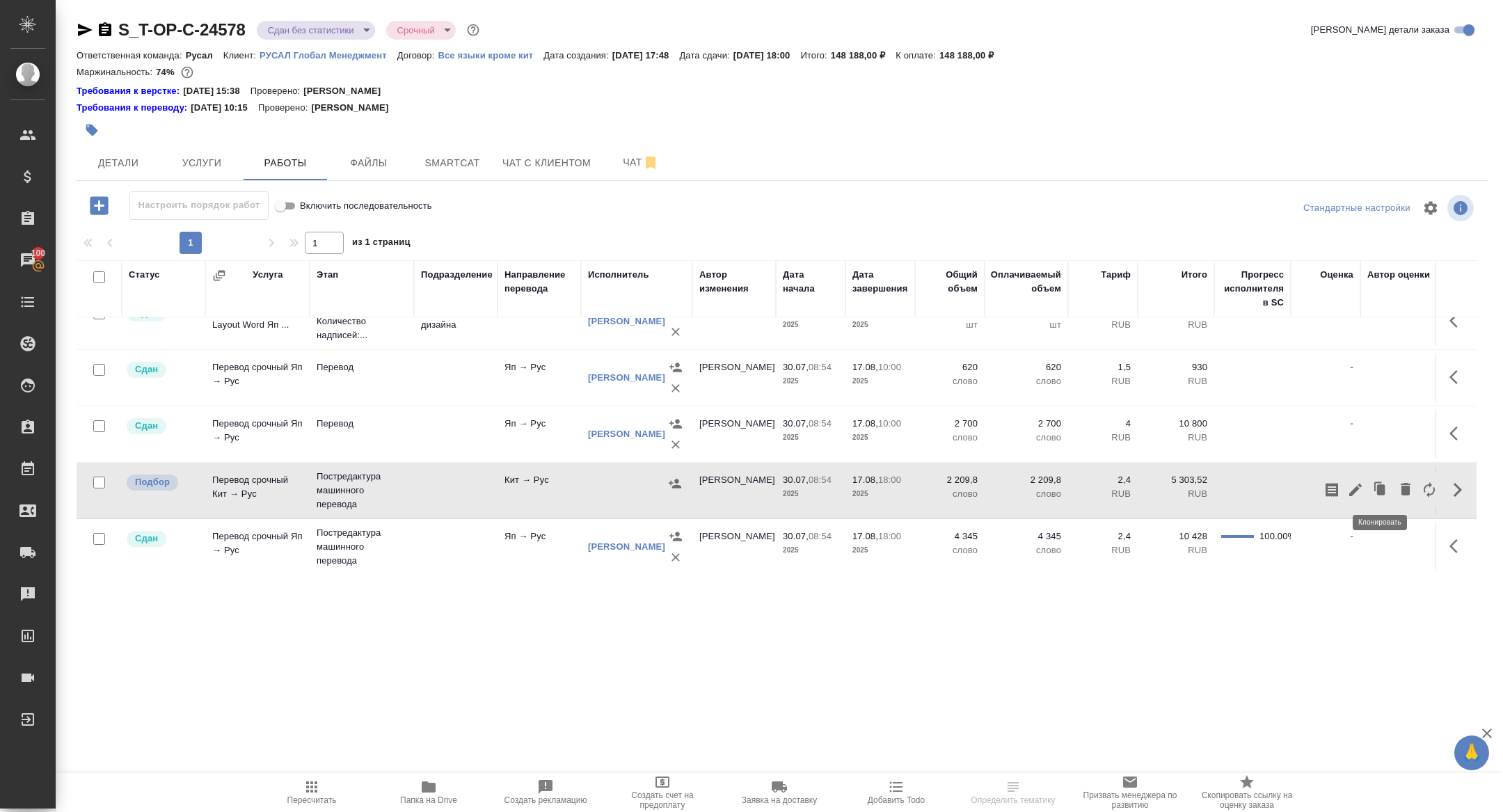
click at [1359, 485] on icon "button" at bounding box center [1356, 490] width 17 height 17
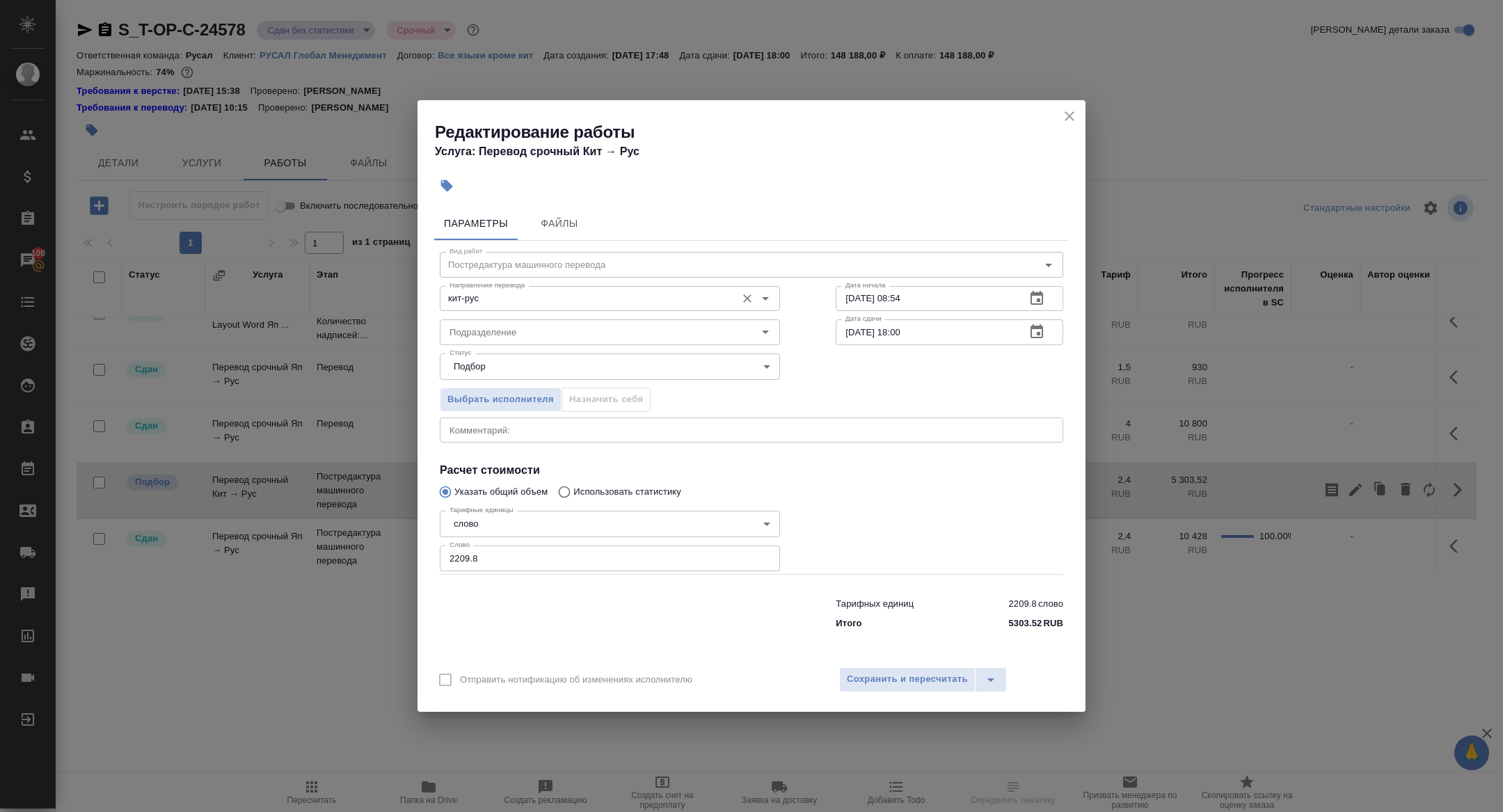
click at [487, 308] on div "кит-рус Направление перевода" at bounding box center [610, 298] width 340 height 25
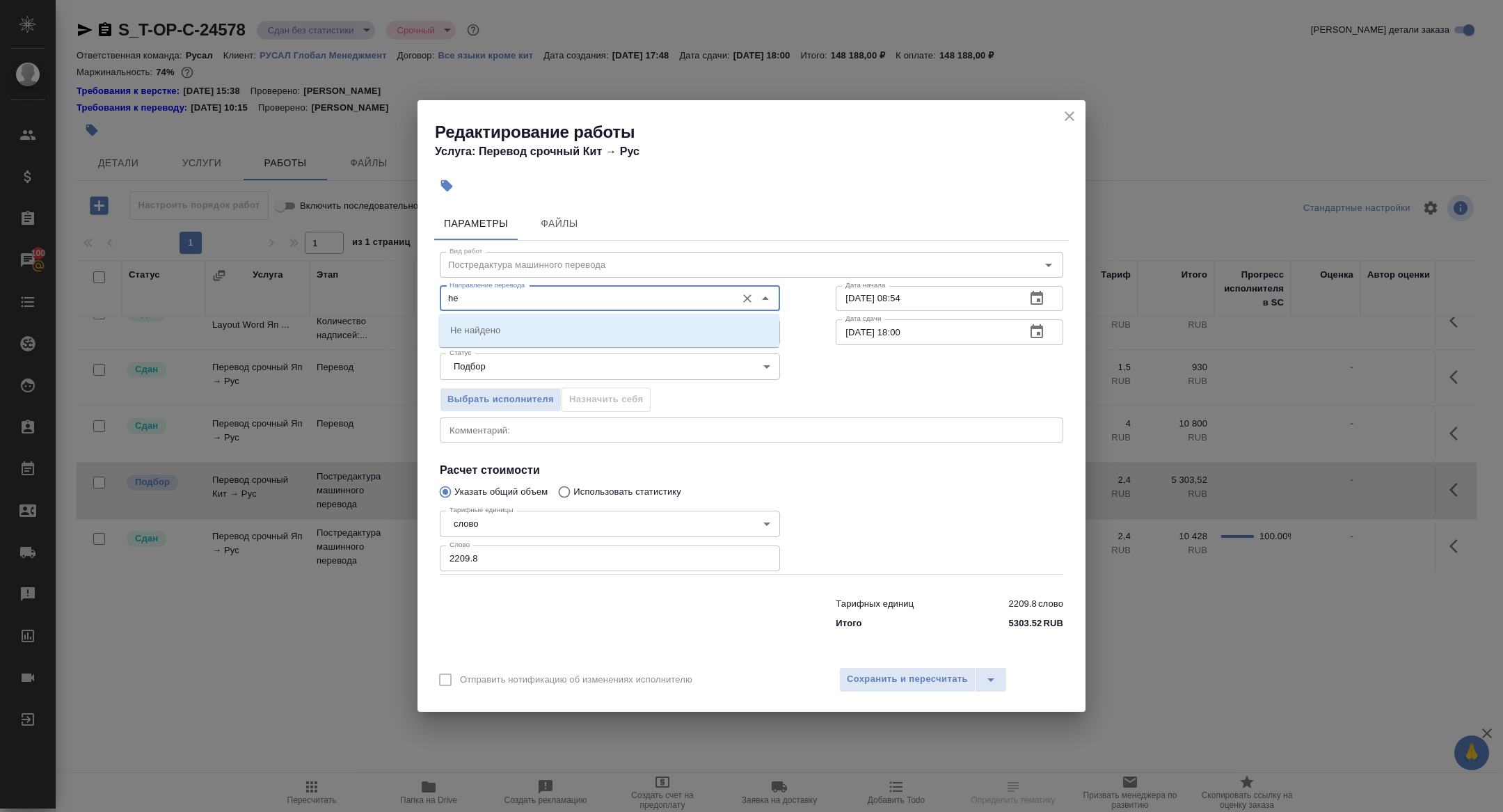
type input "h"
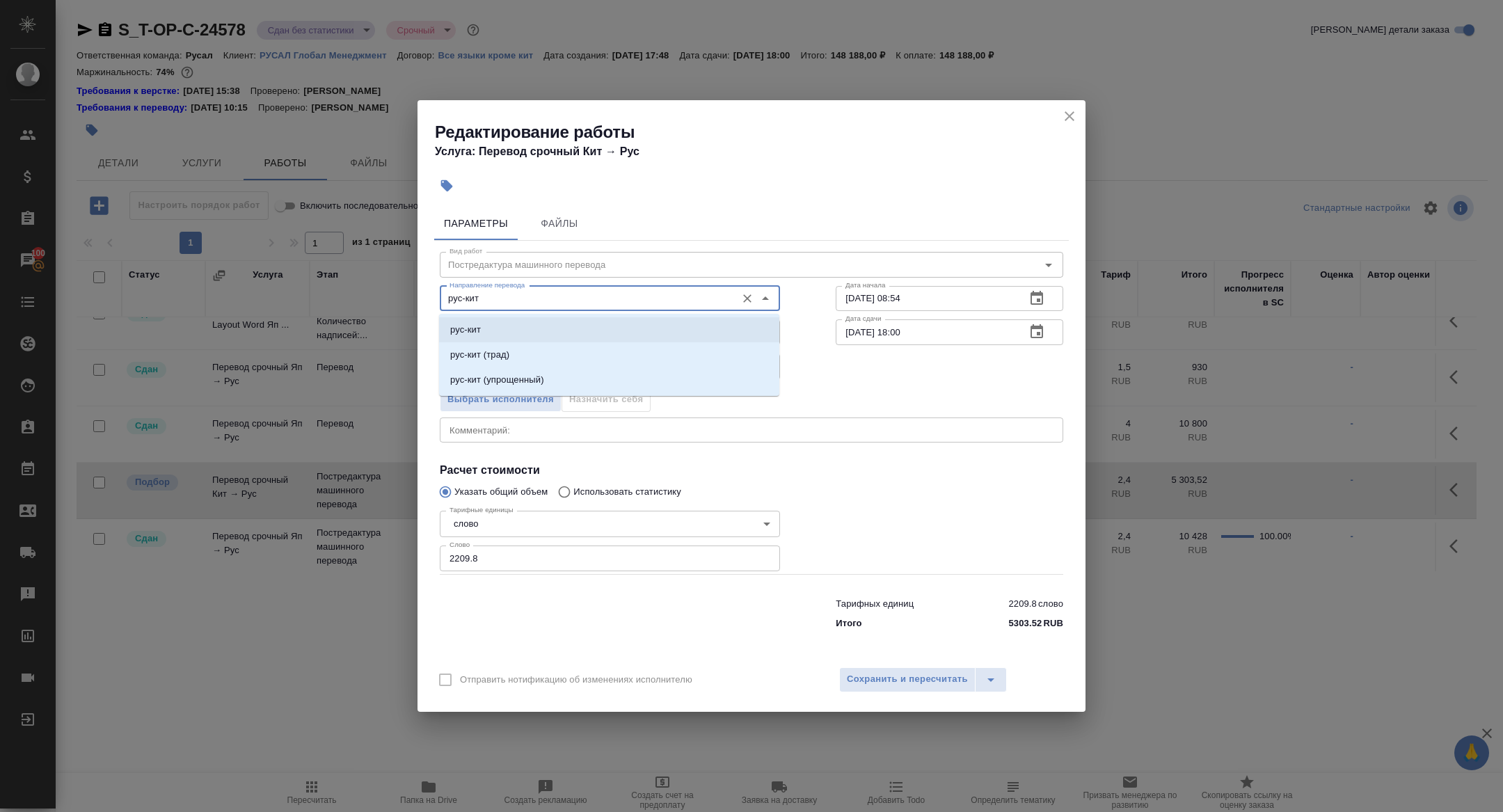
click at [503, 329] on li "рус-кит" at bounding box center [609, 330] width 340 height 25
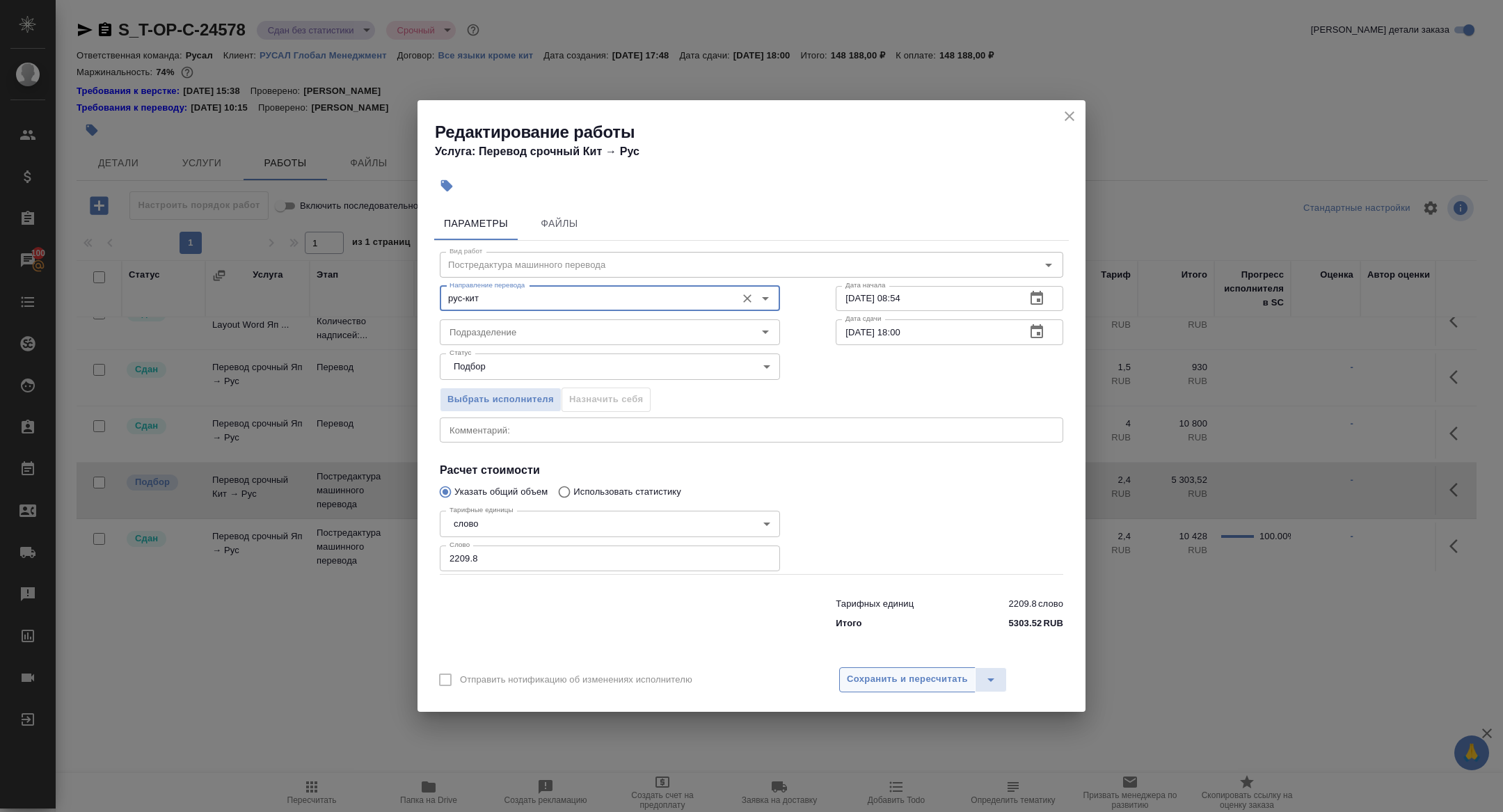
type input "рус-кит"
click at [864, 680] on span "Сохранить и пересчитать" at bounding box center [907, 679] width 121 height 16
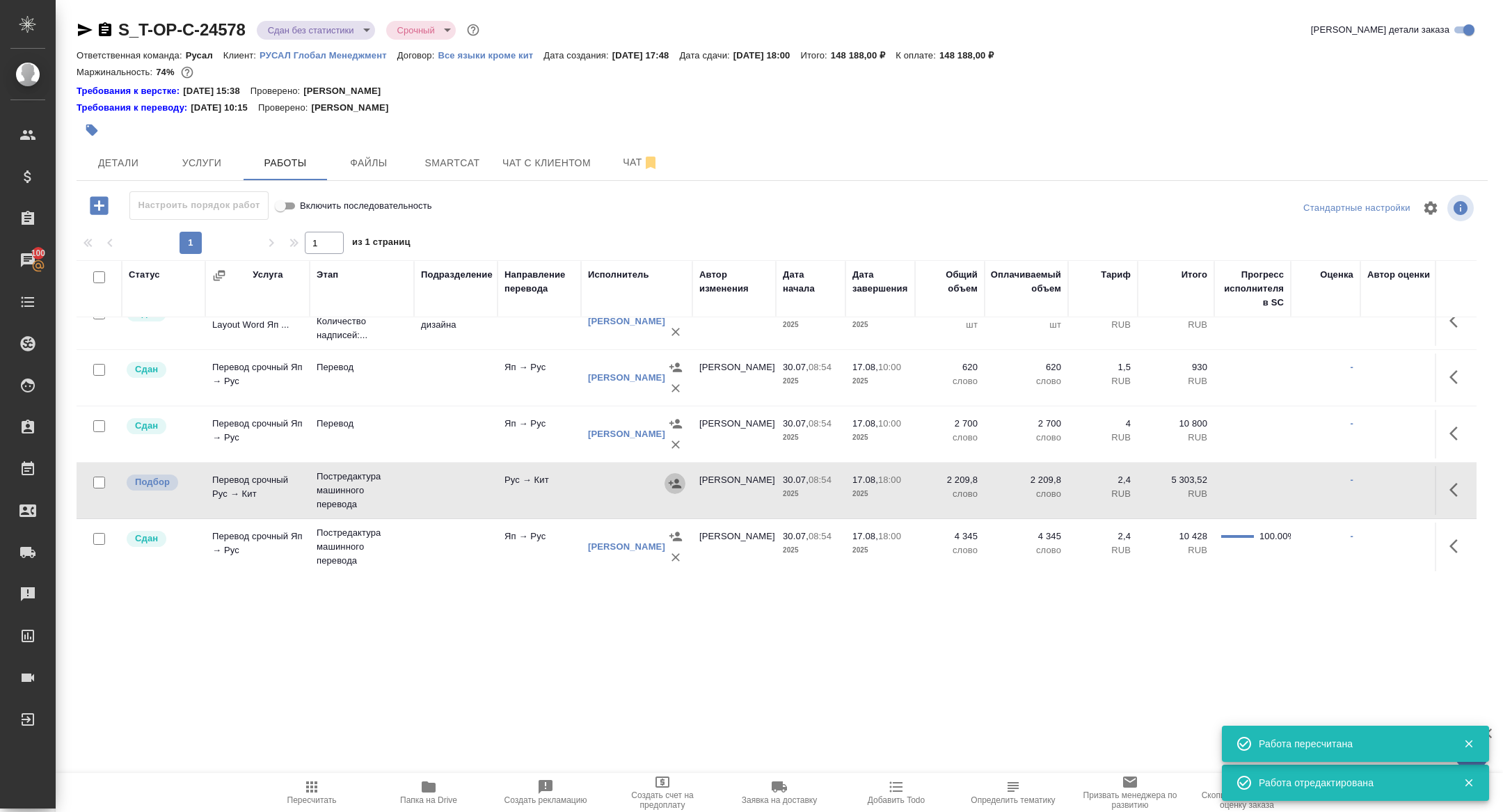
click at [665, 485] on button "button" at bounding box center [675, 484] width 21 height 21
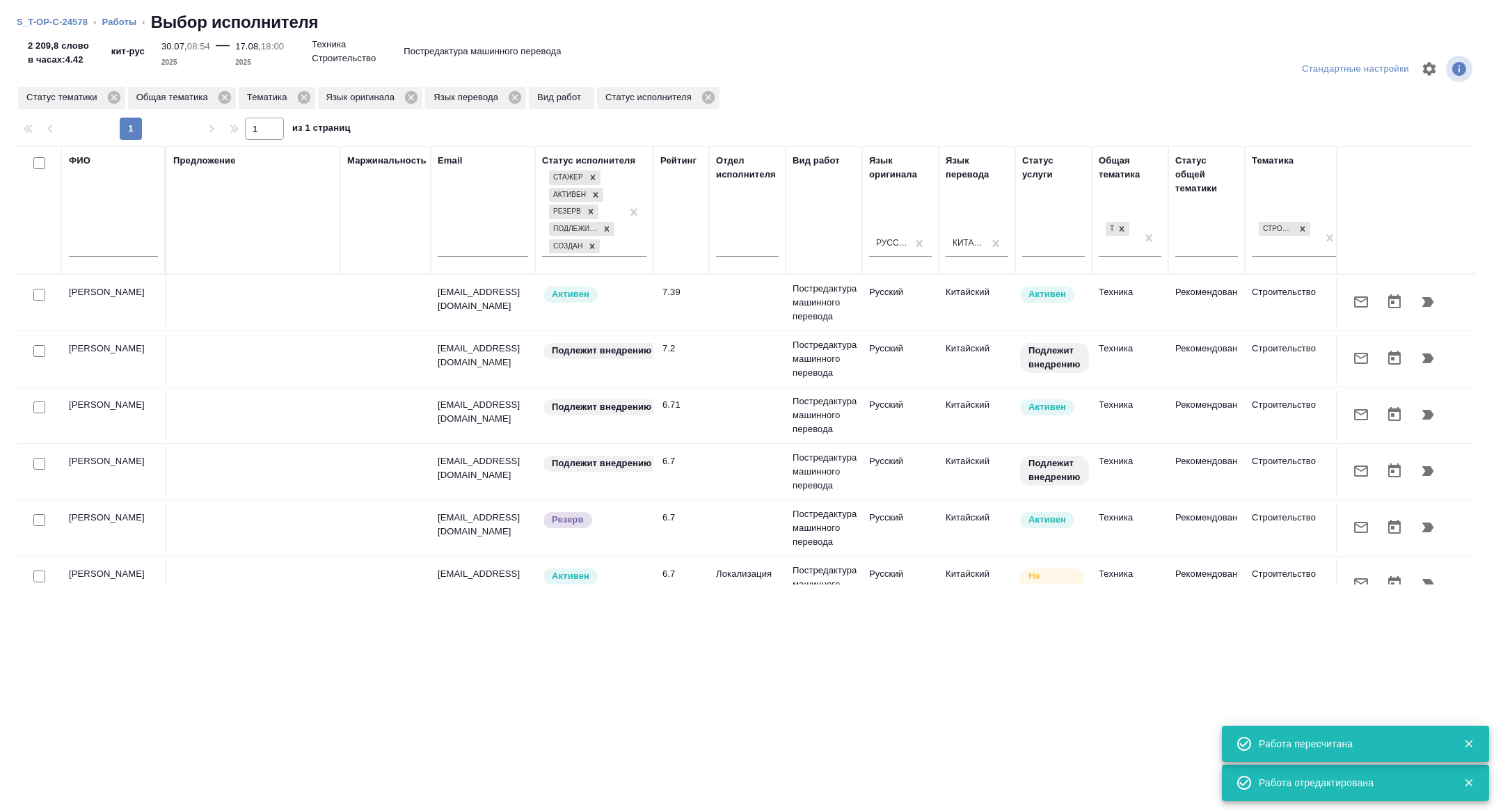
click at [122, 251] on input "text" at bounding box center [113, 248] width 89 height 17
paste input "yo"
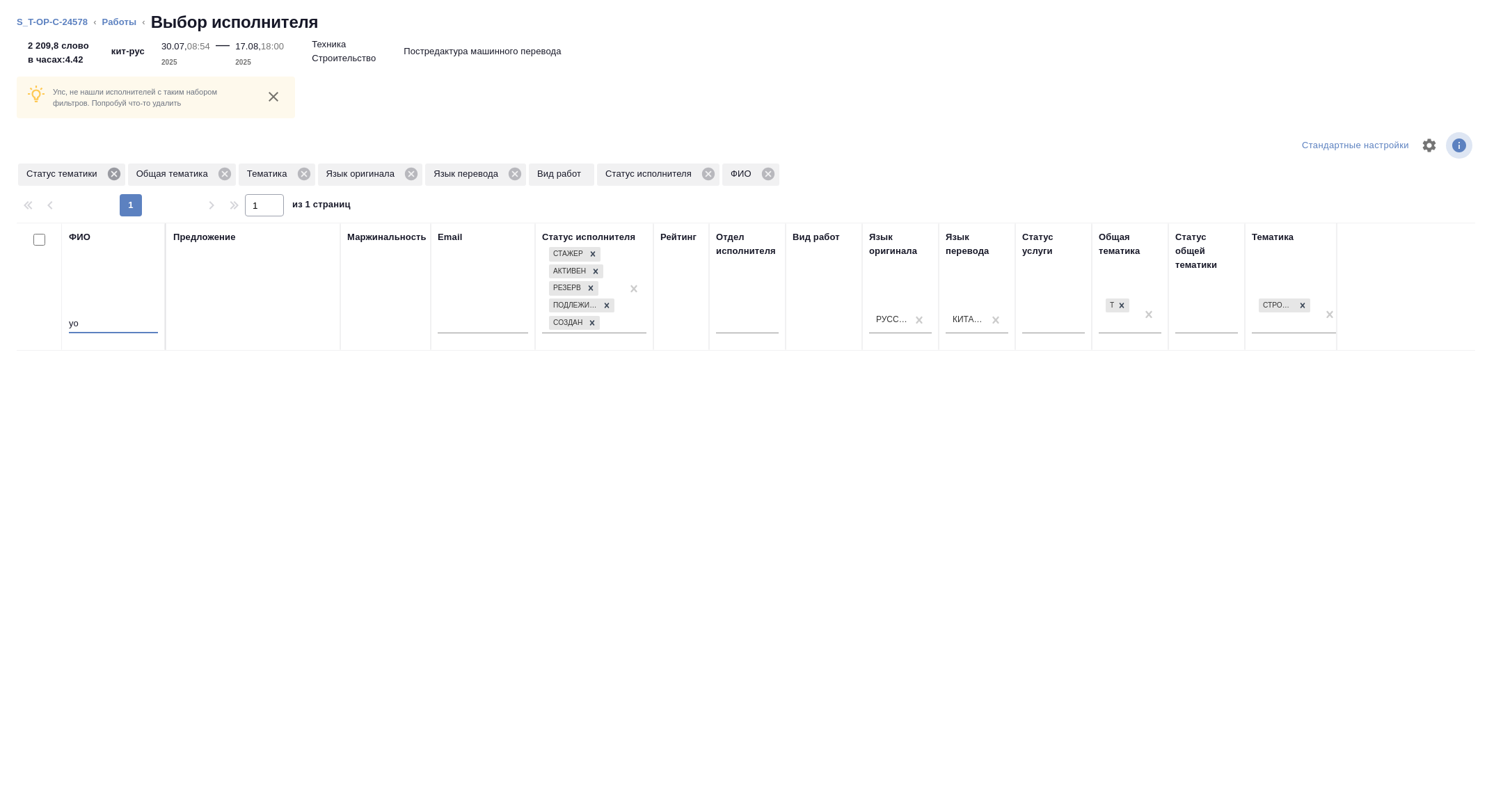
type input "yo"
click at [110, 175] on icon at bounding box center [113, 174] width 13 height 13
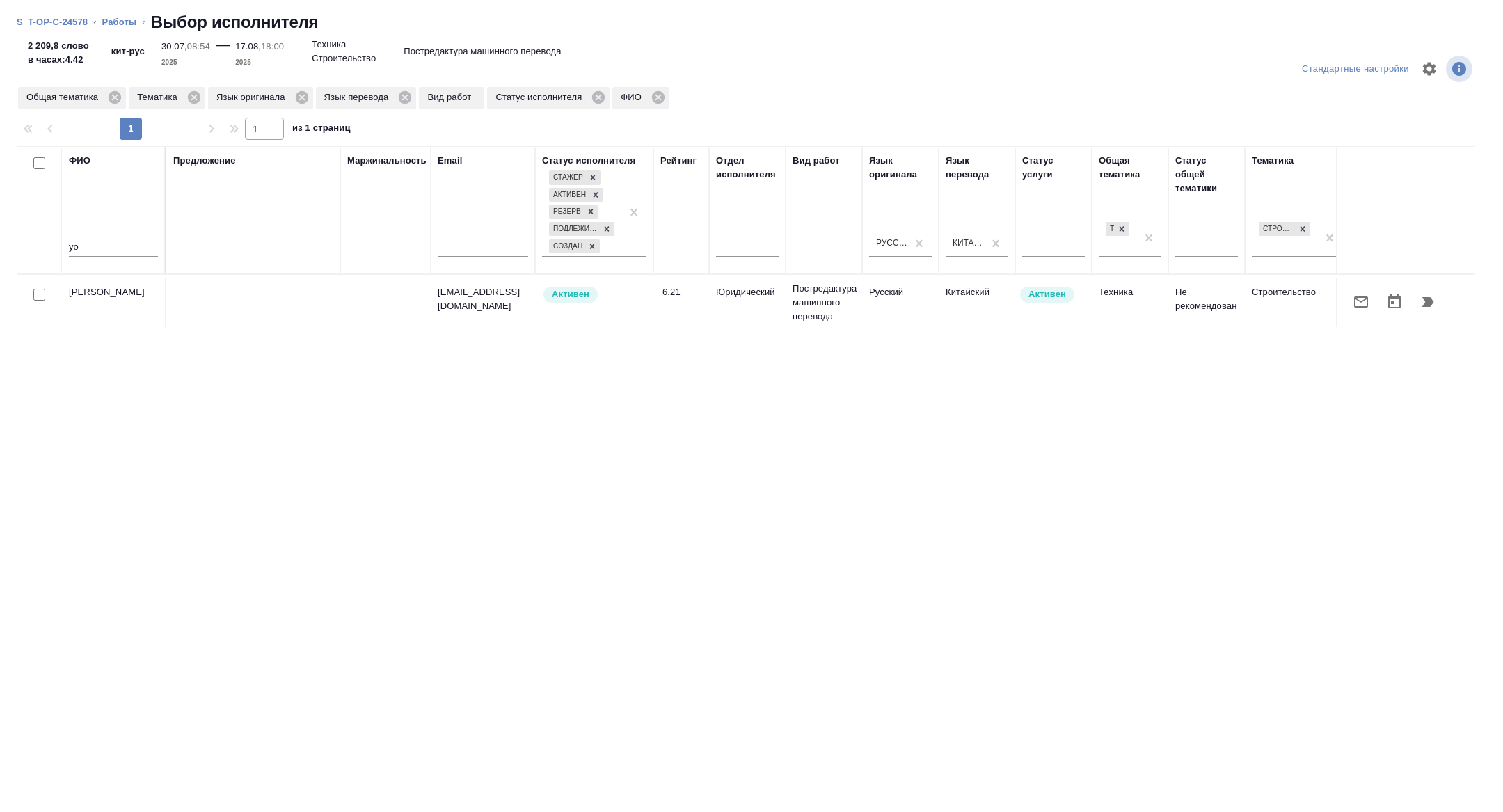
click at [1428, 296] on icon "button" at bounding box center [1428, 302] width 17 height 17
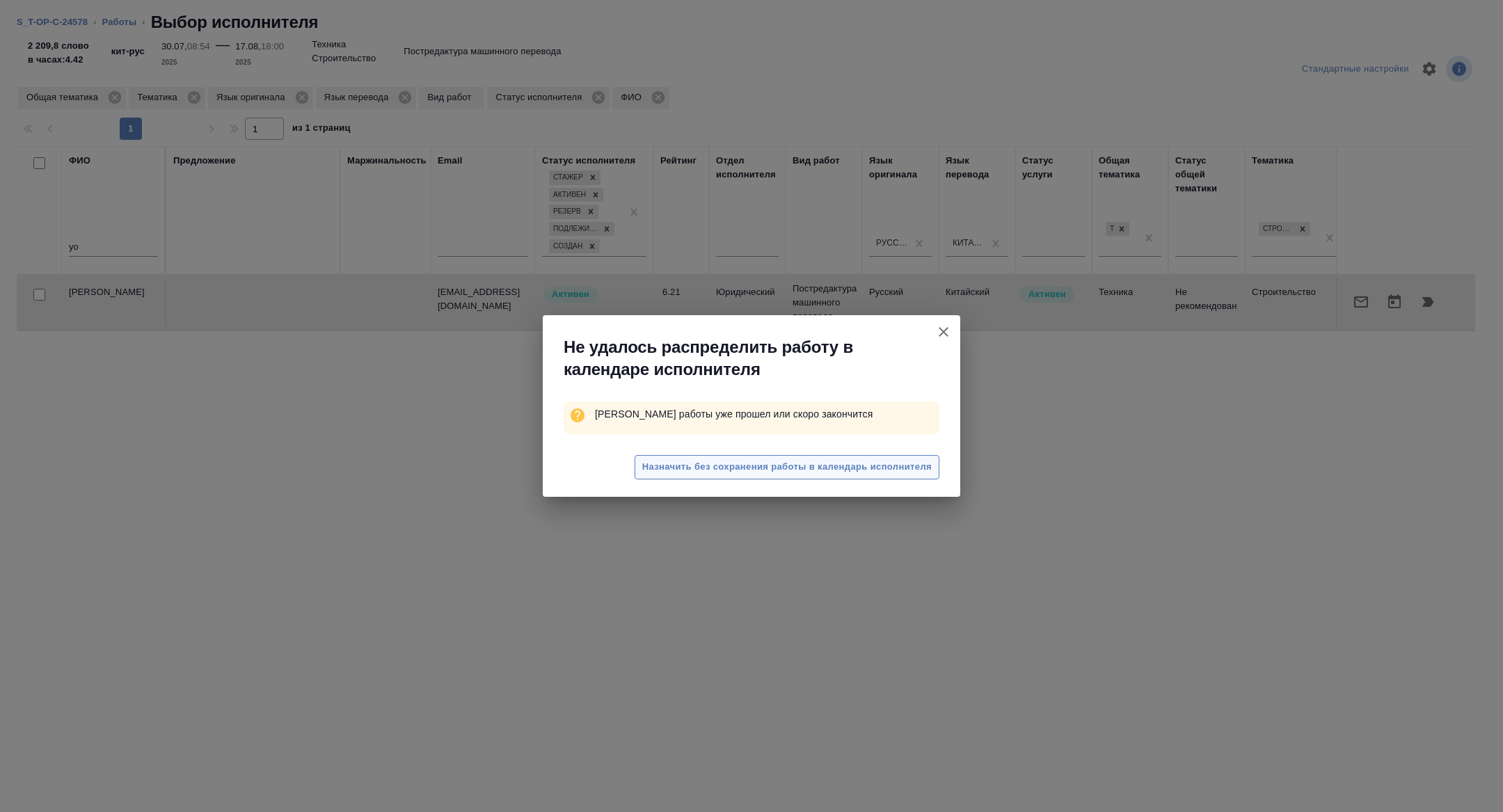
click at [871, 468] on span "Назначить без сохранения работы в календарь исполнителя" at bounding box center [787, 466] width 290 height 16
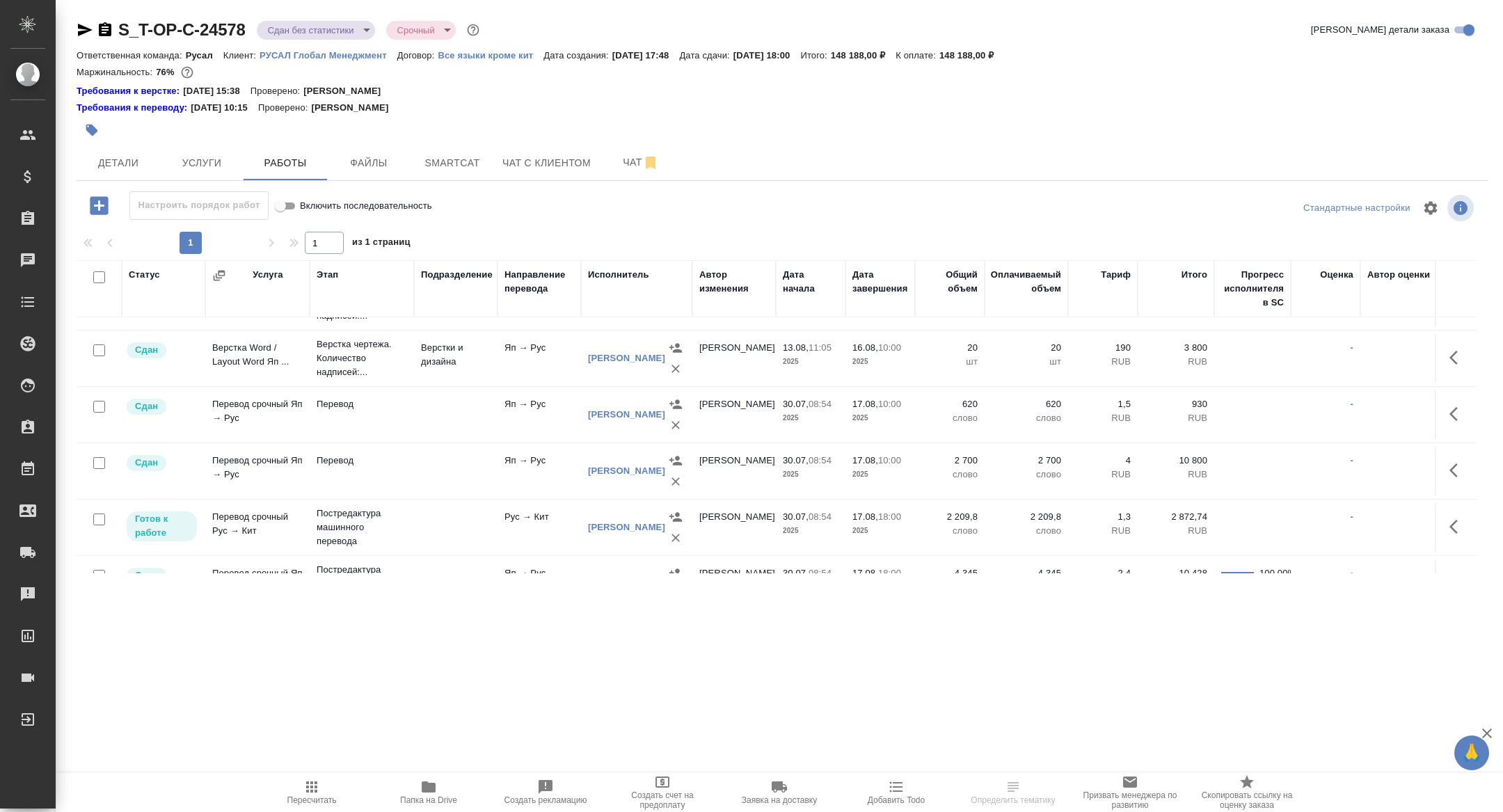
scroll to position [81, 0]
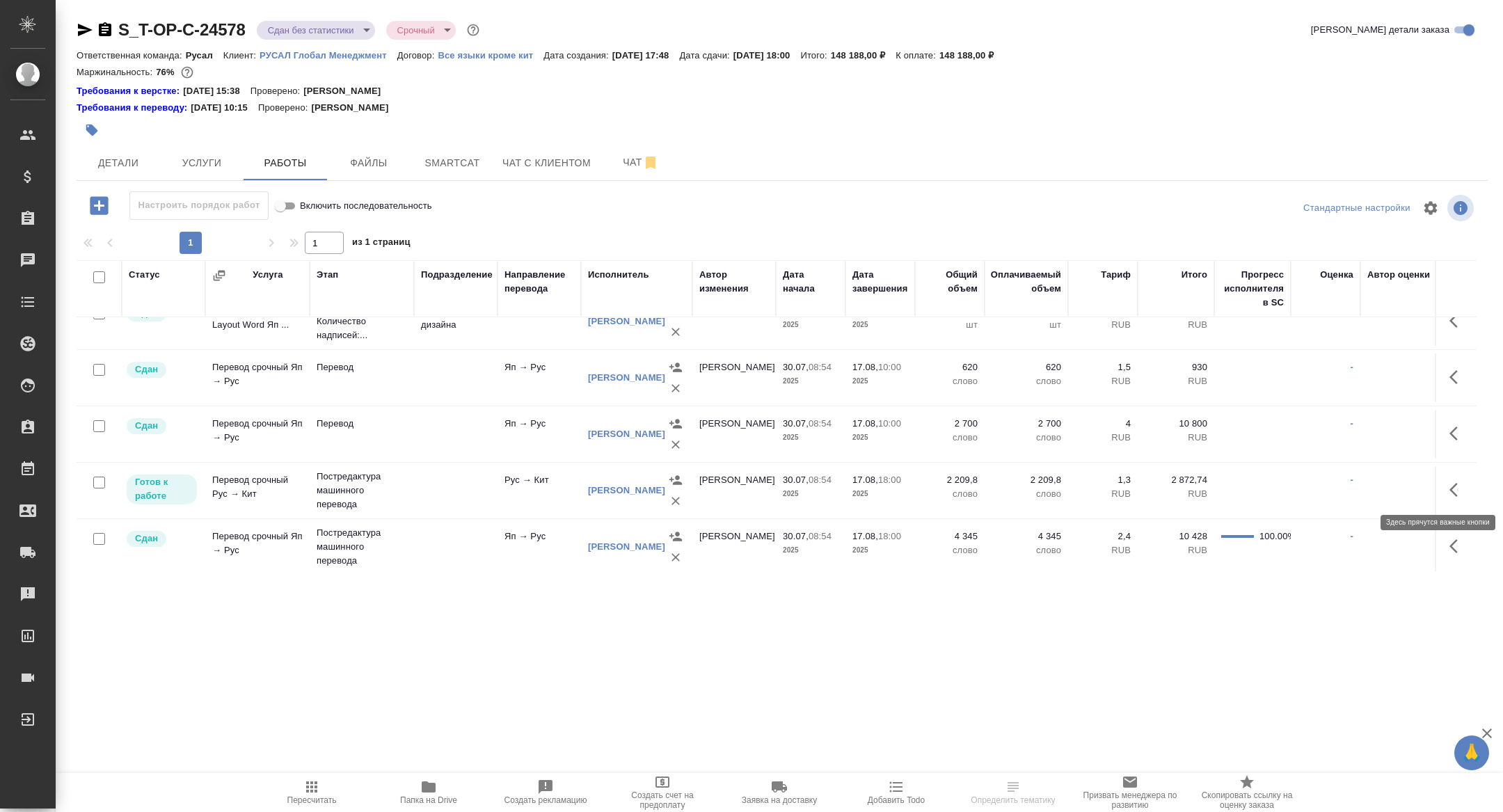
click at [1451, 484] on icon "button" at bounding box center [1458, 490] width 17 height 17
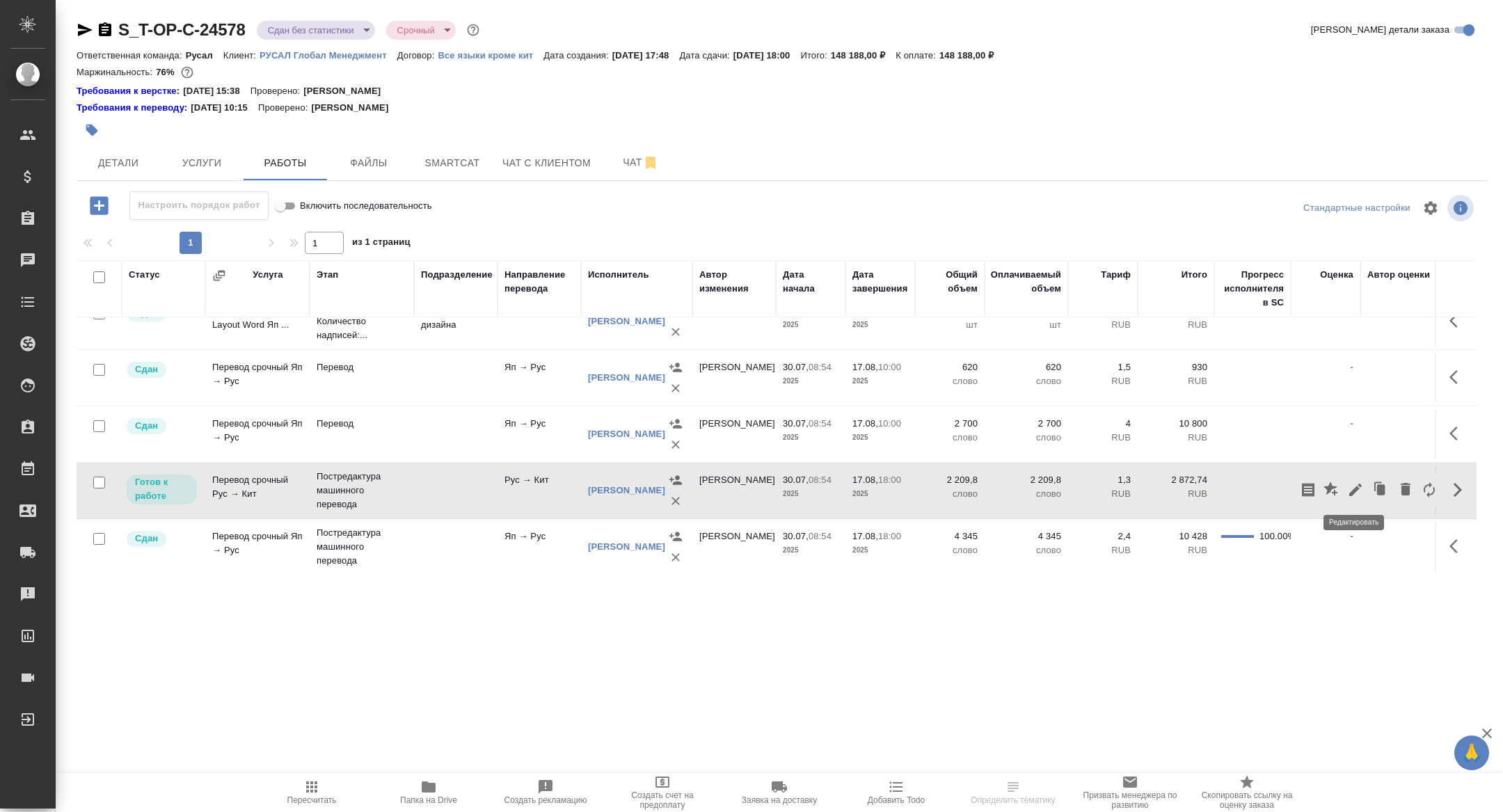
click at [1352, 488] on icon "button" at bounding box center [1356, 490] width 17 height 17
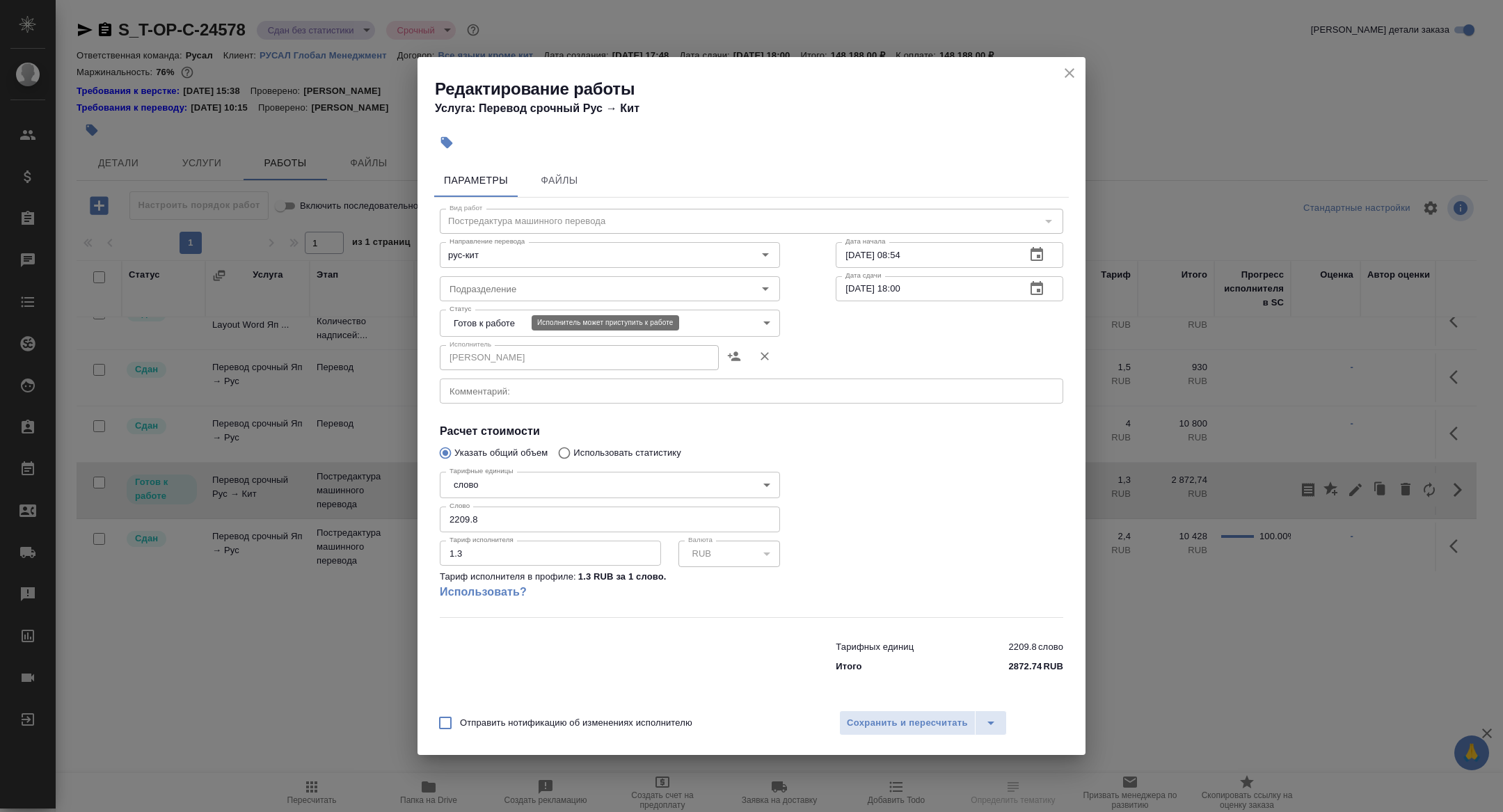
click at [477, 326] on body "🙏 .cls-1 fill:#fff; AWATERA [PERSON_NAME] Спецификации Заказы Чаты Todo Проекты…" at bounding box center [752, 406] width 1503 height 812
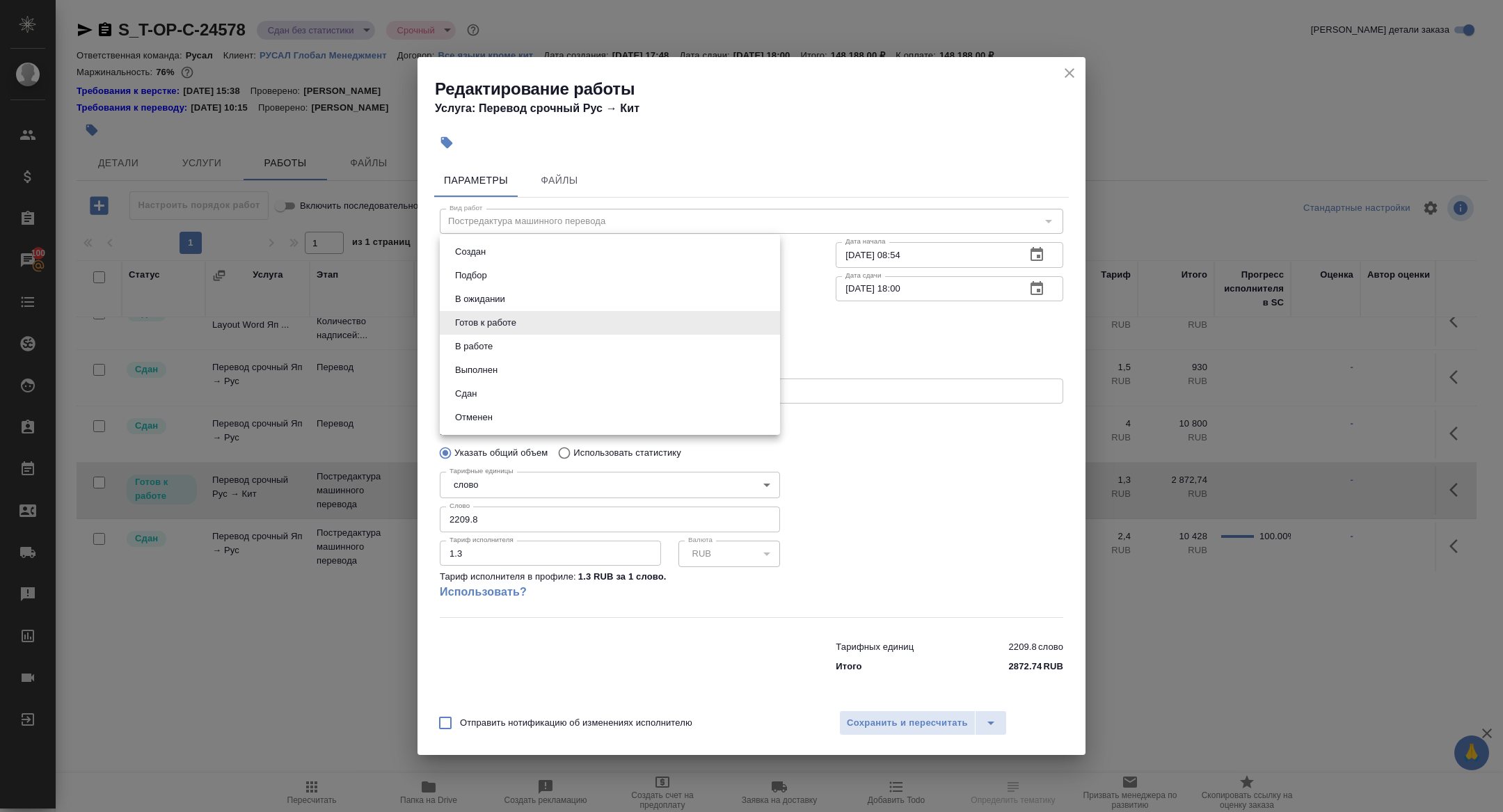
click at [469, 397] on button "Сдан" at bounding box center [466, 394] width 30 height 15
type input "closed"
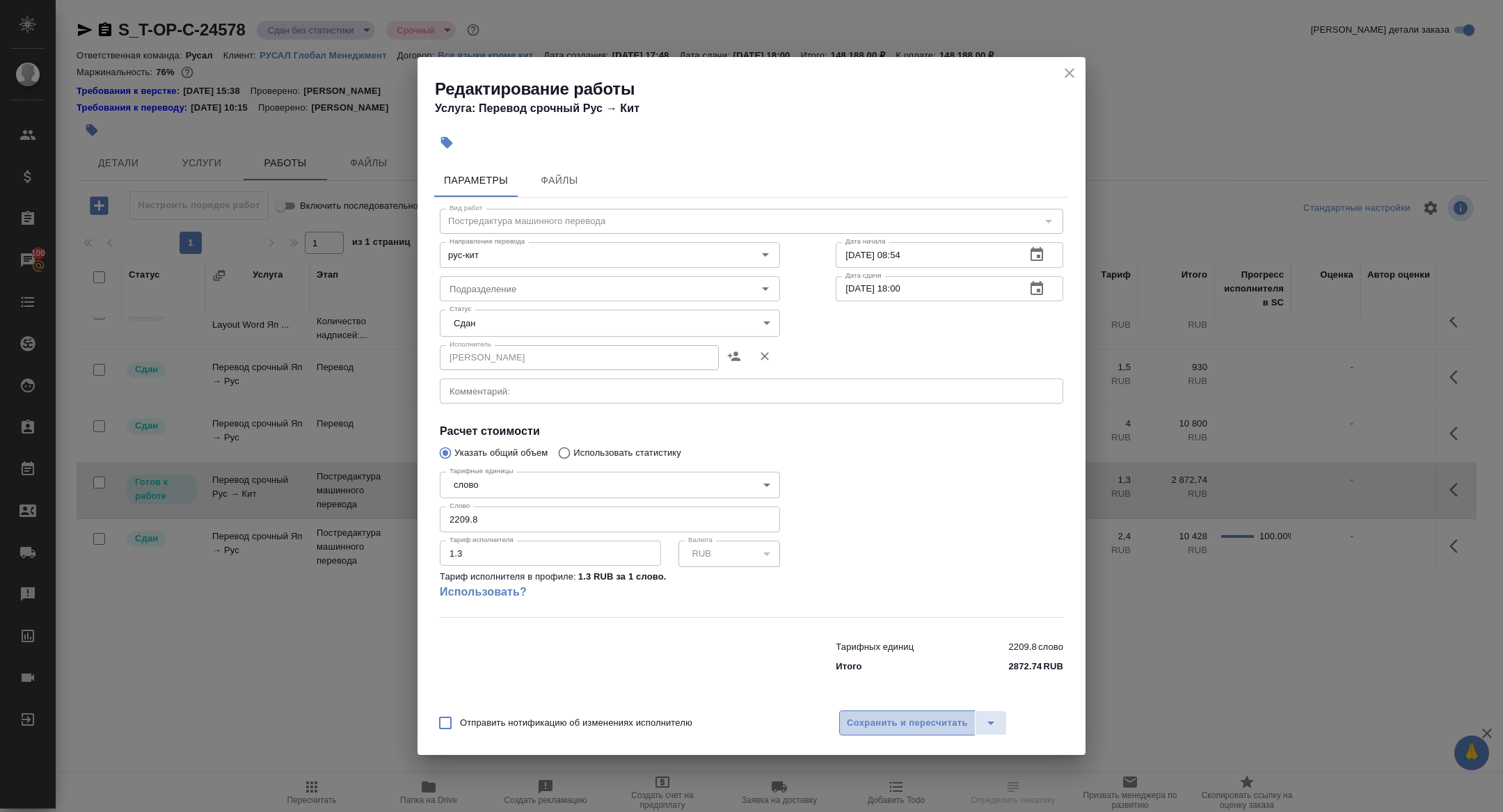
click at [882, 728] on span "Сохранить и пересчитать" at bounding box center [907, 723] width 121 height 16
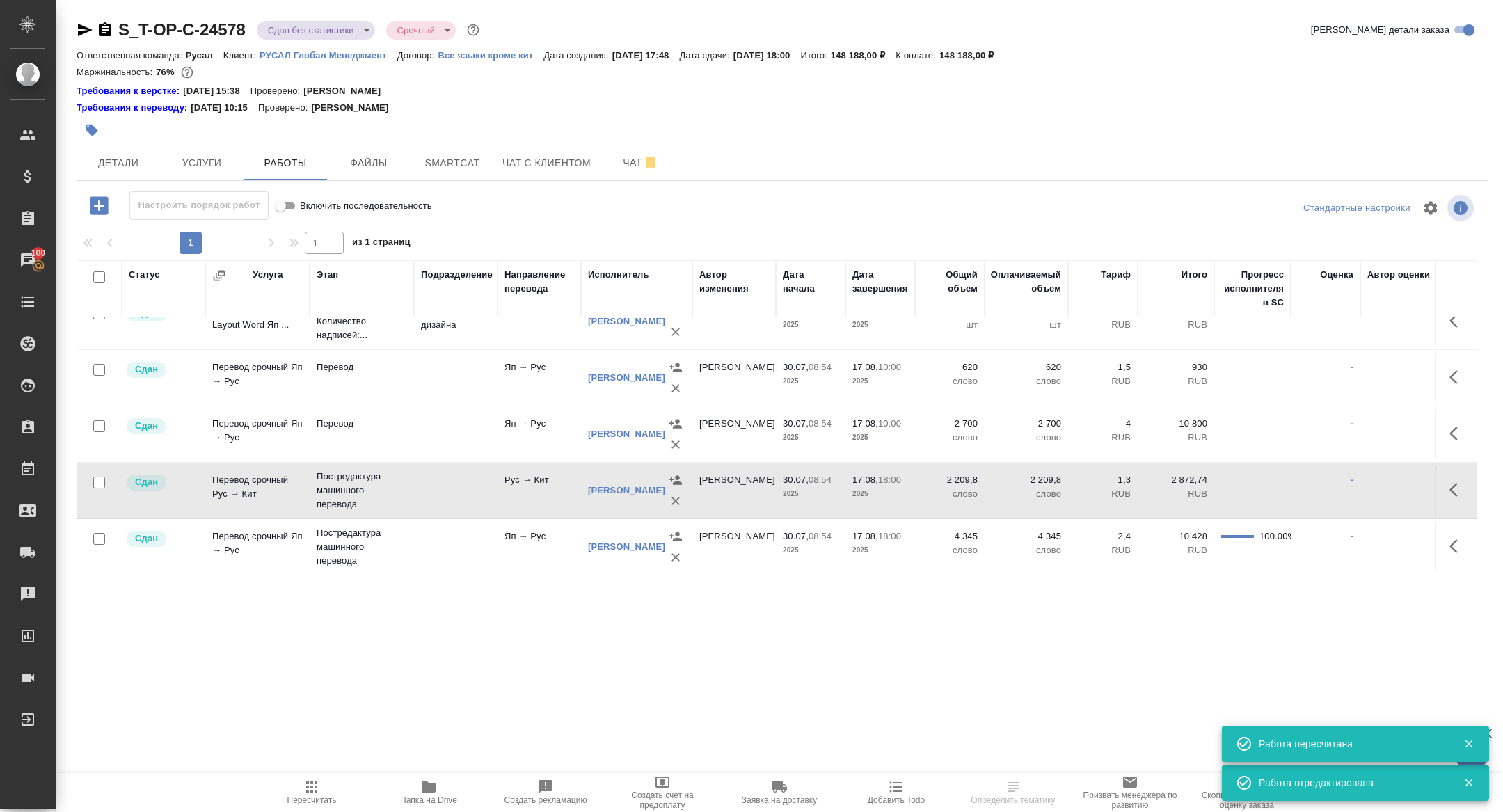
scroll to position [0, 0]
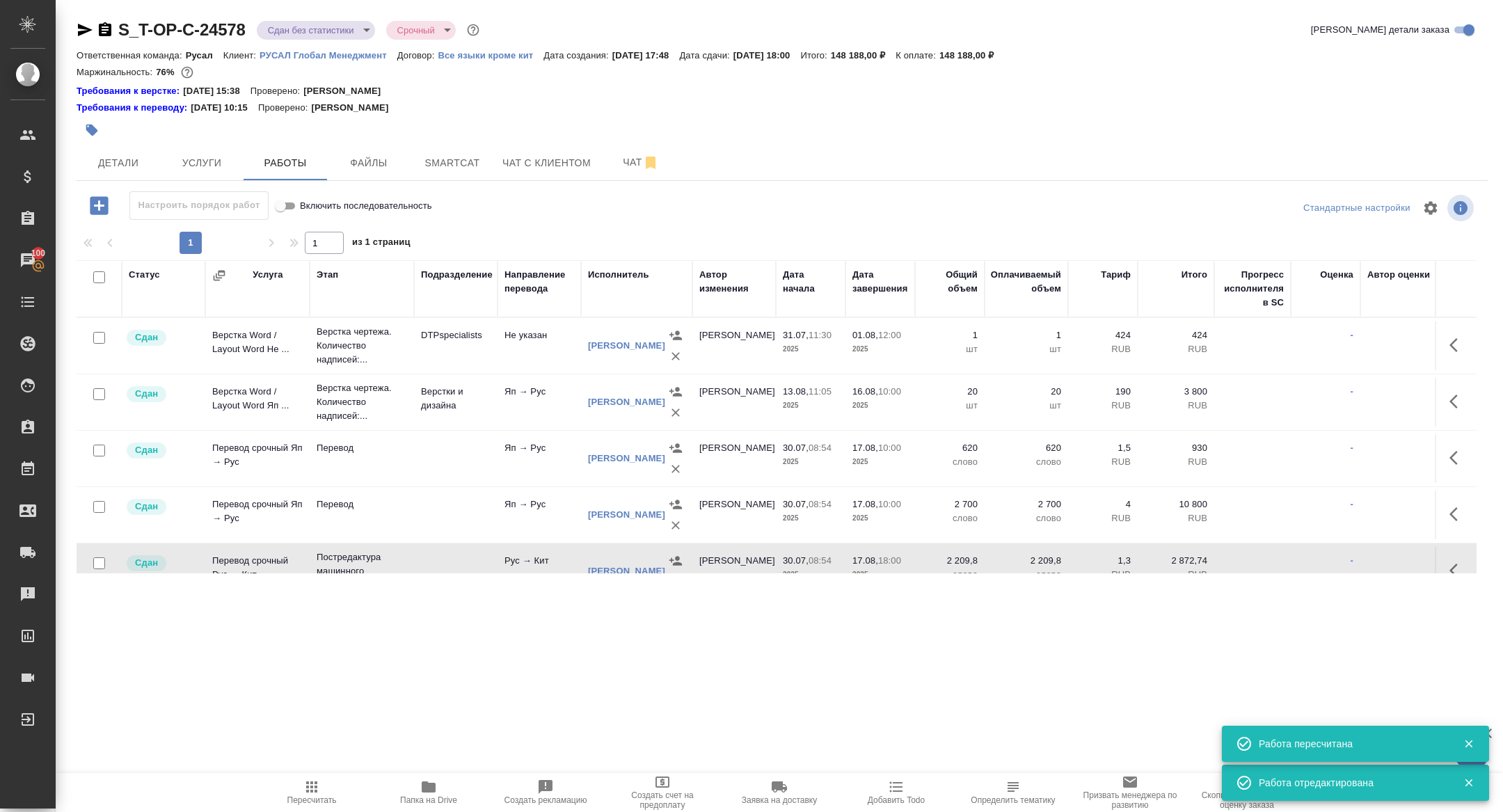
click at [101, 29] on icon "button" at bounding box center [105, 29] width 13 height 14
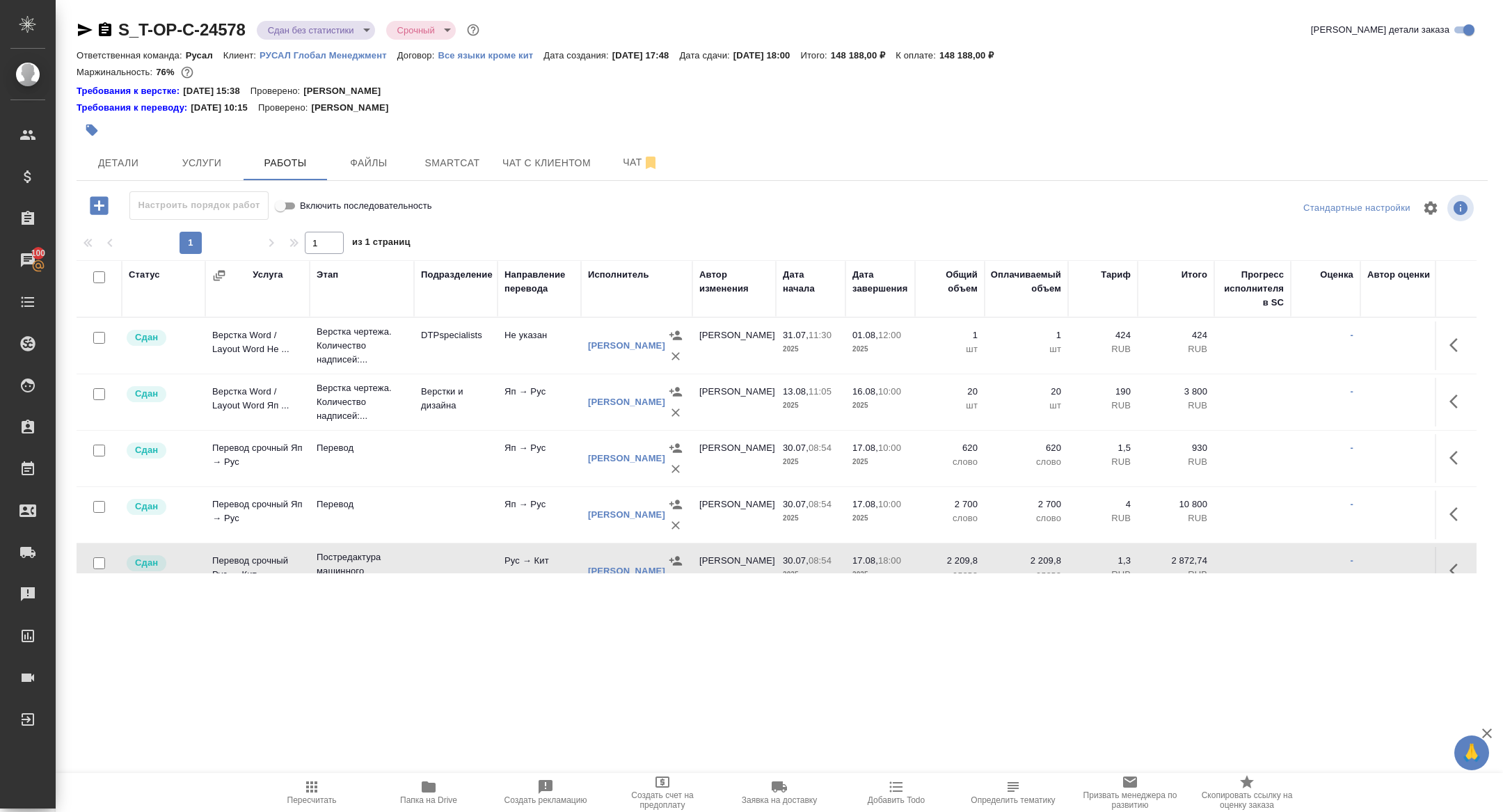
scroll to position [81, 0]
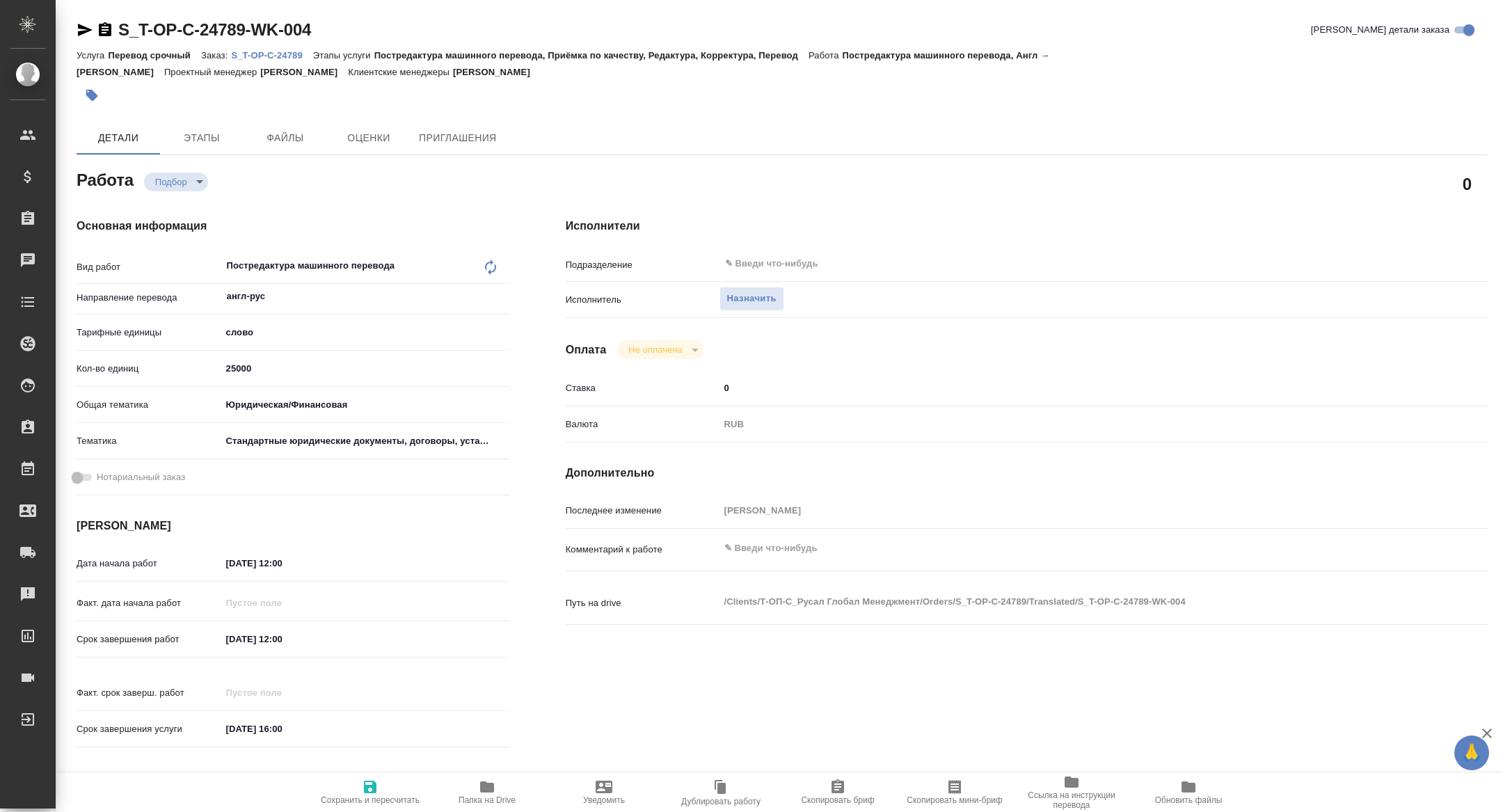
type textarea "x"
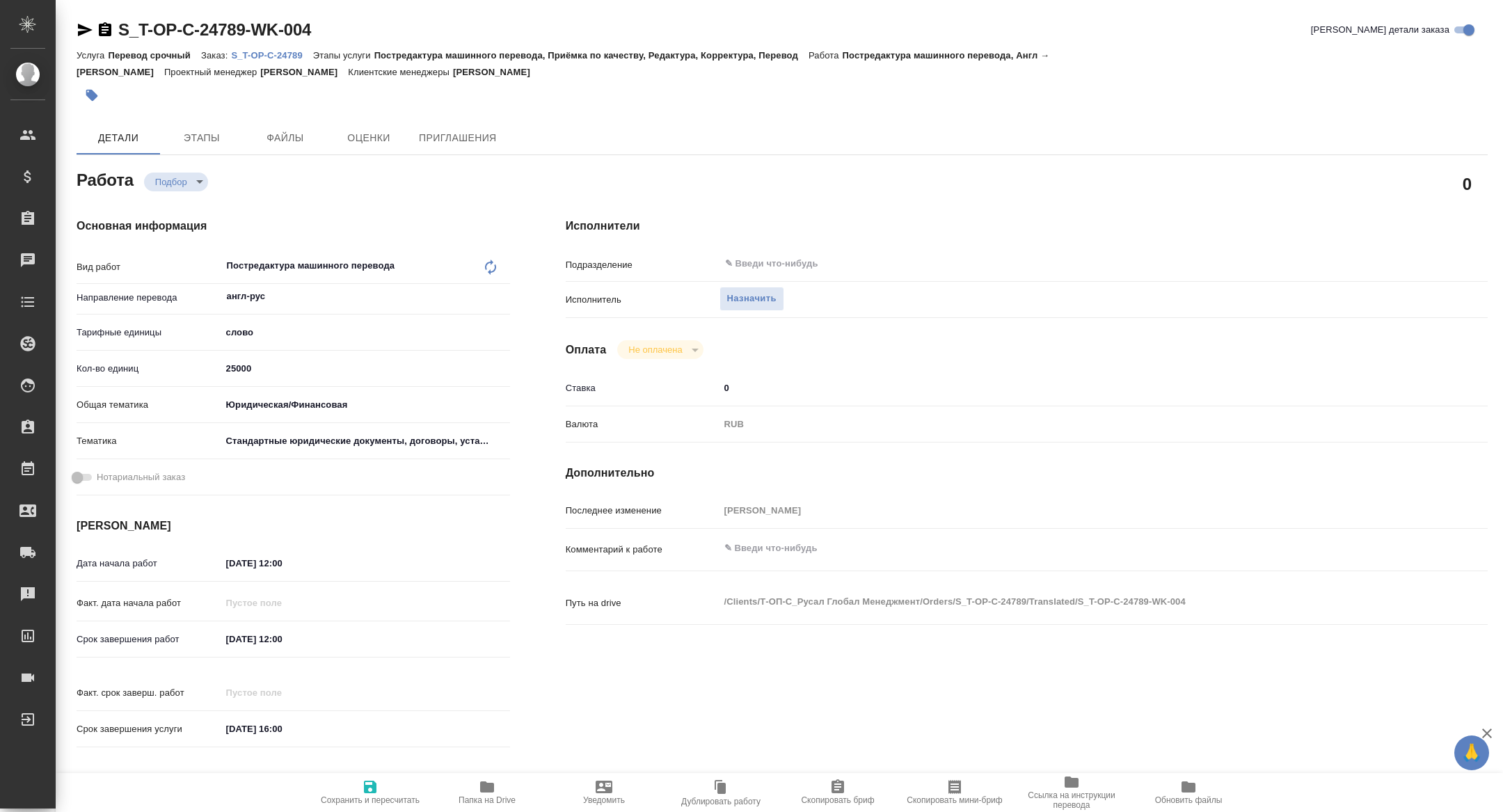
type textarea "x"
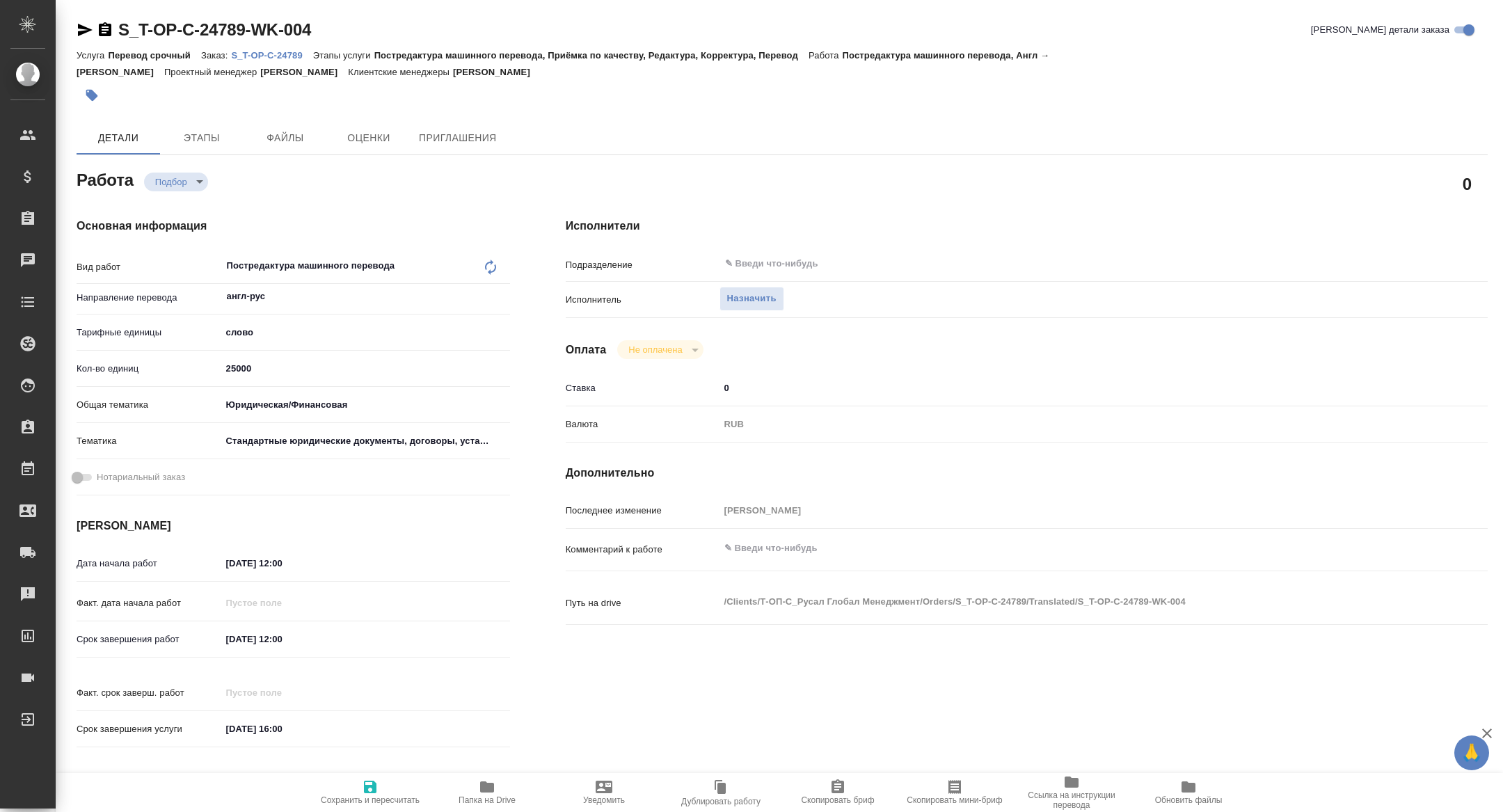
type textarea "x"
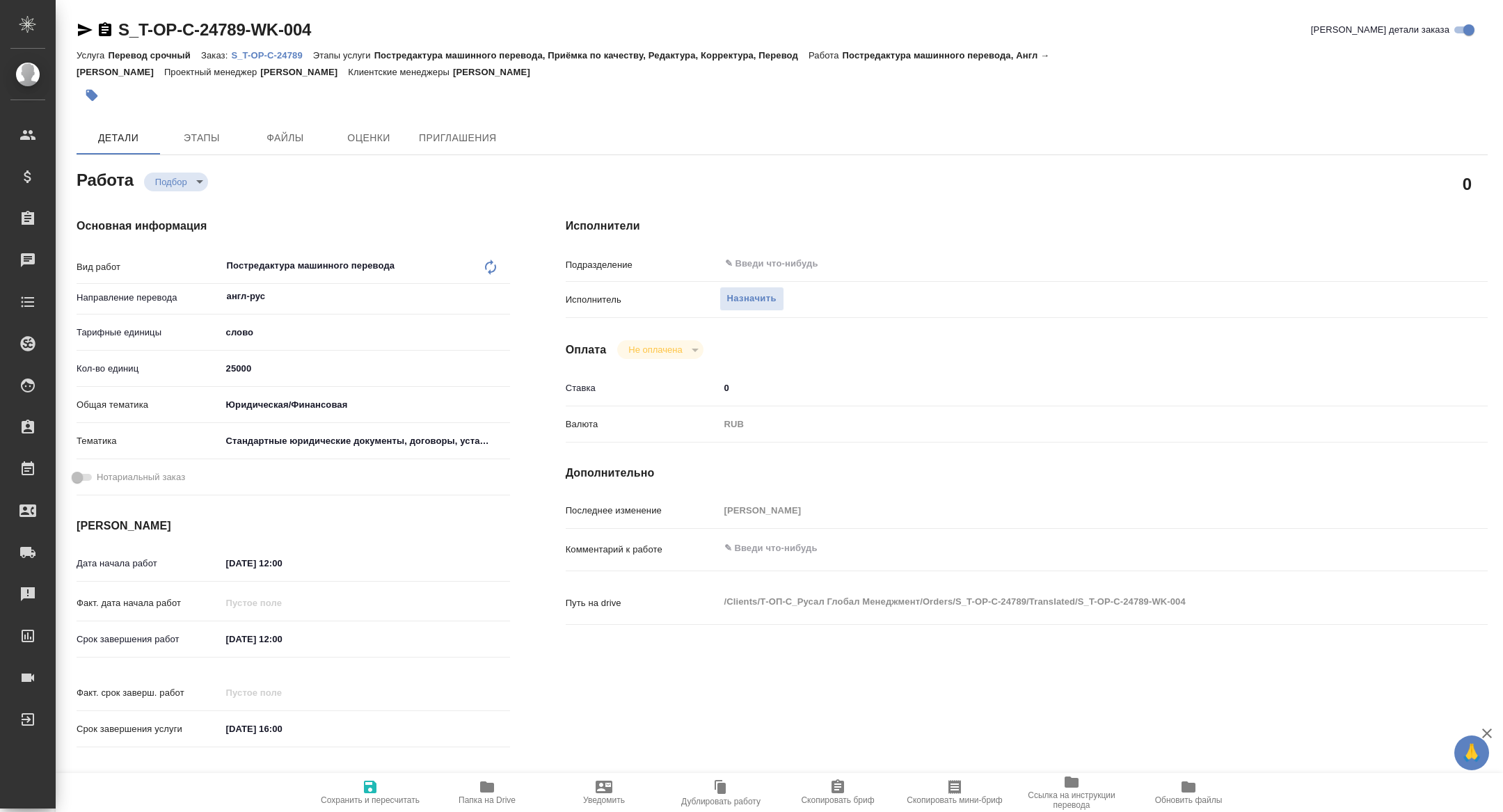
type textarea "x"
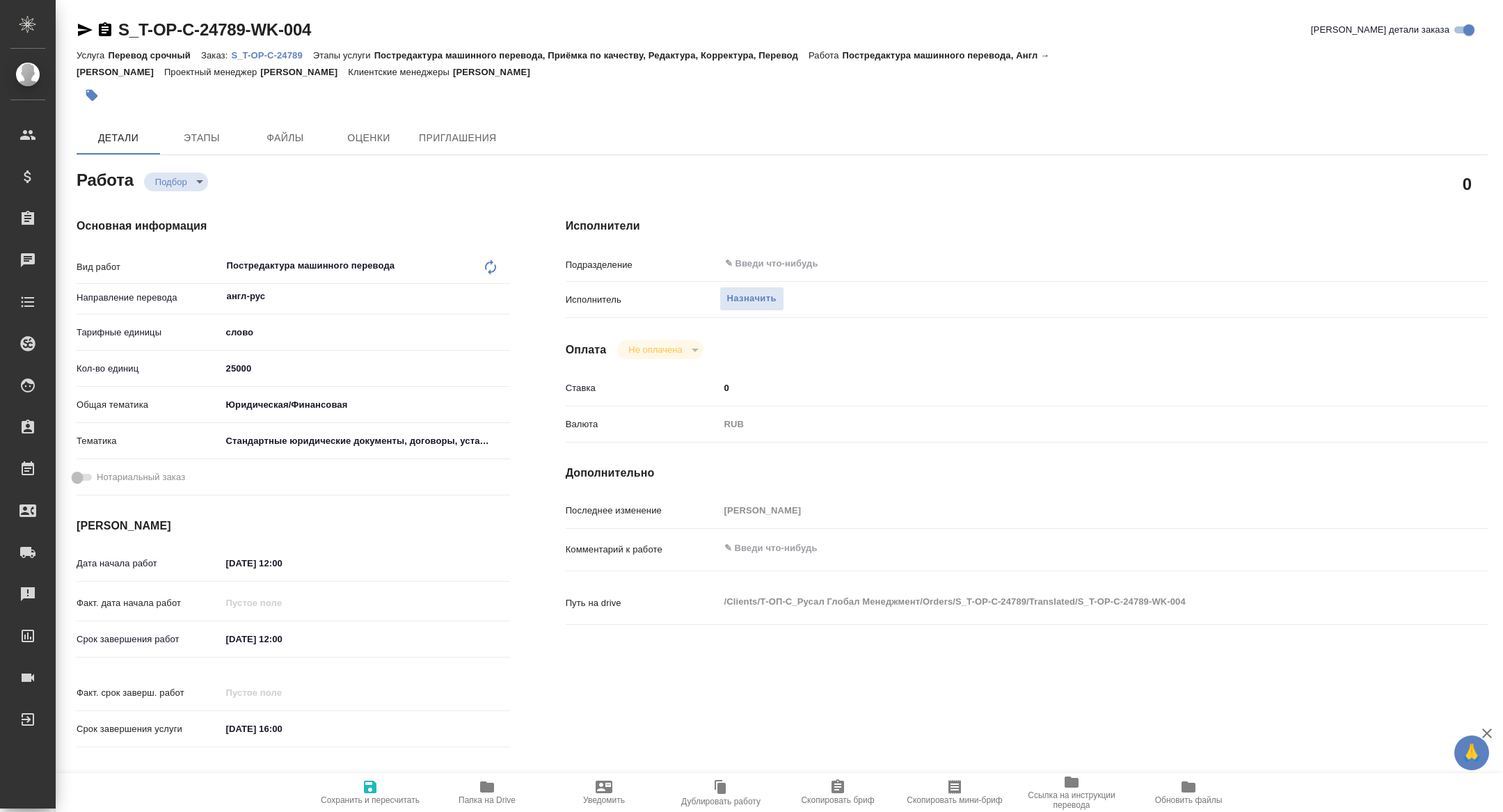
type textarea "x"
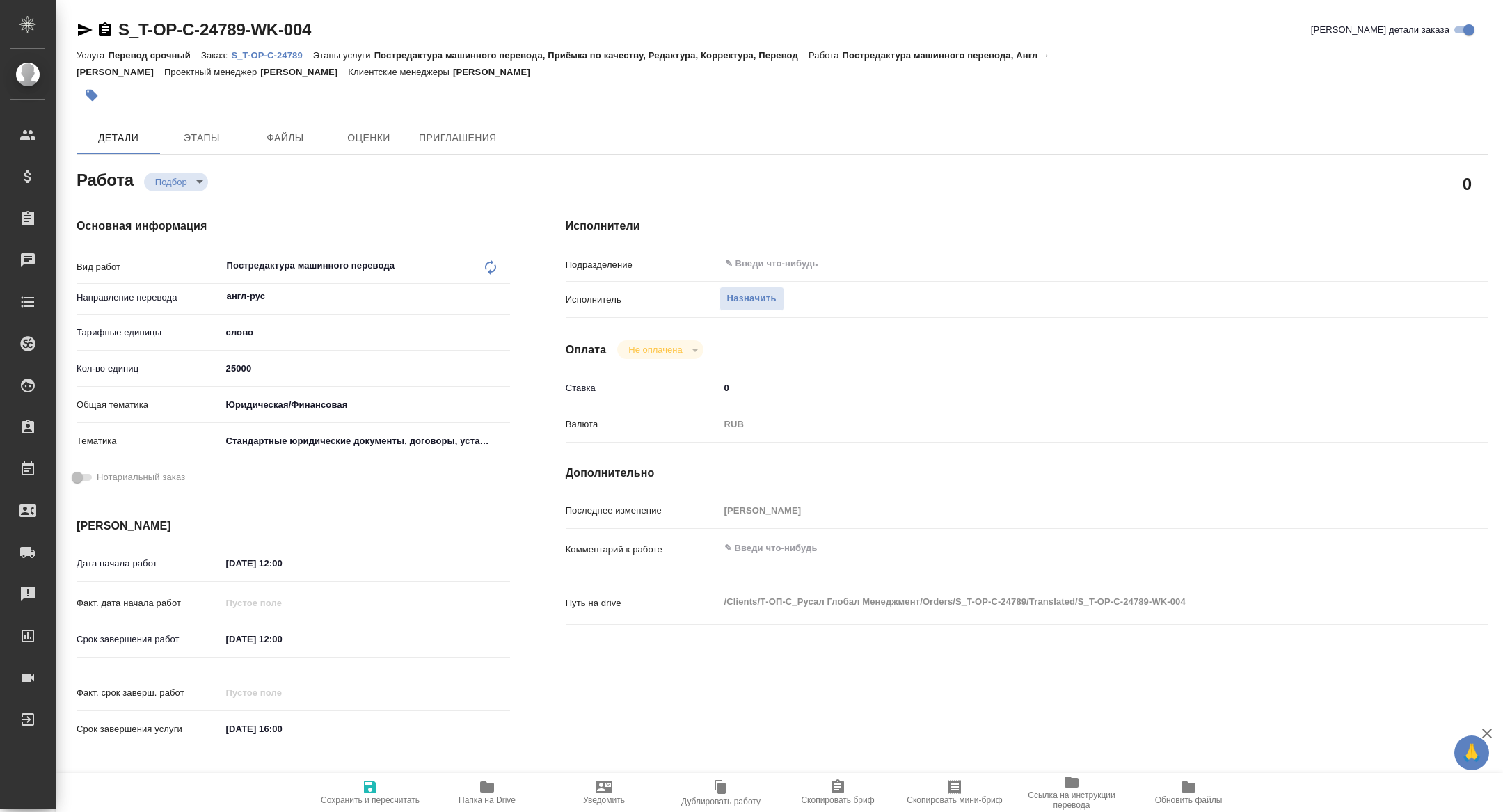
click at [958, 795] on icon "button" at bounding box center [955, 787] width 17 height 17
type textarea "x"
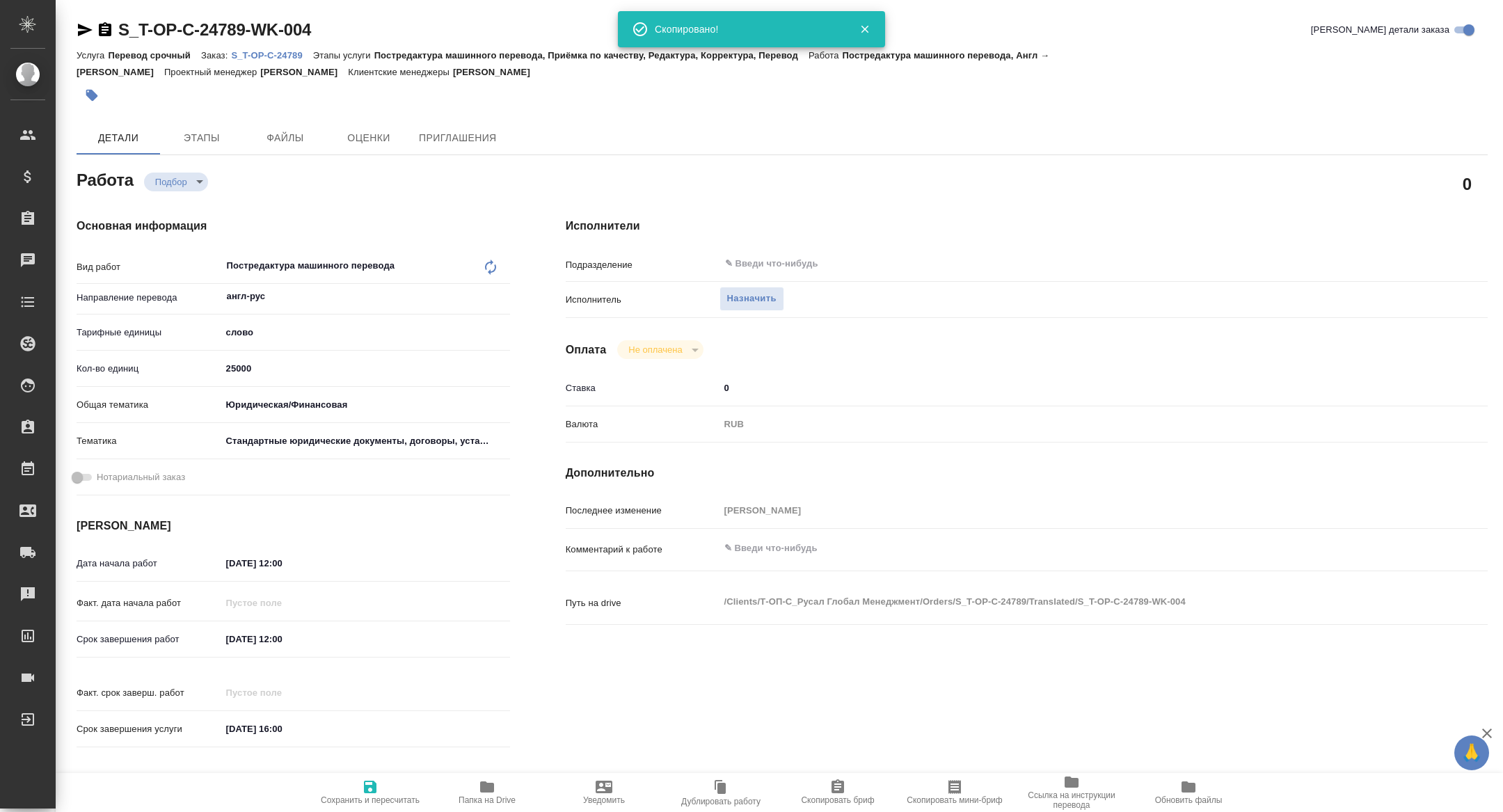
type textarea "x"
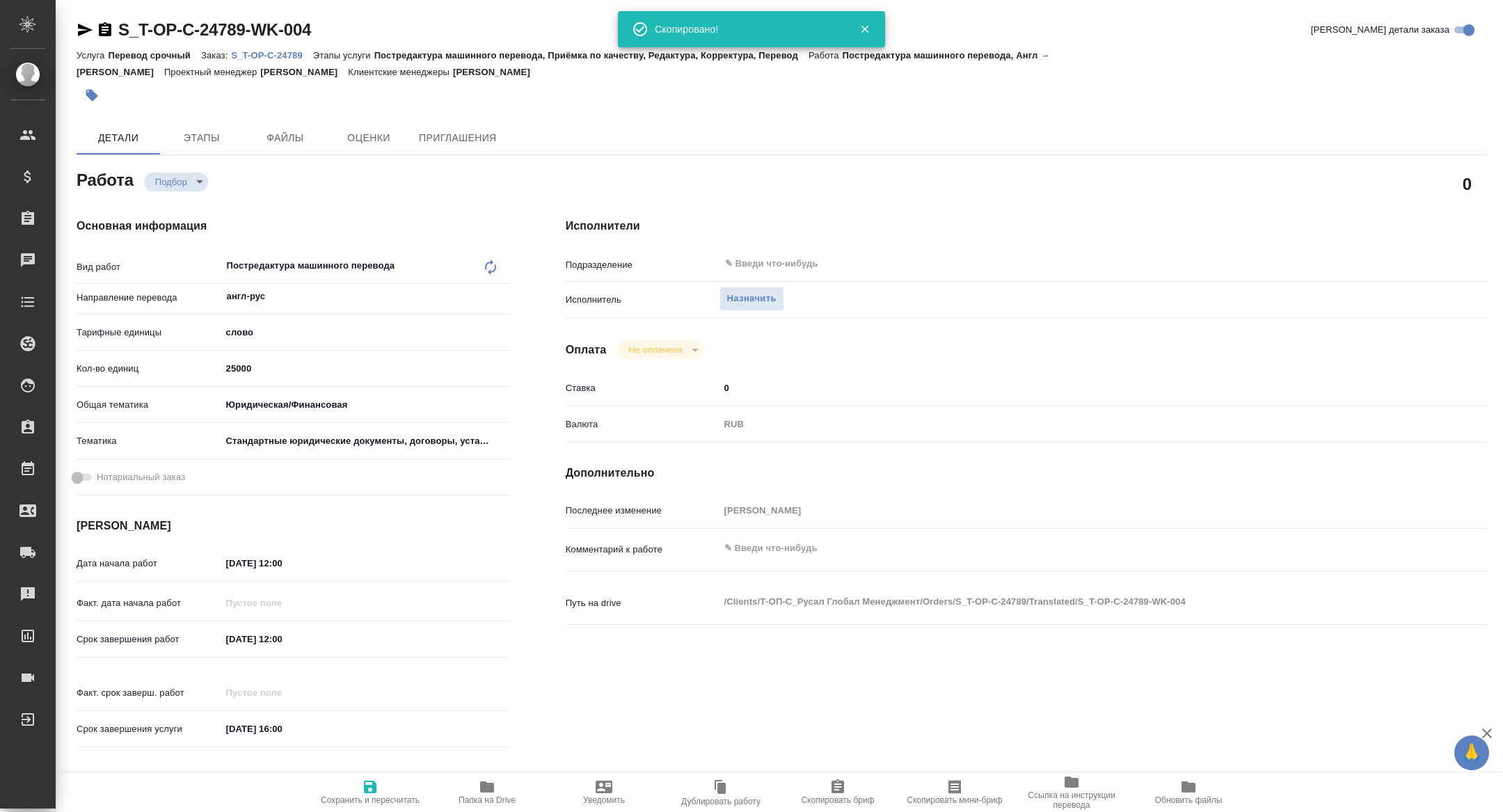
type textarea "x"
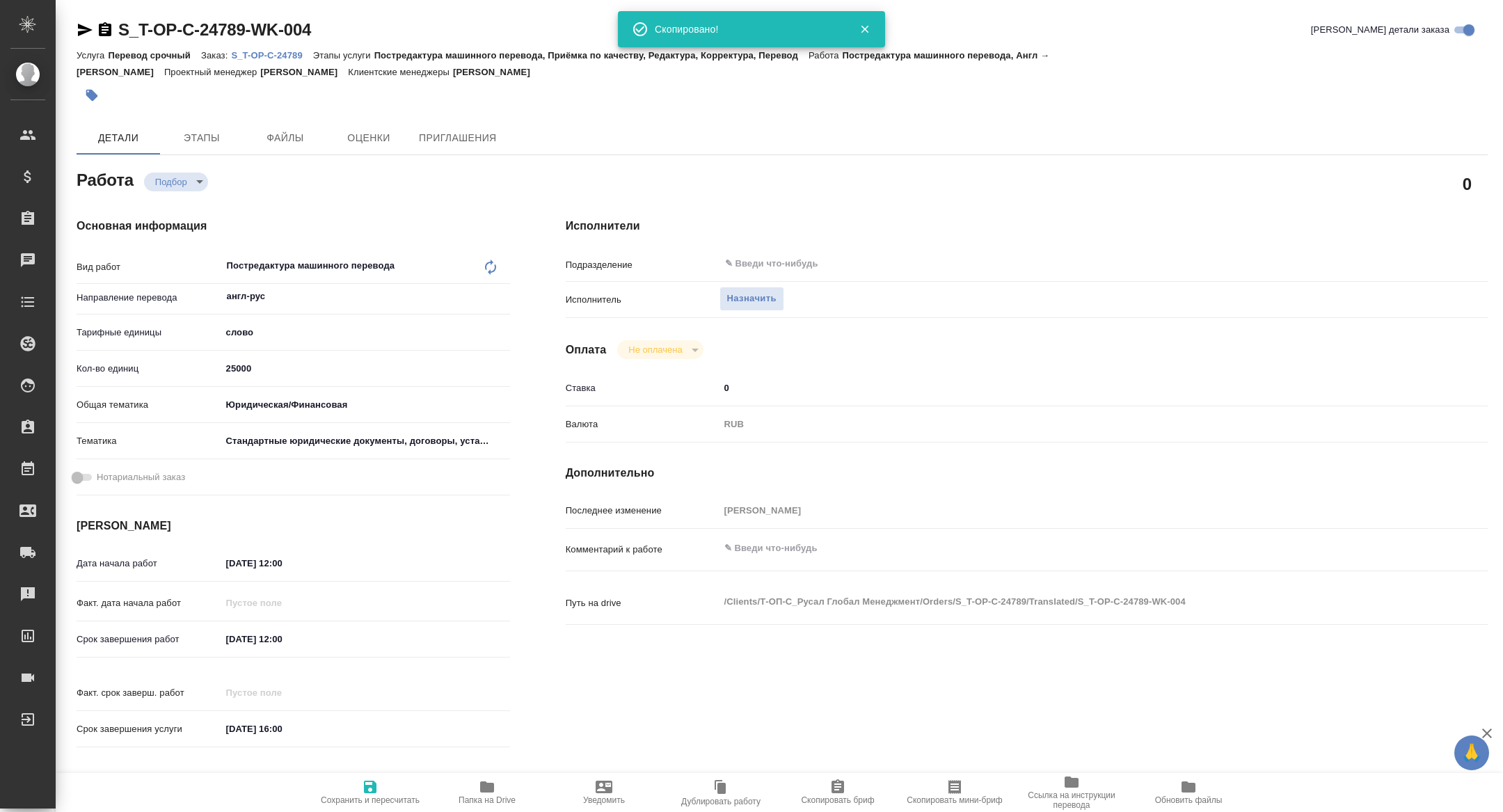
type textarea "x"
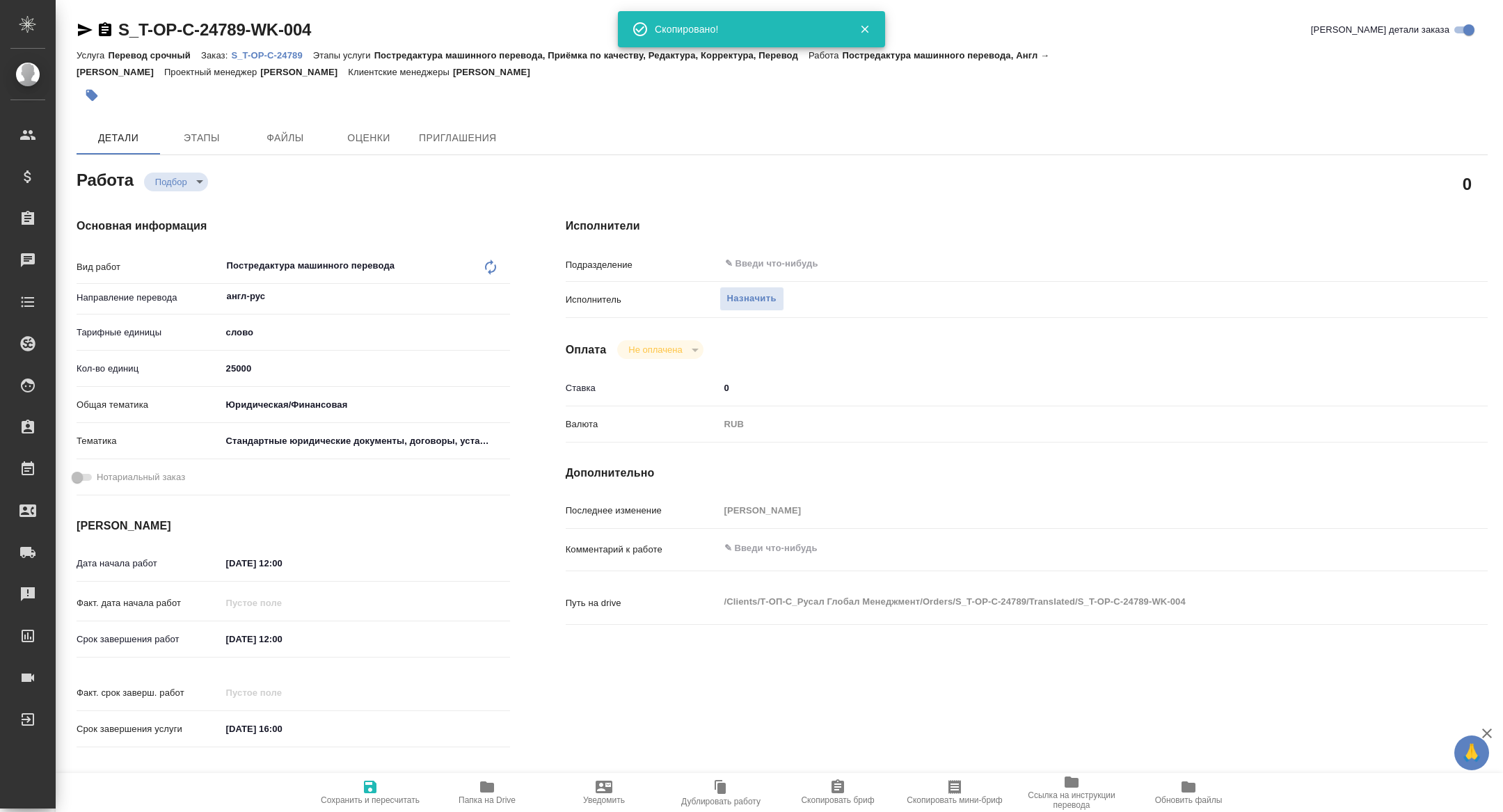
type textarea "x"
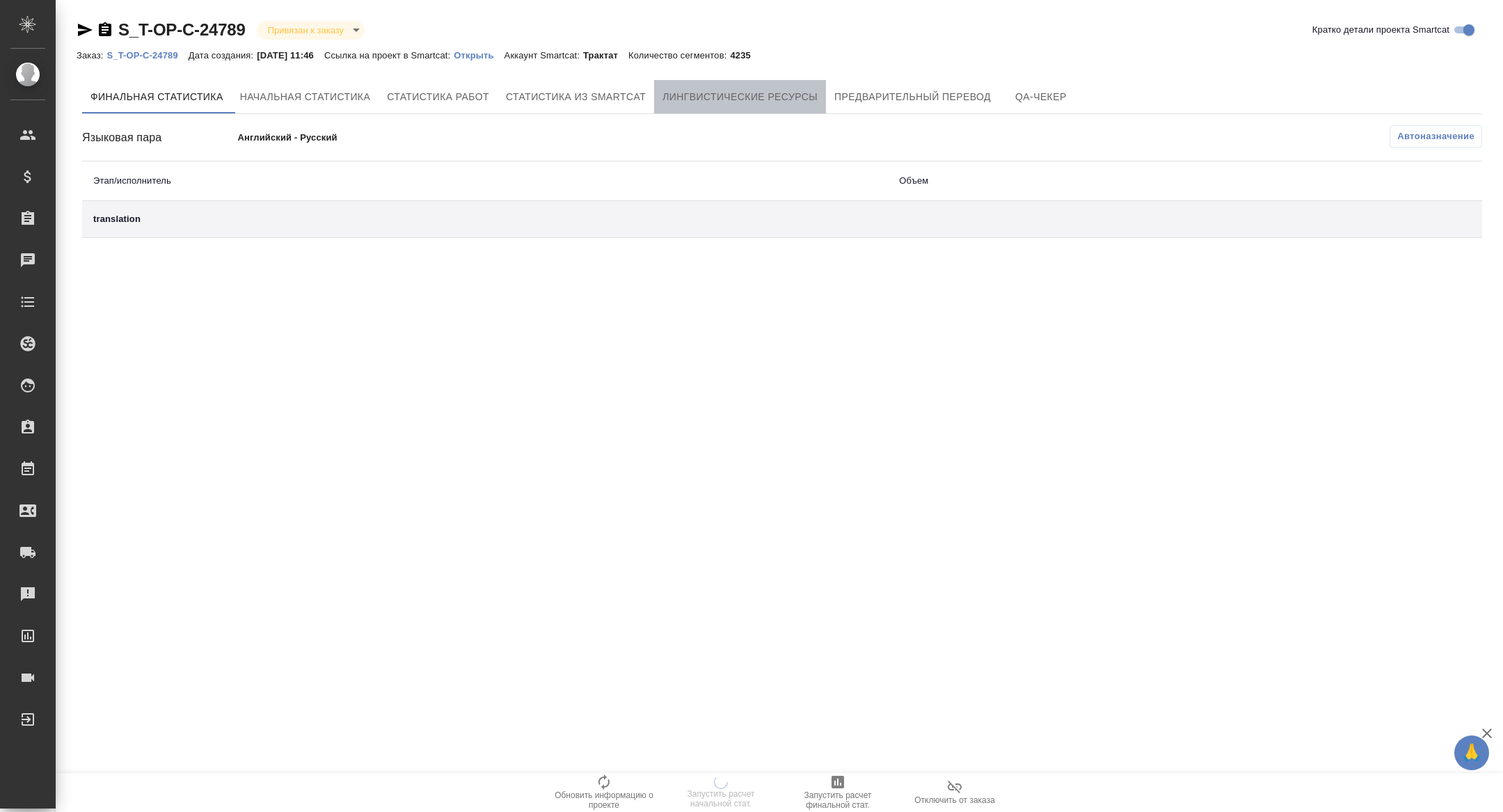
click at [720, 105] on button "Лингвистические ресурсы" at bounding box center [739, 97] width 172 height 33
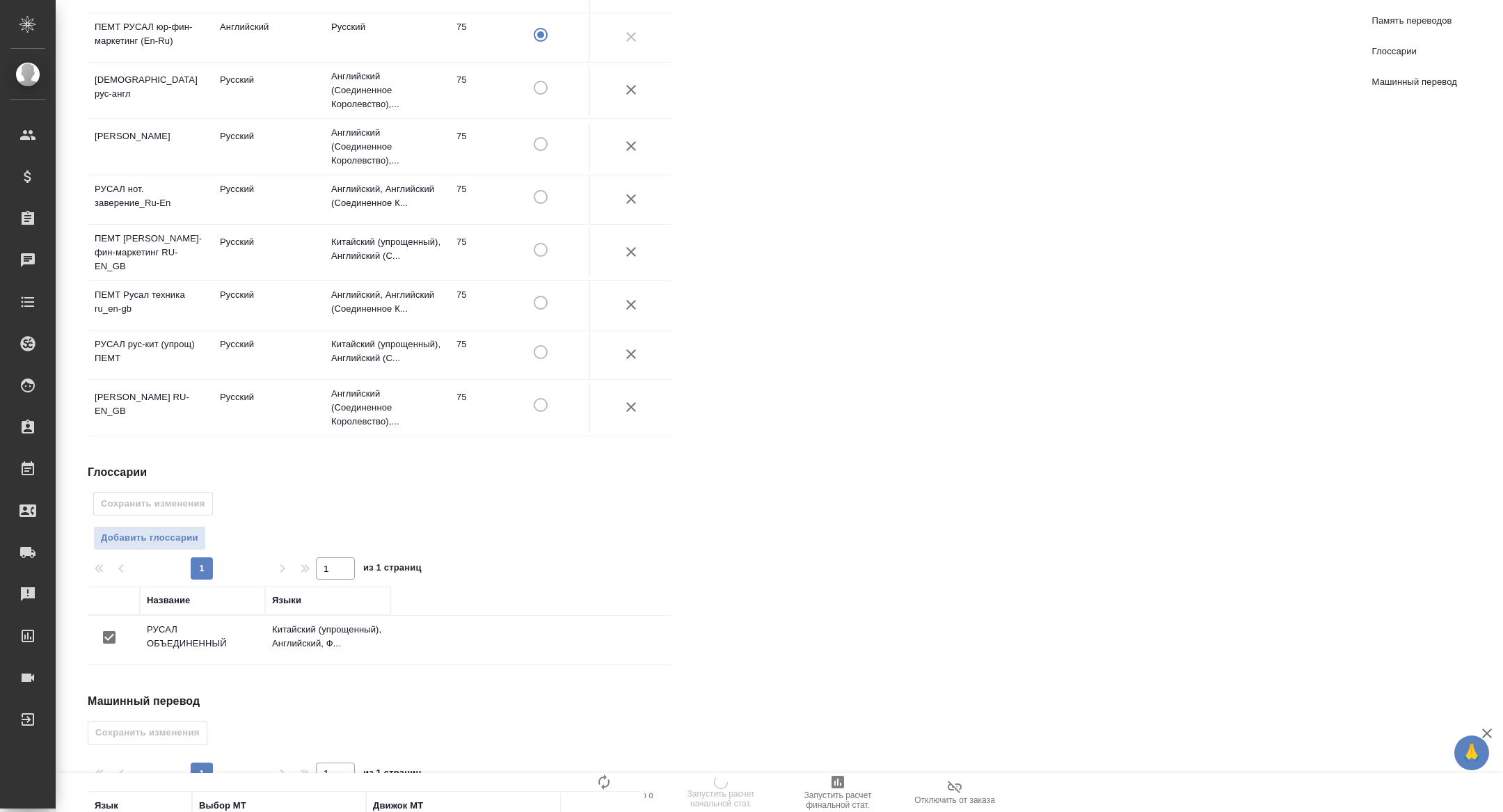
scroll to position [504, 0]
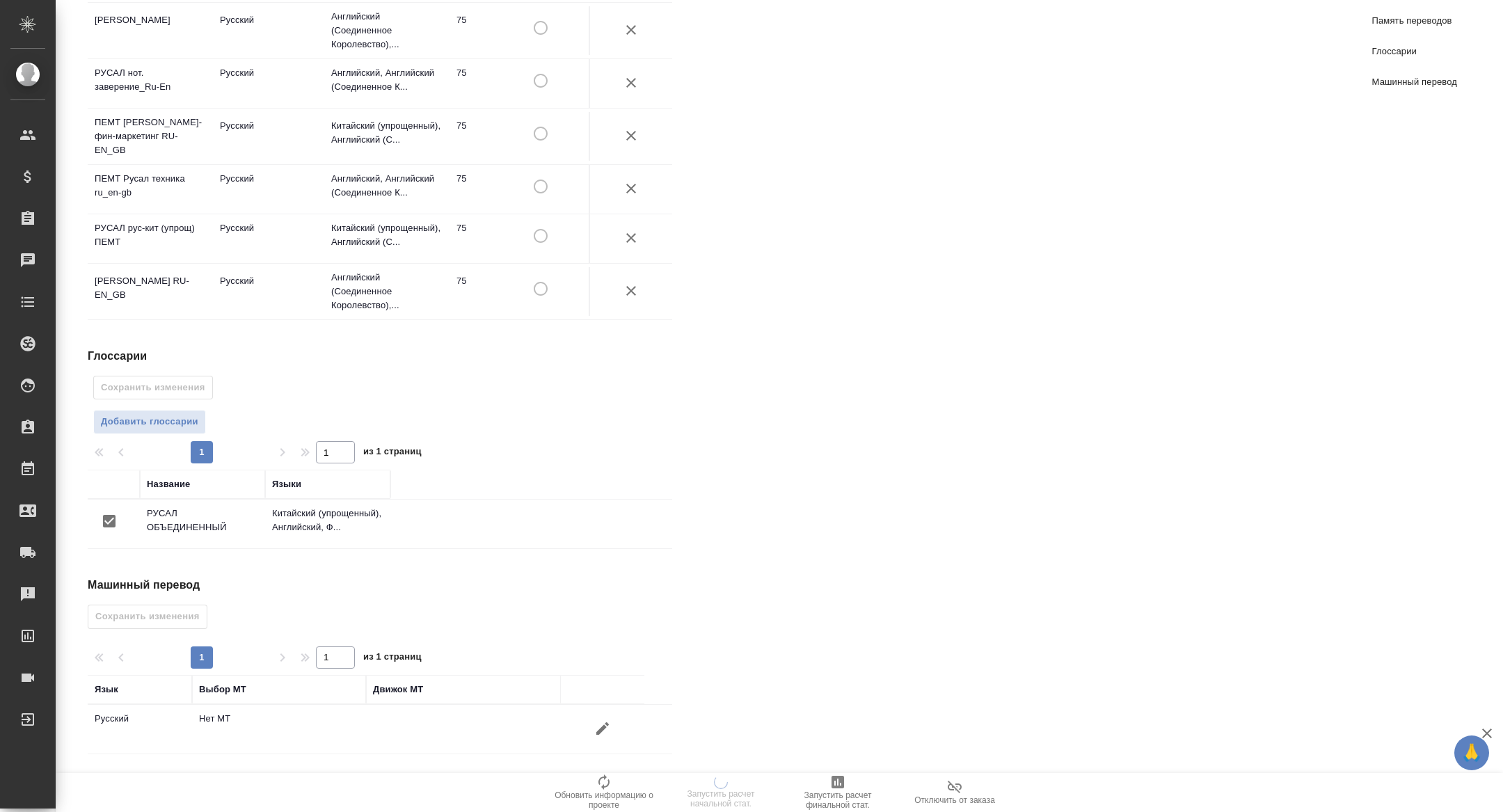
click at [601, 721] on icon "button" at bounding box center [603, 729] width 17 height 17
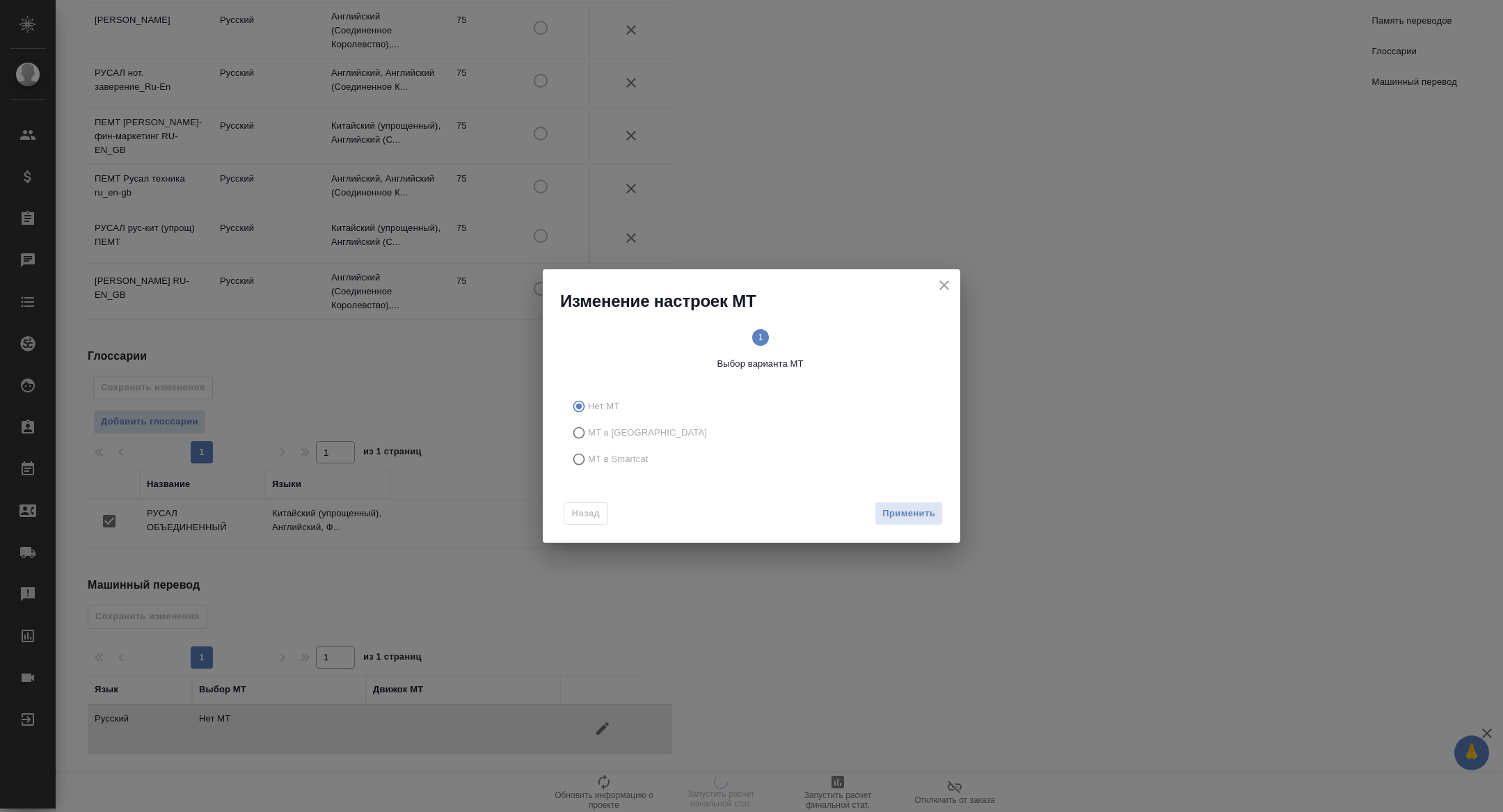
click at [636, 447] on label "МТ в Smartcat" at bounding box center [748, 459] width 367 height 26
click at [588, 447] on input "МТ в Smartcat" at bounding box center [576, 459] width 22 height 26
radio input "true"
click at [933, 517] on span "Вперед" at bounding box center [918, 513] width 35 height 16
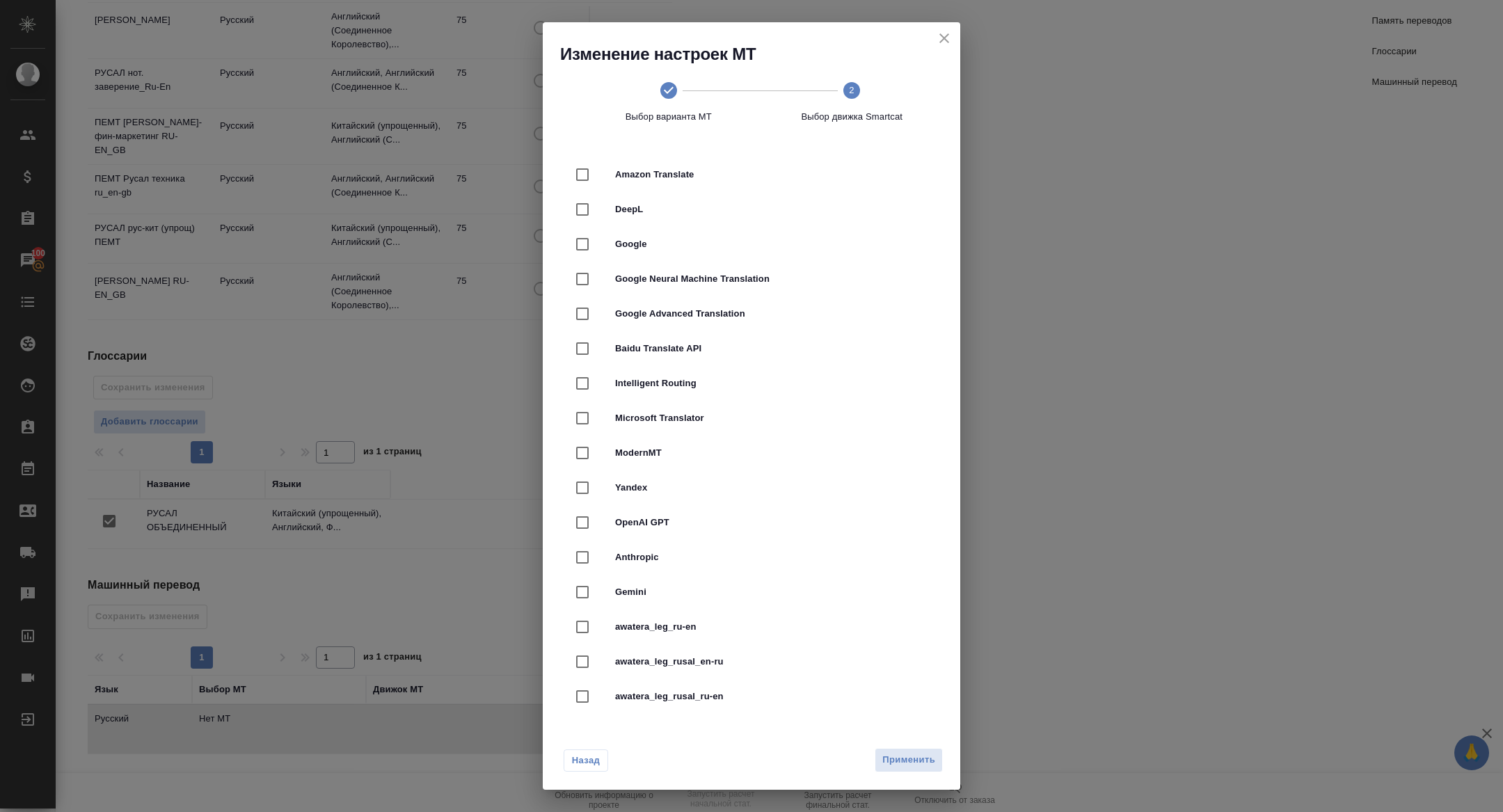
click at [625, 210] on span "DeepL" at bounding box center [771, 209] width 311 height 14
checkbox input "true"
click at [906, 752] on button "Применить" at bounding box center [909, 760] width 68 height 24
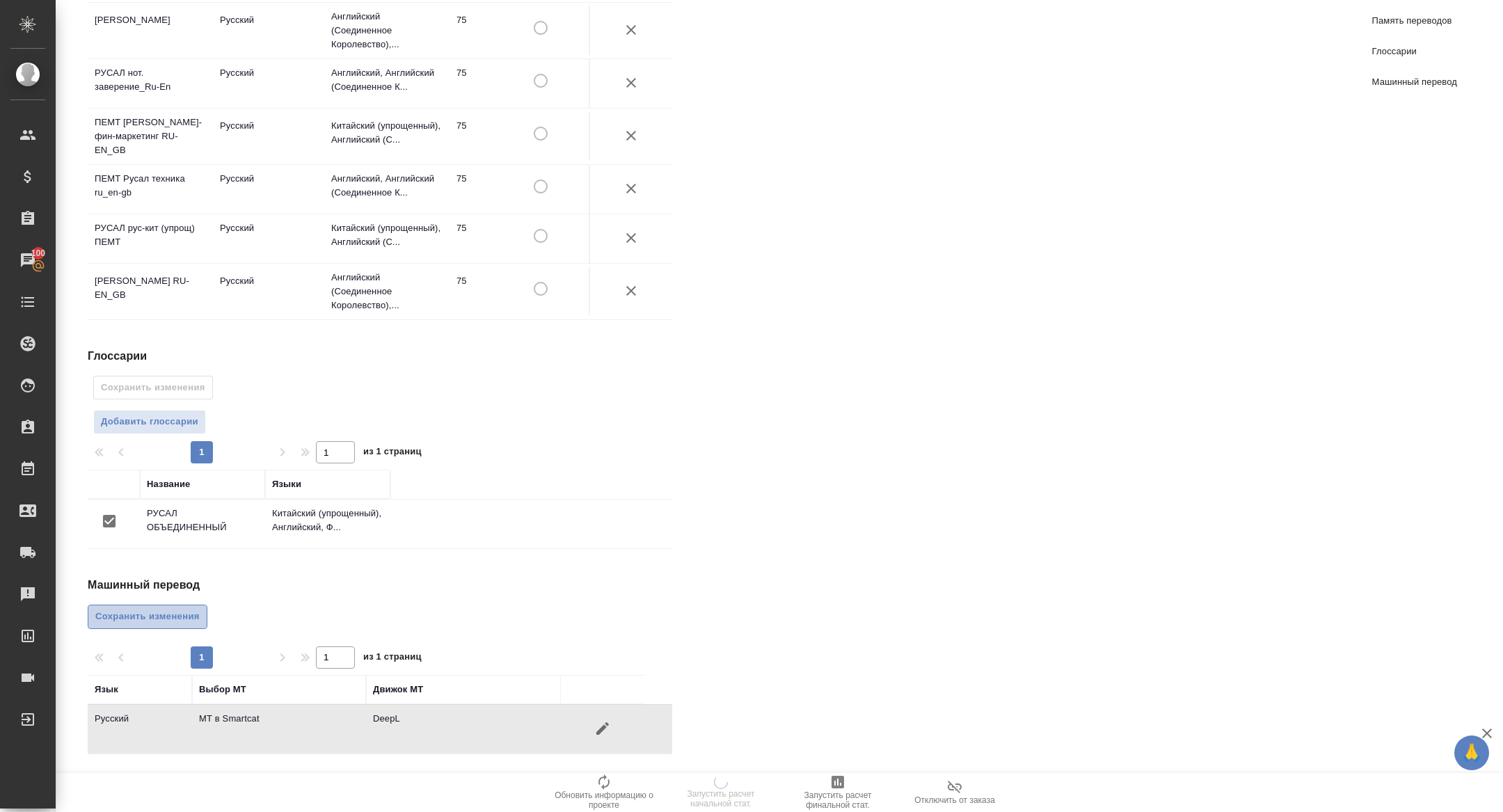
click at [145, 626] on button "Сохранить изменения" at bounding box center [147, 617] width 119 height 24
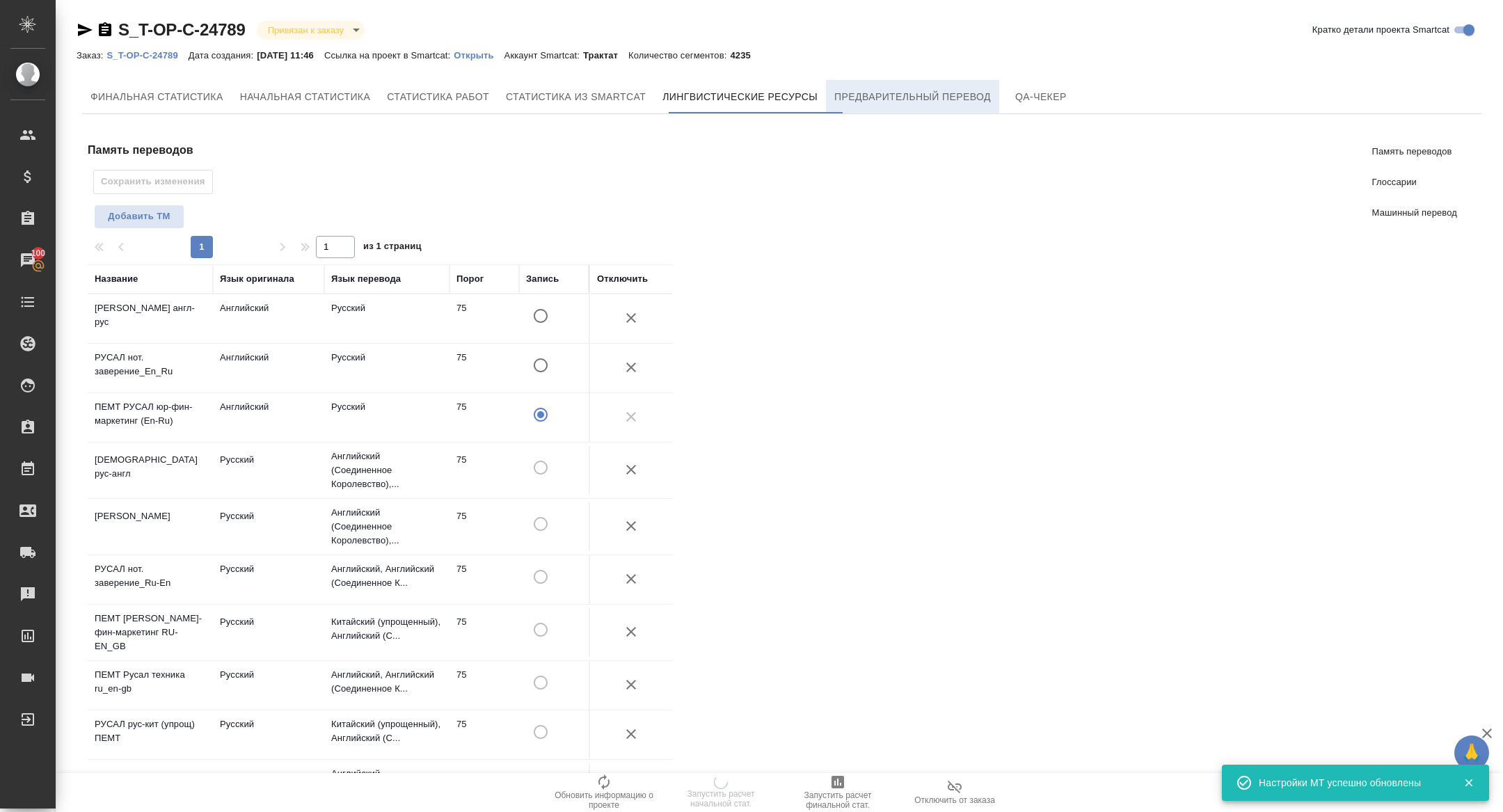
click at [923, 97] on span "Предварительный перевод" at bounding box center [913, 97] width 156 height 17
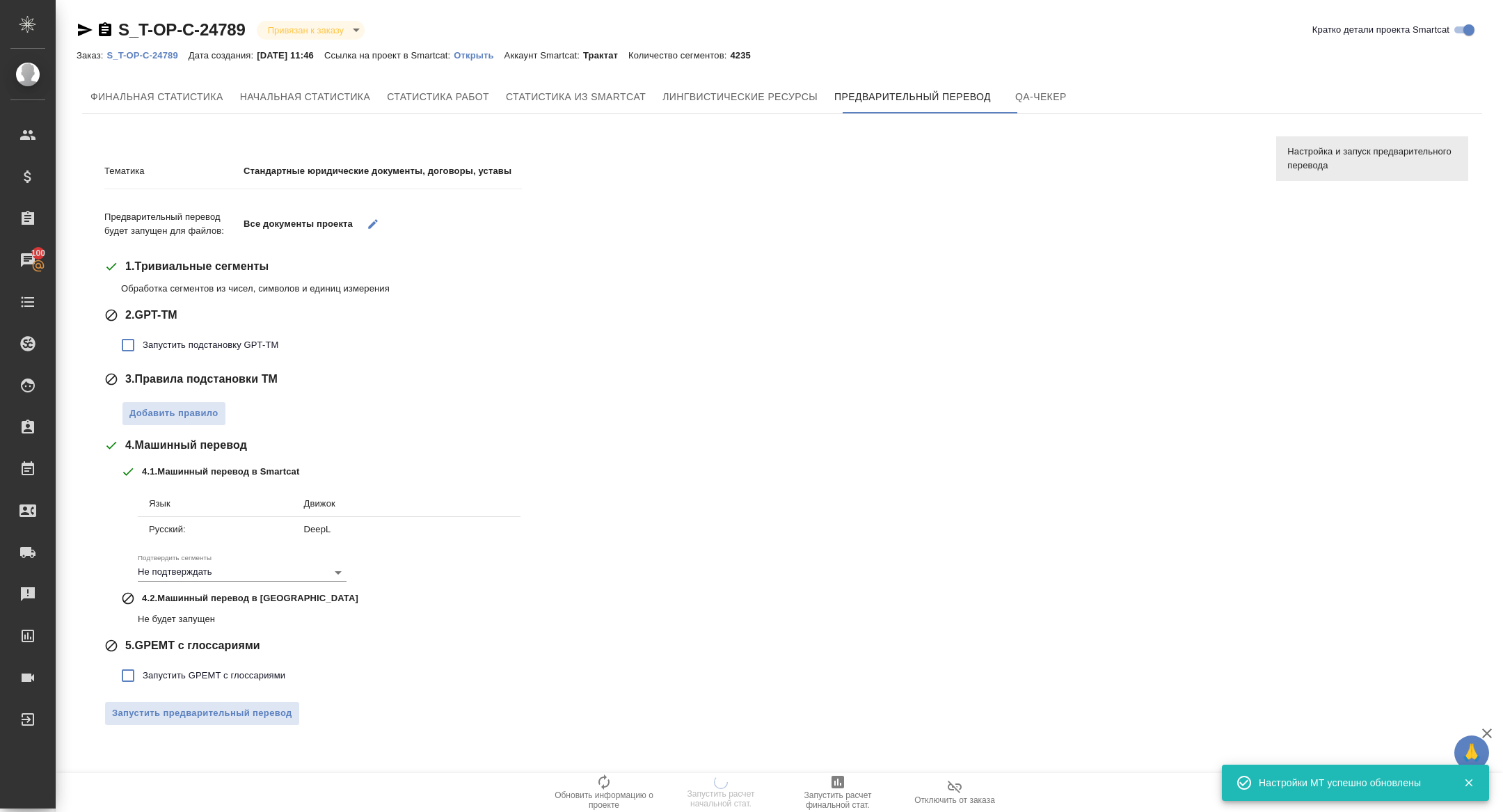
click at [222, 343] on span "Запустить подстановку GPT-TM" at bounding box center [210, 345] width 135 height 14
click at [143, 343] on input "Запустить подстановку GPT-TM" at bounding box center [128, 345] width 29 height 29
checkbox input "true"
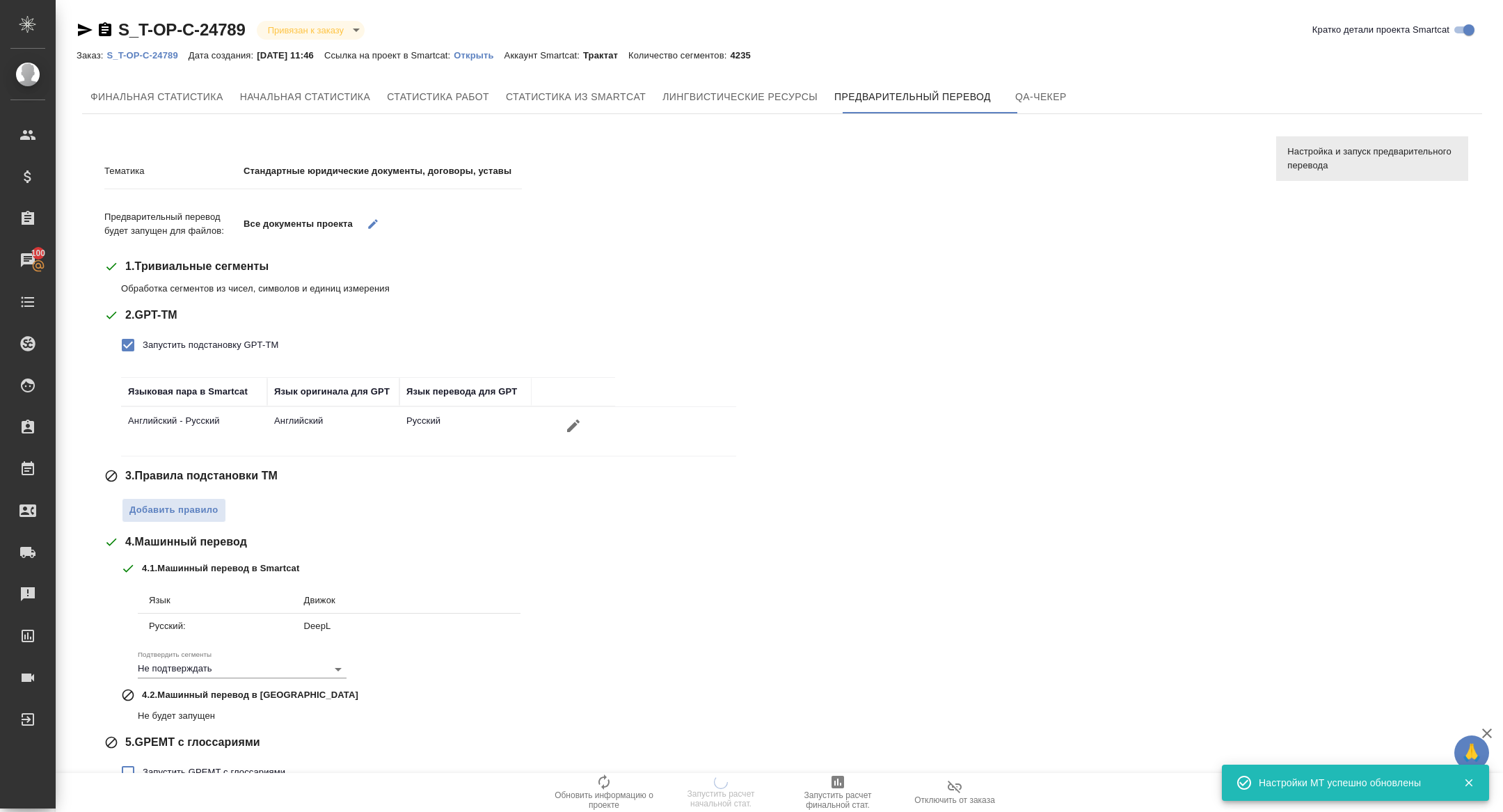
click at [170, 523] on div "Тематика Стандартные юридические документы, договоры, уставы Предварительный пе…" at bounding box center [680, 491] width 1151 height 686
click at [162, 514] on span "Добавить правило" at bounding box center [174, 510] width 89 height 16
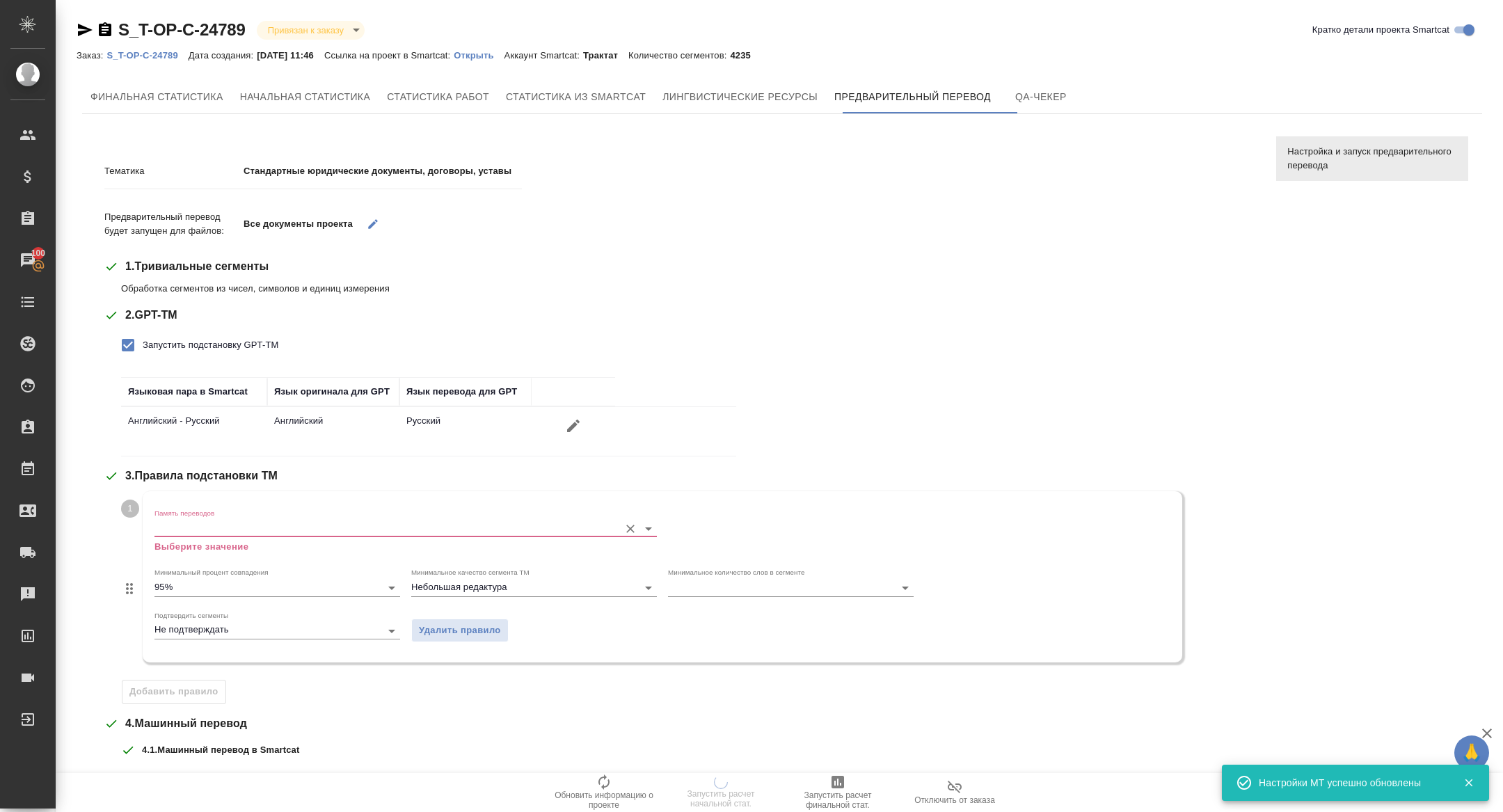
click at [215, 531] on input "Память переводов" at bounding box center [383, 528] width 458 height 17
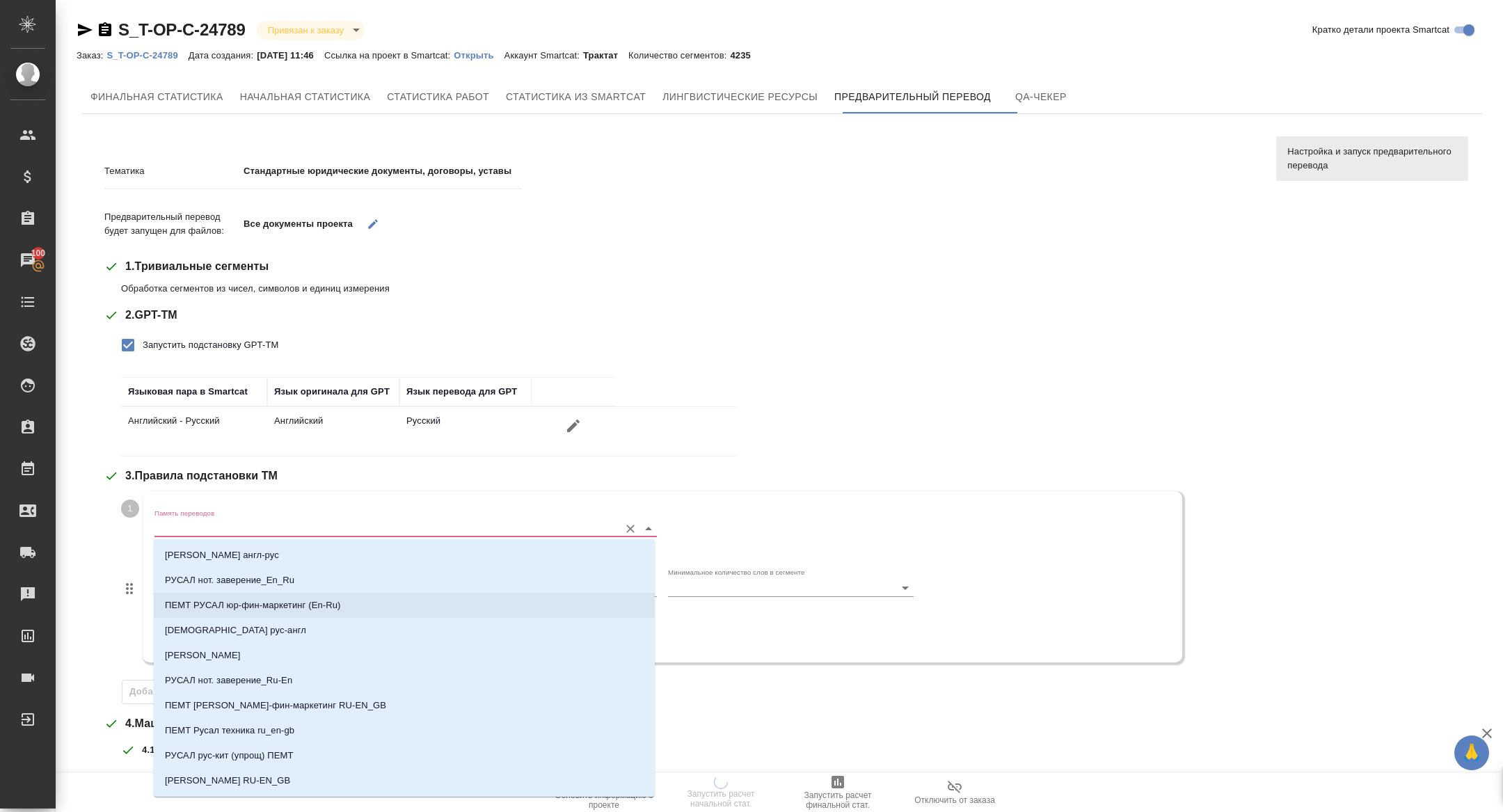
click at [282, 602] on p "ПЕМТ РУСАЛ юр-фин-маркетинг (En-Ru)" at bounding box center [253, 606] width 176 height 14
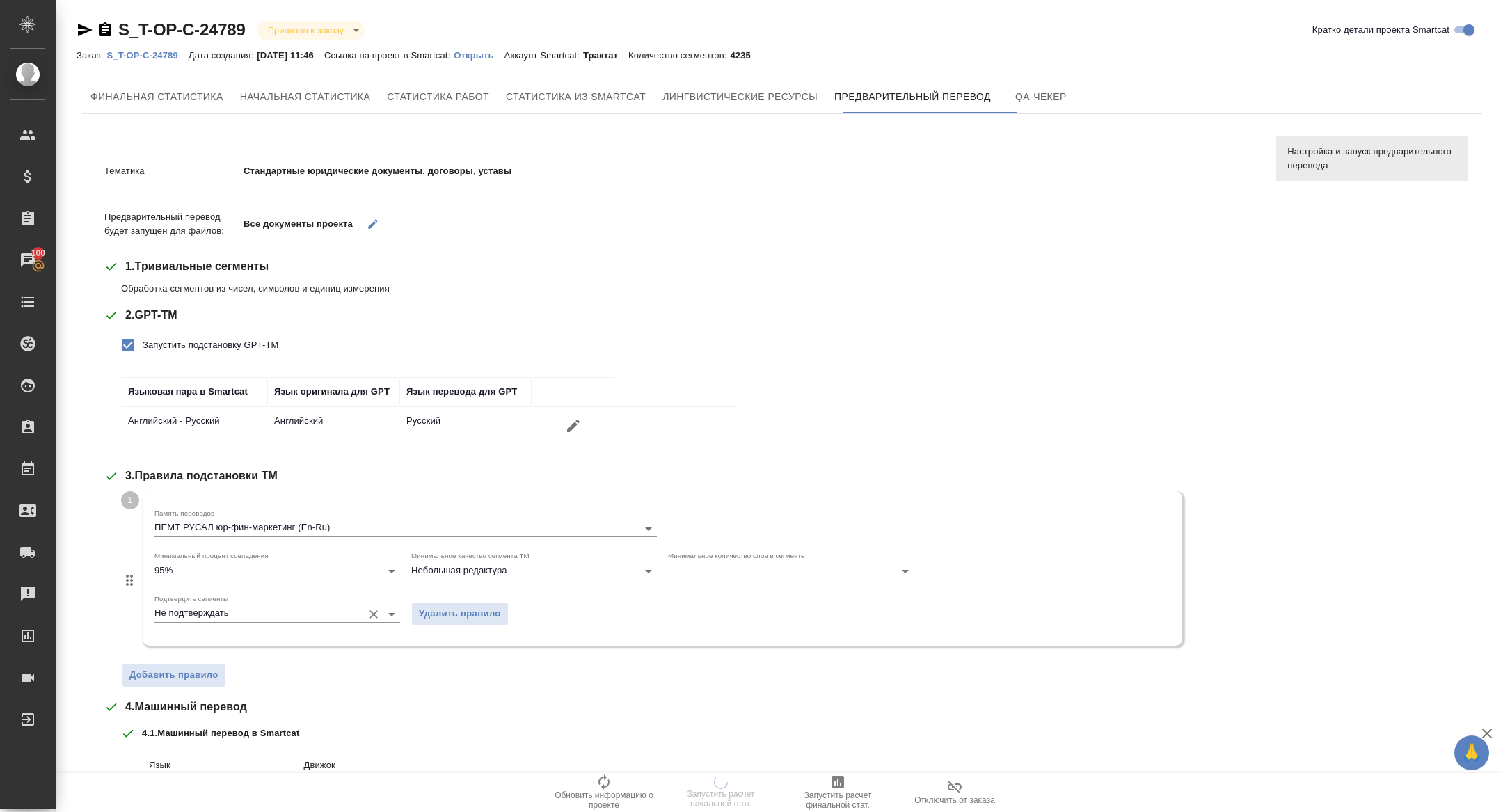
scroll to position [231, 0]
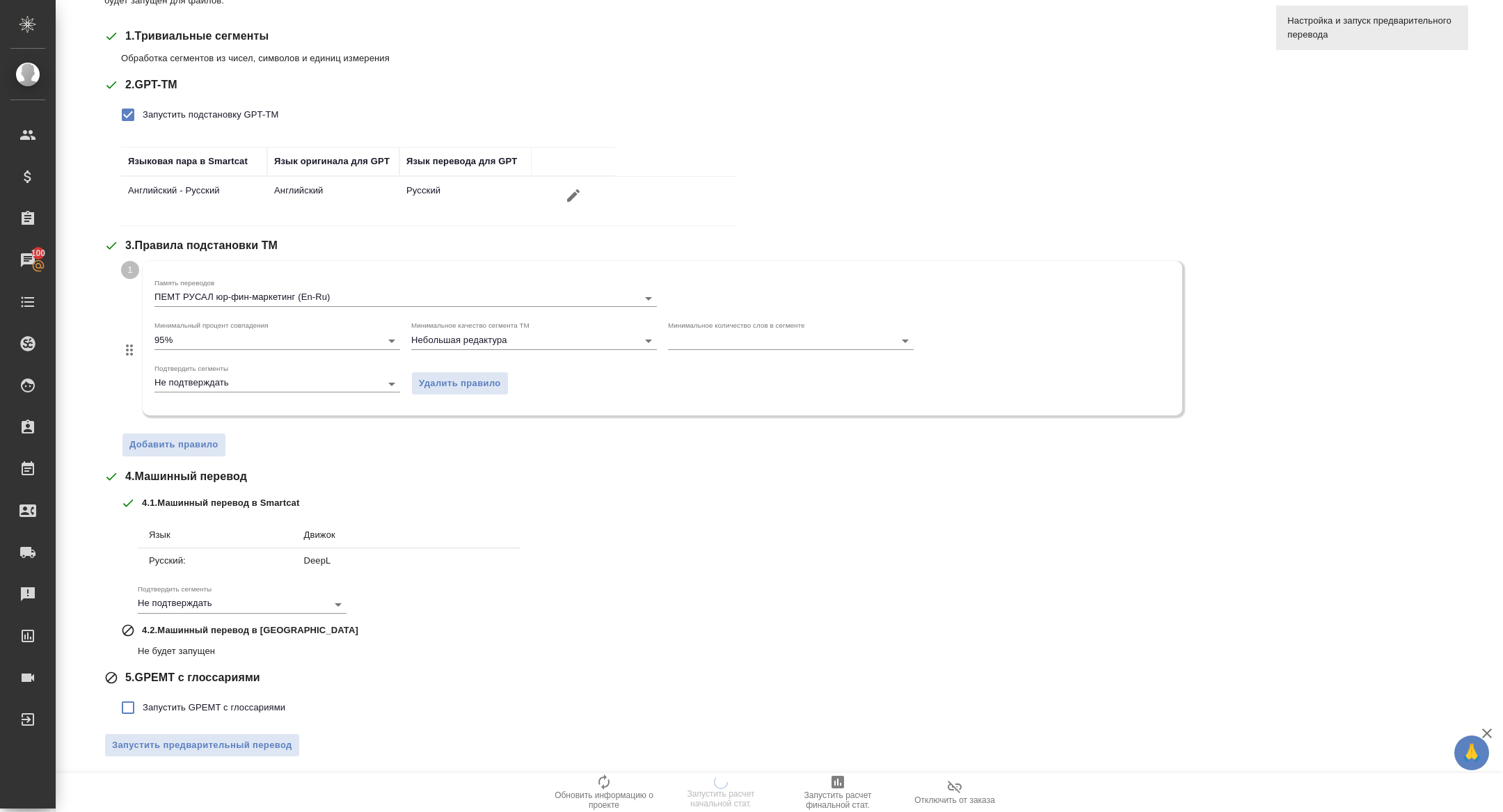
click at [163, 703] on span "Запустить GPEMT с глоссариями" at bounding box center [214, 708] width 143 height 14
click at [143, 703] on input "Запустить GPEMT с глоссариями" at bounding box center [128, 708] width 29 height 29
checkbox input "true"
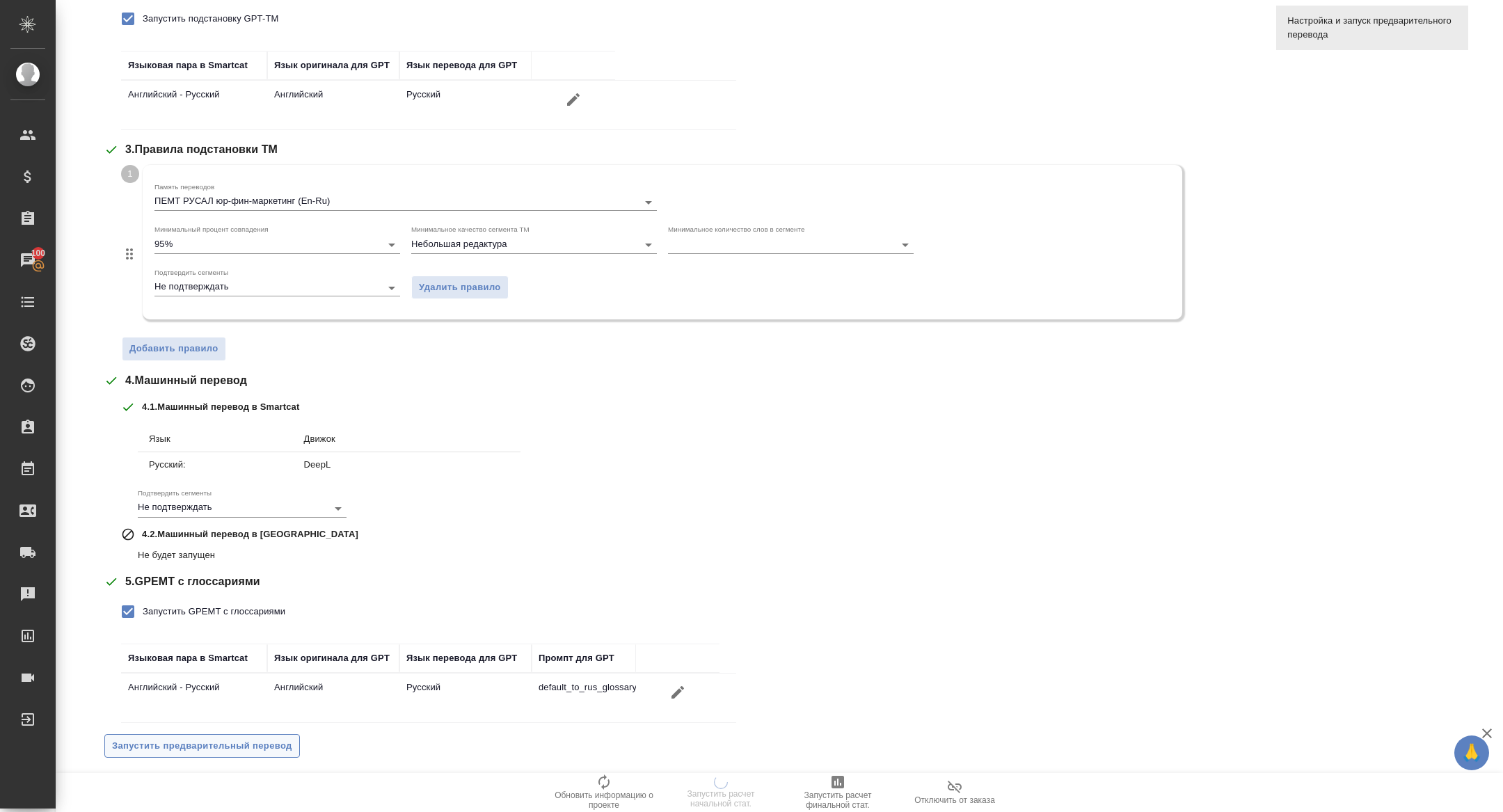
click at [174, 742] on span "Запустить предварительный перевод" at bounding box center [202, 746] width 180 height 16
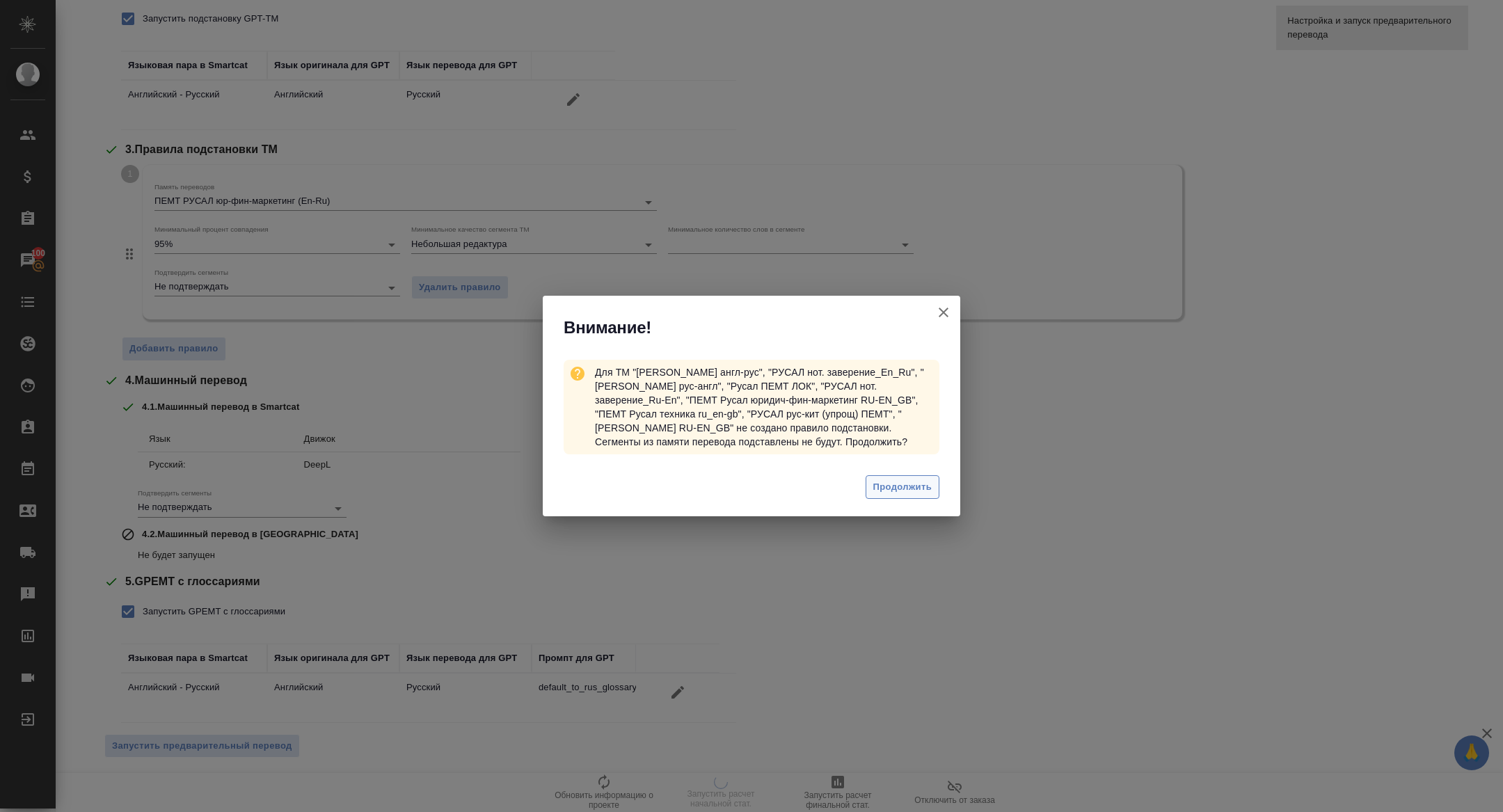
click at [893, 494] on span "Продолжить" at bounding box center [902, 487] width 58 height 16
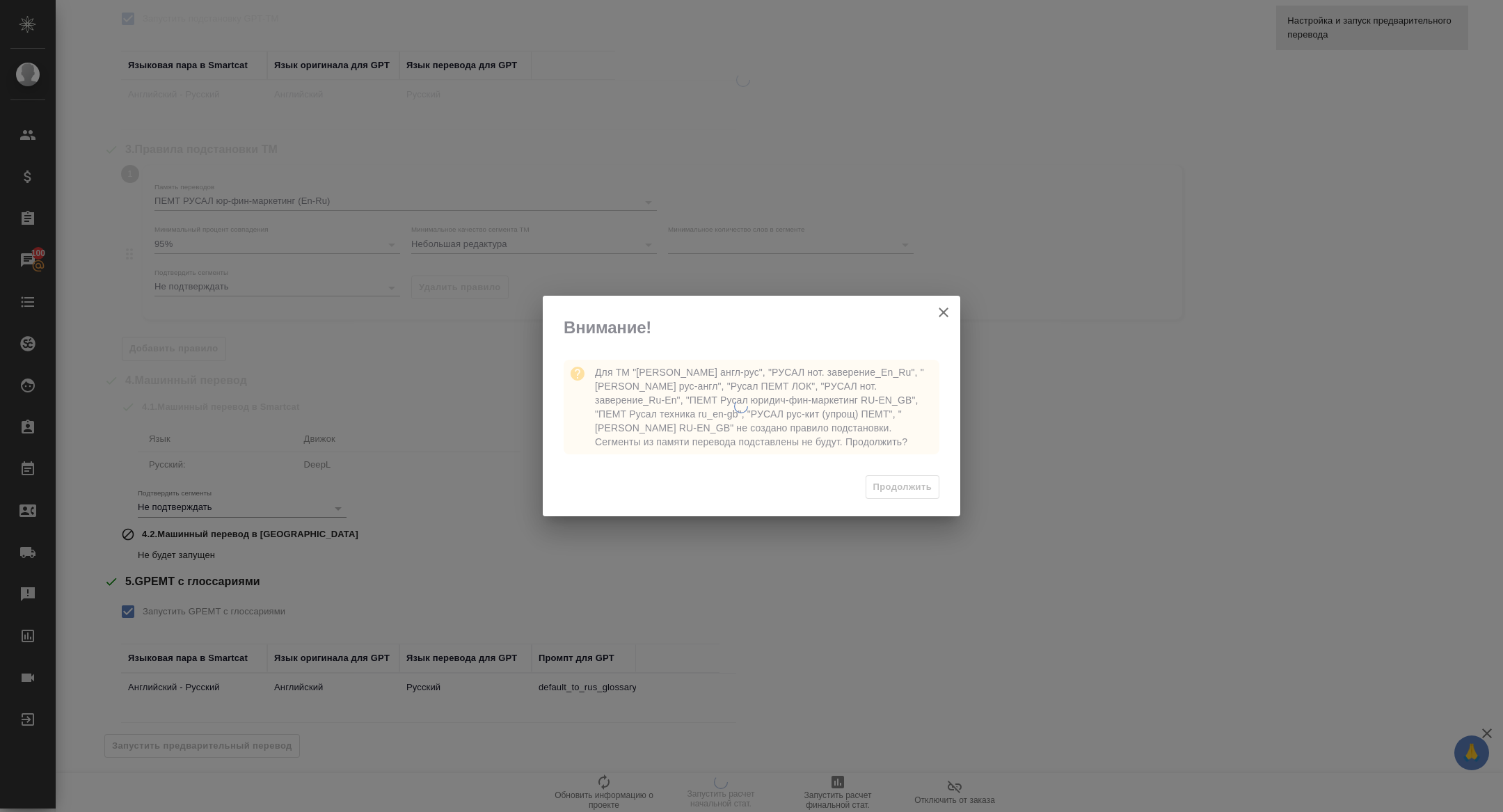
scroll to position [0, 0]
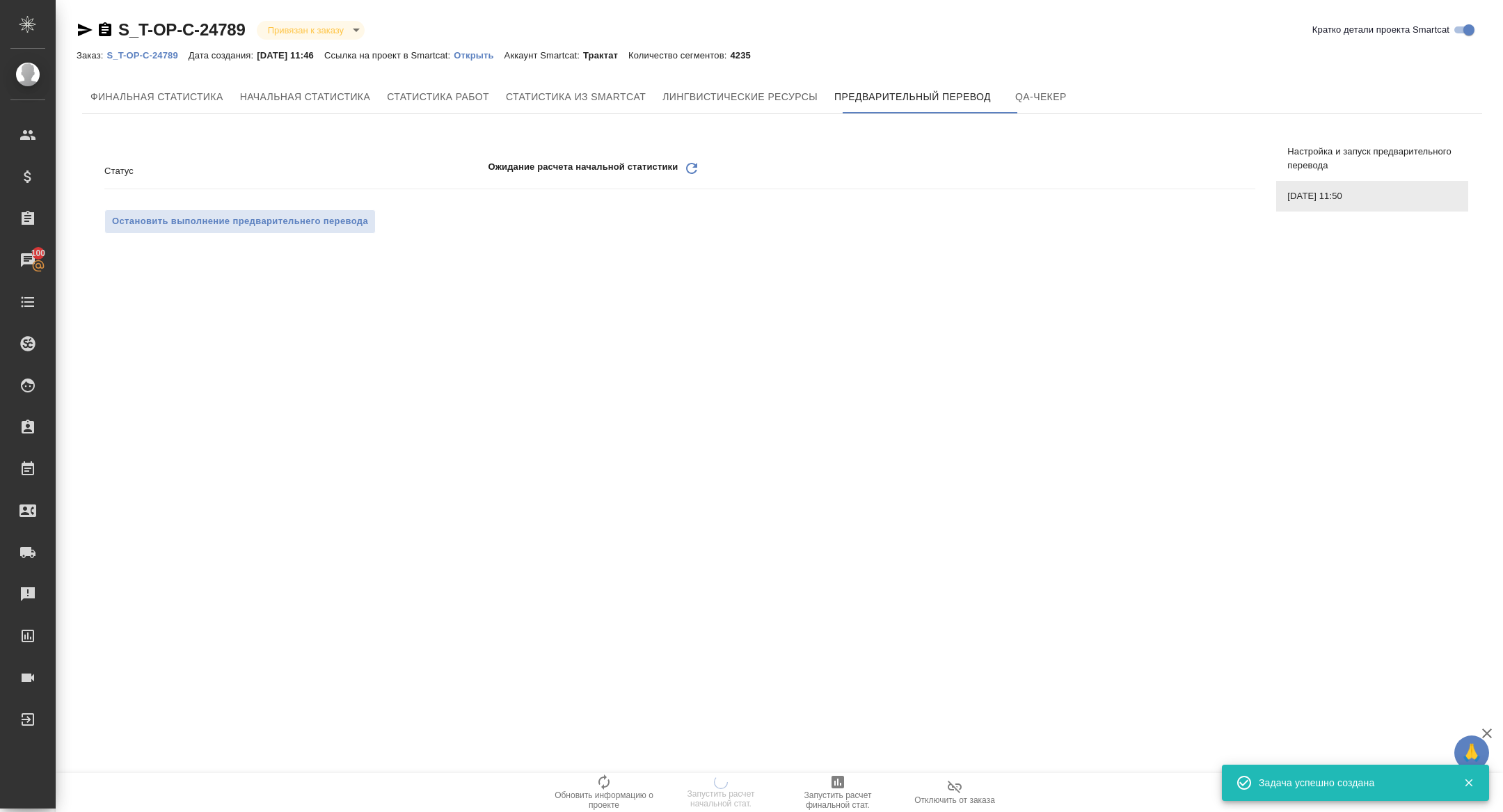
click at [687, 163] on icon "Обновить" at bounding box center [692, 169] width 17 height 17
click at [698, 170] on icon "Обновить" at bounding box center [692, 169] width 17 height 17
click at [688, 170] on icon at bounding box center [692, 168] width 11 height 11
click at [695, 165] on icon "Обновить" at bounding box center [692, 169] width 17 height 17
click at [504, 52] on p "Открыть" at bounding box center [479, 55] width 50 height 11
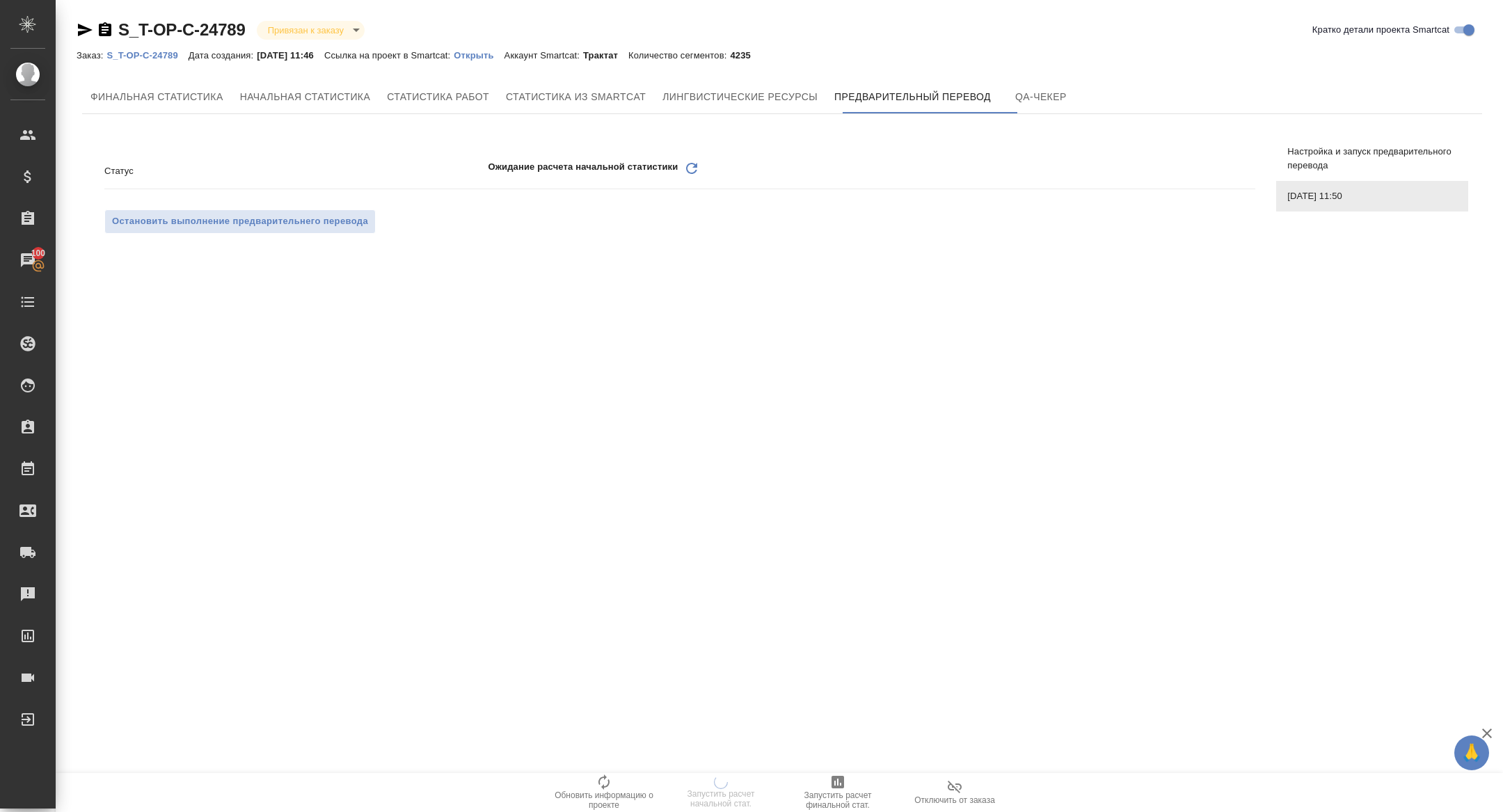
click at [694, 170] on icon "Обновить" at bounding box center [692, 169] width 17 height 17
click at [687, 163] on icon "Обновить" at bounding box center [692, 169] width 17 height 17
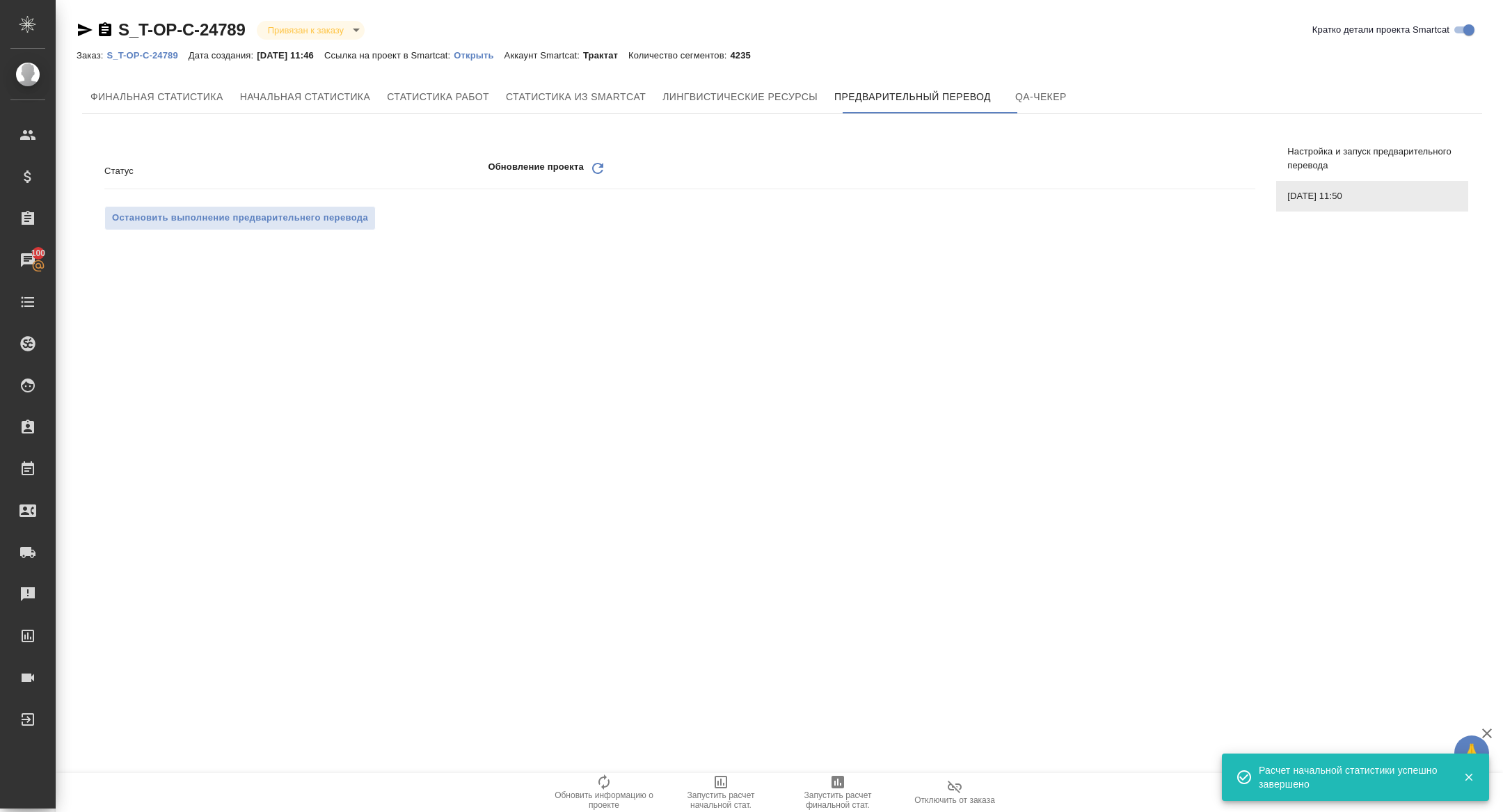
click at [600, 172] on icon at bounding box center [597, 168] width 11 height 11
click at [591, 173] on icon "Обновить" at bounding box center [598, 169] width 17 height 17
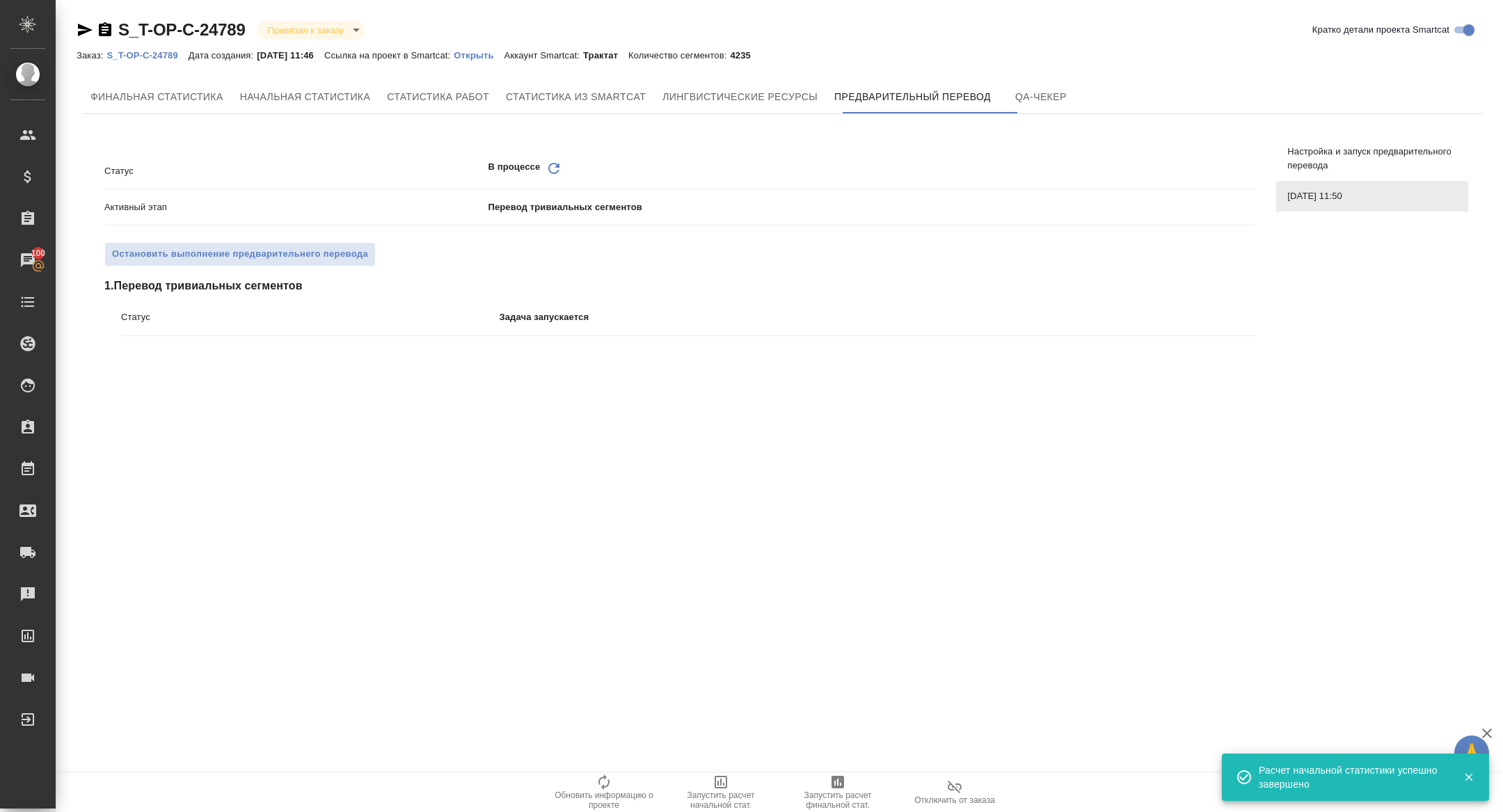
click at [551, 164] on icon "Обновить" at bounding box center [554, 169] width 17 height 17
click at [554, 160] on icon "Обновить" at bounding box center [554, 169] width 17 height 17
click at [554, 168] on icon "Обновить" at bounding box center [554, 169] width 17 height 17
click at [556, 169] on icon "Обновить" at bounding box center [554, 169] width 17 height 17
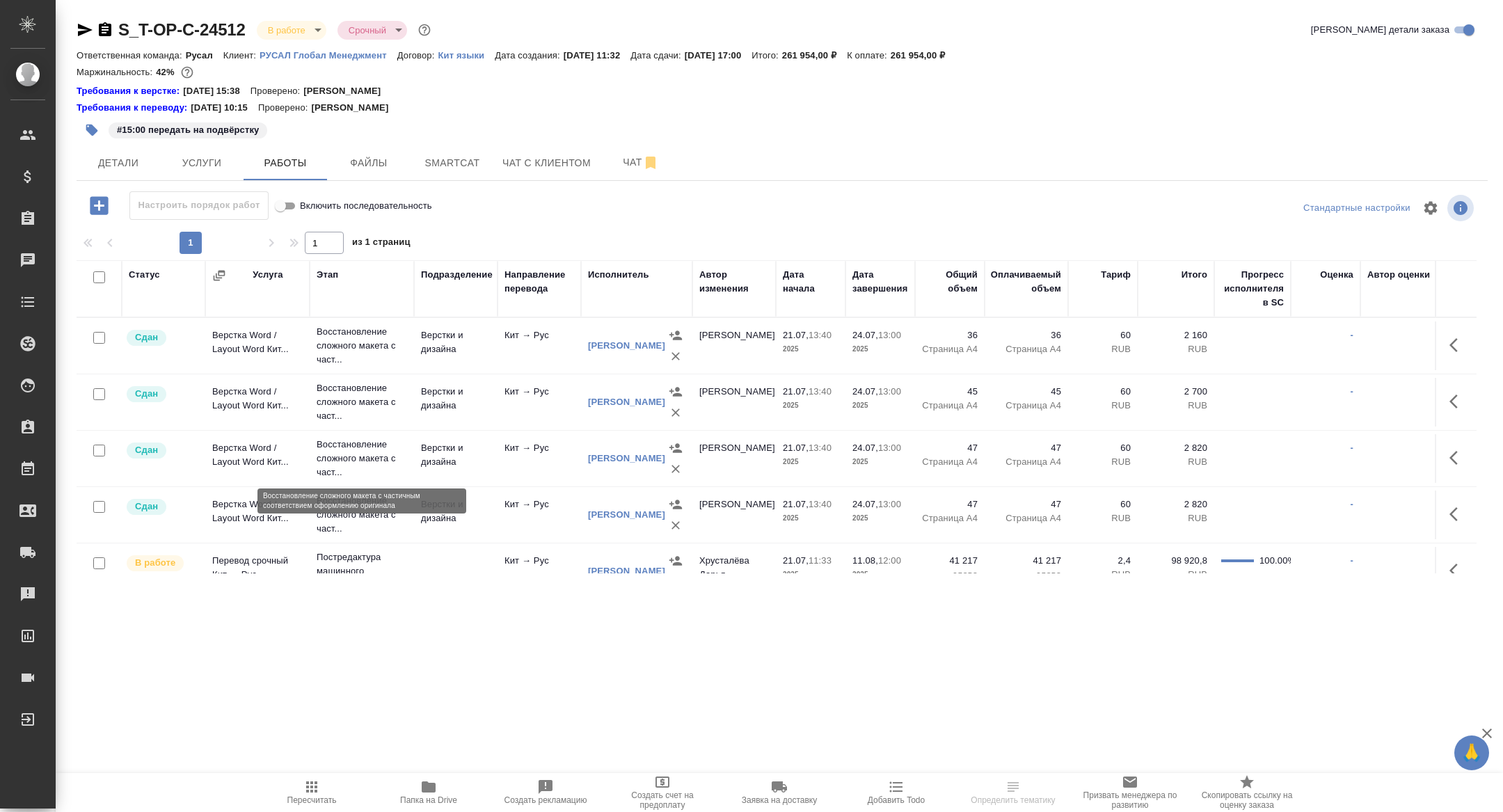
scroll to position [305, 0]
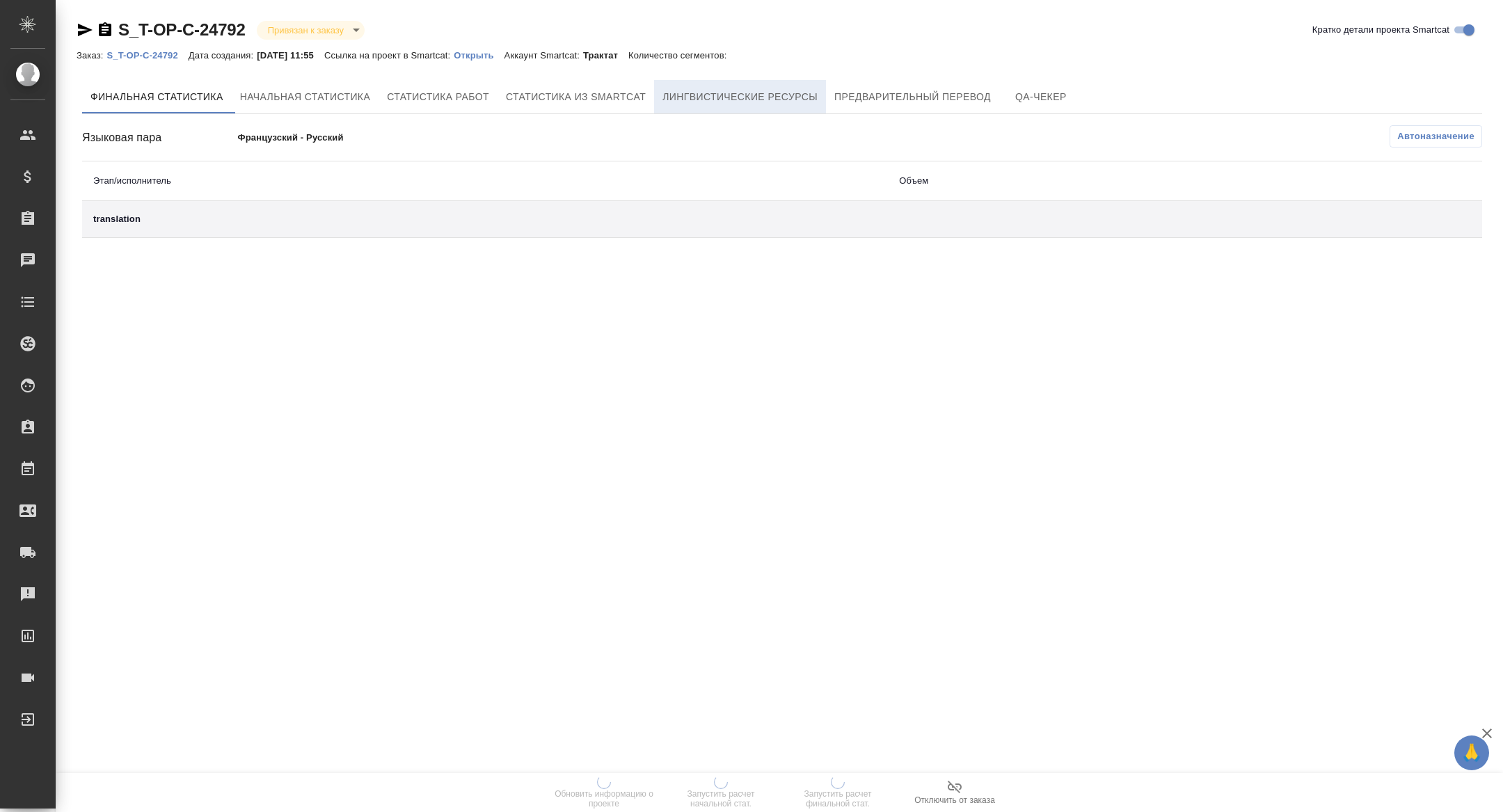
click at [811, 101] on span "Лингвистические ресурсы" at bounding box center [739, 97] width 155 height 17
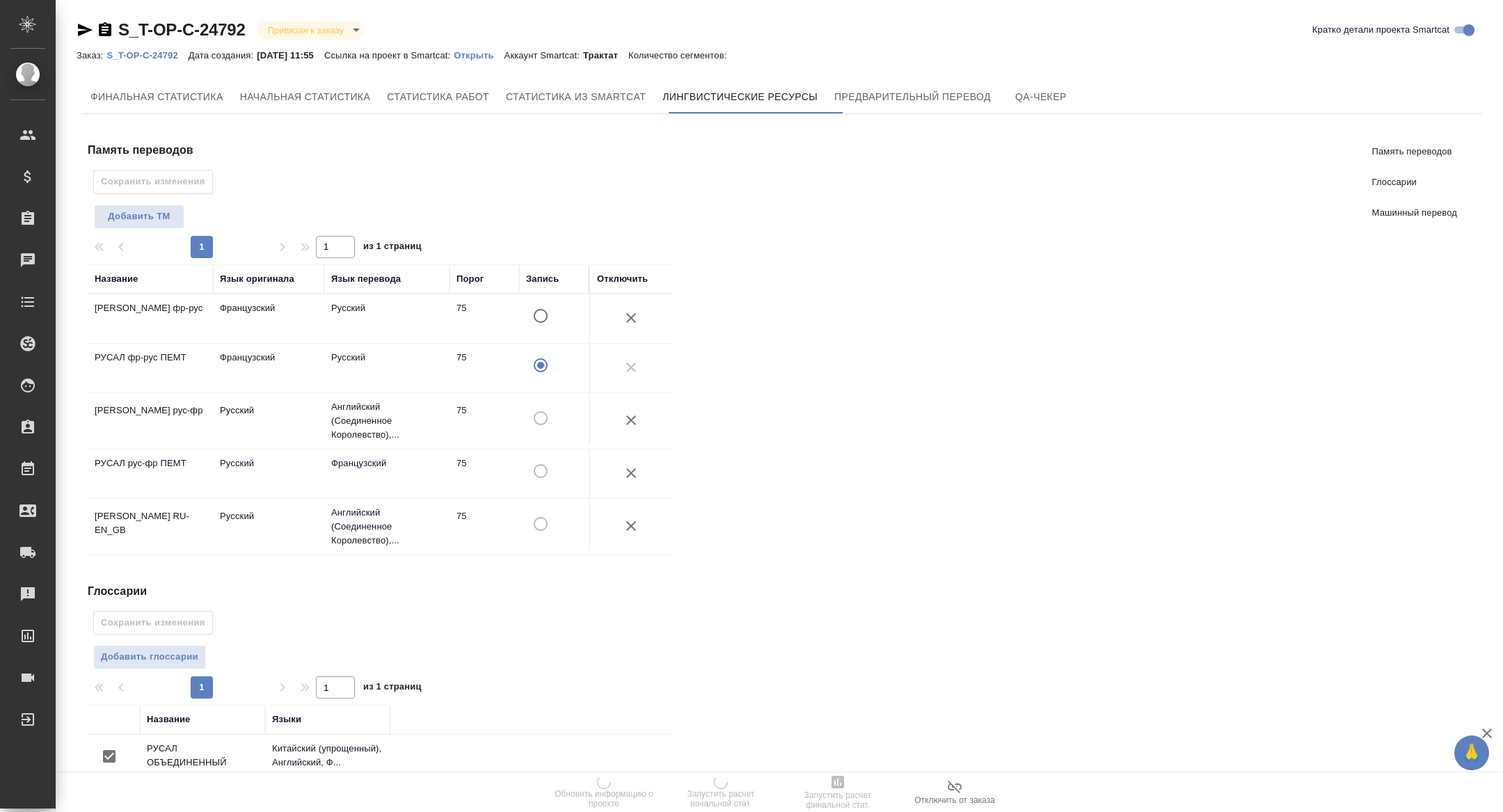
scroll to position [237, 0]
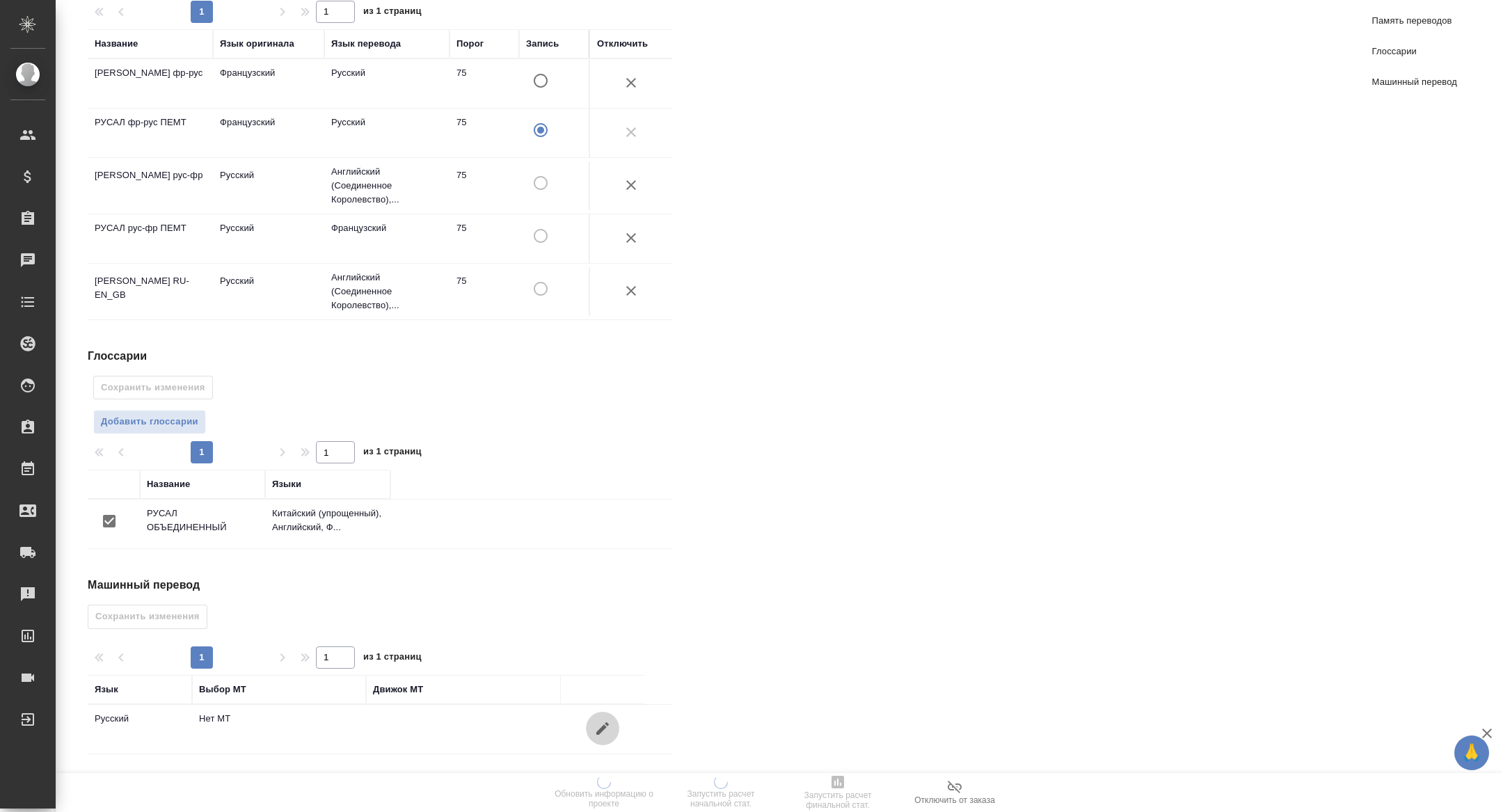
click at [609, 727] on icon "button" at bounding box center [603, 729] width 17 height 17
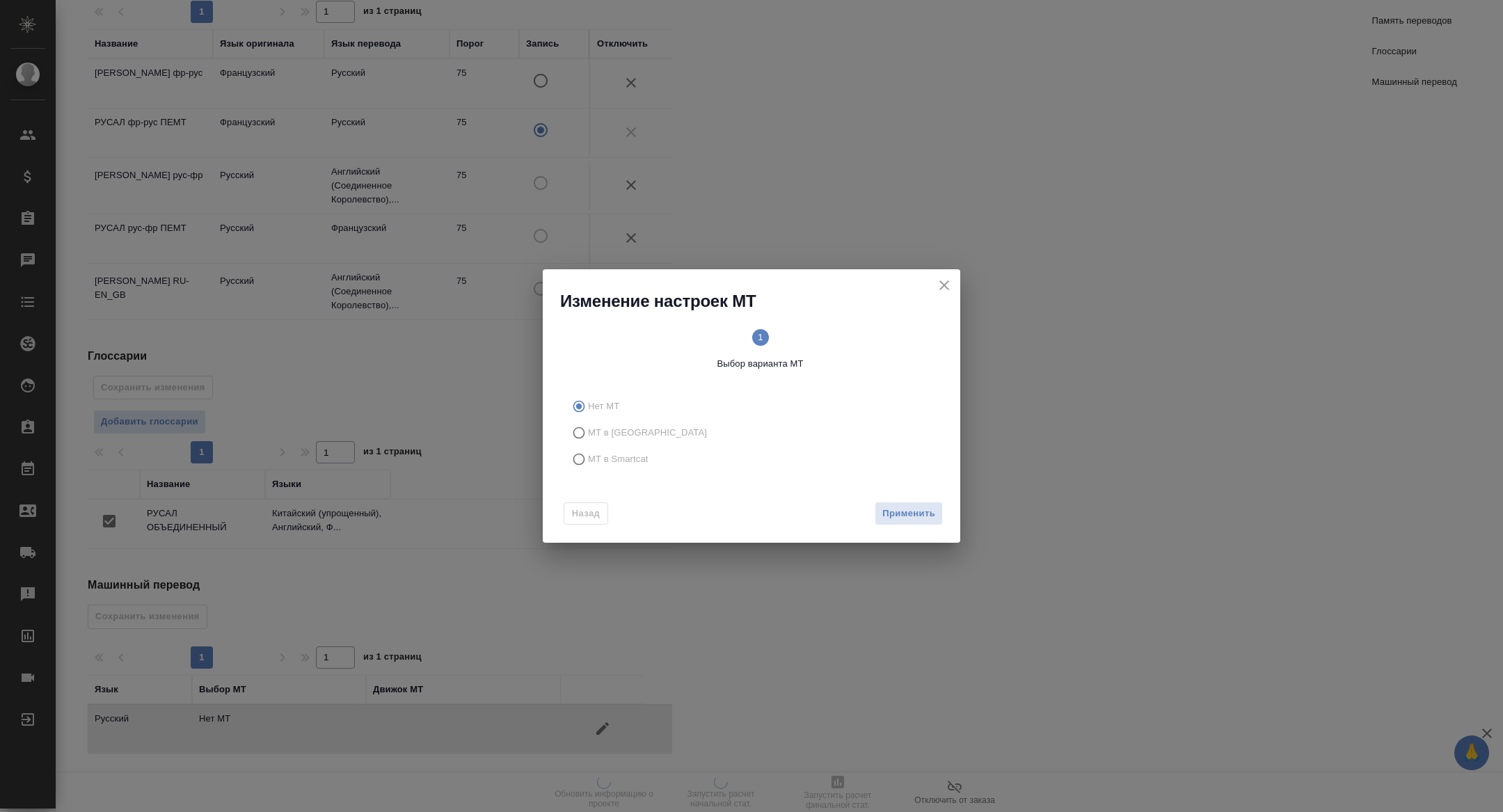
click at [593, 459] on span "МТ в Smartcat" at bounding box center [618, 459] width 60 height 14
click at [588, 459] on input "МТ в Smartcat" at bounding box center [576, 459] width 22 height 26
radio input "true"
click at [909, 512] on span "Вперед" at bounding box center [918, 513] width 35 height 16
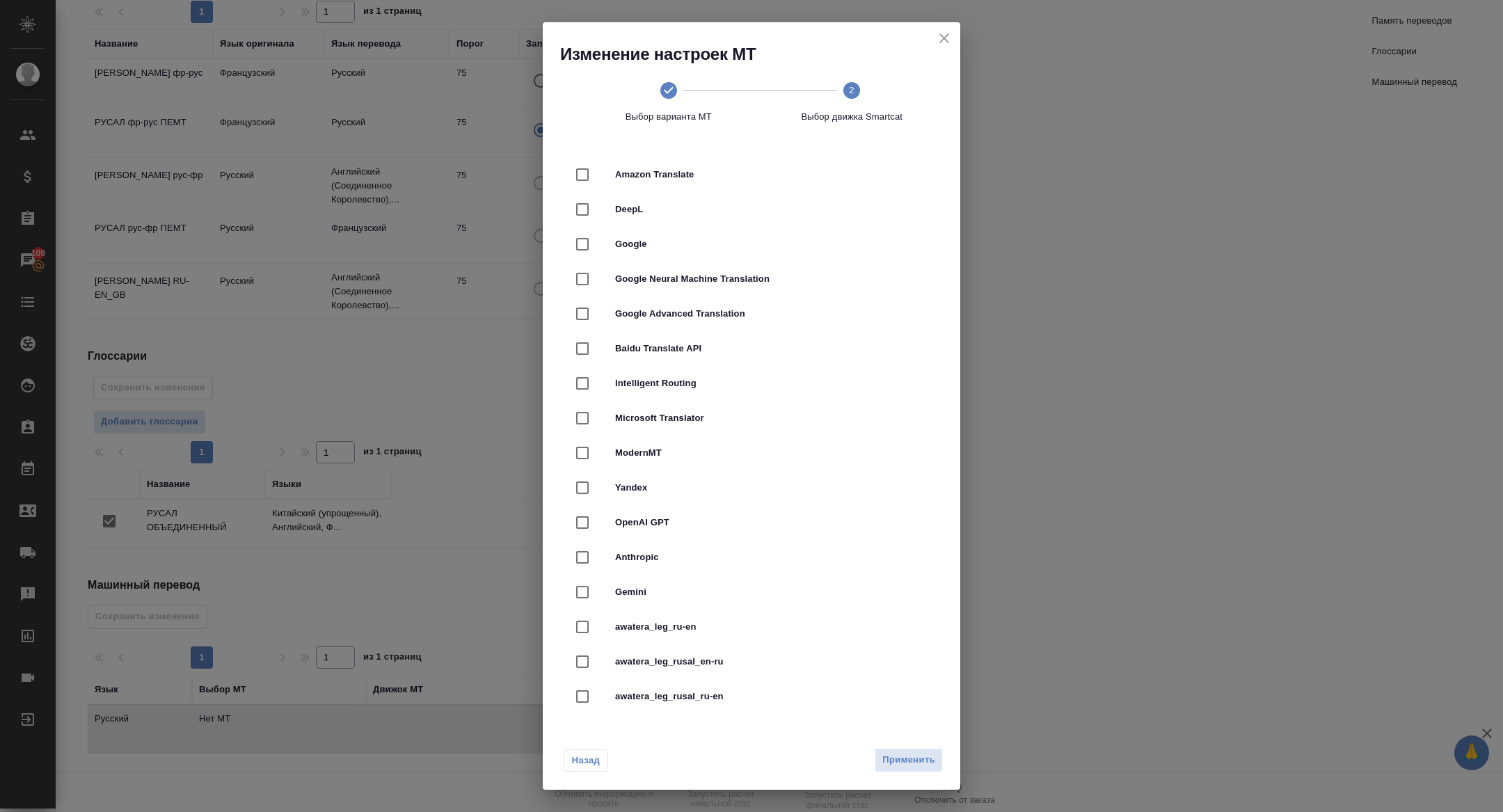
click at [645, 209] on span "DeepL" at bounding box center [771, 209] width 311 height 14
checkbox input "true"
click at [931, 764] on span "Применить" at bounding box center [909, 760] width 53 height 16
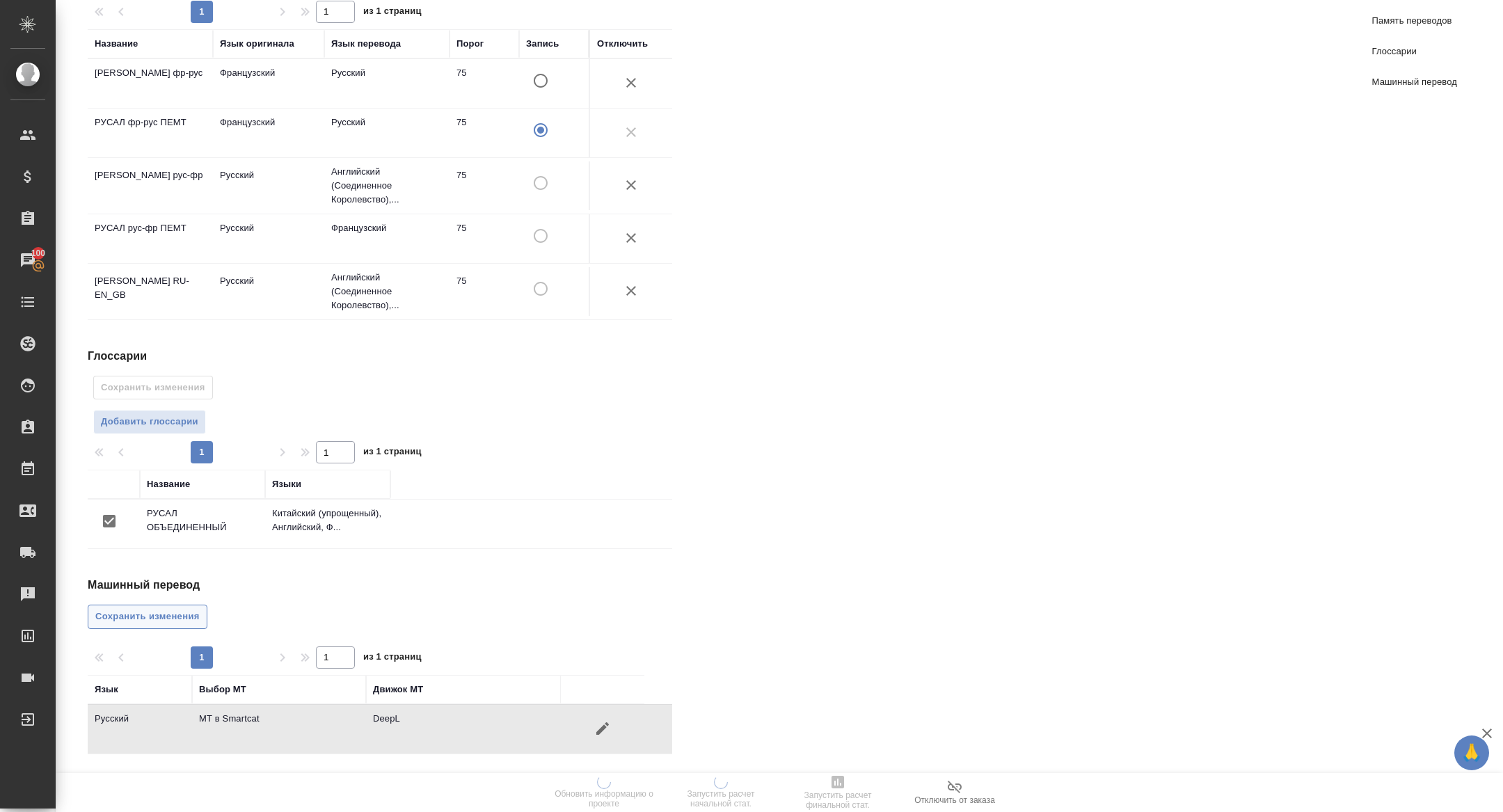
click at [161, 608] on button "Сохранить изменения" at bounding box center [147, 617] width 119 height 24
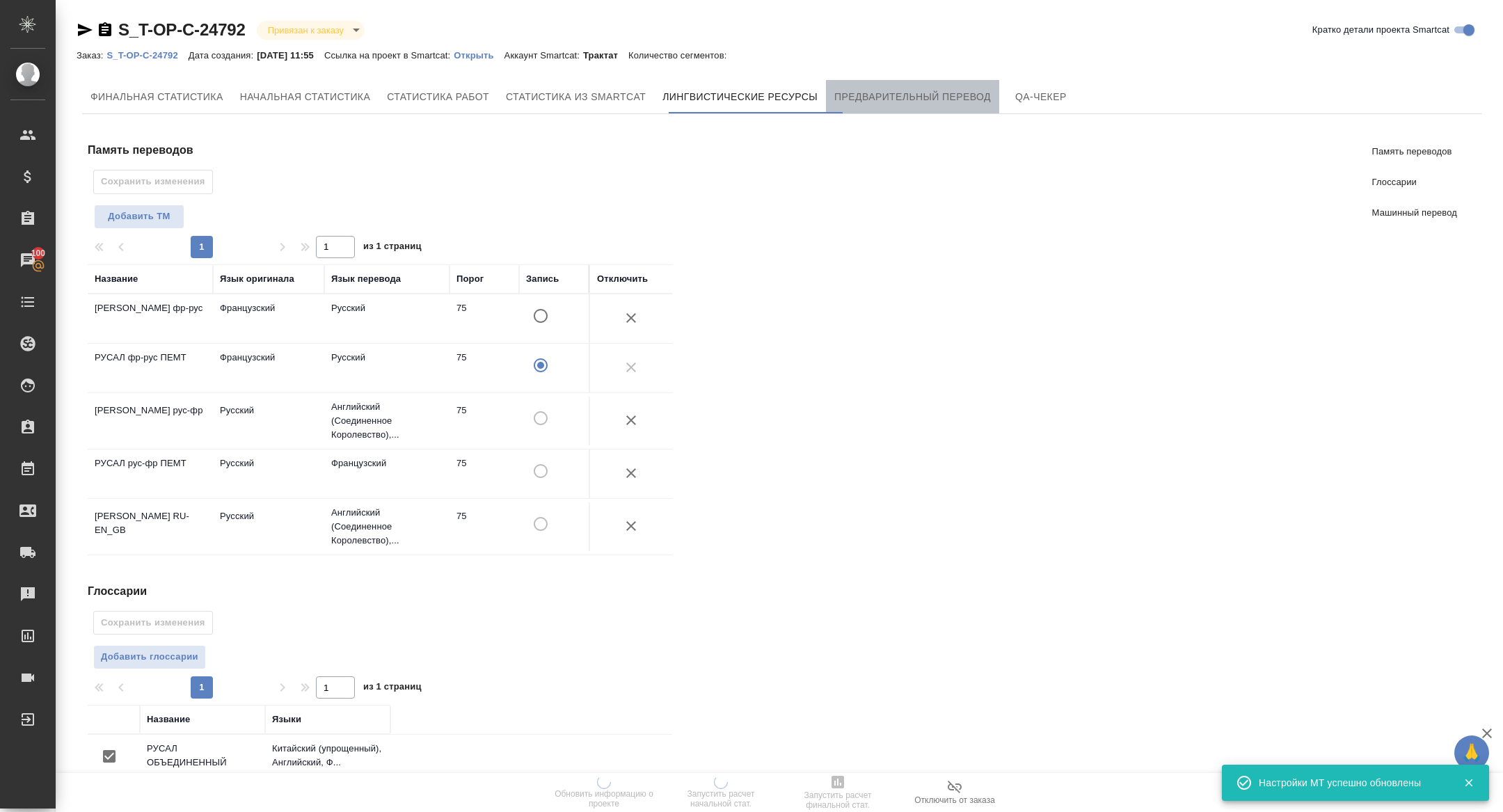
click at [926, 91] on span "Предварительный перевод" at bounding box center [913, 97] width 156 height 17
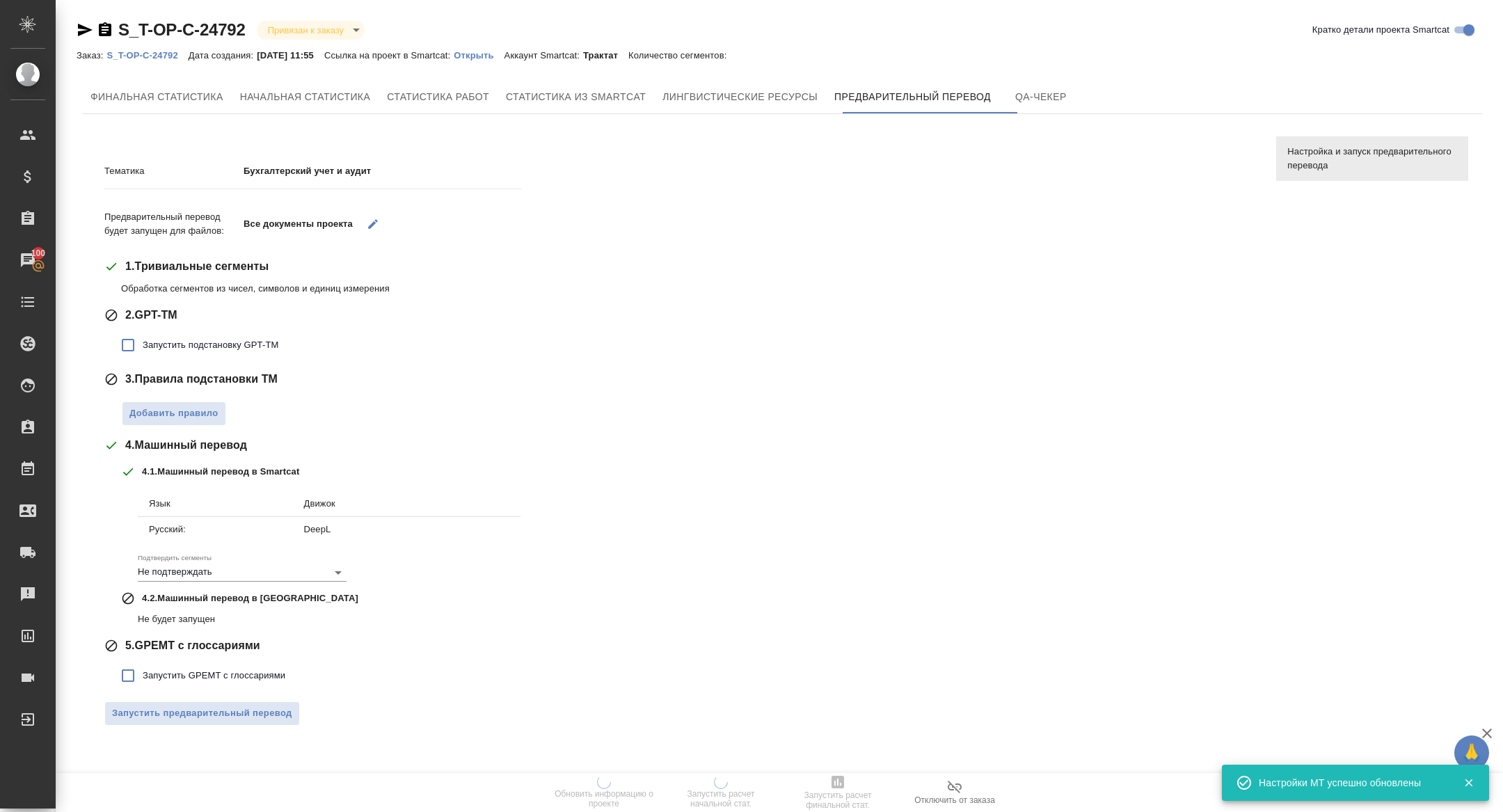
click at [182, 361] on div "Тематика Бухгалтерский учет и аудит Предварительный перевод будет запущен для ф…" at bounding box center [680, 442] width 1151 height 590
click at [169, 352] on label "Запустить подстановку GPT-TM" at bounding box center [196, 345] width 165 height 29
click at [143, 352] on input "Запустить подстановку GPT-TM" at bounding box center [128, 345] width 29 height 29
checkbox input "true"
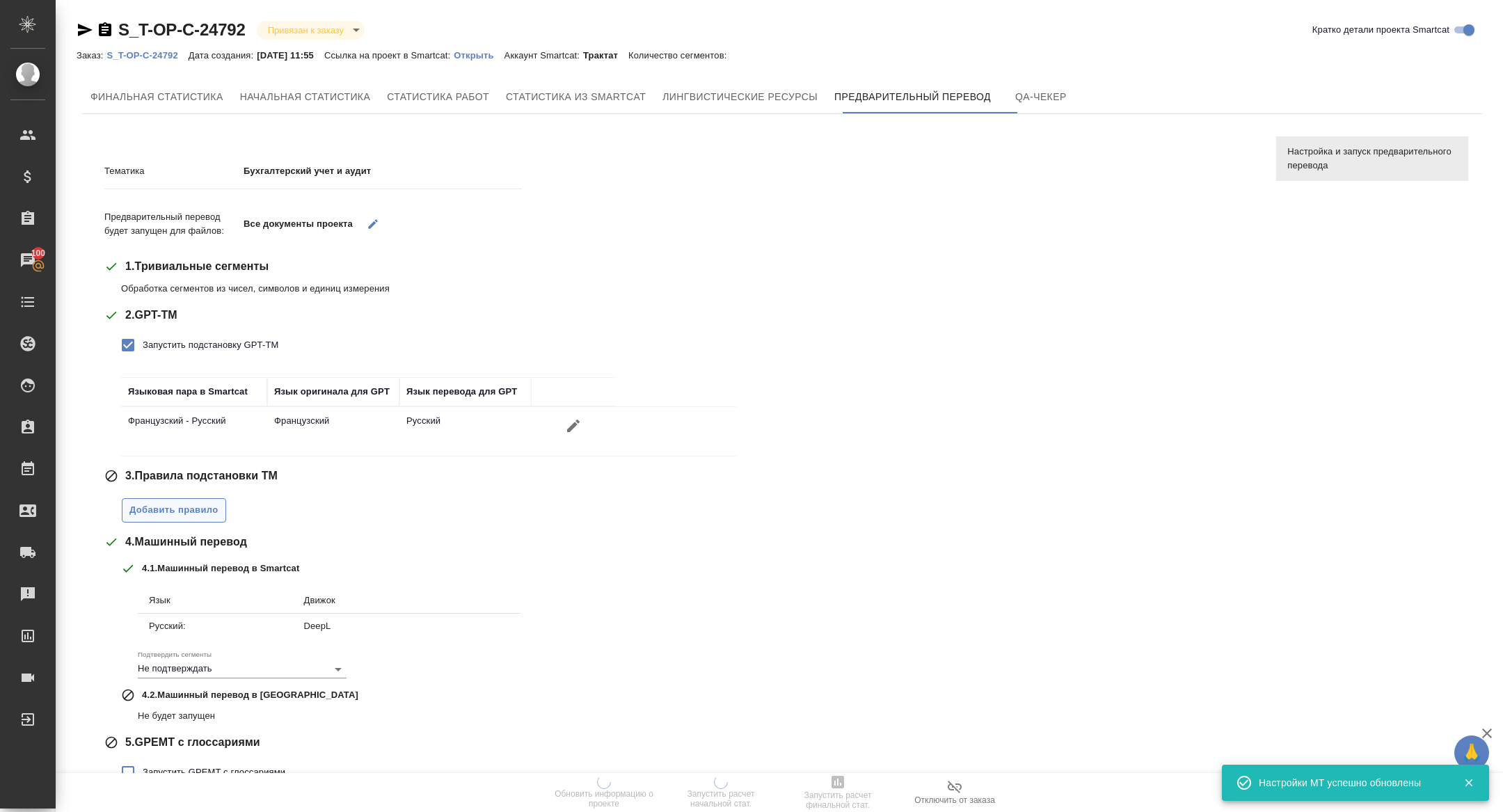
click at [161, 503] on span "Добавить правило" at bounding box center [174, 510] width 89 height 16
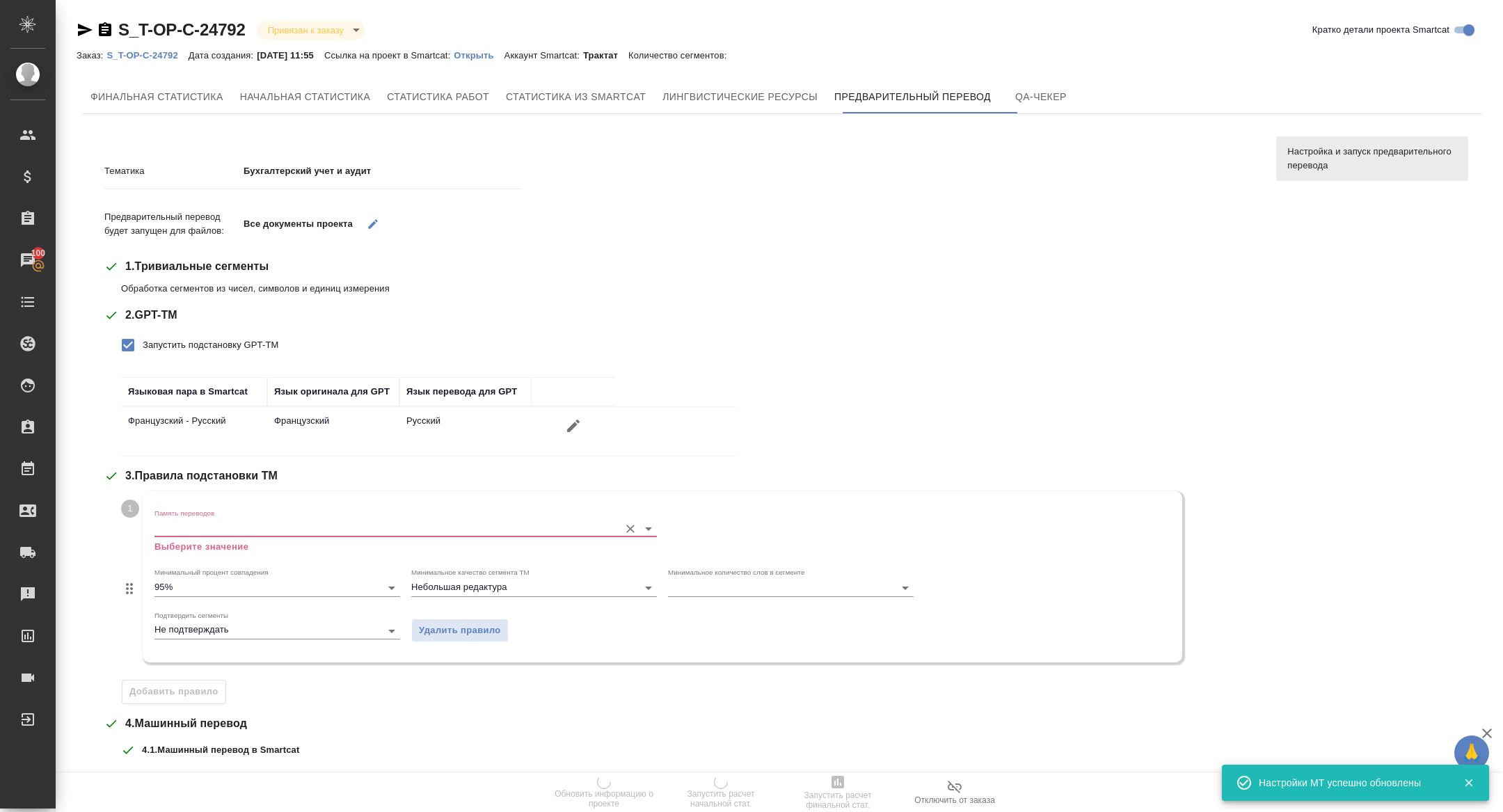
click at [200, 532] on input "Память переводов" at bounding box center [383, 528] width 458 height 17
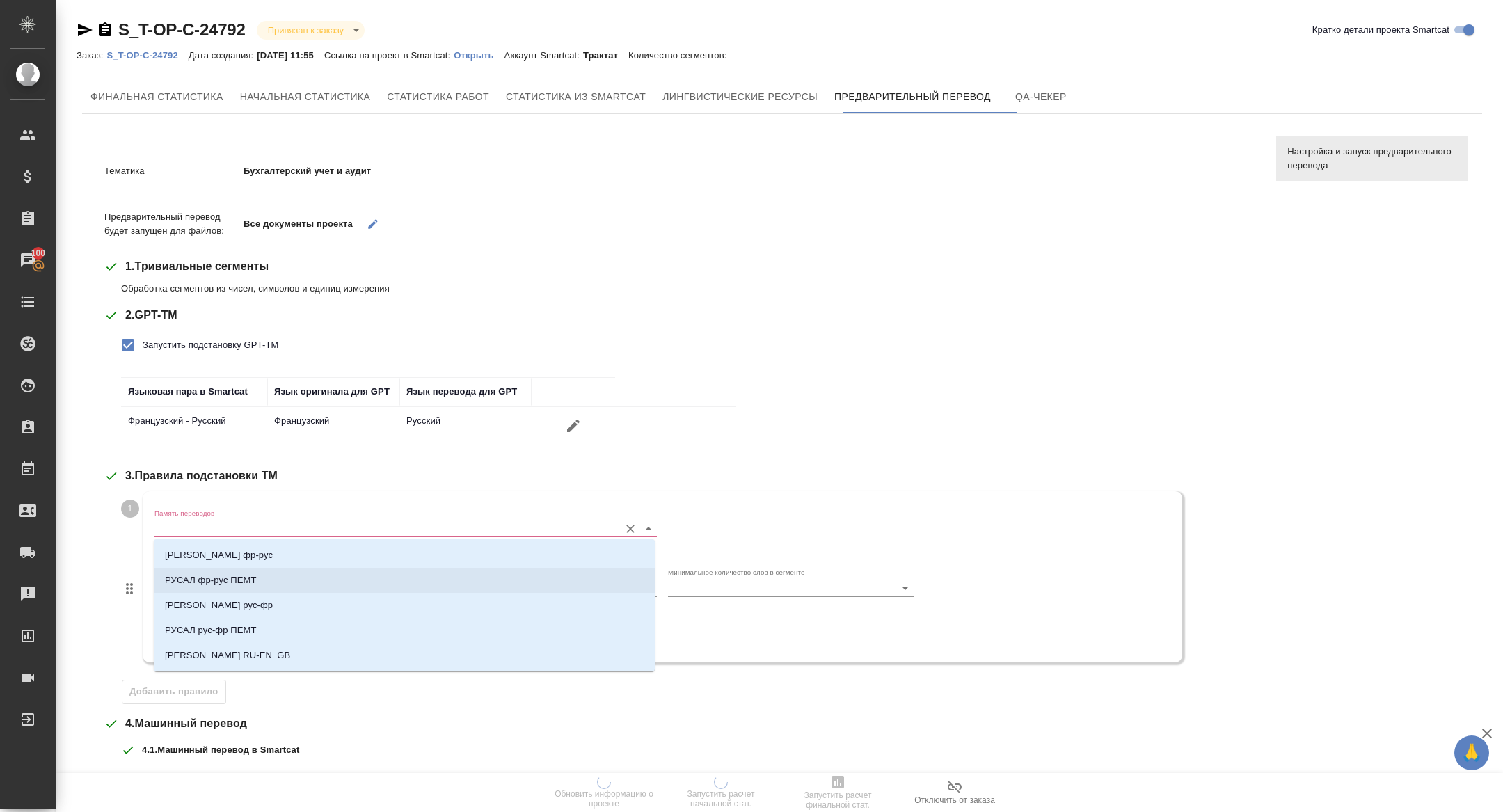
click at [315, 587] on li "РУСАЛ фр-рус ПЕМТ" at bounding box center [404, 580] width 501 height 25
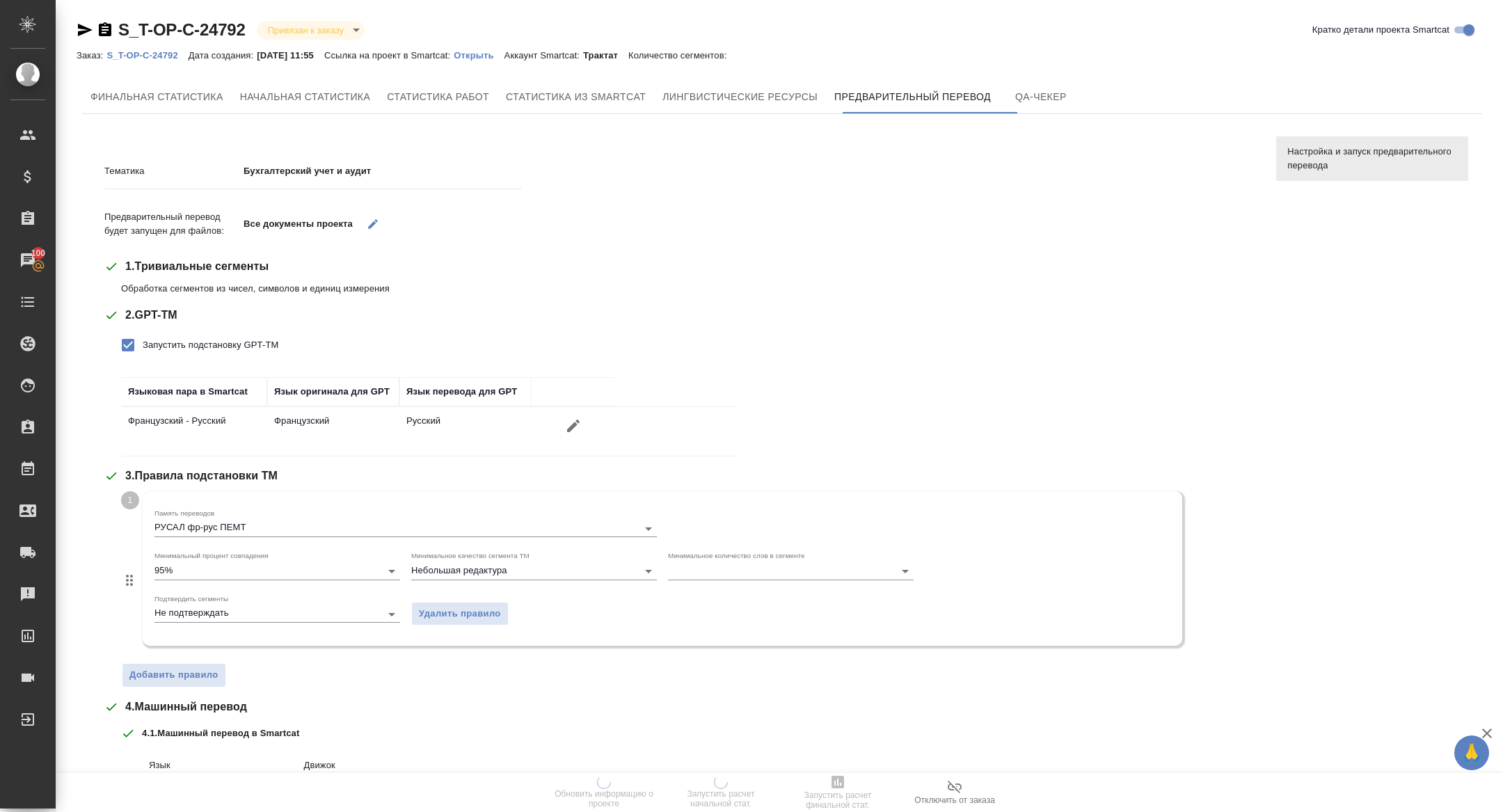
scroll to position [231, 0]
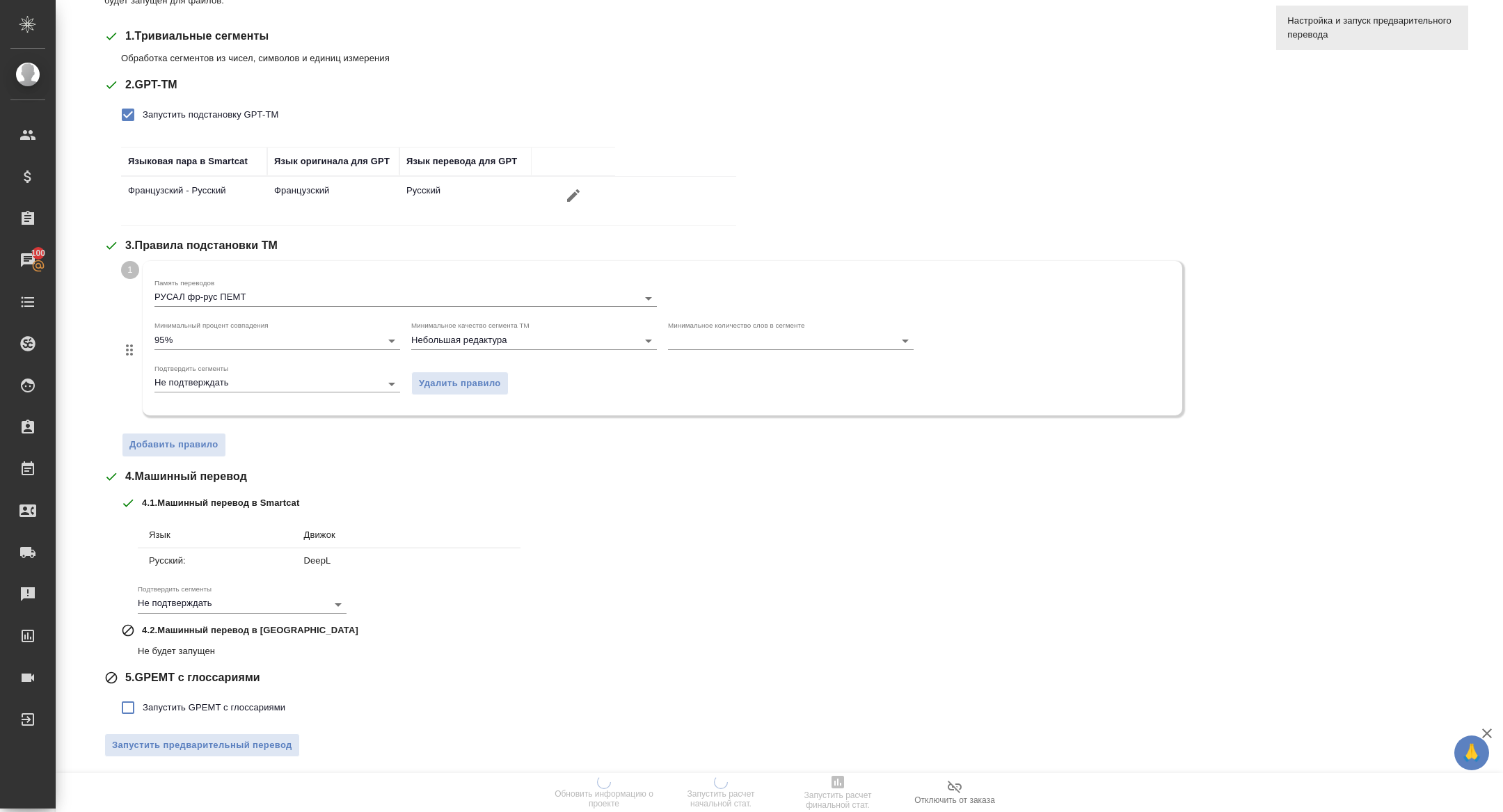
click at [172, 696] on label "Запустить GPEMT с глоссариями" at bounding box center [199, 708] width 172 height 29
click at [143, 696] on input "Запустить GPEMT с глоссариями" at bounding box center [128, 708] width 29 height 29
checkbox input "true"
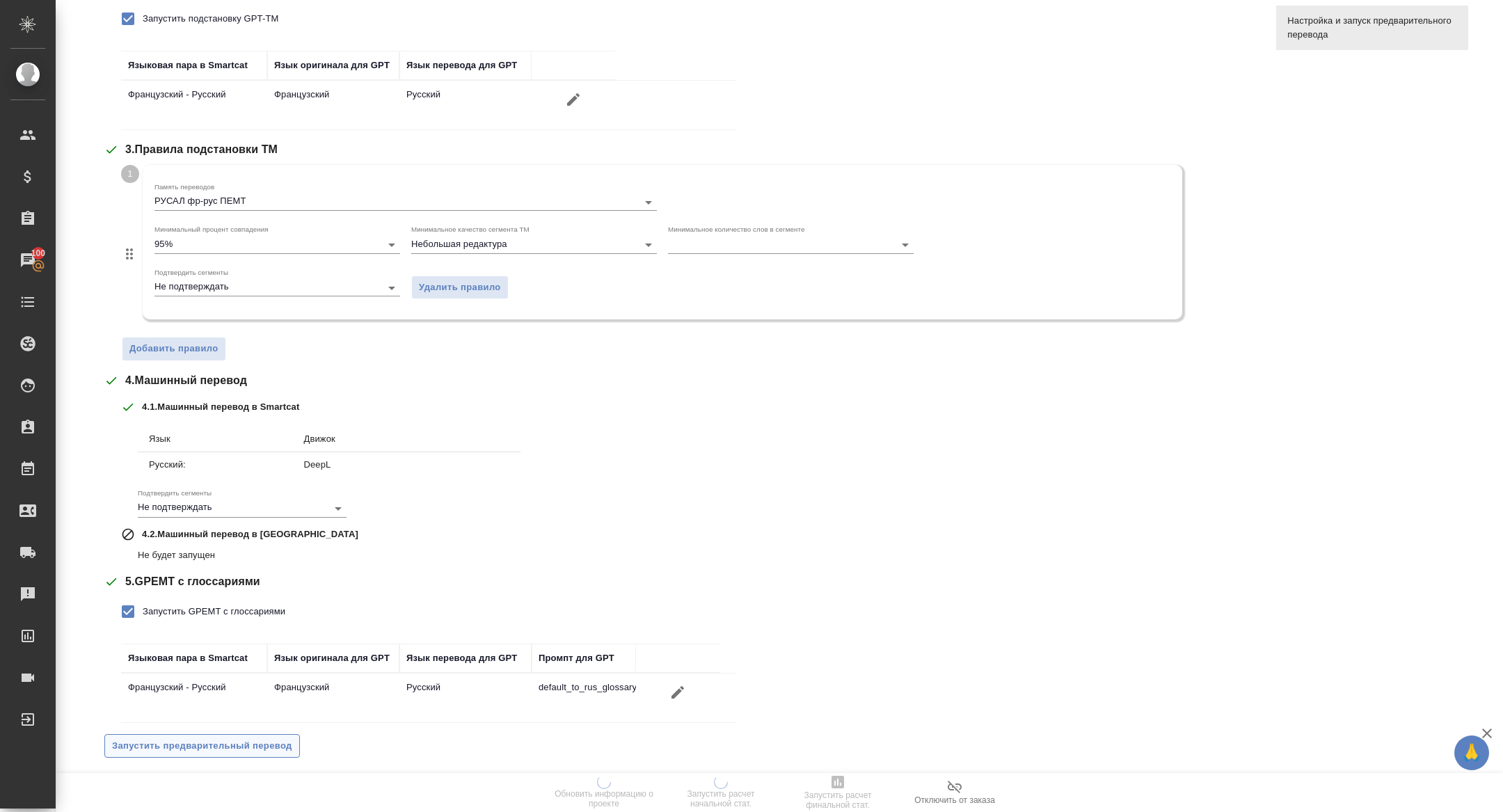
click at [203, 739] on span "Запустить предварительный перевод" at bounding box center [202, 746] width 180 height 16
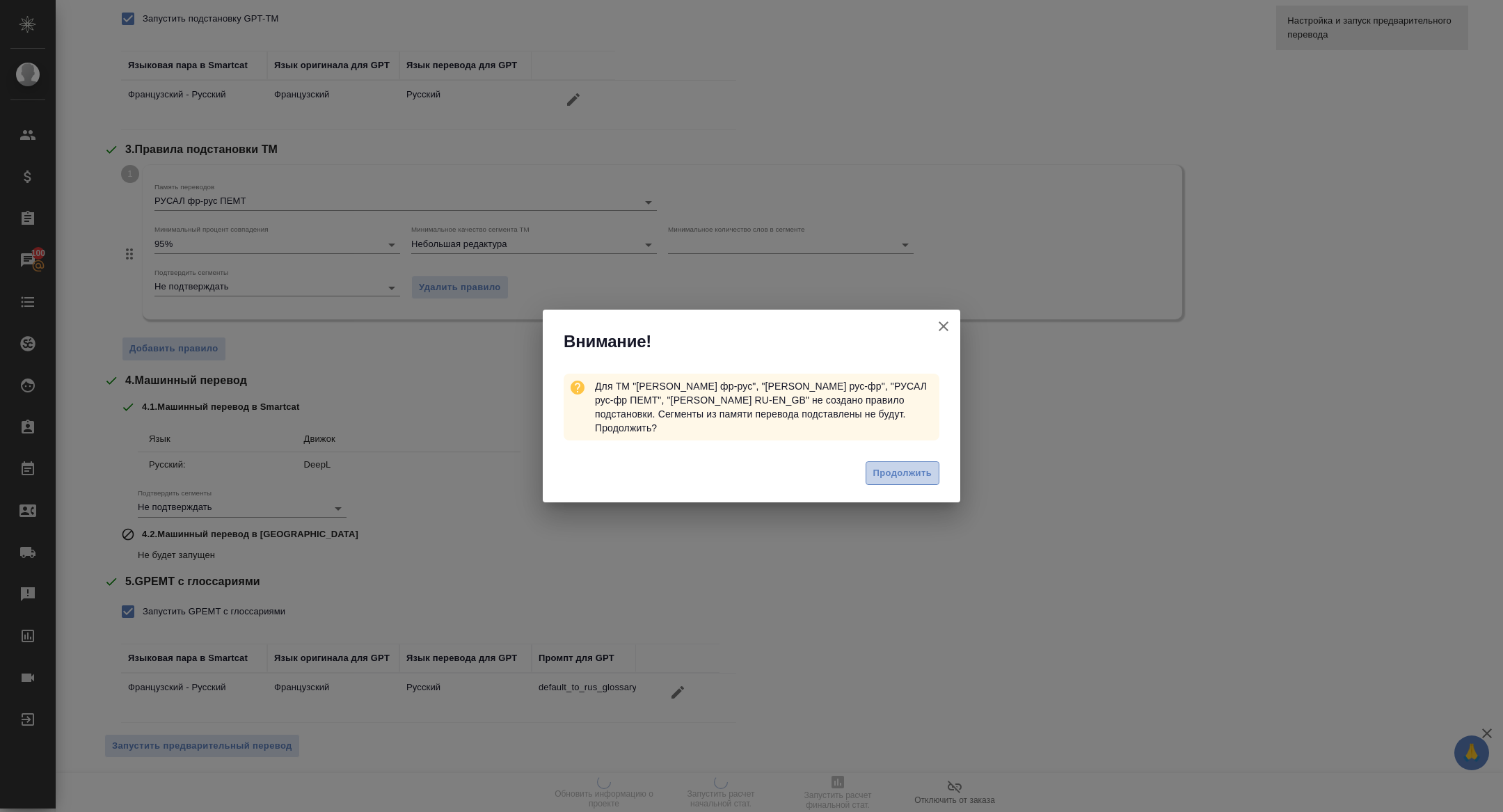
click at [882, 461] on button "Продолжить" at bounding box center [903, 473] width 74 height 24
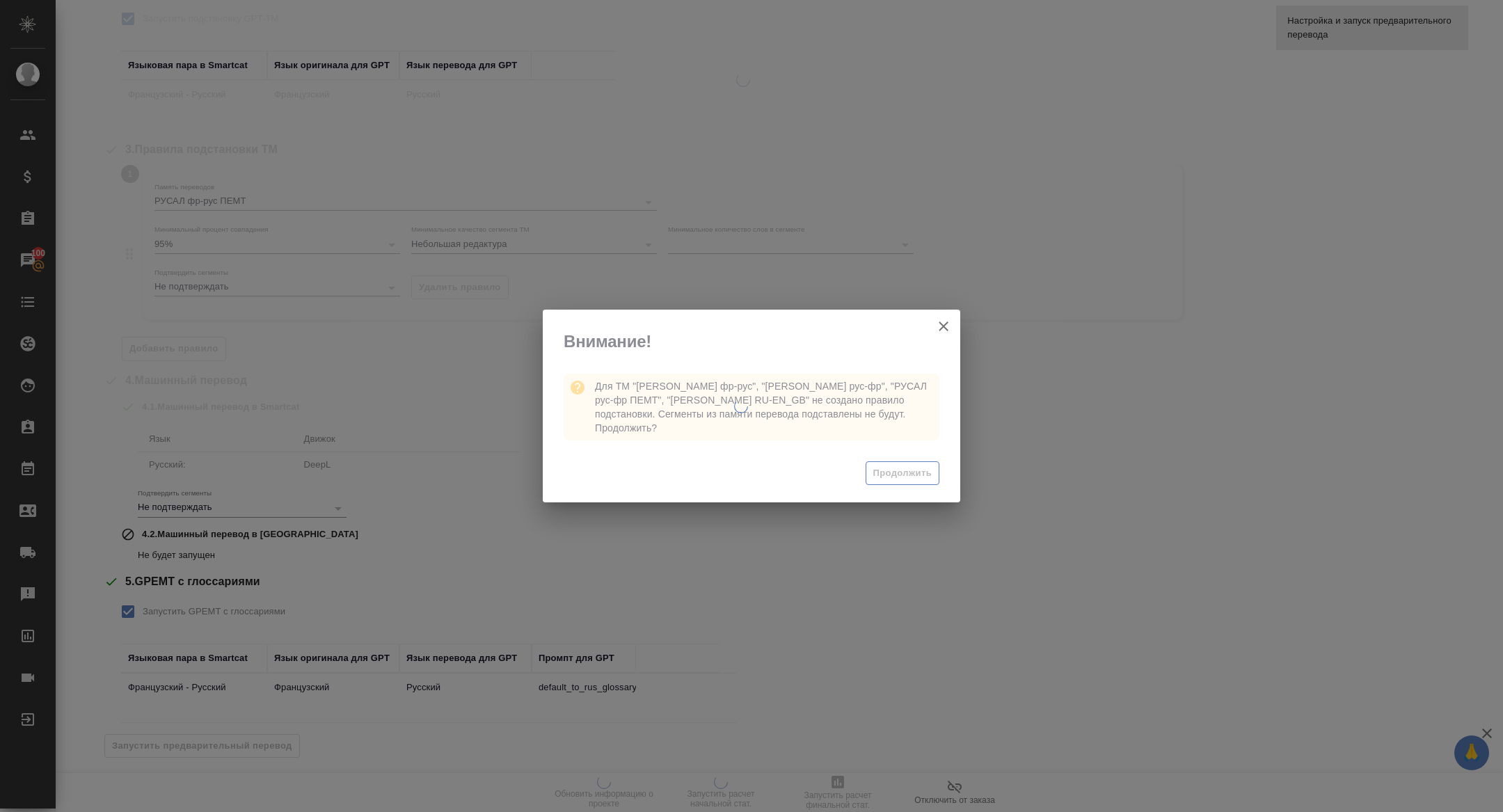
scroll to position [0, 0]
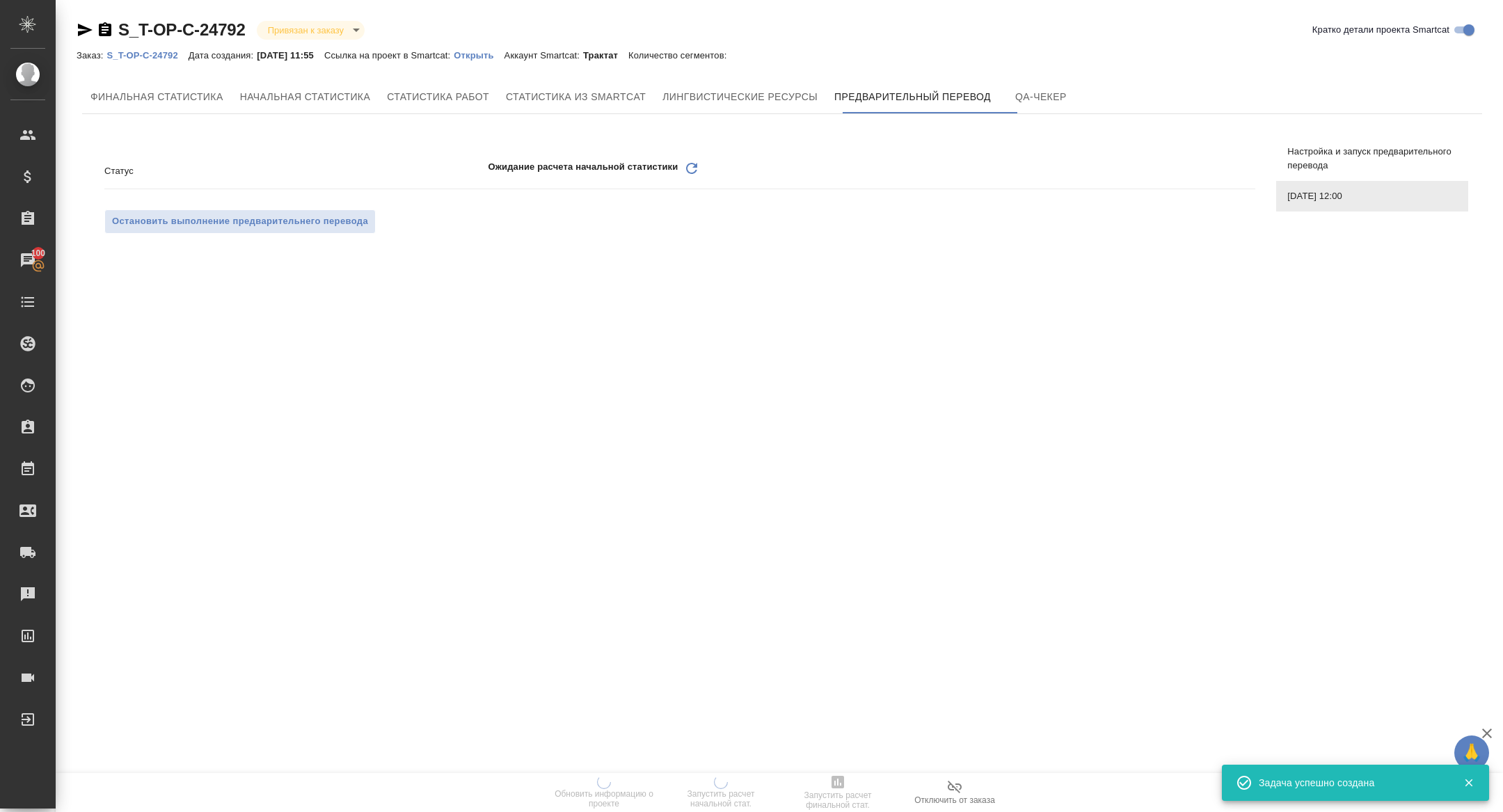
click at [686, 165] on icon "Обновить" at bounding box center [692, 169] width 17 height 17
click at [497, 48] on link "Открыть" at bounding box center [479, 54] width 50 height 12
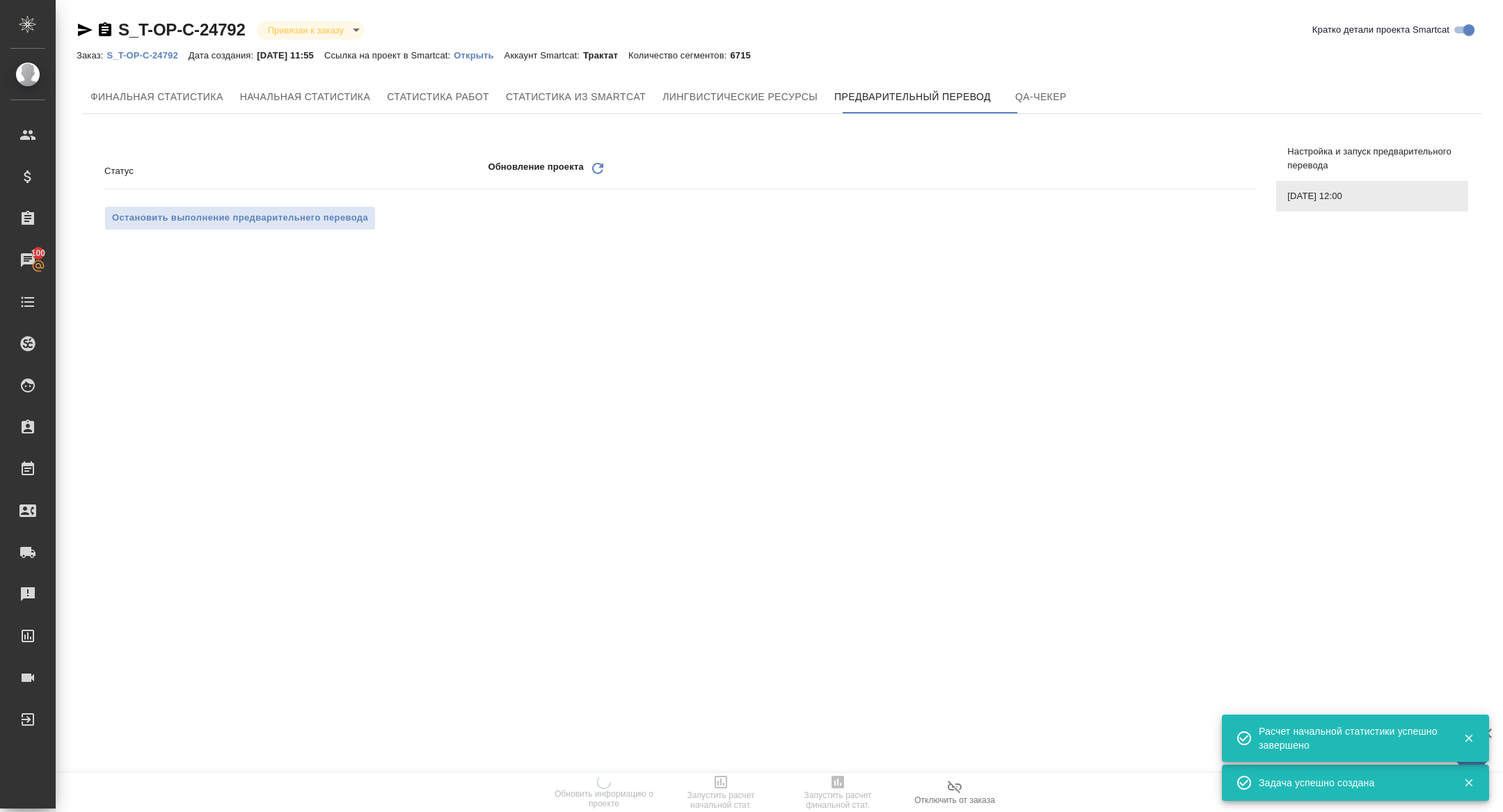
click at [488, 53] on p "Открыть" at bounding box center [479, 55] width 50 height 11
click at [143, 57] on p "S_T-OP-C-24792" at bounding box center [147, 55] width 82 height 11
click at [590, 162] on icon "Обновить" at bounding box center [598, 169] width 17 height 17
click at [616, 184] on div "Статус Обновление проекта Обновить" at bounding box center [680, 177] width 1151 height 36
click at [612, 168] on div "Обновление проекта Обновить" at bounding box center [871, 171] width 767 height 22
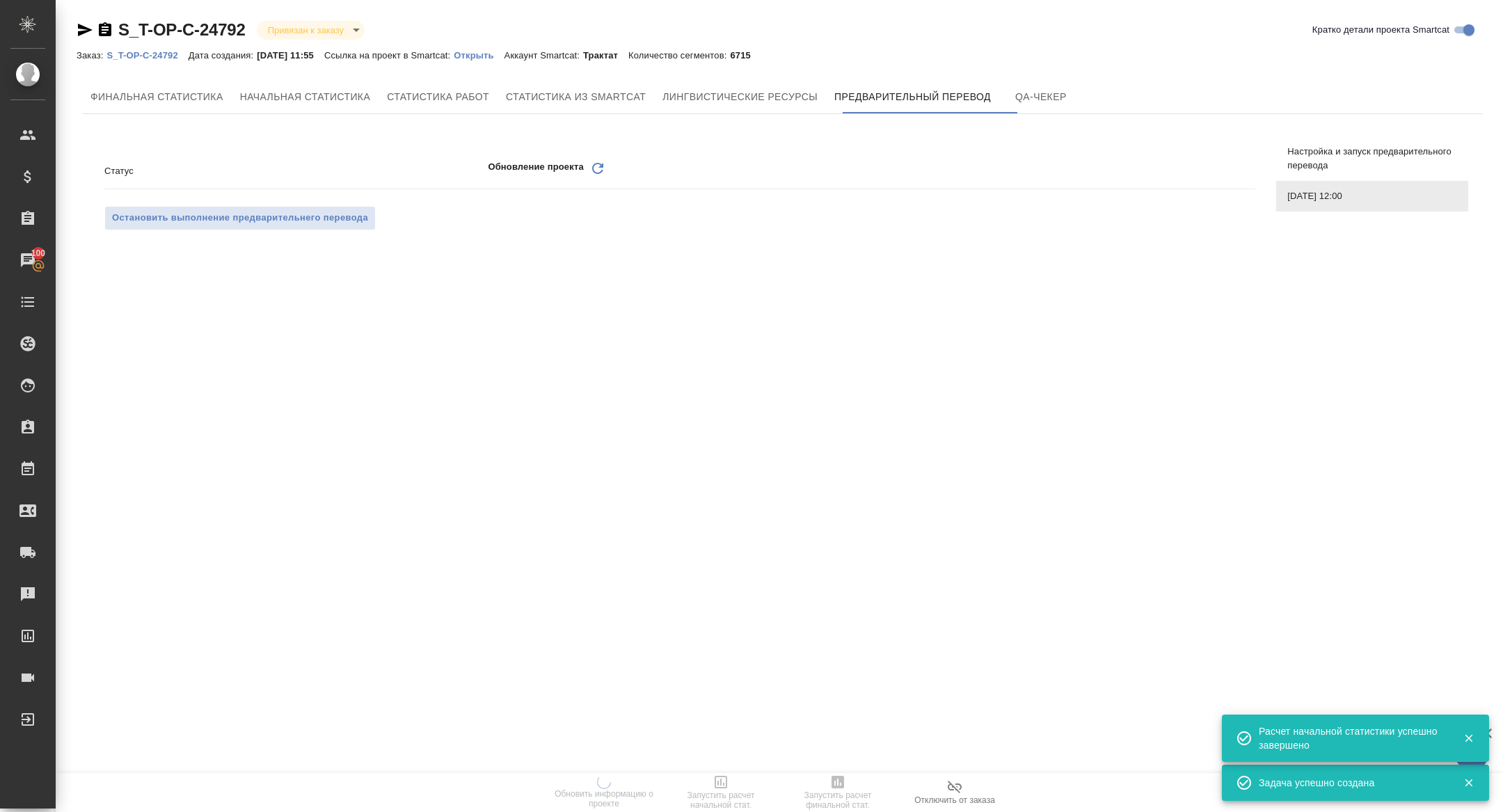
click at [600, 168] on icon "Обновить" at bounding box center [598, 169] width 17 height 17
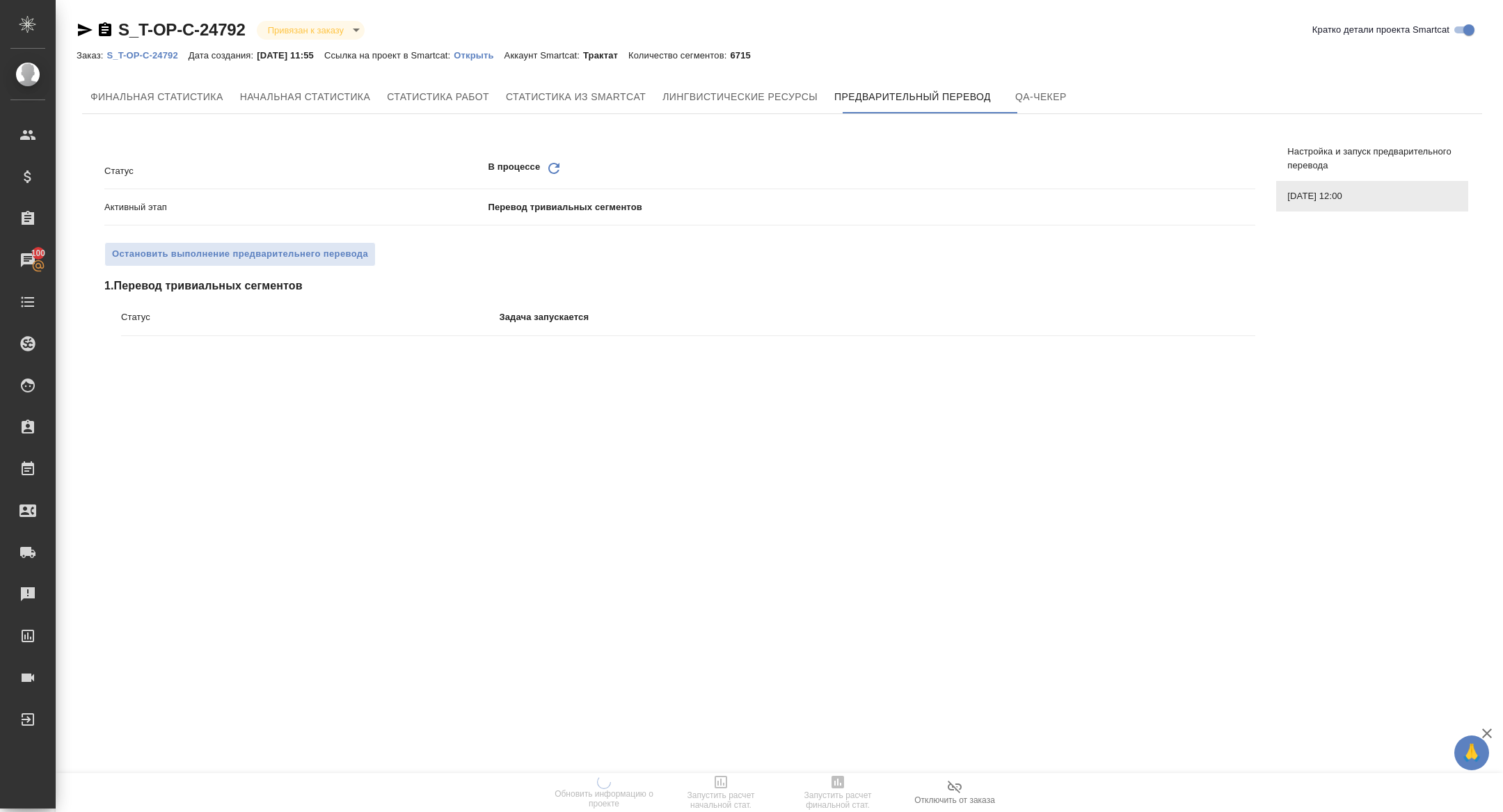
click at [541, 170] on div "В процессе Обновить" at bounding box center [871, 171] width 767 height 22
click at [556, 170] on icon at bounding box center [553, 168] width 11 height 11
click at [556, 172] on div ".cls-1 fill:#fff; AWATERA Zhuravleva Alexandra Клиенты Спецификации Заказы 100 …" at bounding box center [752, 406] width 1503 height 812
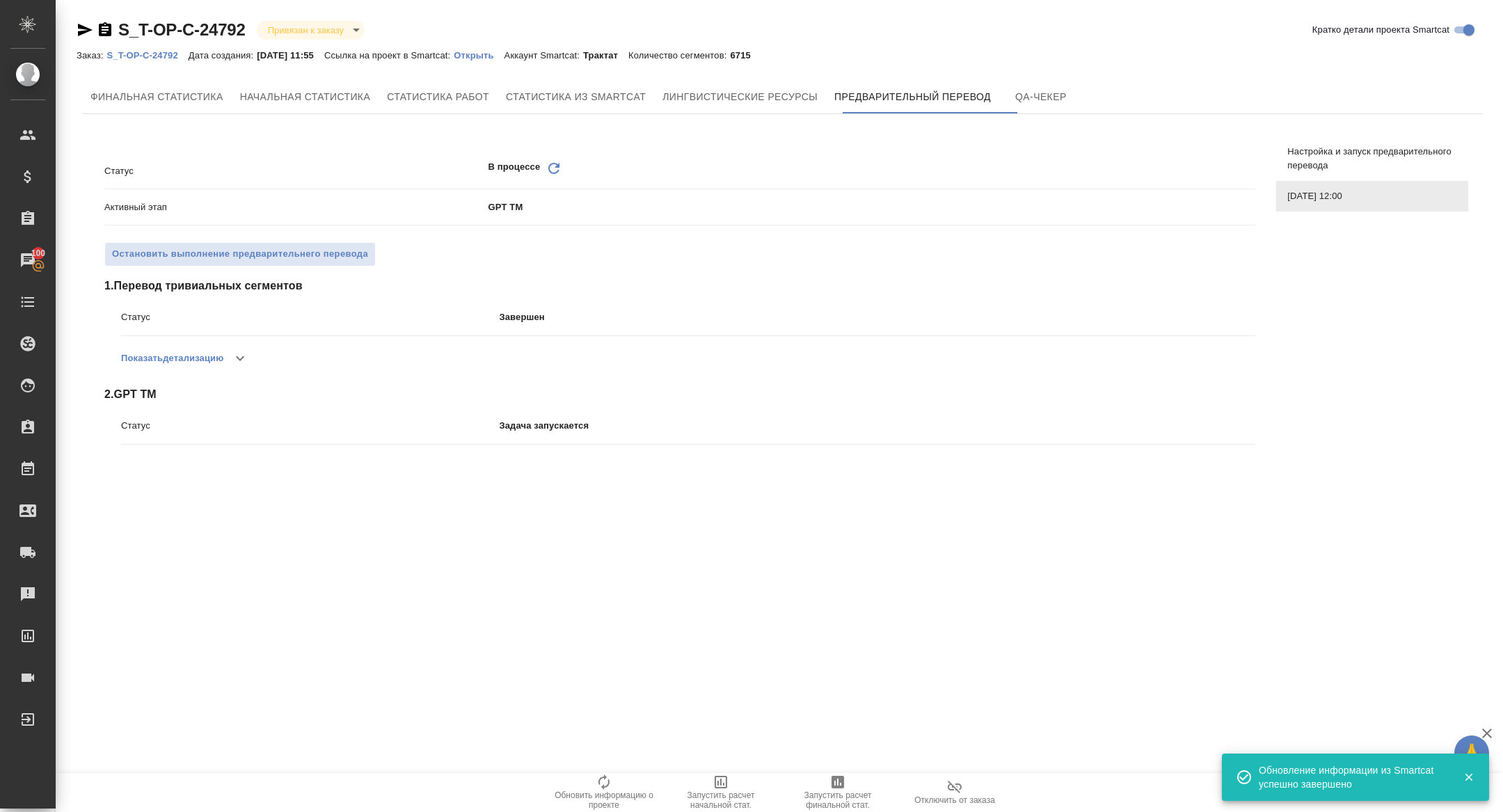
click at [555, 165] on icon at bounding box center [553, 168] width 11 height 11
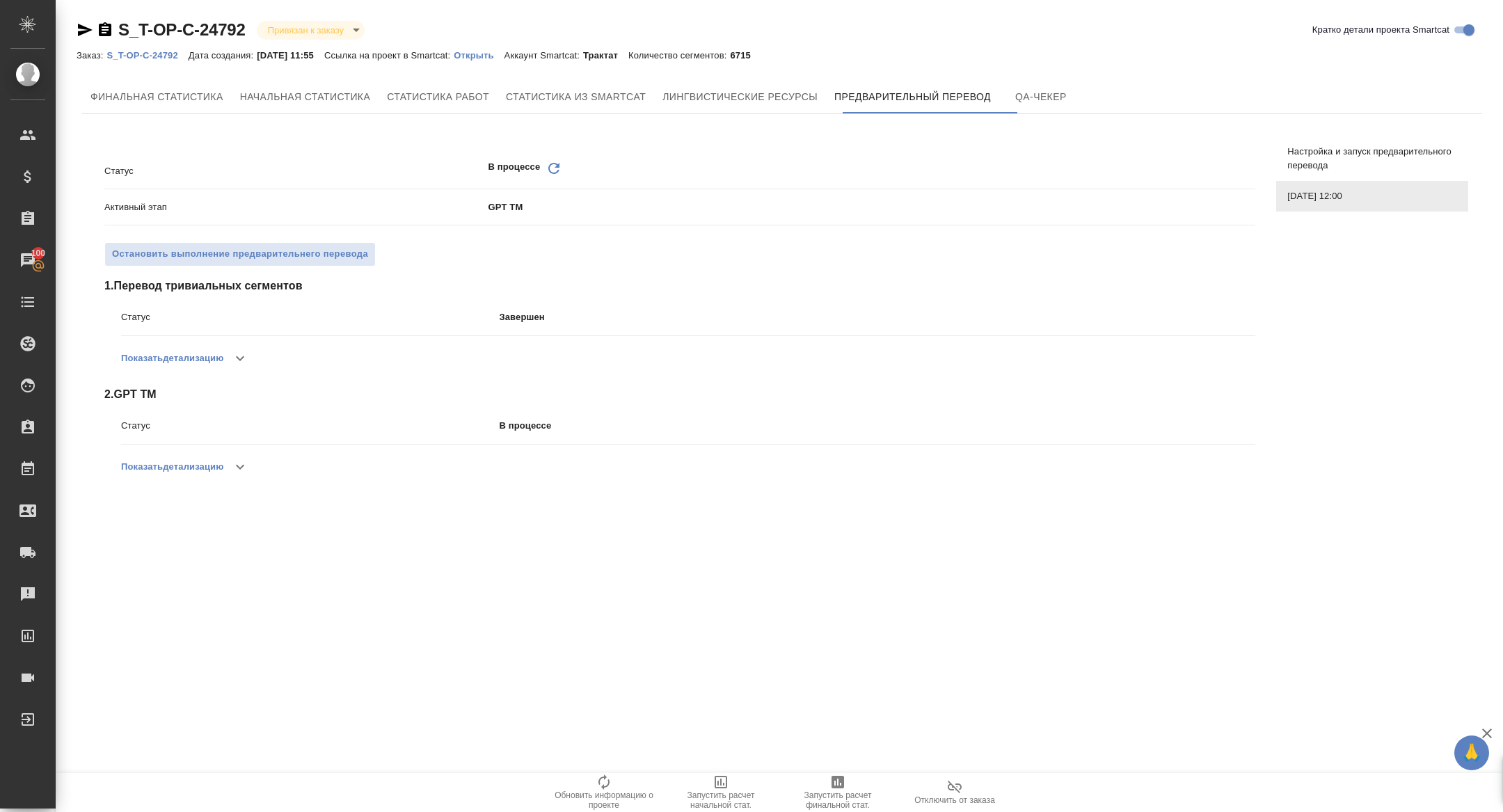
click at [206, 470] on button "Показать детализацию" at bounding box center [172, 466] width 102 height 33
click at [206, 470] on button "Скрыть детализацию" at bounding box center [169, 466] width 95 height 33
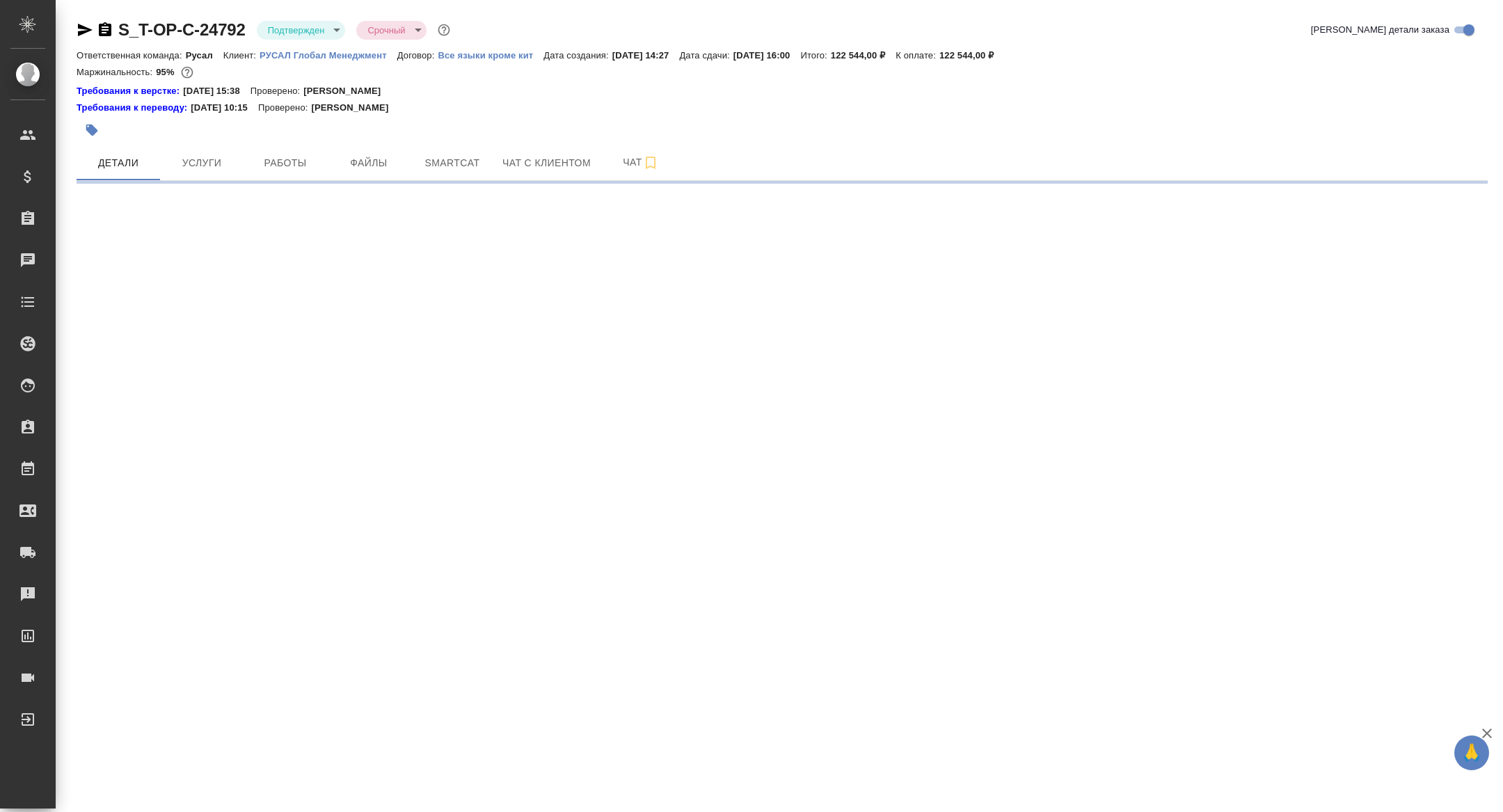
select select "RU"
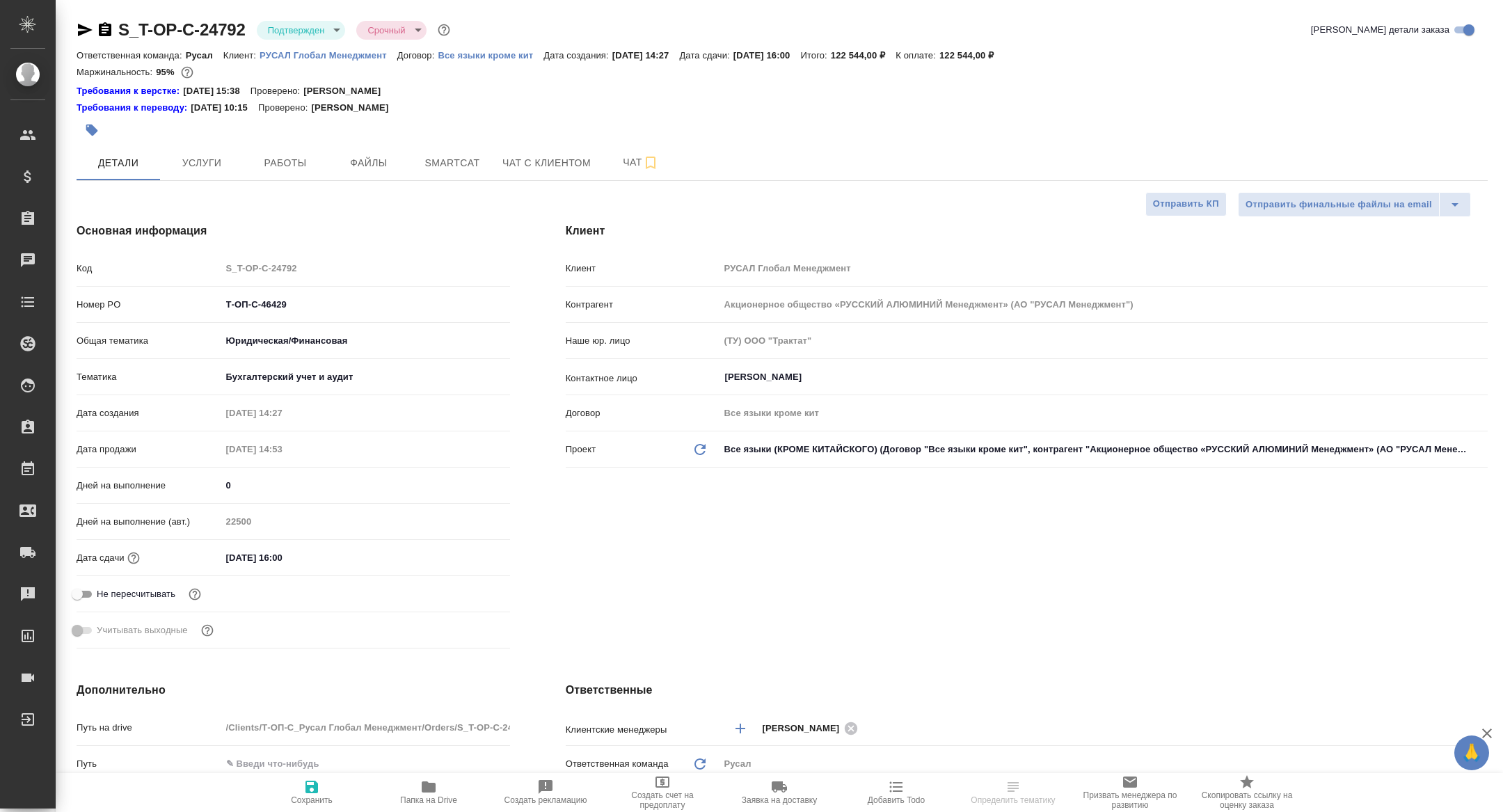
type textarea "x"
click at [280, 30] on body "🙏 .cls-1 fill:#fff; AWATERA [PERSON_NAME] Спецификации Заказы Чаты Todo Проекты…" at bounding box center [752, 406] width 1503 height 812
type textarea "x"
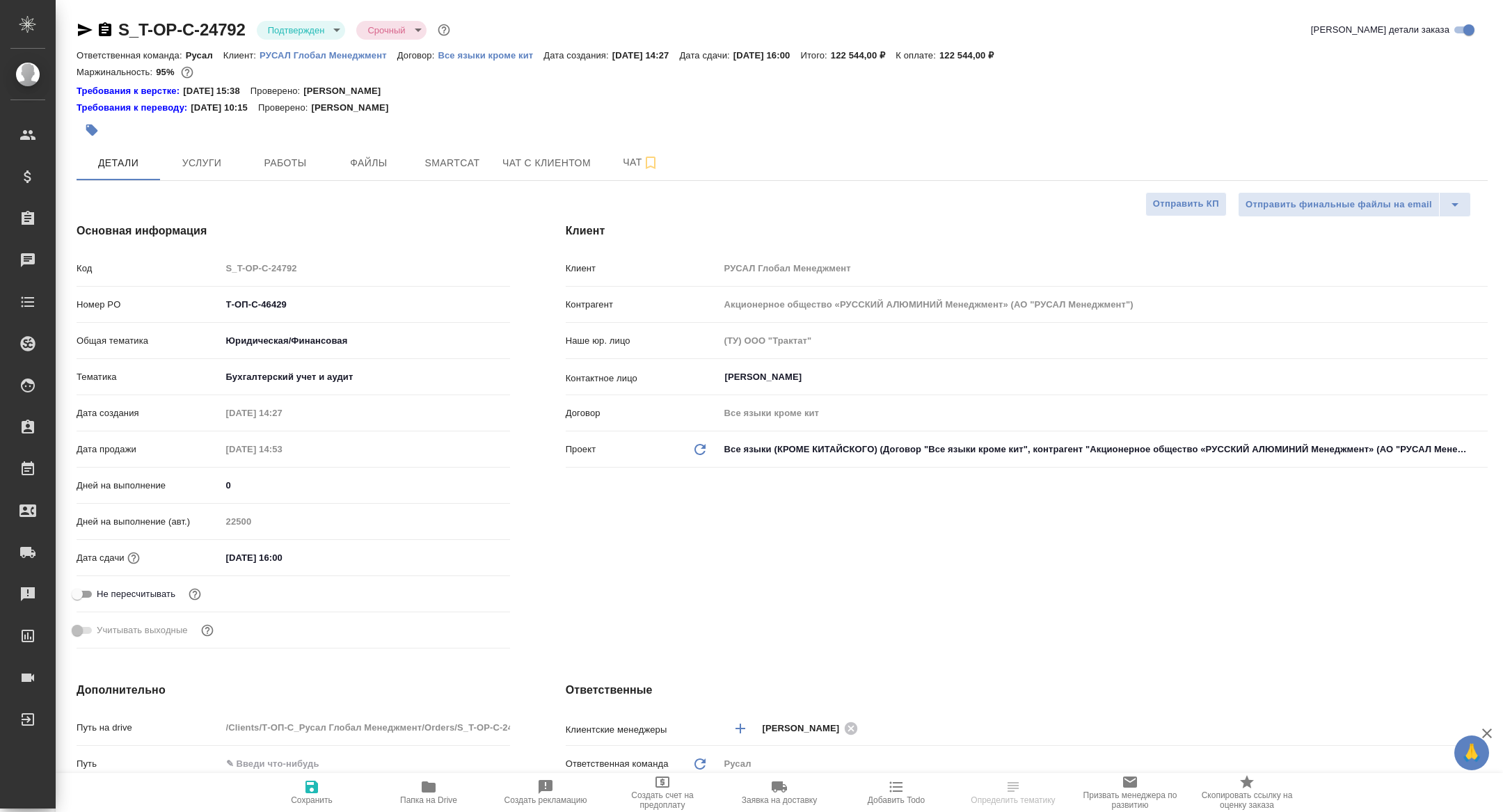
type textarea "x"
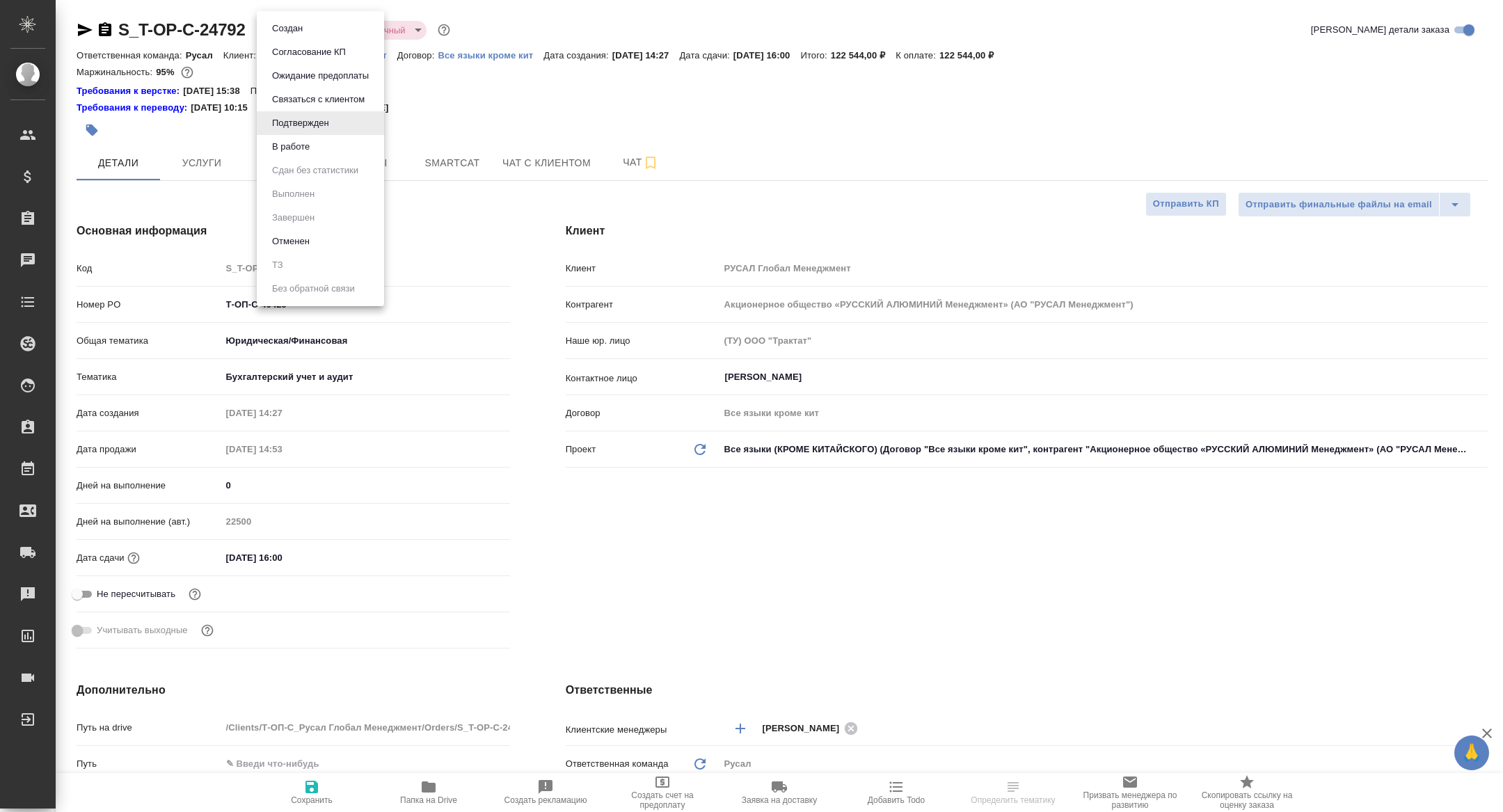
type textarea "x"
click at [277, 155] on li "В работе" at bounding box center [321, 147] width 127 height 23
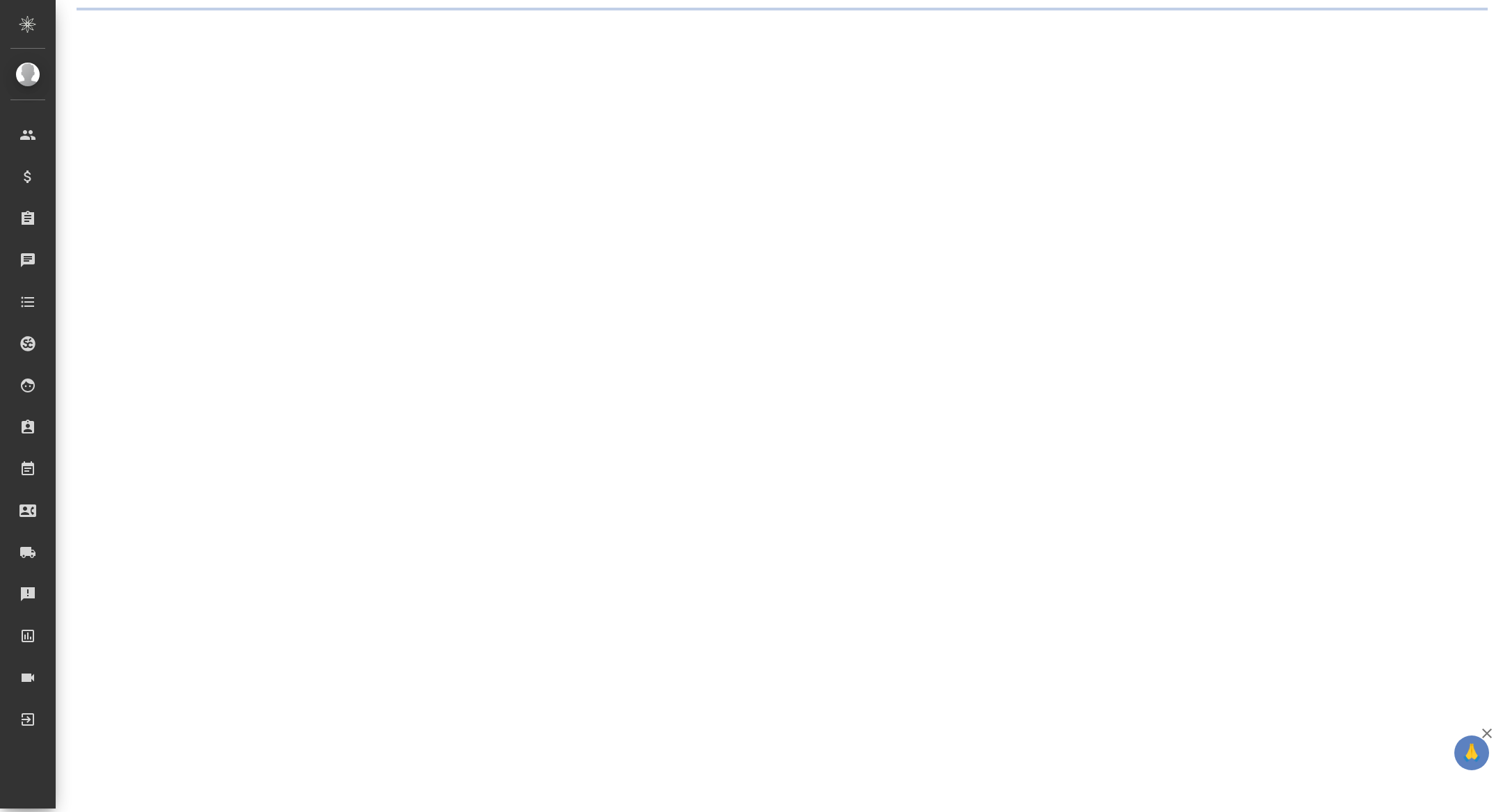
select select "RU"
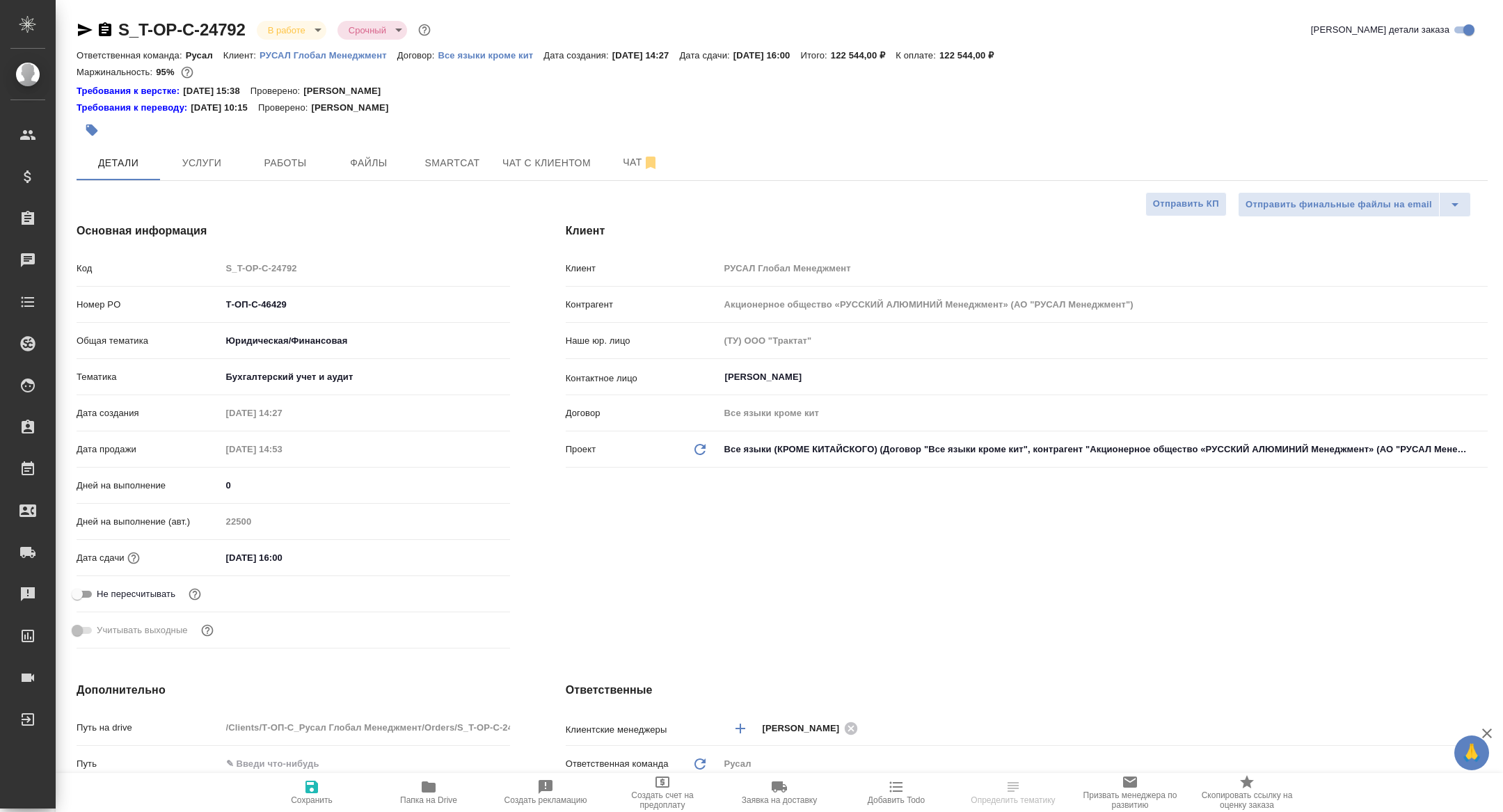
type textarea "x"
select select "RU"
type textarea "x"
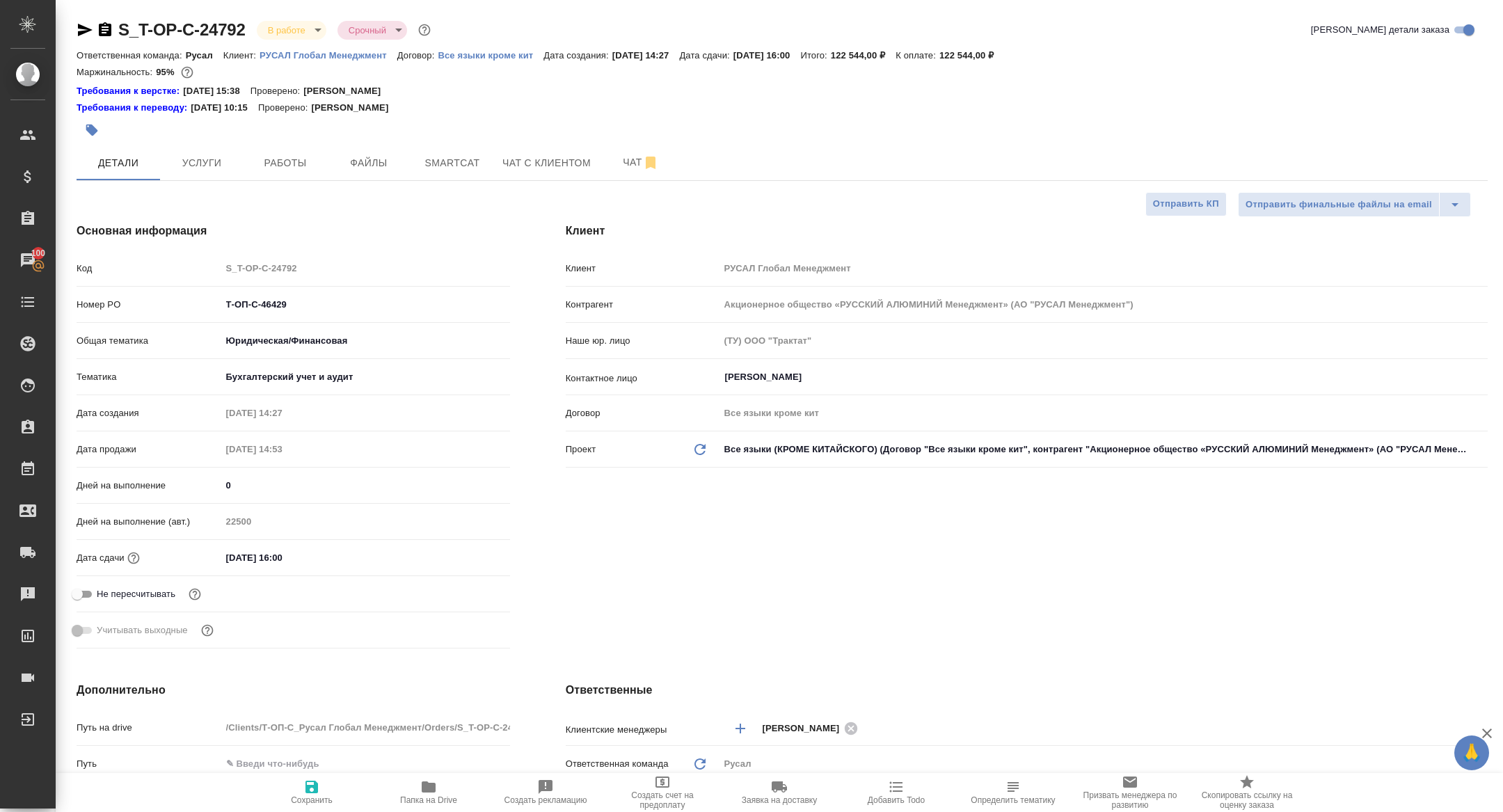
type textarea "x"
